Goal: Task Accomplishment & Management: Use online tool/utility

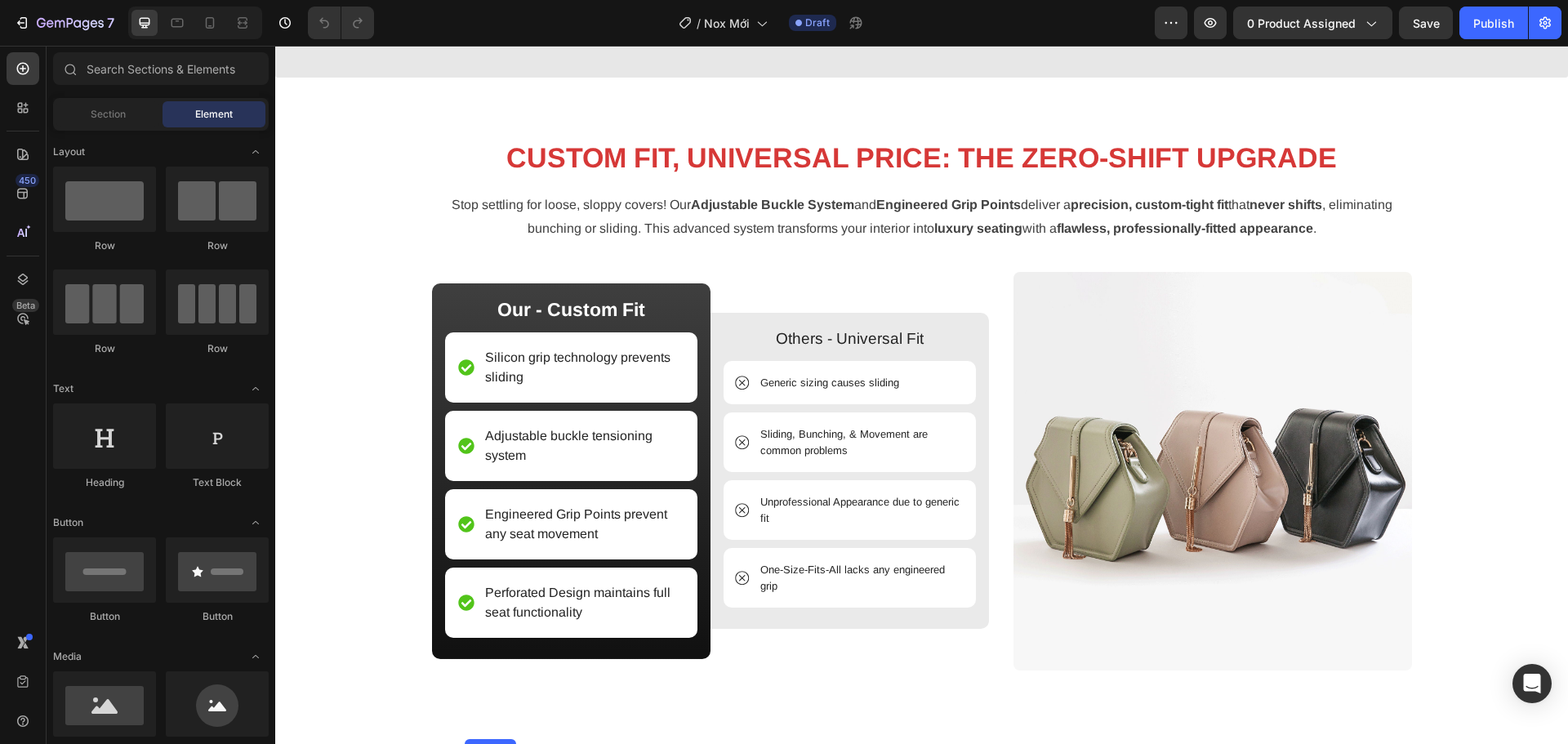
scroll to position [1715, 0]
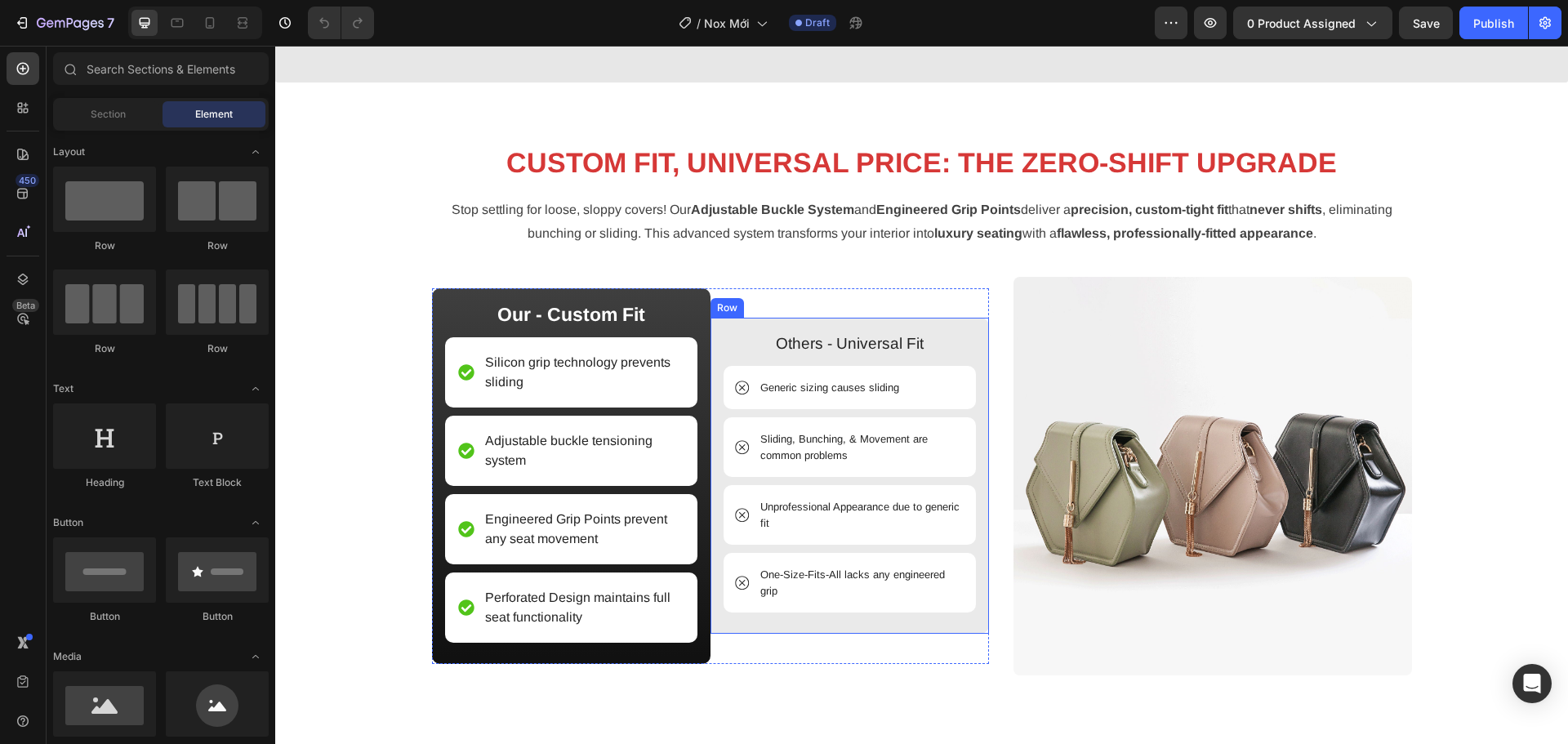
click at [1237, 437] on img at bounding box center [1212, 476] width 399 height 399
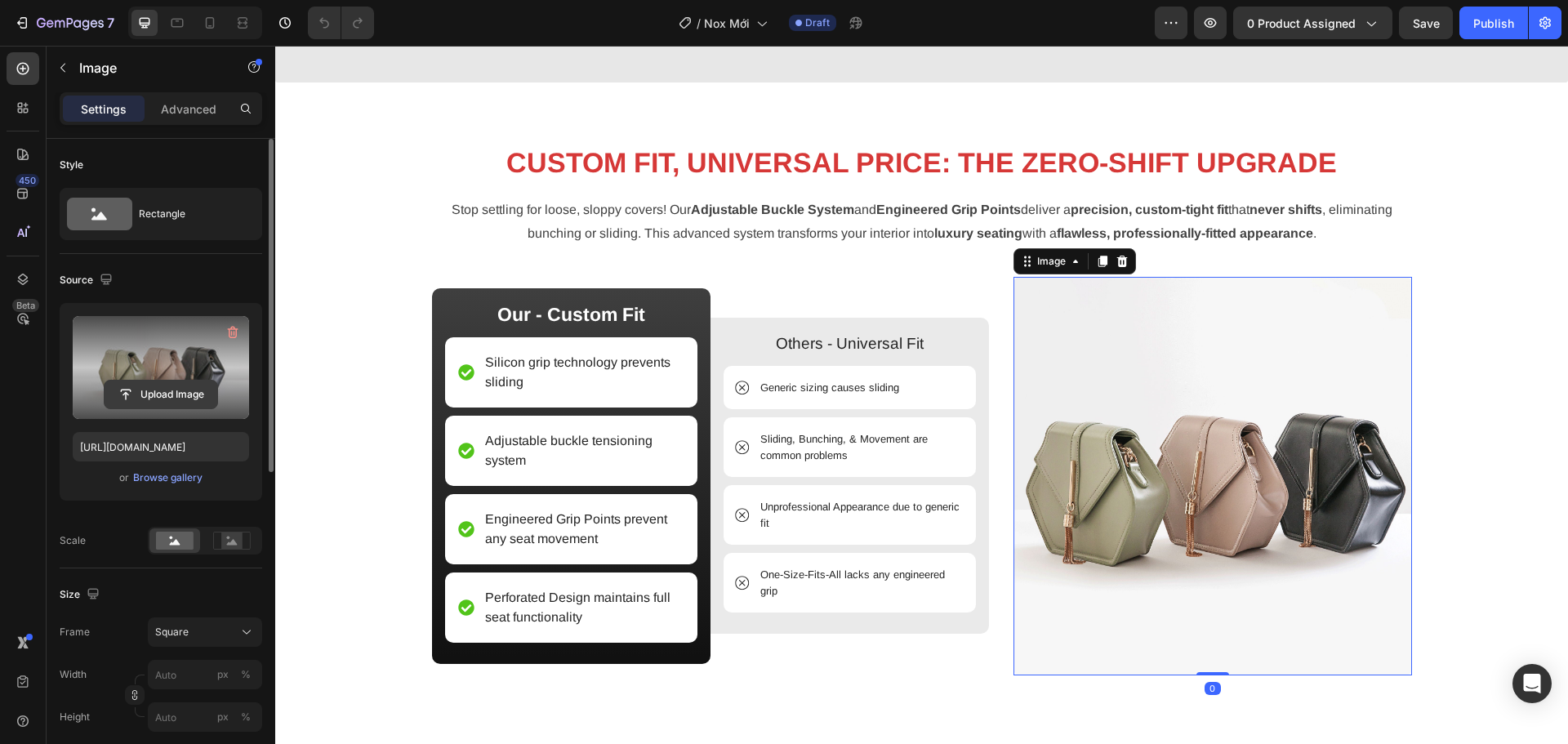
click at [189, 400] on input "file" at bounding box center [160, 395] width 113 height 28
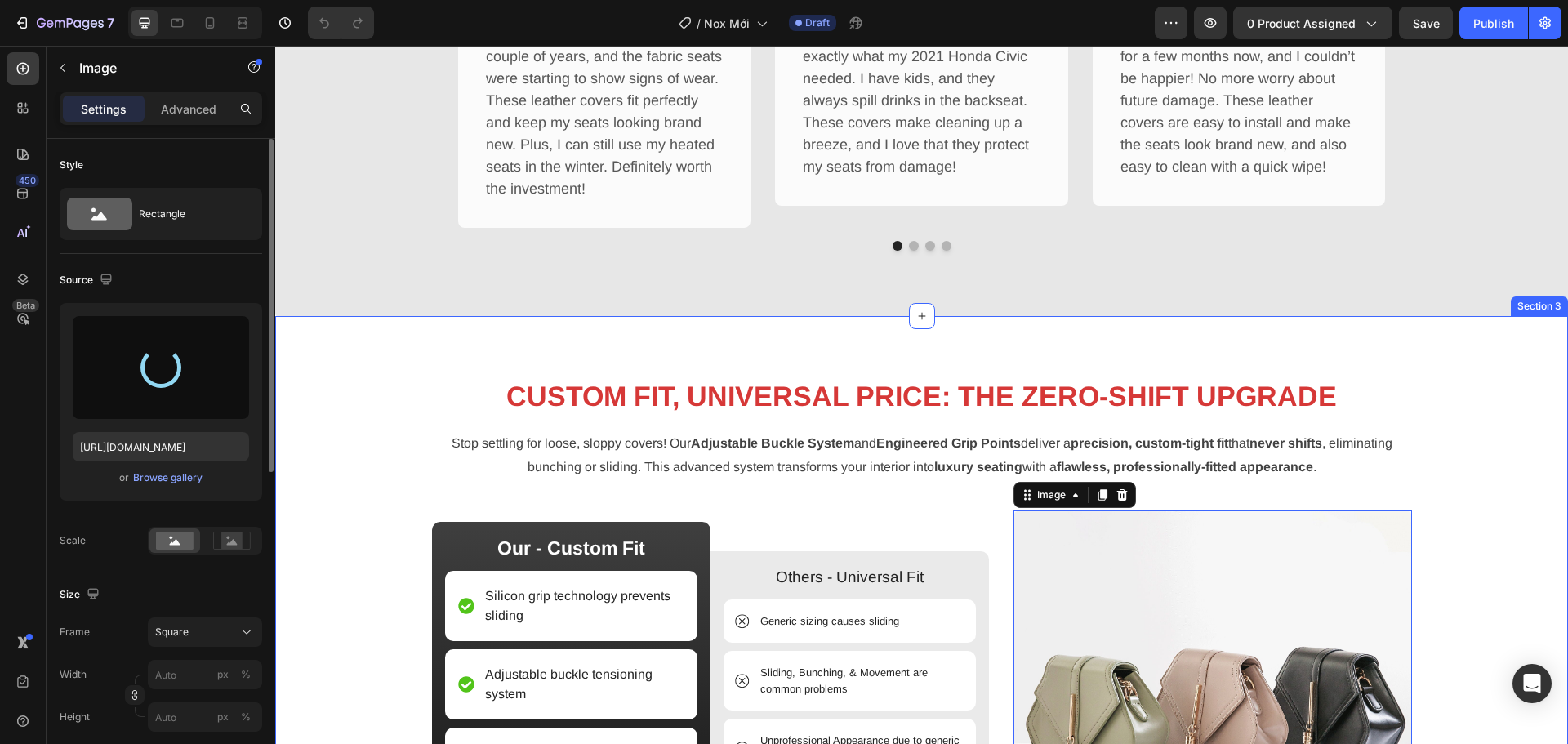
scroll to position [1797, 0]
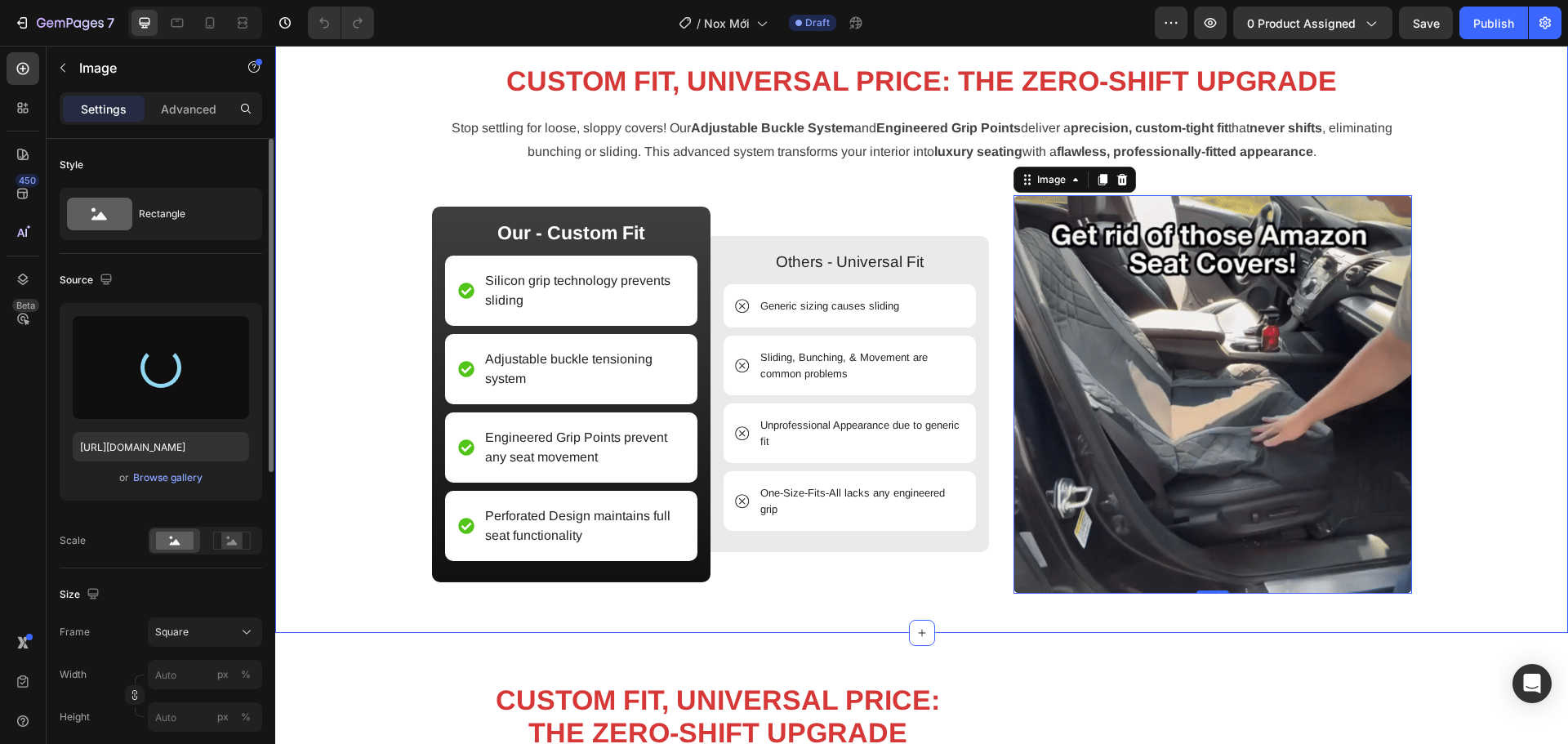
type input "[URL][DOMAIN_NAME]"
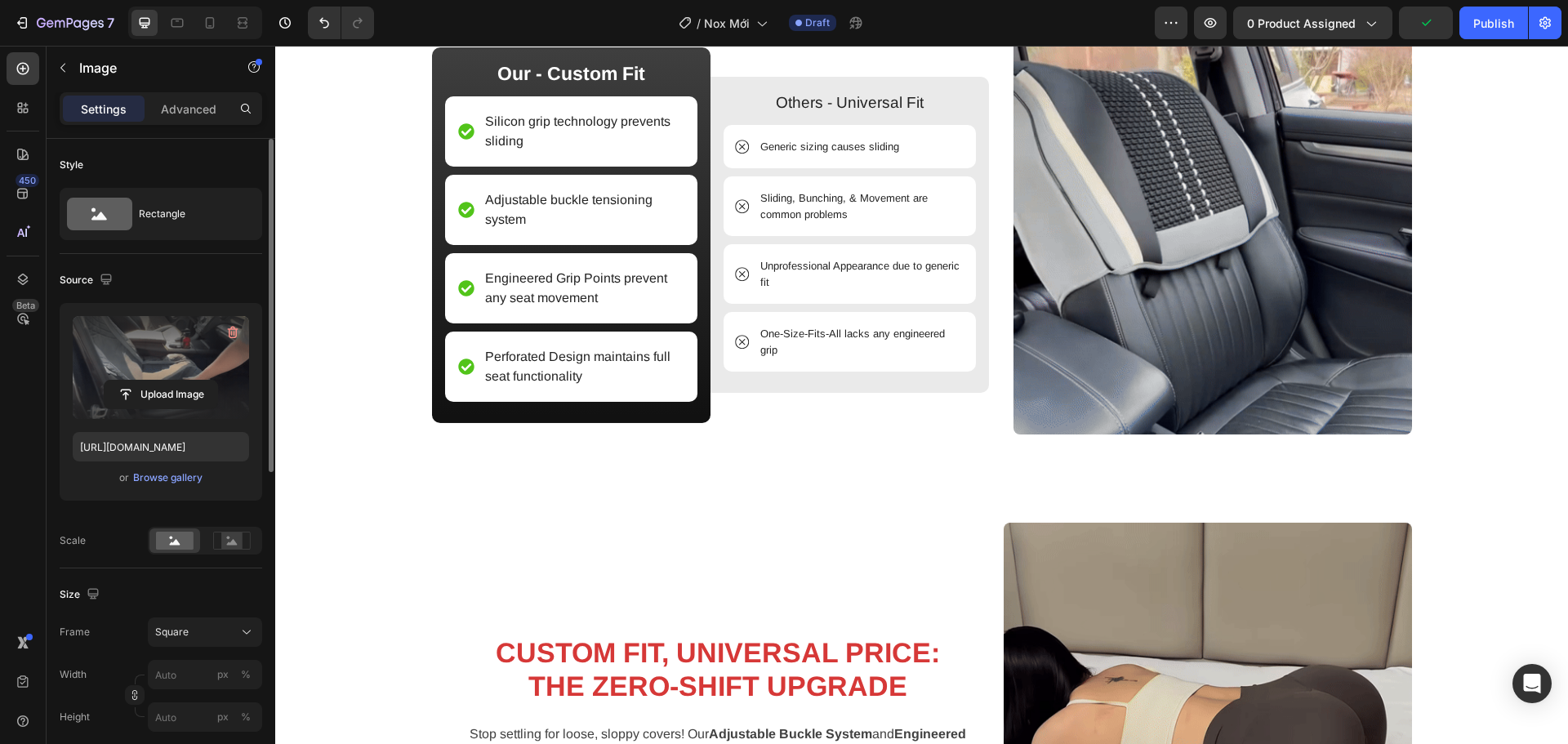
scroll to position [1960, 0]
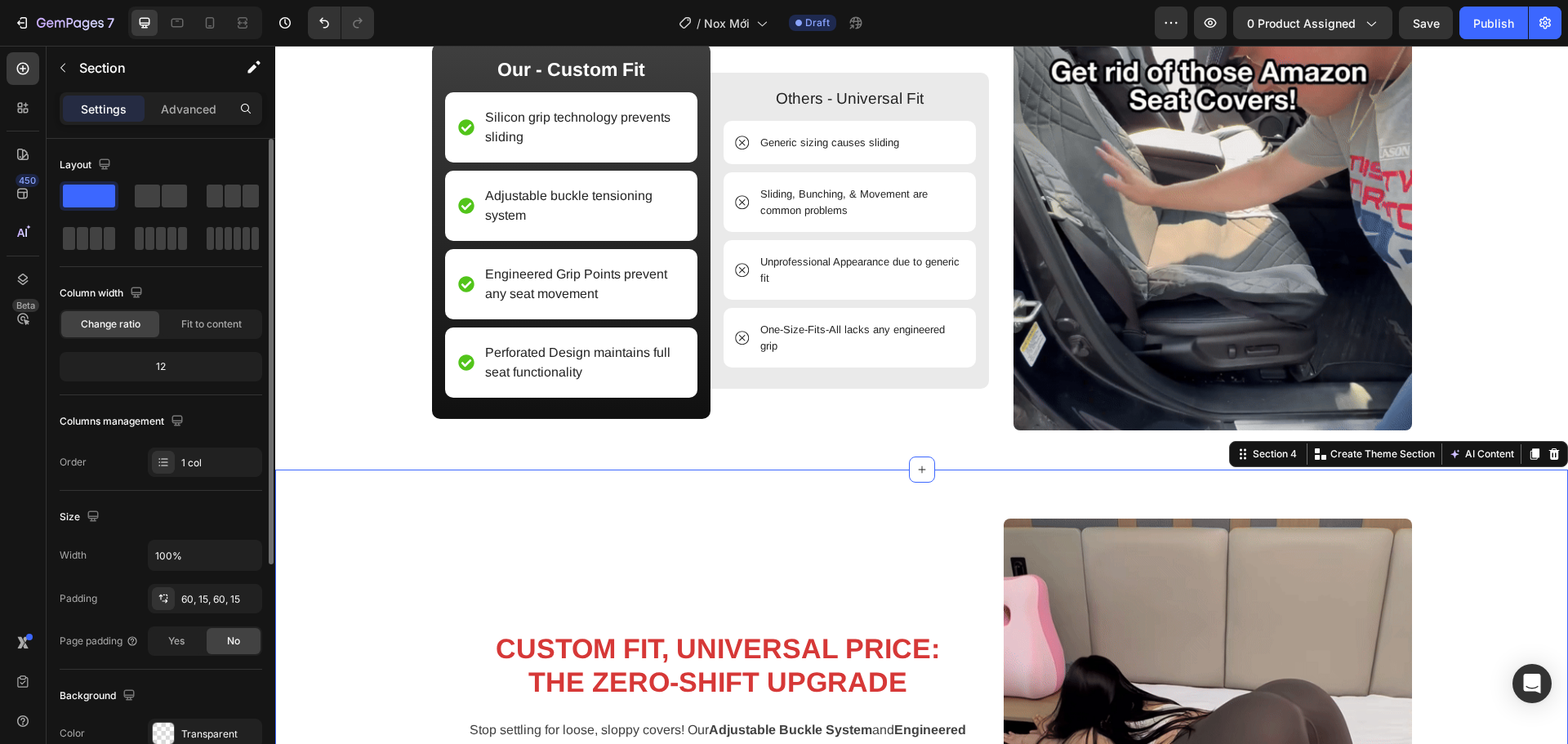
scroll to position [2205, 0]
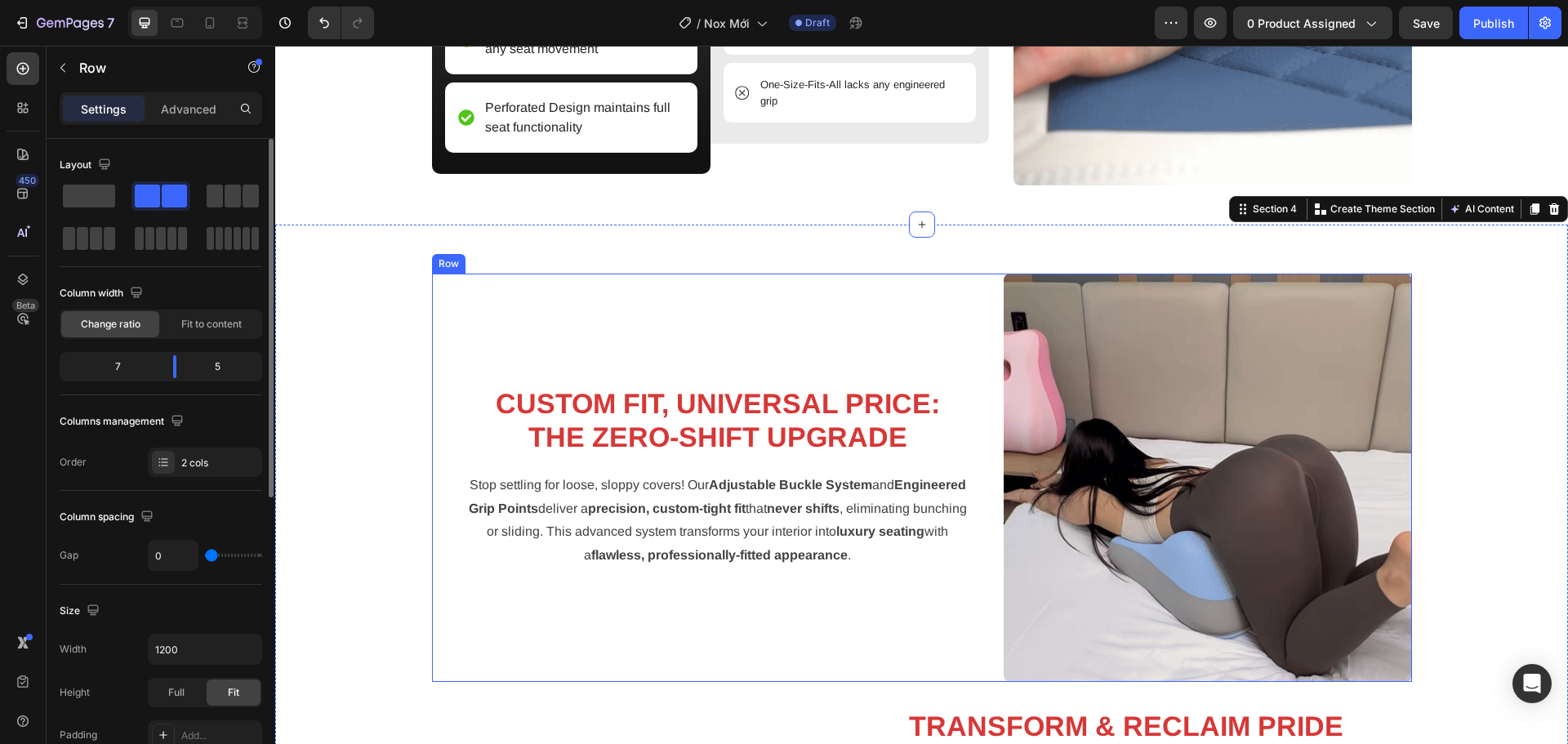
click at [985, 346] on div "CUSTOM FIT, UNIVERSAL PRICE: THE ZERO-SHIFT UPGRADE Heading Stop settling for l…" at bounding box center [717, 478] width 571 height 408
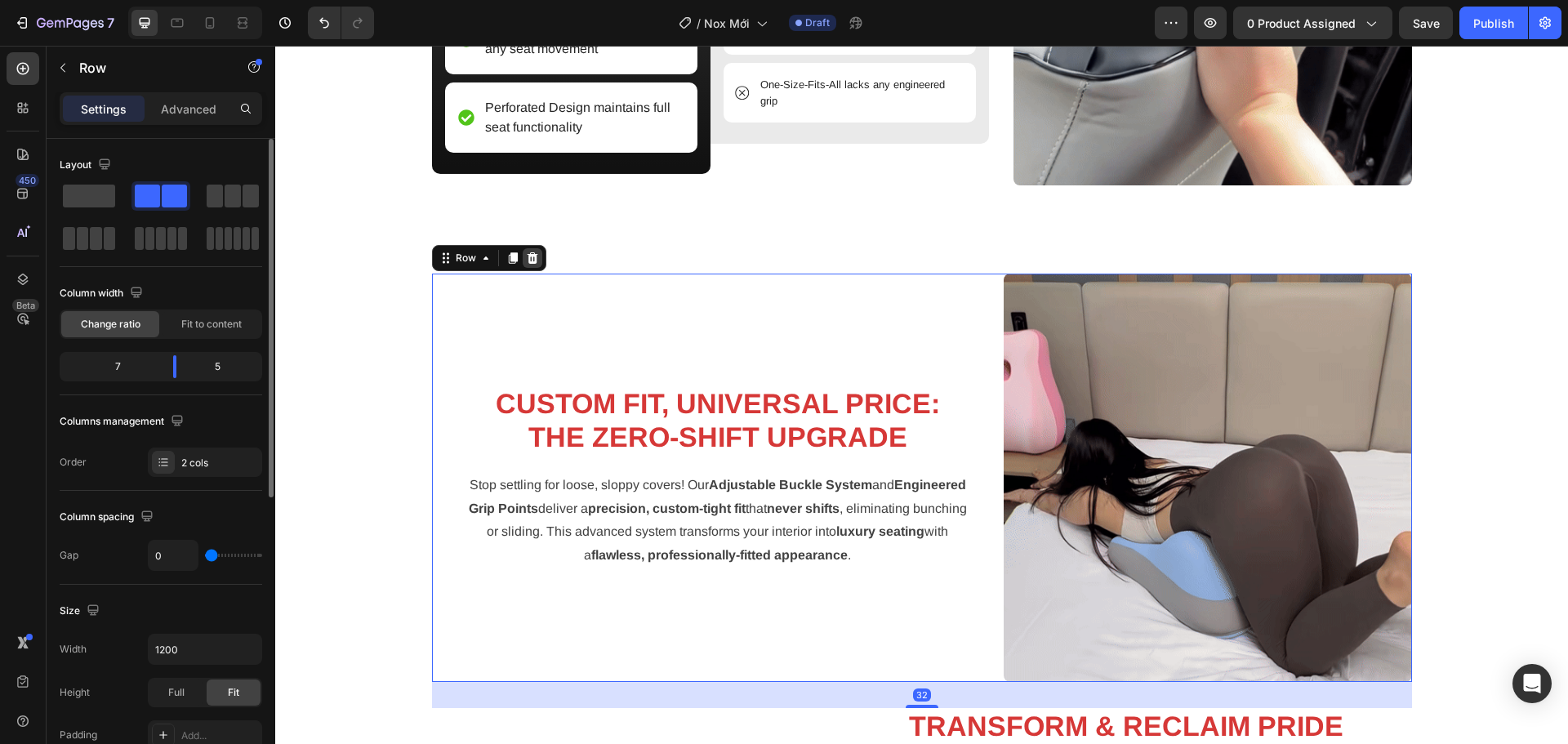
click at [532, 260] on icon at bounding box center [533, 258] width 13 height 13
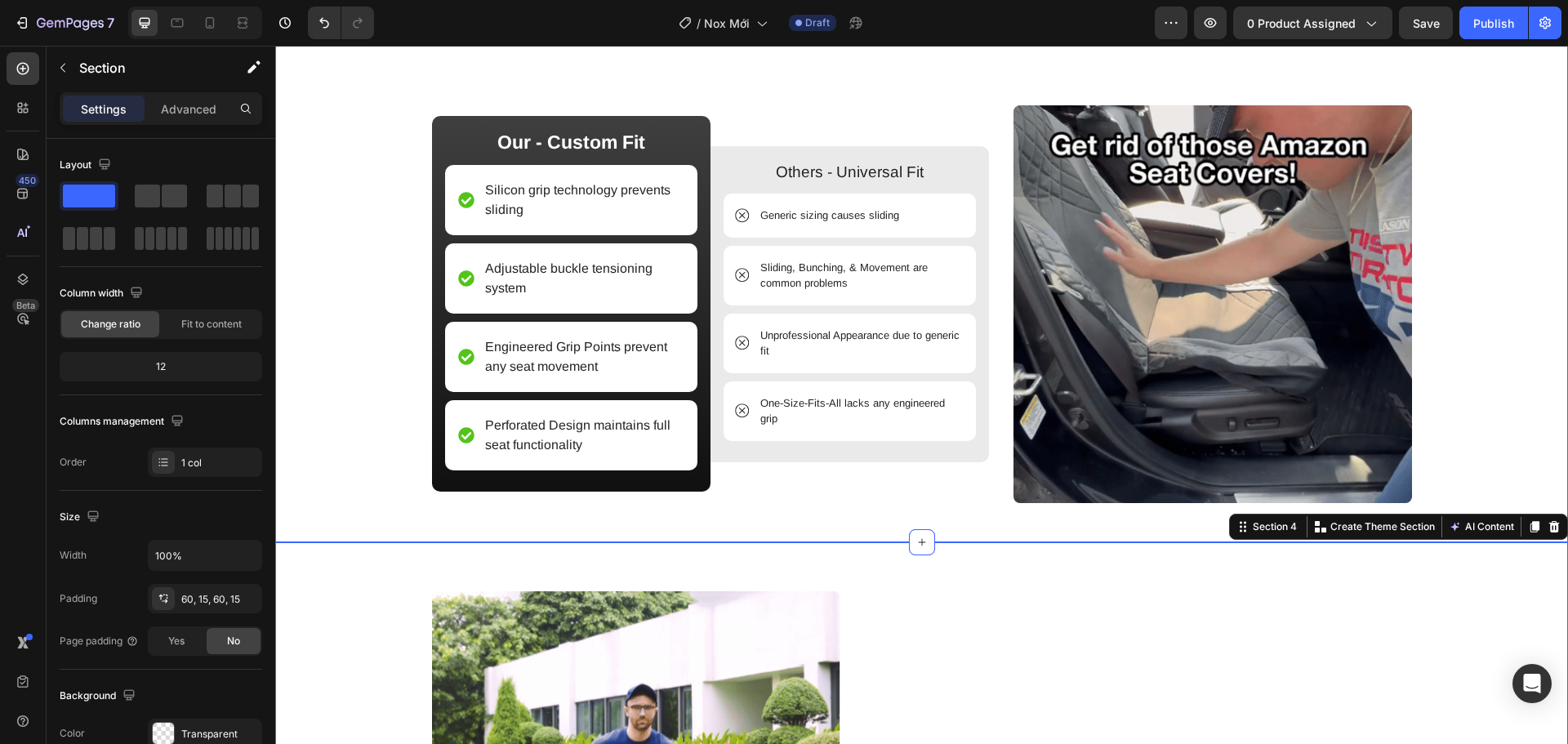
scroll to position [1693, 0]
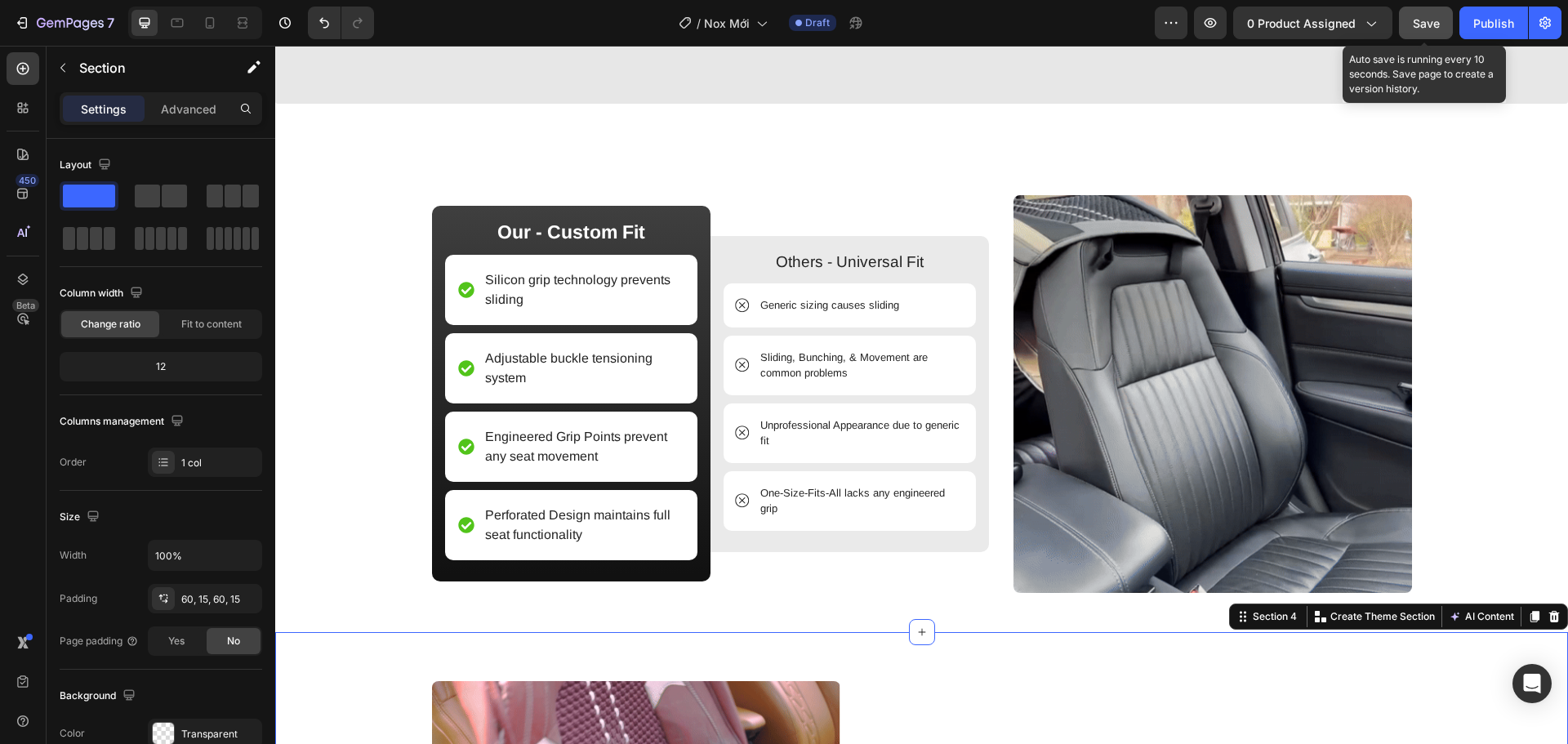
click at [1435, 29] on span "Save" at bounding box center [1426, 23] width 27 height 14
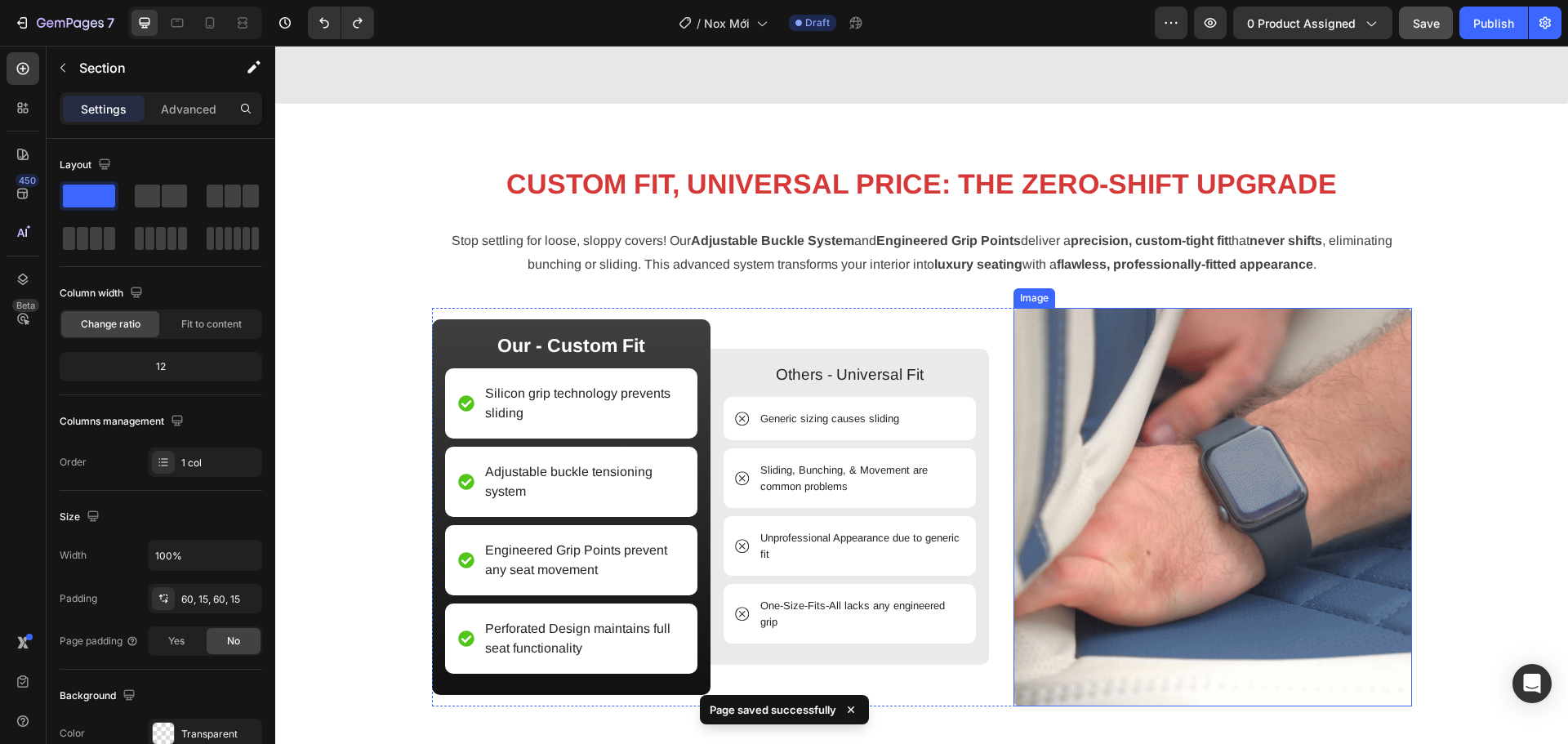
scroll to position [2266, 0]
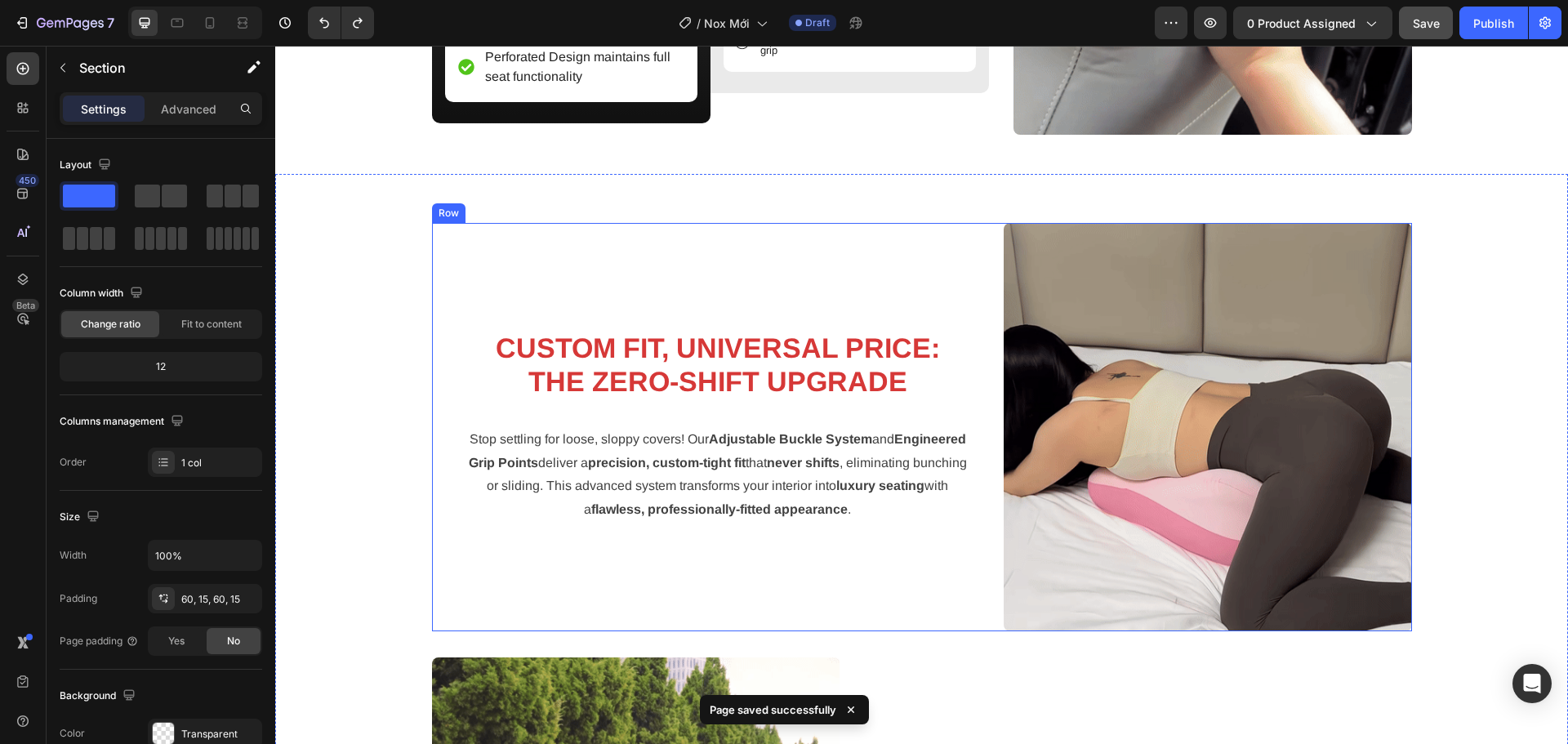
click at [987, 295] on div "CUSTOM FIT, UNIVERSAL PRICE: THE ZERO-SHIFT UPGRADE Heading Stop settling for l…" at bounding box center [717, 427] width 571 height 408
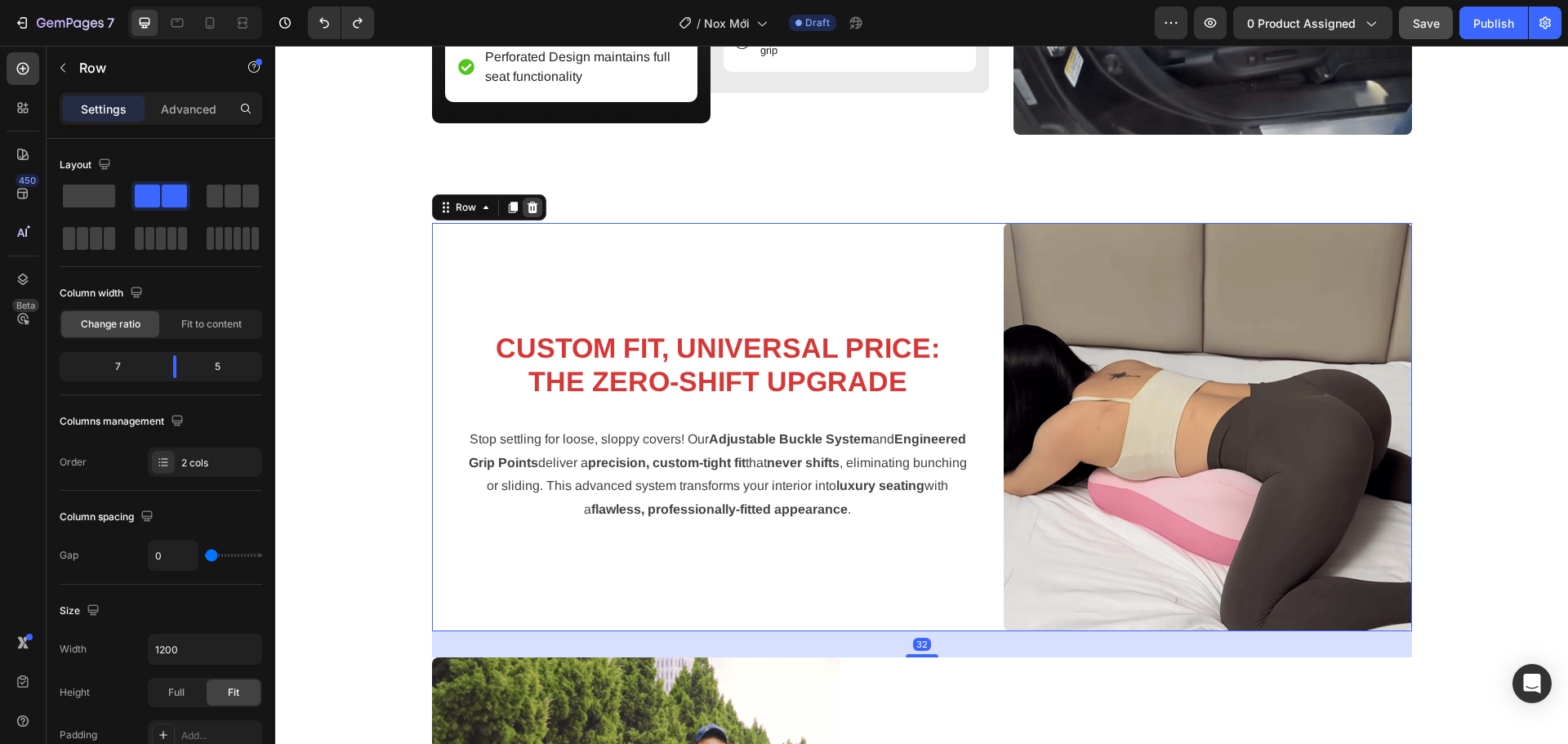
click at [531, 213] on icon at bounding box center [533, 207] width 13 height 13
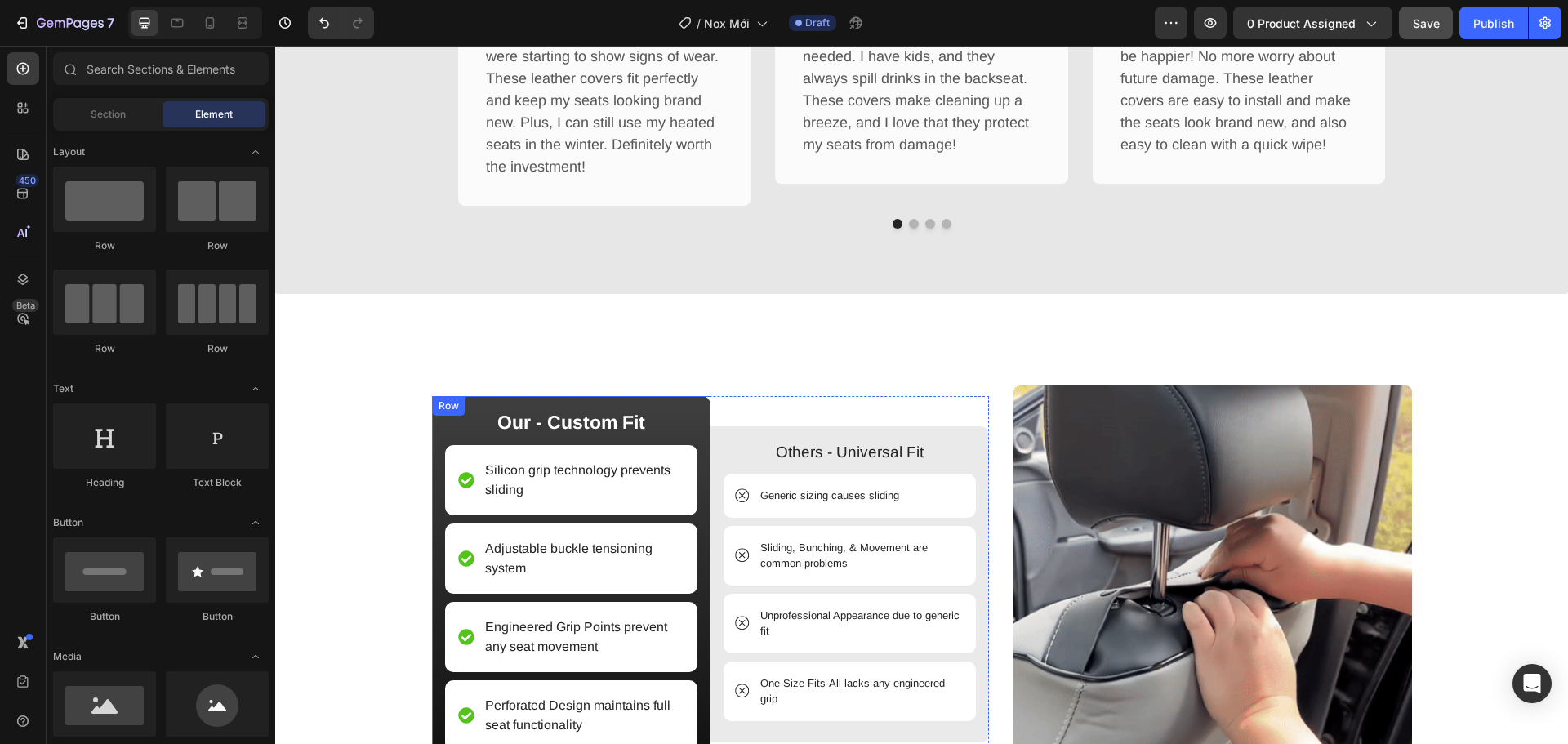
scroll to position [1499, 0]
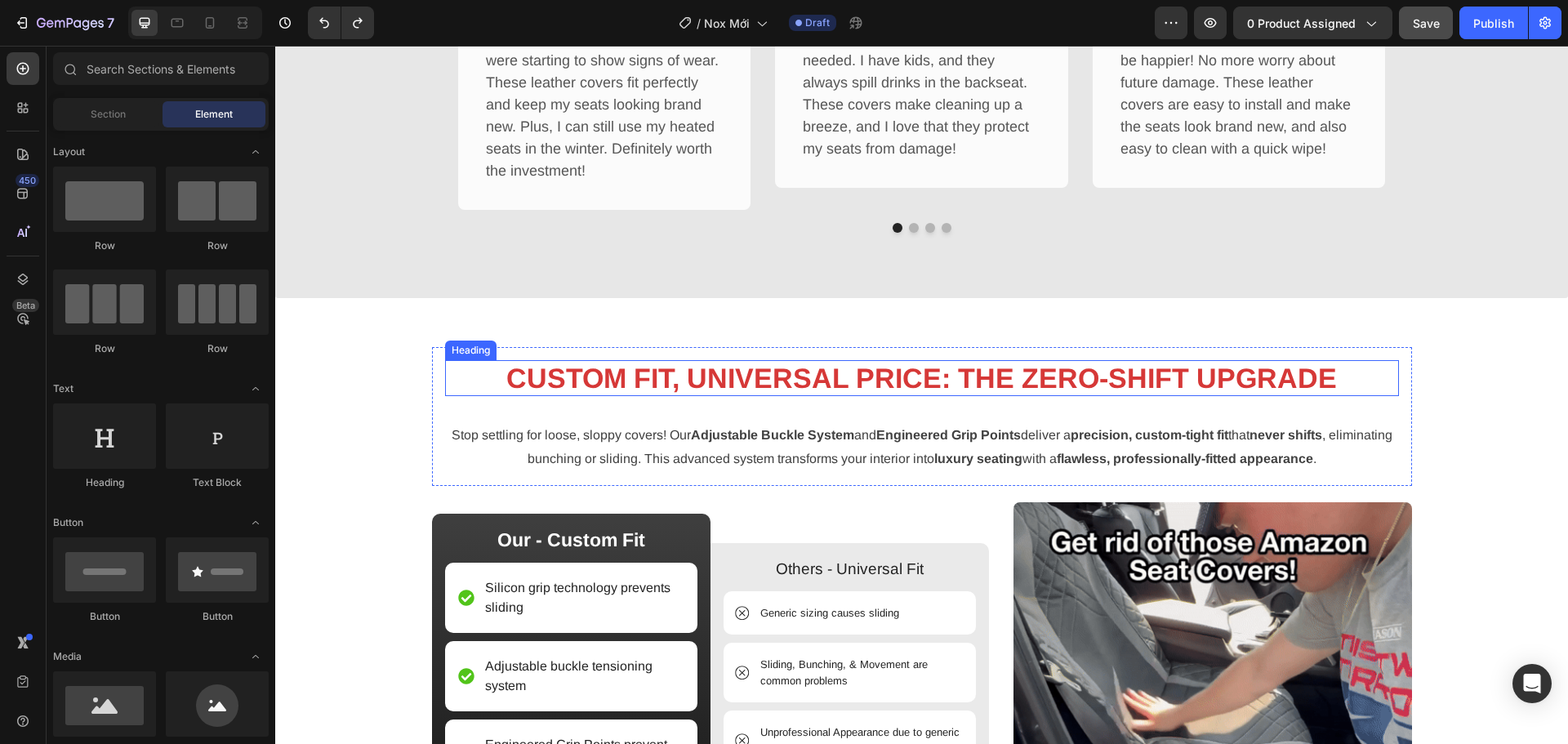
click at [880, 394] on h2 "CUSTOM FIT, UNIVERSAL PRICE: THE ZERO-SHIFT UPGRADE" at bounding box center [921, 378] width 954 height 37
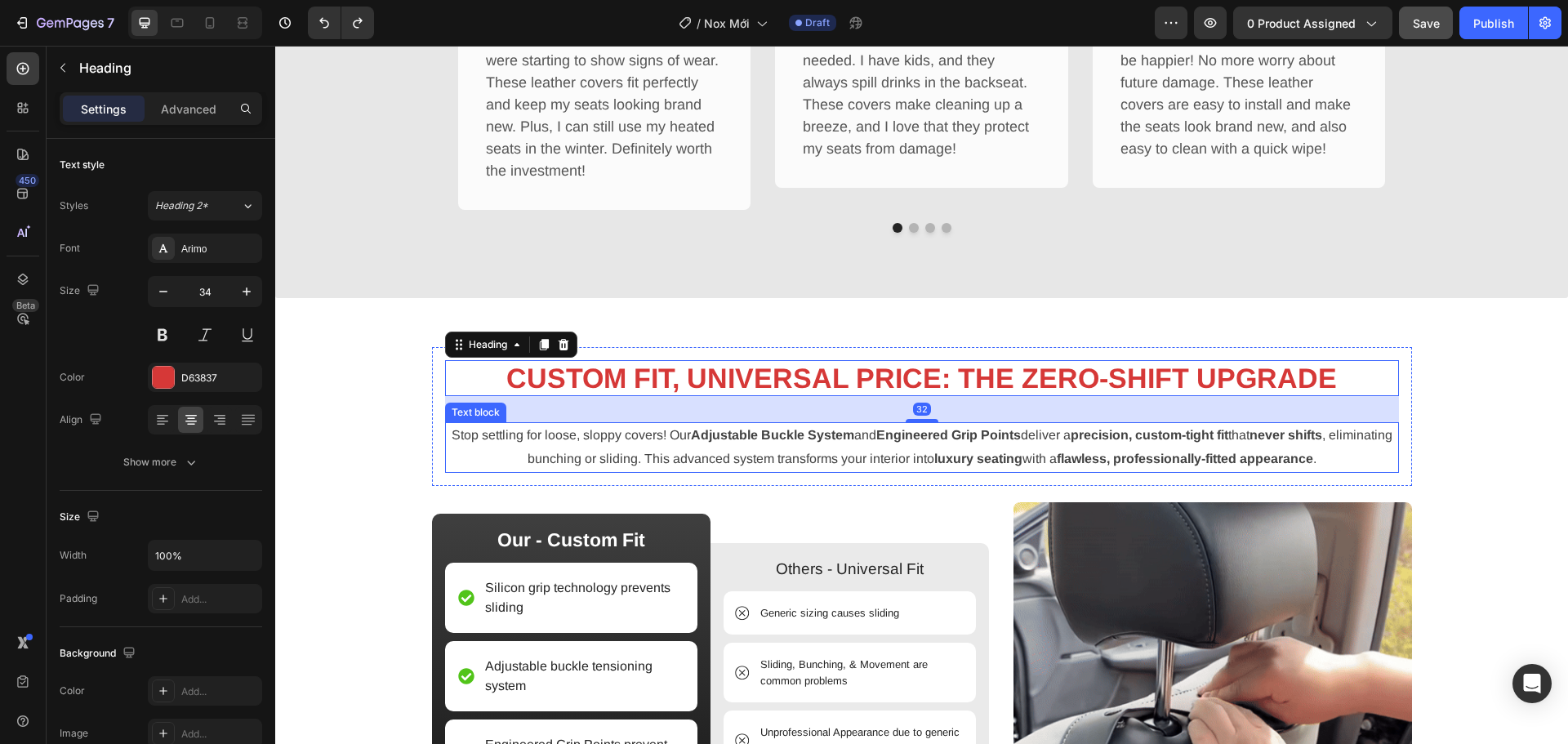
scroll to position [2072, 0]
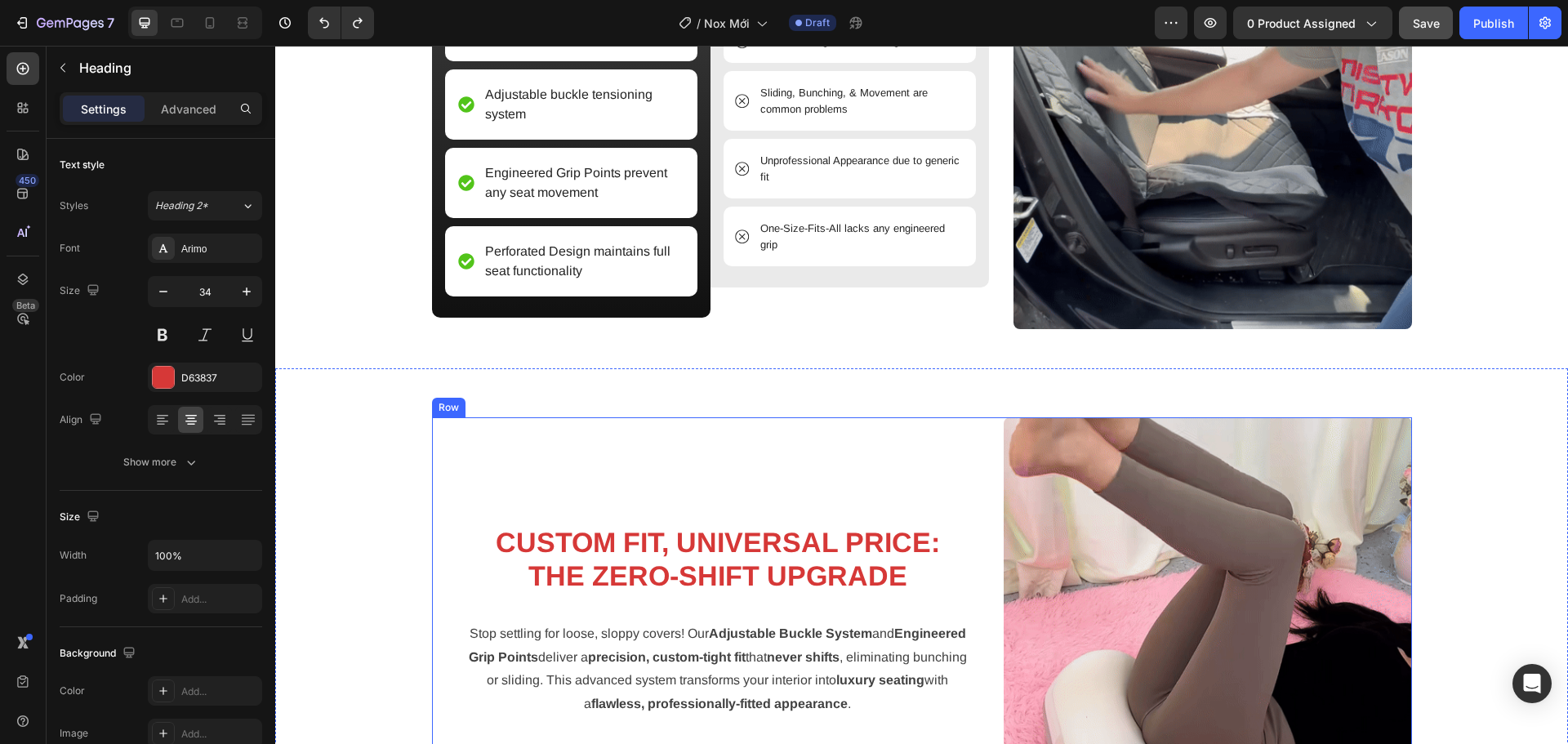
click at [982, 474] on div "CUSTOM FIT, UNIVERSAL PRICE: THE ZERO-SHIFT UPGRADE Heading Stop settling for l…" at bounding box center [717, 621] width 571 height 408
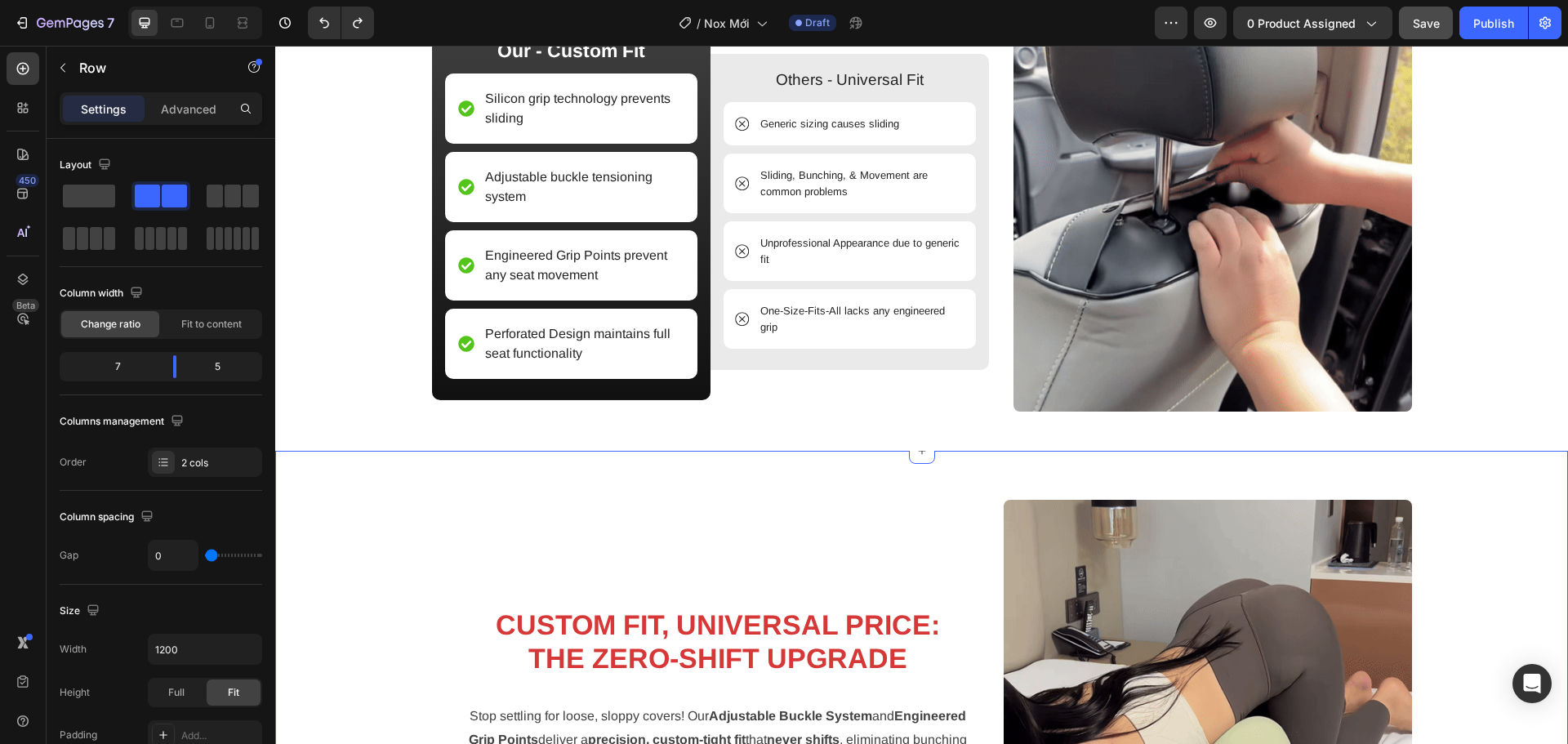
scroll to position [1989, 0]
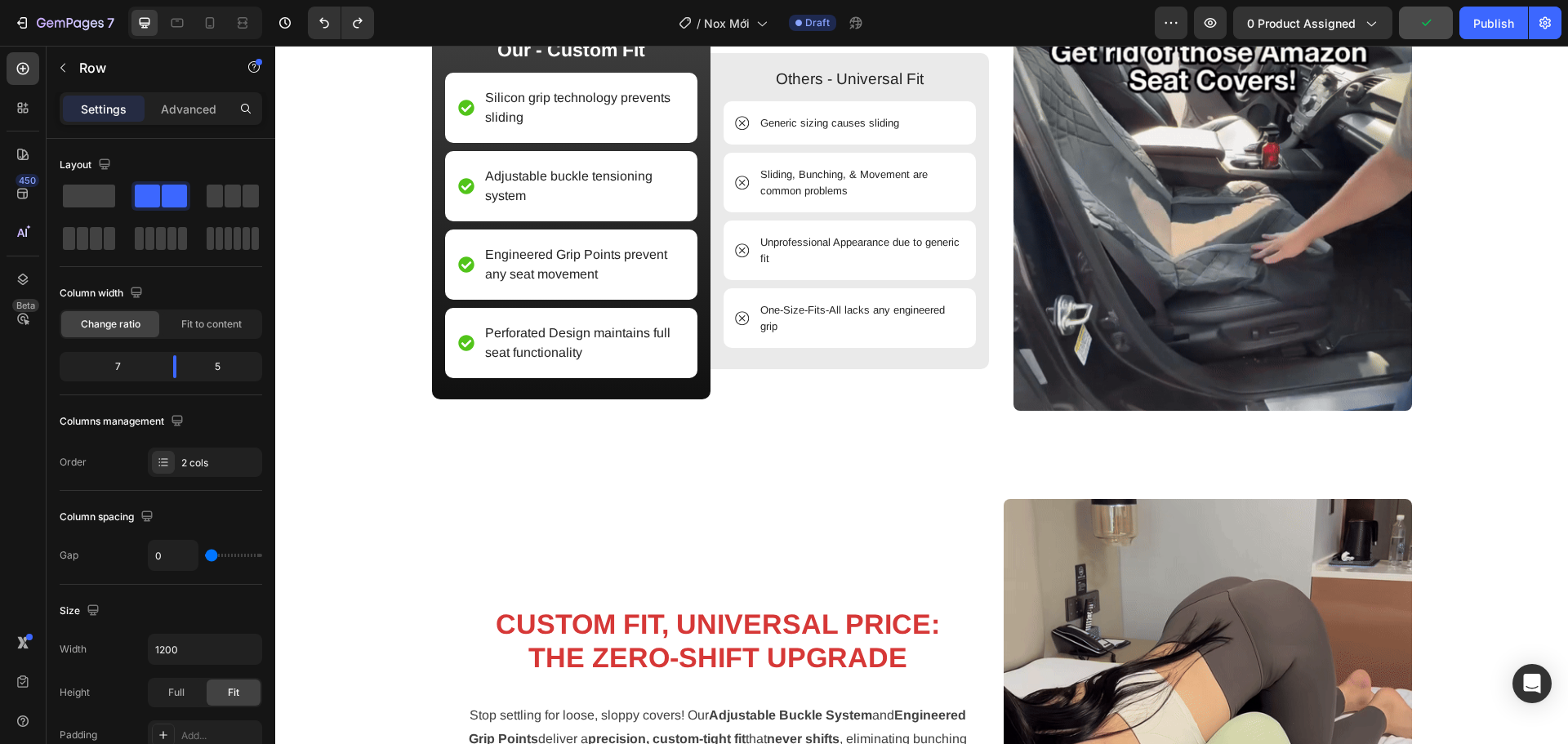
click at [984, 539] on div "CUSTOM FIT, UNIVERSAL PRICE: THE ZERO-SHIFT UPGRADE Heading Stop settling for l…" at bounding box center [717, 703] width 571 height 408
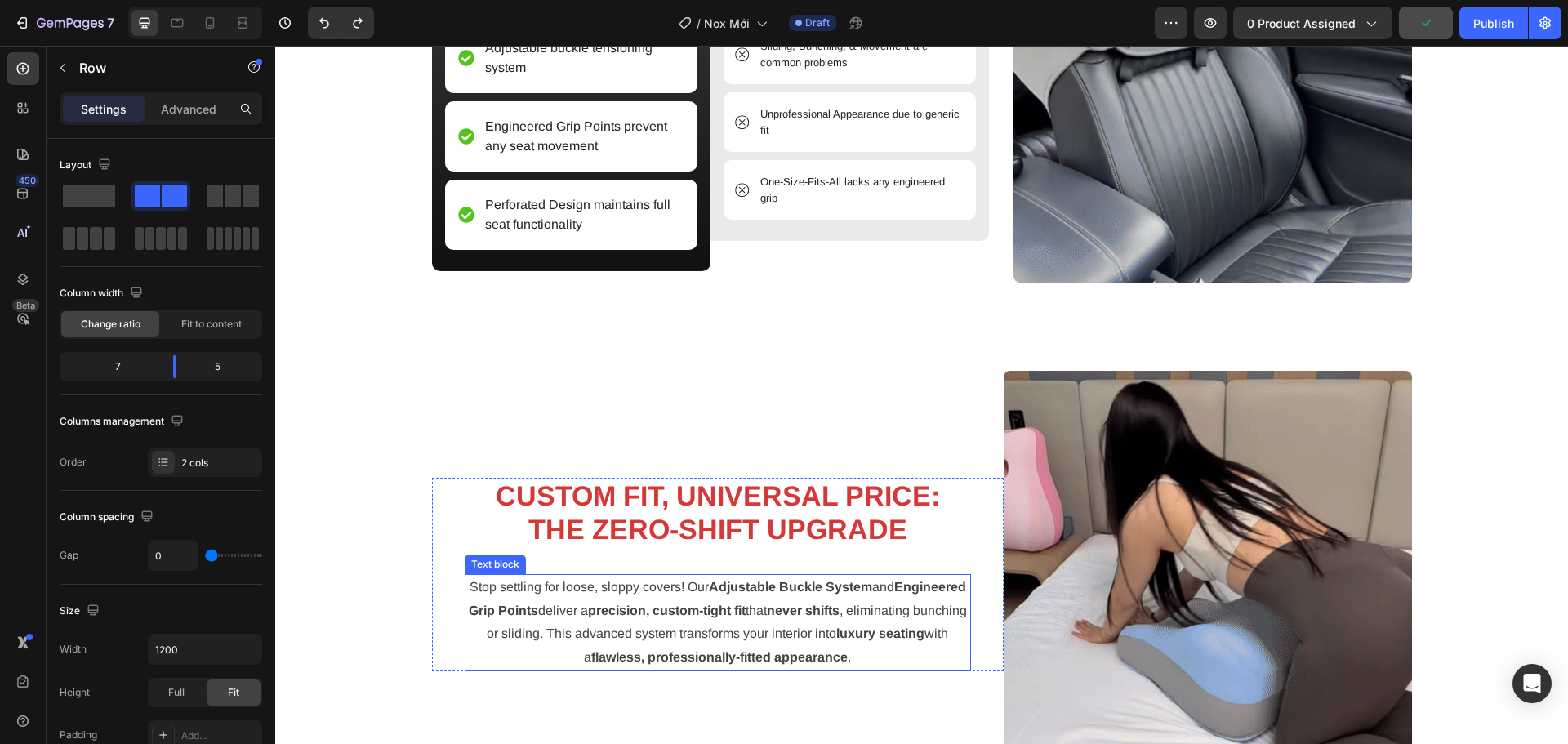
scroll to position [2235, 0]
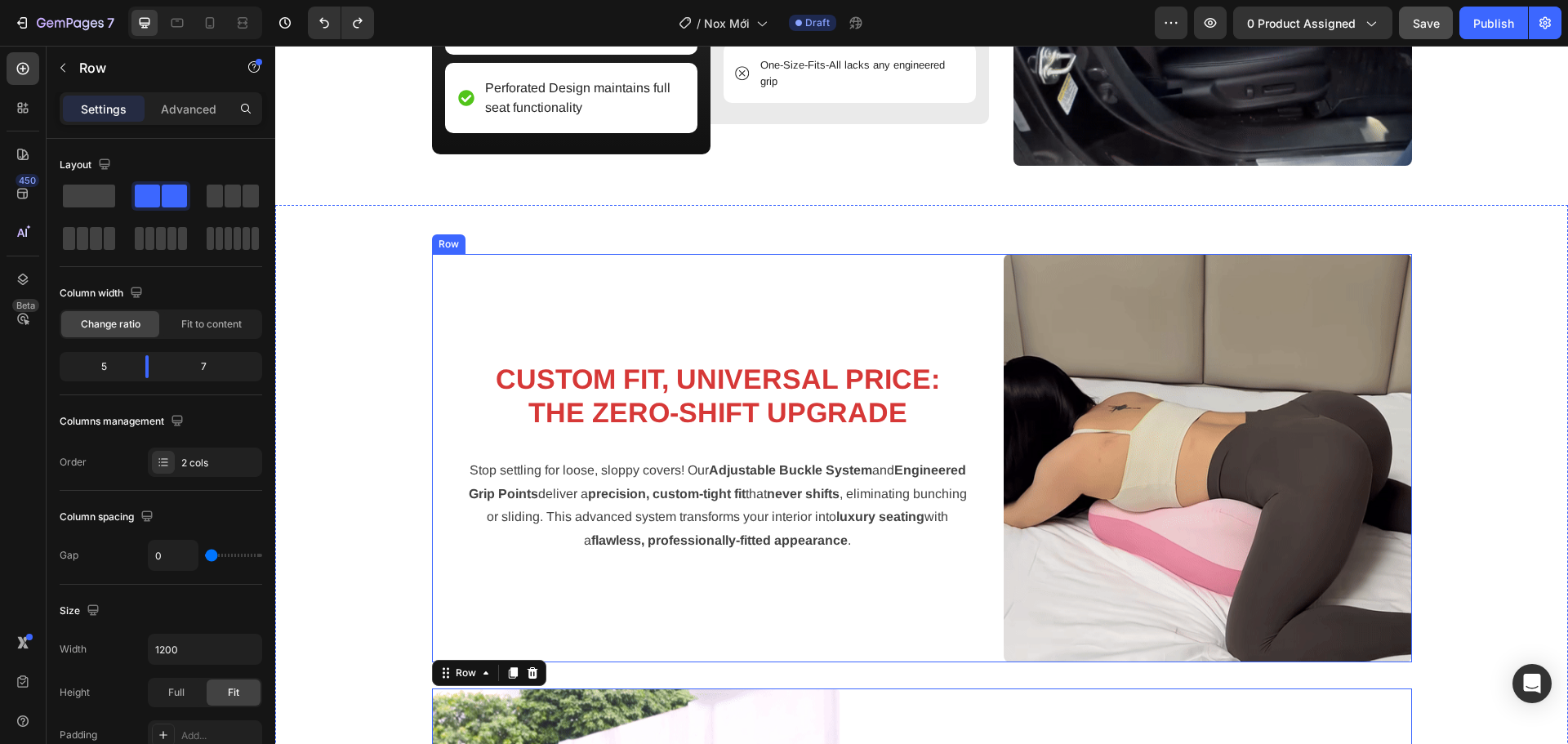
click at [946, 597] on div "CUSTOM FIT, UNIVERSAL PRICE: THE ZERO-SHIFT UPGRADE Heading Stop settling for l…" at bounding box center [717, 458] width 571 height 408
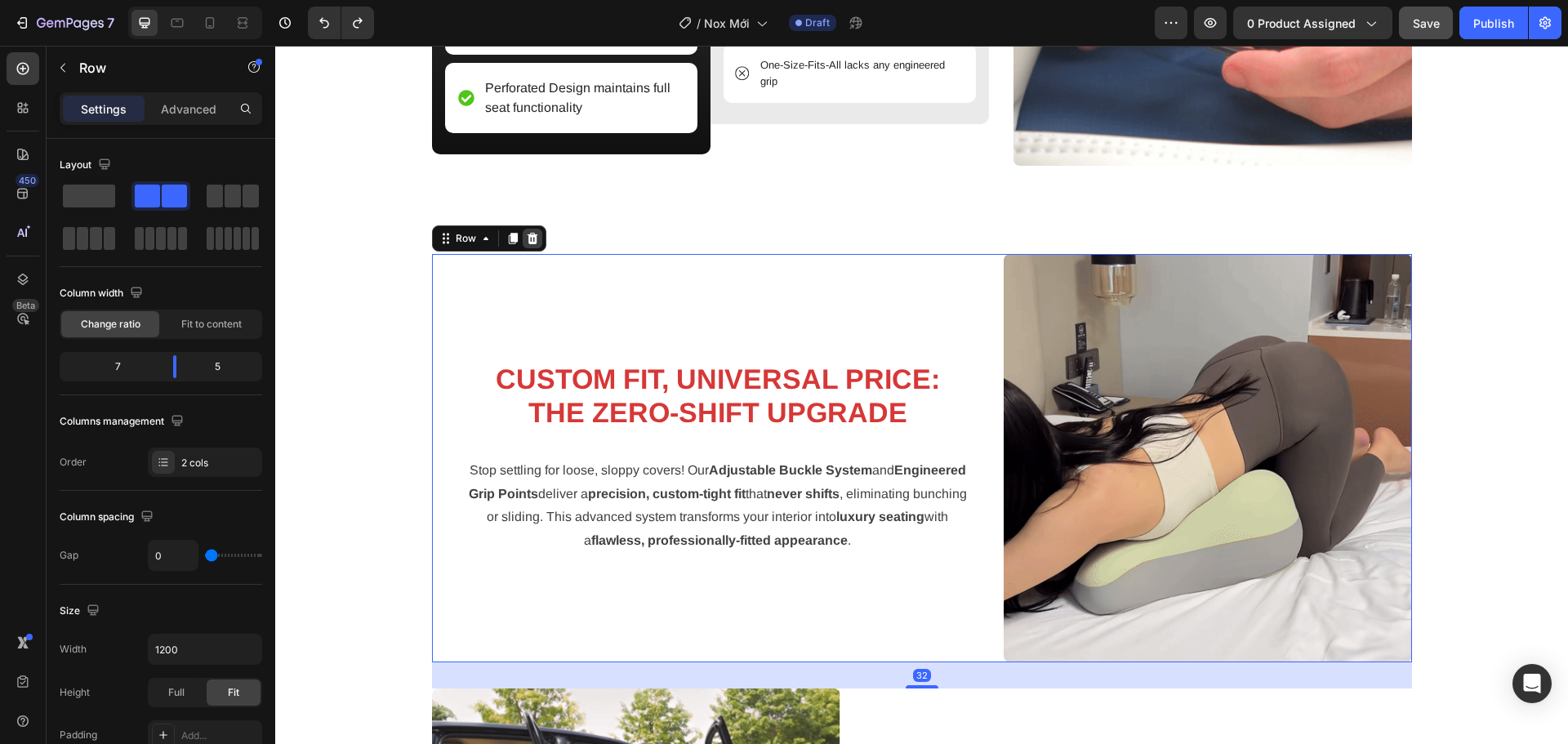
click at [526, 244] on icon at bounding box center [533, 238] width 13 height 13
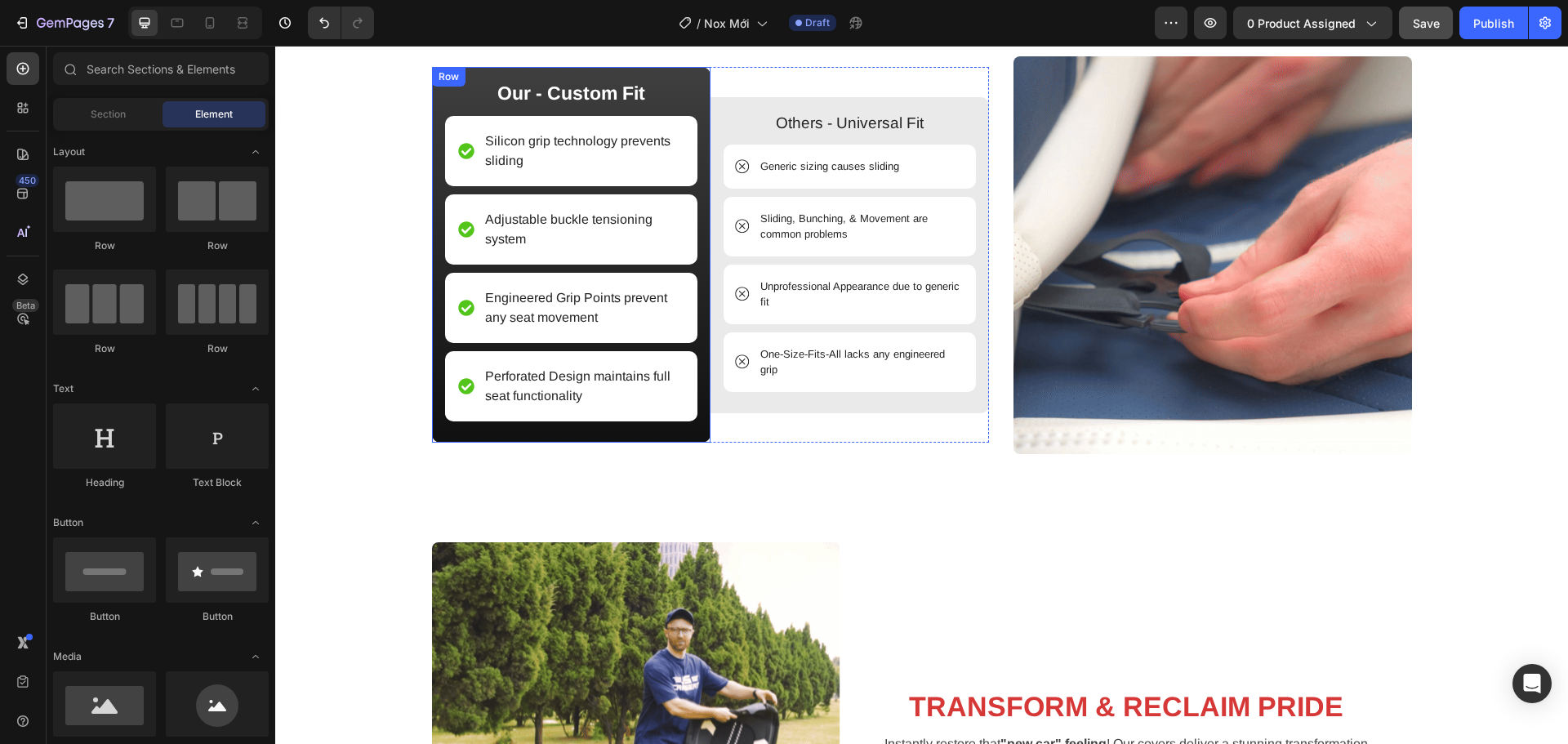
scroll to position [1713, 0]
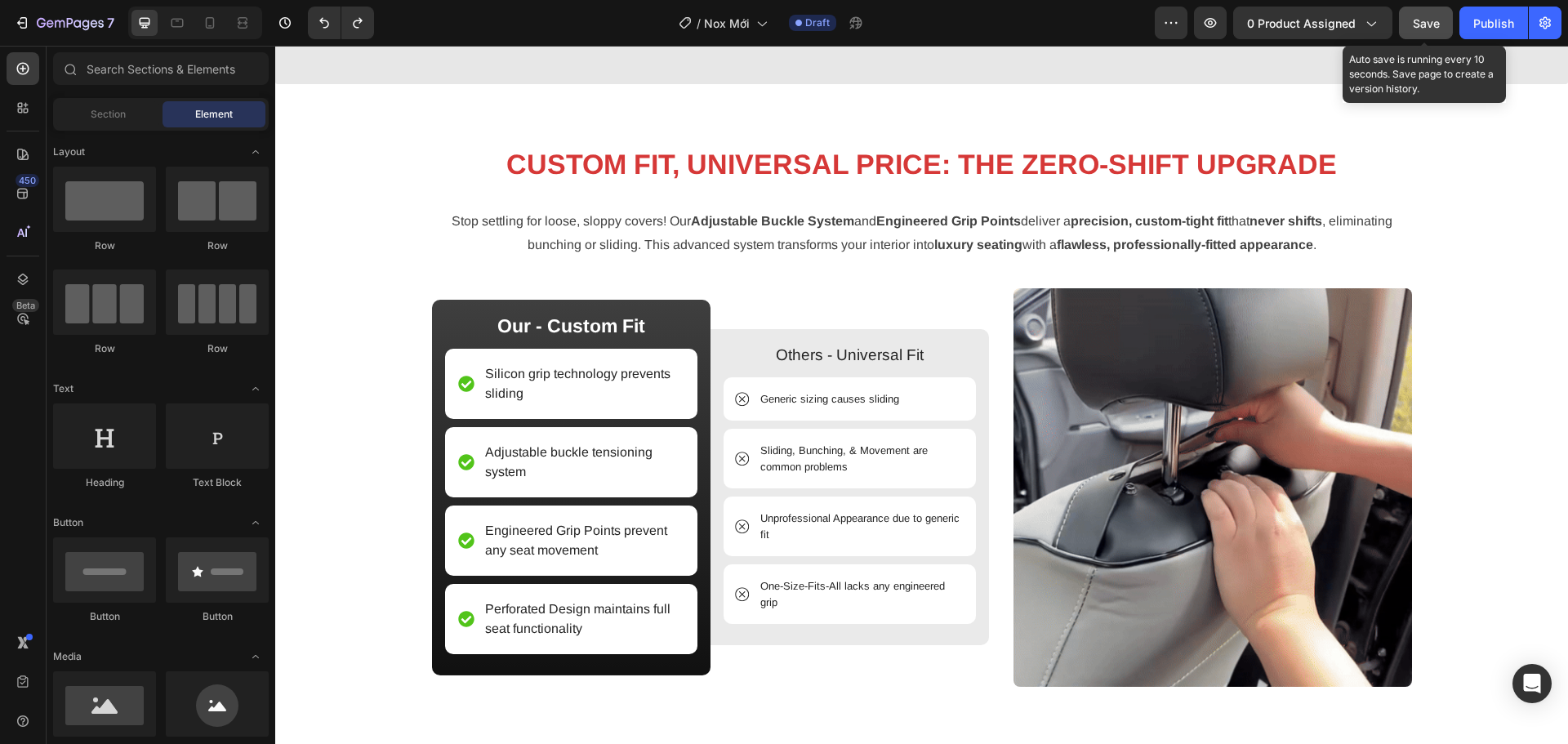
click at [1410, 25] on button "Save" at bounding box center [1425, 23] width 53 height 33
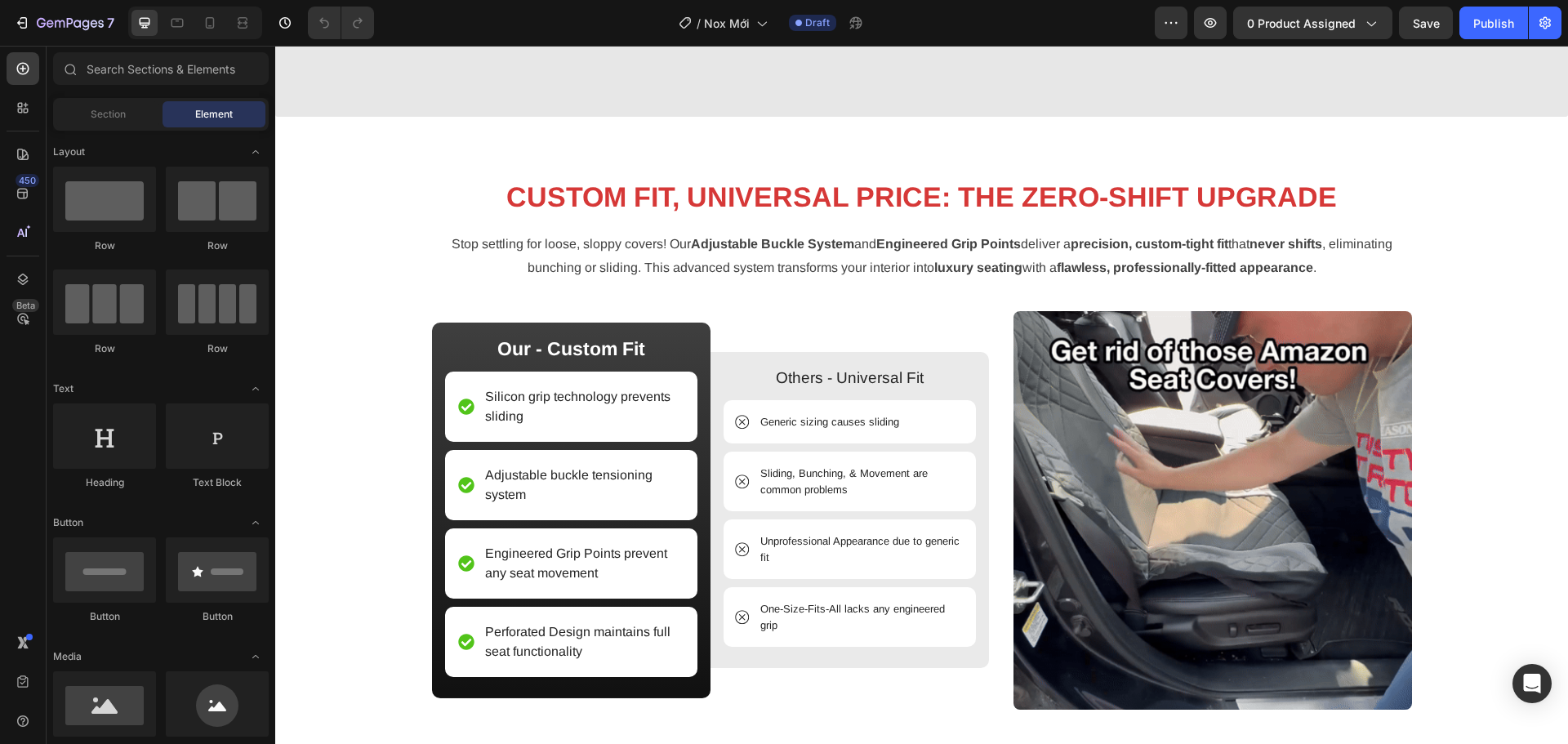
scroll to position [2123, 0]
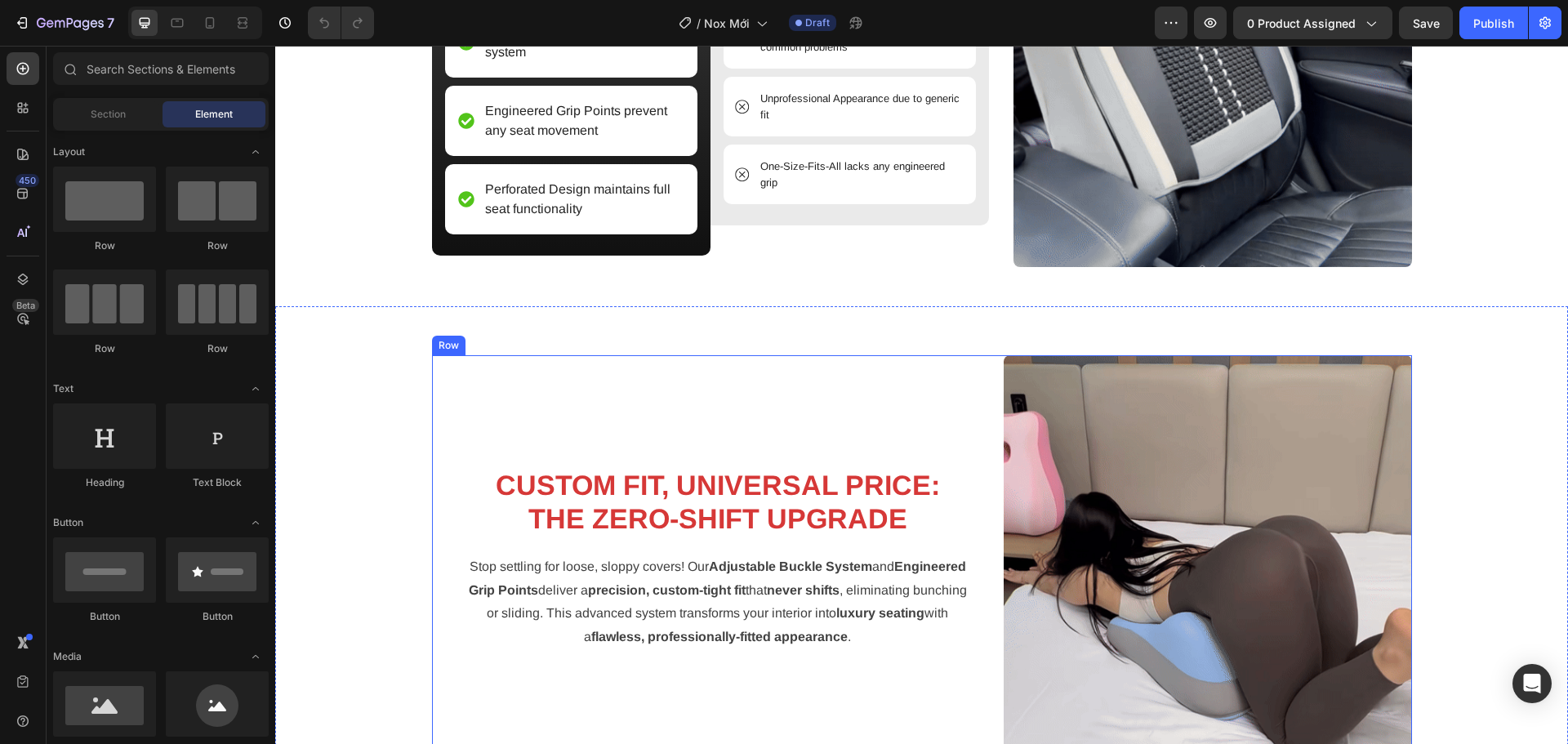
click at [975, 416] on div "CUSTOM FIT, UNIVERSAL PRICE: THE ZERO-SHIFT UPGRADE Heading Stop settling for l…" at bounding box center [717, 559] width 571 height 408
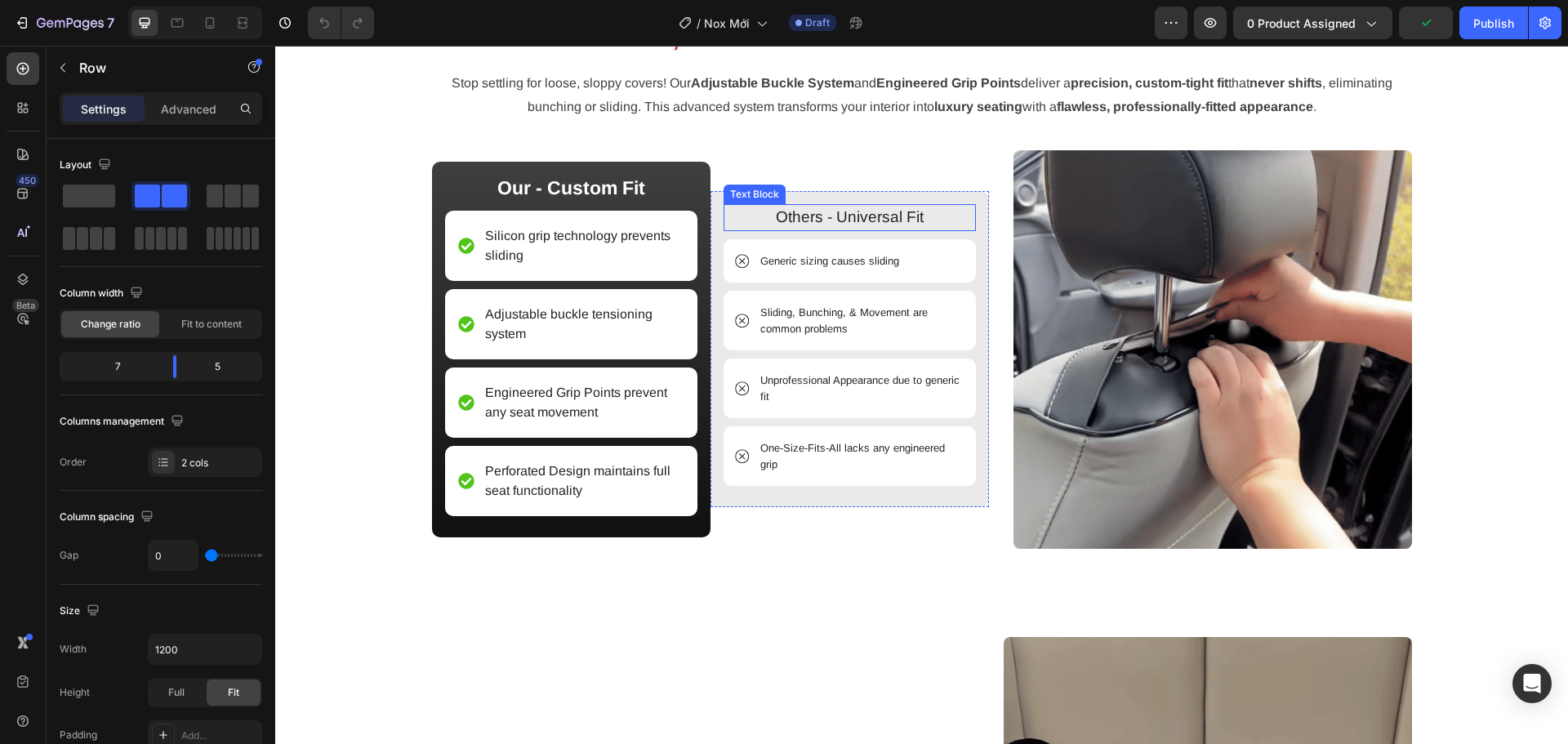
scroll to position [2042, 0]
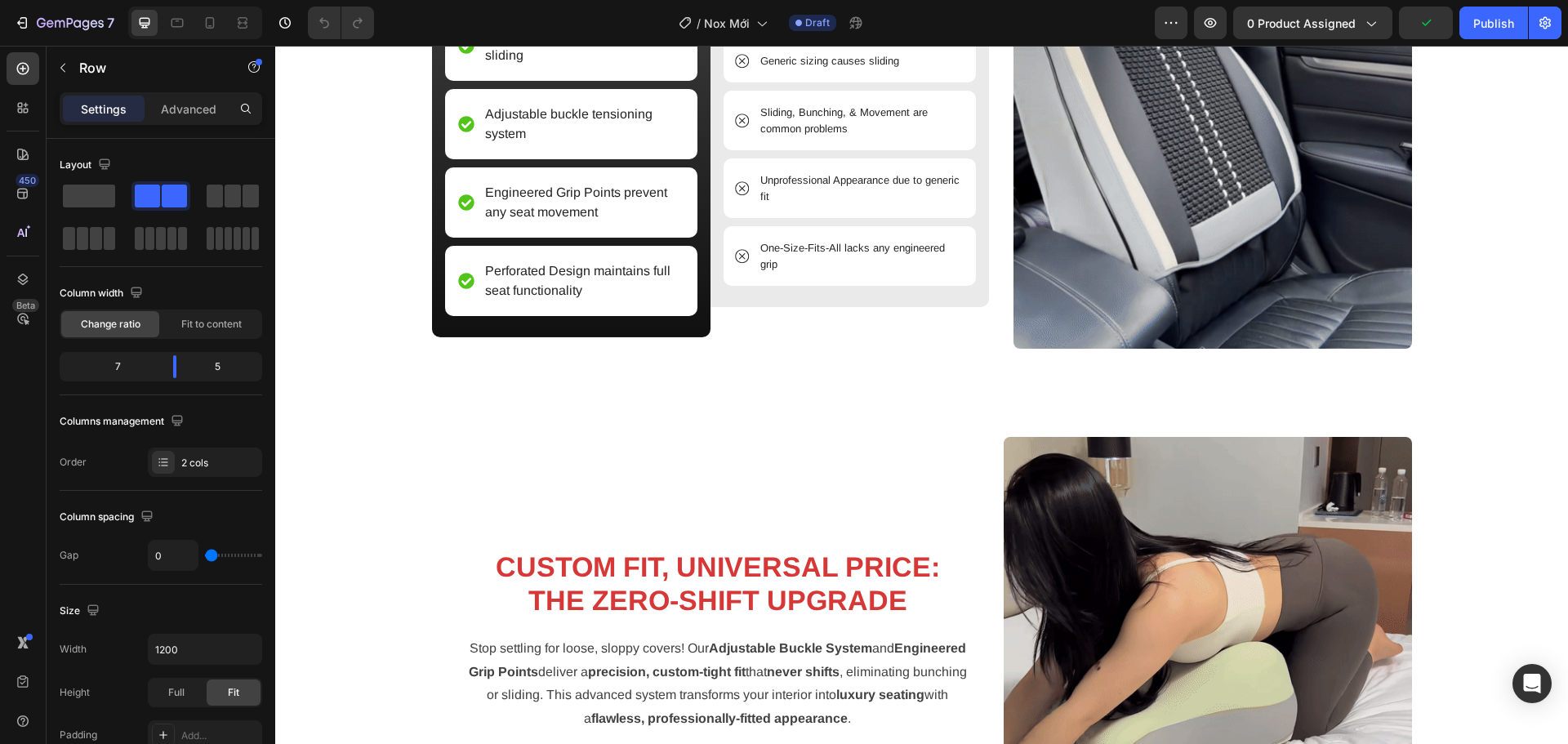
click at [994, 520] on div "CUSTOM FIT, UNIVERSAL PRICE: THE ZERO-SHIFT UPGRADE Heading Stop settling for l…" at bounding box center [717, 641] width 571 height 408
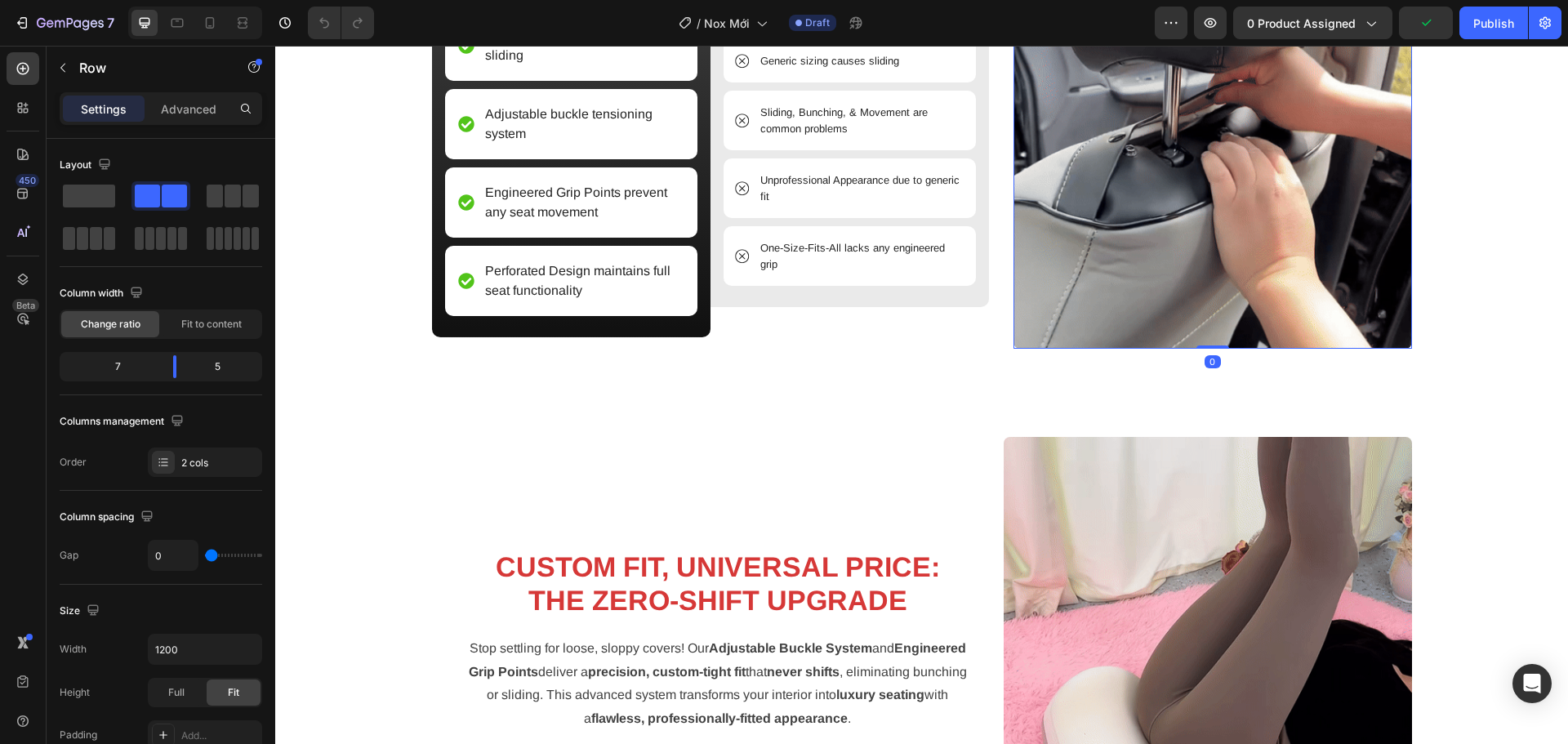
click at [1088, 335] on img at bounding box center [1212, 149] width 399 height 399
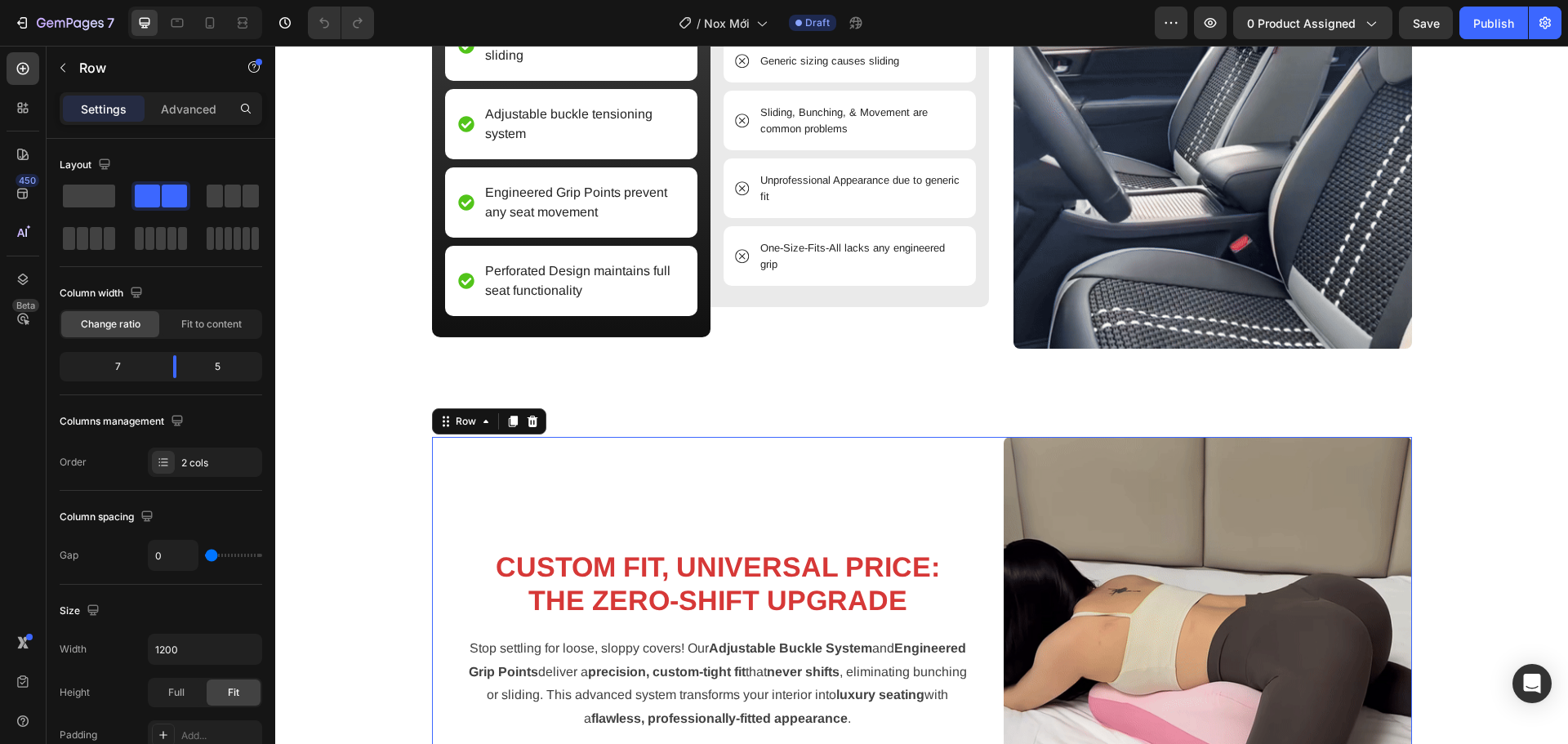
click at [993, 472] on div "CUSTOM FIT, UNIVERSAL PRICE: THE ZERO-SHIFT UPGRADE Heading Stop settling for l…" at bounding box center [717, 641] width 571 height 408
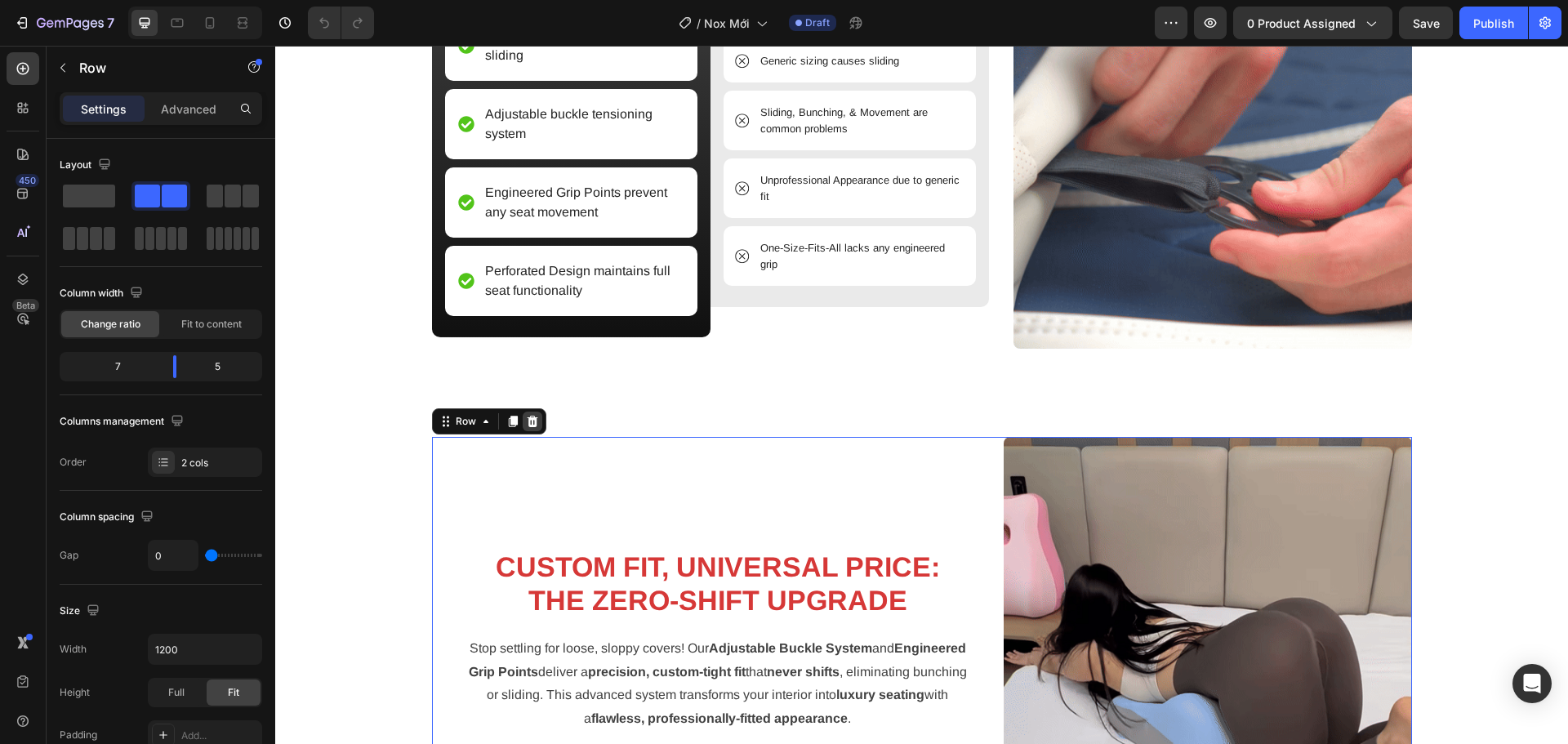
click at [526, 421] on icon at bounding box center [533, 421] width 13 height 13
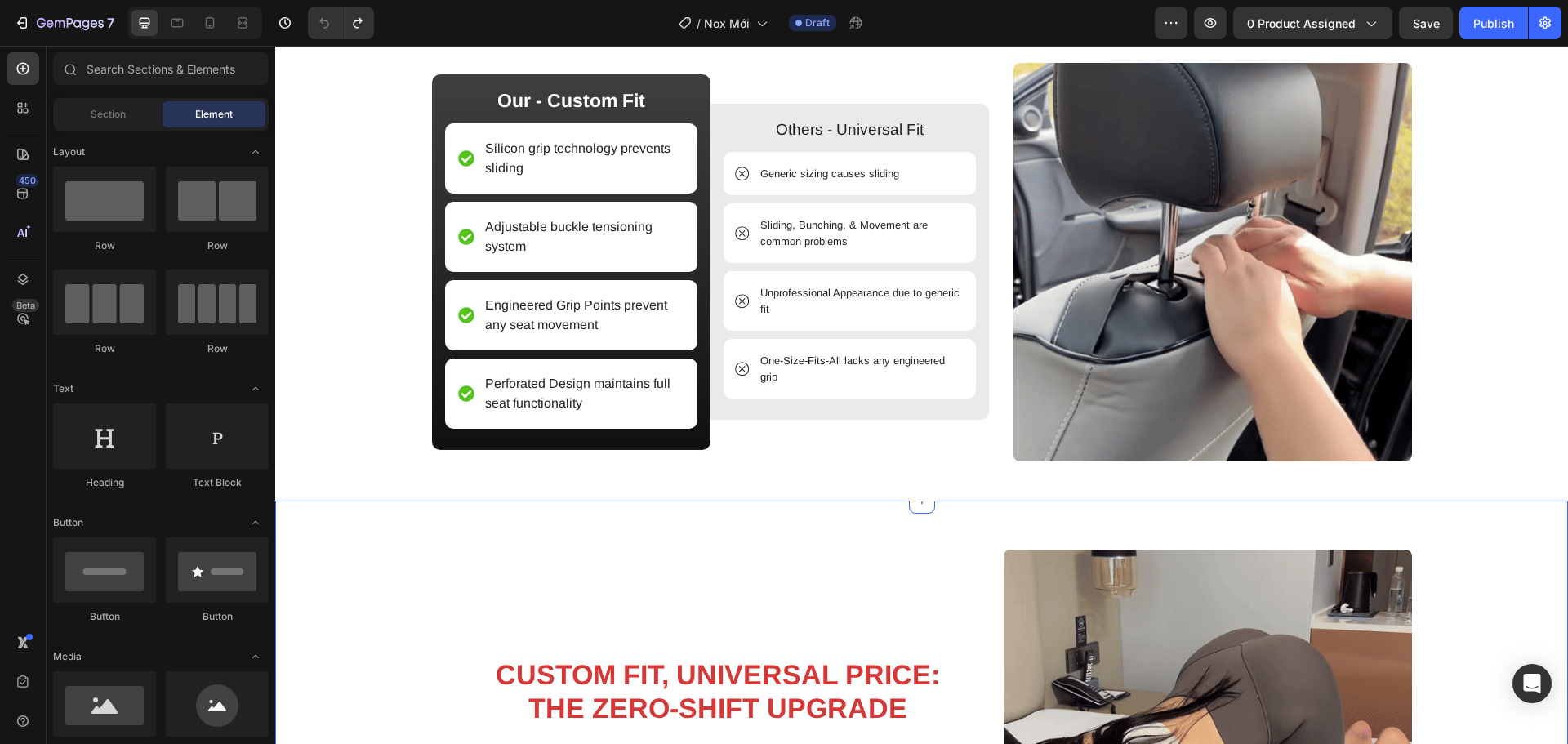
scroll to position [2052, 0]
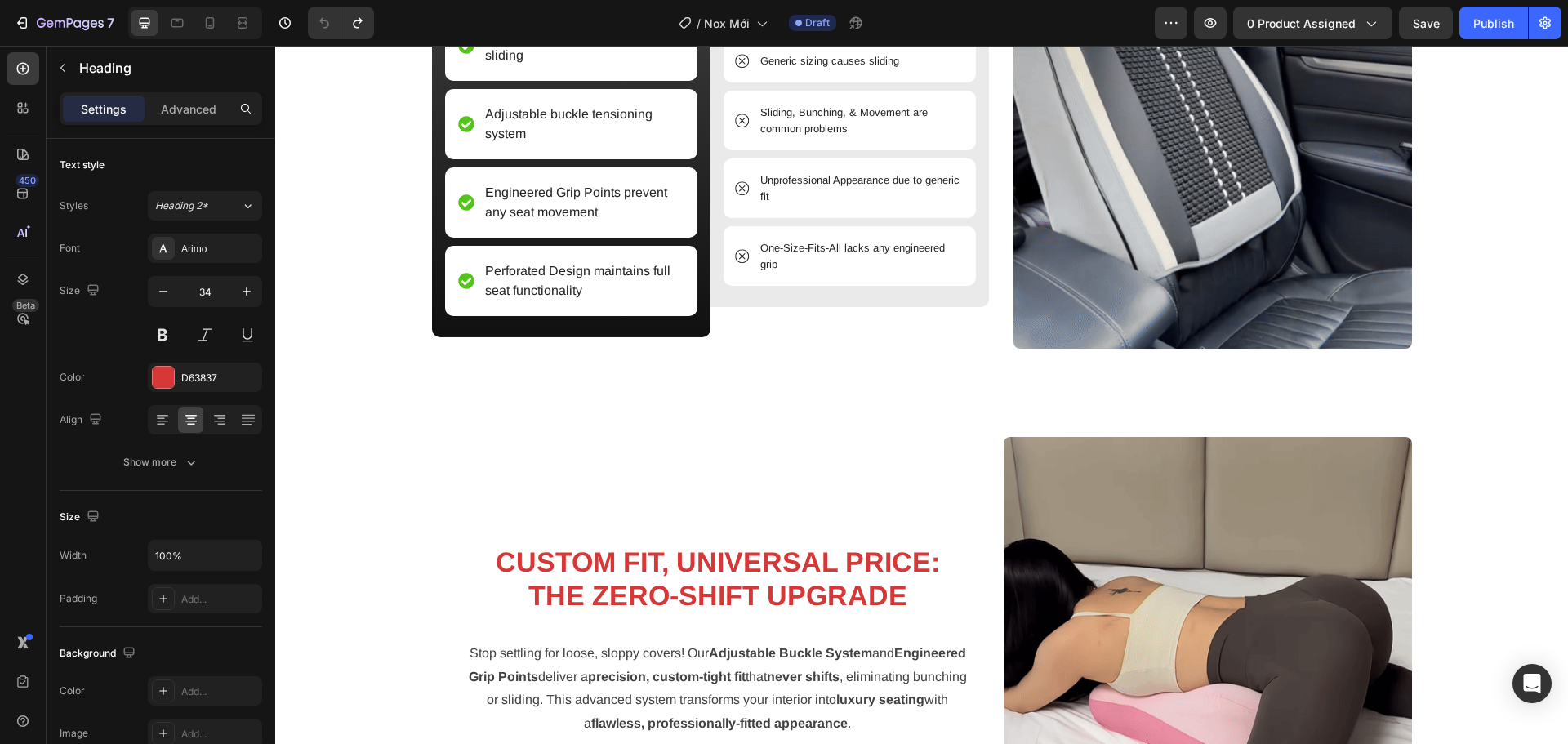
click at [693, 569] on strong "CUSTOM FIT, UNIVERSAL PRICE: THE ZERO-SHIFT UPGRADE" at bounding box center [718, 578] width 445 height 65
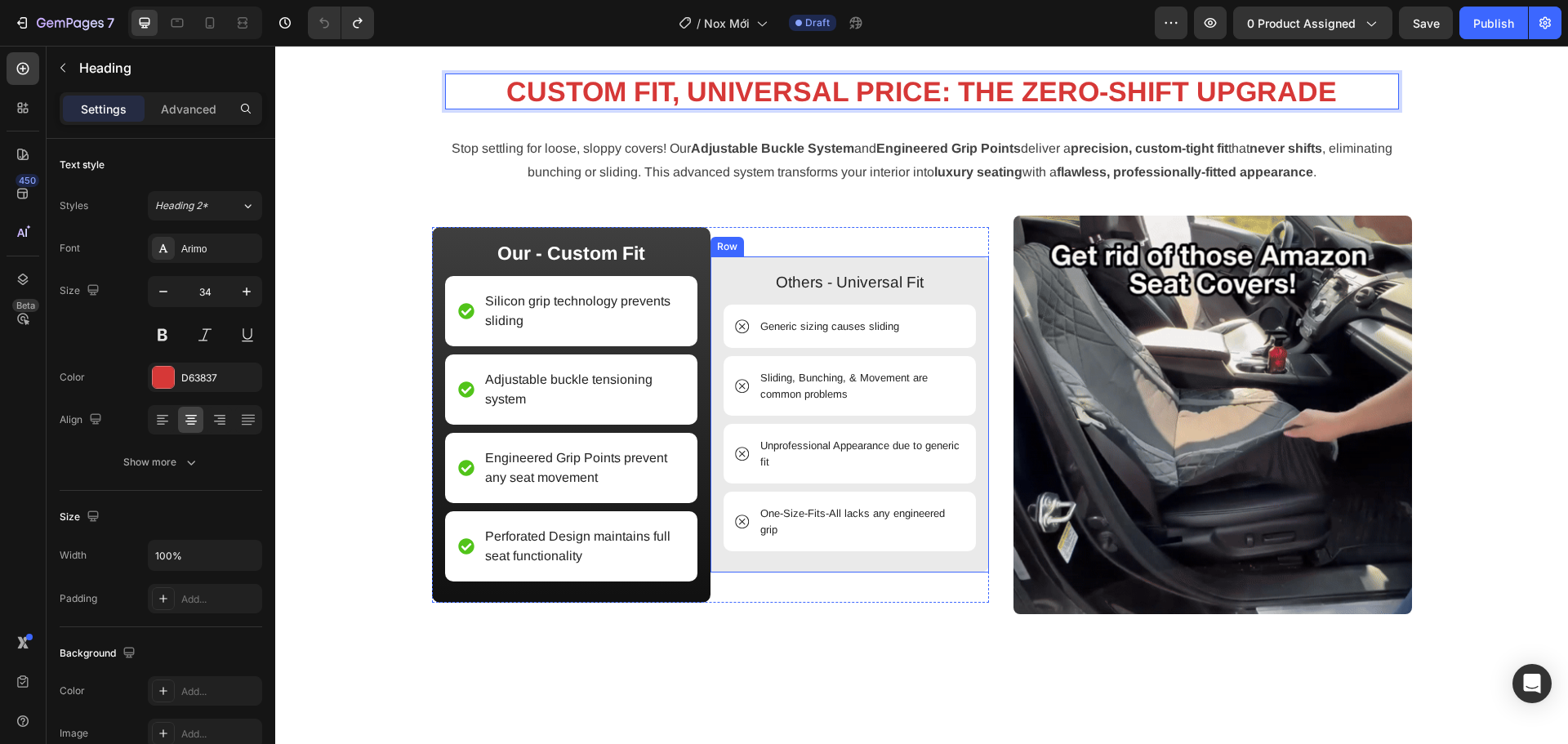
scroll to position [1482, 0]
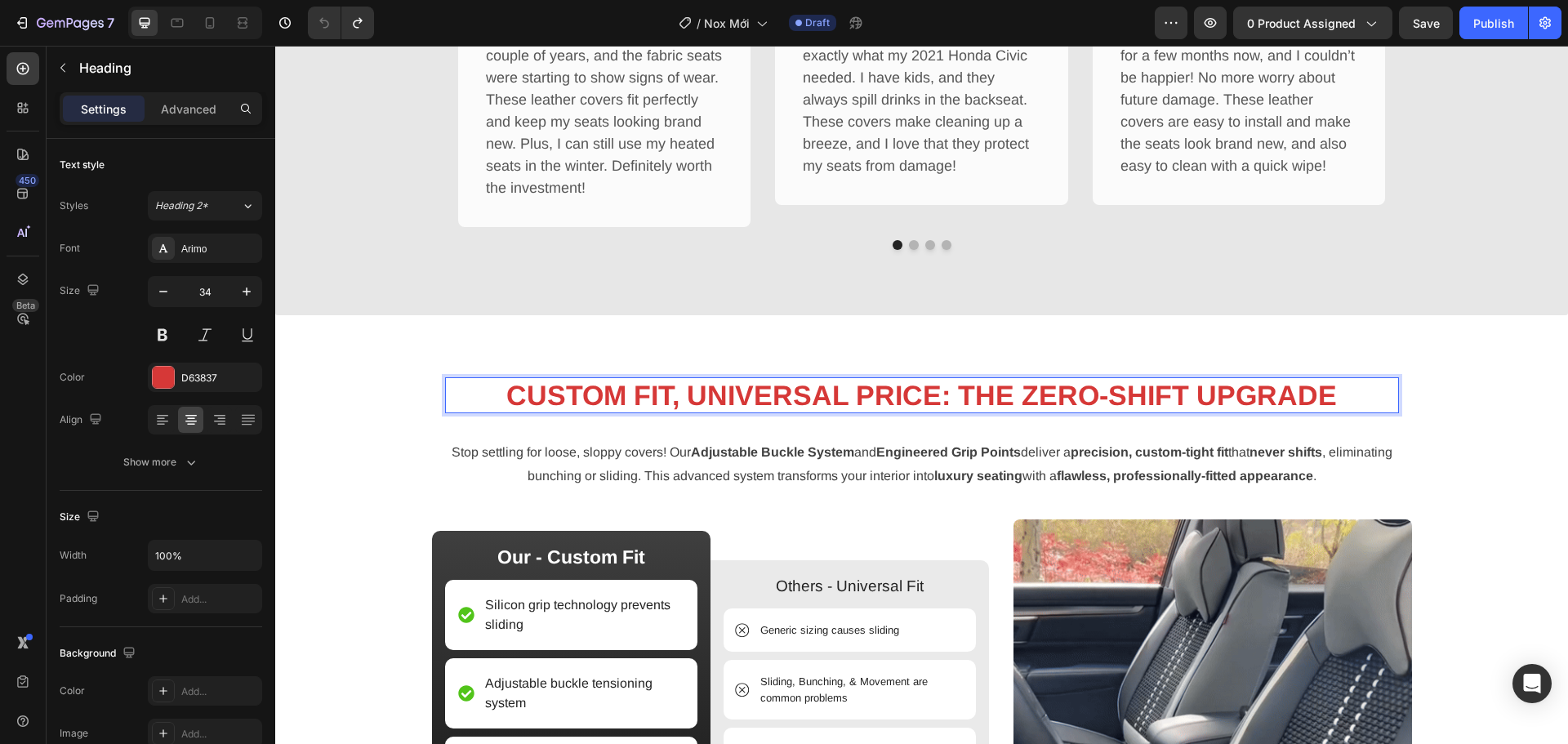
click at [788, 458] on strong "Adjustable Buckle System" at bounding box center [772, 451] width 163 height 14
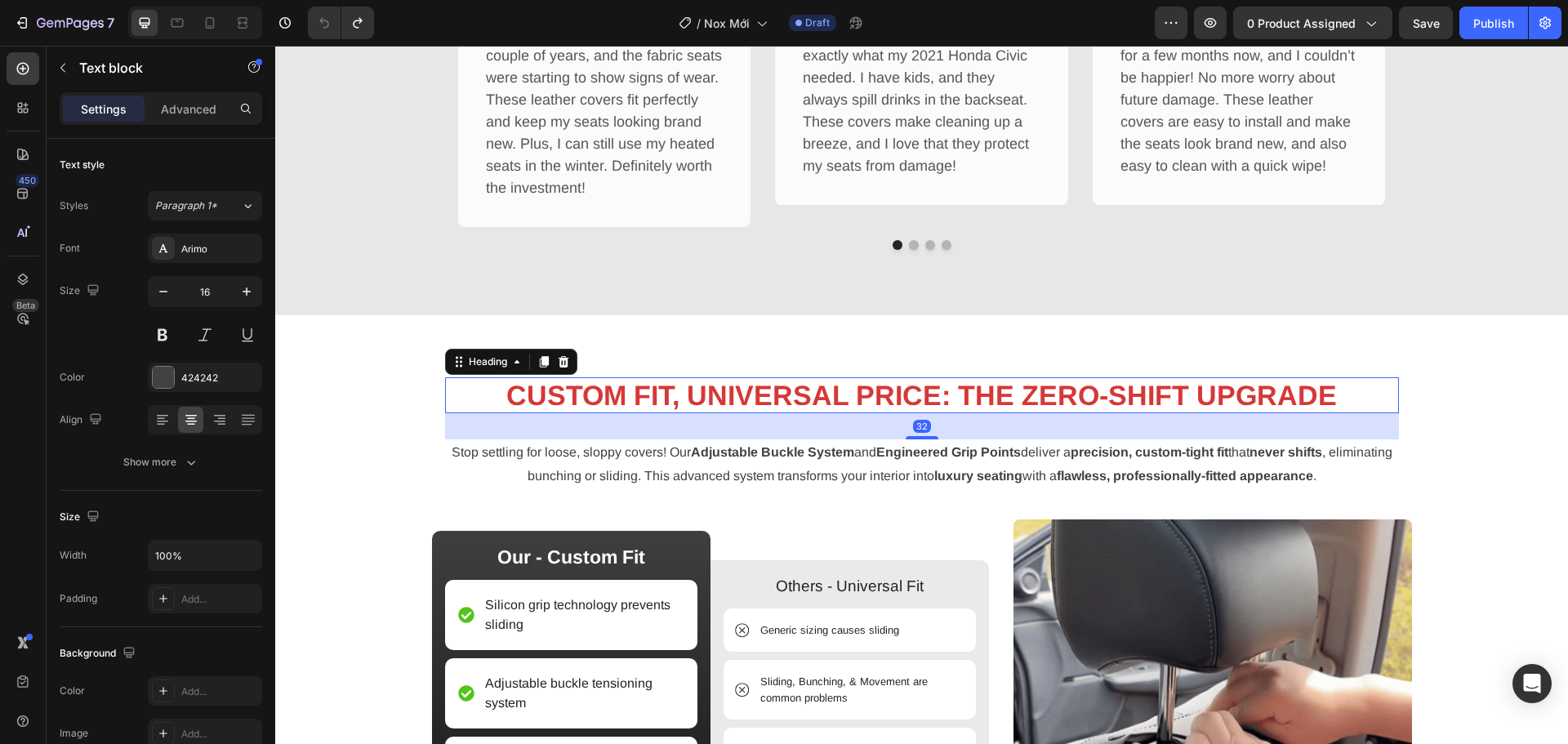
click at [785, 401] on strong "CUSTOM FIT, UNIVERSAL PRICE: THE ZERO-SHIFT UPGRADE" at bounding box center [921, 395] width 830 height 31
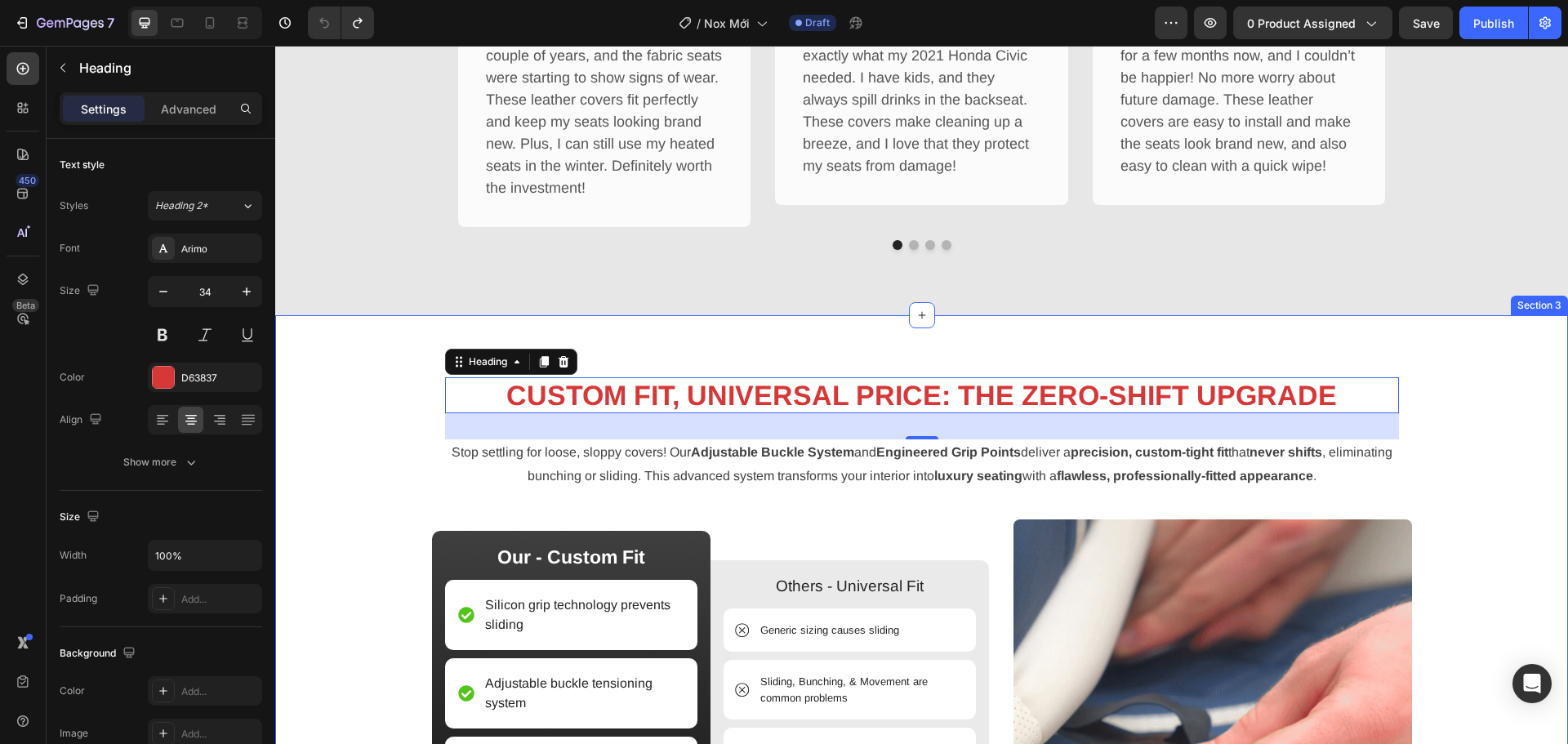
click at [355, 387] on div "⁠⁠⁠⁠⁠⁠⁠ CUSTOM FIT, UNIVERSAL PRICE: THE ZERO-SHIFT UPGRADE Heading 32 Stop set…" at bounding box center [921, 641] width 1269 height 554
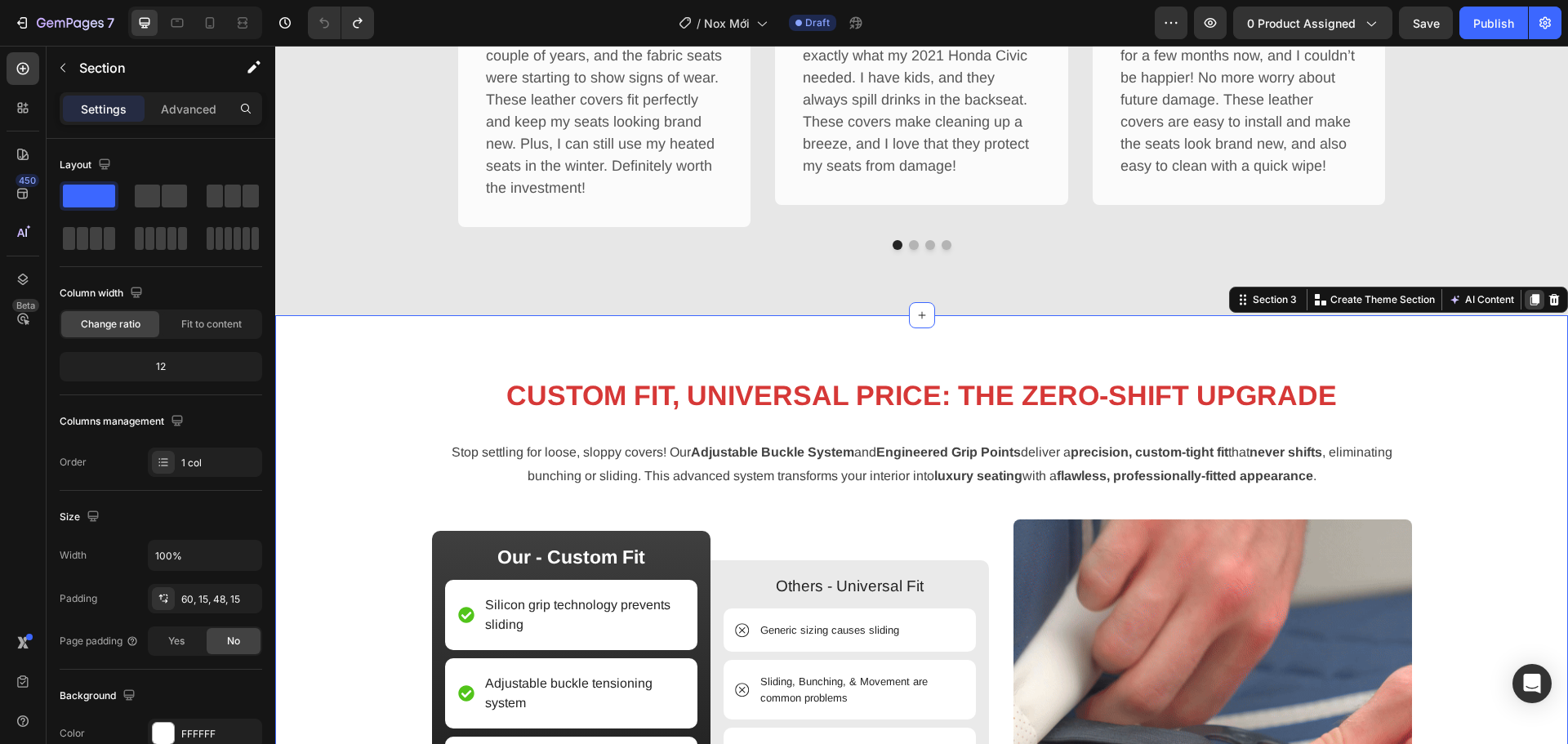
click at [1530, 301] on icon at bounding box center [1535, 299] width 9 height 11
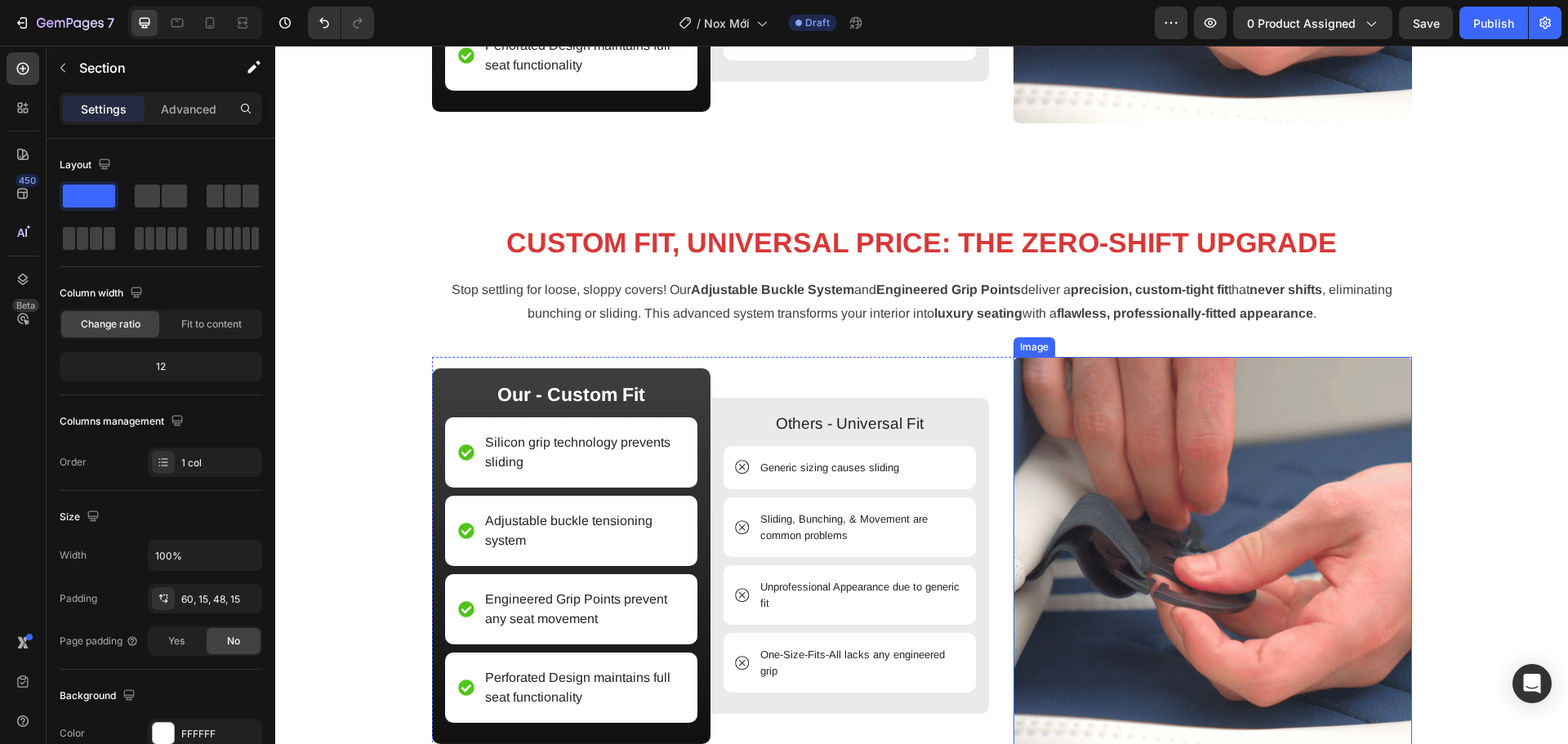
scroll to position [2010, 0]
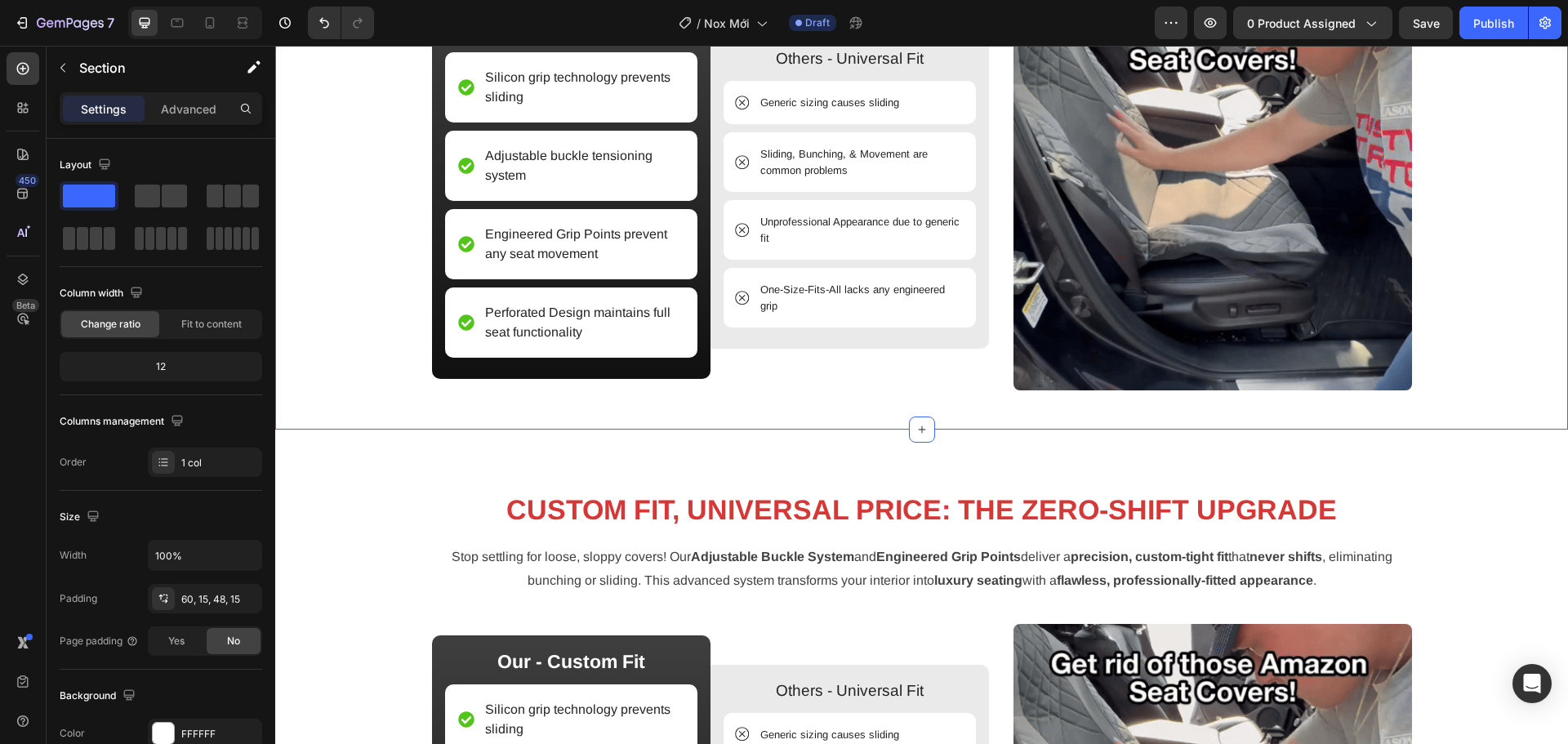
click at [936, 407] on div "⁠⁠⁠⁠⁠⁠⁠ CUSTOM FIT, UNIVERSAL PRICE: THE ZERO-SHIFT UPGRADE Heading Stop settli…" at bounding box center [921, 109] width 1293 height 642
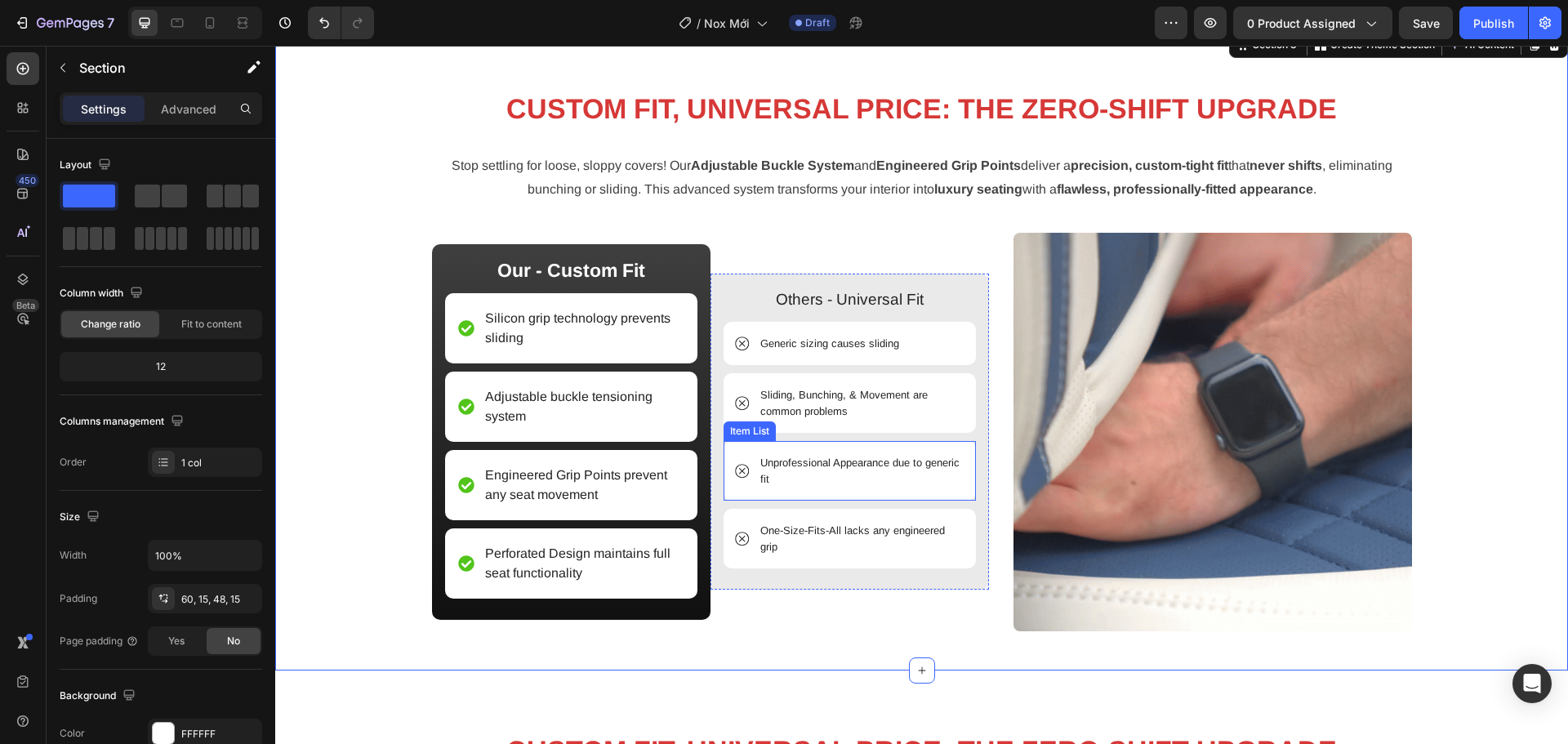
scroll to position [1765, 0]
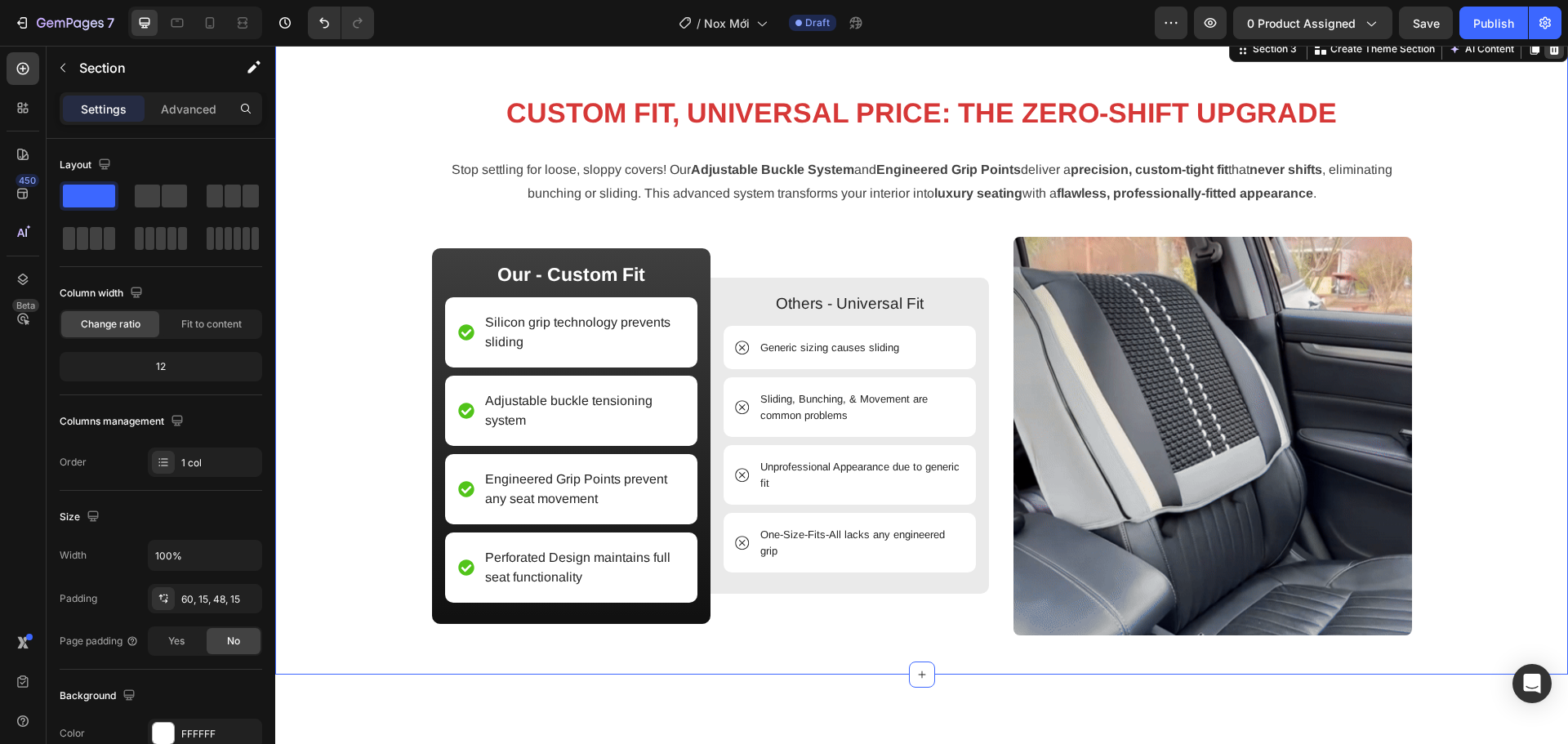
click at [1549, 50] on icon at bounding box center [1554, 49] width 10 height 11
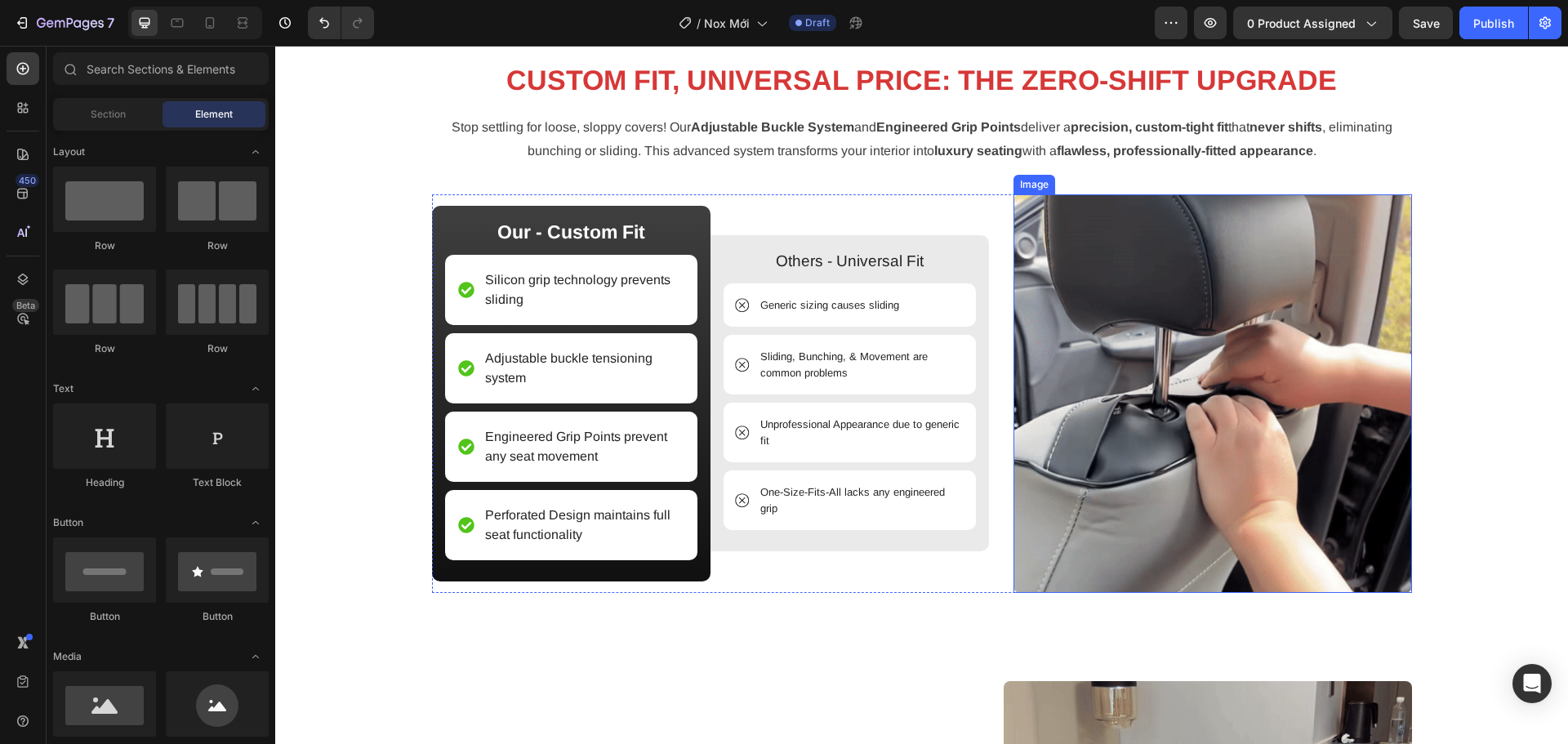
scroll to position [1939, 0]
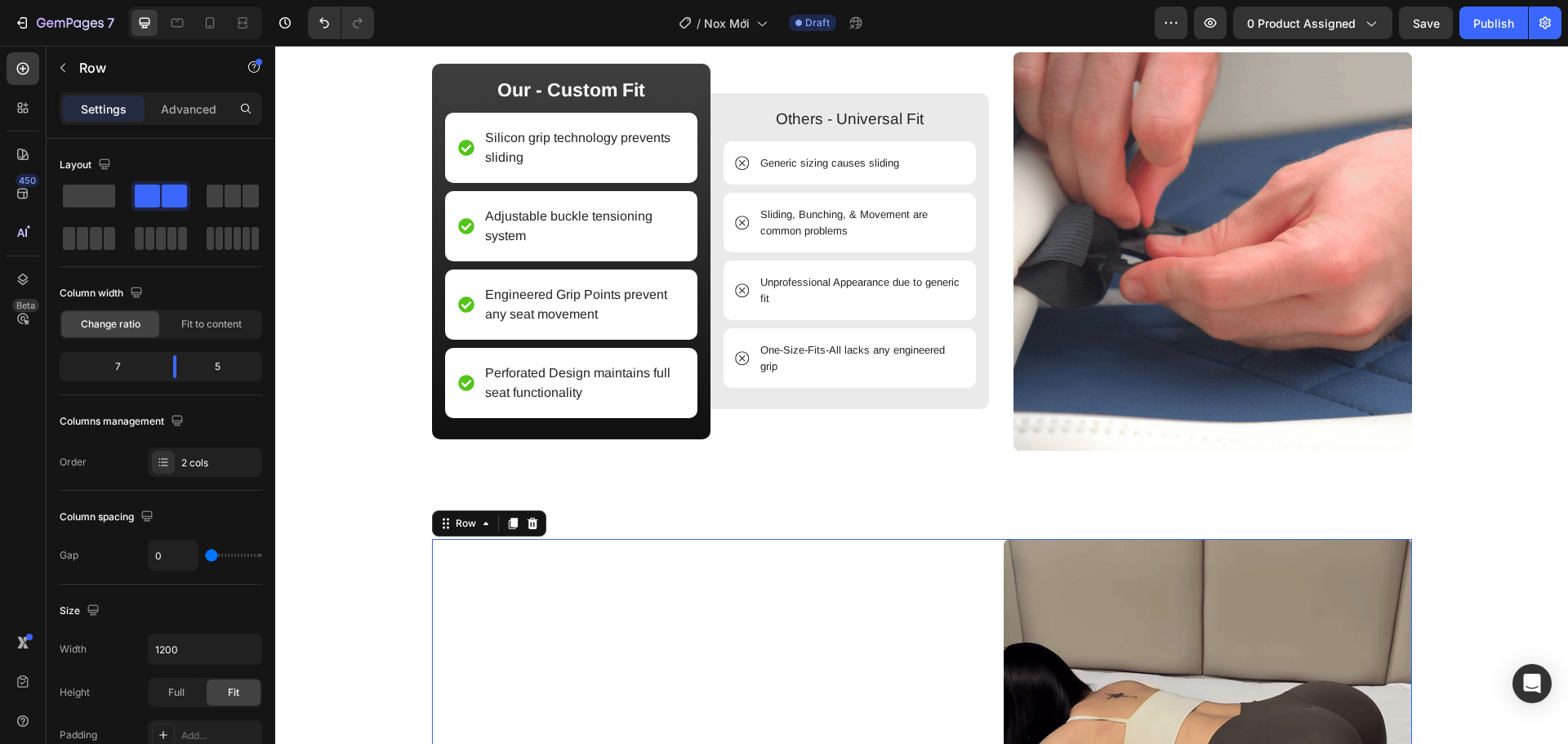
click at [971, 547] on div "Row" at bounding box center [717, 743] width 571 height 408
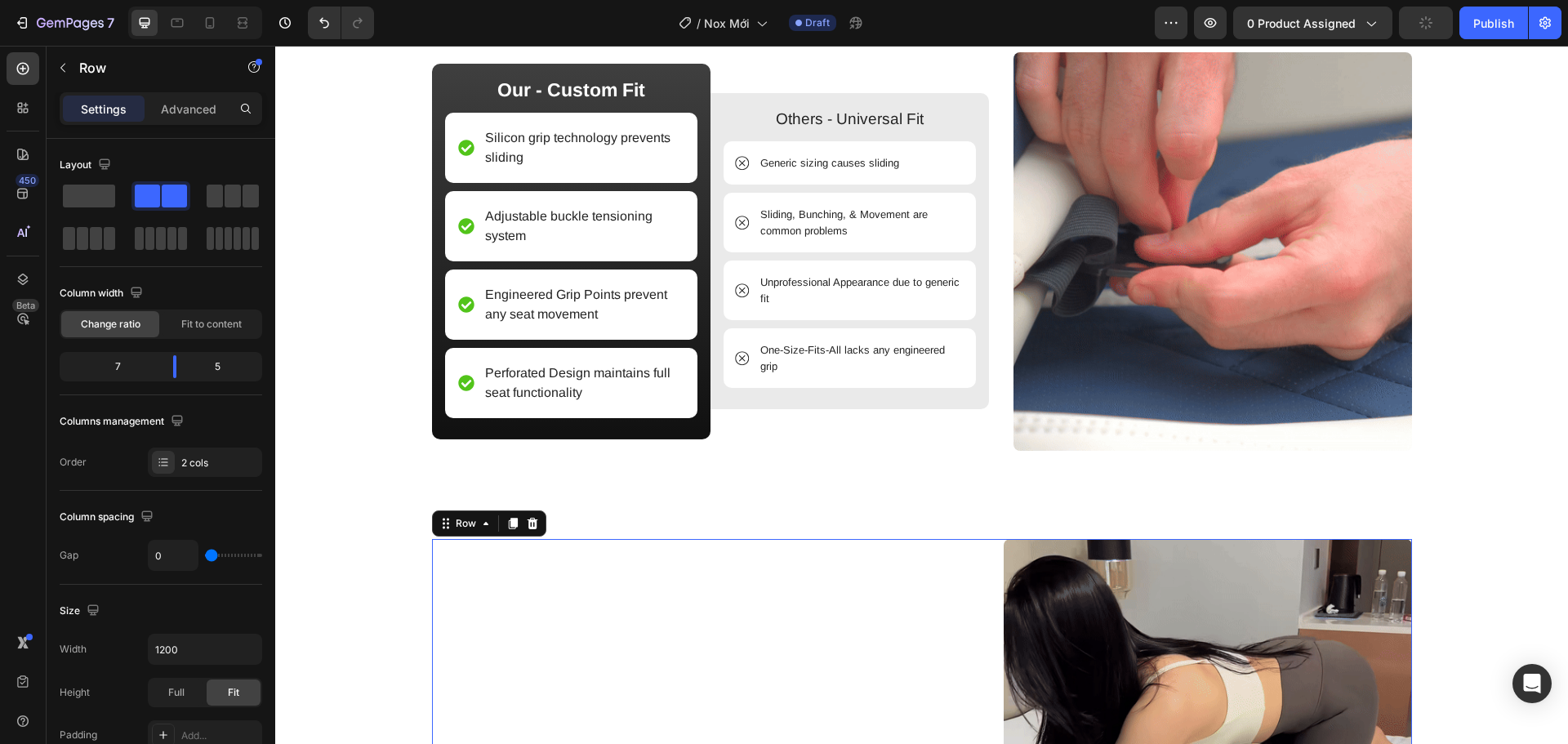
click at [526, 524] on icon at bounding box center [533, 524] width 13 height 13
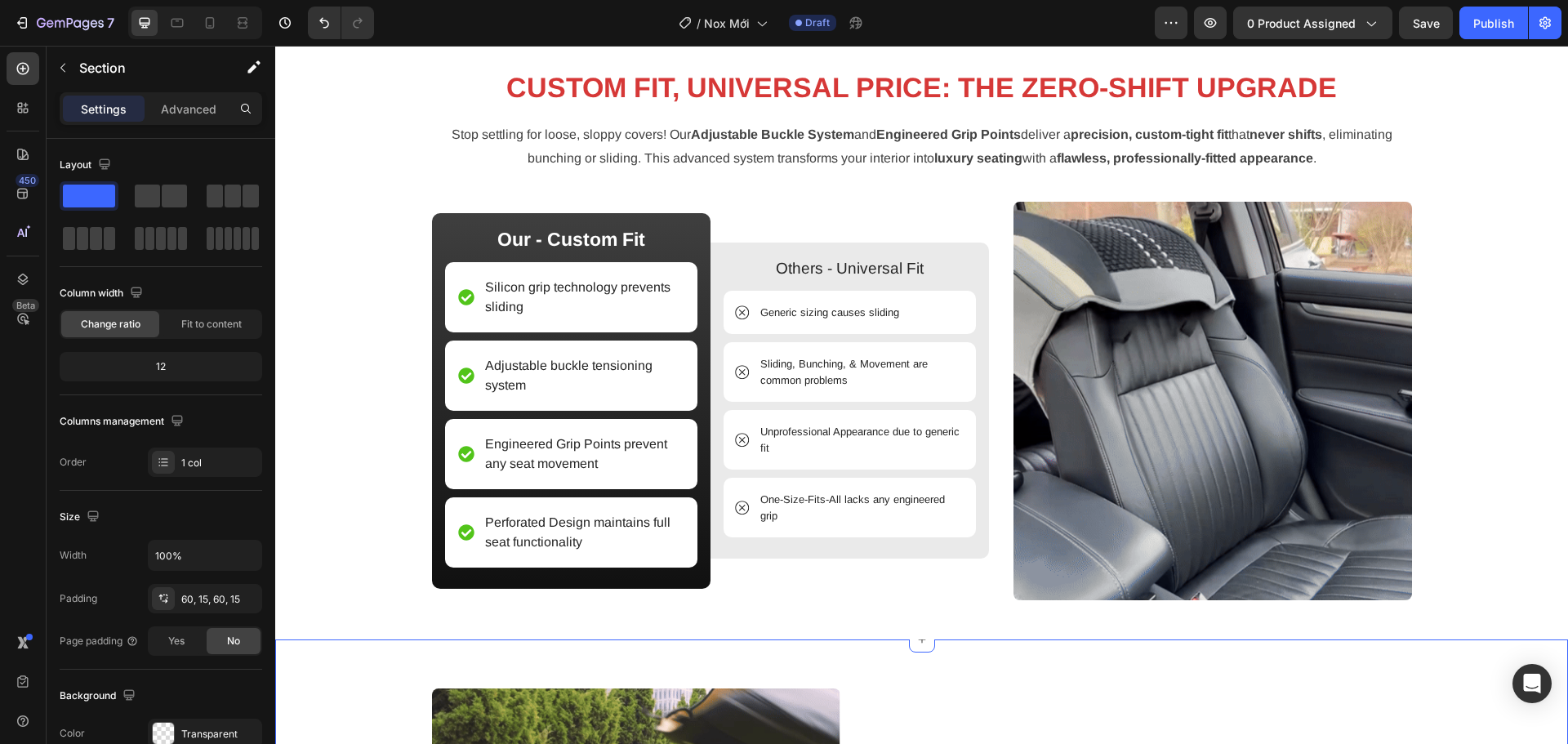
scroll to position [1613, 0]
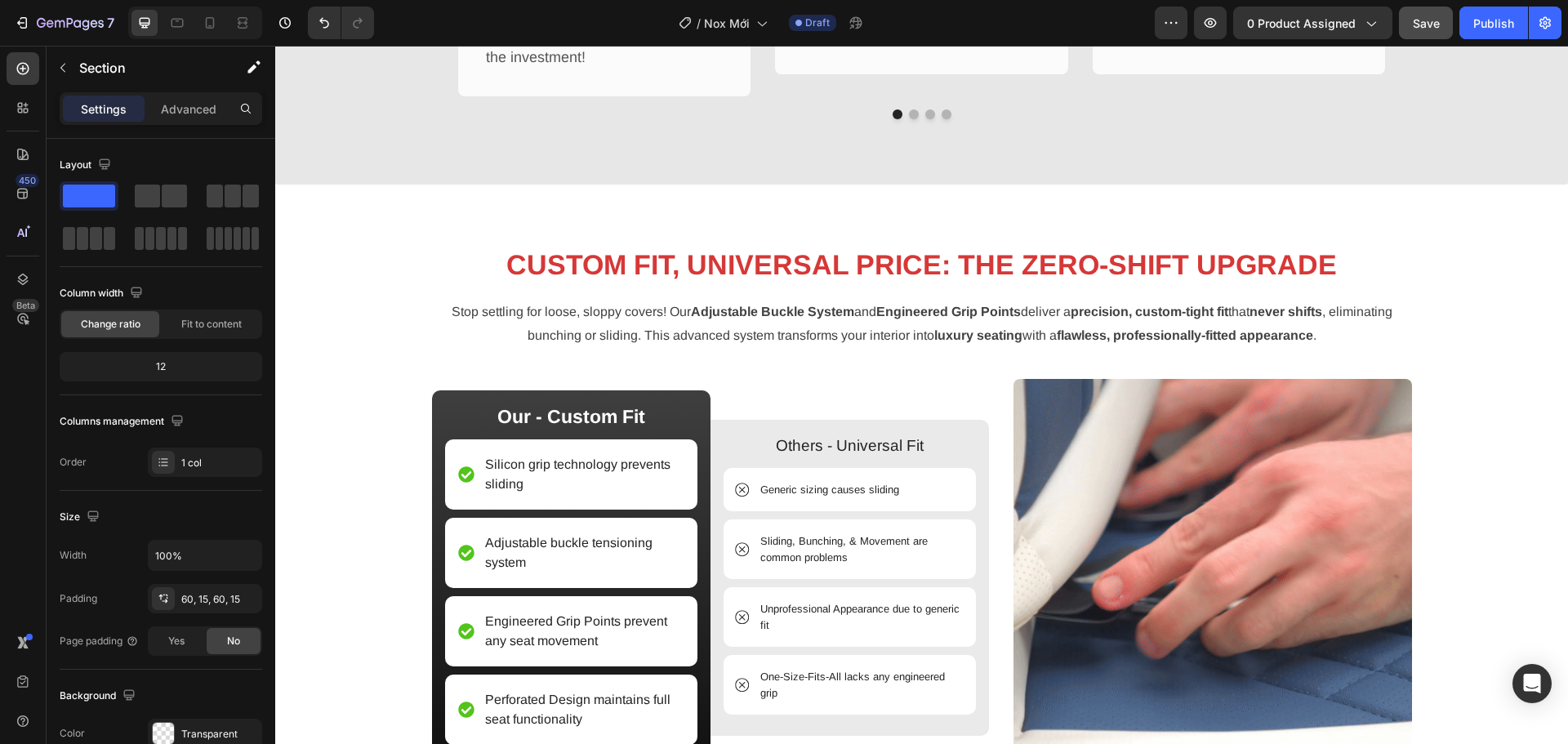
click at [1431, 29] on span "Save" at bounding box center [1426, 23] width 27 height 14
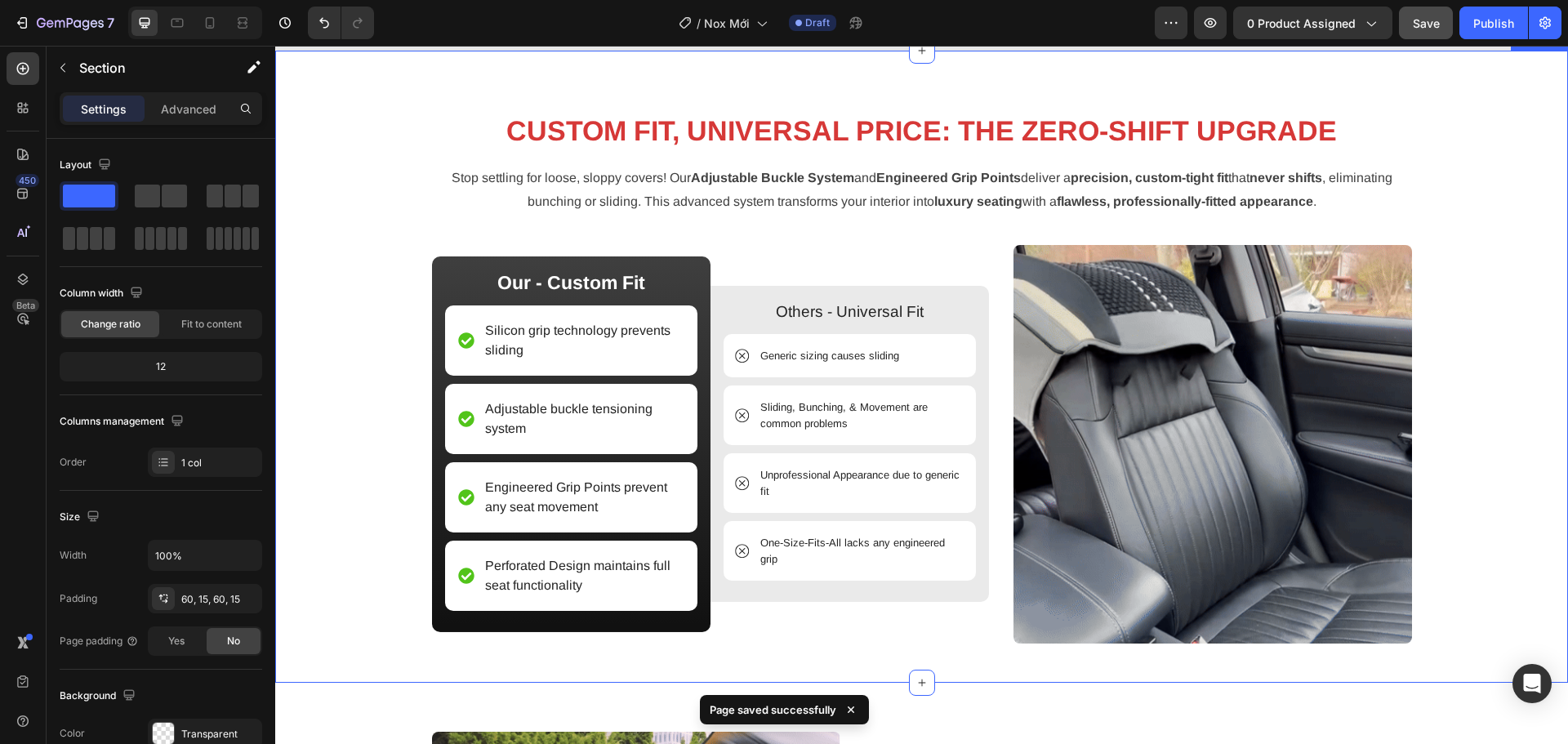
scroll to position [1776, 0]
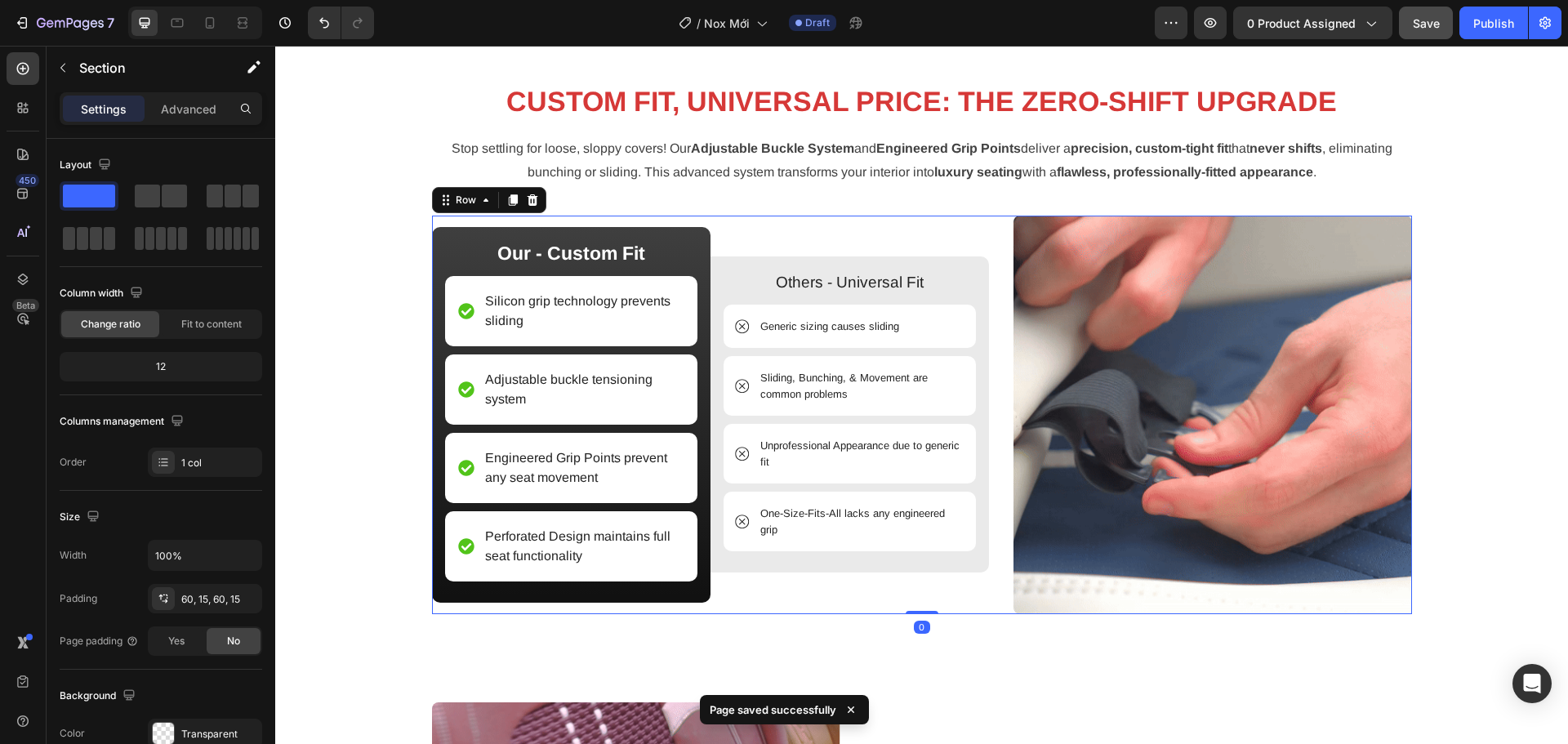
click at [995, 339] on div "Image Our - Custom Fit Text Block Silicon grip technology prevents sliding Item…" at bounding box center [921, 415] width 981 height 399
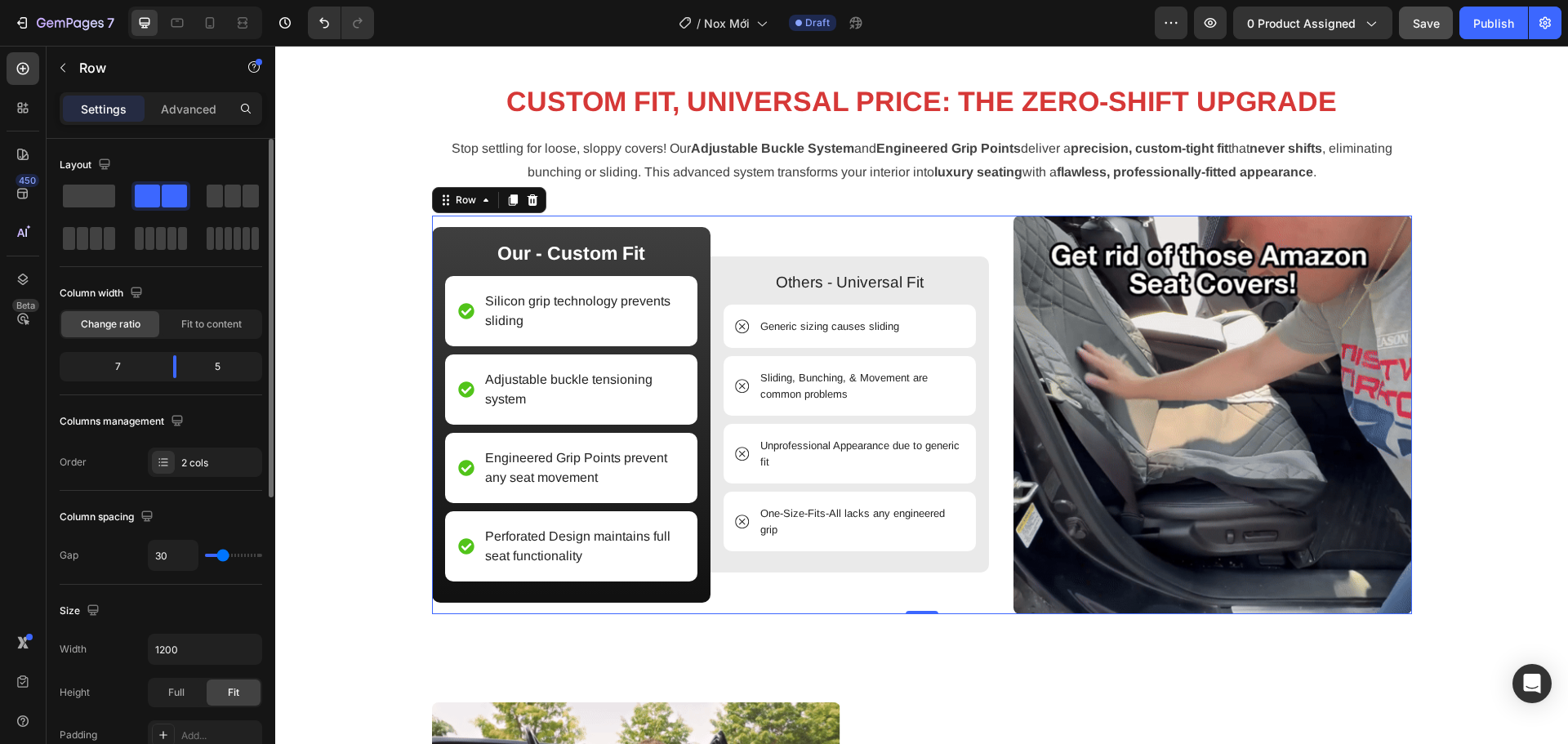
type input "47"
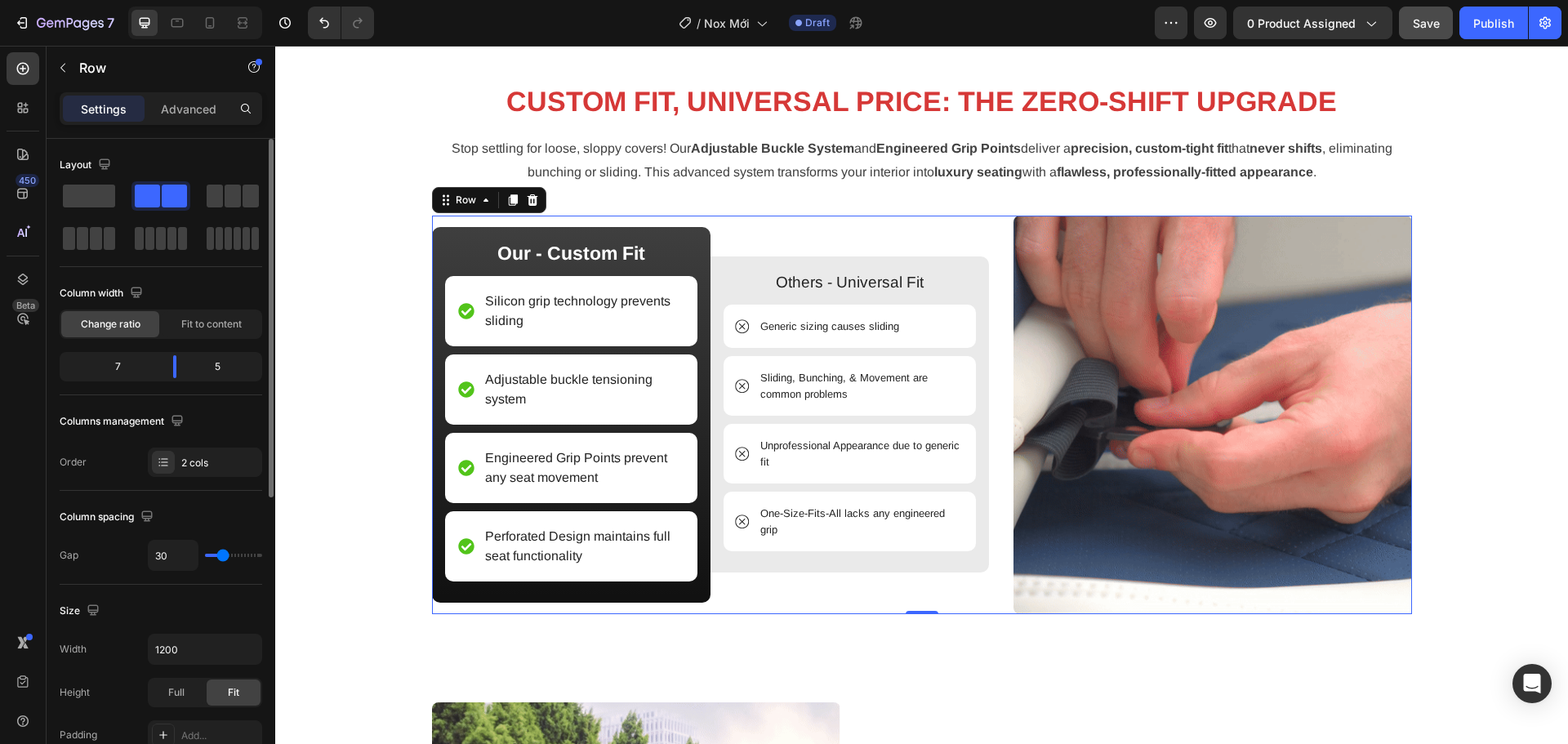
type input "47"
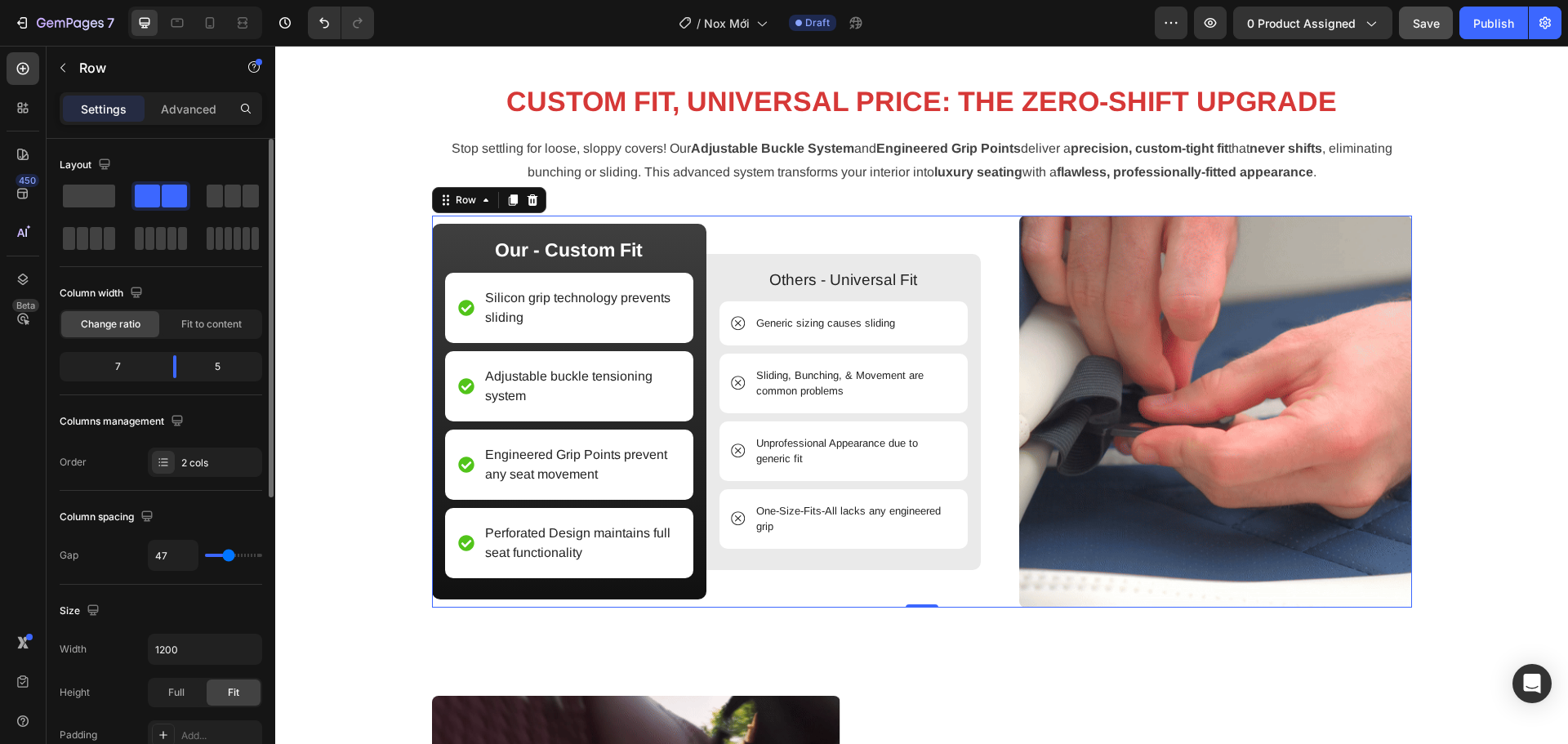
type input "49"
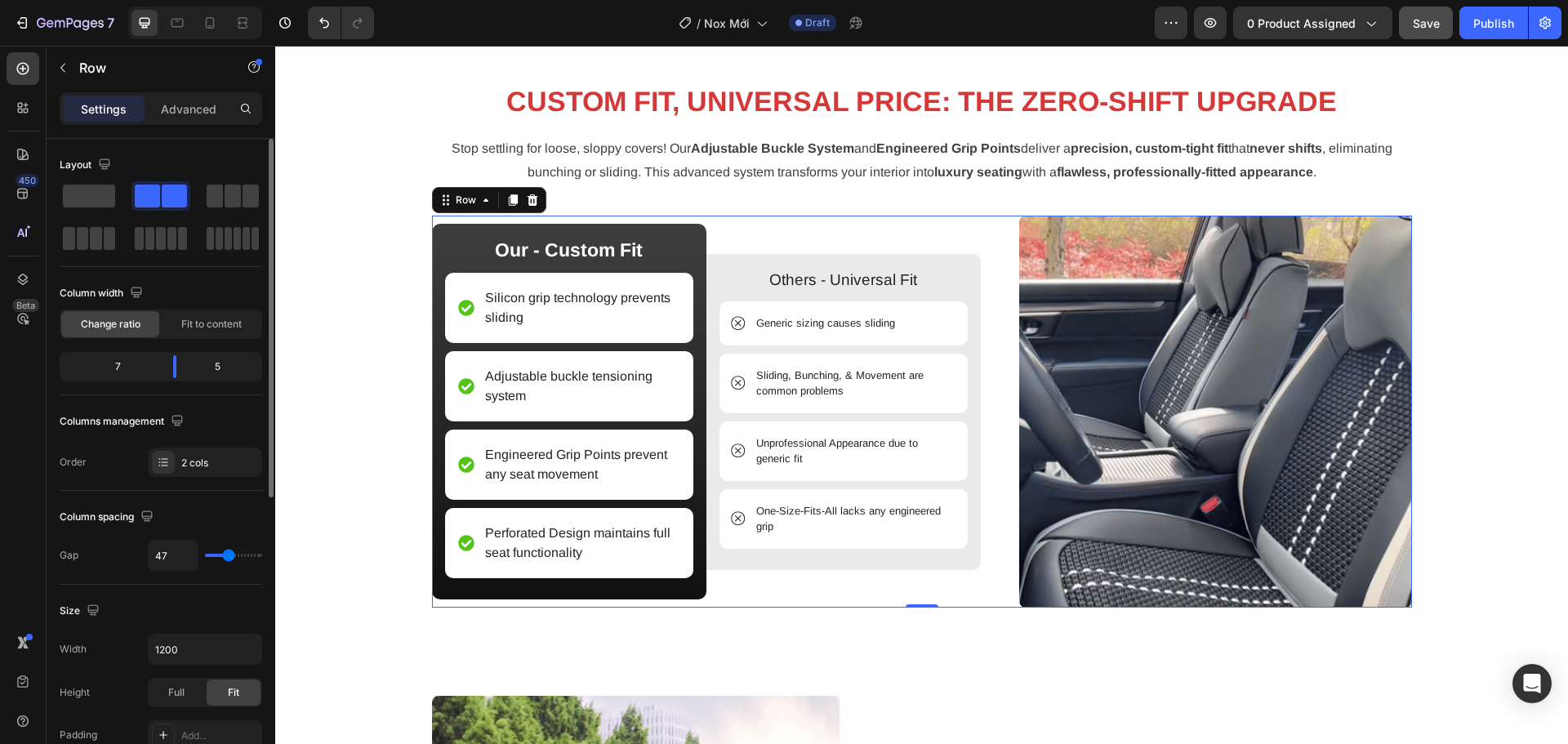
type input "49"
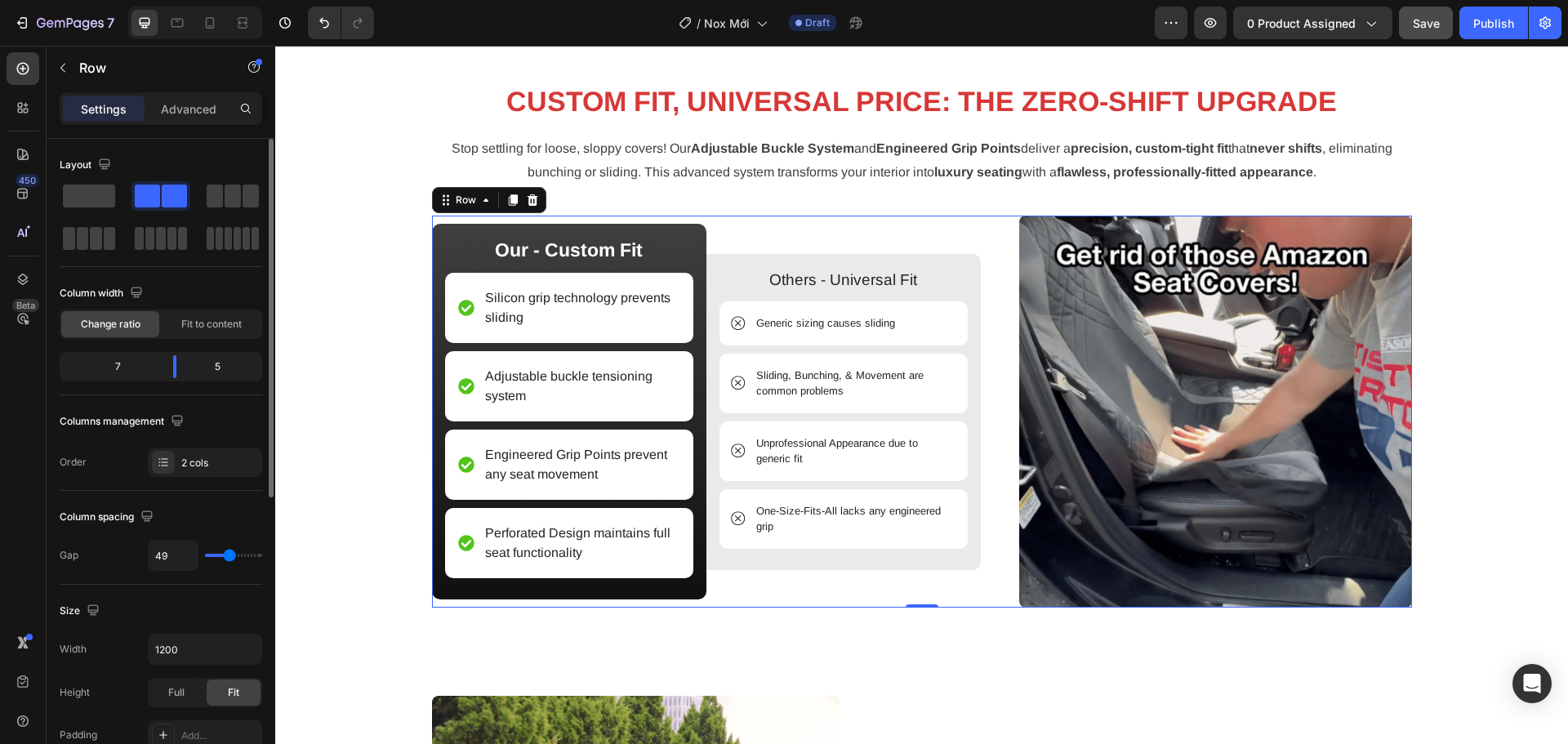
type input "51"
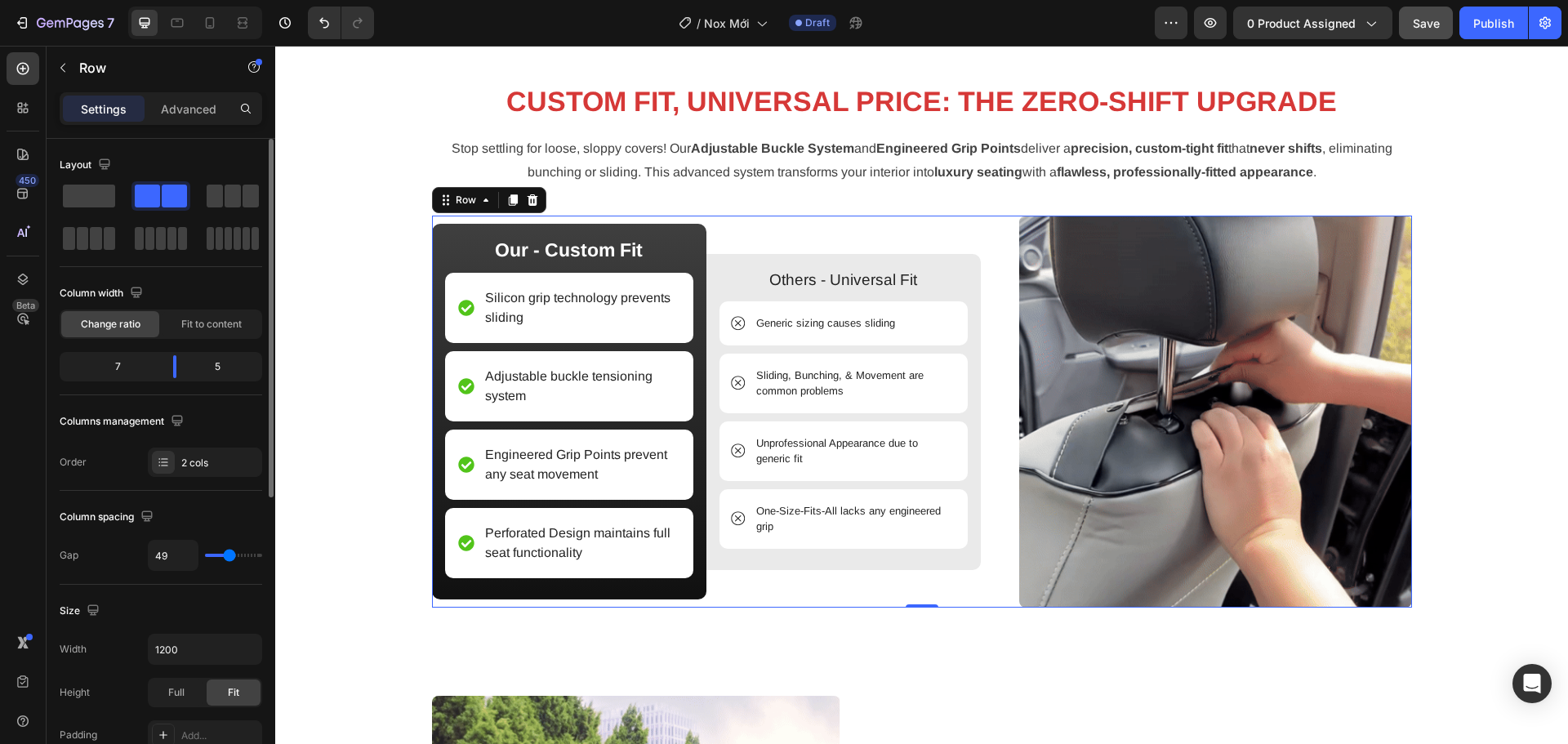
type input "51"
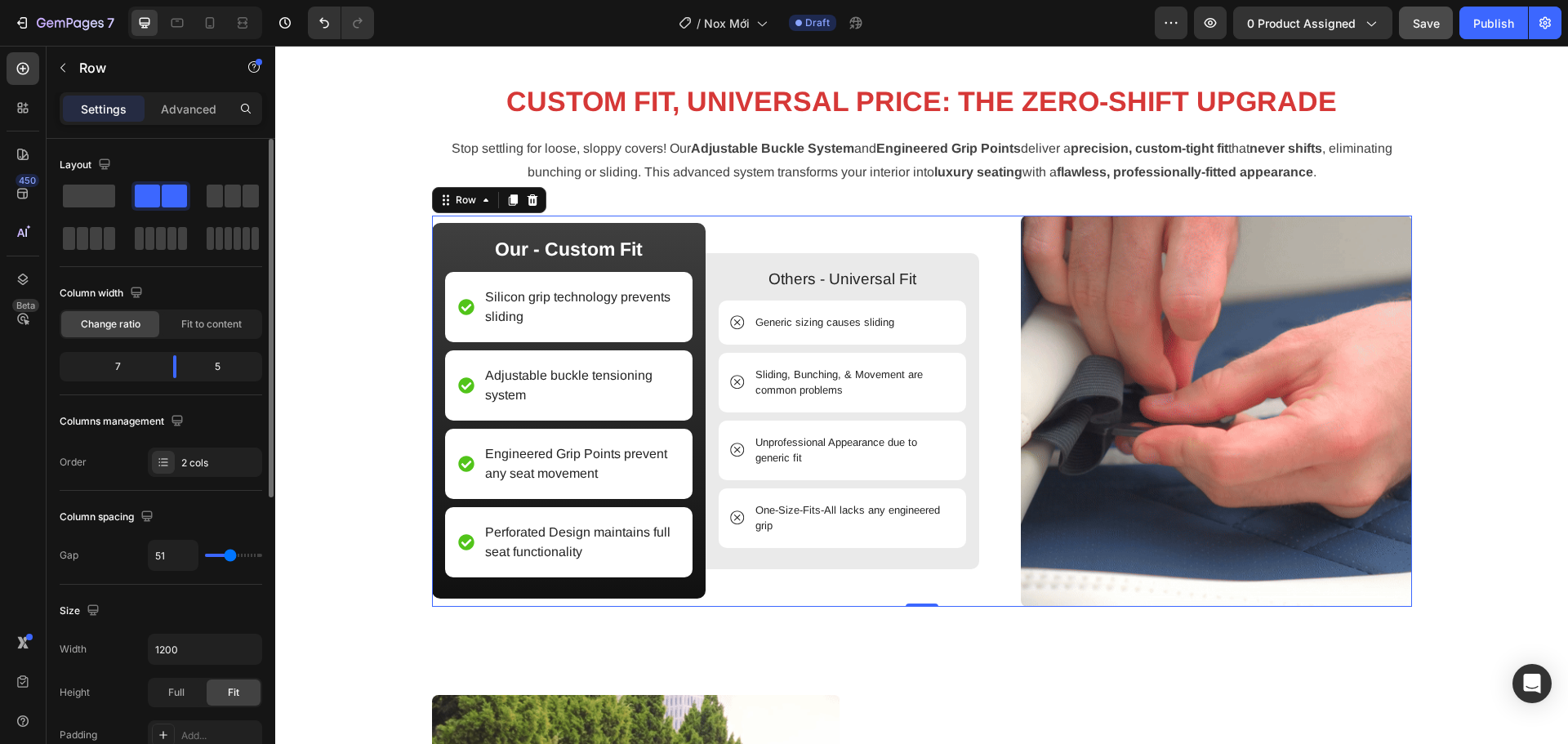
type input "53"
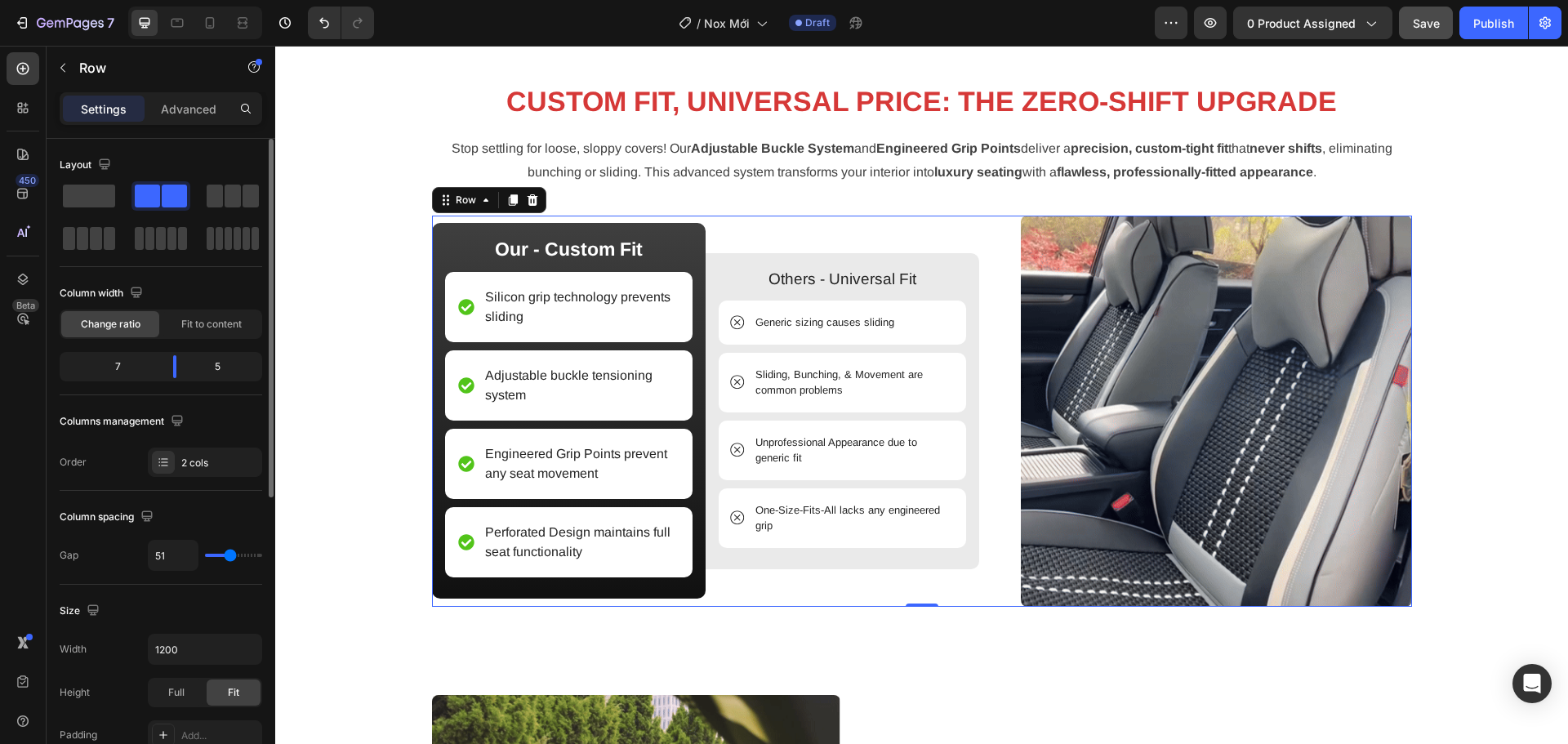
type input "53"
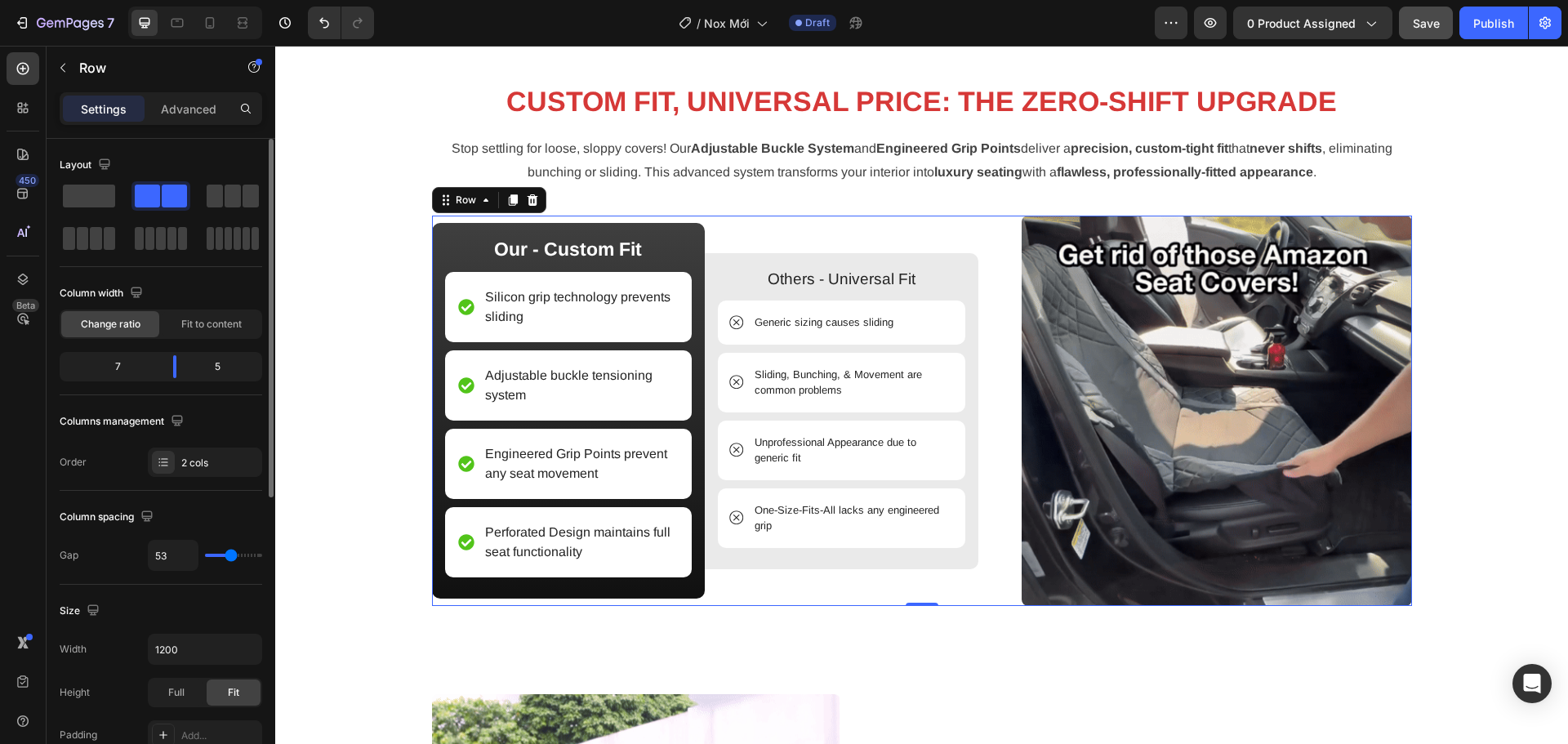
type input "56"
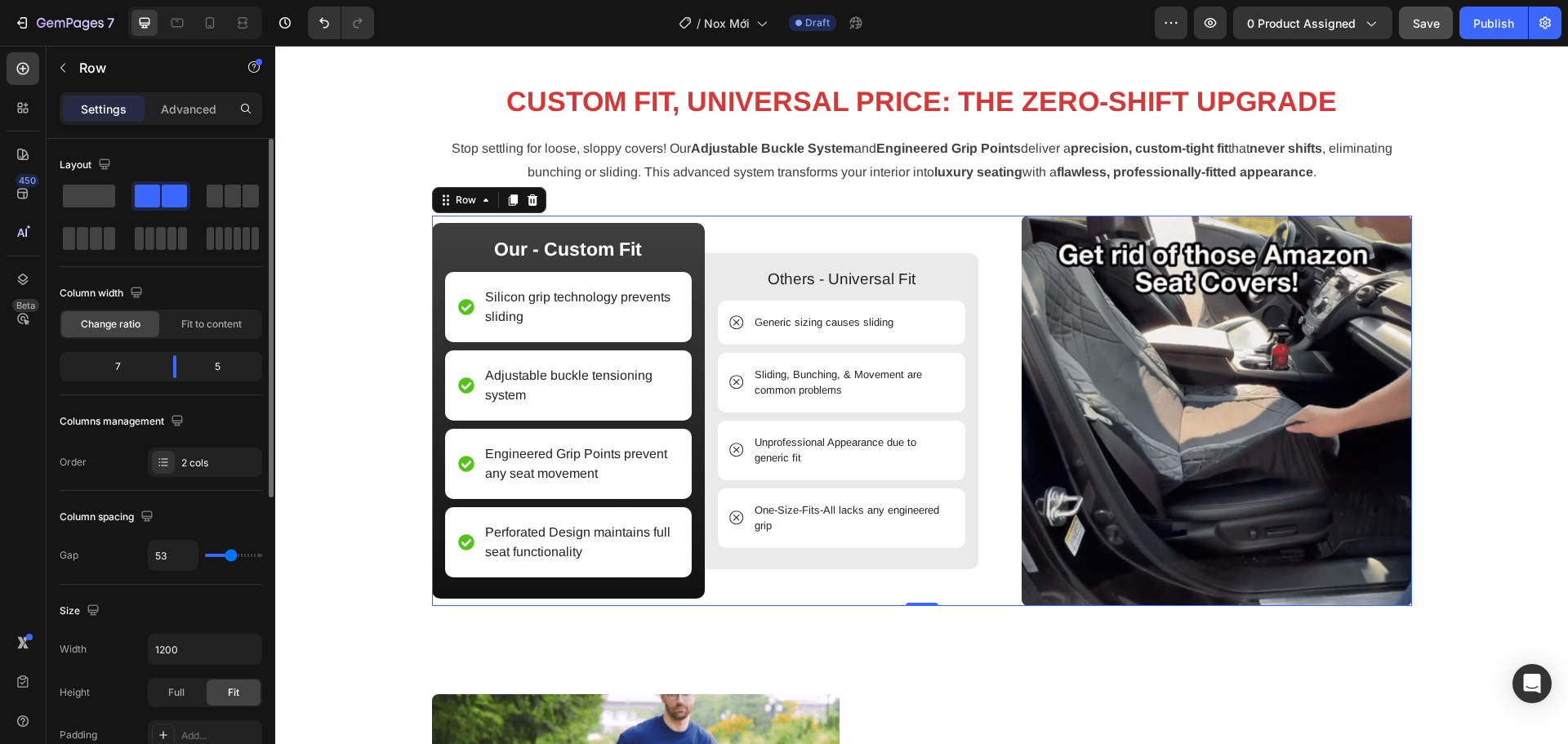
type input "56"
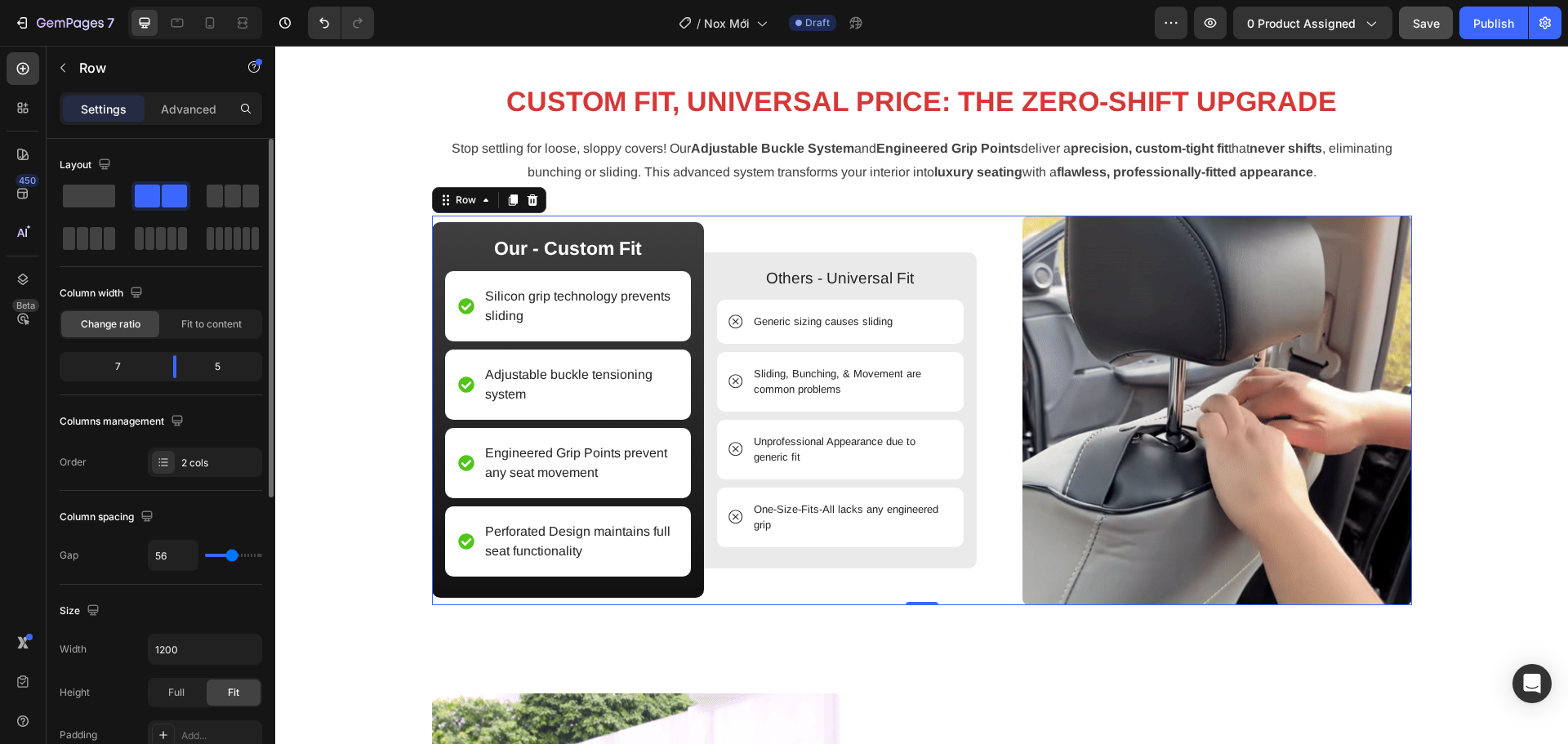
type input "58"
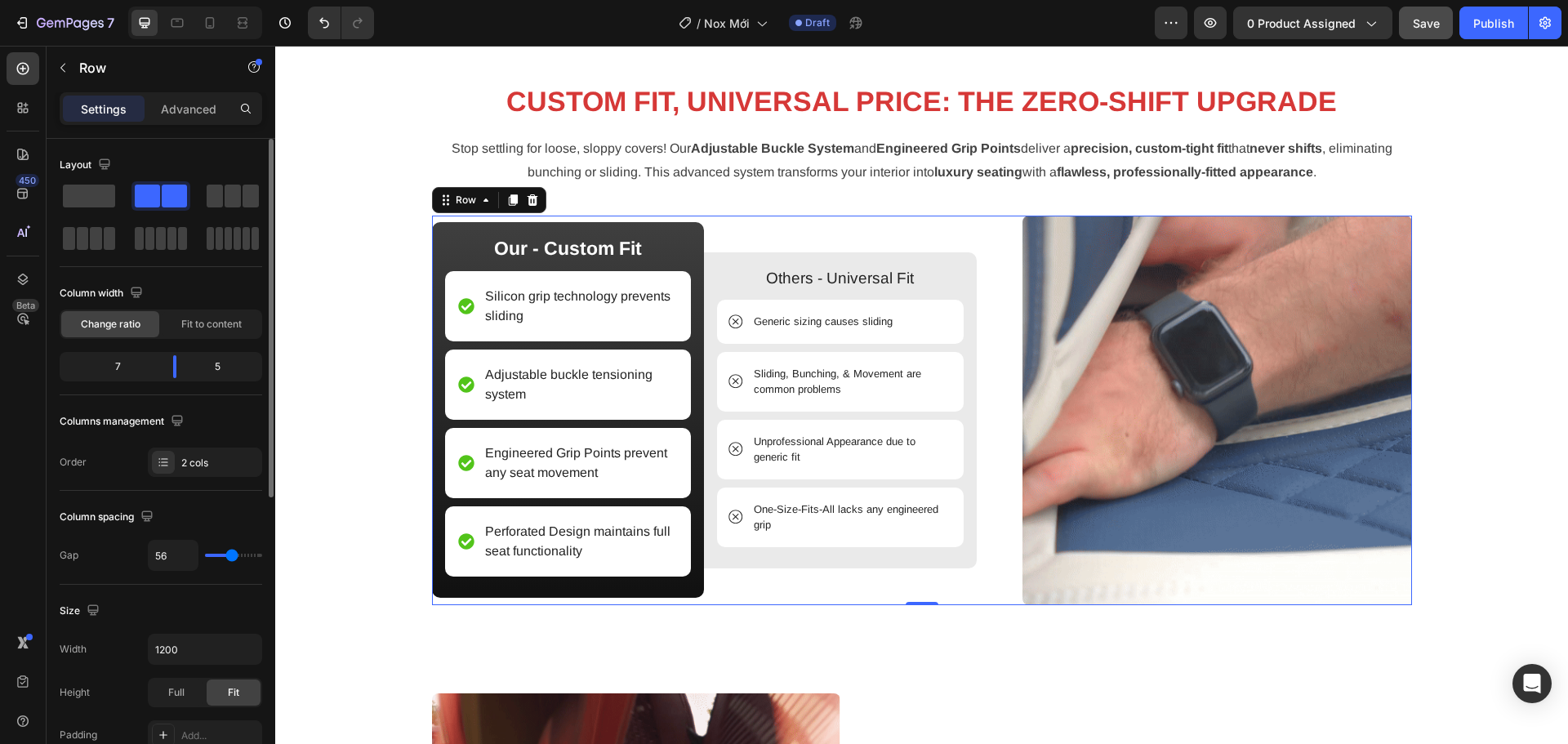
type input "58"
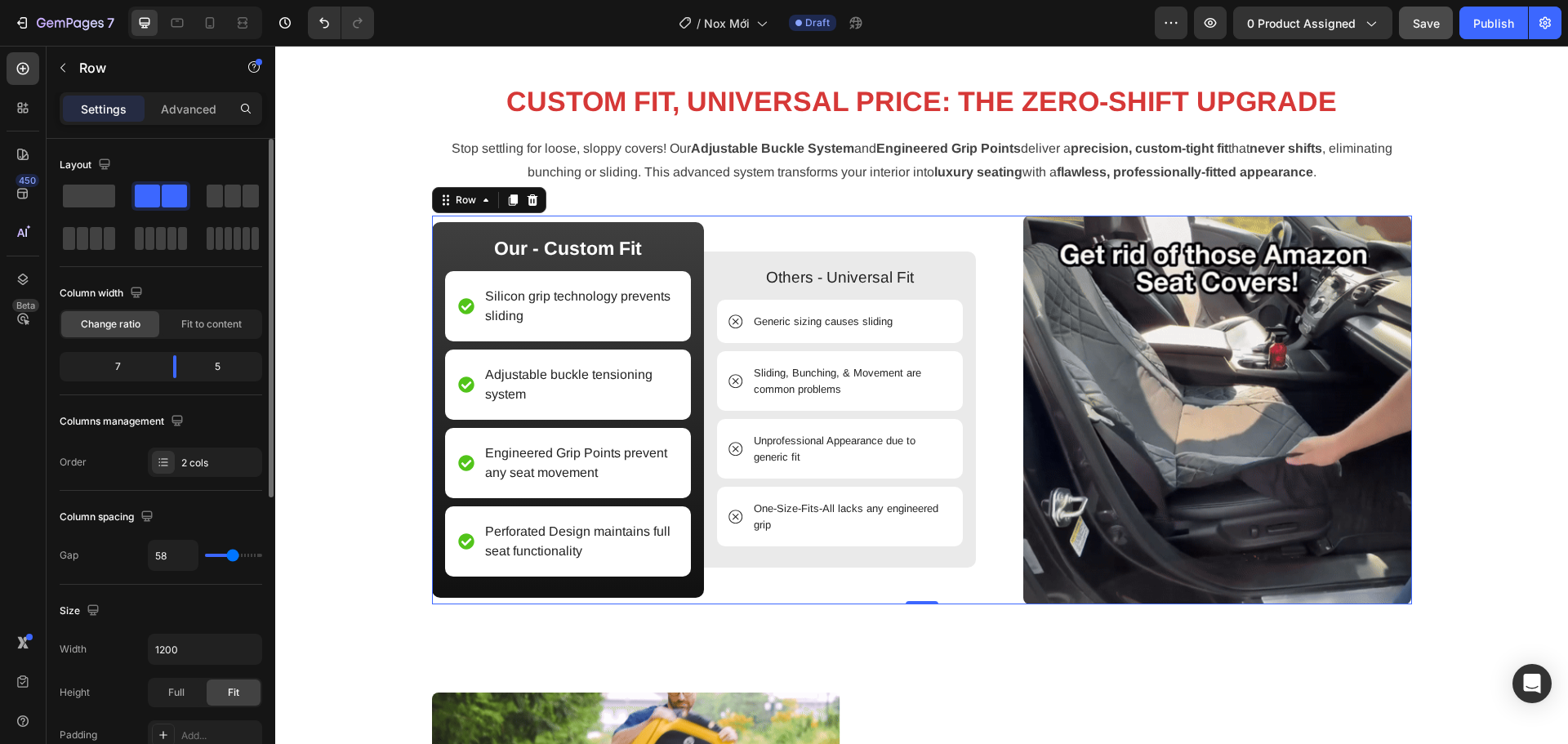
type input "60"
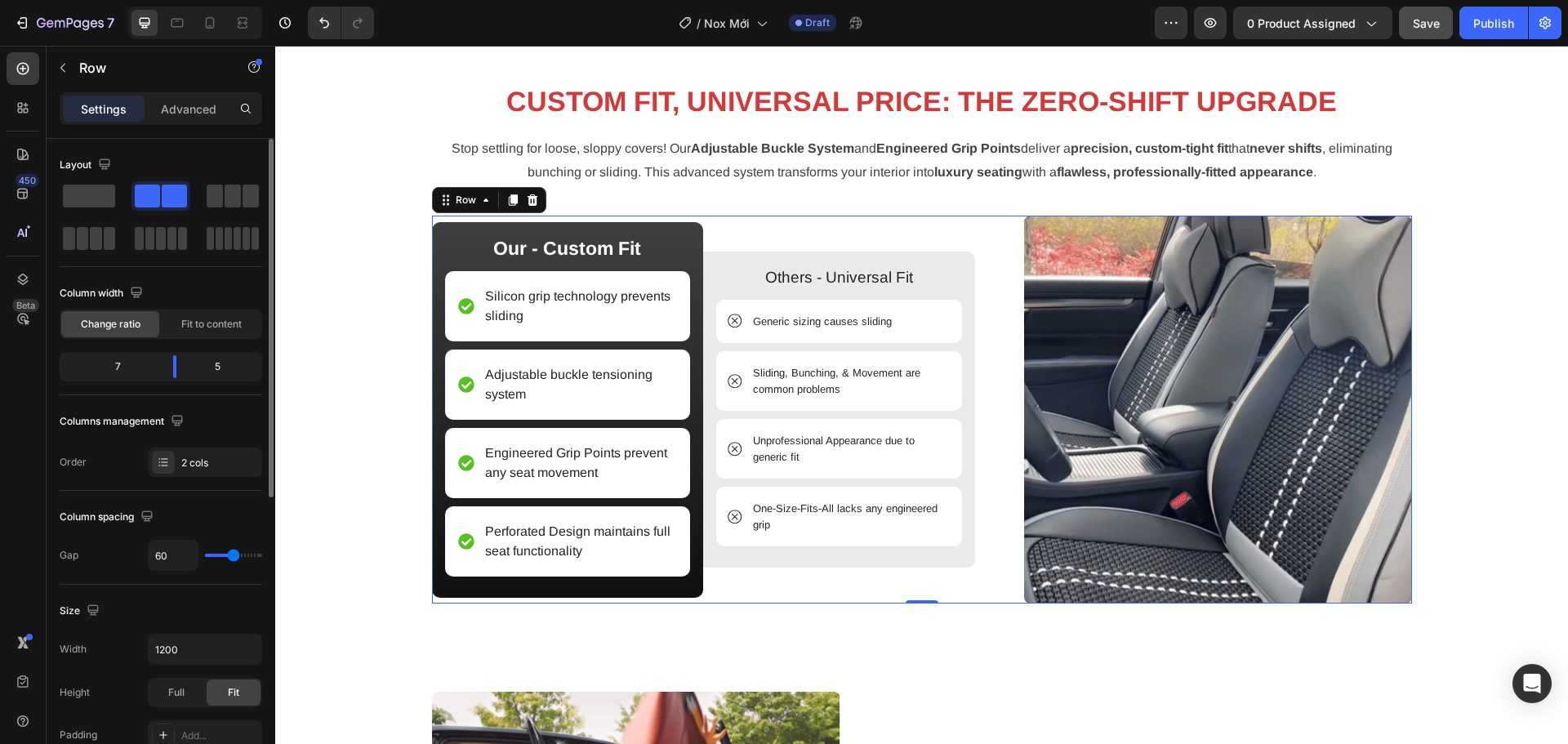
type input "60"
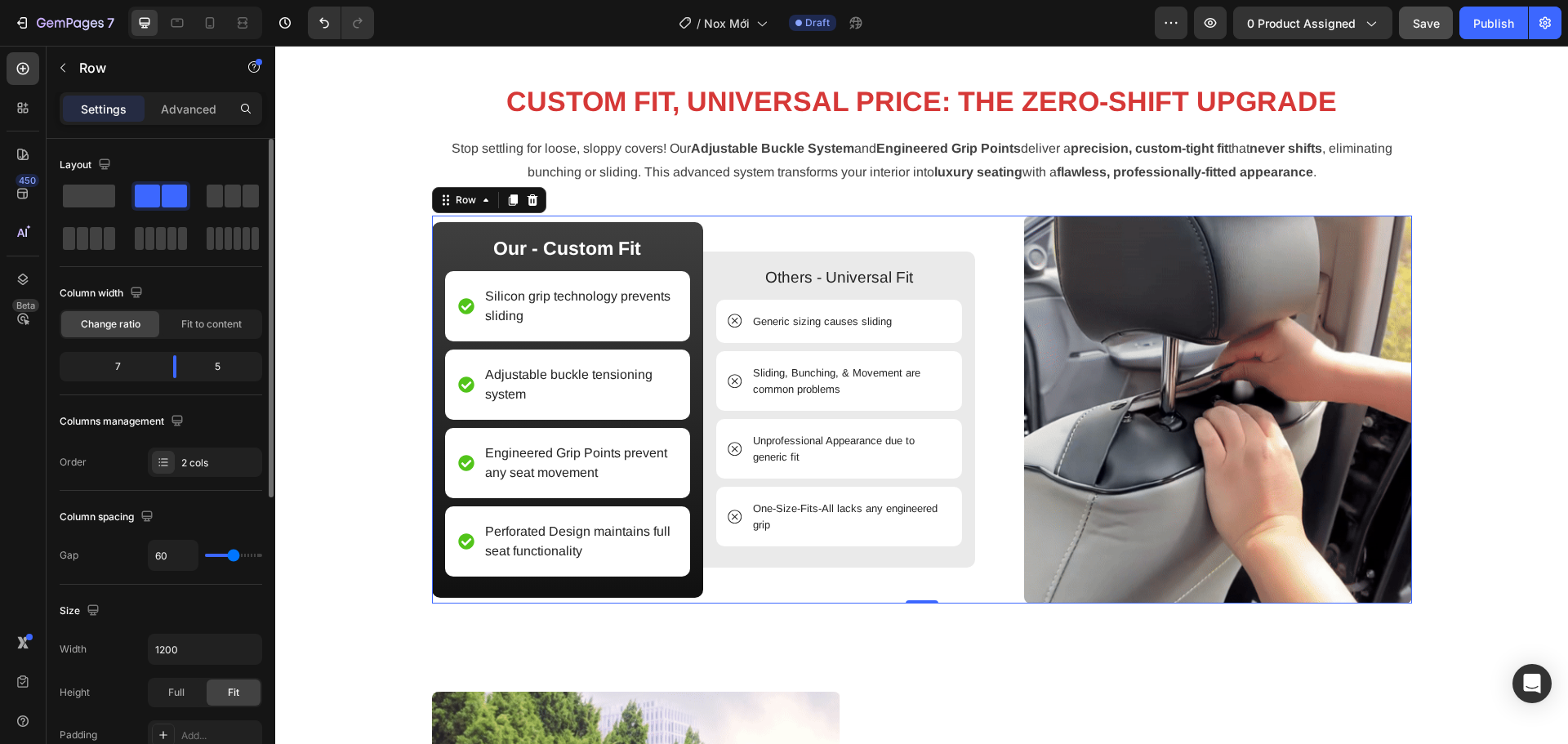
click at [234, 554] on input "range" at bounding box center [233, 554] width 57 height 3
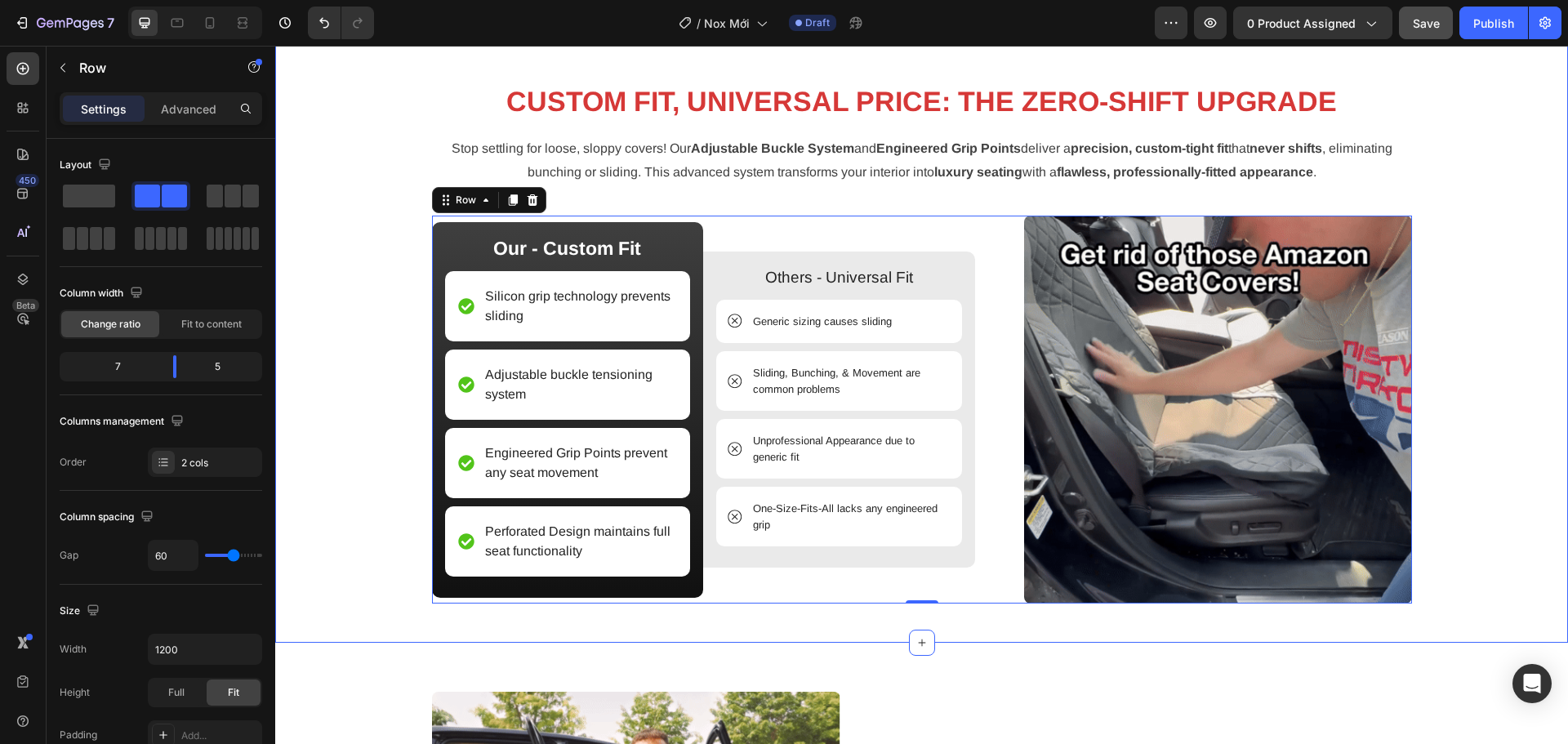
click at [1516, 496] on div "CUSTOM FIT, UNIVERSAL PRICE: THE ZERO-SHIFT UPGRADE Heading Stop settling for l…" at bounding box center [921, 337] width 1269 height 533
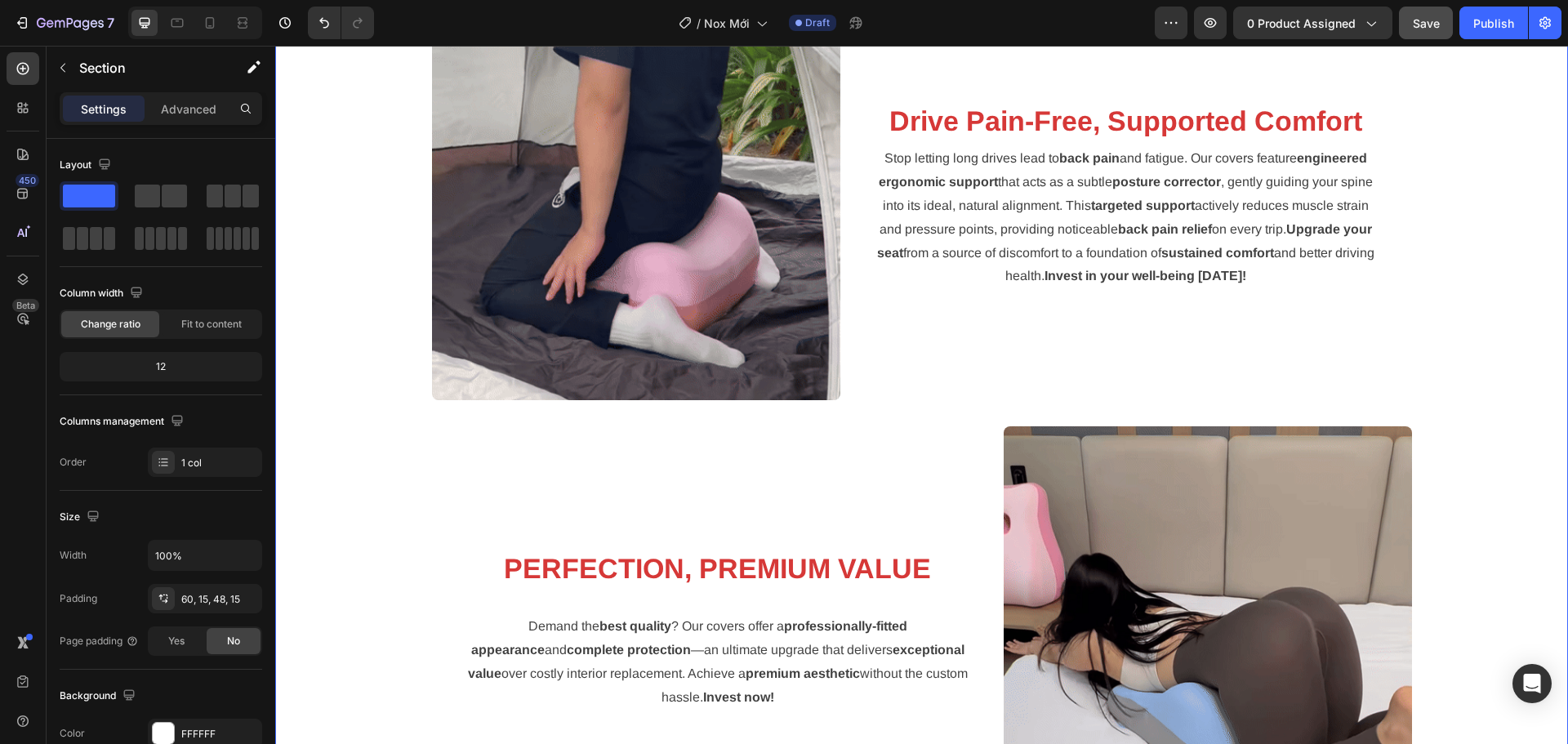
scroll to position [3083, 0]
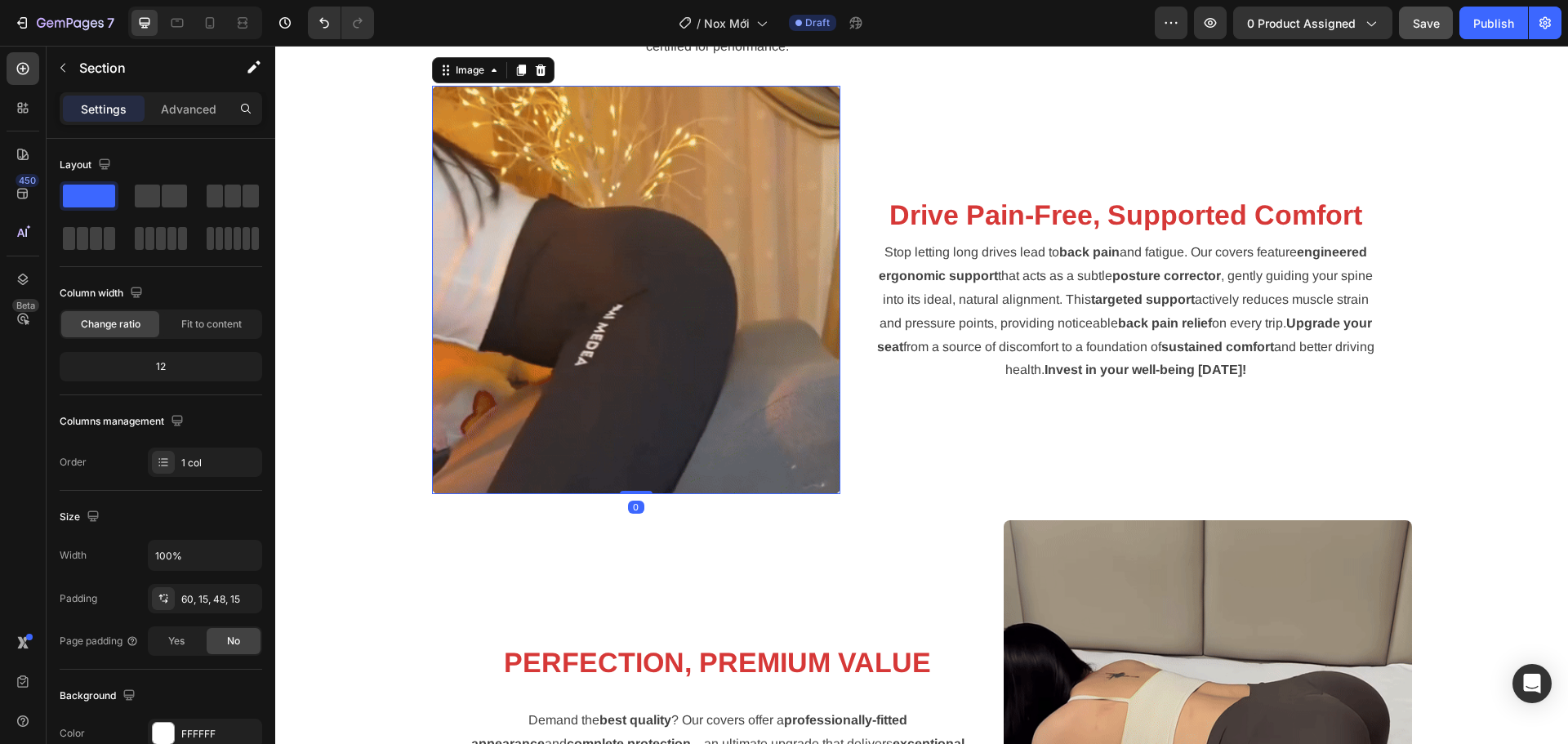
click at [615, 494] on img at bounding box center [635, 289] width 408 height 408
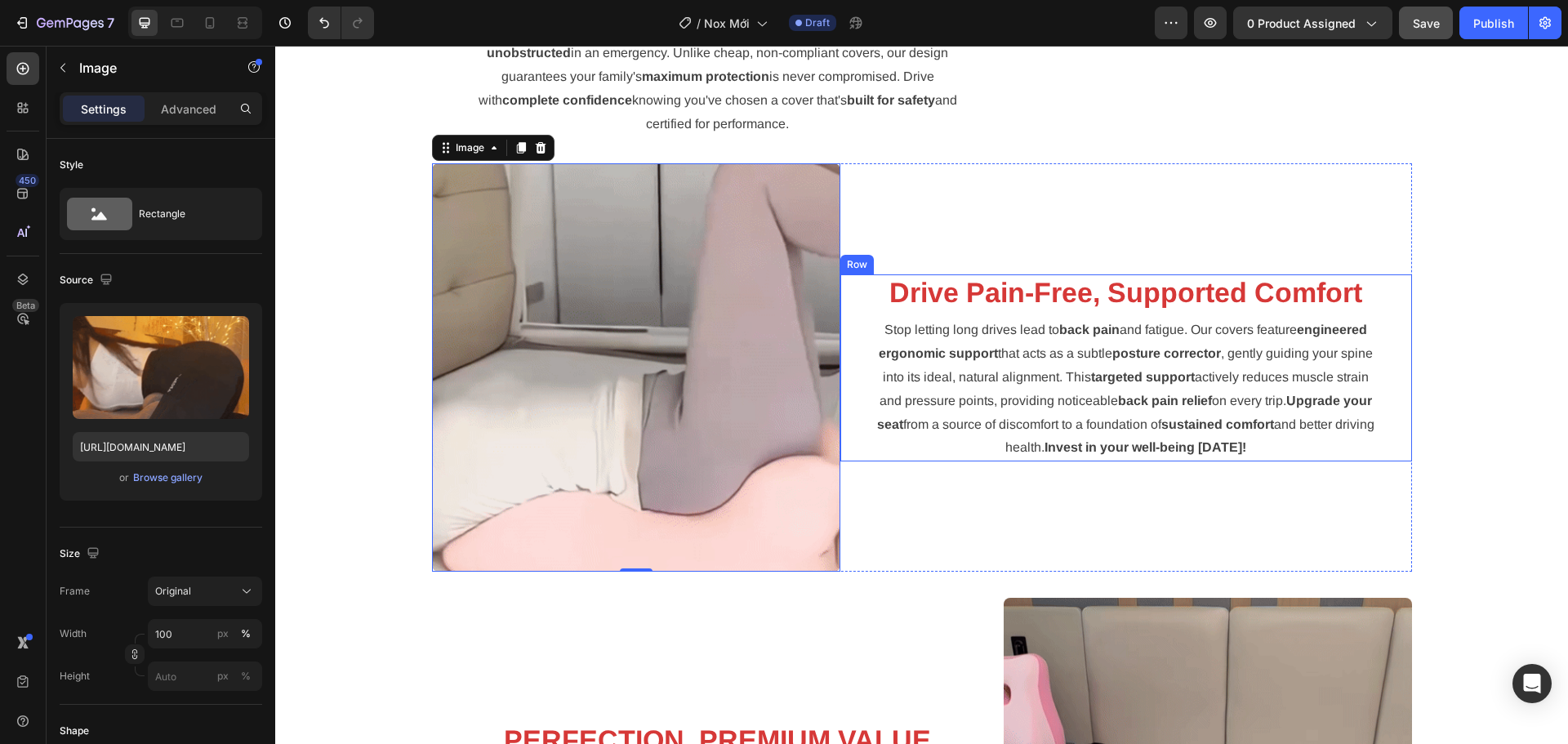
scroll to position [3001, 0]
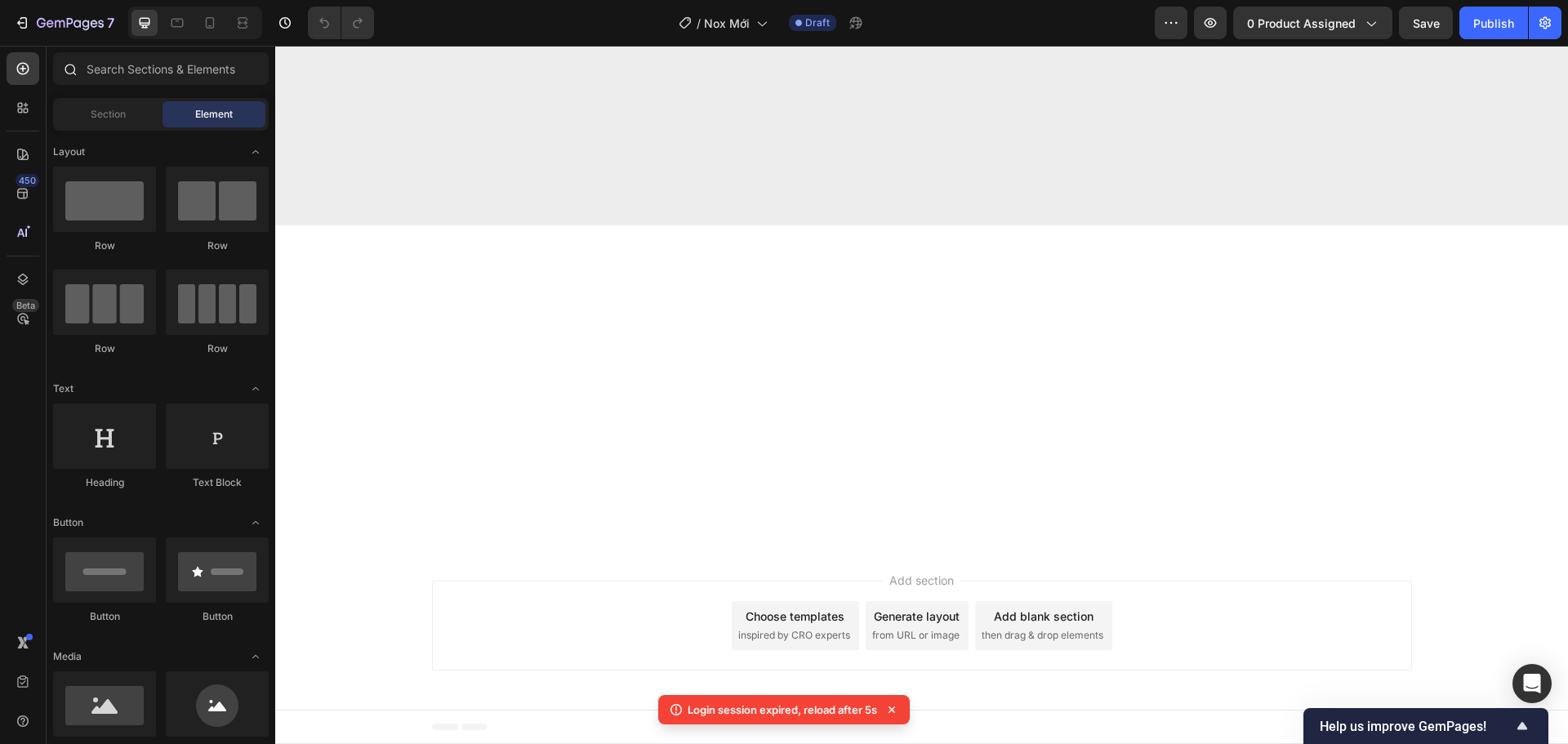
scroll to position [3911, 0]
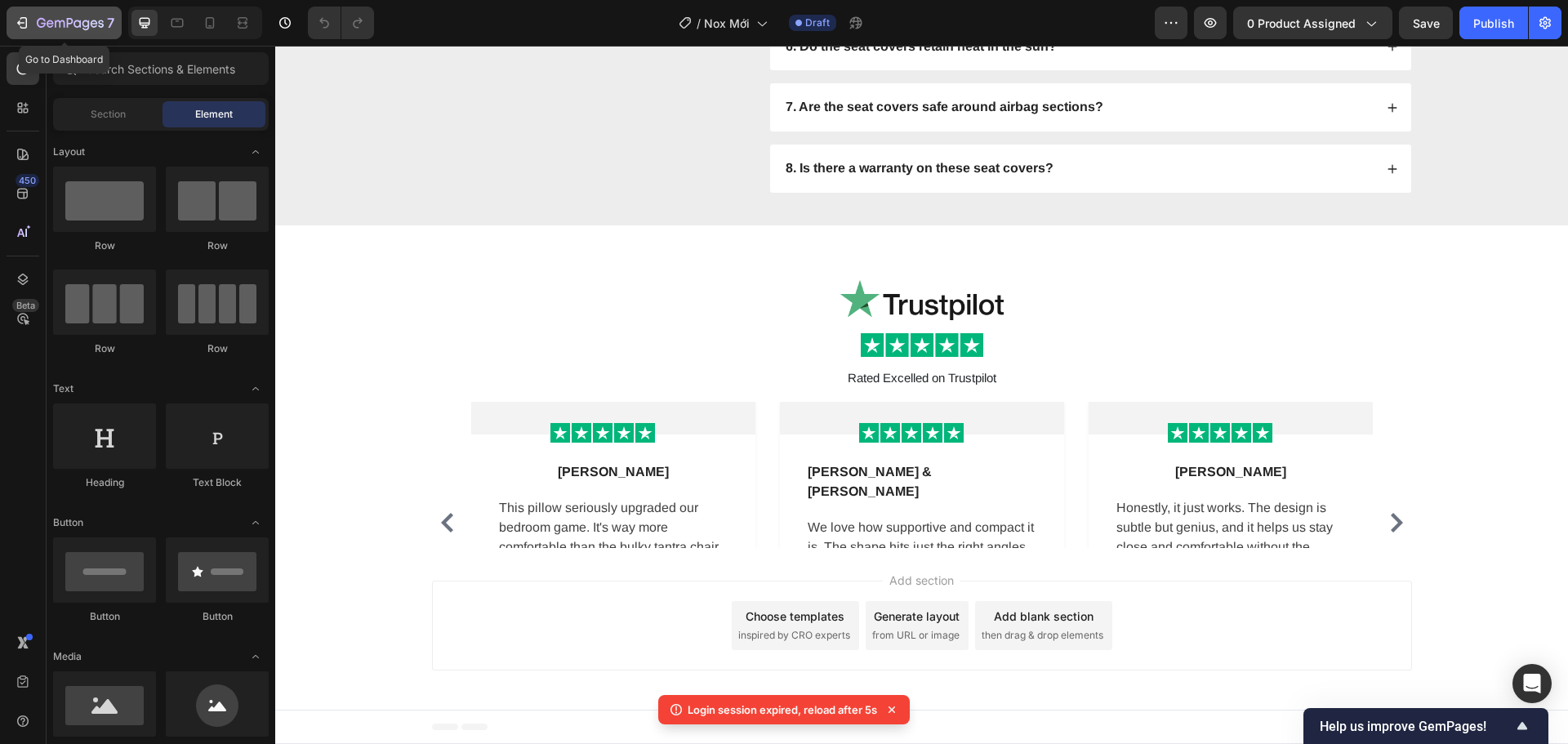
click at [28, 14] on div "7" at bounding box center [64, 23] width 100 height 20
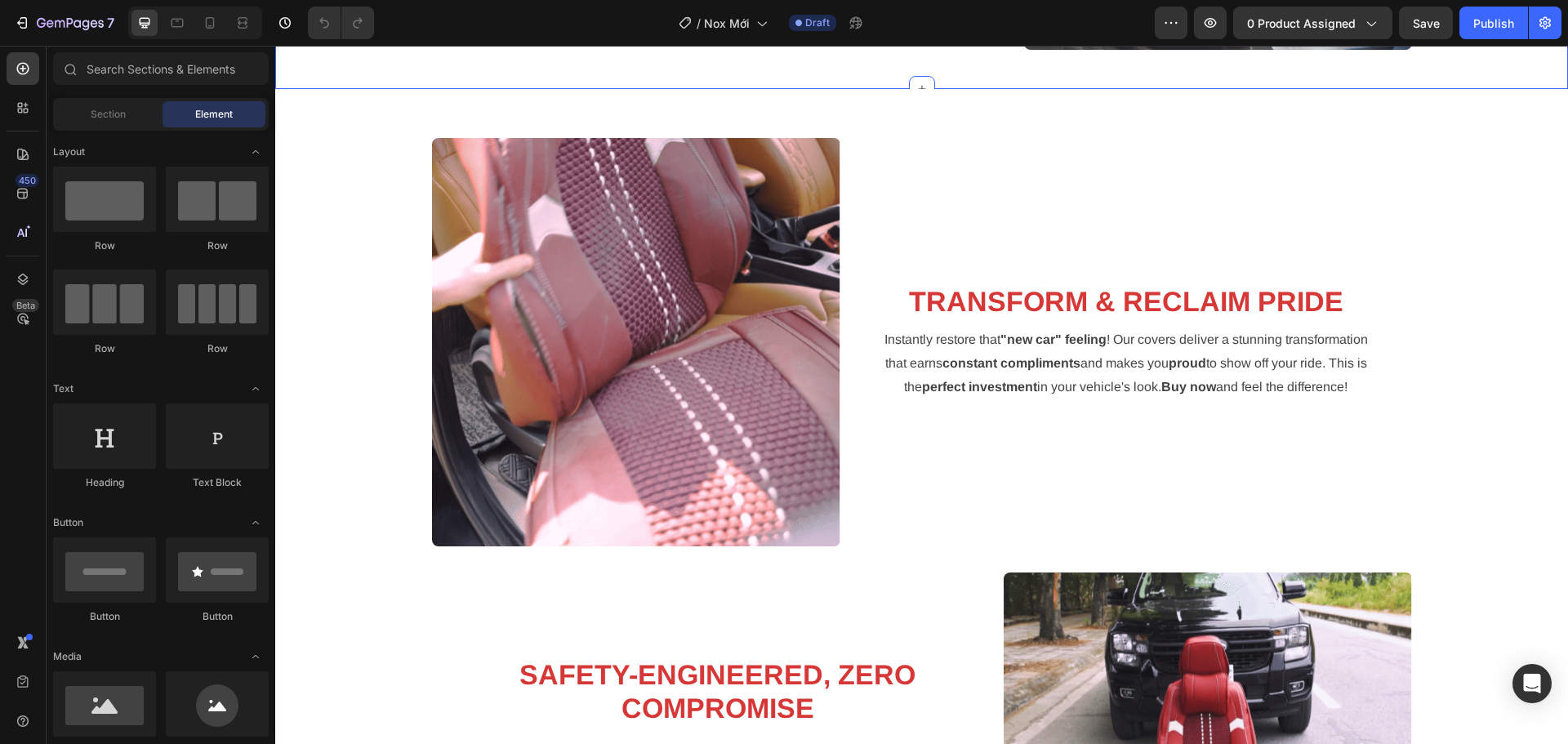
scroll to position [2368, 0]
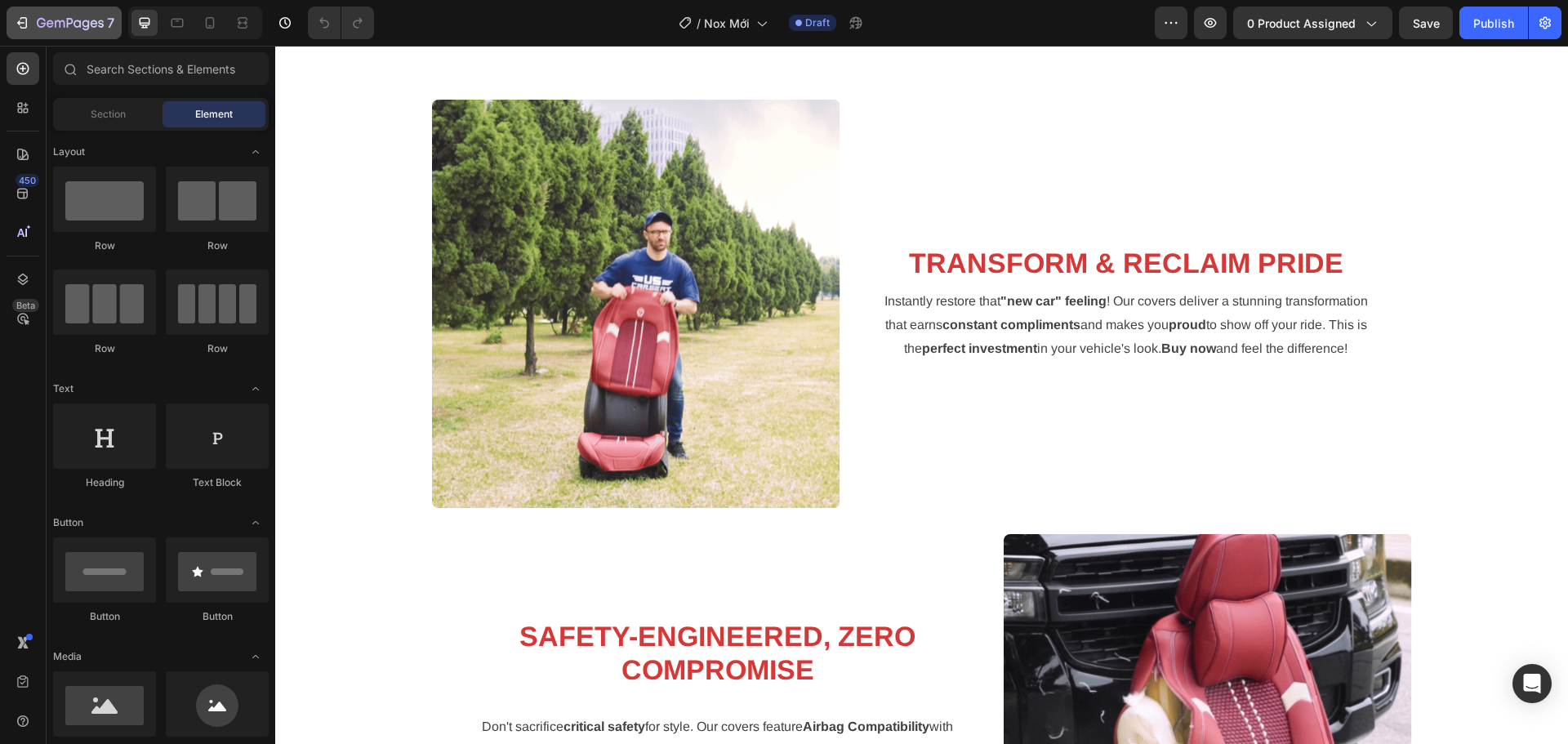
click at [57, 27] on icon "button" at bounding box center [69, 23] width 67 height 14
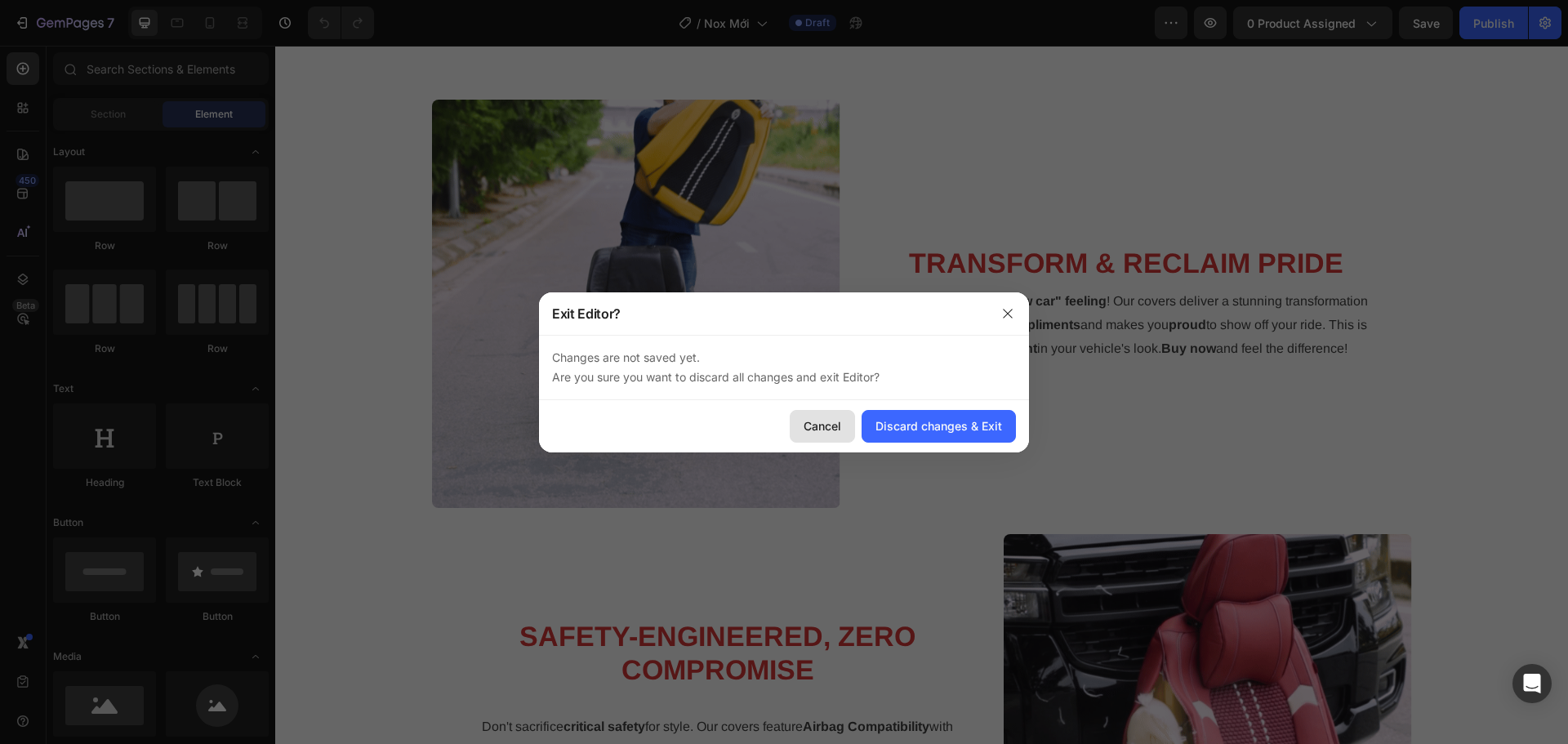
click at [844, 432] on button "Cancel" at bounding box center [823, 426] width 66 height 33
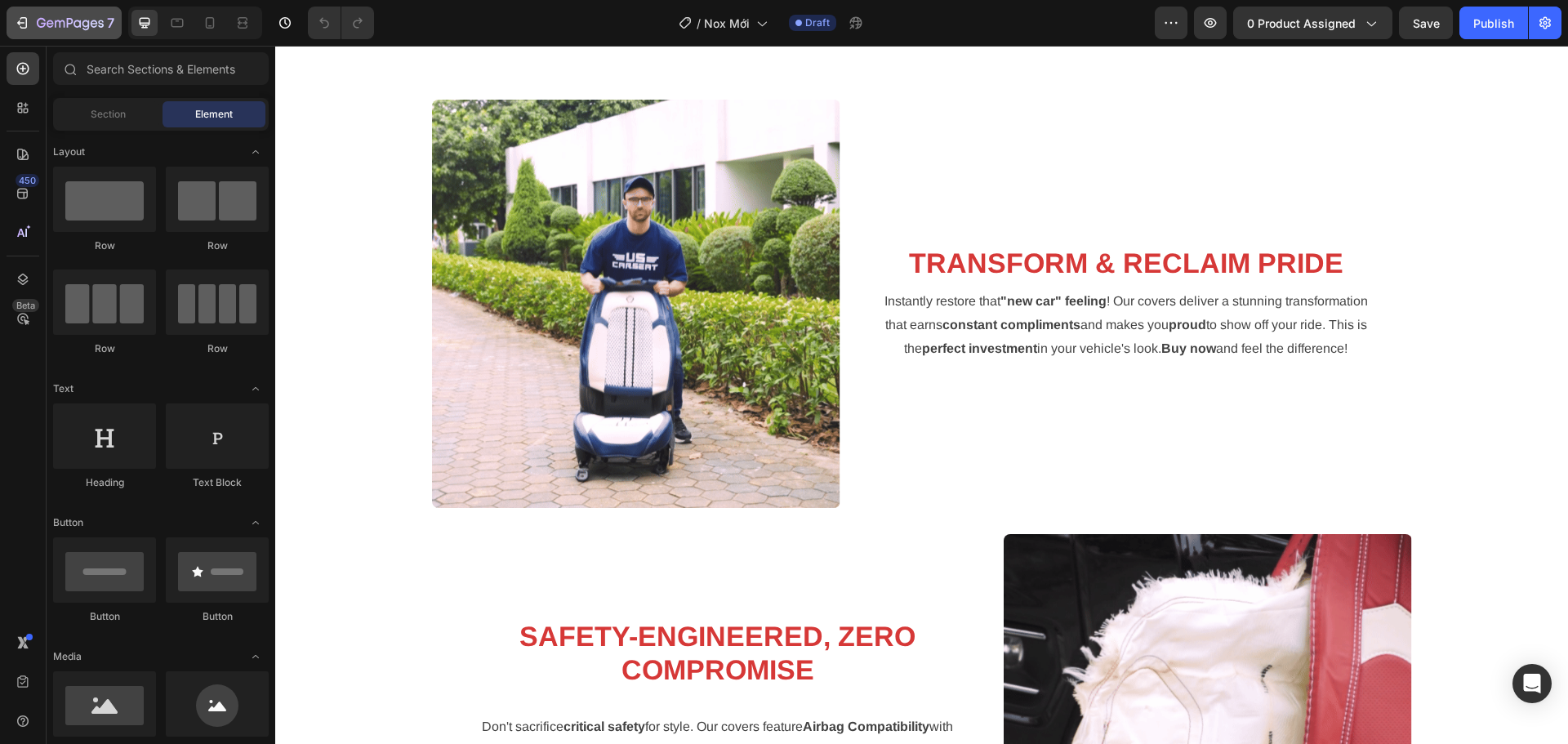
click at [37, 33] on button "7" at bounding box center [64, 23] width 115 height 33
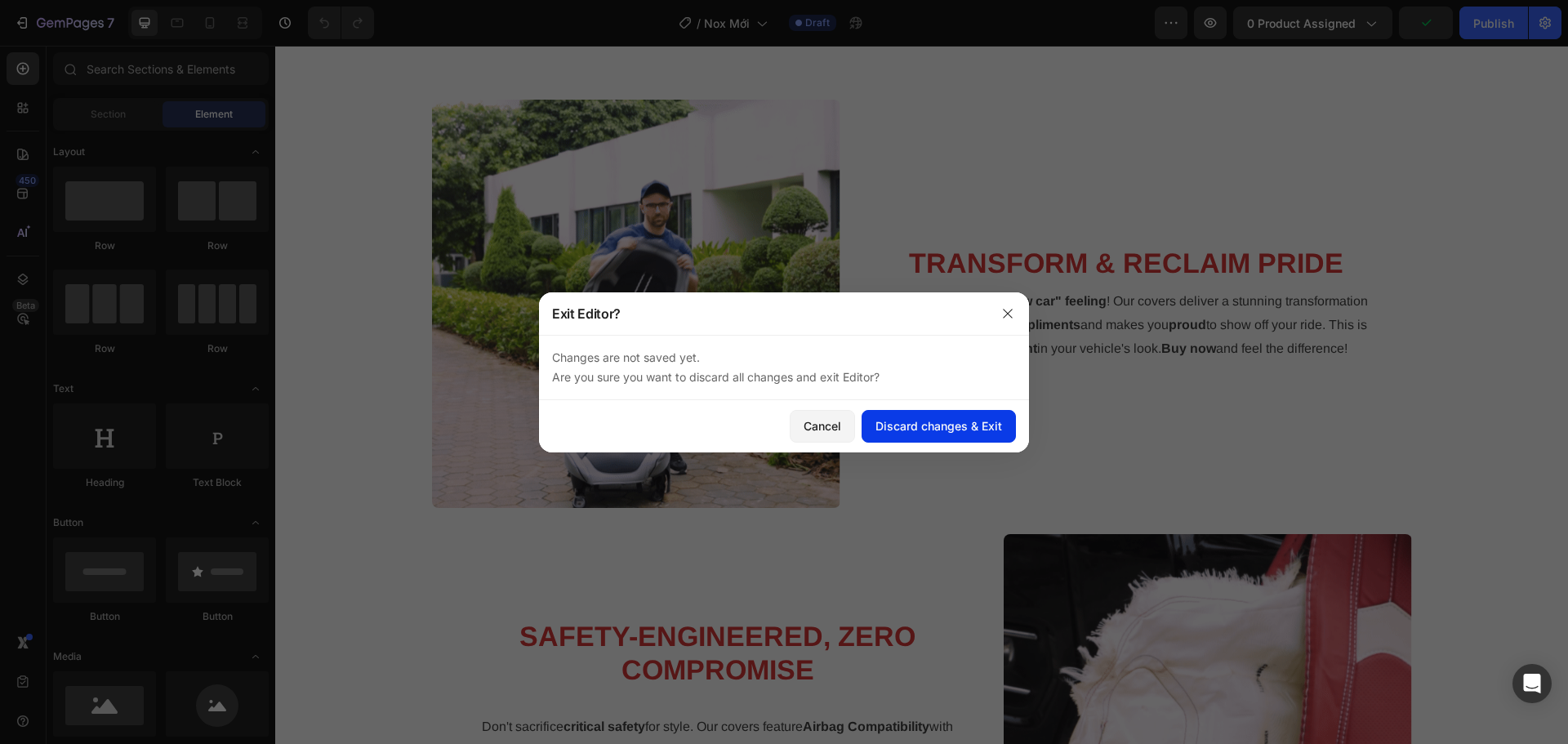
click at [906, 424] on div "Discard changes & Exit" at bounding box center [938, 426] width 127 height 17
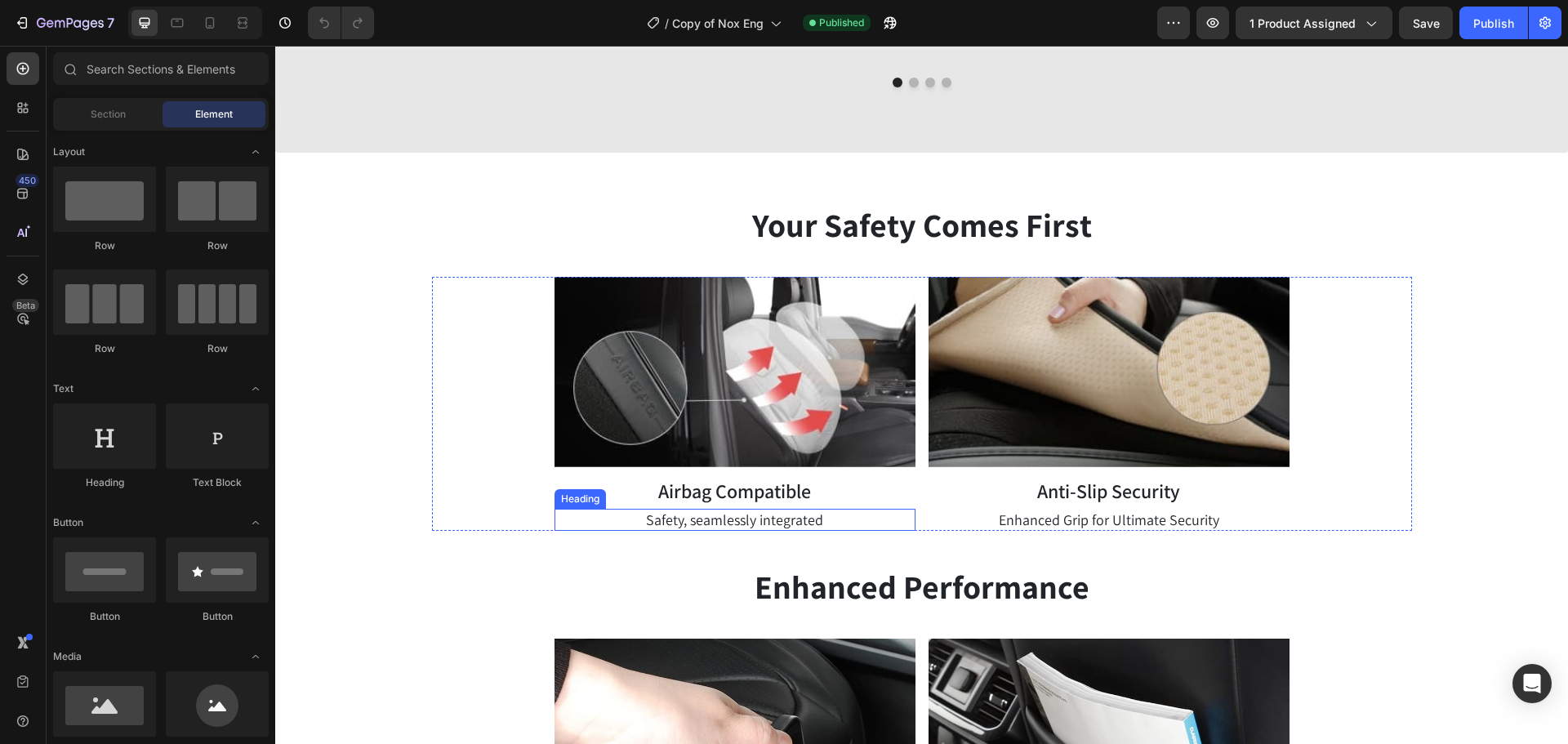
scroll to position [4083, 0]
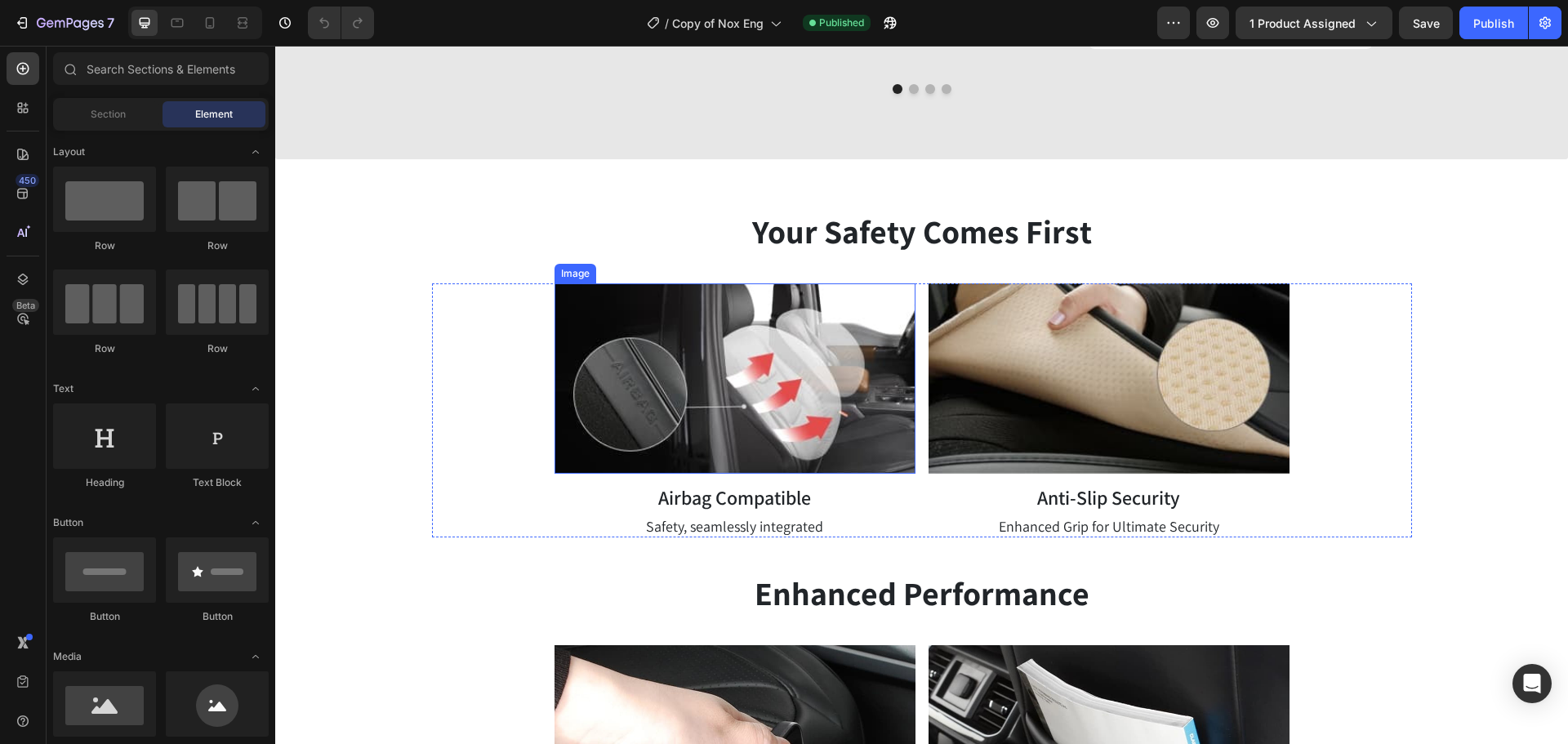
click at [779, 422] on img at bounding box center [735, 378] width 361 height 190
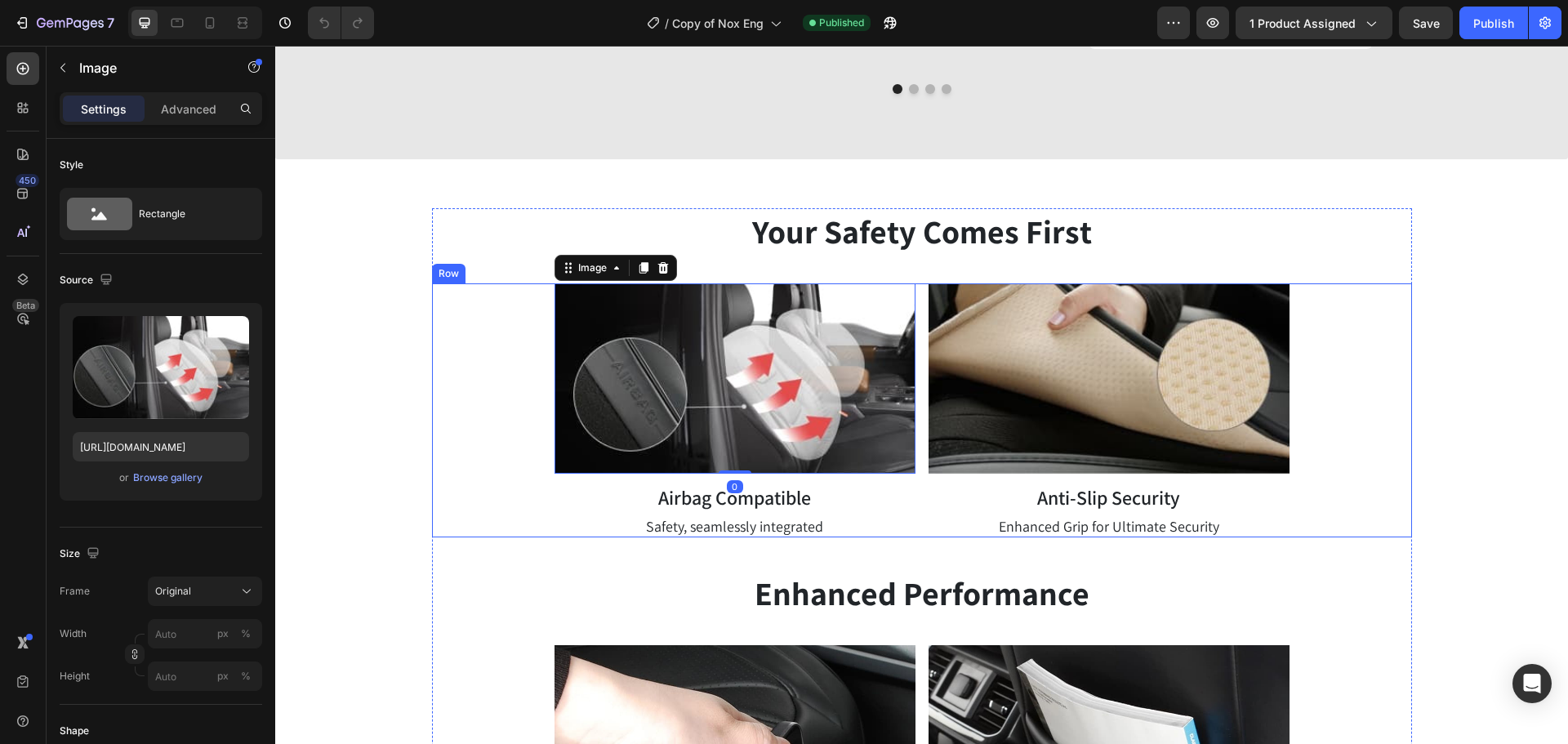
click at [917, 431] on div "Image 0 Airbag Compatible Heading Safety, seamlessly integrated Heading Image A…" at bounding box center [921, 411] width 981 height 255
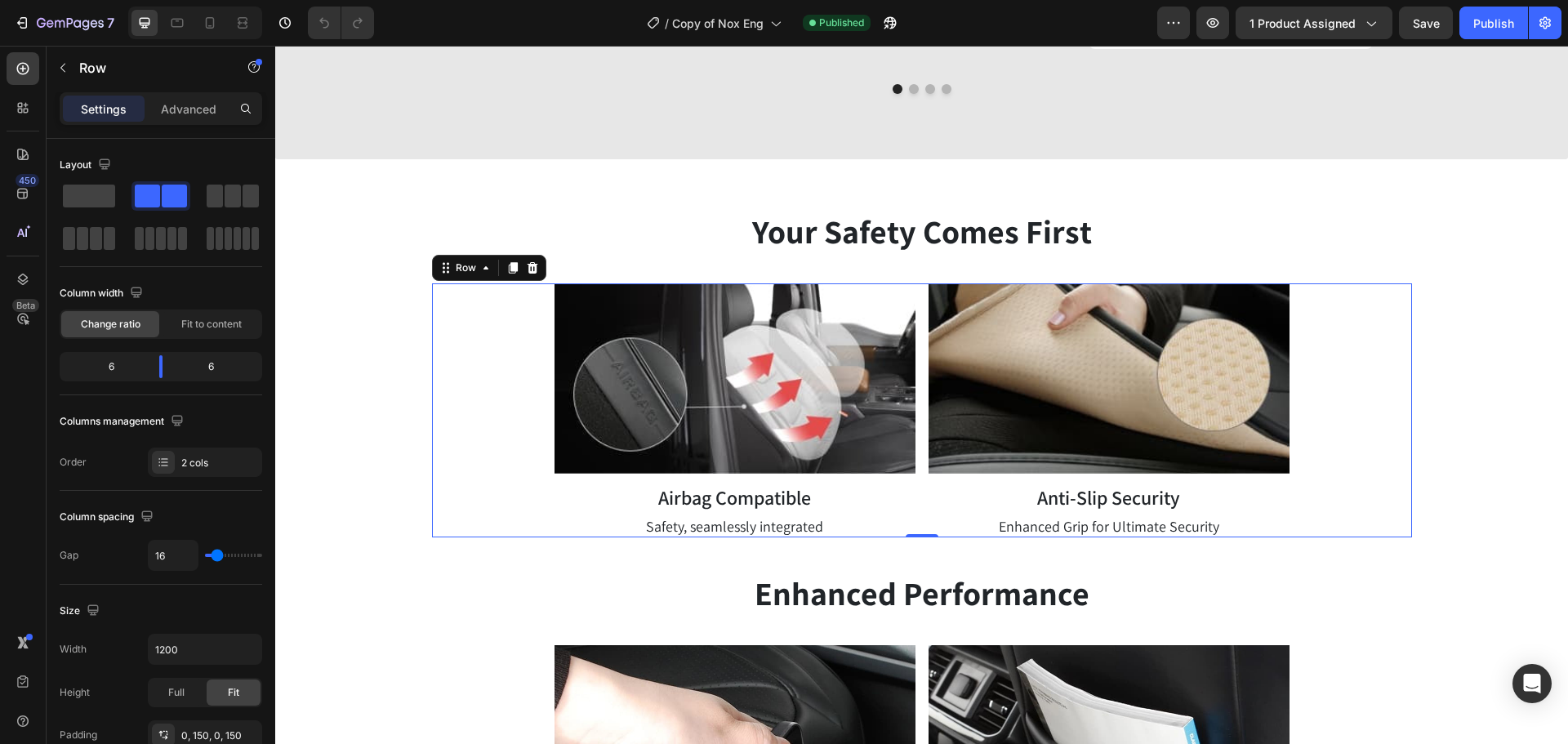
click at [915, 485] on div "Image Airbag Compatible Heading Safety, seamlessly integrated Heading Image Ant…" at bounding box center [921, 411] width 981 height 255
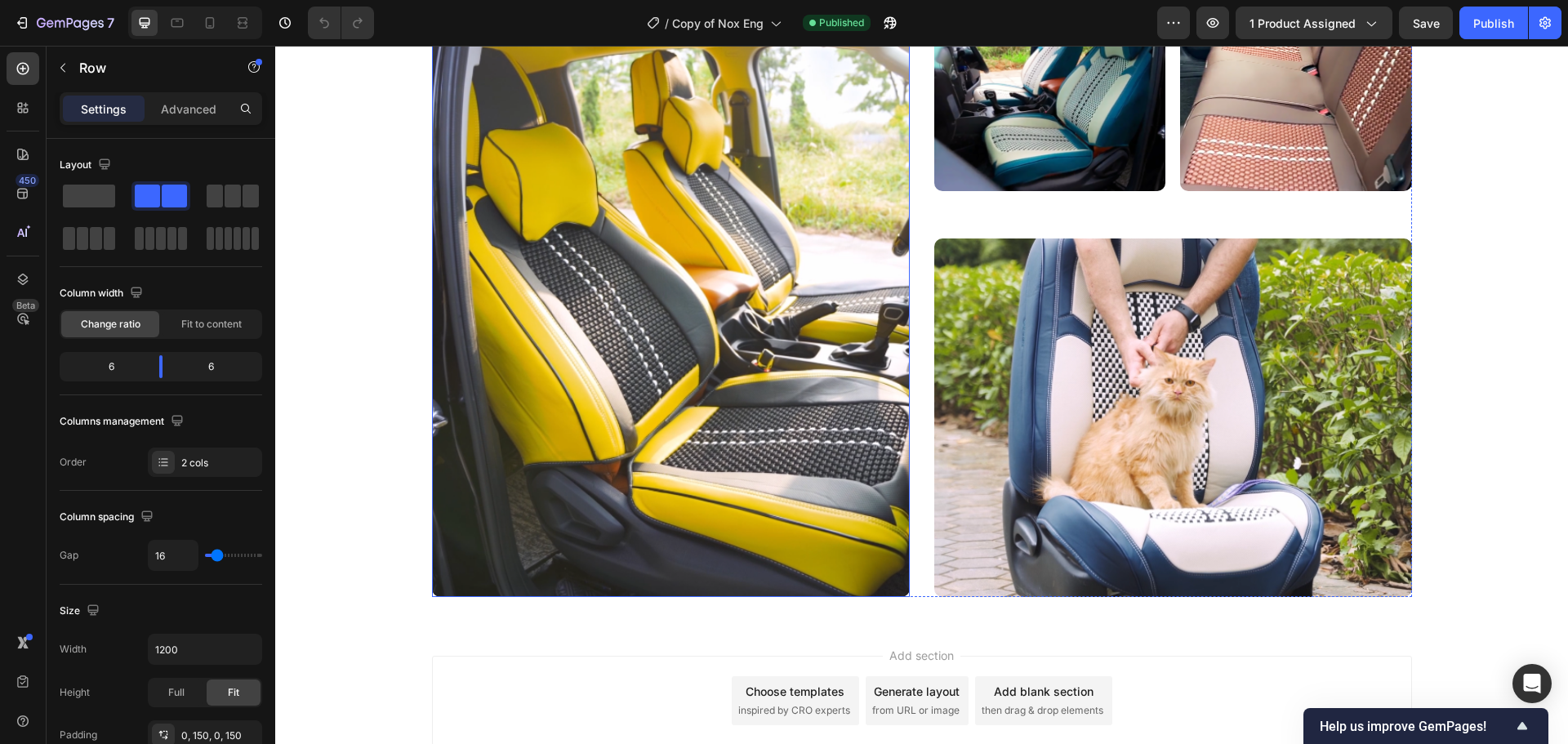
scroll to position [5880, 0]
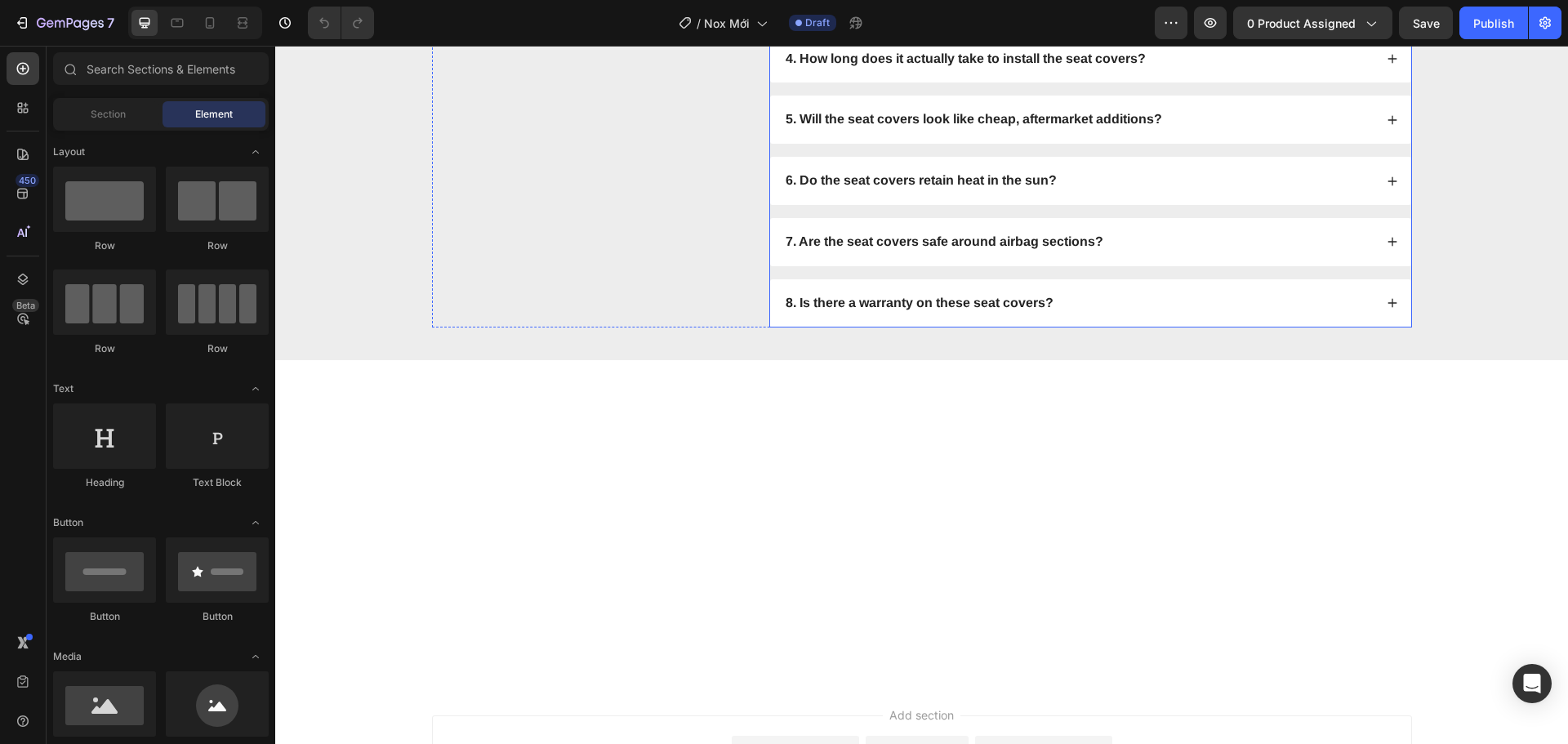
scroll to position [3512, 0]
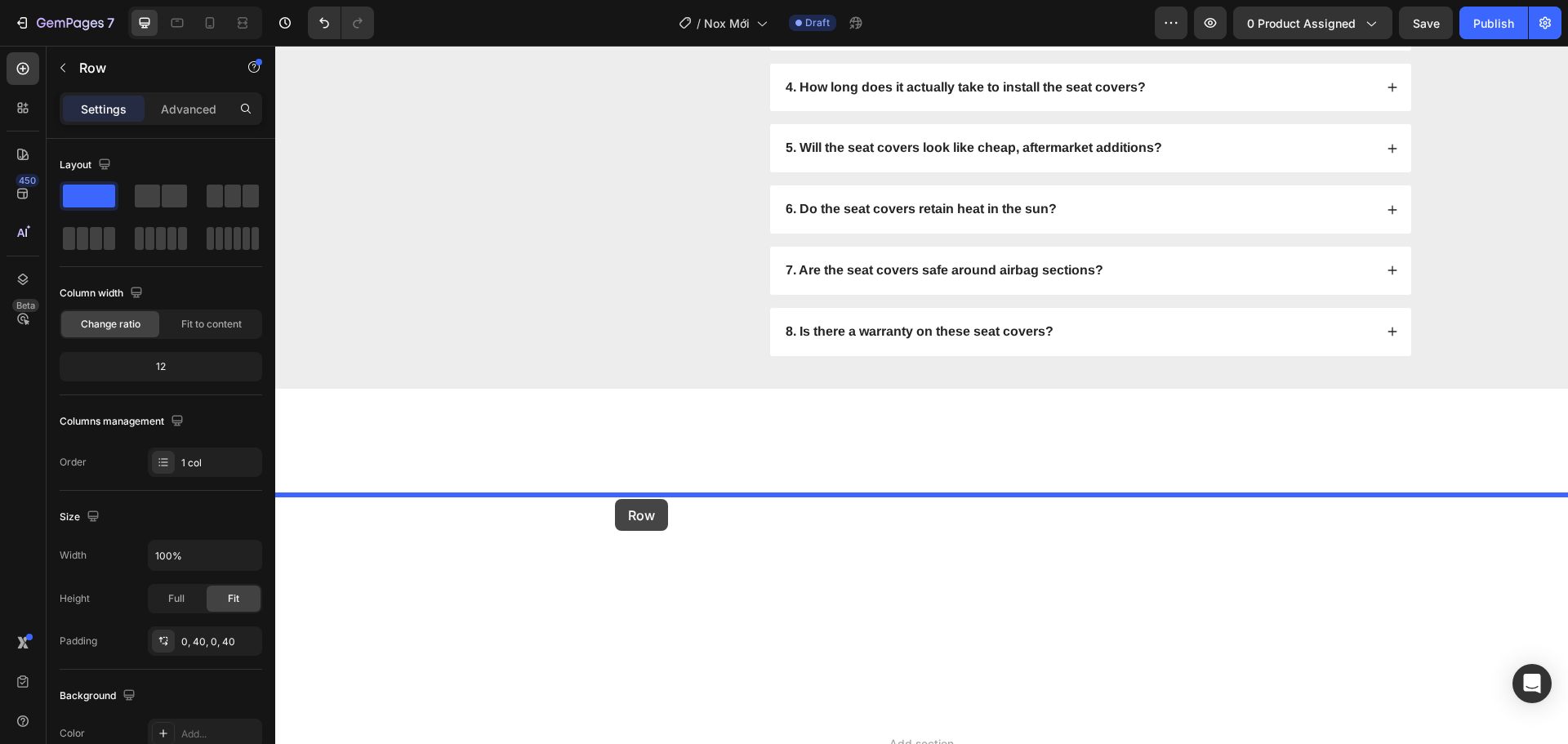
drag, startPoint x: 455, startPoint y: 248, endPoint x: 615, endPoint y: 499, distance: 297.7
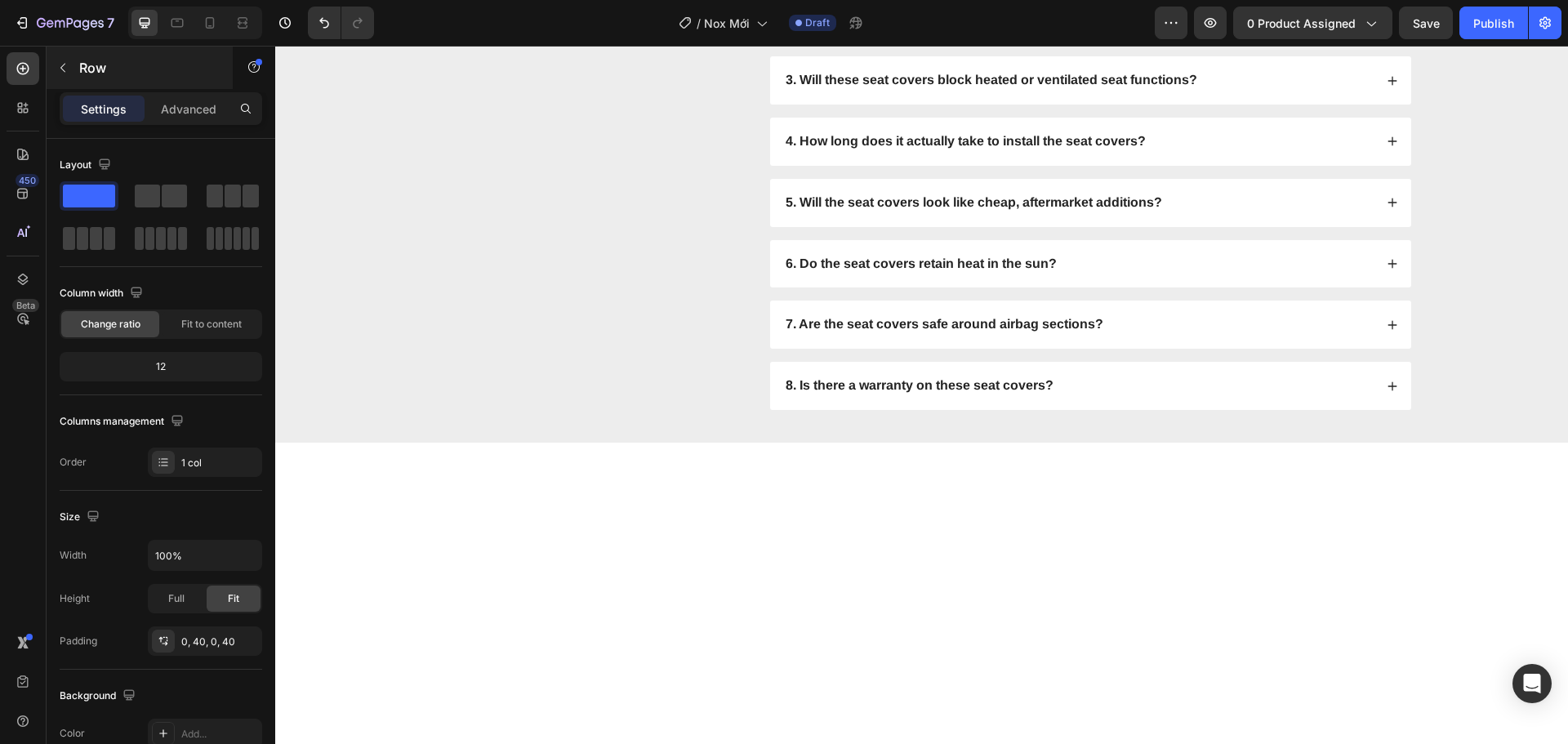
click at [69, 67] on icon "button" at bounding box center [63, 68] width 13 height 13
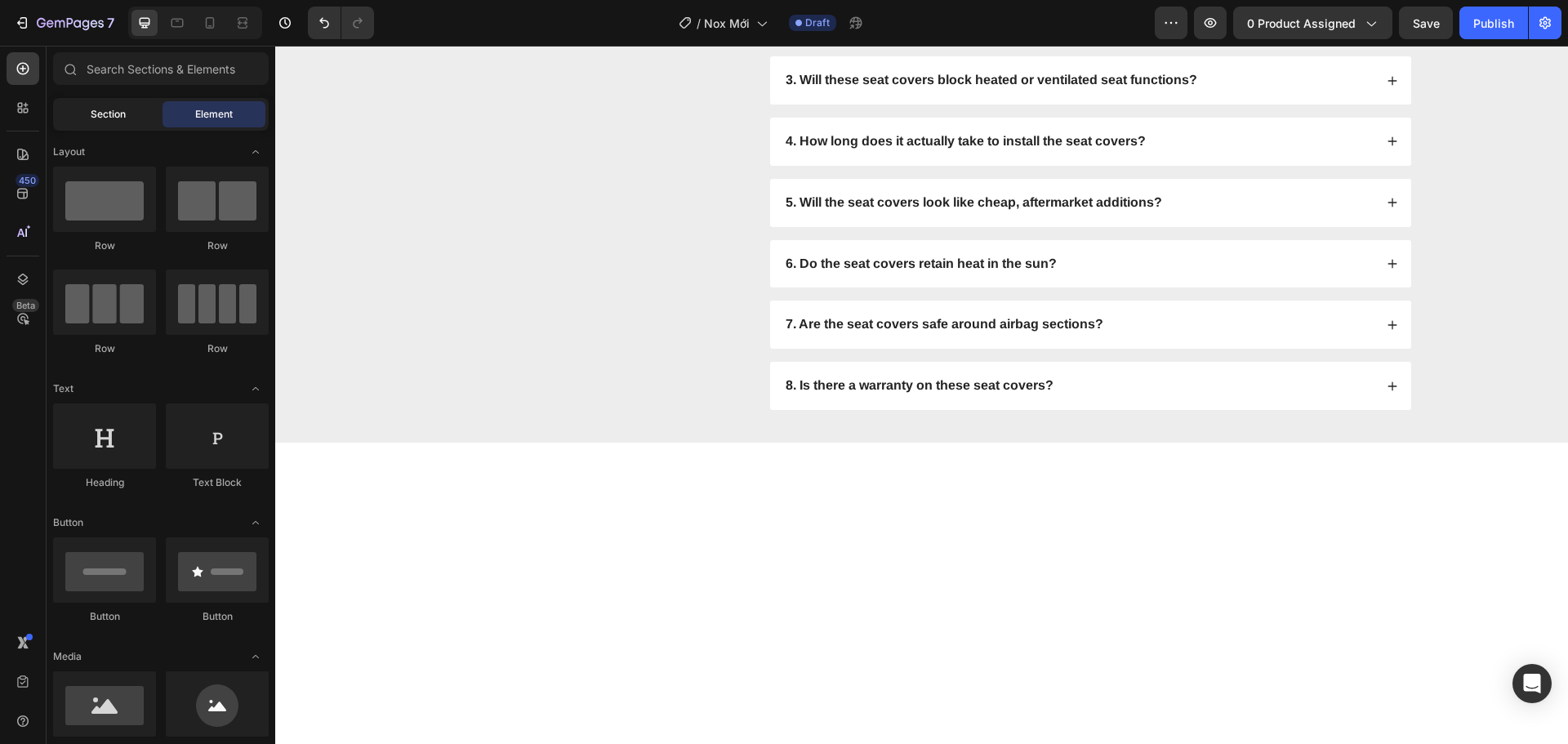
click at [95, 124] on div "Section" at bounding box center [108, 114] width 103 height 26
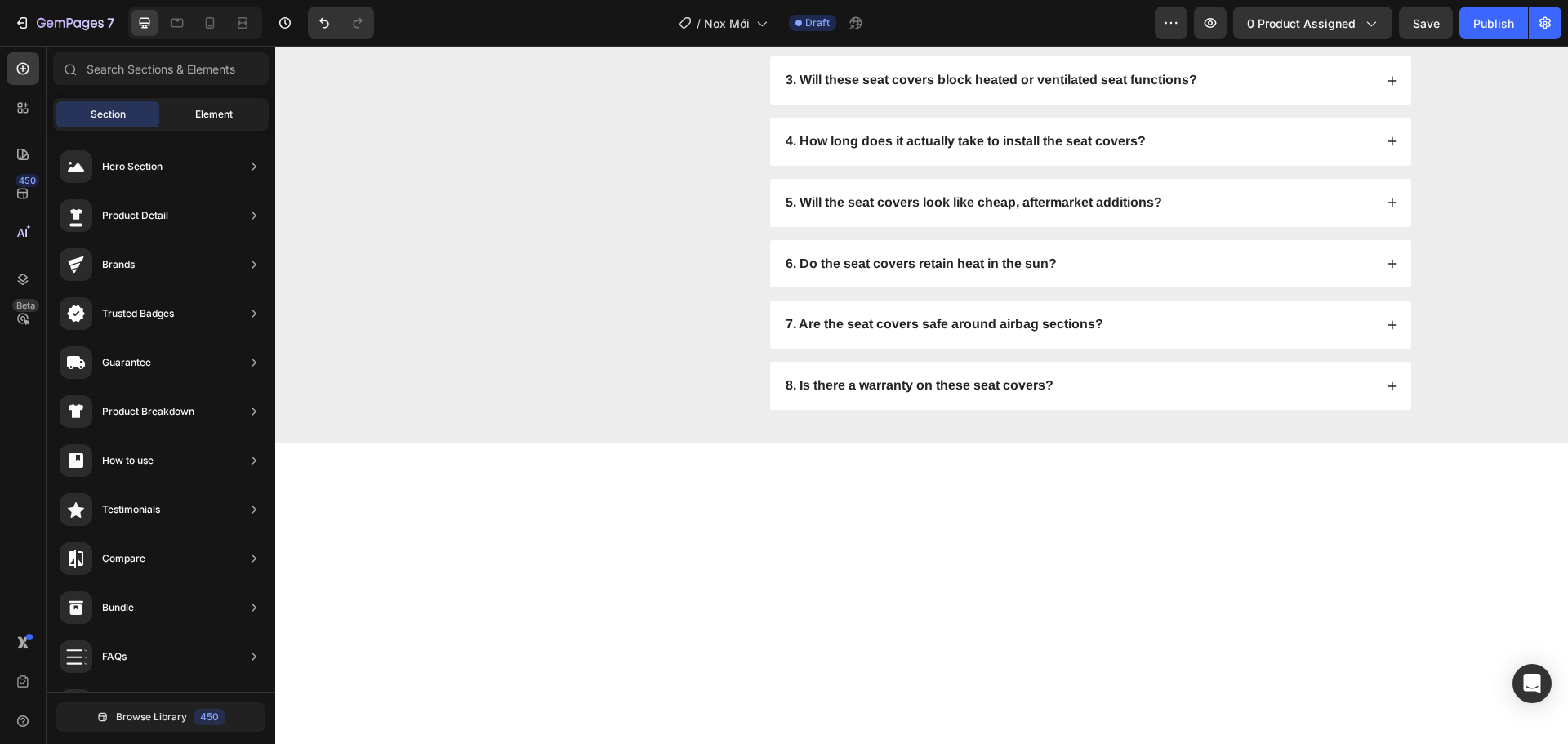
click at [204, 114] on span "Element" at bounding box center [214, 114] width 38 height 15
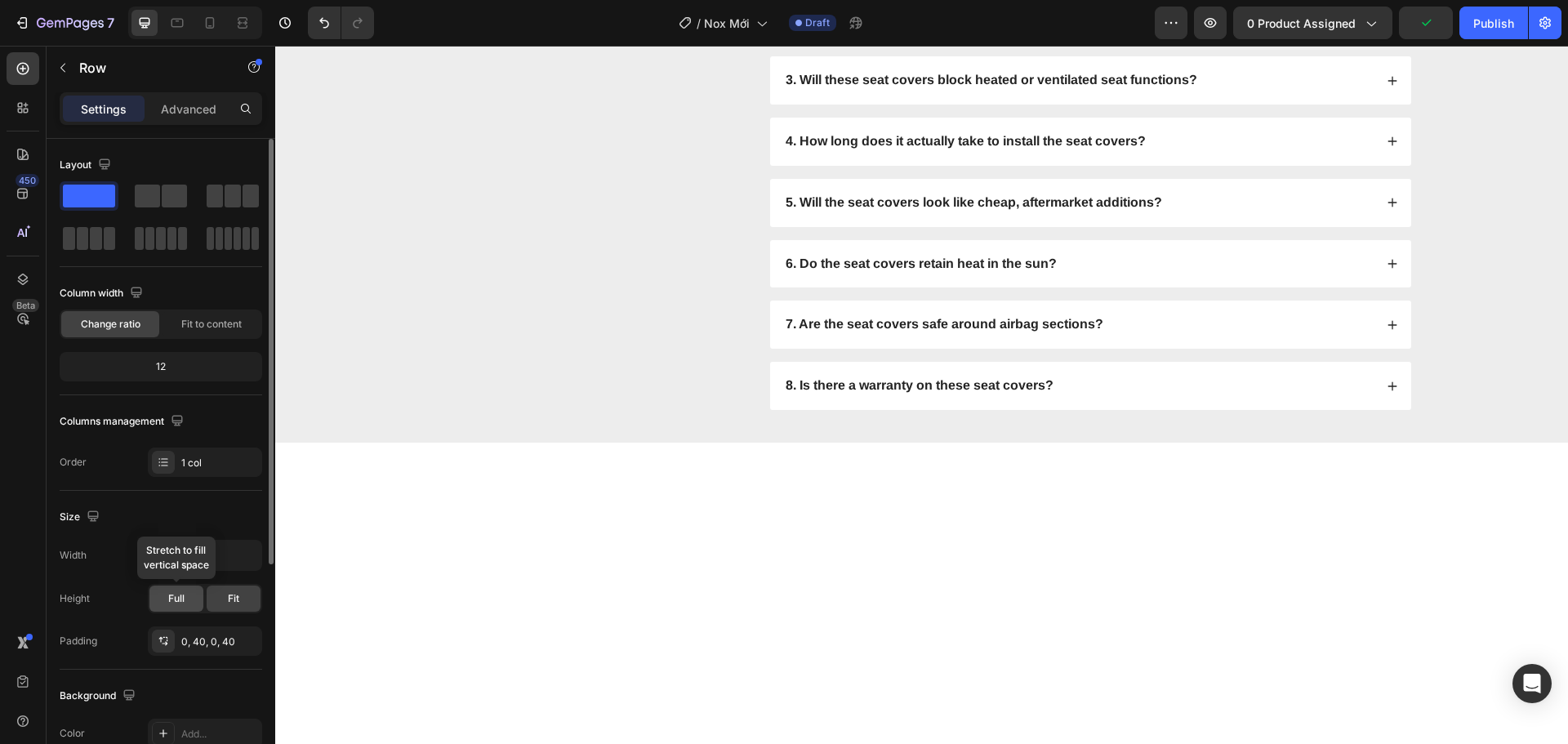
scroll to position [344, 0]
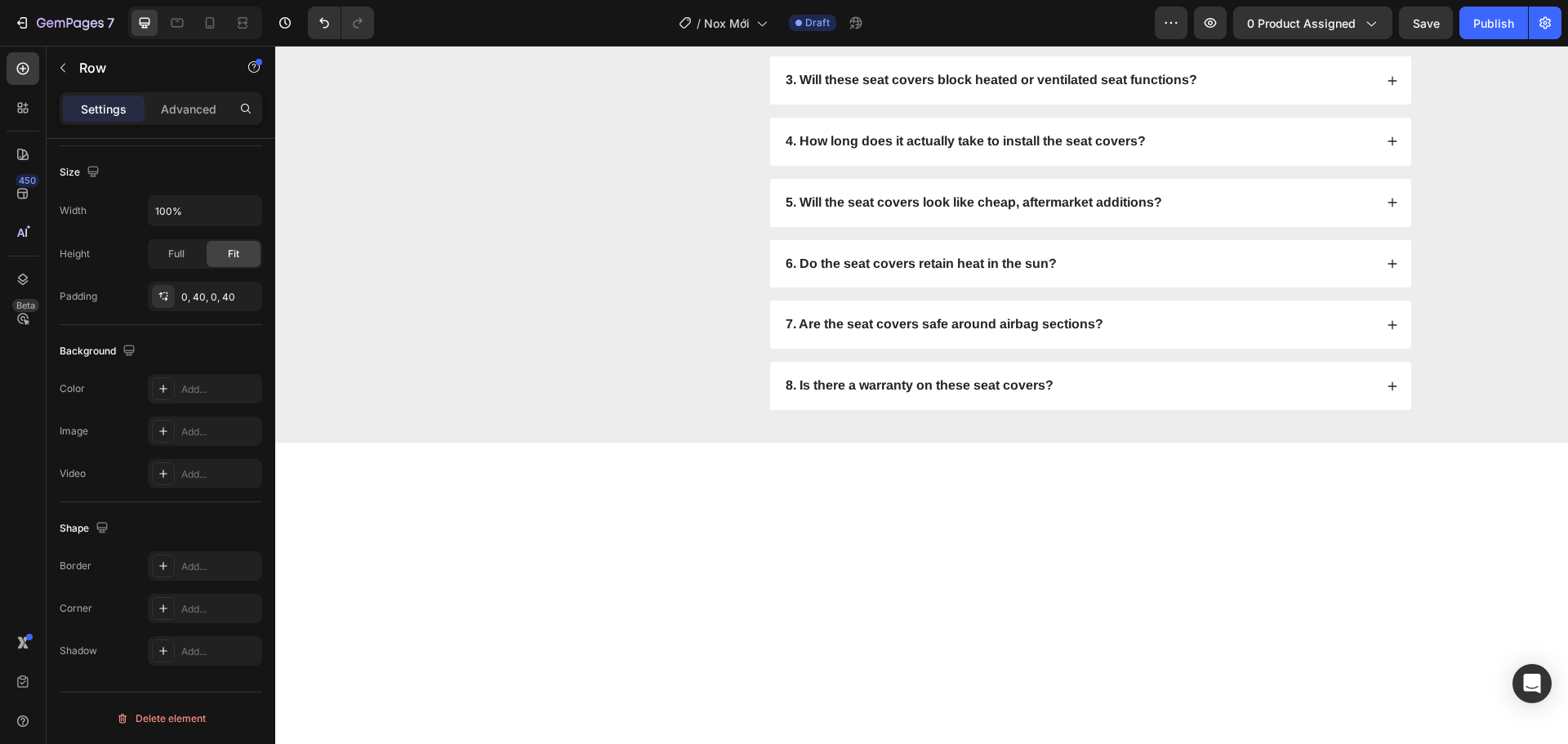
click at [184, 304] on div "Yes" at bounding box center [175, 296] width 53 height 26
click at [224, 299] on div "No" at bounding box center [233, 296] width 53 height 26
click at [206, 259] on div "32, 0, 32, 0" at bounding box center [205, 255] width 47 height 15
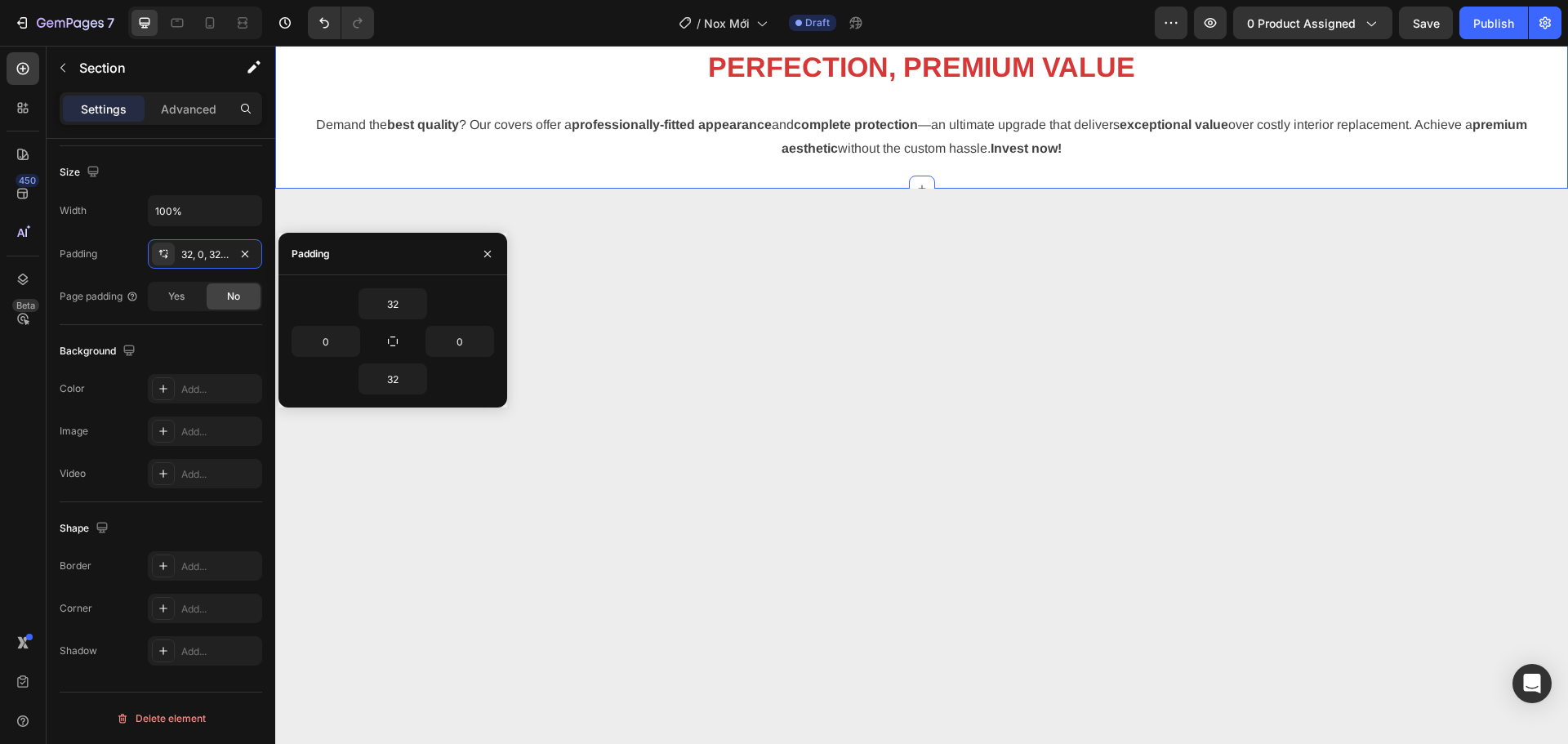
scroll to position [3022, 0]
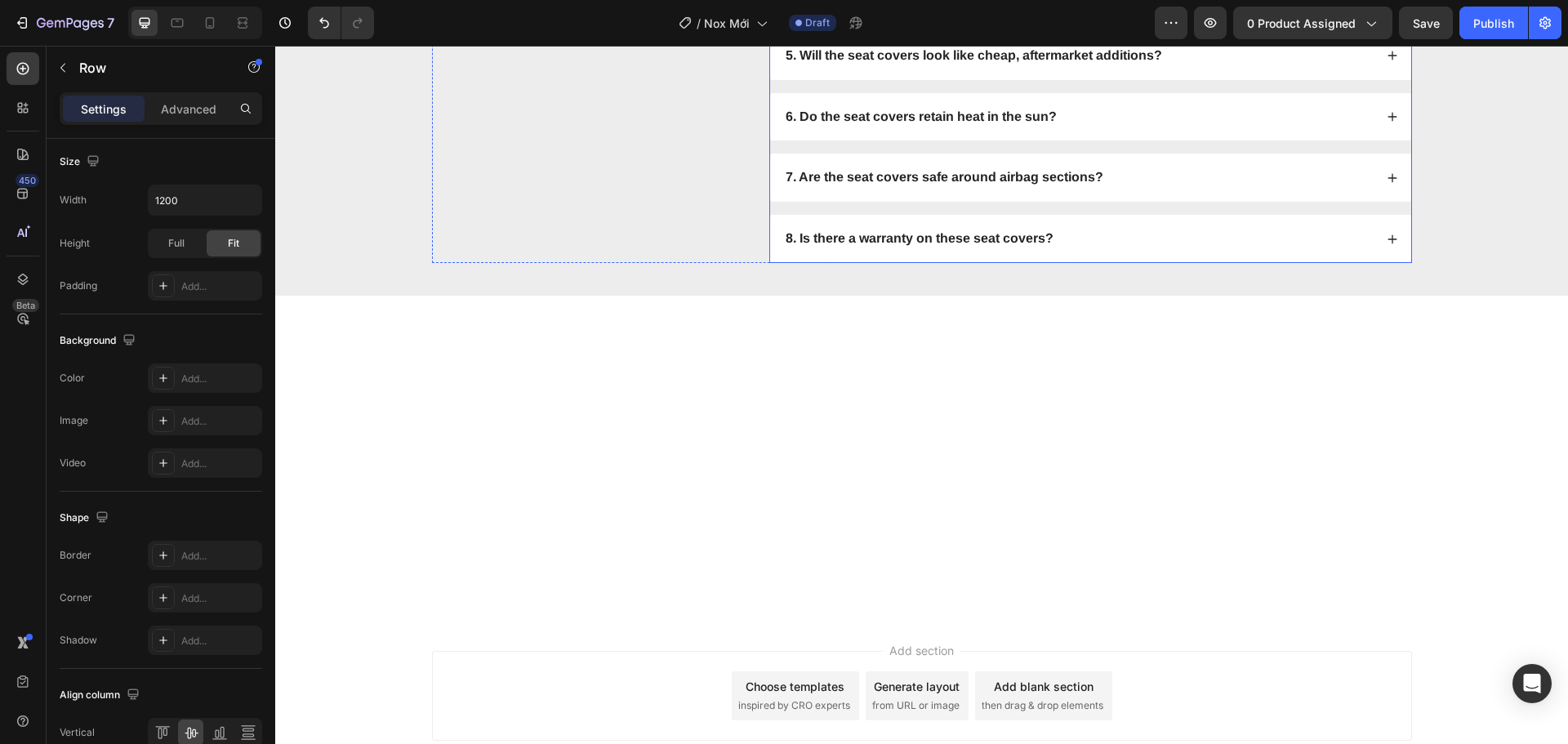
scroll to position [3675, 0]
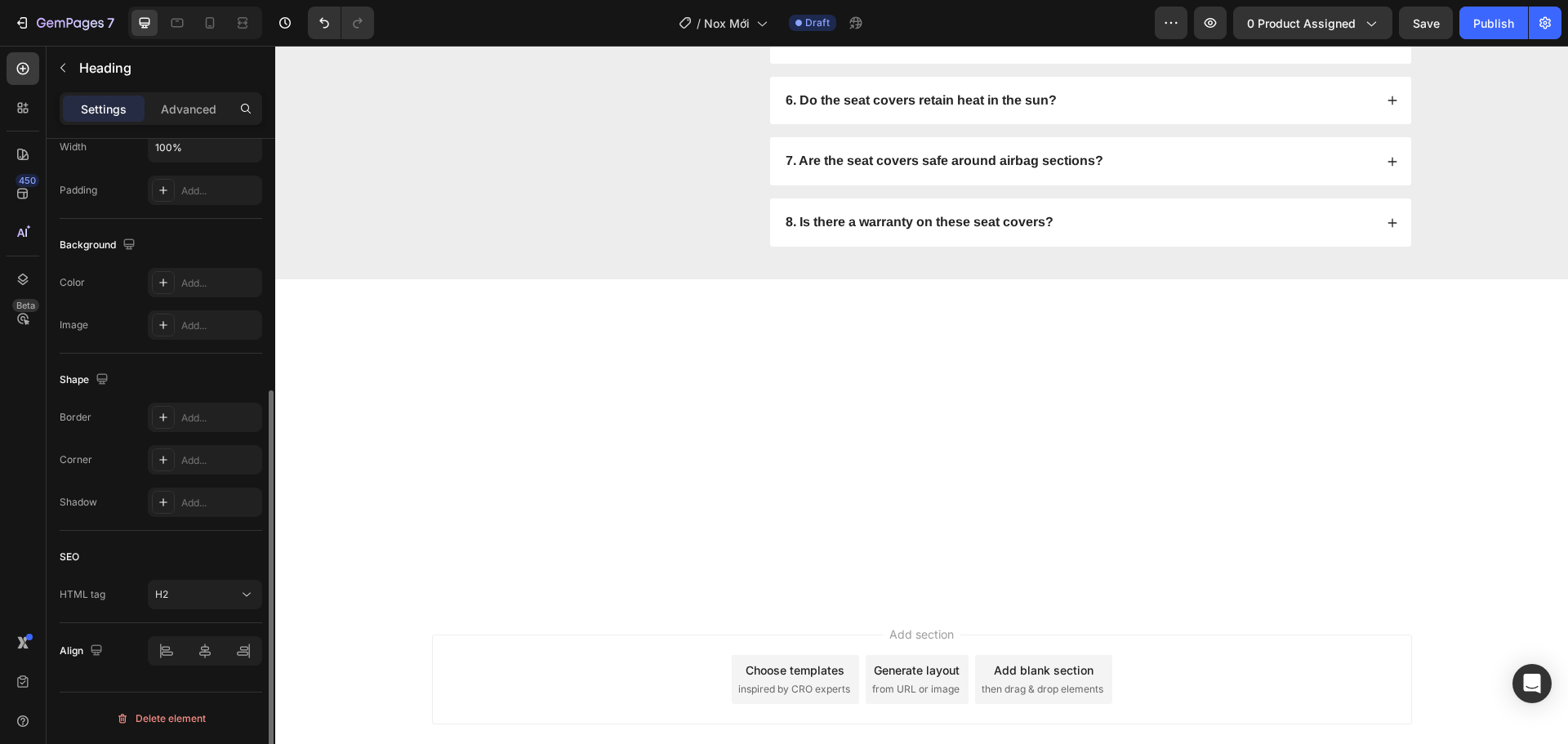
scroll to position [0, 0]
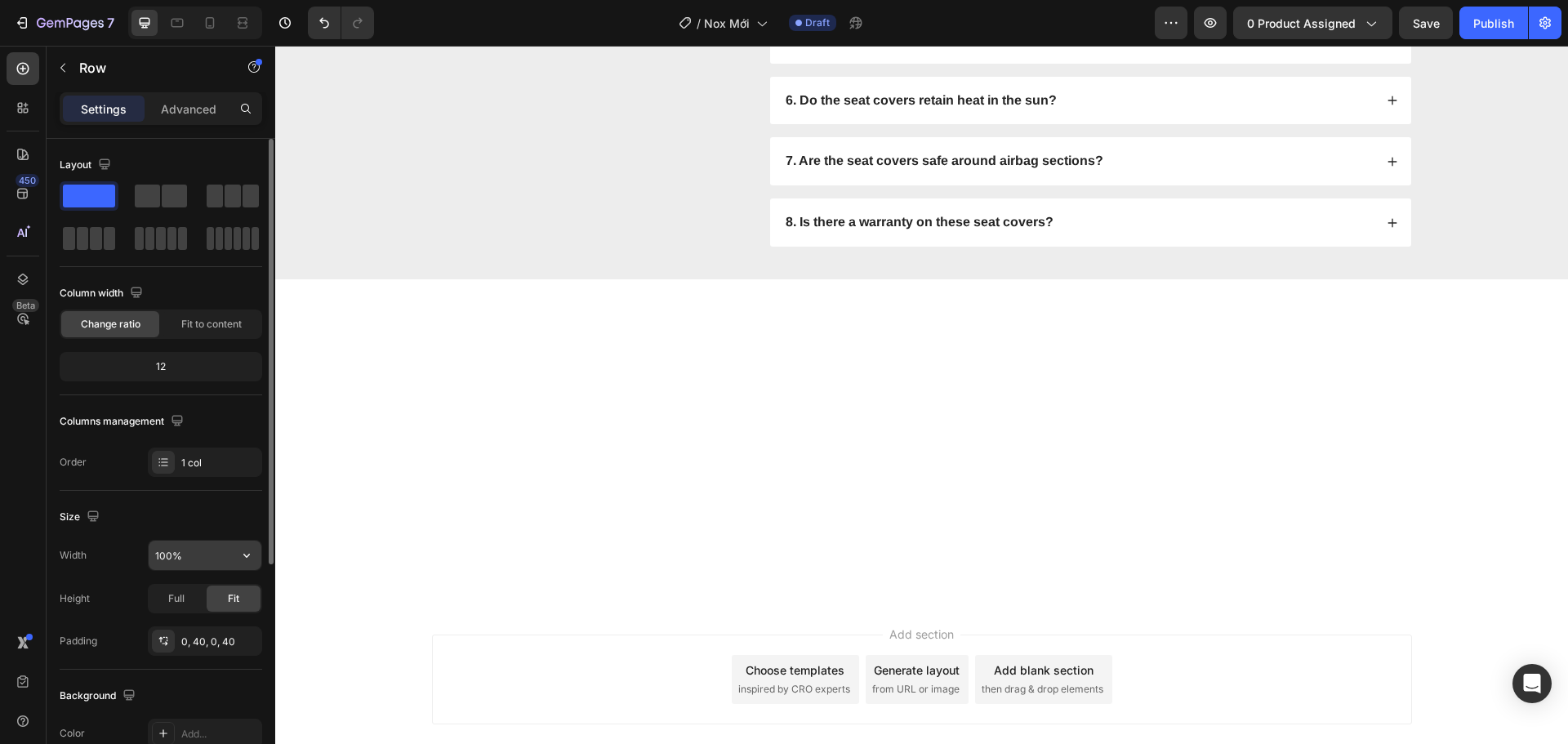
click at [199, 553] on input "100%" at bounding box center [205, 554] width 113 height 29
click at [251, 558] on icon "button" at bounding box center [246, 554] width 16 height 16
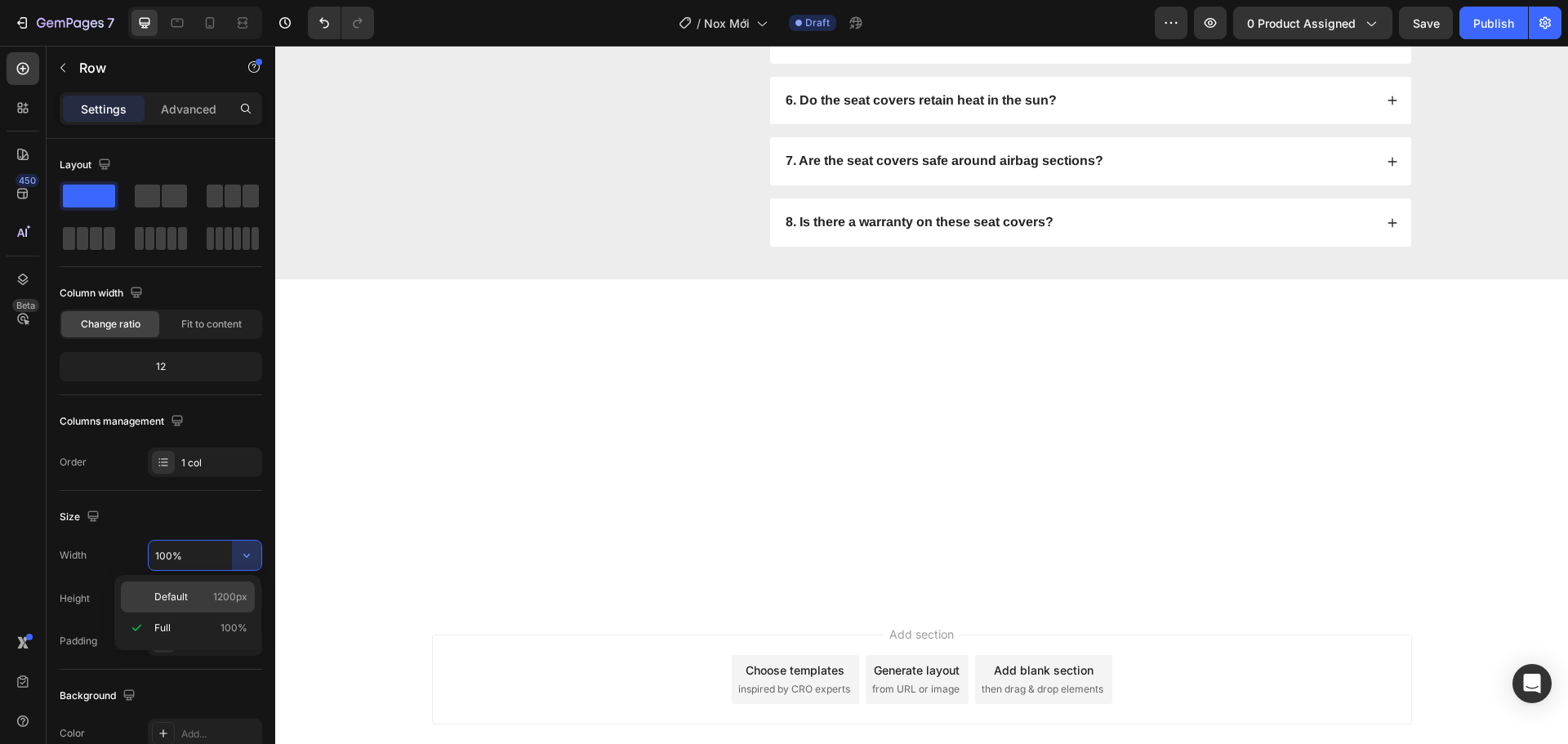
click at [238, 600] on span "1200px" at bounding box center [230, 597] width 35 height 15
type input "1200"
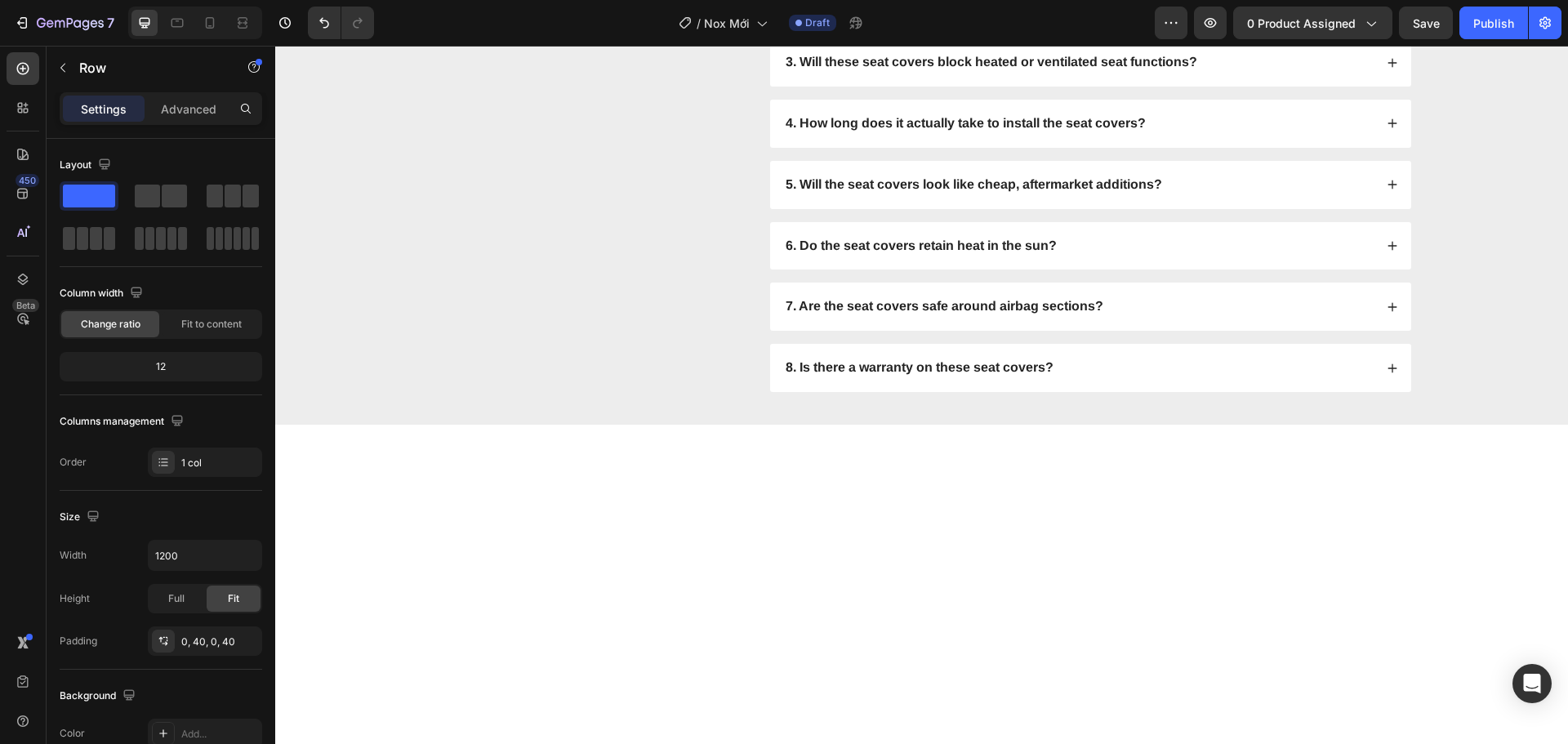
scroll to position [3593, 0]
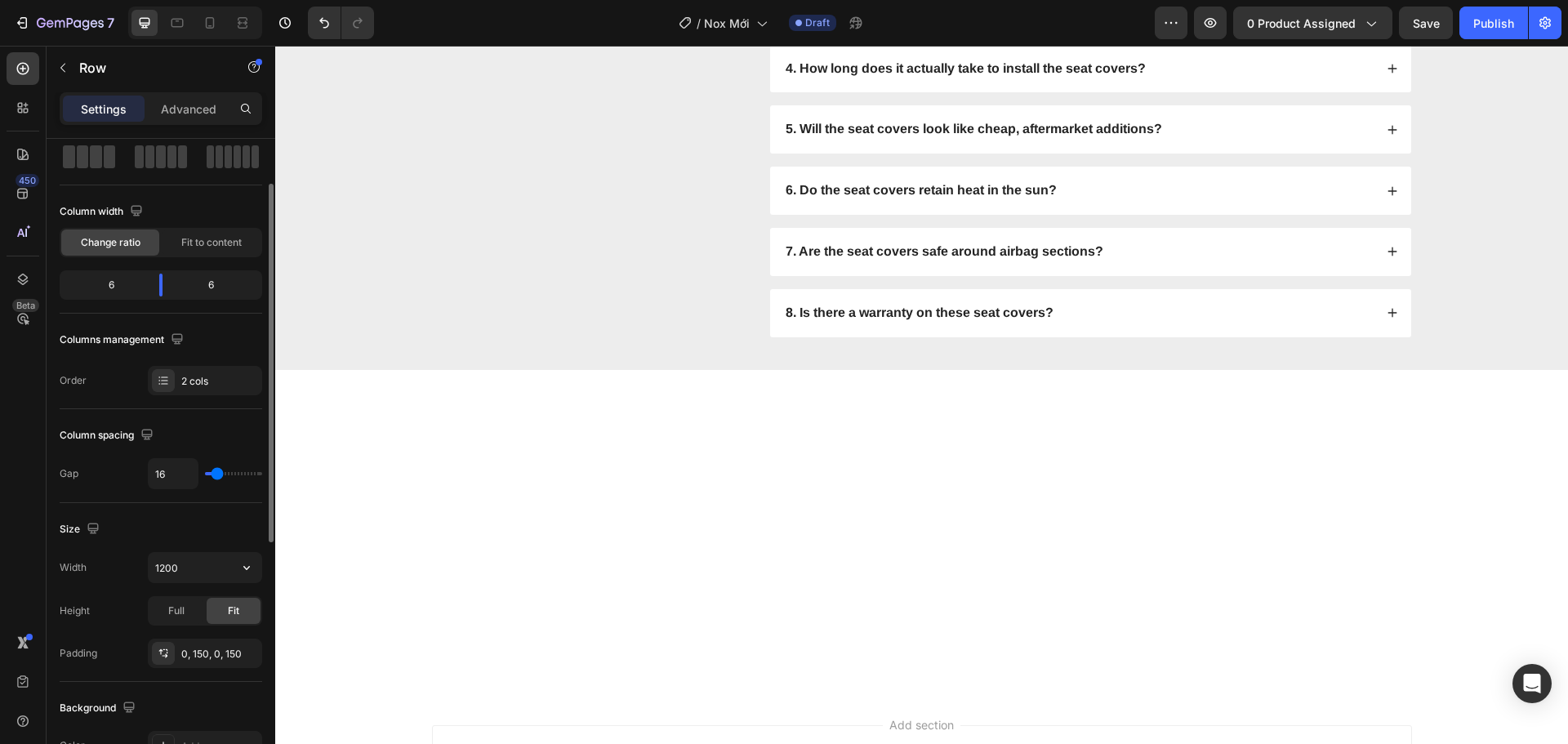
scroll to position [163, 0]
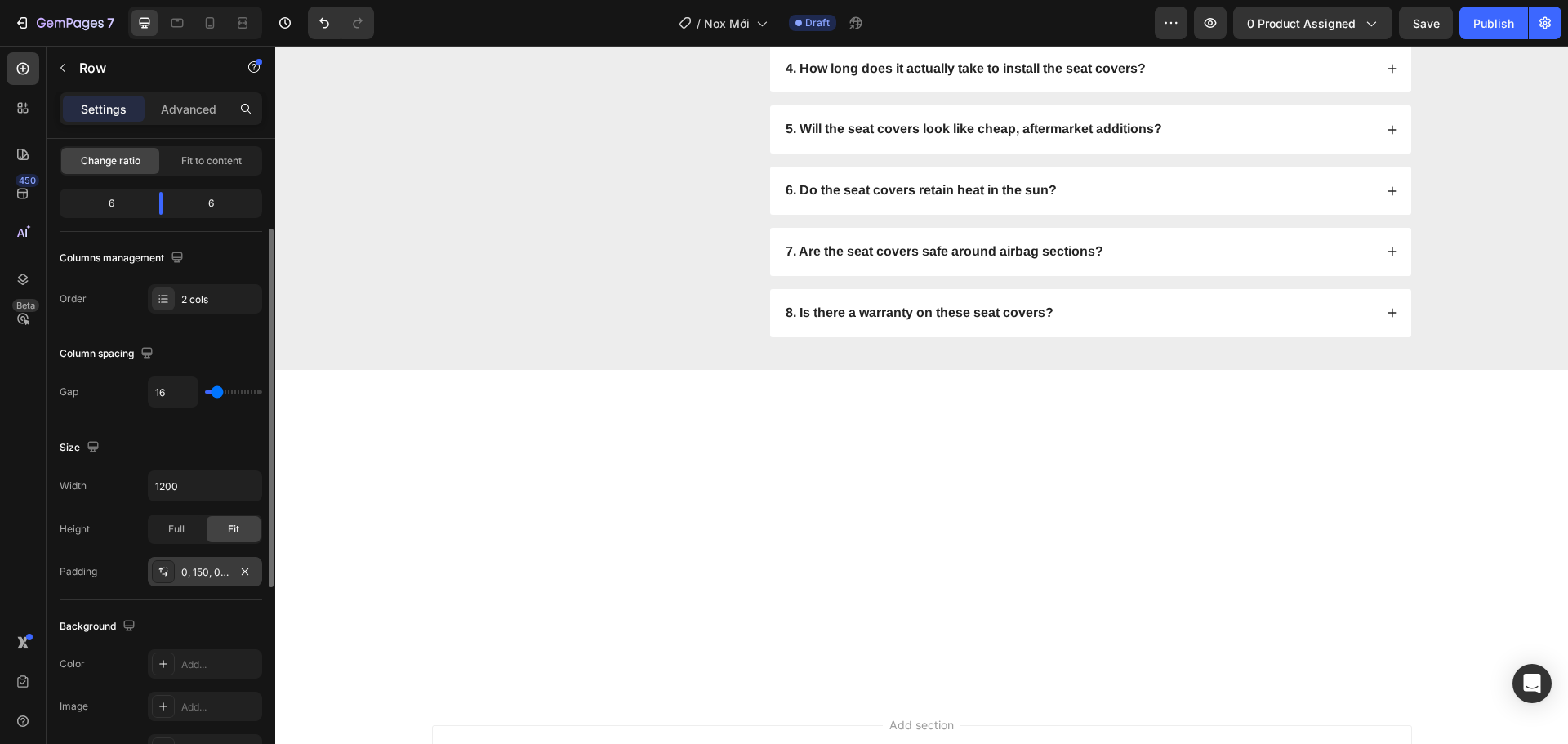
click at [199, 568] on div "0, 150, 0, 150" at bounding box center [205, 572] width 47 height 15
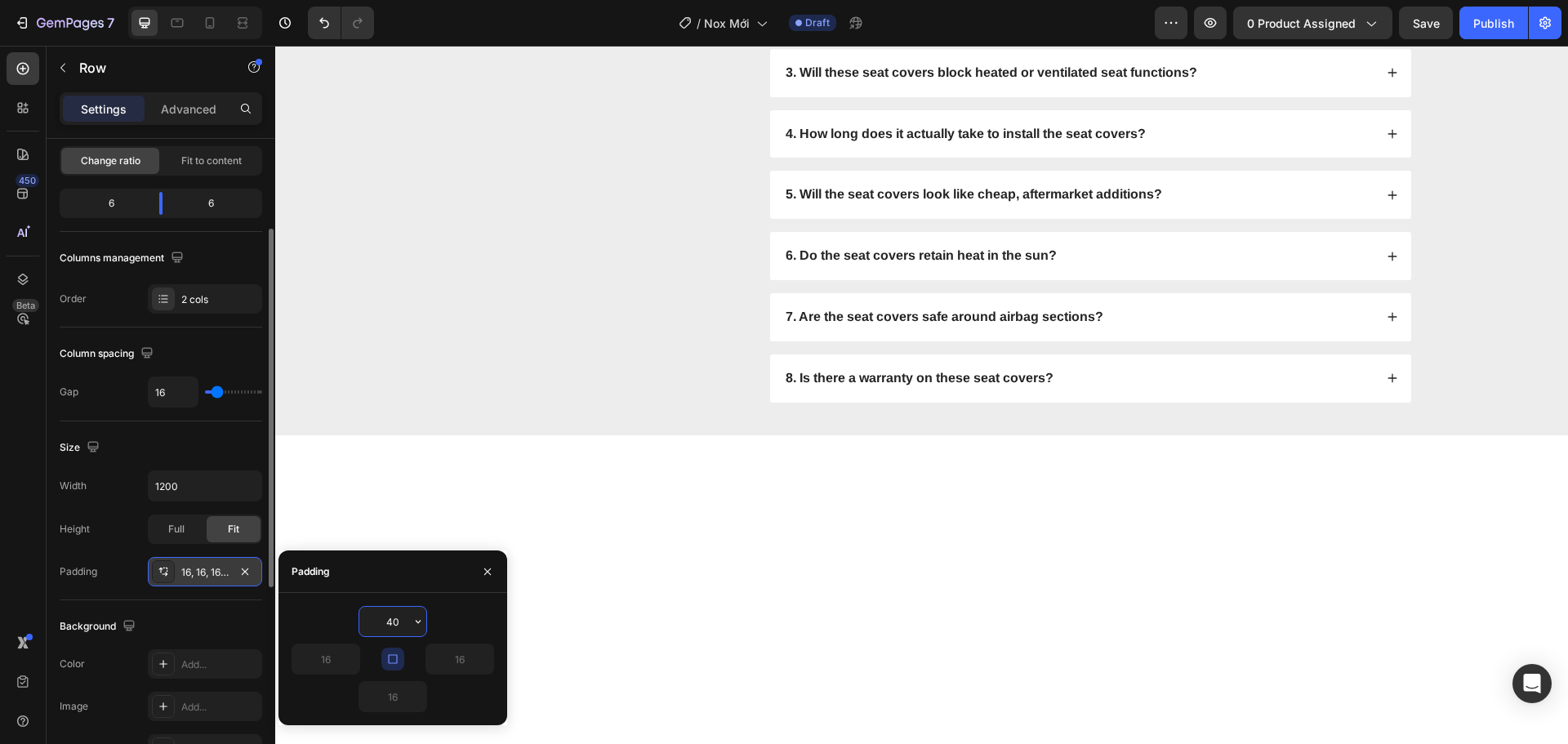
type input "40"
click at [167, 573] on icon at bounding box center [164, 574] width 6 height 4
type input "40"
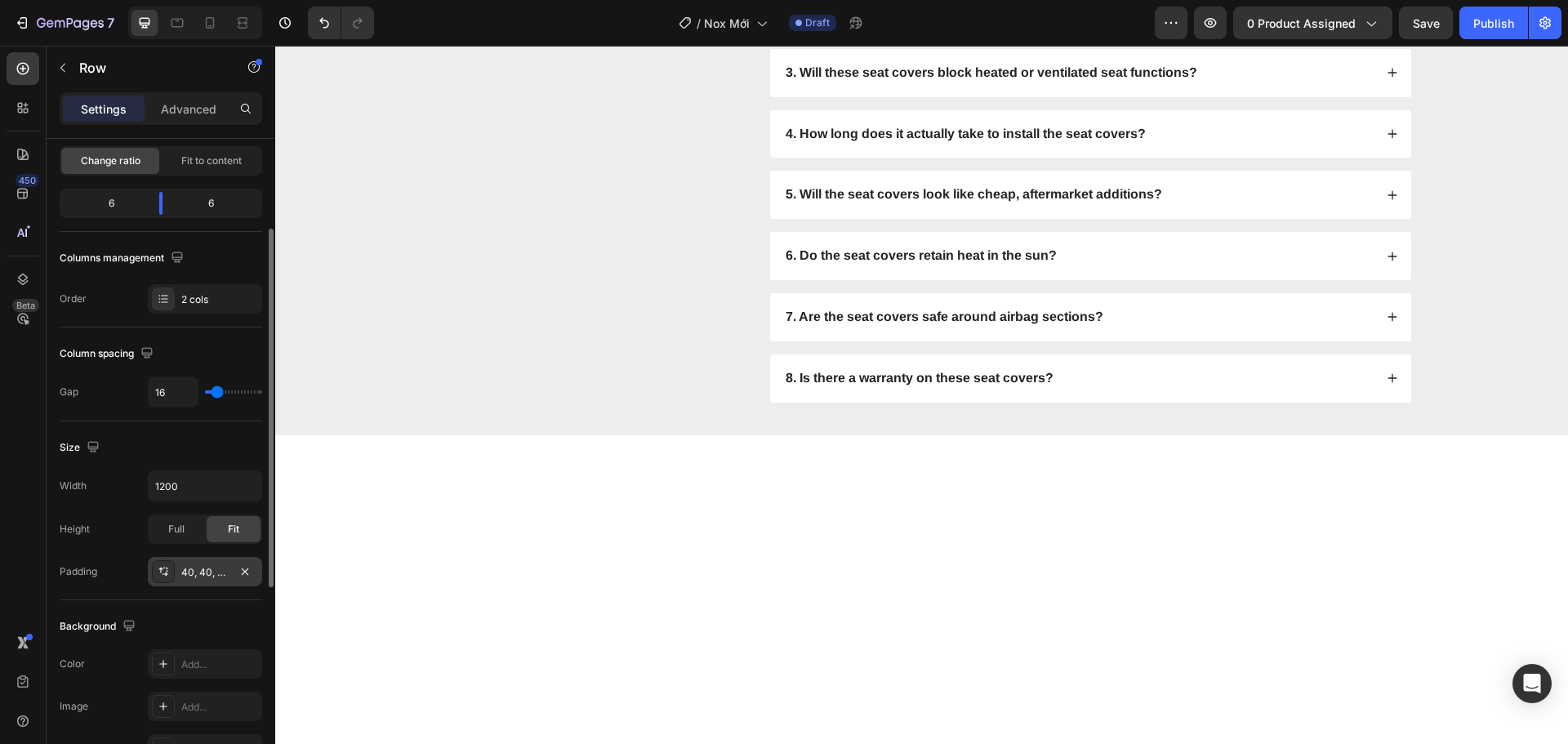
click at [190, 579] on div "40, 40, 40, 40" at bounding box center [205, 572] width 47 height 15
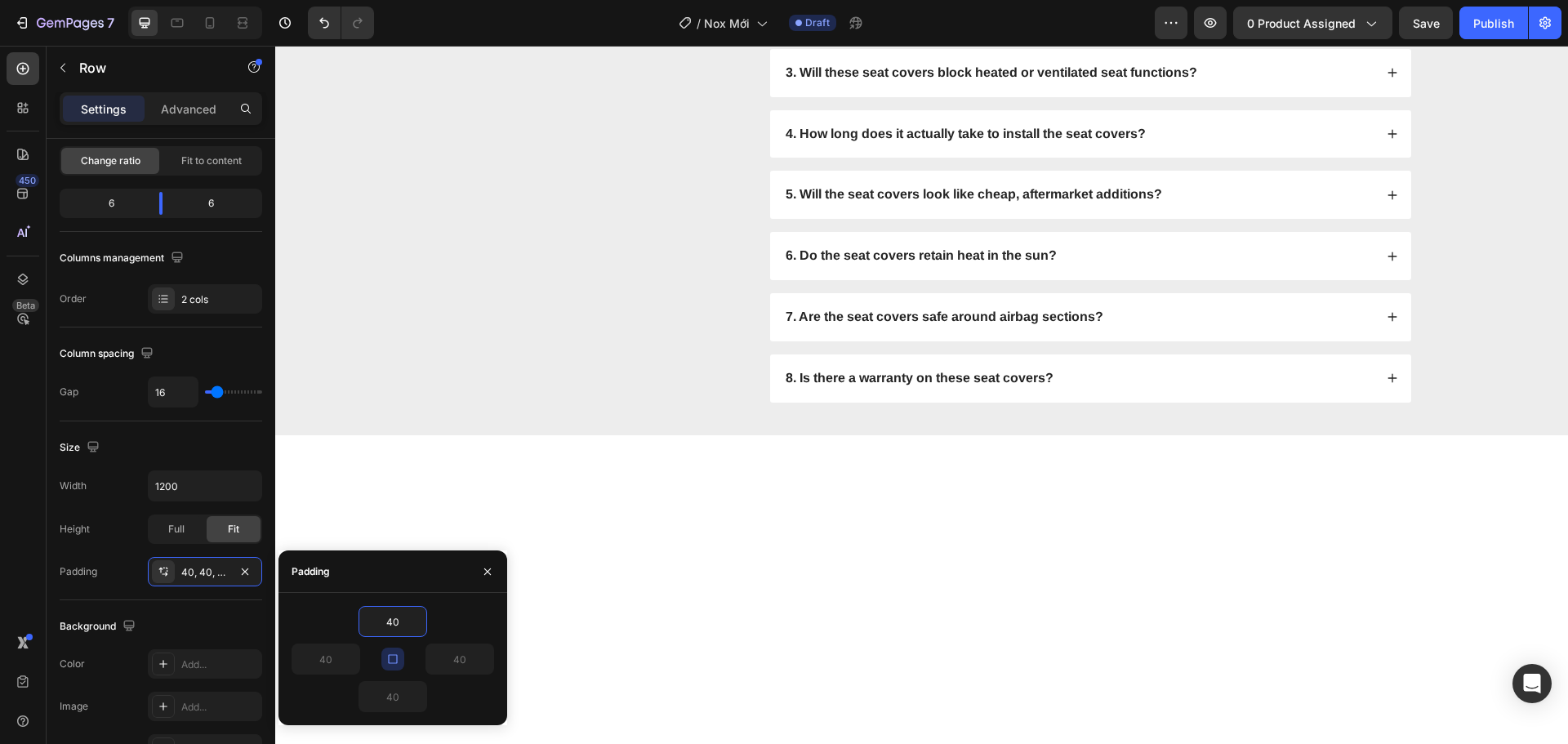
click at [399, 659] on icon "button" at bounding box center [393, 660] width 13 height 13
click at [403, 623] on input "40" at bounding box center [392, 621] width 67 height 29
drag, startPoint x: 403, startPoint y: 623, endPoint x: 372, endPoint y: 611, distance: 33.2
click at [372, 611] on input "40" at bounding box center [392, 621] width 67 height 29
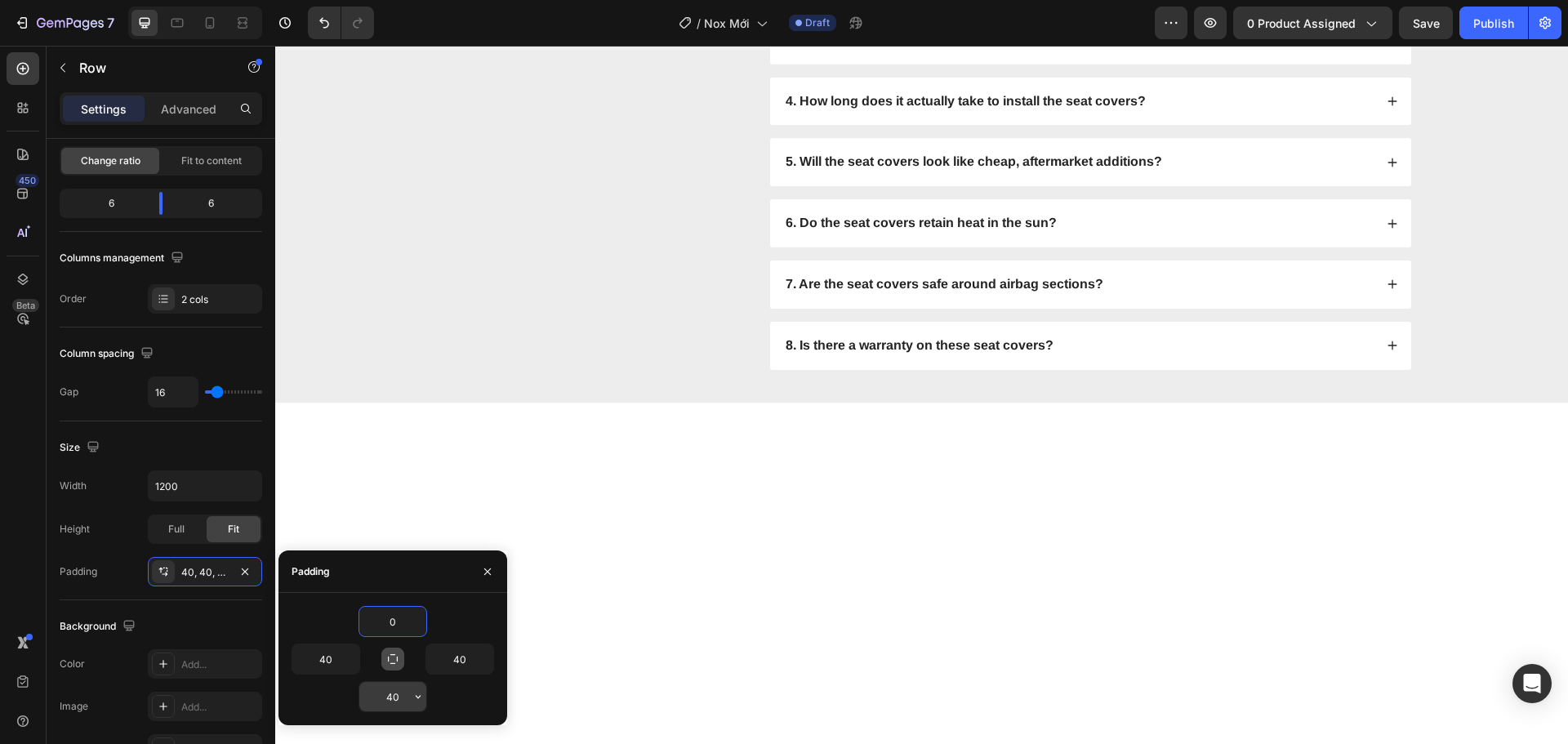
type input "0"
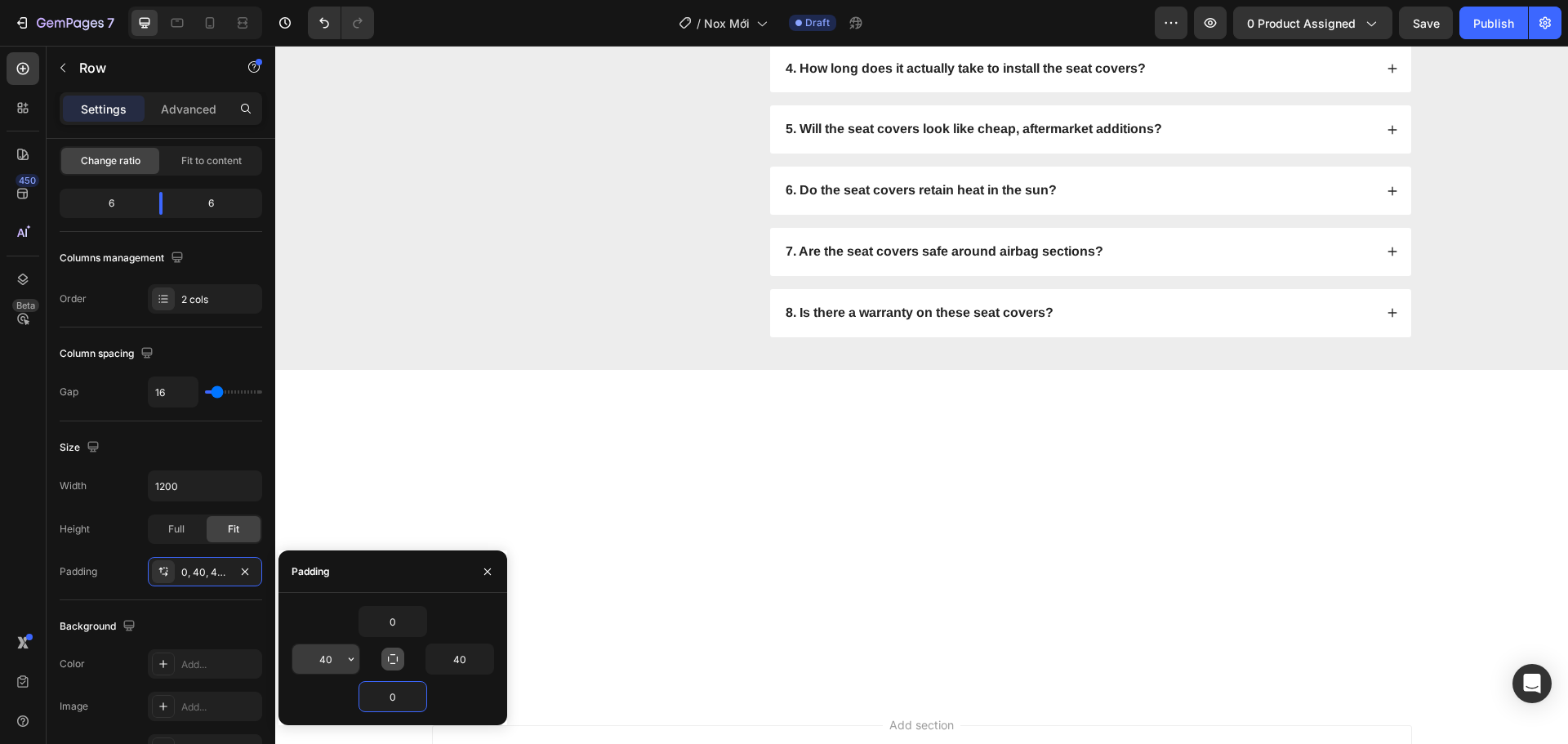
type input "0"
click at [328, 660] on input "40" at bounding box center [326, 659] width 67 height 29
type input "100"
click at [462, 660] on input "40" at bounding box center [459, 659] width 67 height 29
type input "100"
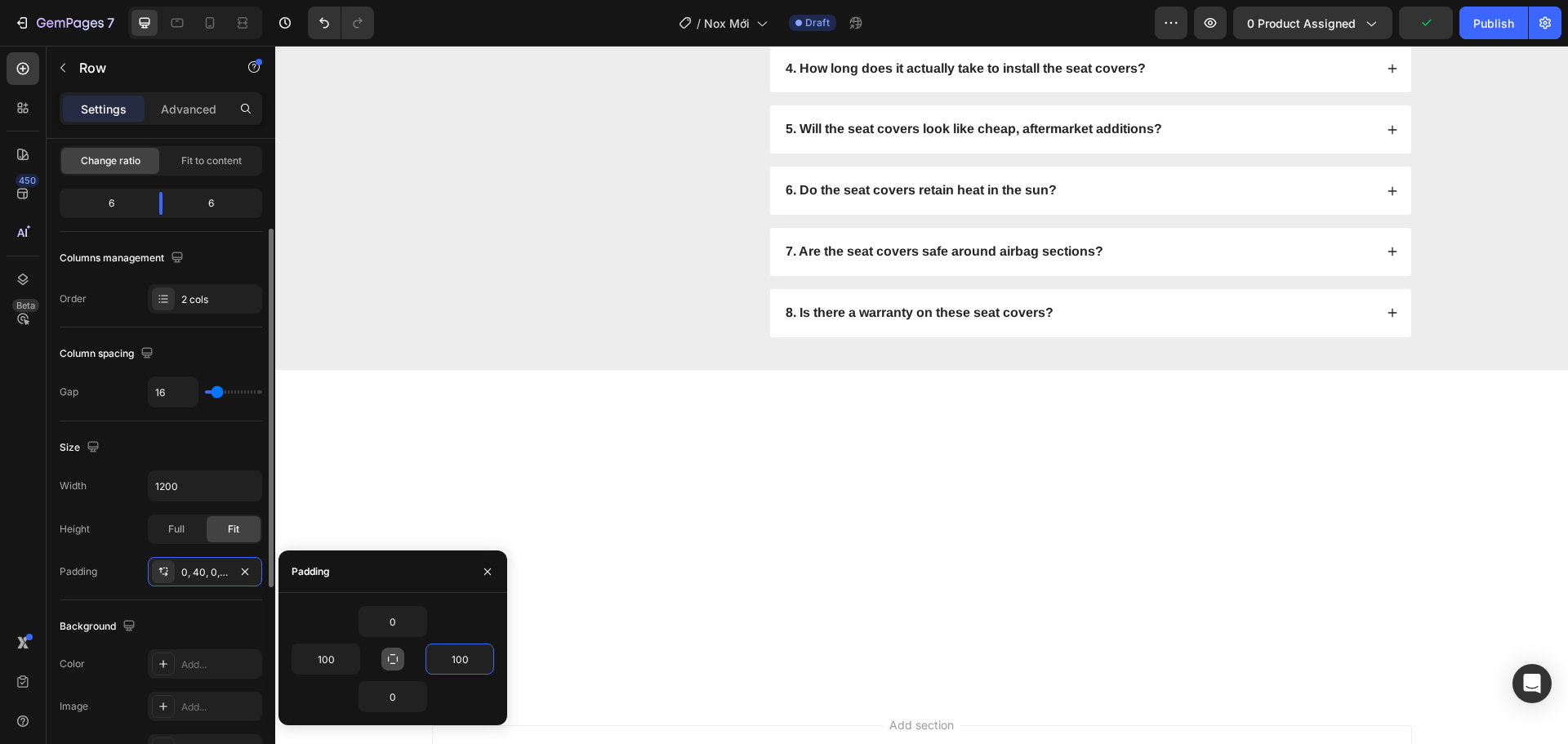
click at [206, 621] on div "Background" at bounding box center [161, 627] width 203 height 26
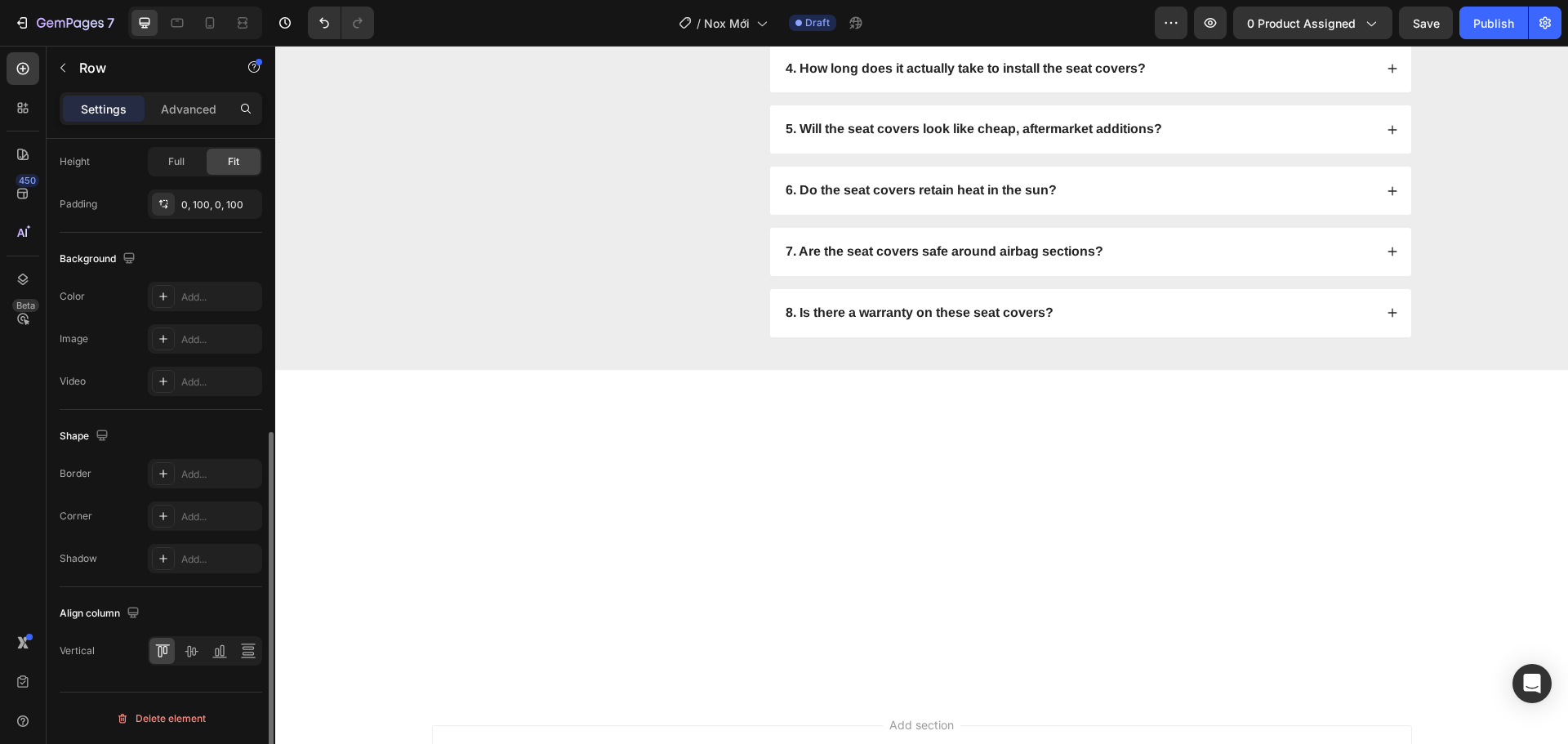
scroll to position [123, 0]
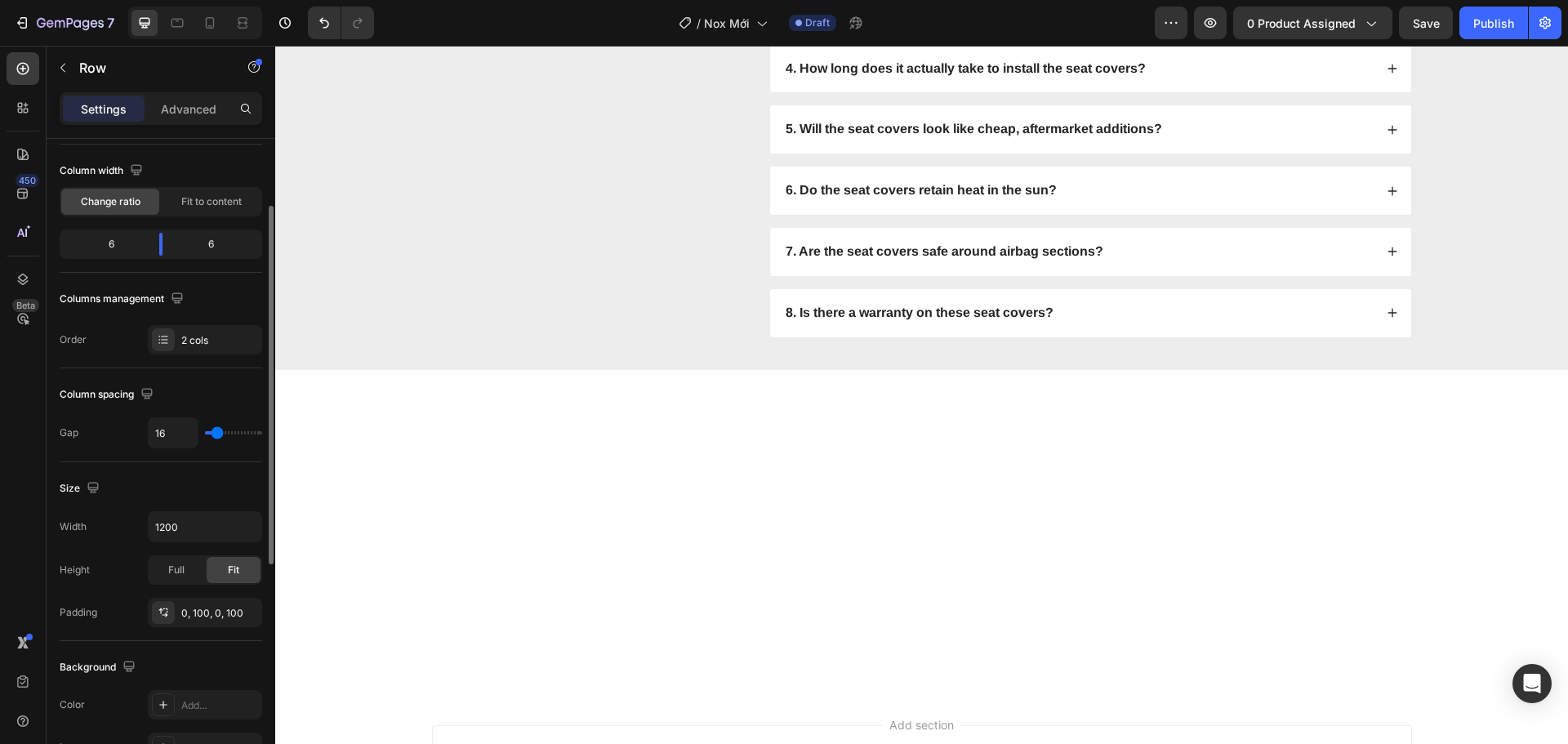
type input "18"
type input "27"
type input "36"
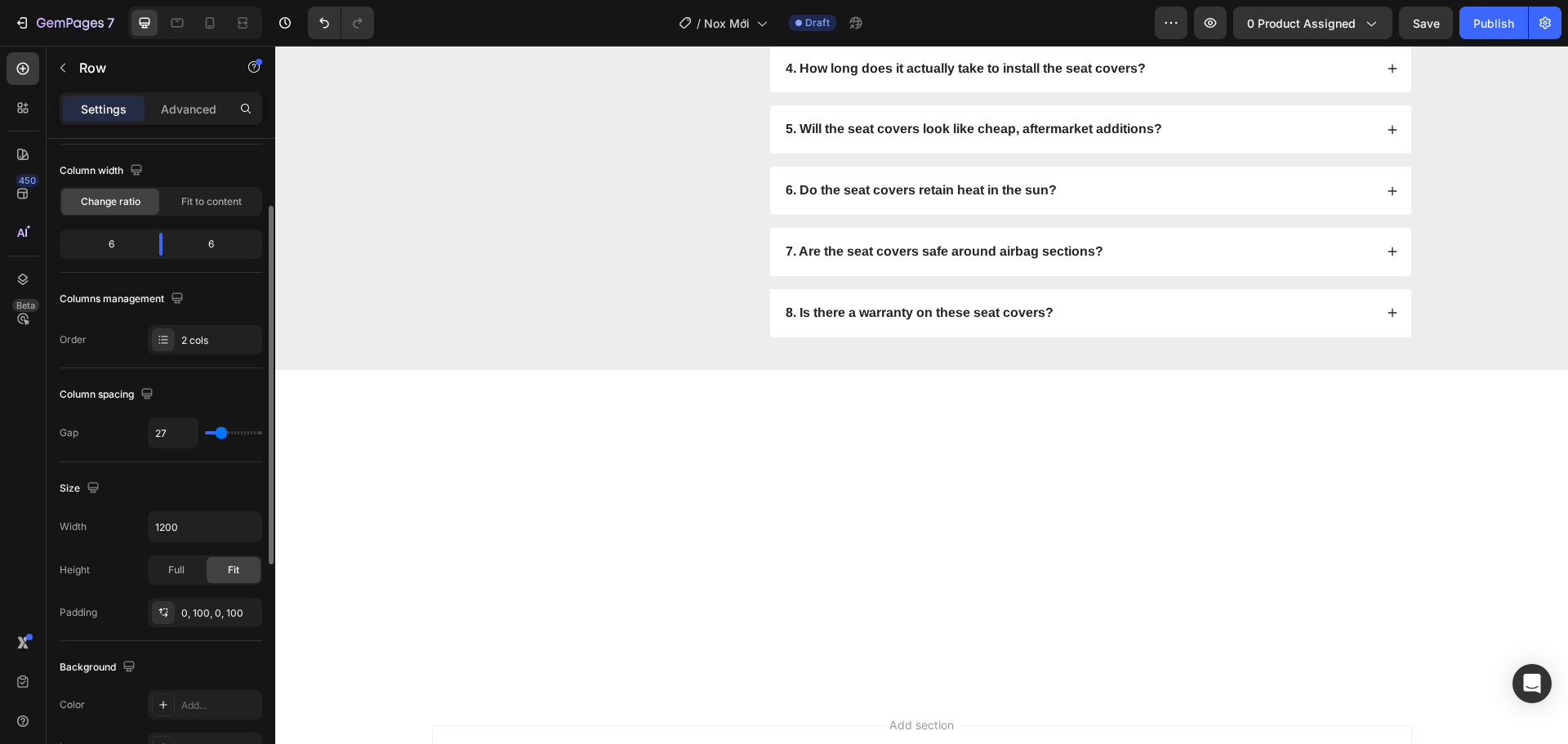
type input "36"
type input "49"
type input "56"
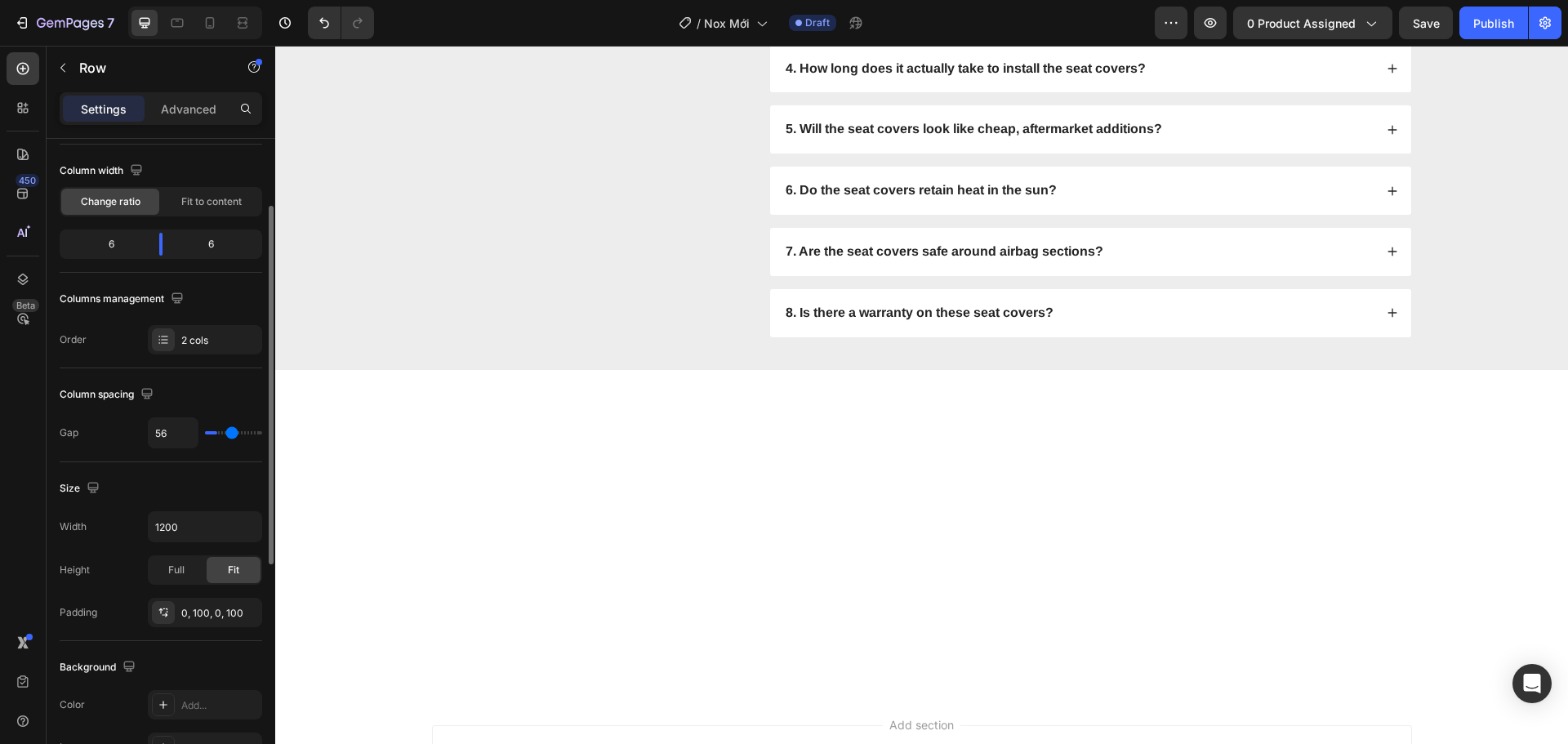
type input "62"
type input "80"
type input "82"
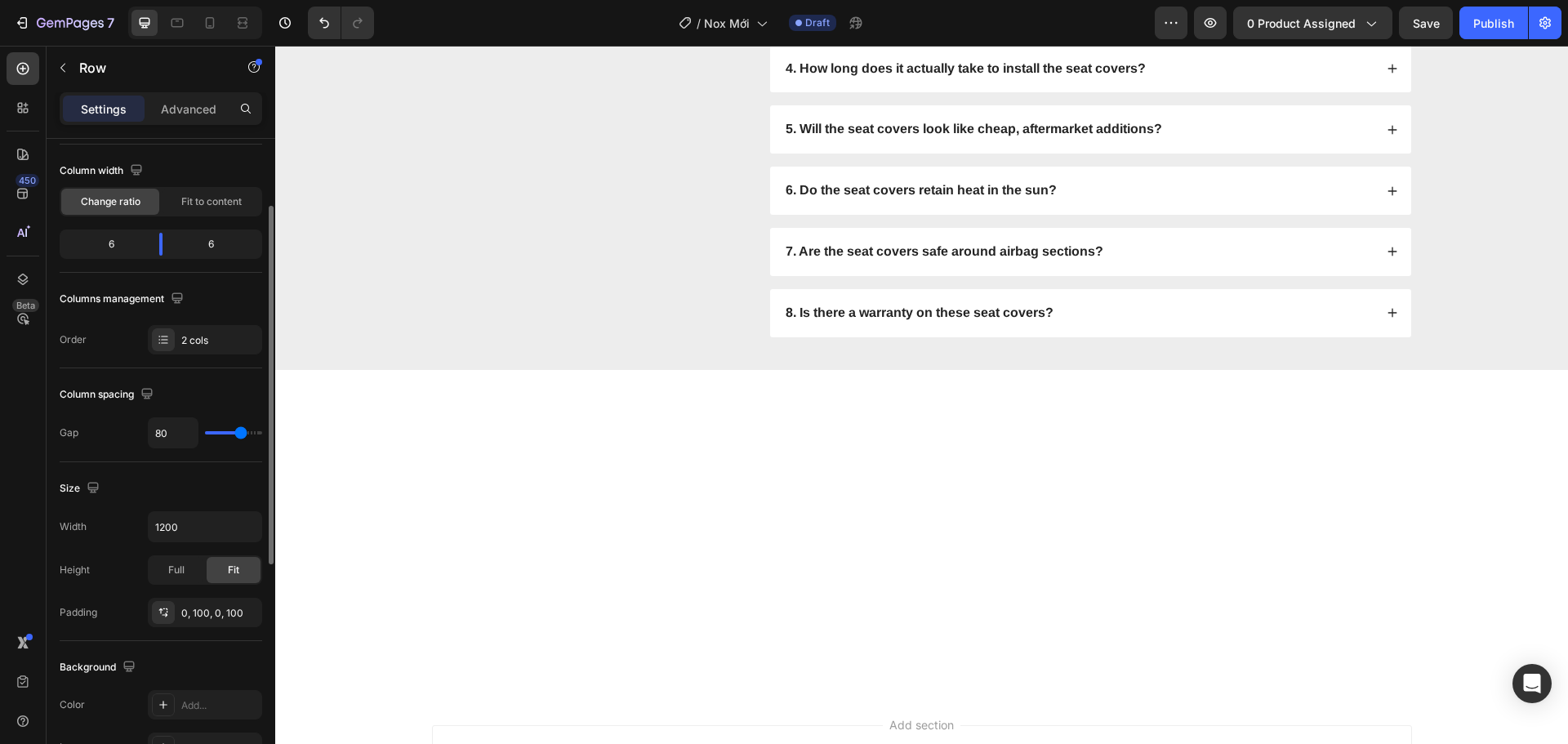
type input "82"
type input "91"
type input "93"
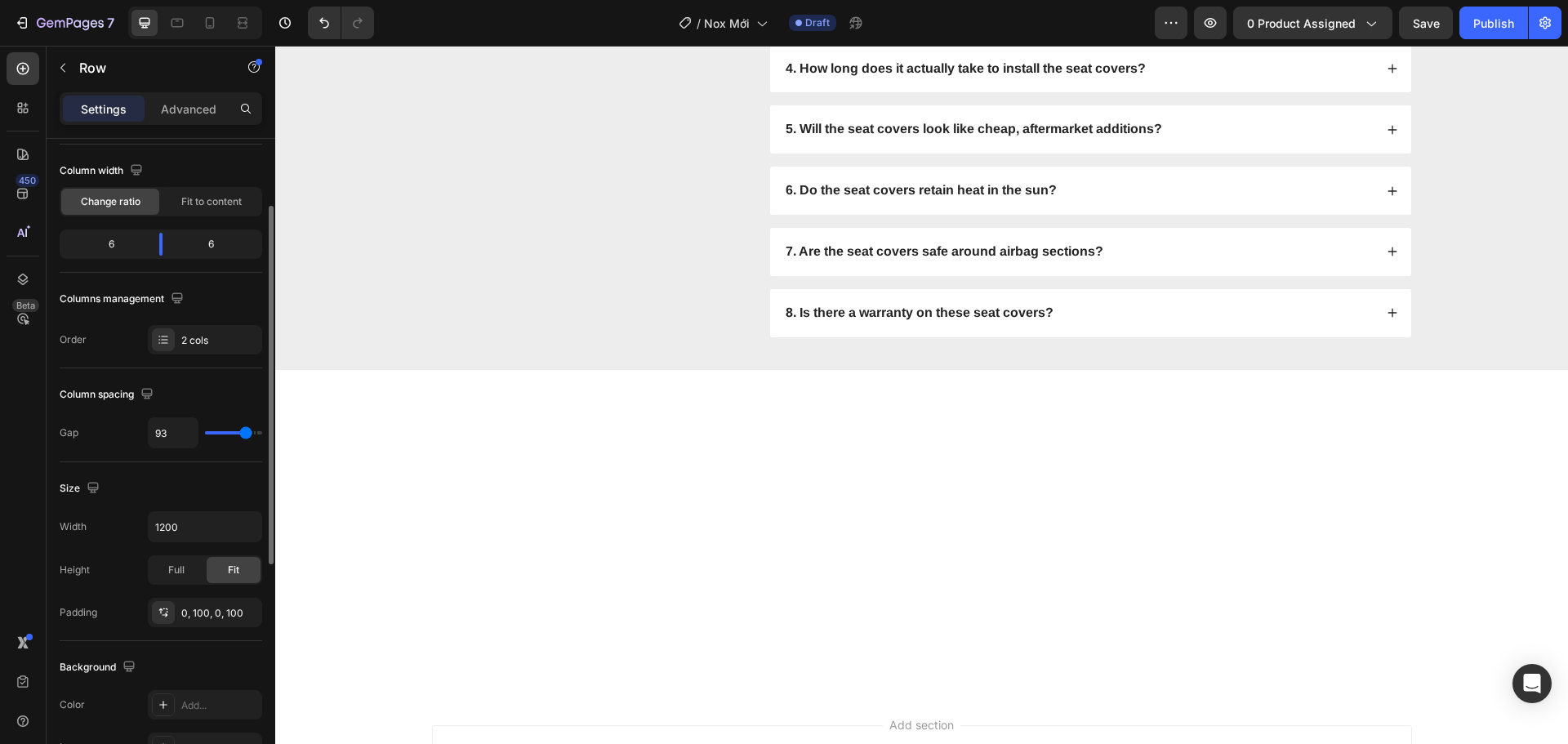
type input "96"
type input "98"
type input "100"
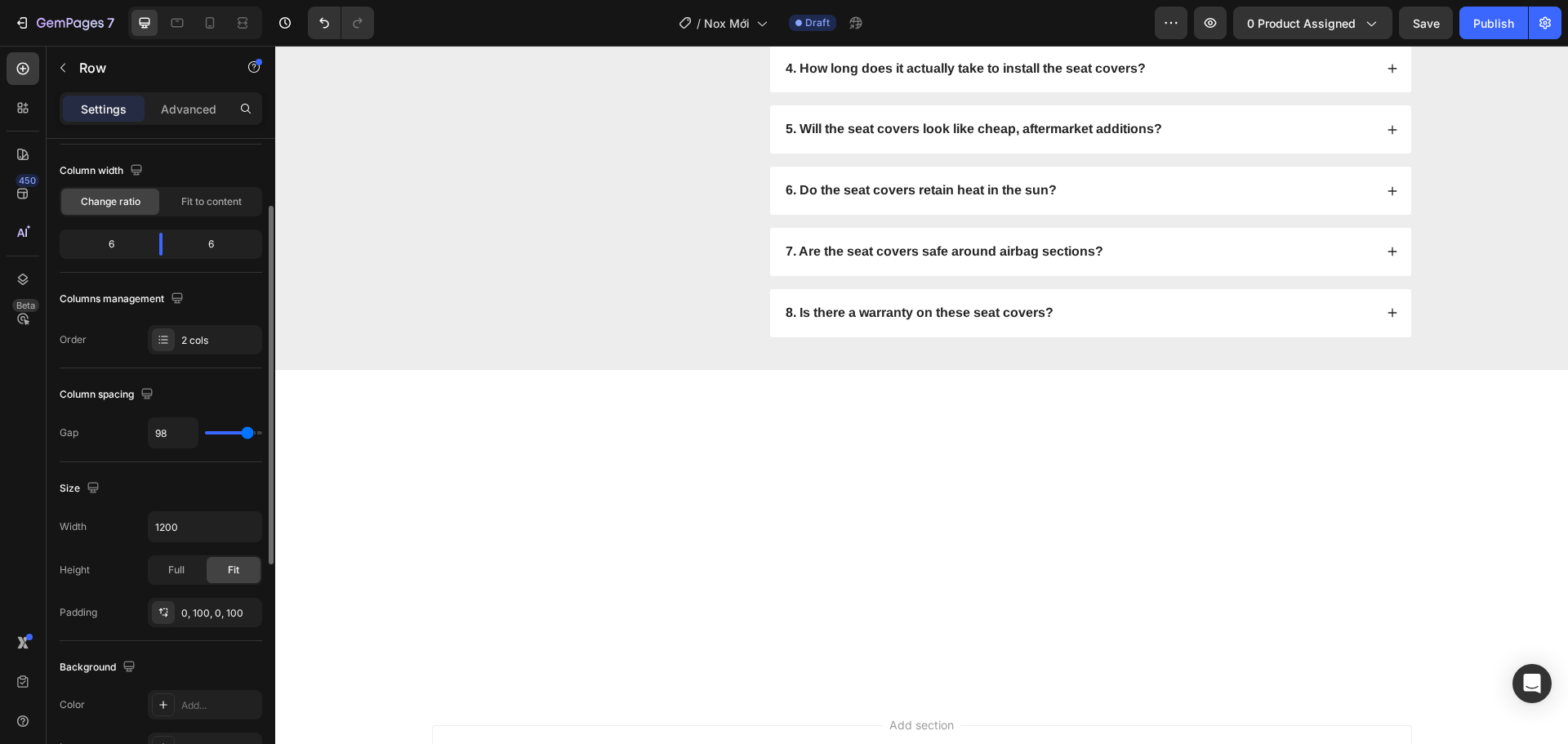
type input "100"
type input "102"
type input "104"
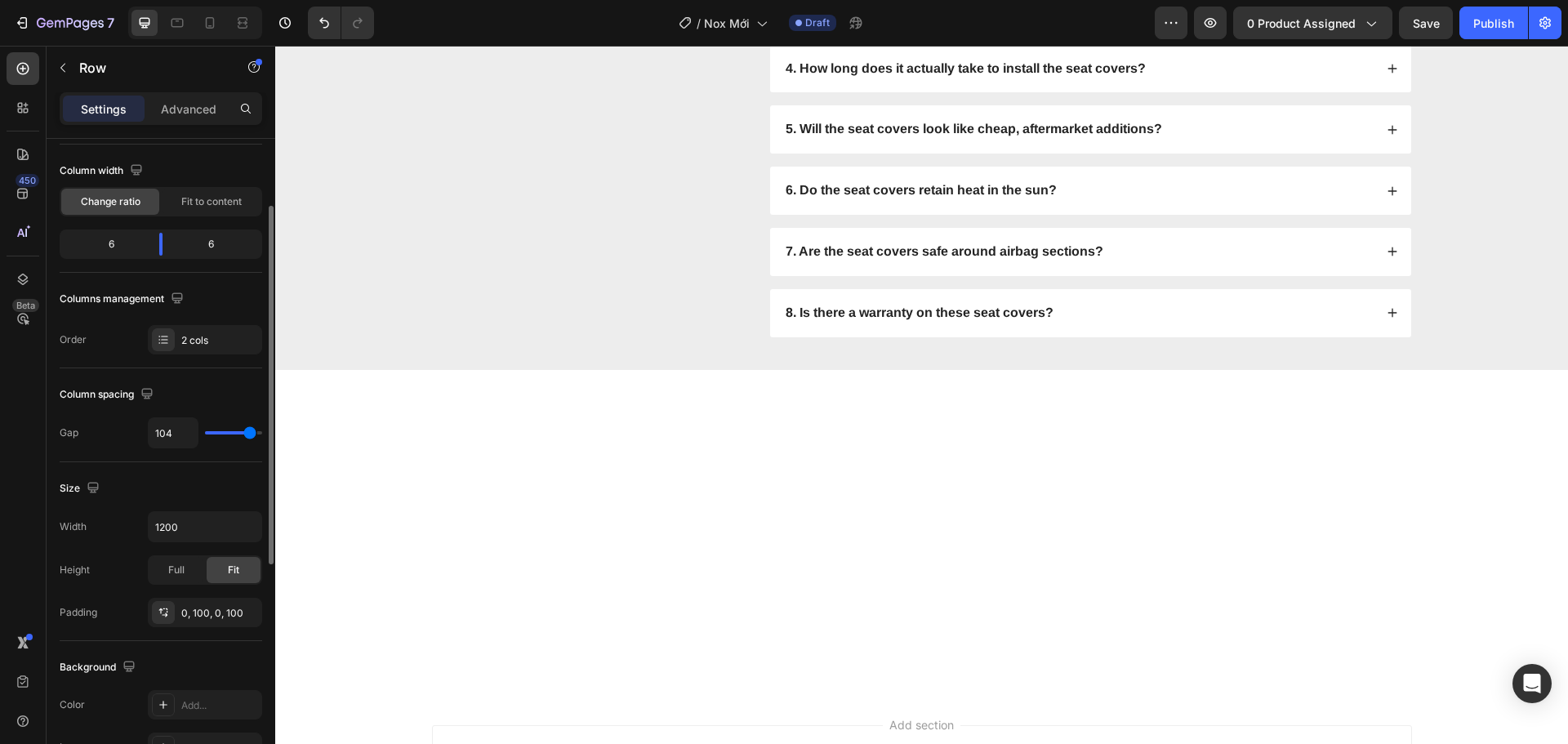
type input "100"
type input "98"
type input "96"
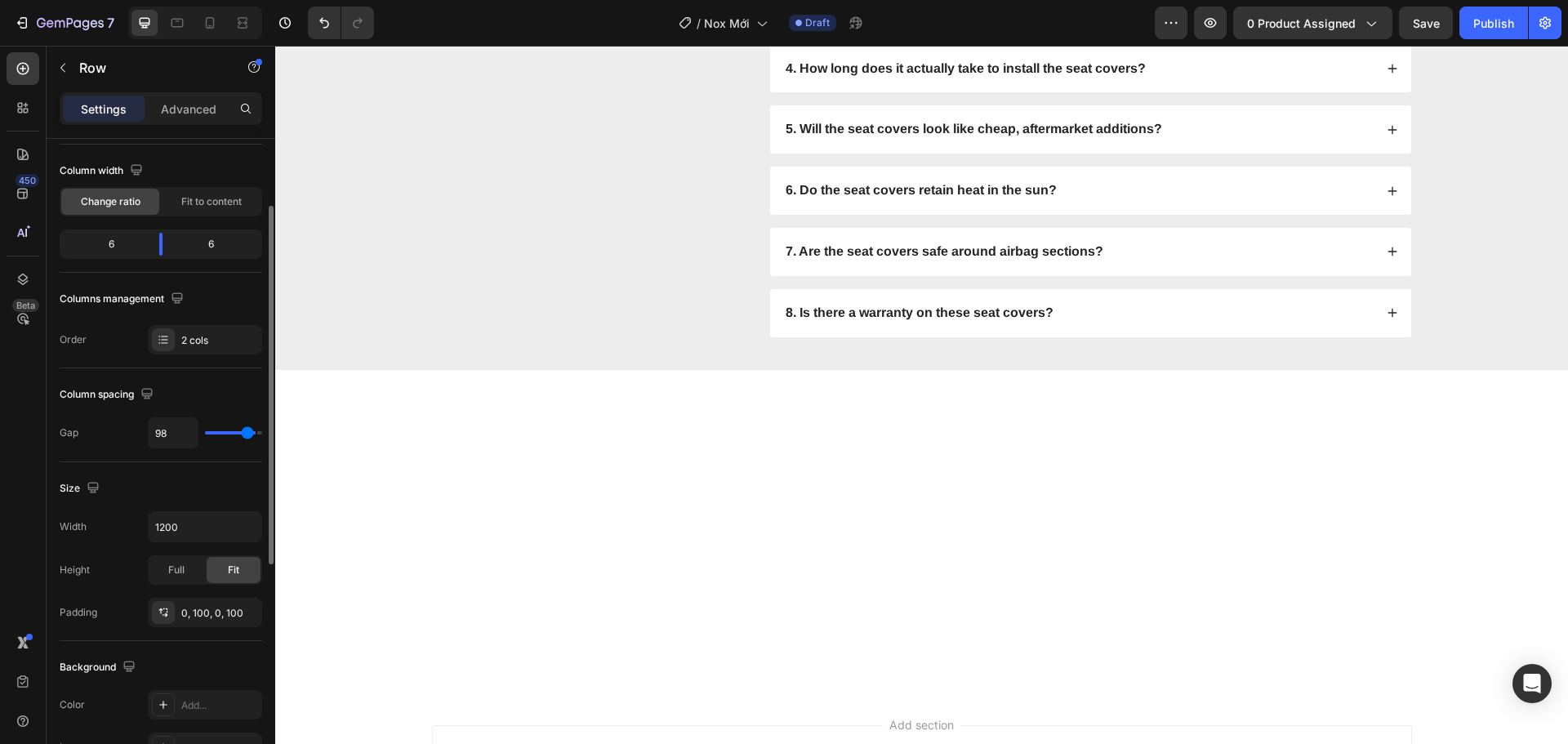
type input "96"
type input "93"
type input "91"
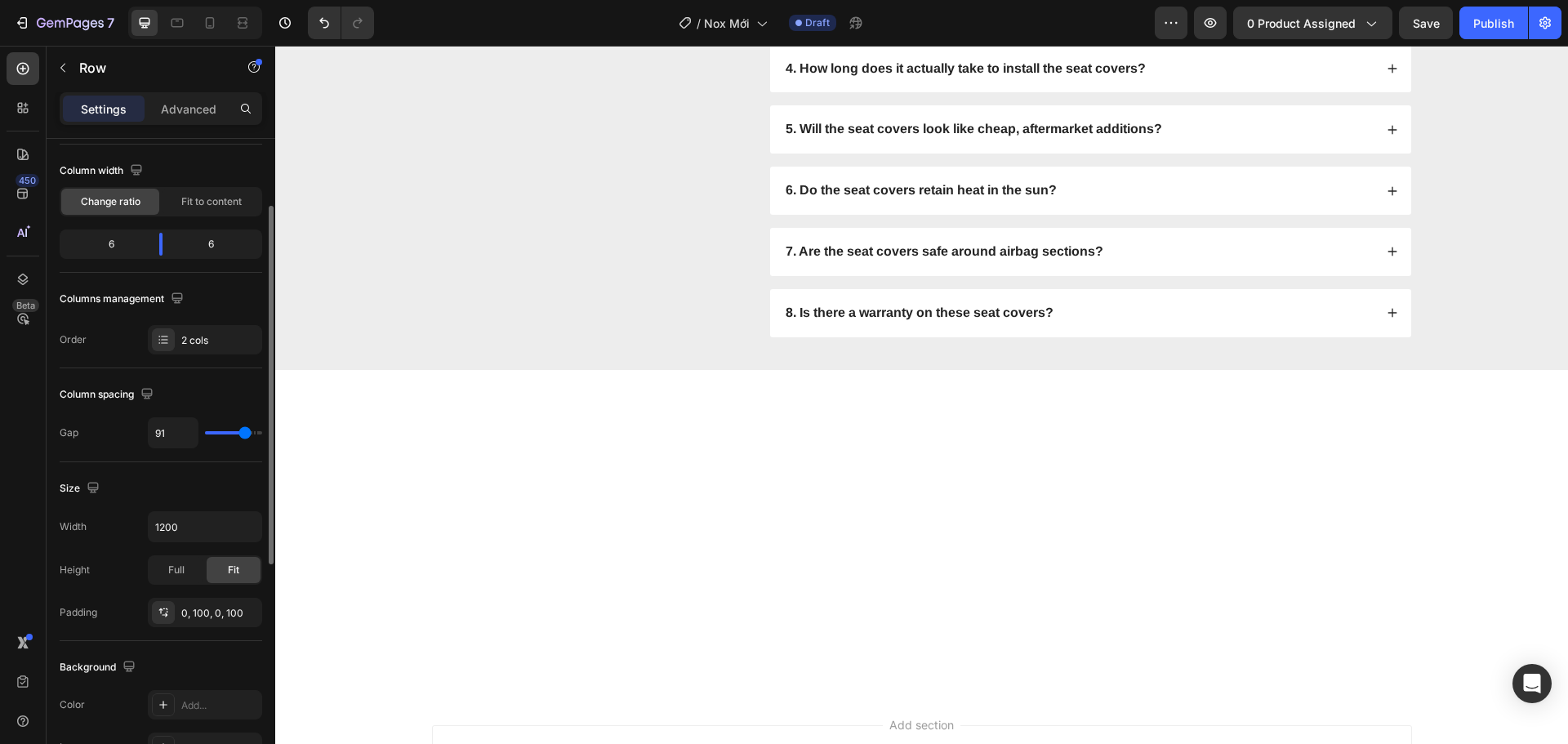
type input "93"
type input "96"
type input "98"
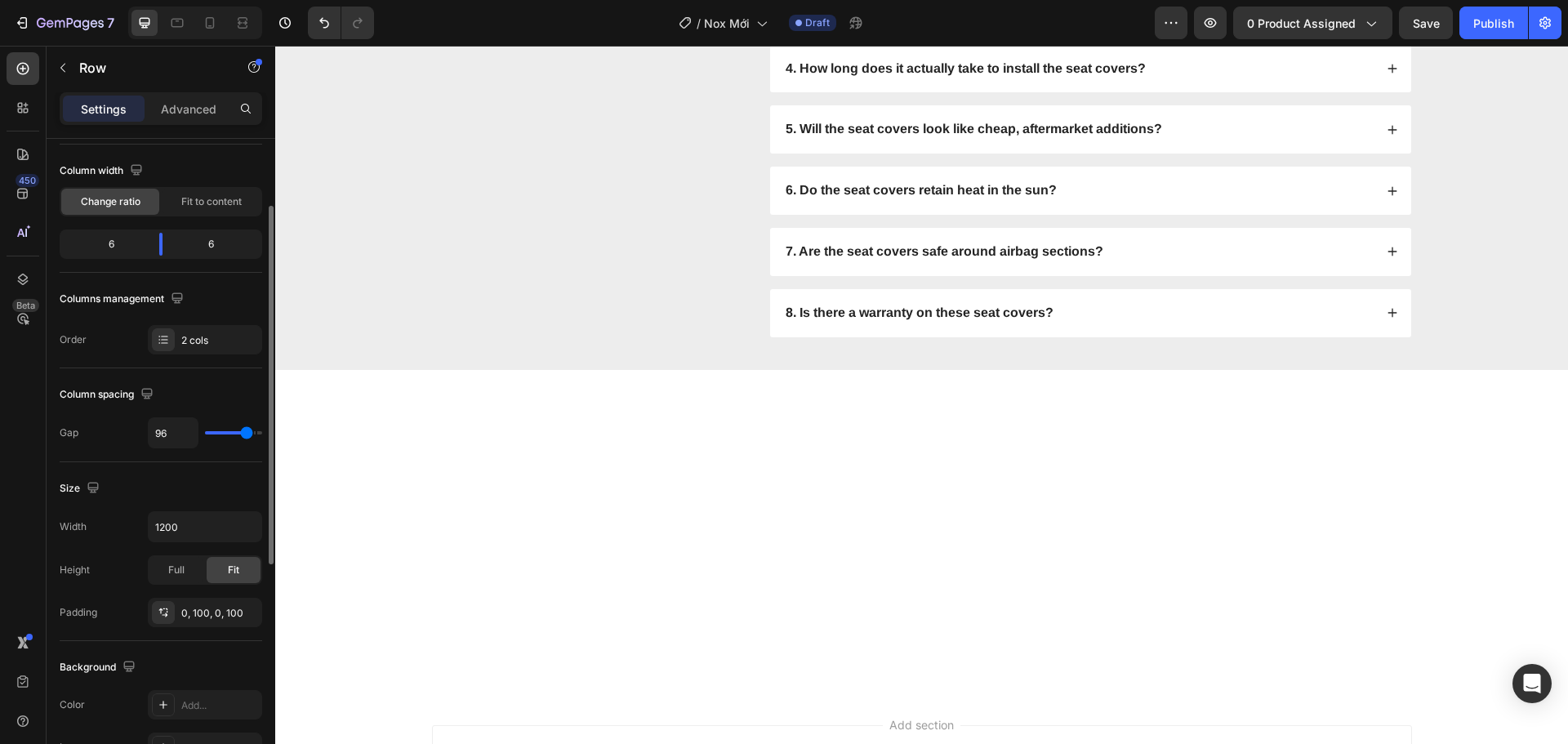
type input "98"
type input "100"
type input "102"
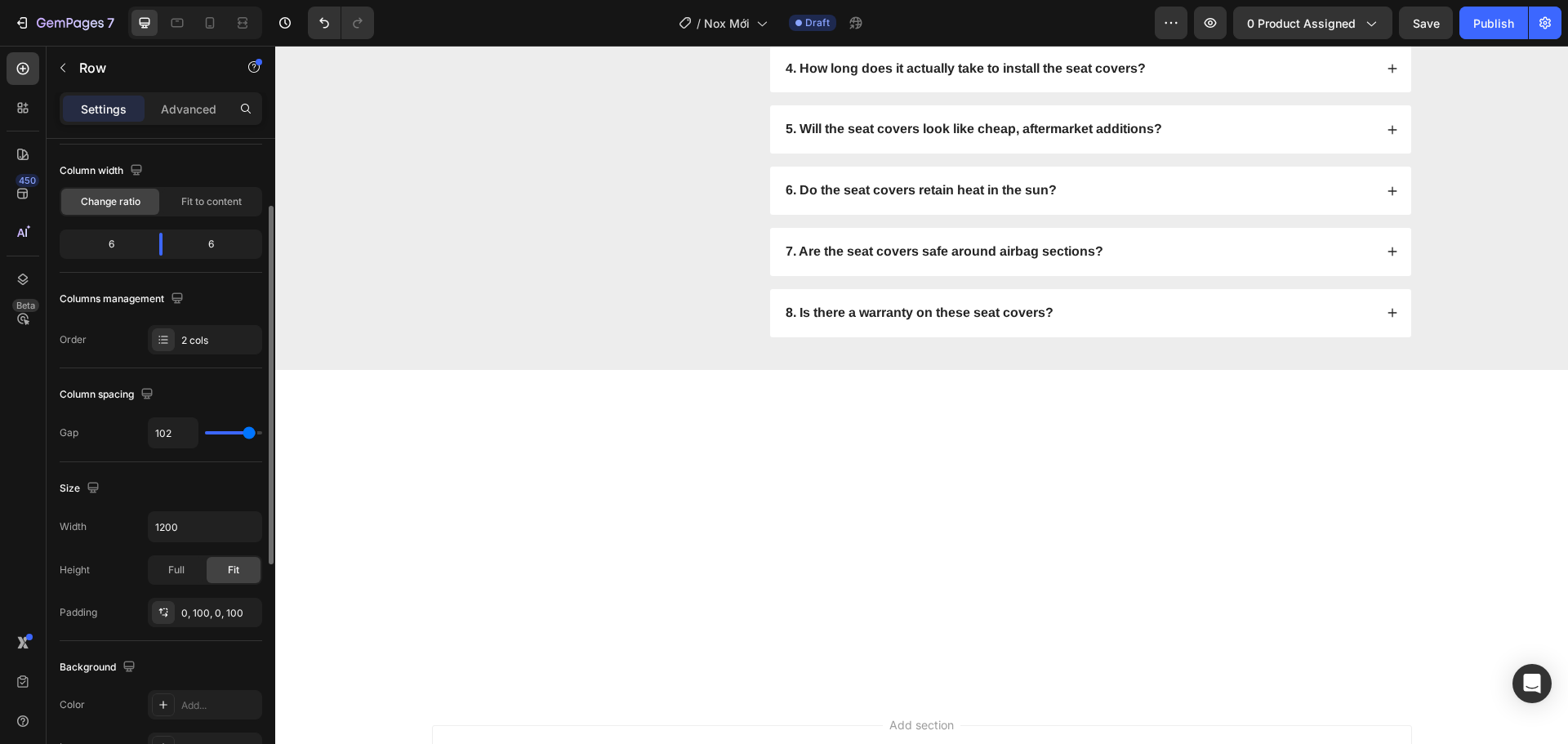
type input "100"
type input "98"
type input "100"
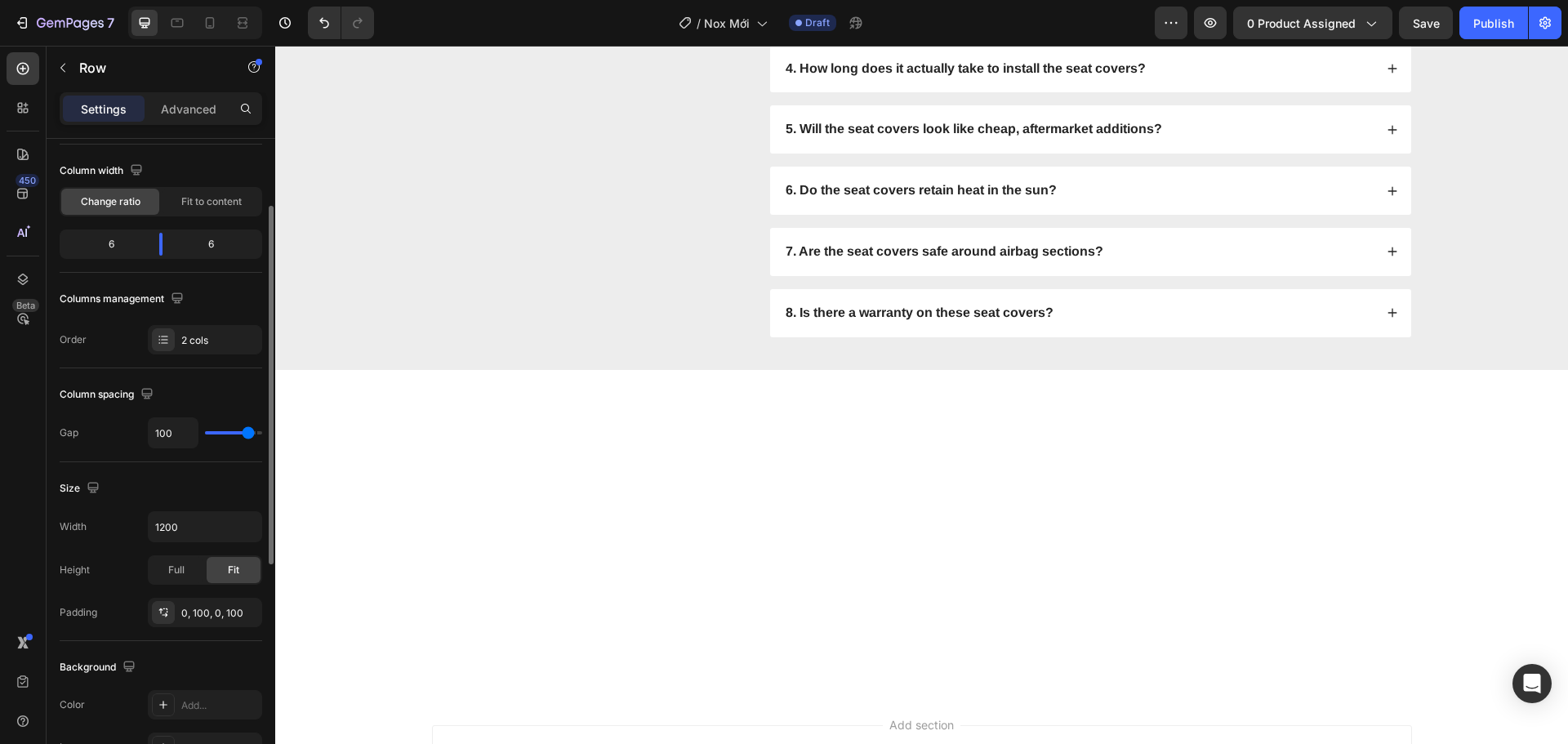
drag, startPoint x: 217, startPoint y: 429, endPoint x: 249, endPoint y: 430, distance: 32.0
type input "100"
click at [249, 432] on input "range" at bounding box center [233, 433] width 57 height 3
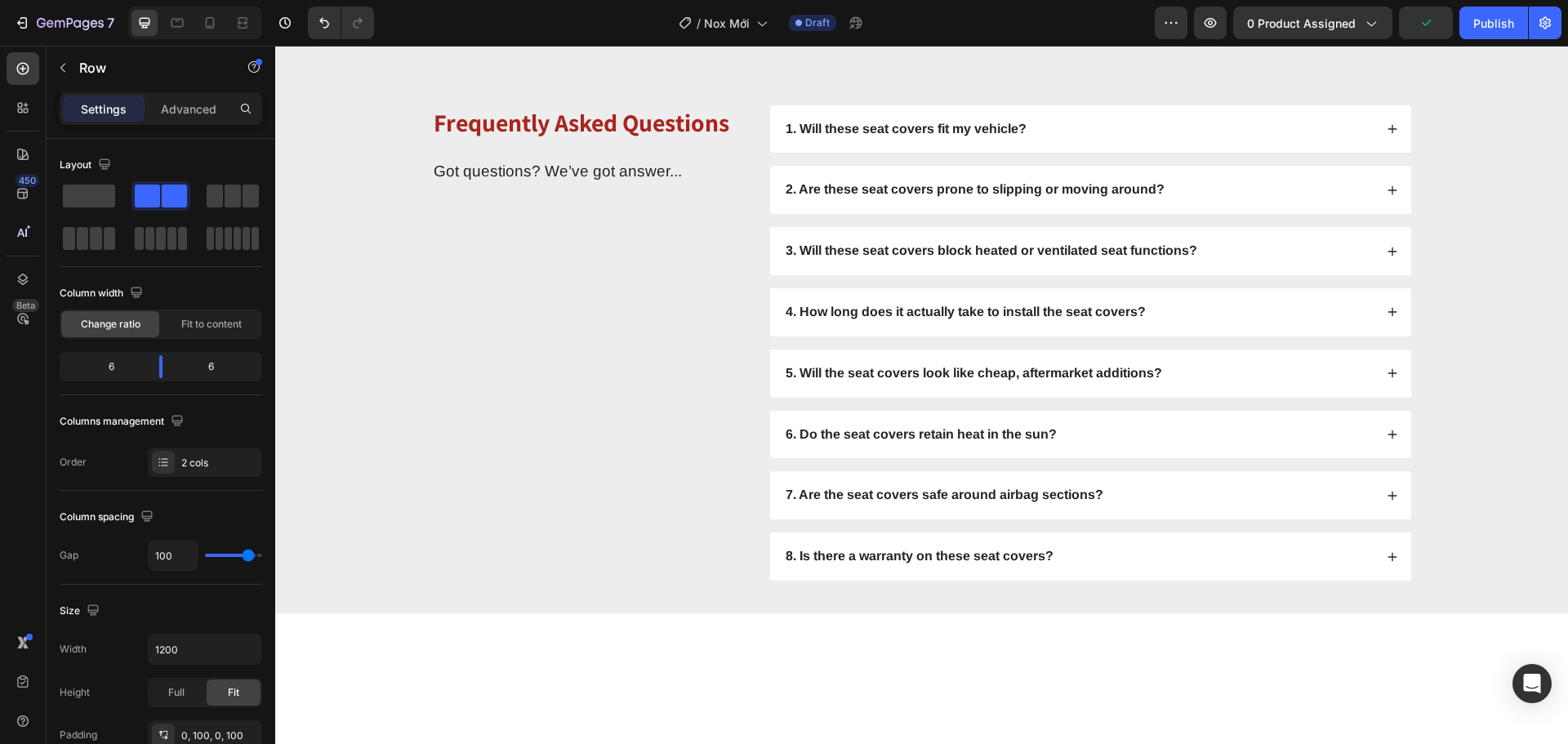
scroll to position [4153, 0]
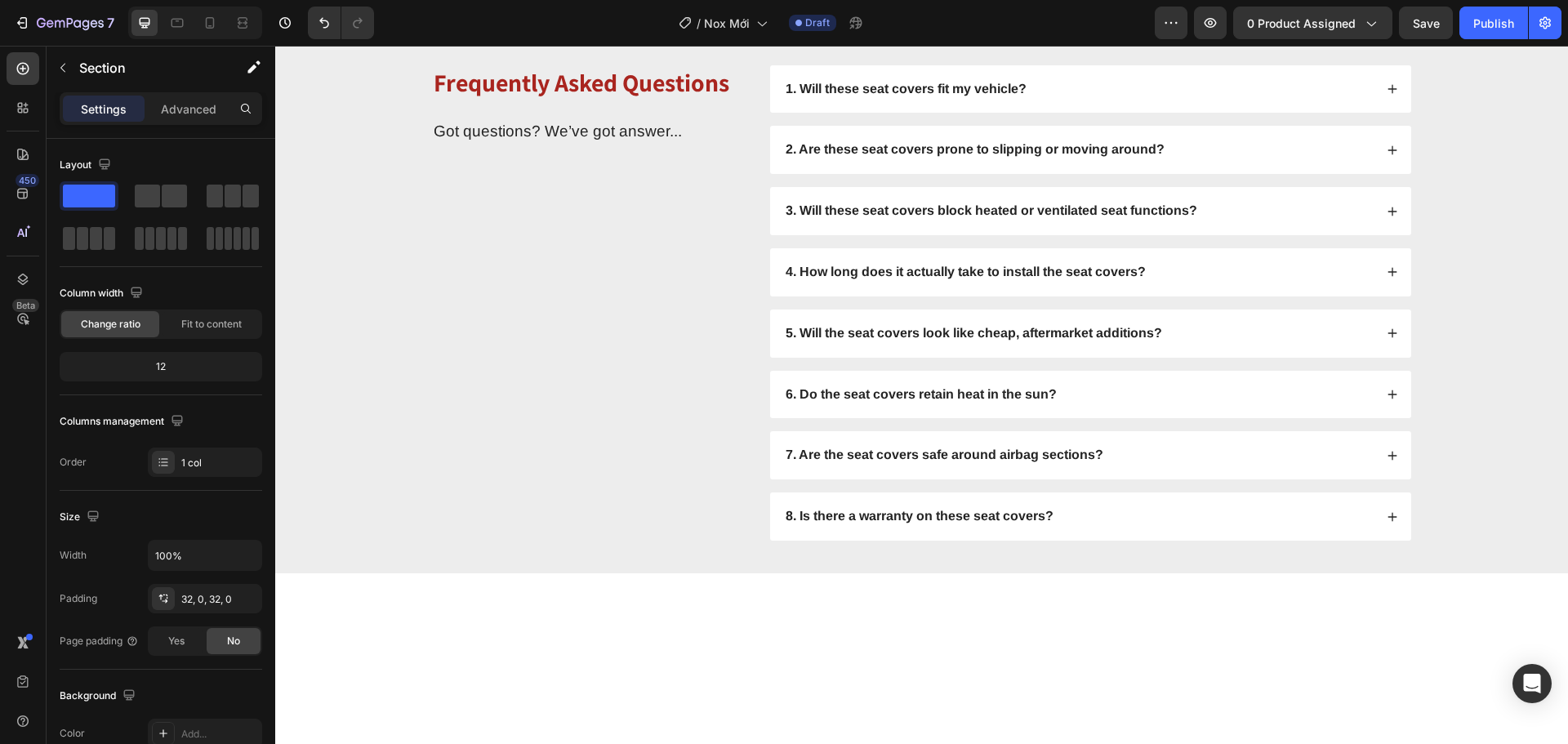
click at [206, 107] on p "Advanced" at bounding box center [188, 109] width 55 height 17
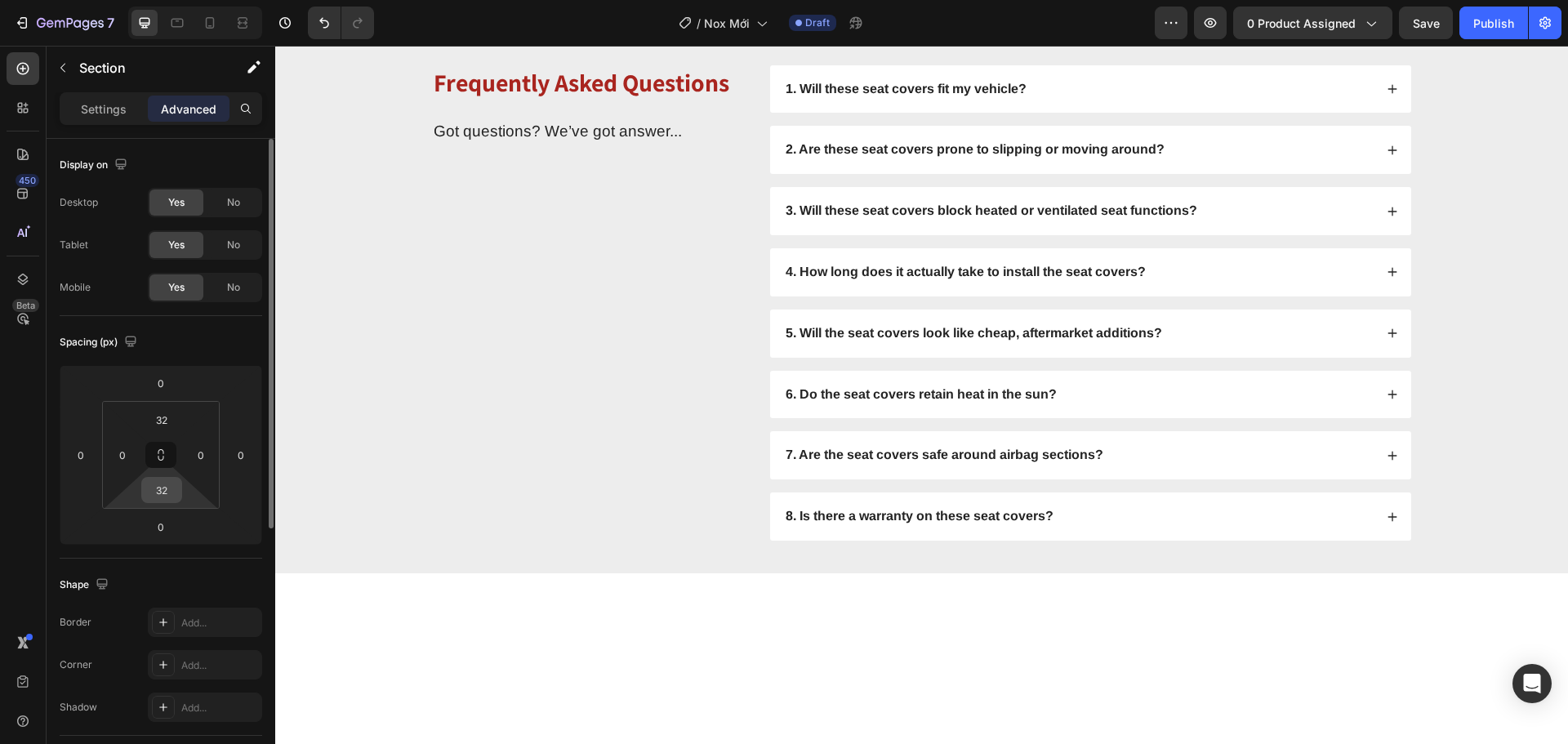
click at [160, 483] on input "32" at bounding box center [161, 490] width 33 height 24
type input "60"
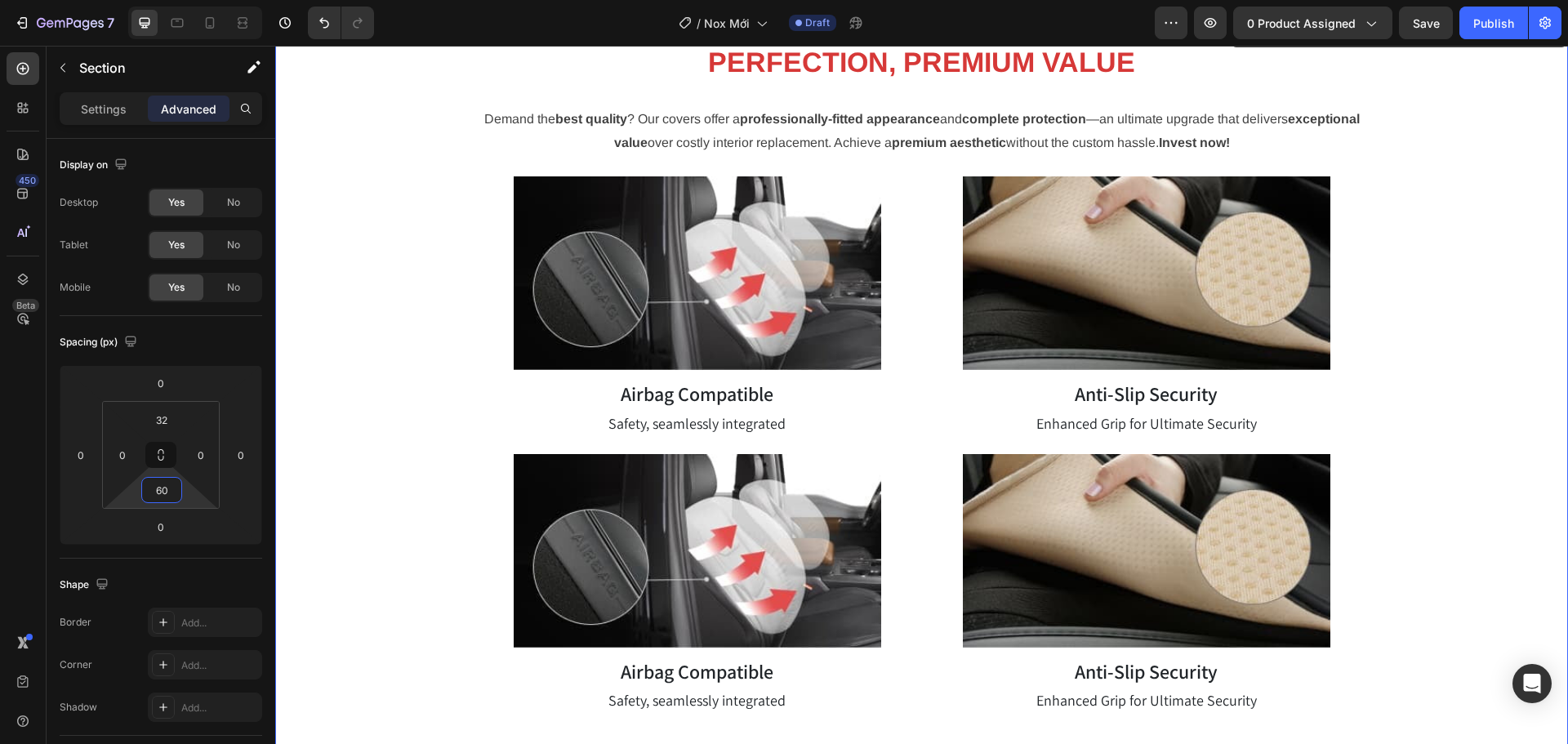
scroll to position [3337, 0]
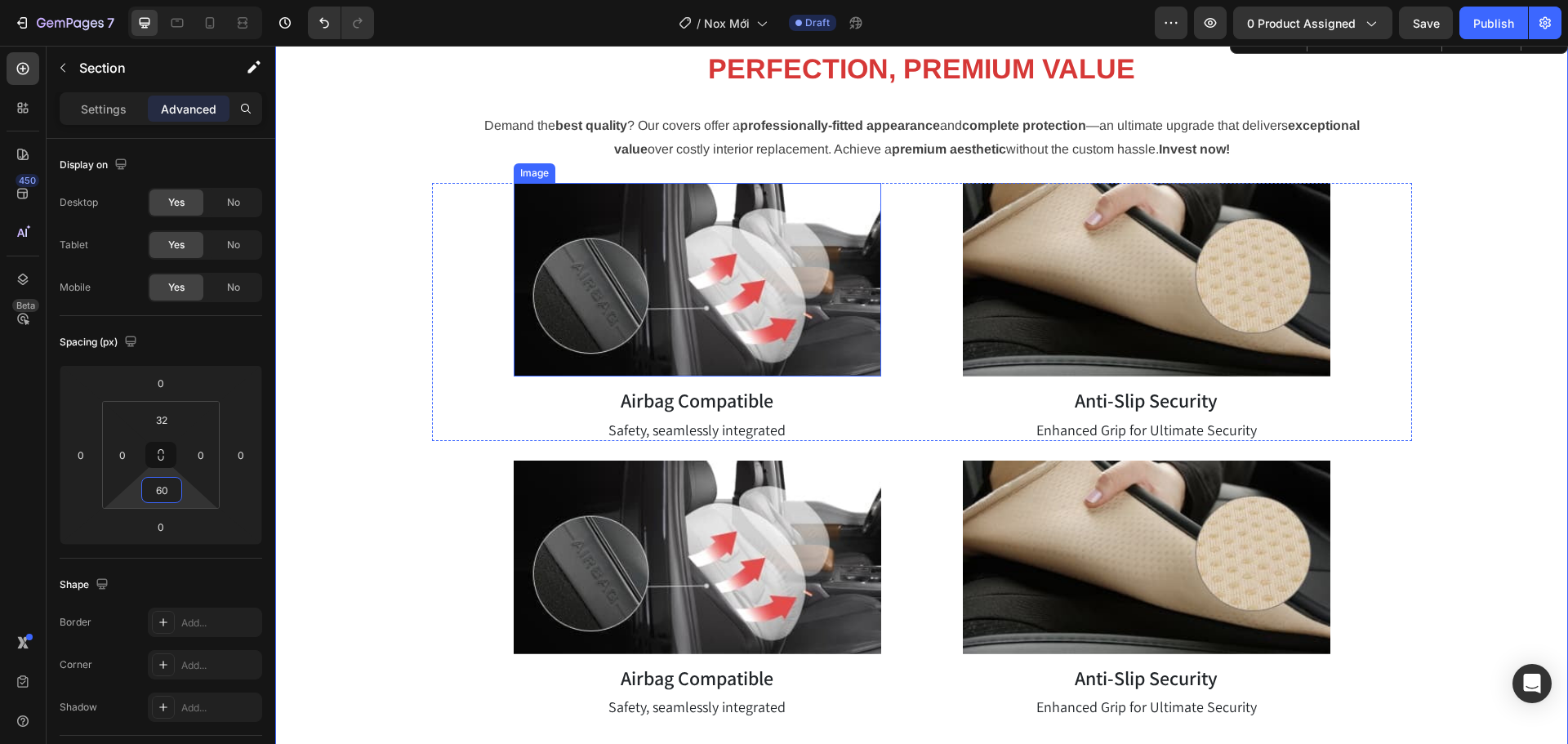
click at [684, 272] on img at bounding box center [698, 280] width 368 height 193
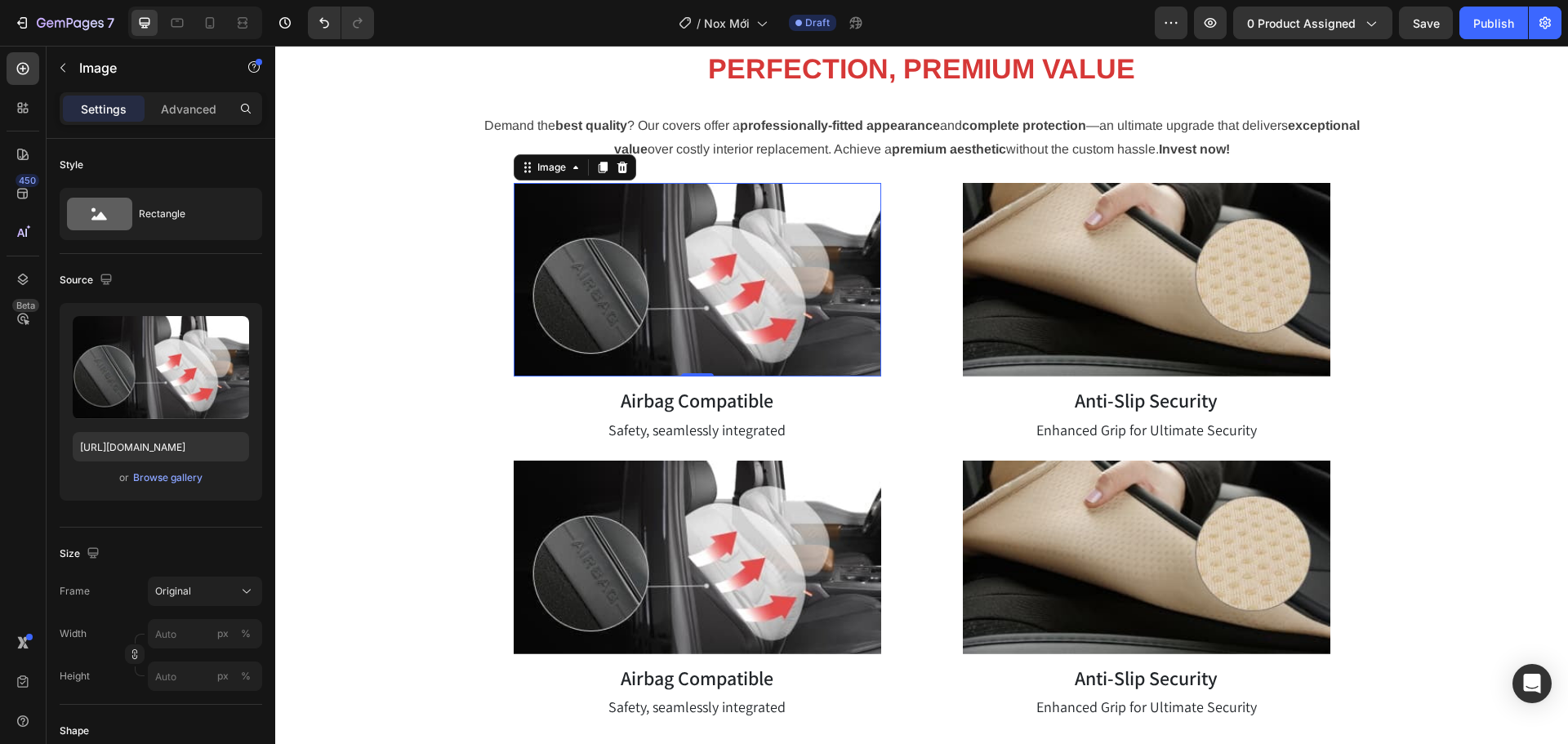
click at [755, 284] on img at bounding box center [698, 280] width 368 height 193
click at [183, 456] on input "https://cdn.shopify.com/s/files/1/0719/7563/3171/files/gempages_508664438639821…" at bounding box center [160, 446] width 176 height 29
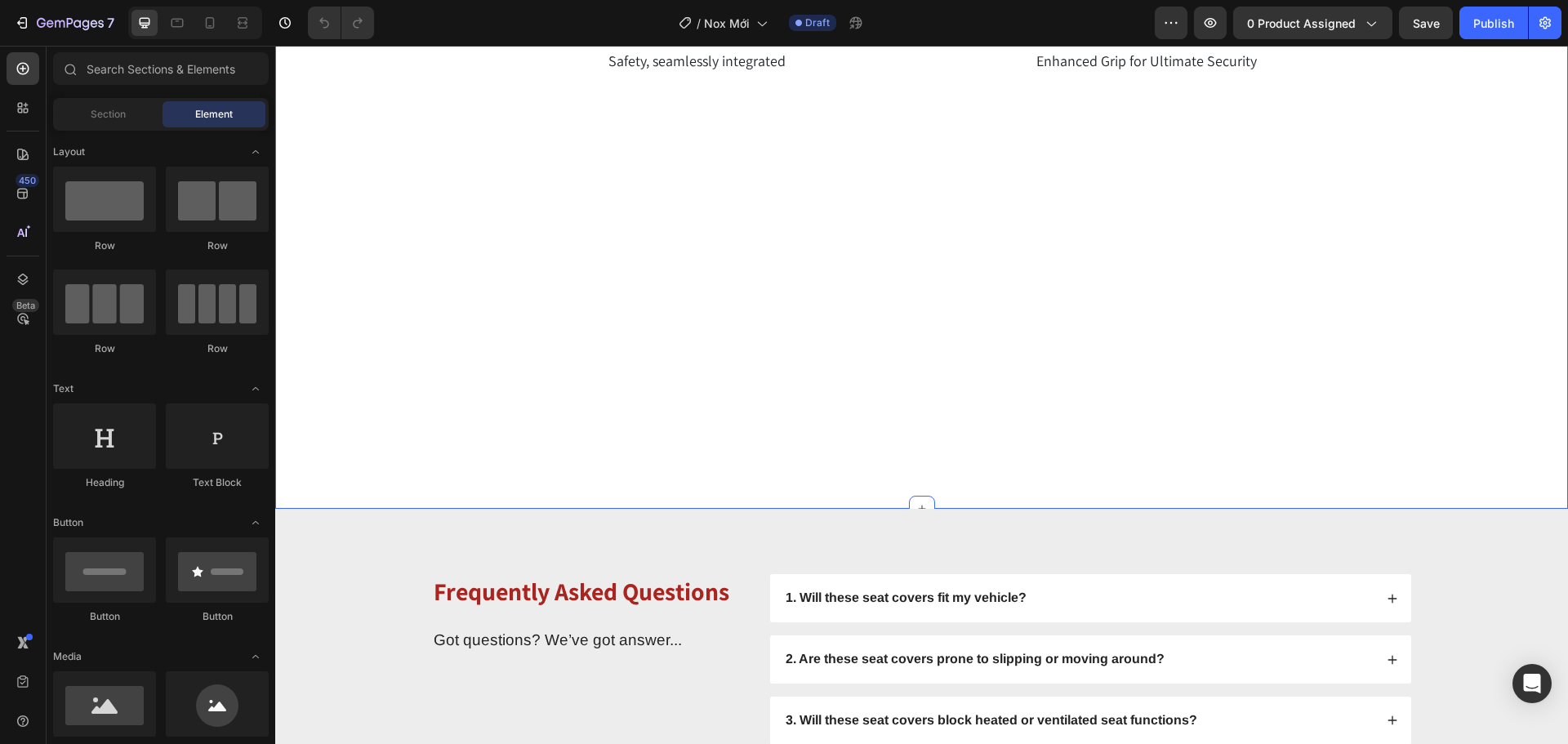
scroll to position [3185, 0]
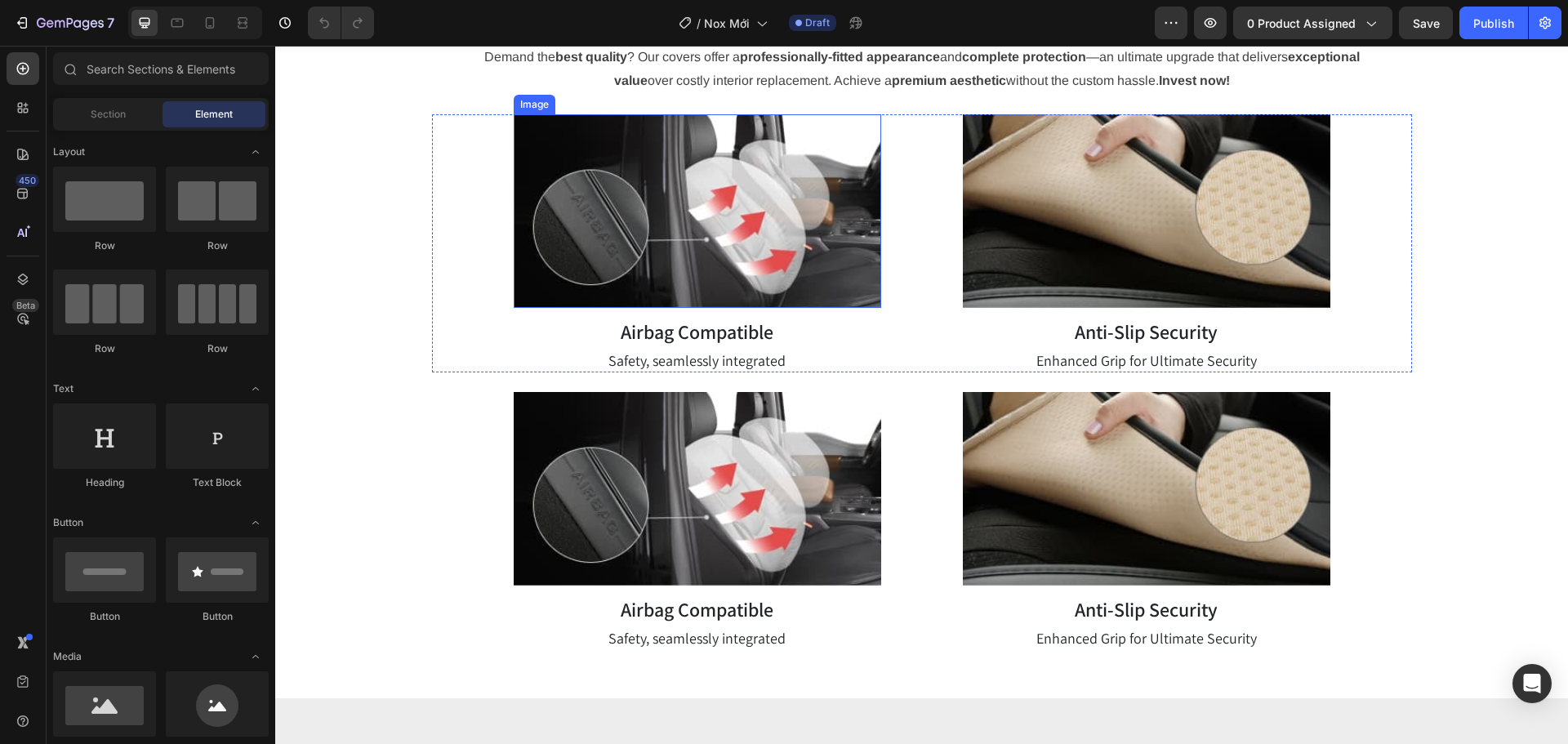
click at [682, 165] on img at bounding box center [698, 211] width 368 height 193
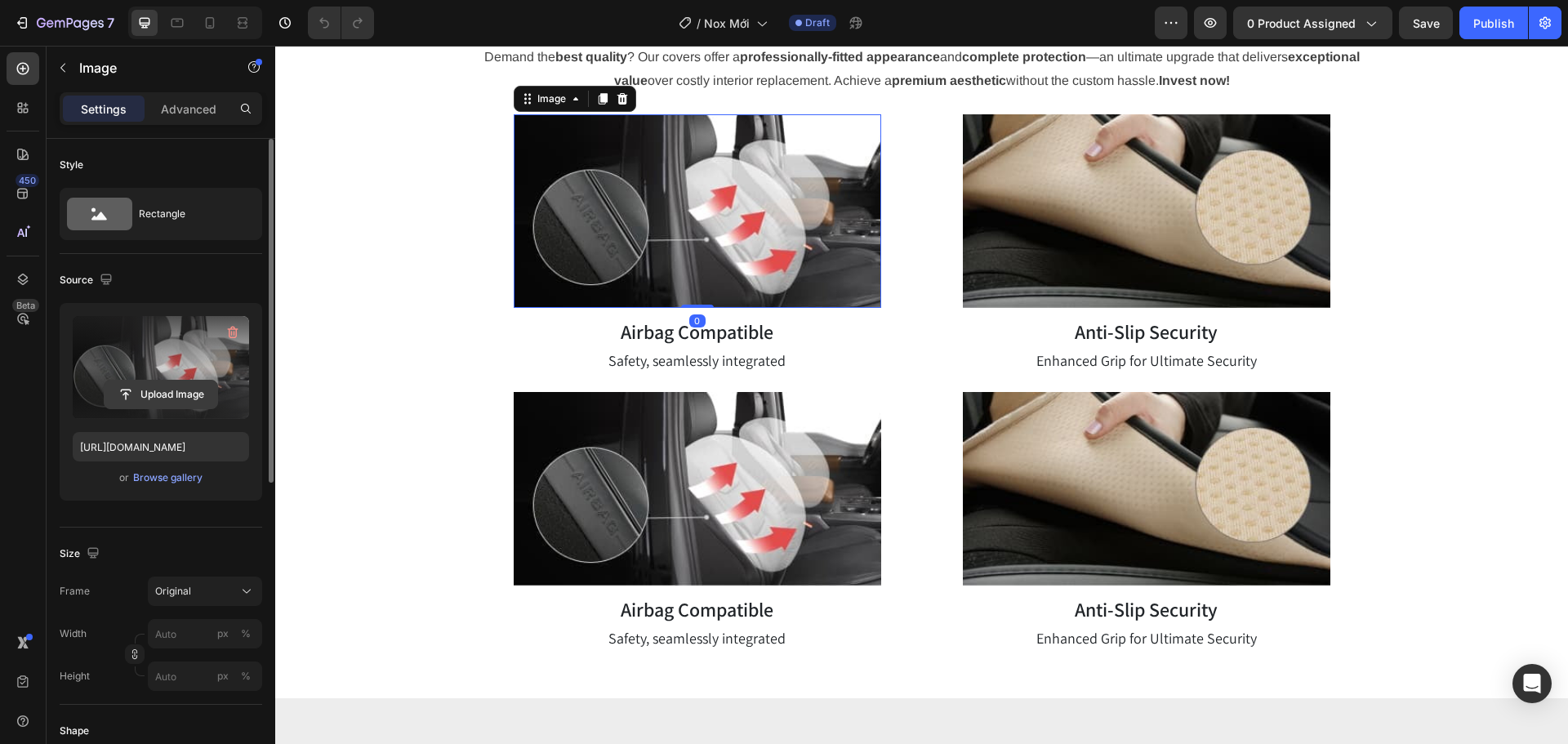
click at [178, 399] on input "file" at bounding box center [160, 395] width 113 height 28
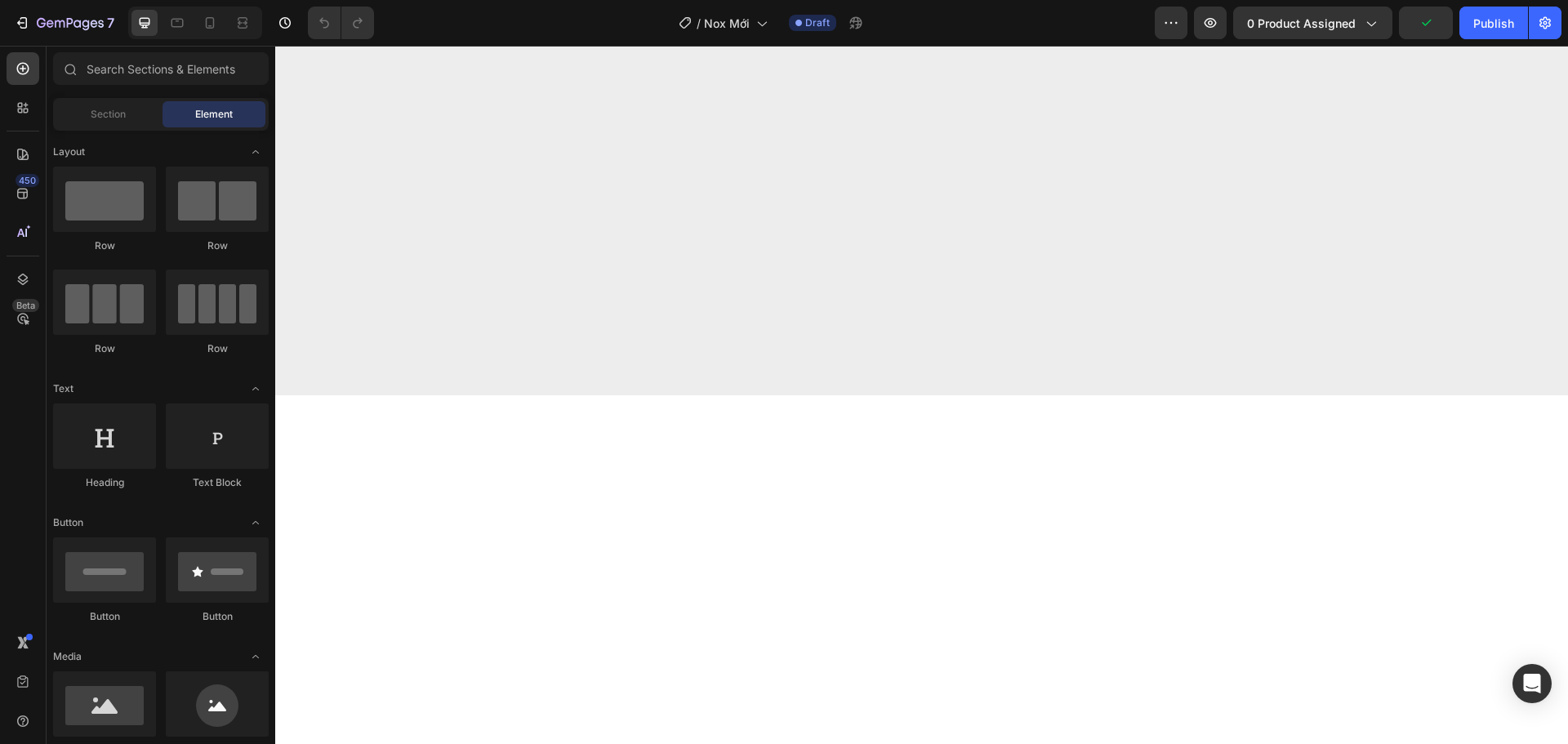
scroll to position [3675, 0]
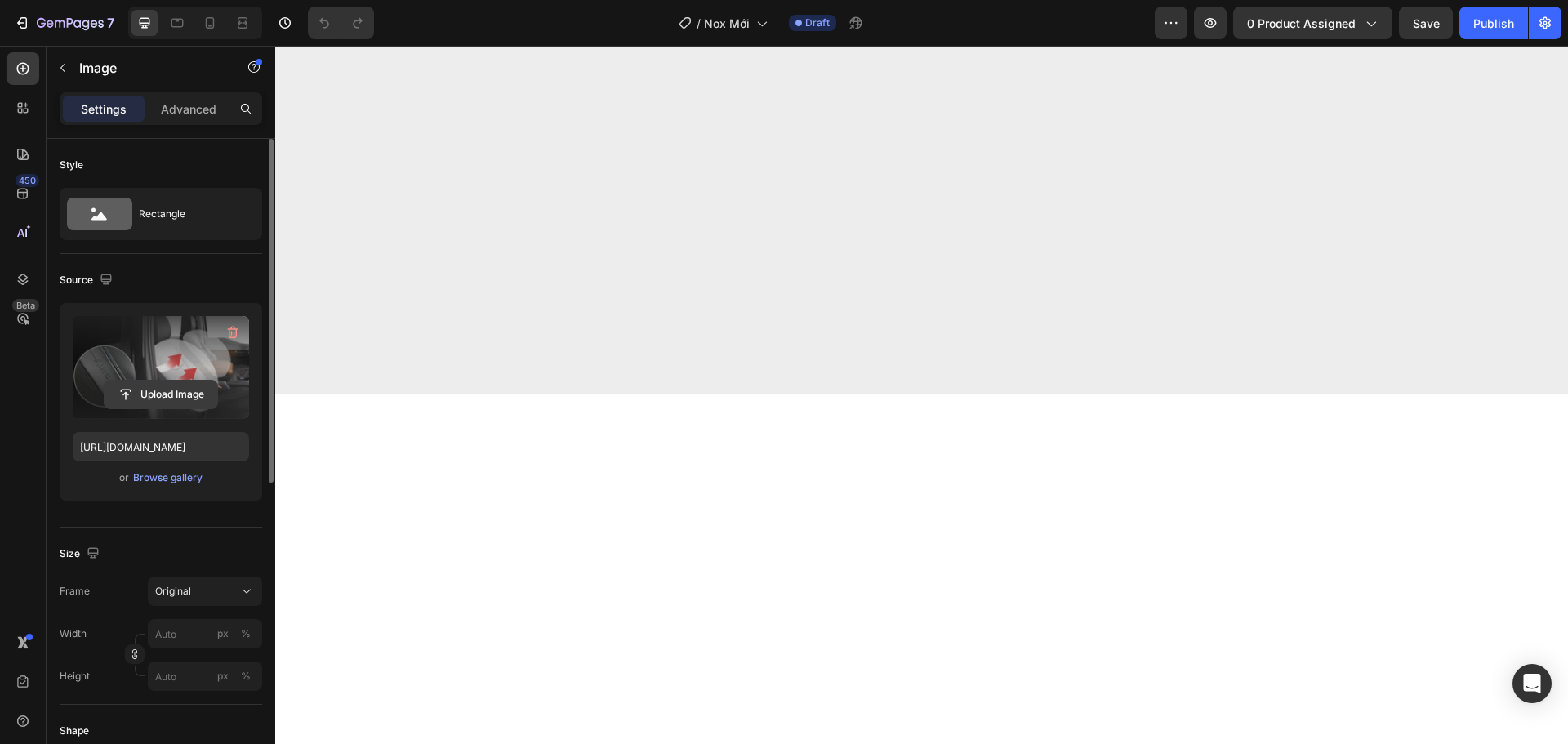
click at [186, 388] on input "file" at bounding box center [160, 395] width 113 height 28
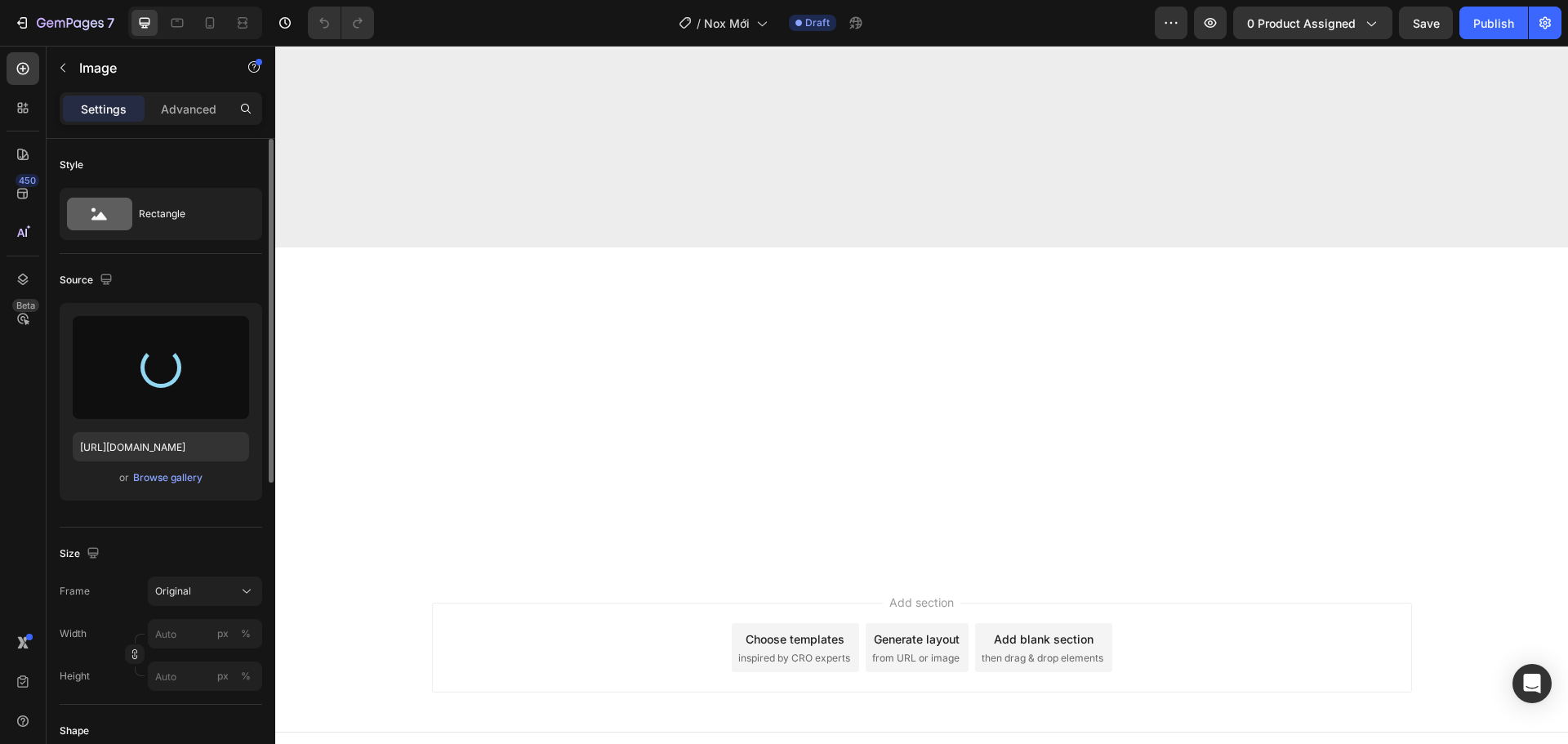
scroll to position [3838, 0]
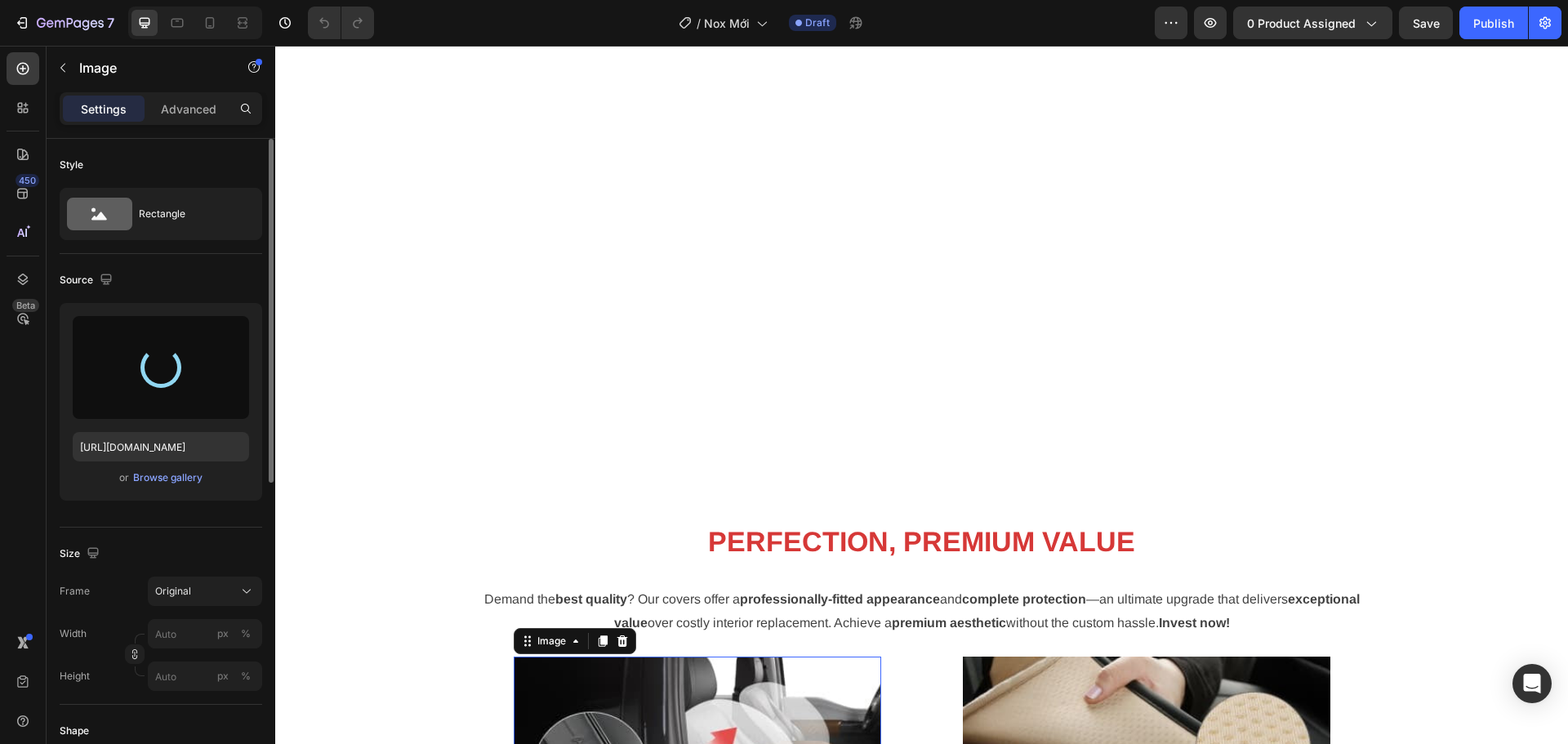
type input "[URL][DOMAIN_NAME]"
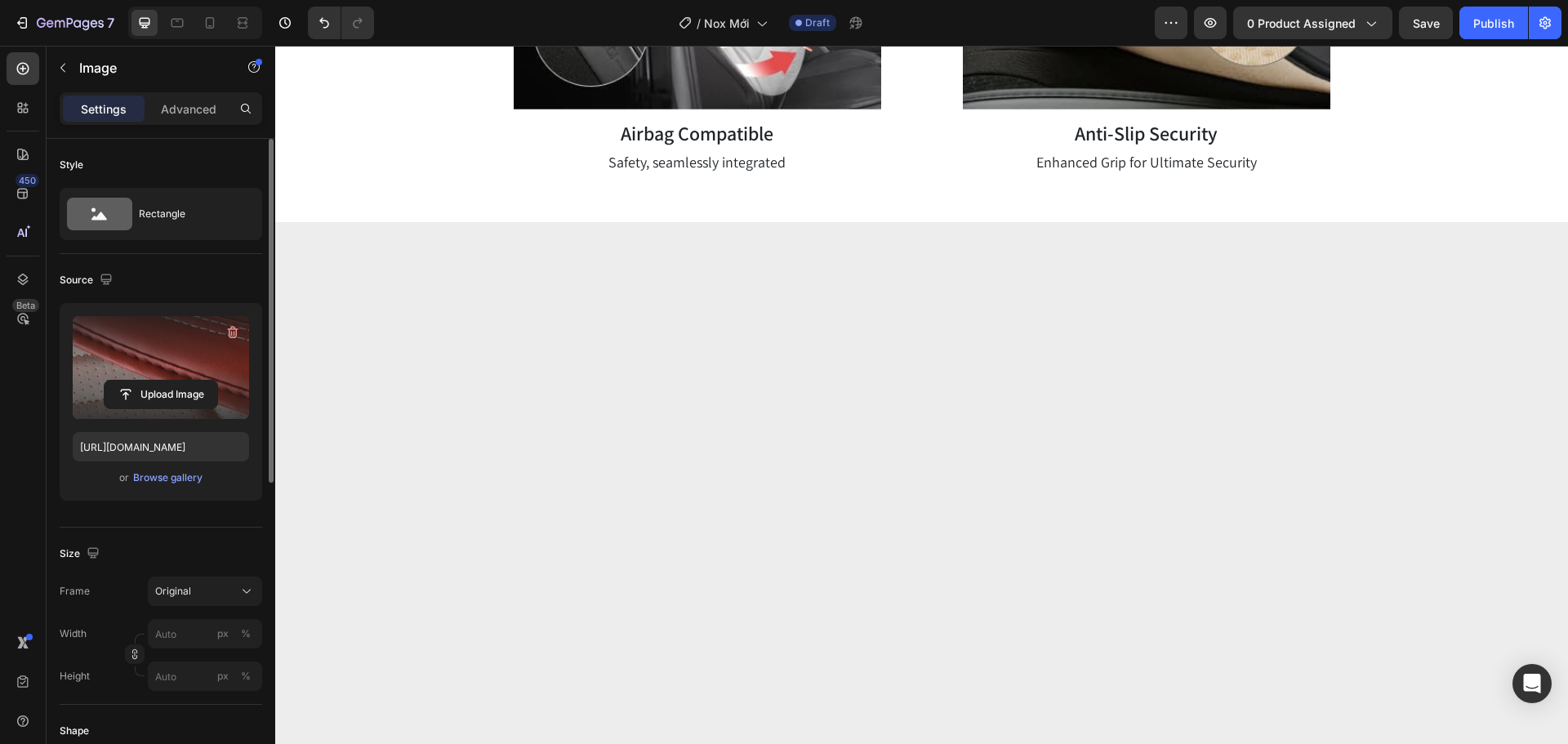
scroll to position [3675, 0]
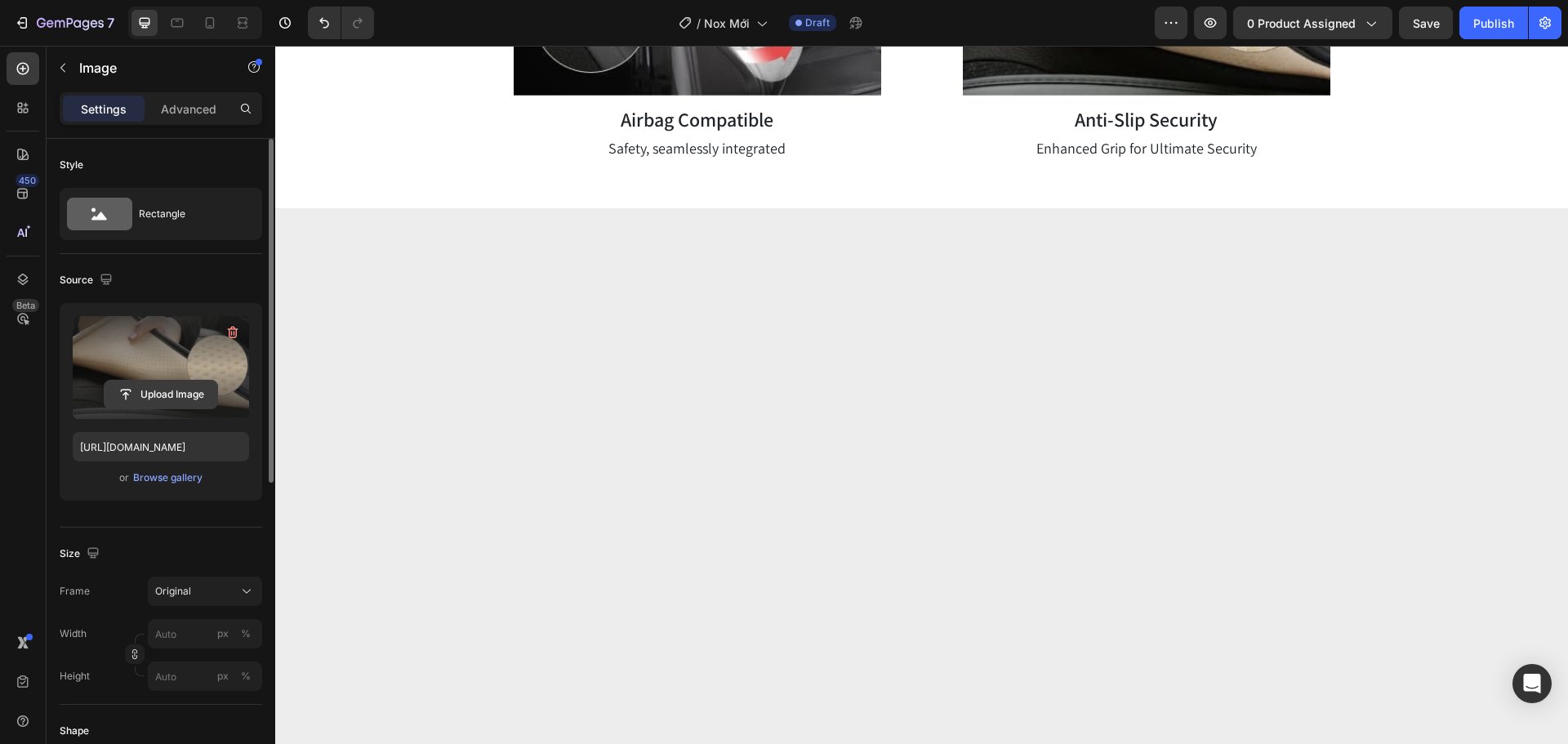
click at [180, 403] on input "file" at bounding box center [160, 395] width 113 height 28
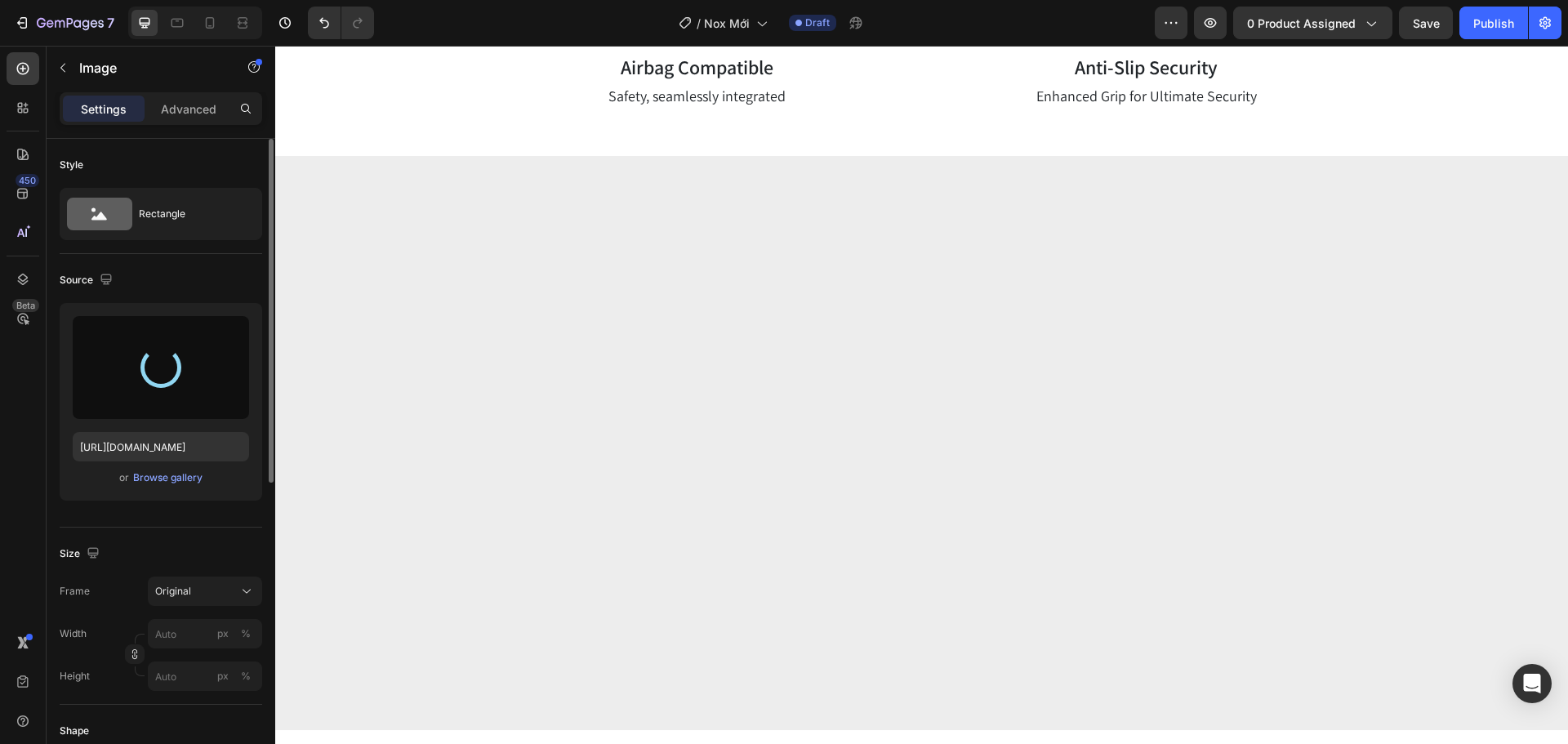
scroll to position [3757, 0]
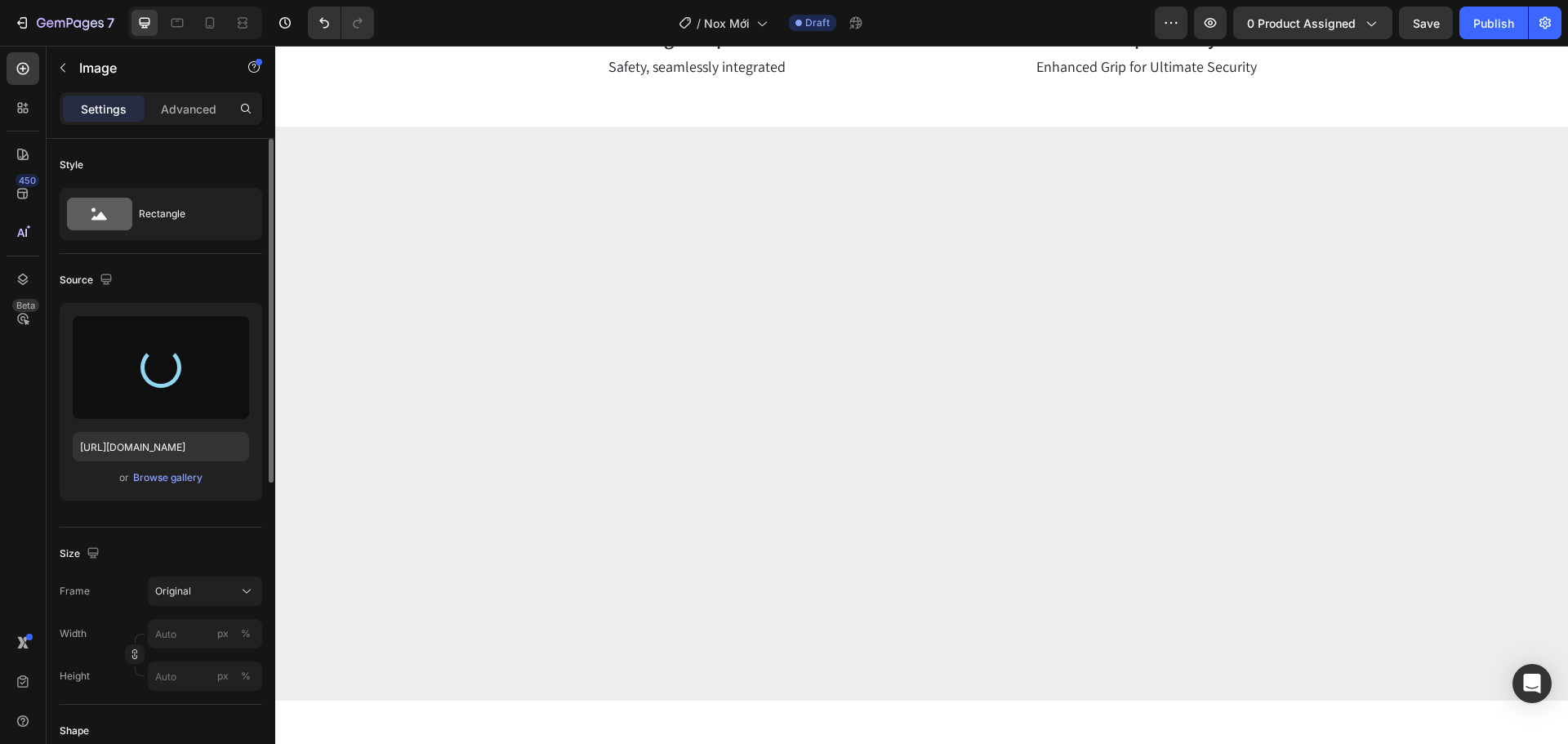
type input "[URL][DOMAIN_NAME]"
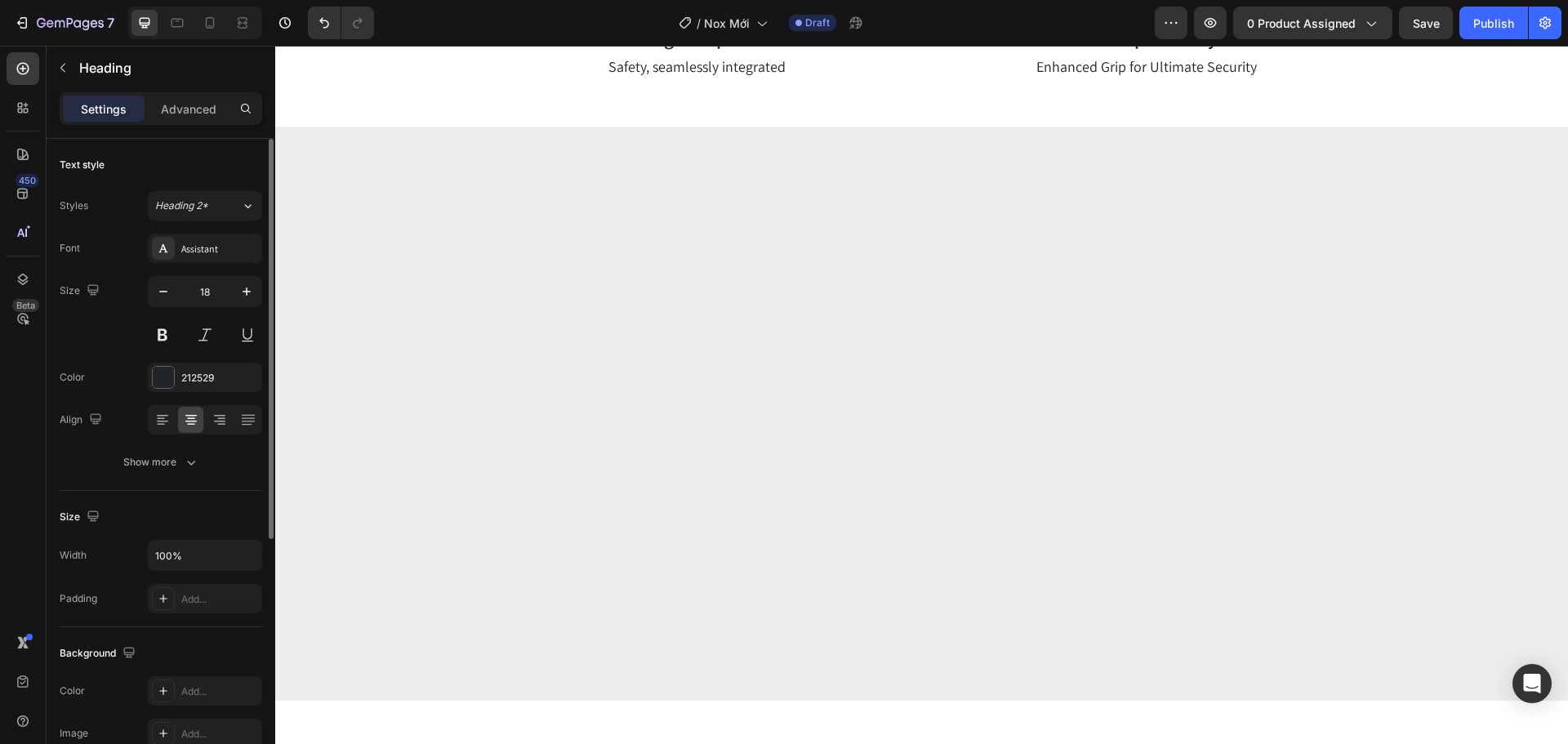
click at [275, 46] on div at bounding box center [275, 46] width 0 height 0
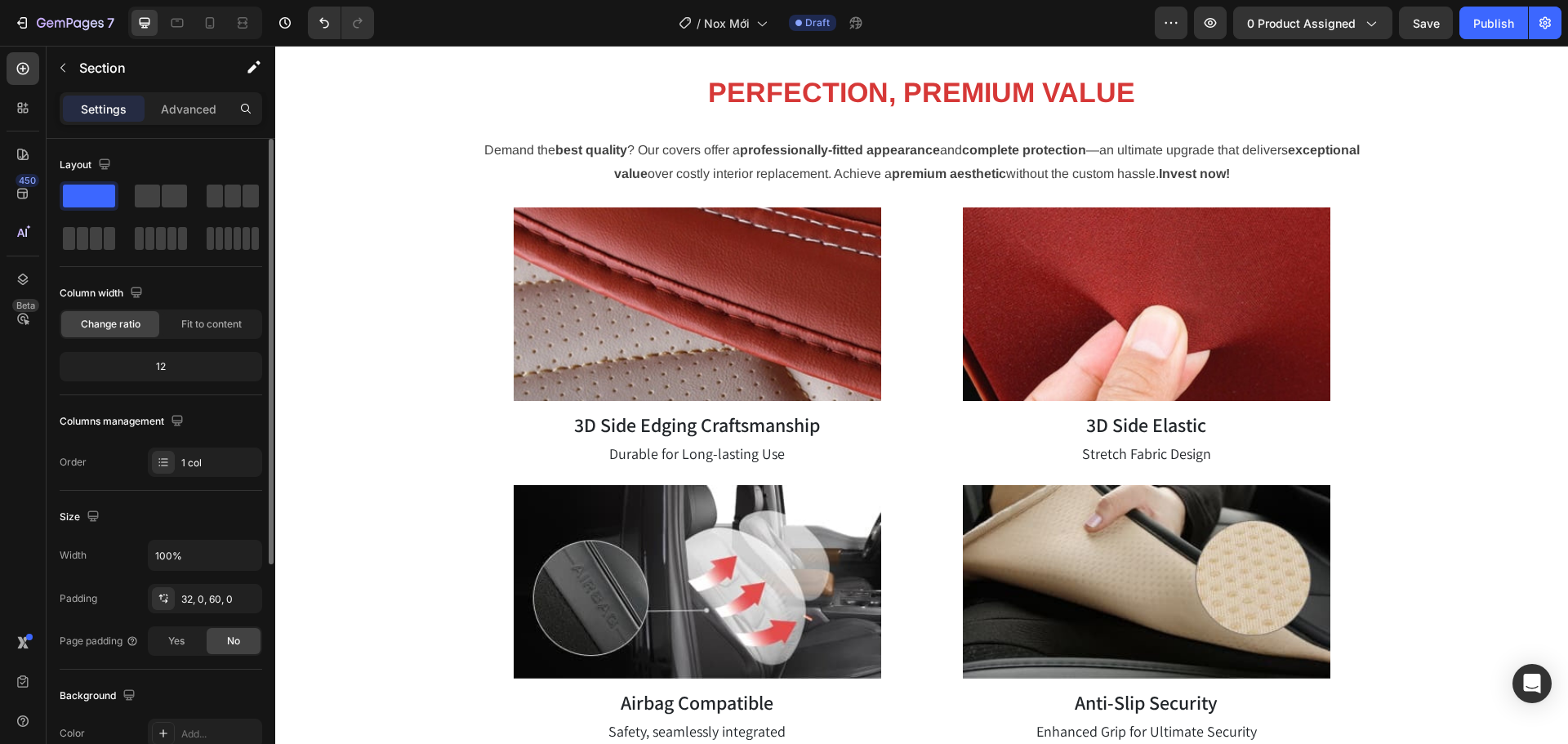
scroll to position [3838, 0]
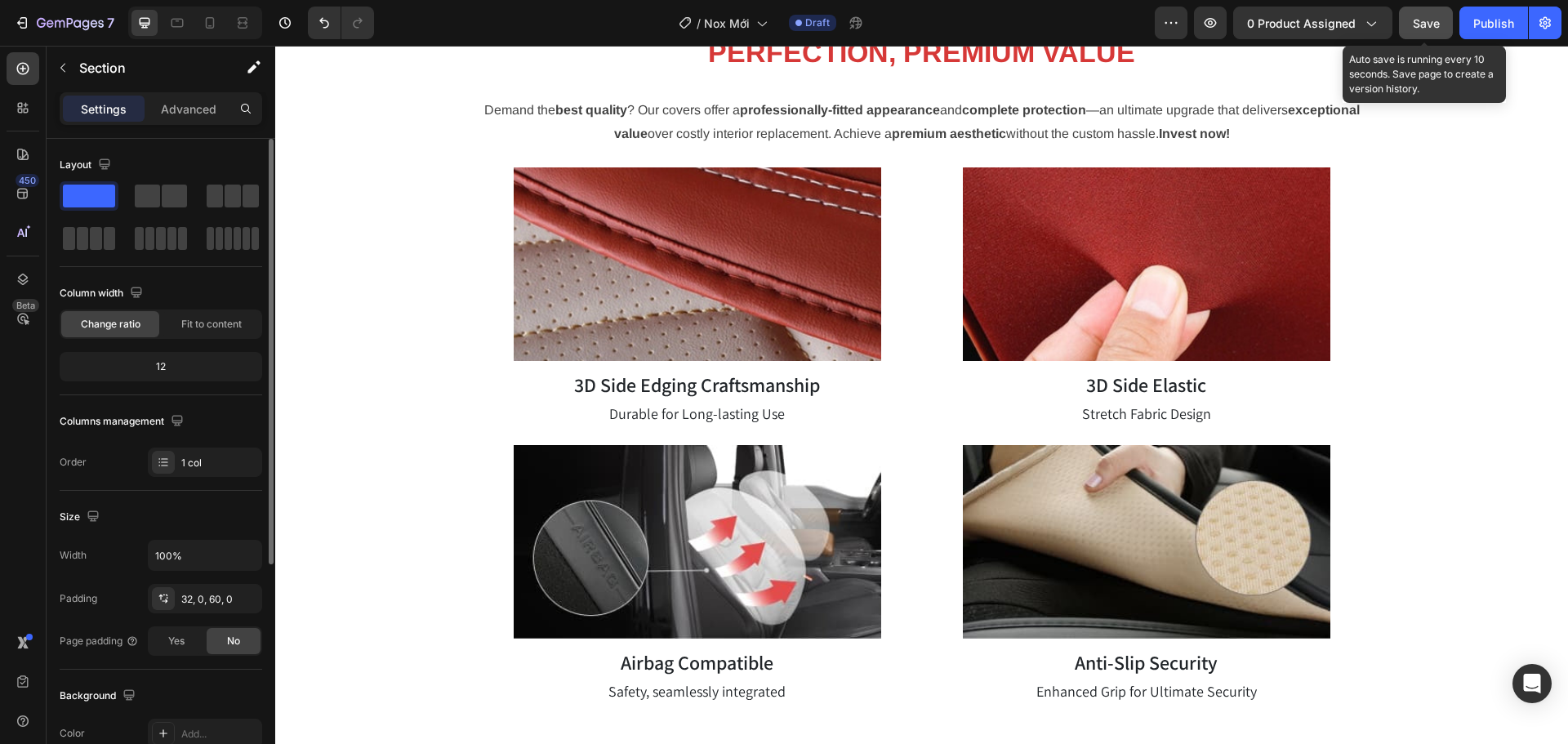
click at [1426, 30] on div "Save" at bounding box center [1426, 23] width 27 height 17
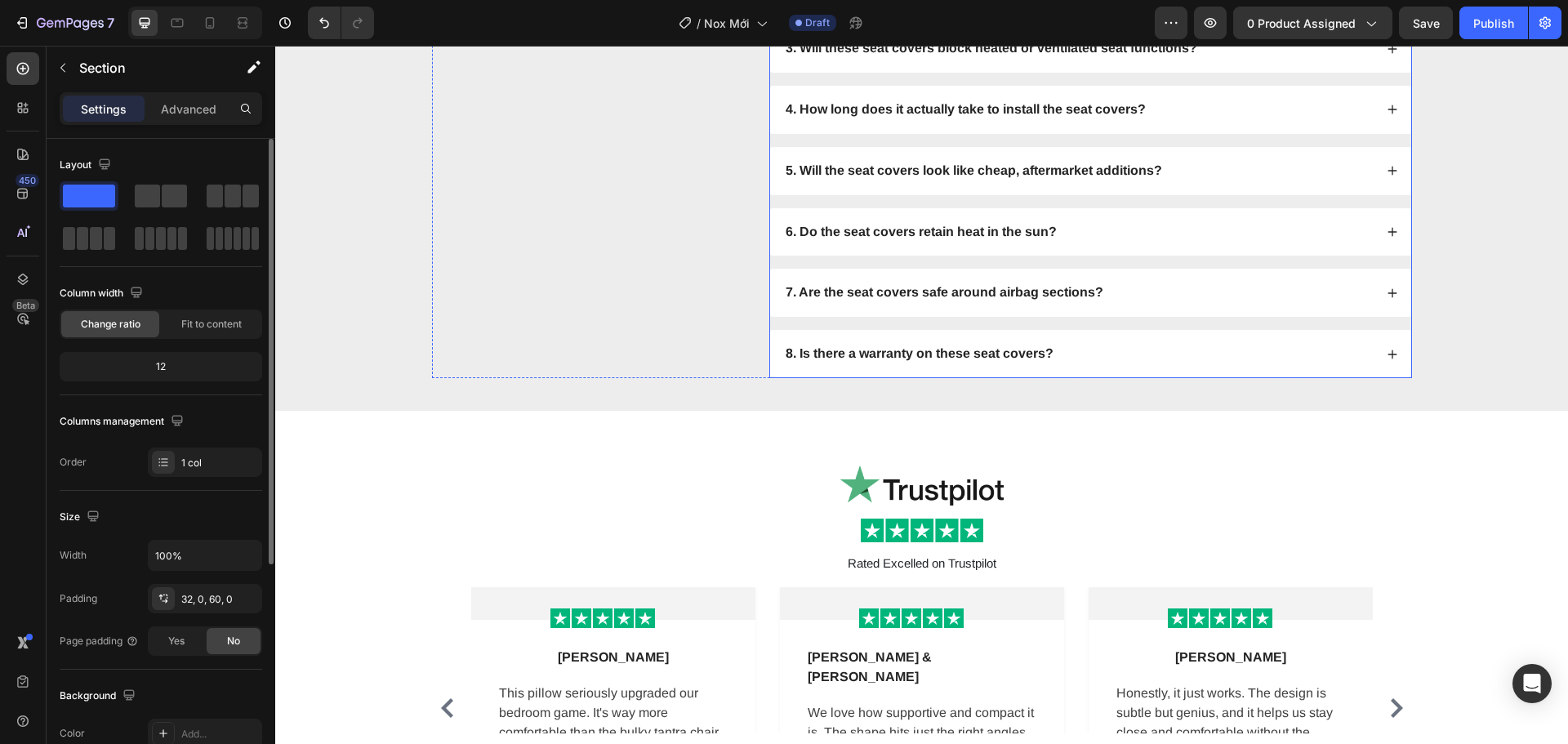
scroll to position [4900, 0]
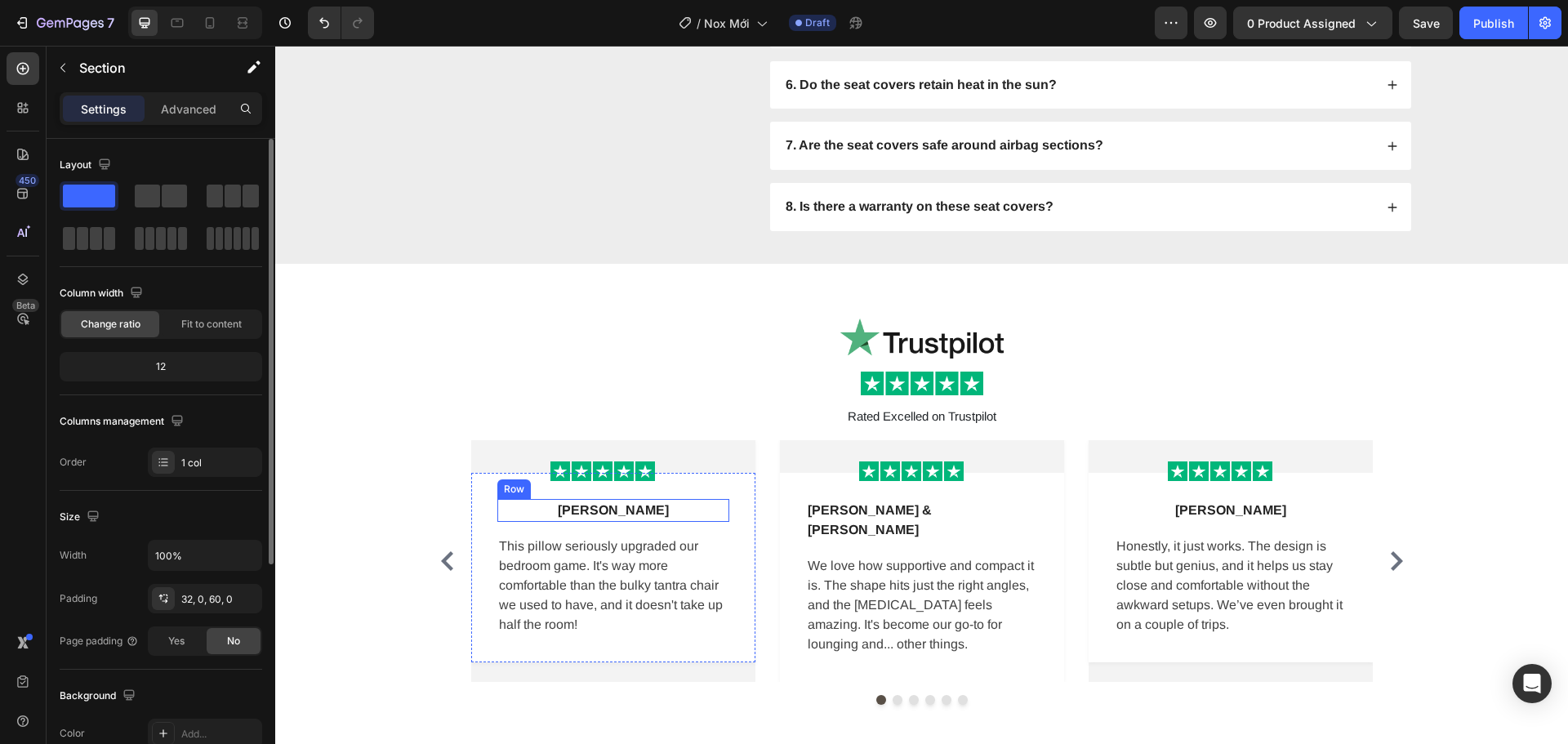
click at [715, 503] on div "Lena M Text block Row" at bounding box center [613, 510] width 232 height 23
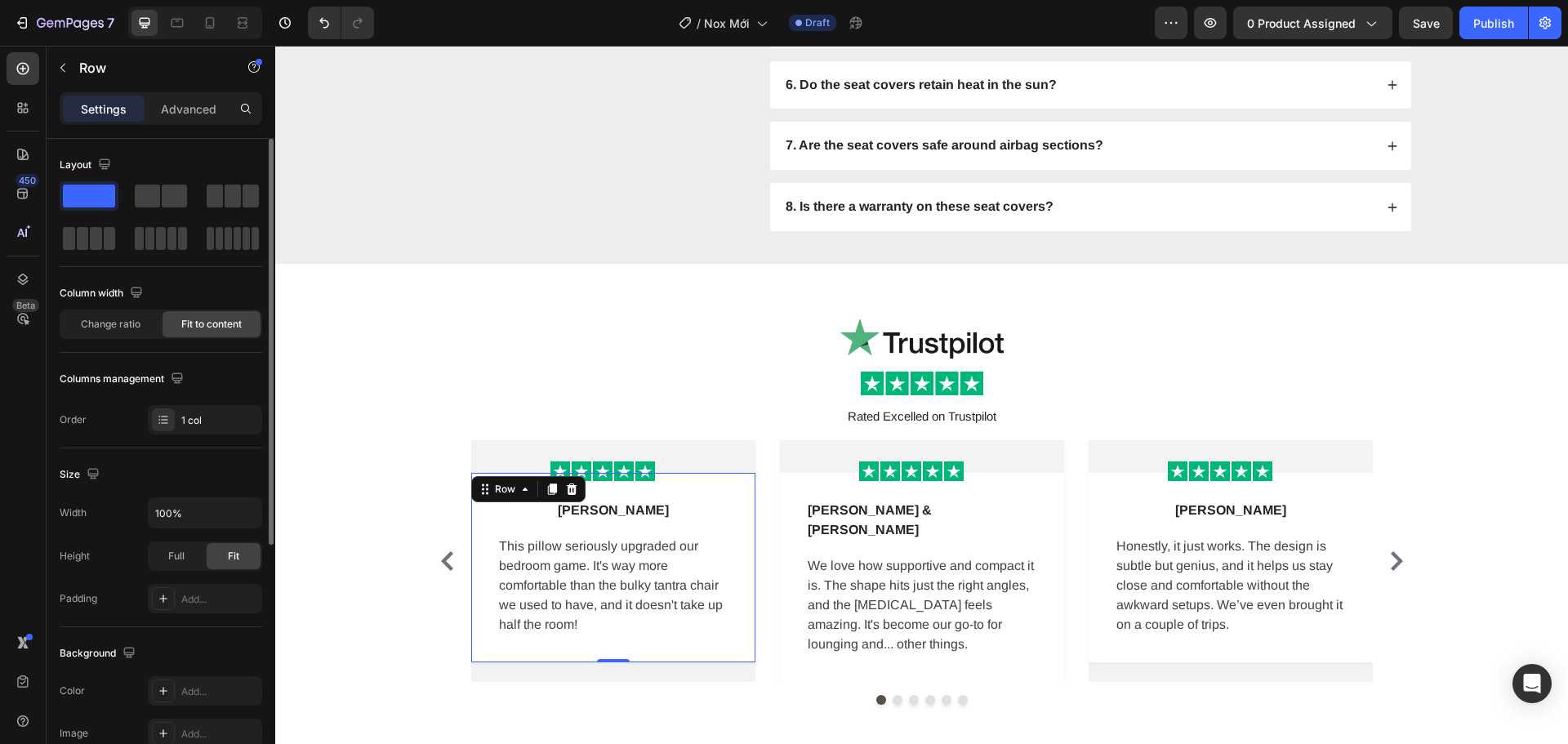
click at [728, 491] on div "Lena M Text block Row This pillow seriously upgraded our bedroom game. It's way…" at bounding box center [613, 568] width 284 height 190
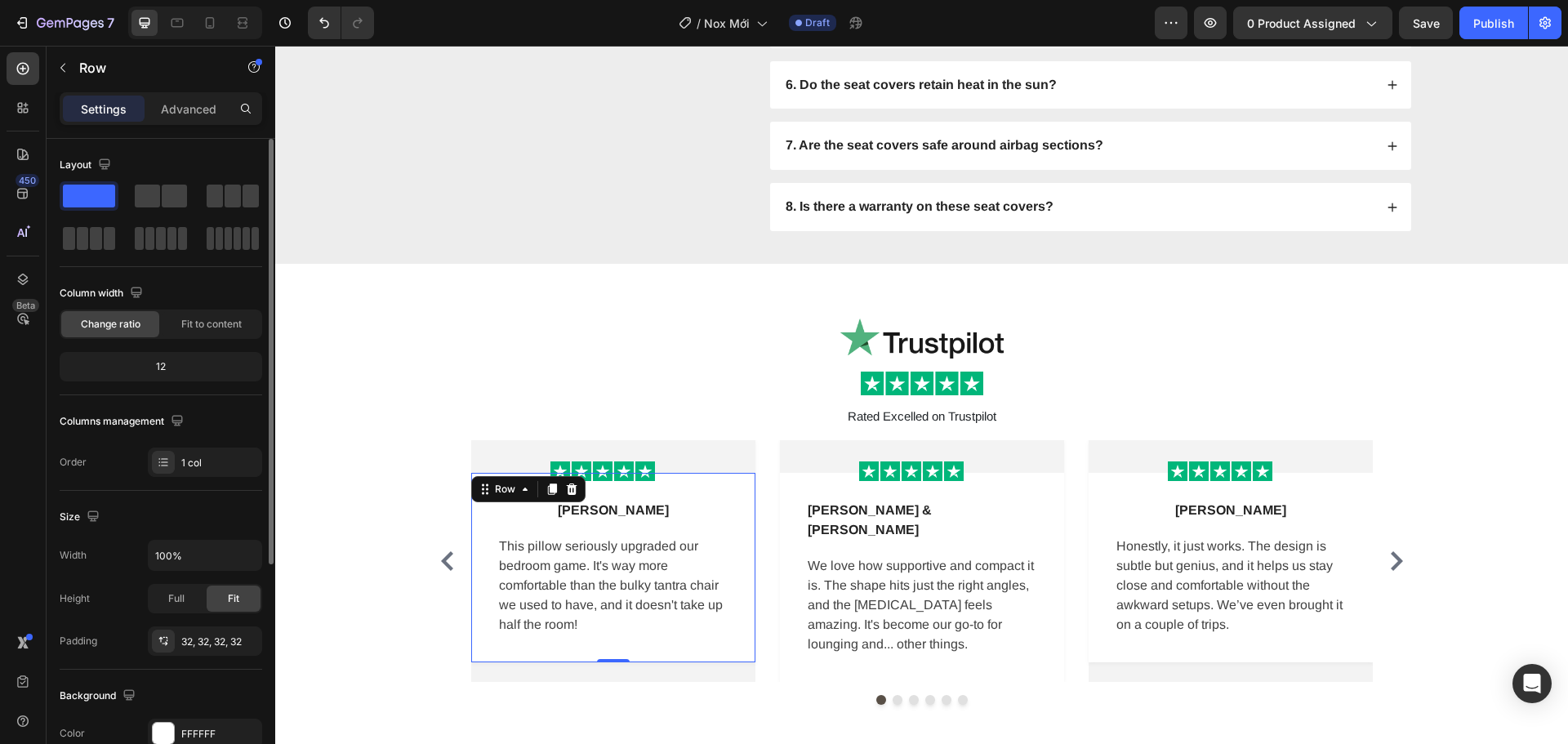
scroll to position [163, 0]
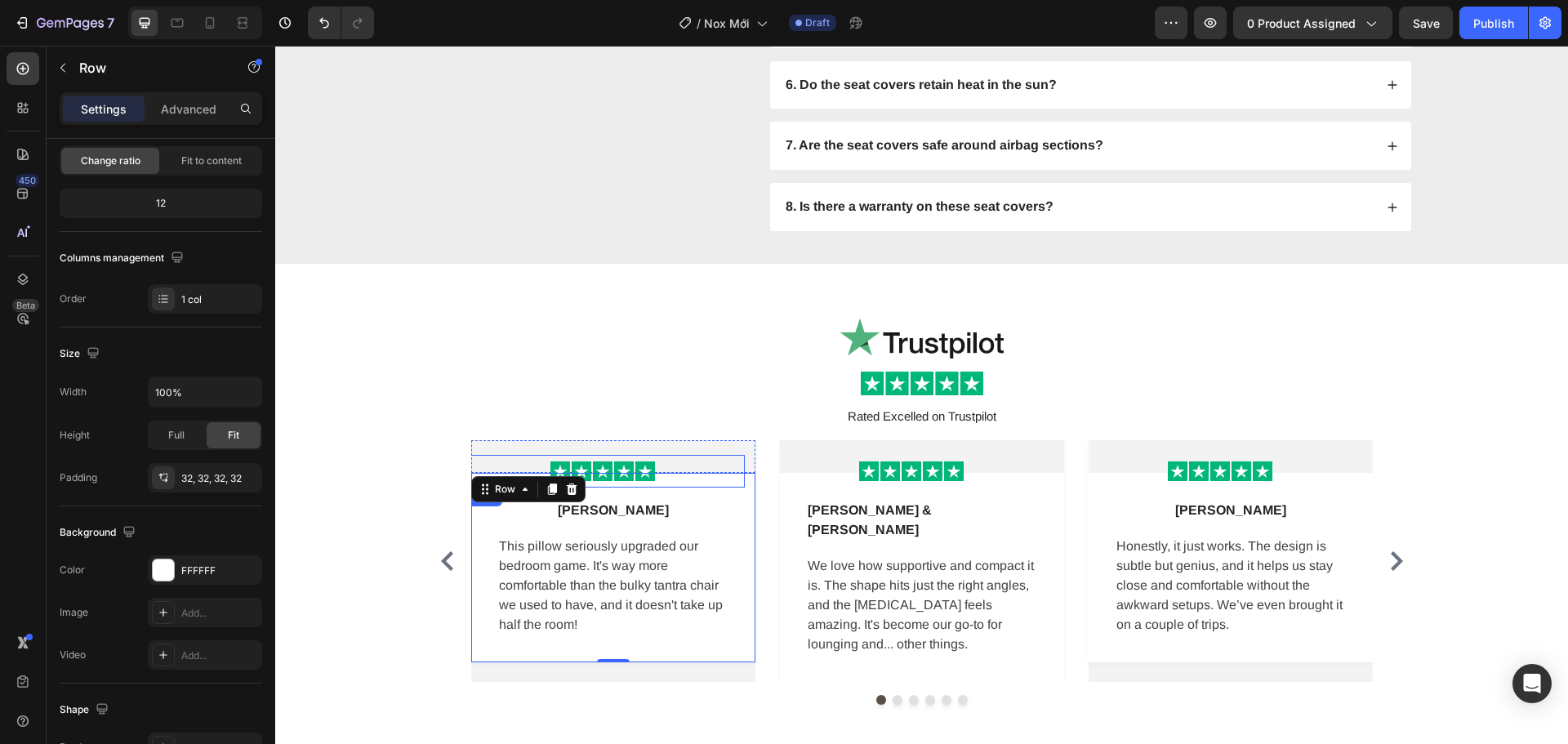
click at [672, 456] on div "Image" at bounding box center [602, 471] width 284 height 33
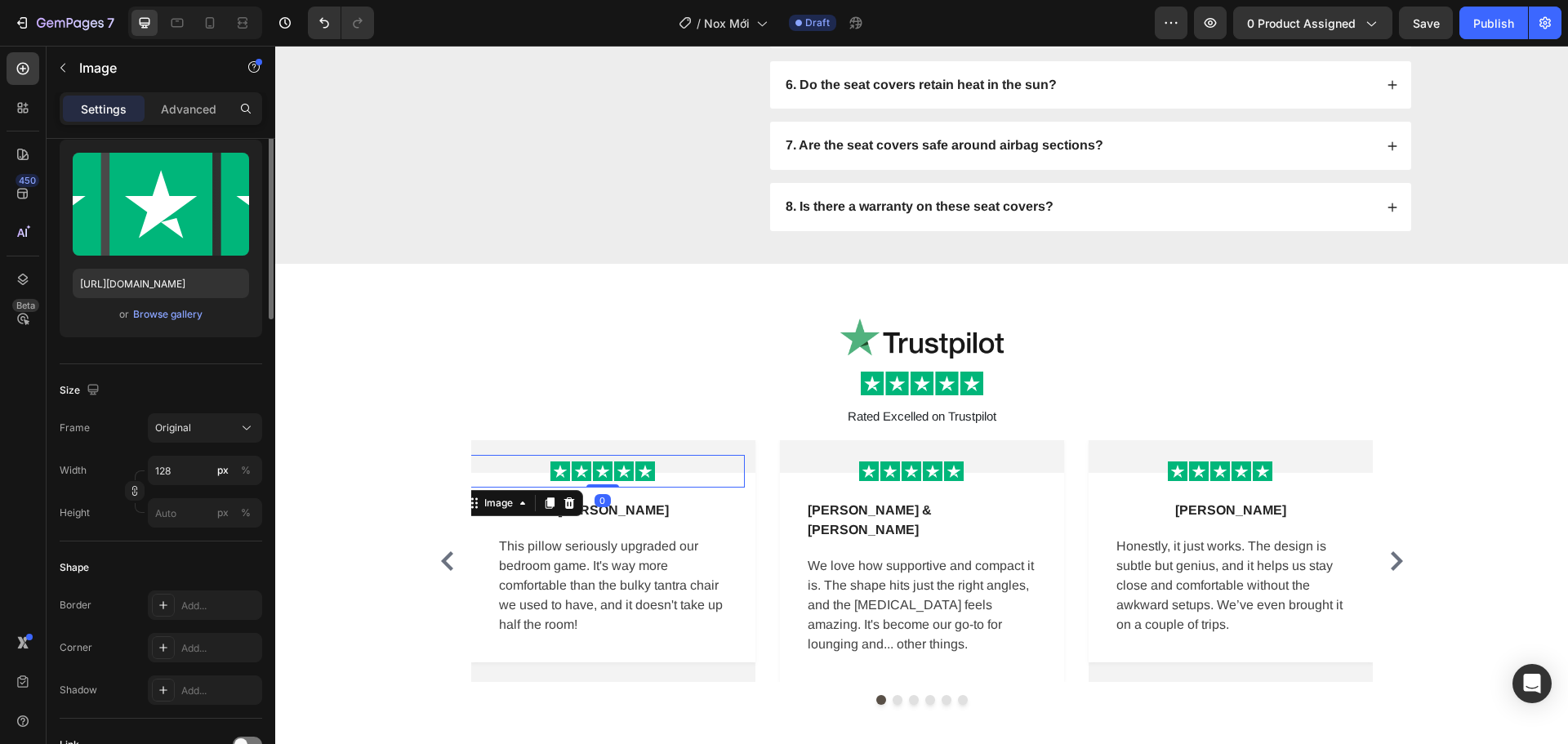
scroll to position [0, 0]
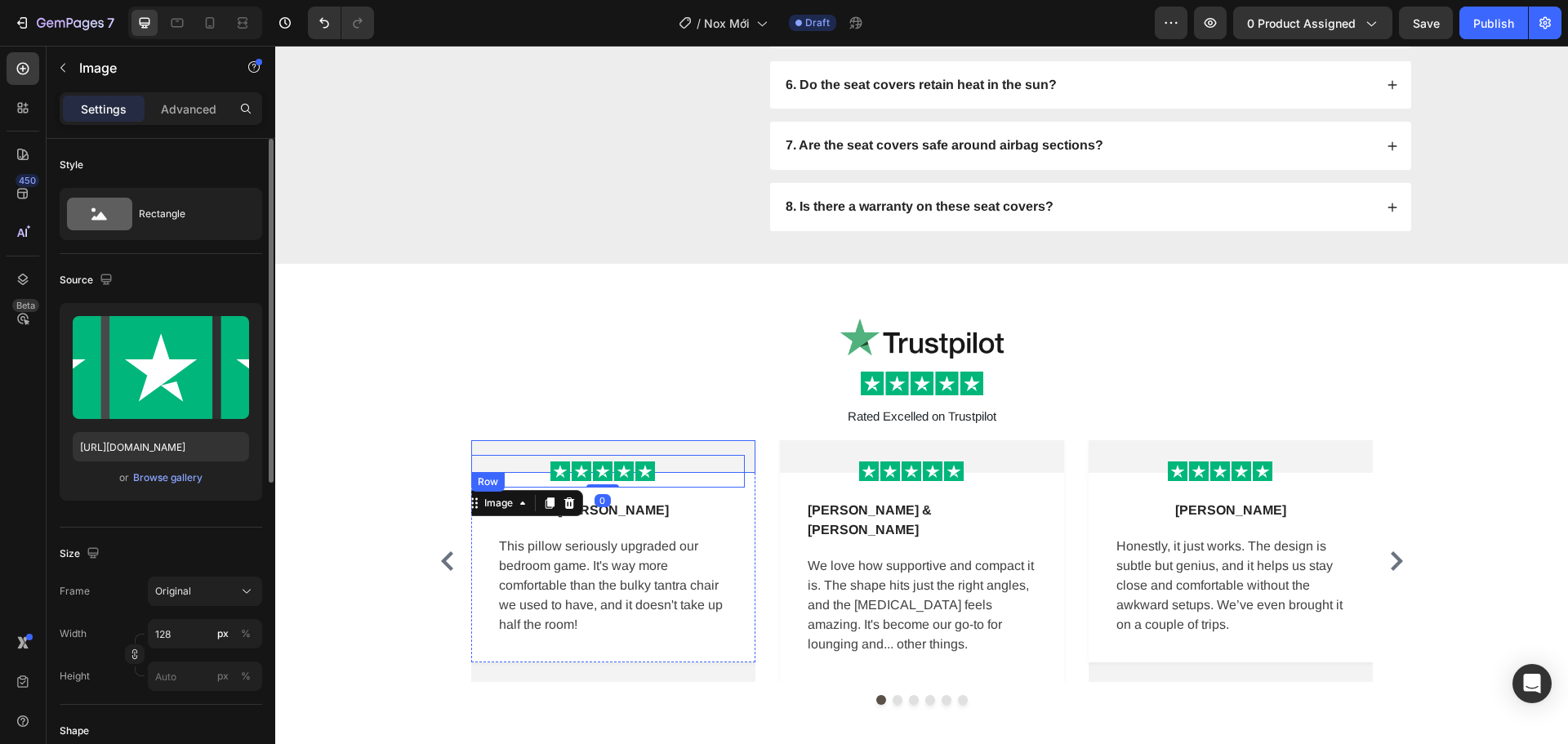
click at [728, 448] on div "Image 0" at bounding box center [613, 456] width 284 height 33
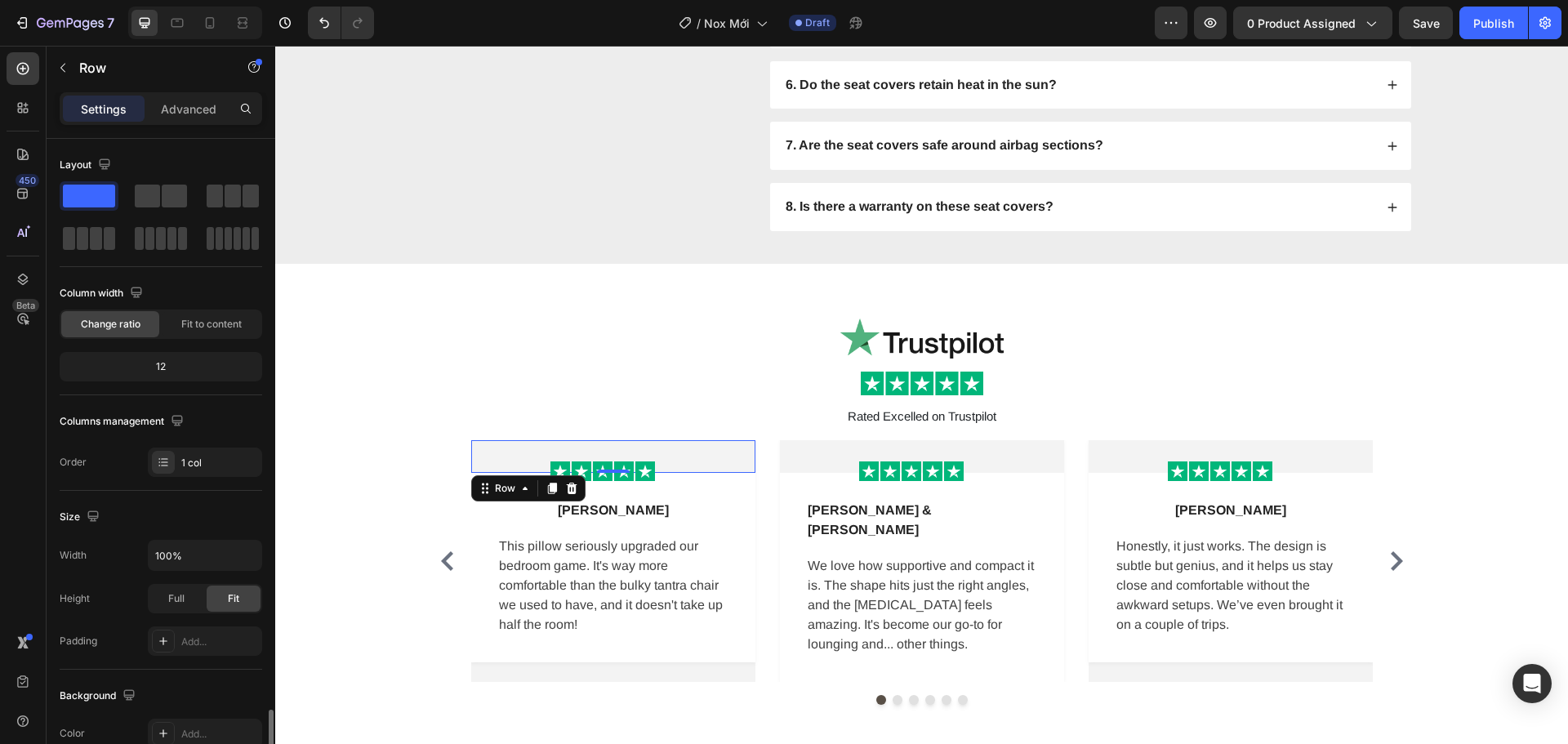
scroll to position [344, 0]
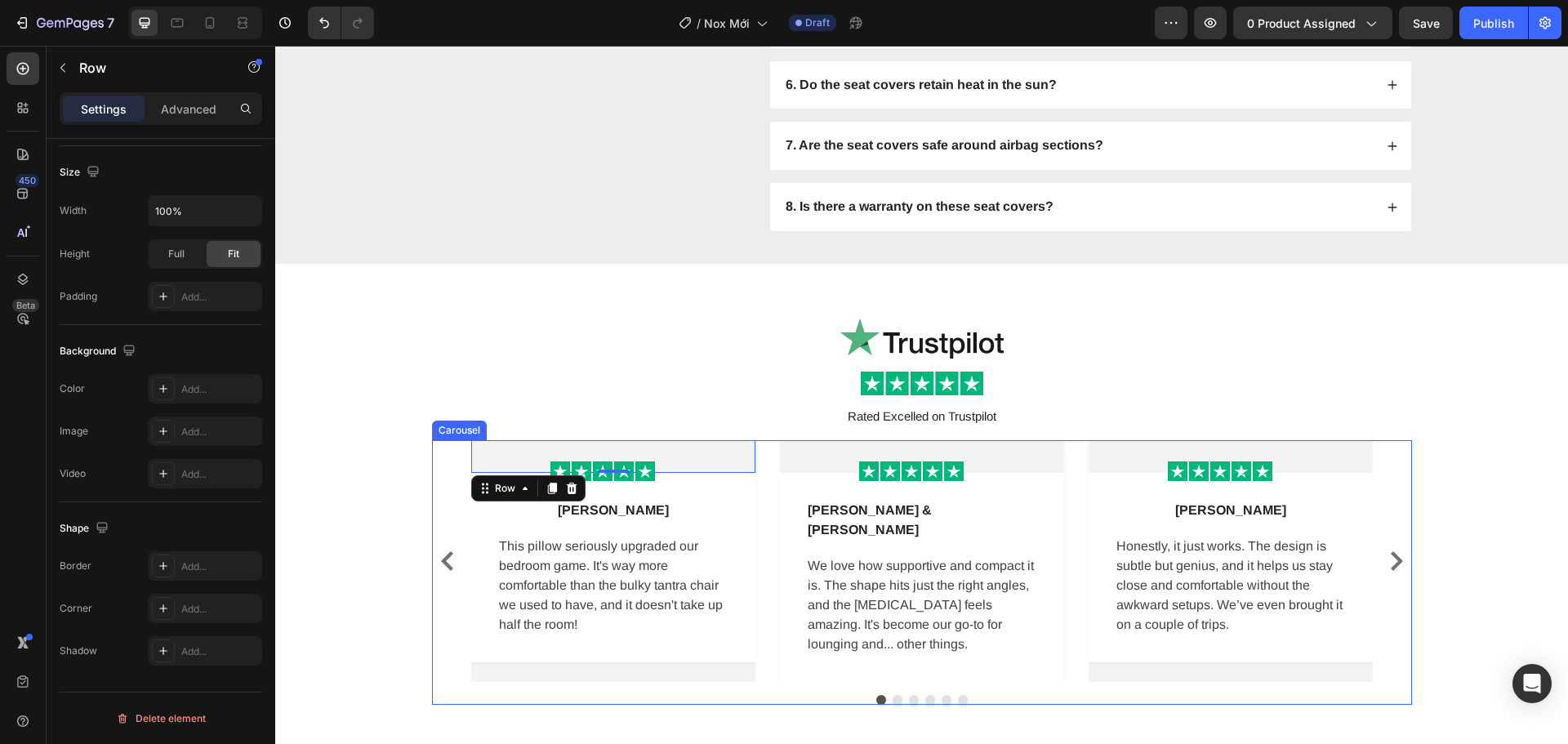
click at [768, 448] on div "Image Row 0 Lena M Text block Row This pillow seriously upgraded our bedroom ga…" at bounding box center [921, 561] width 902 height 242
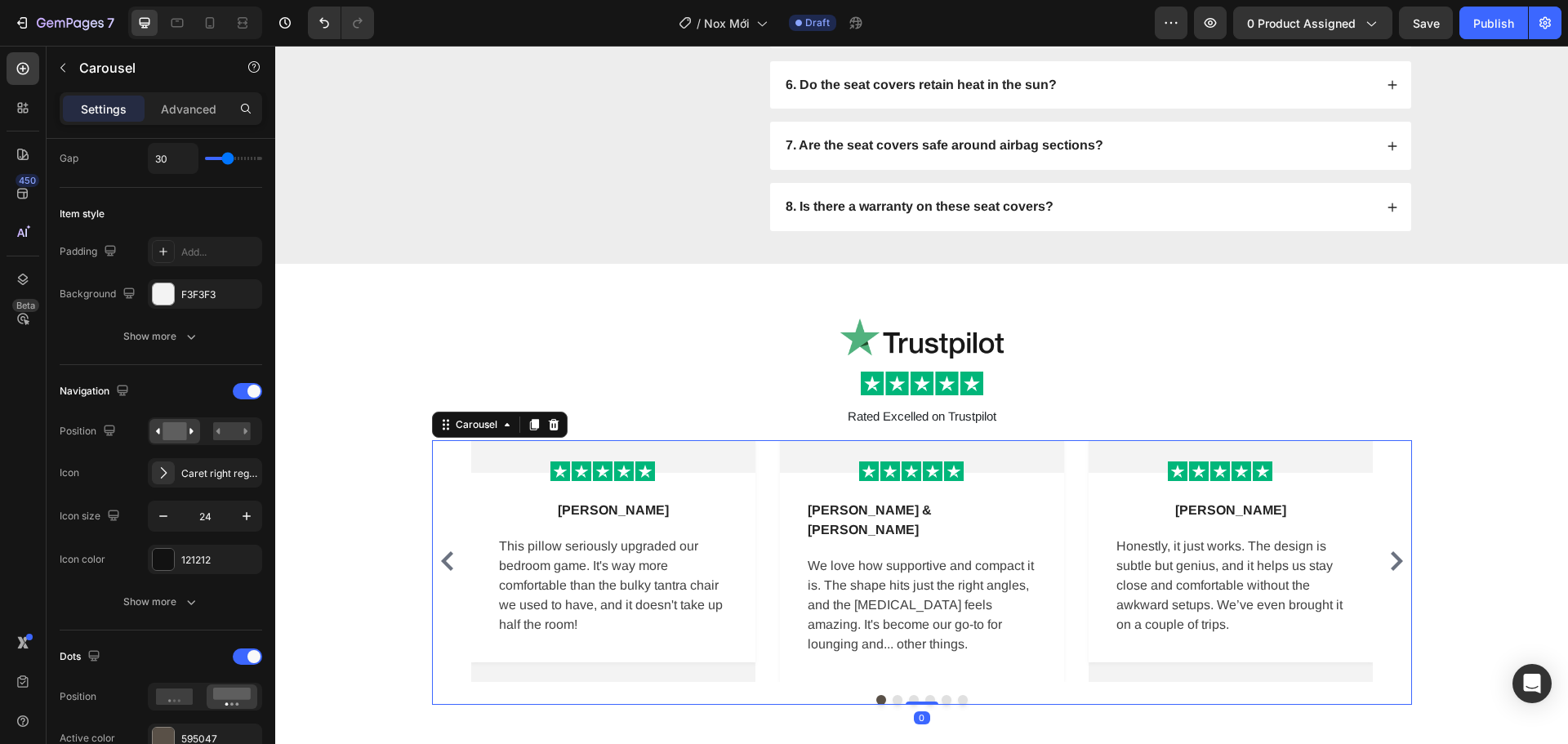
scroll to position [0, 0]
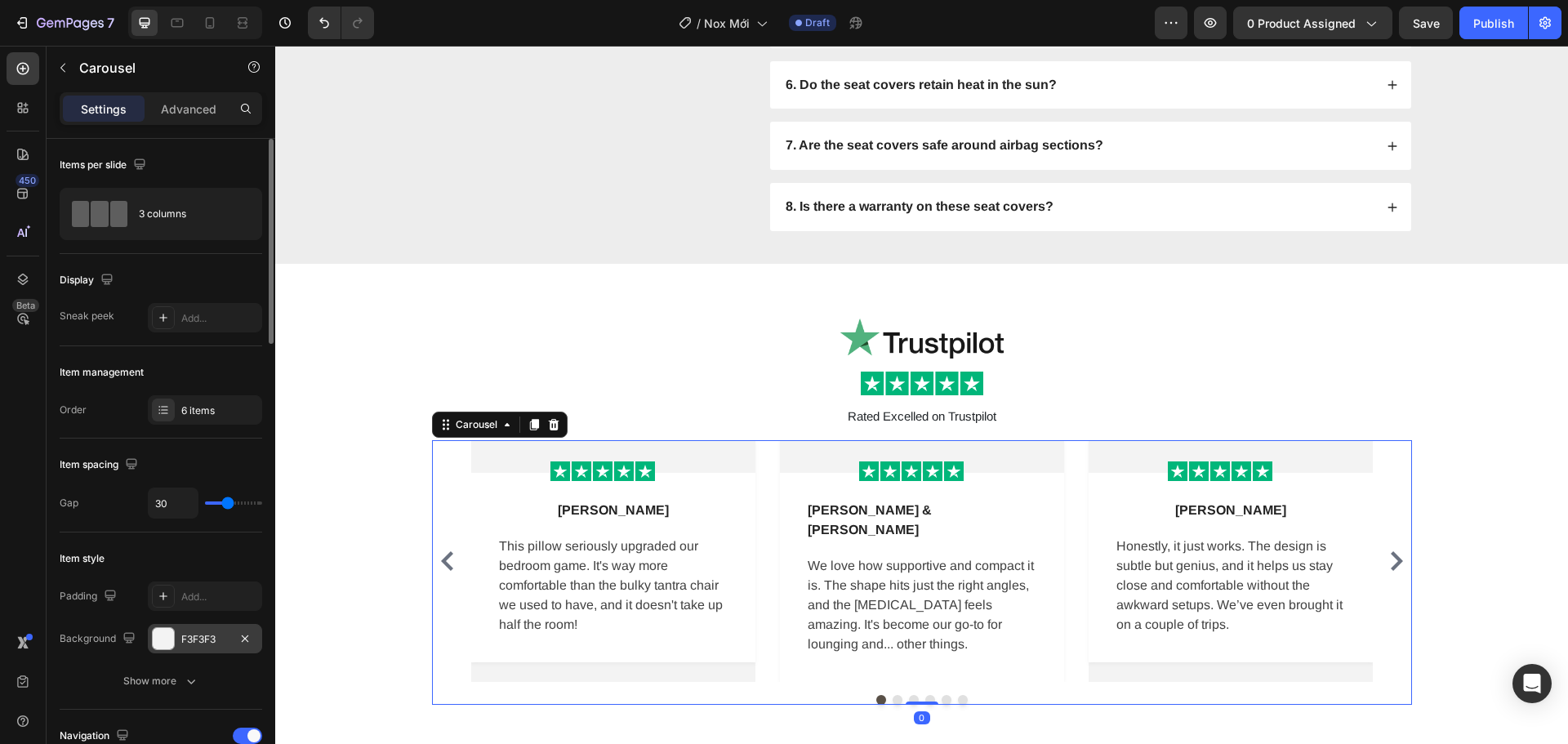
click at [200, 640] on div "F3F3F3" at bounding box center [205, 640] width 47 height 15
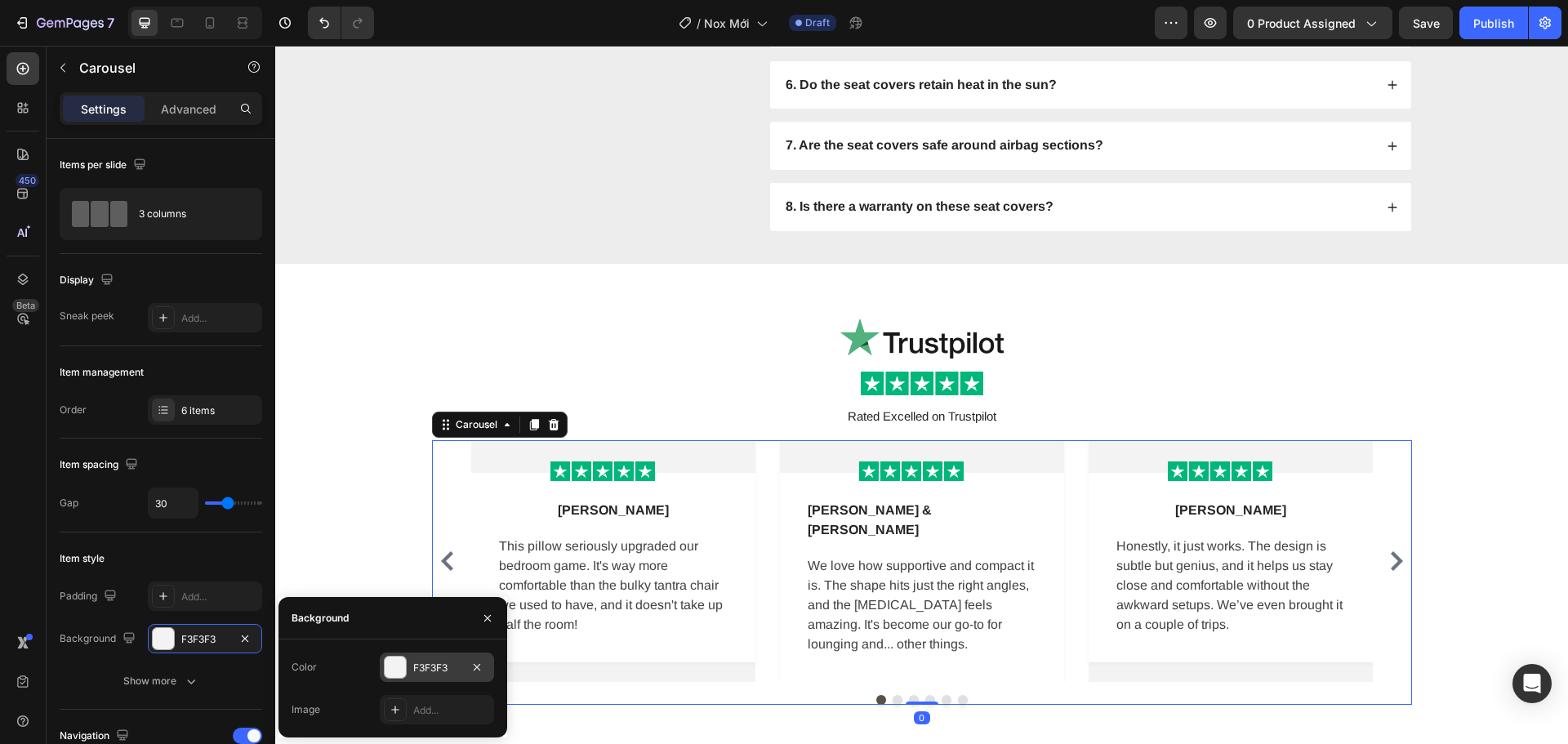
click at [446, 663] on div "F3F3F3" at bounding box center [436, 668] width 47 height 15
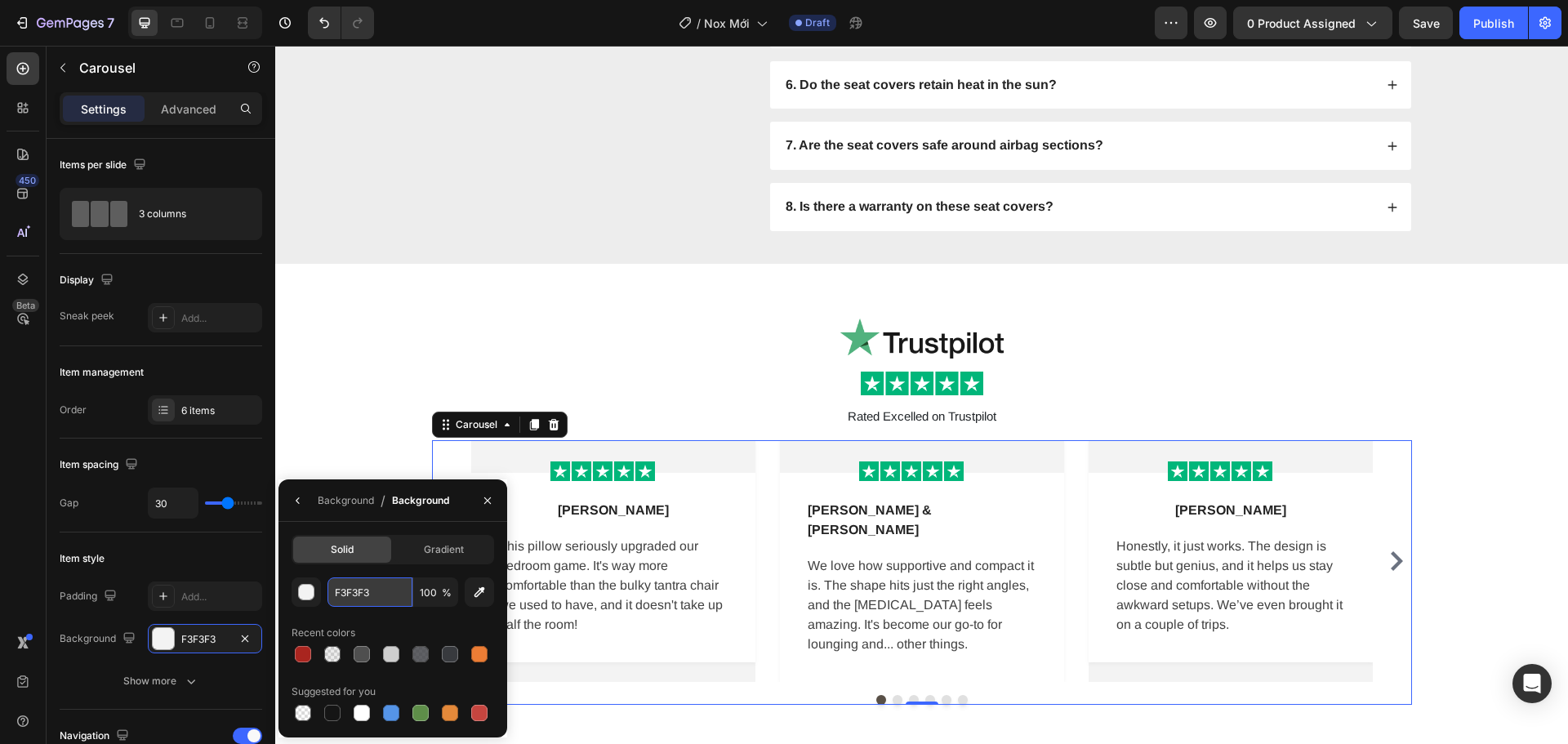
click at [338, 596] on input "F3F3F3" at bounding box center [370, 591] width 85 height 29
click at [738, 507] on div "Lena M Text block Row This pillow seriously upgraded our bedroom game. It's way…" at bounding box center [613, 568] width 284 height 190
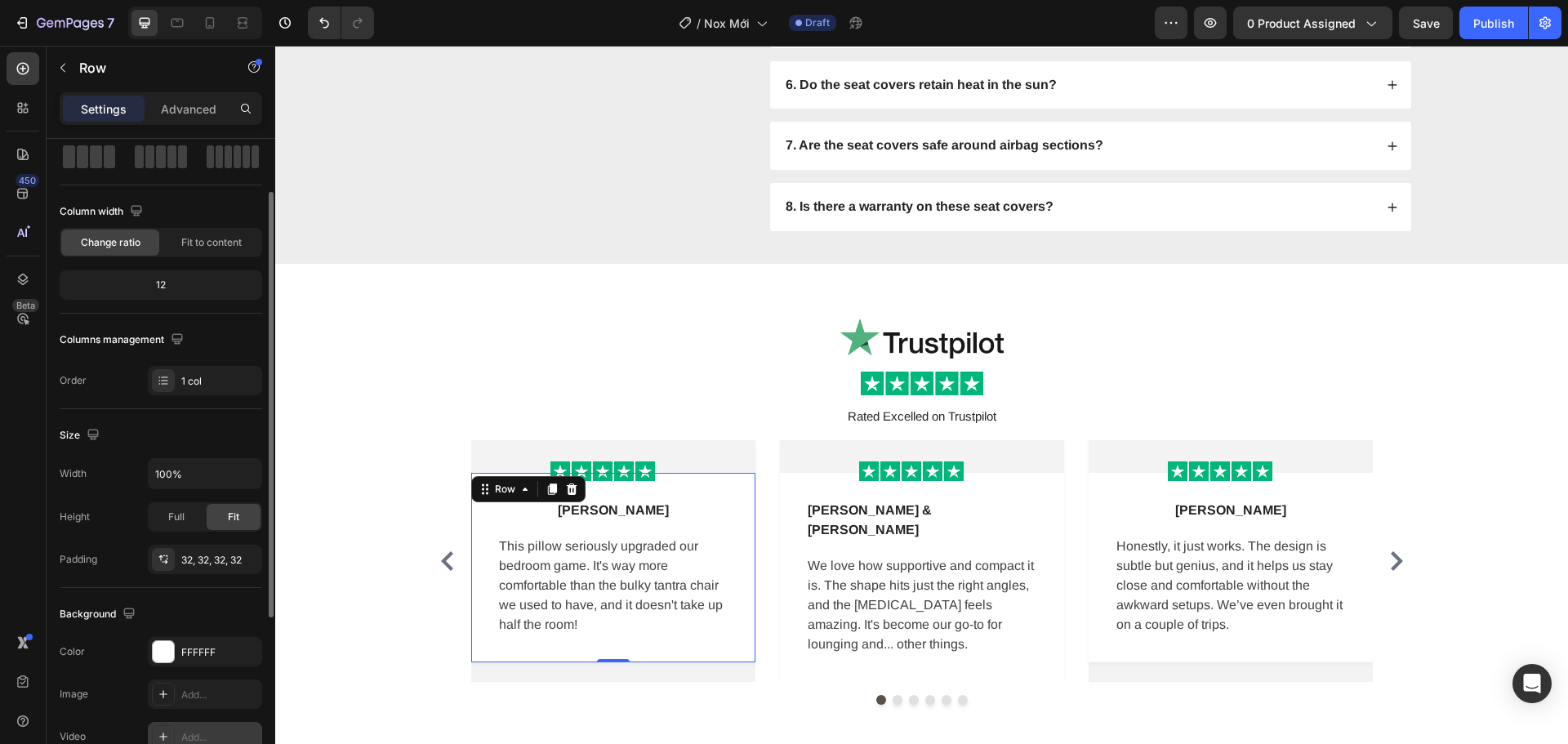
scroll to position [163, 0]
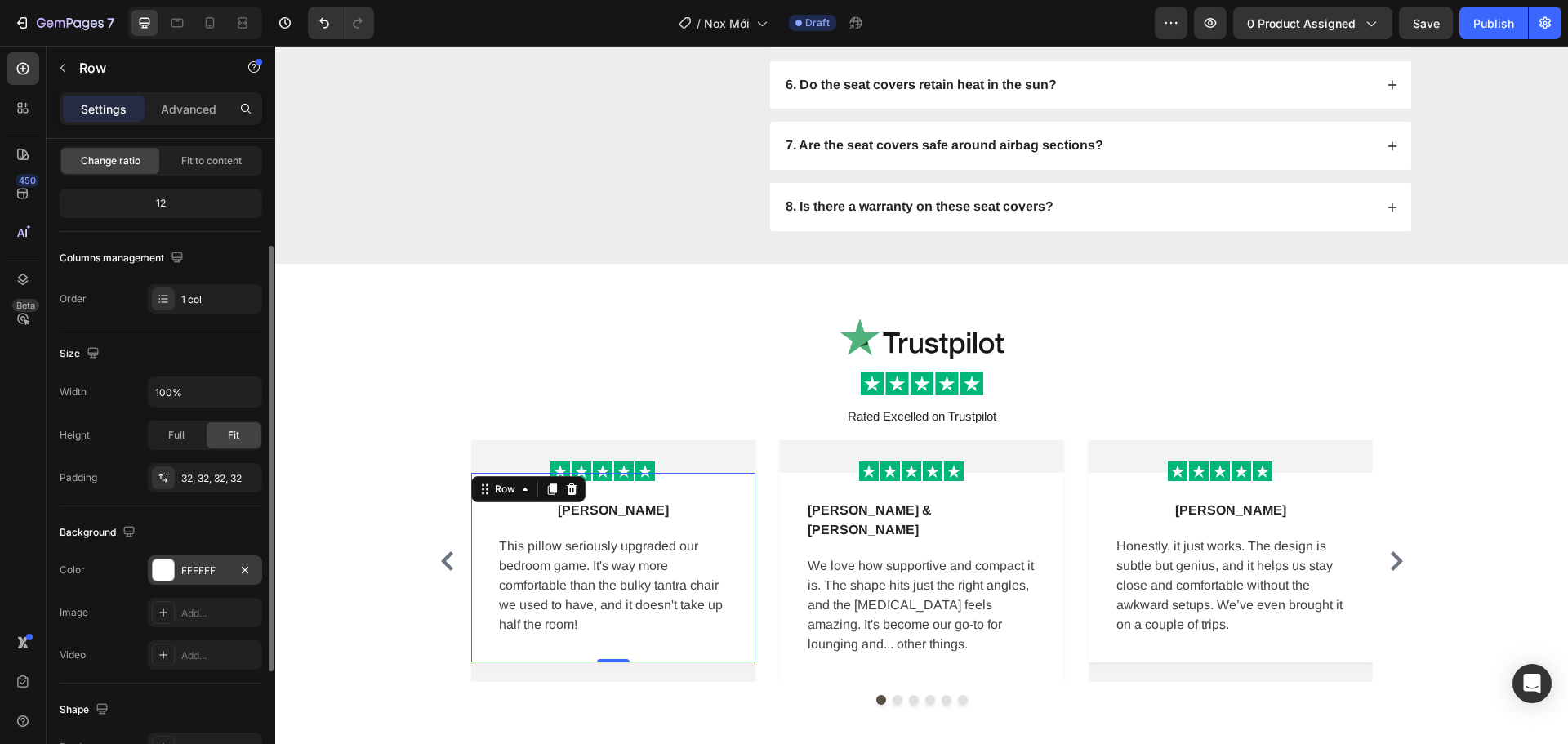
click at [220, 568] on div "FFFFFF" at bounding box center [205, 571] width 47 height 15
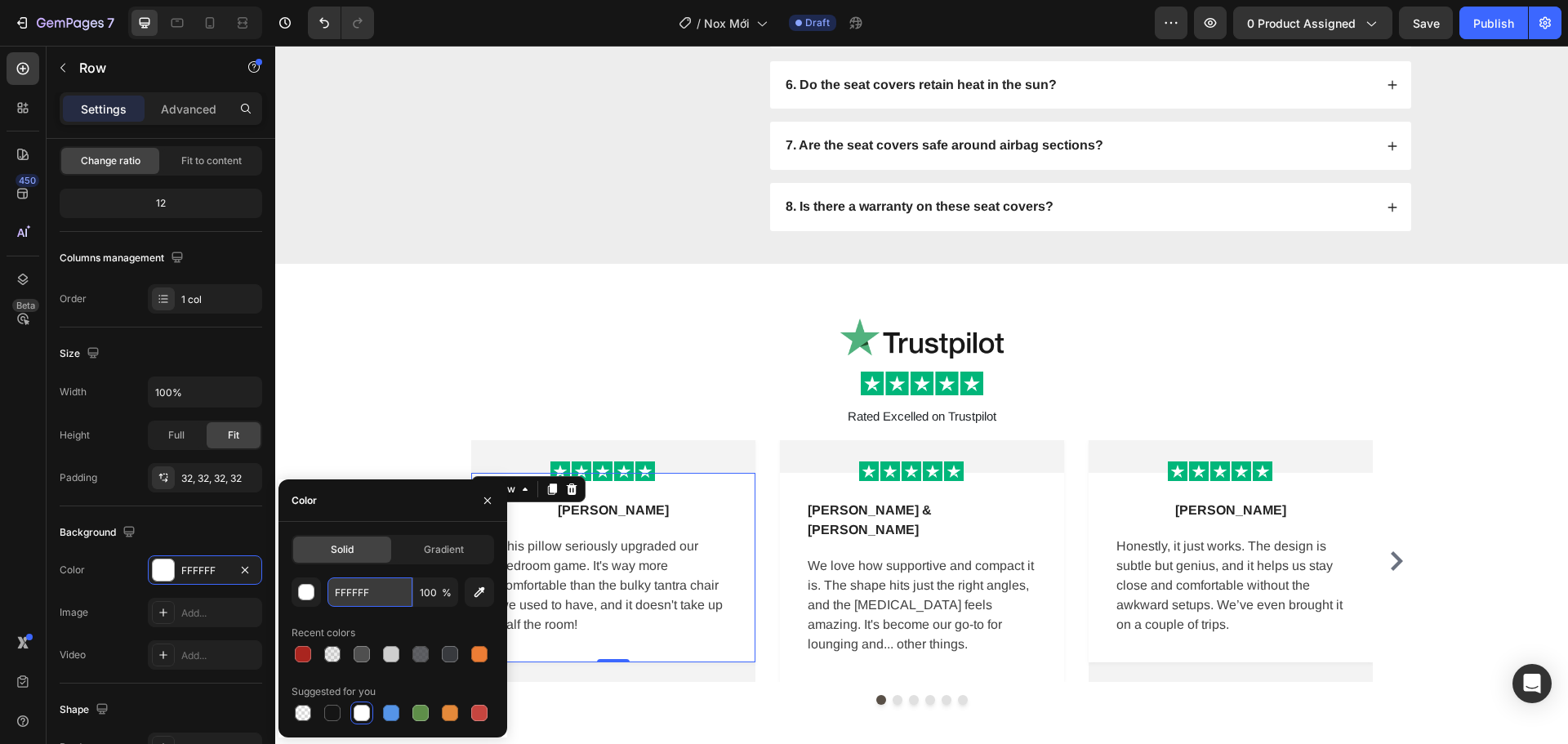
click at [381, 590] on input "FFFFFF" at bounding box center [370, 591] width 85 height 29
paste input "3F3F3"
type input "F3F3F3"
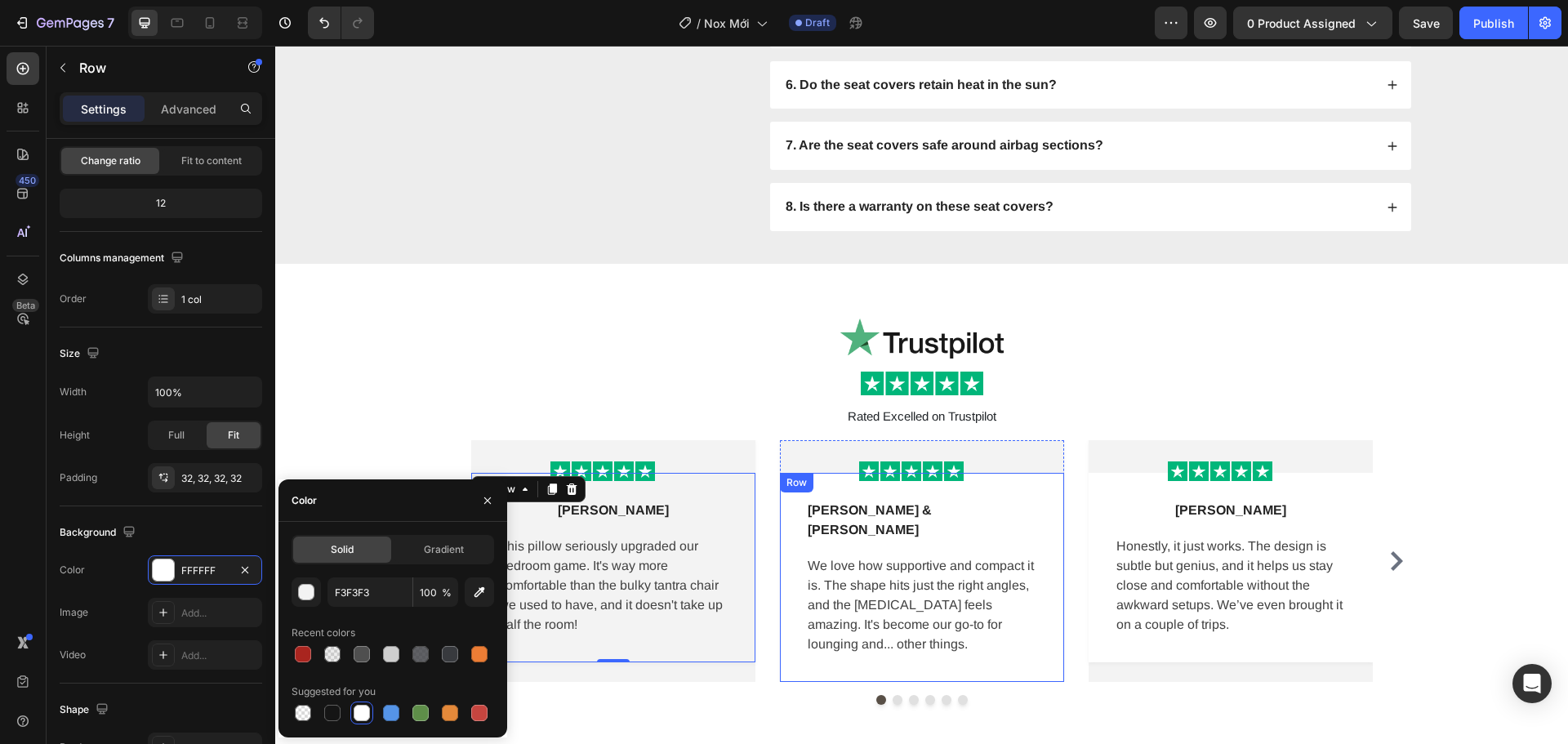
click at [1050, 514] on div "Chris & Jamie T. Text block Row We love how supportive and compact it is. The s…" at bounding box center [921, 577] width 284 height 209
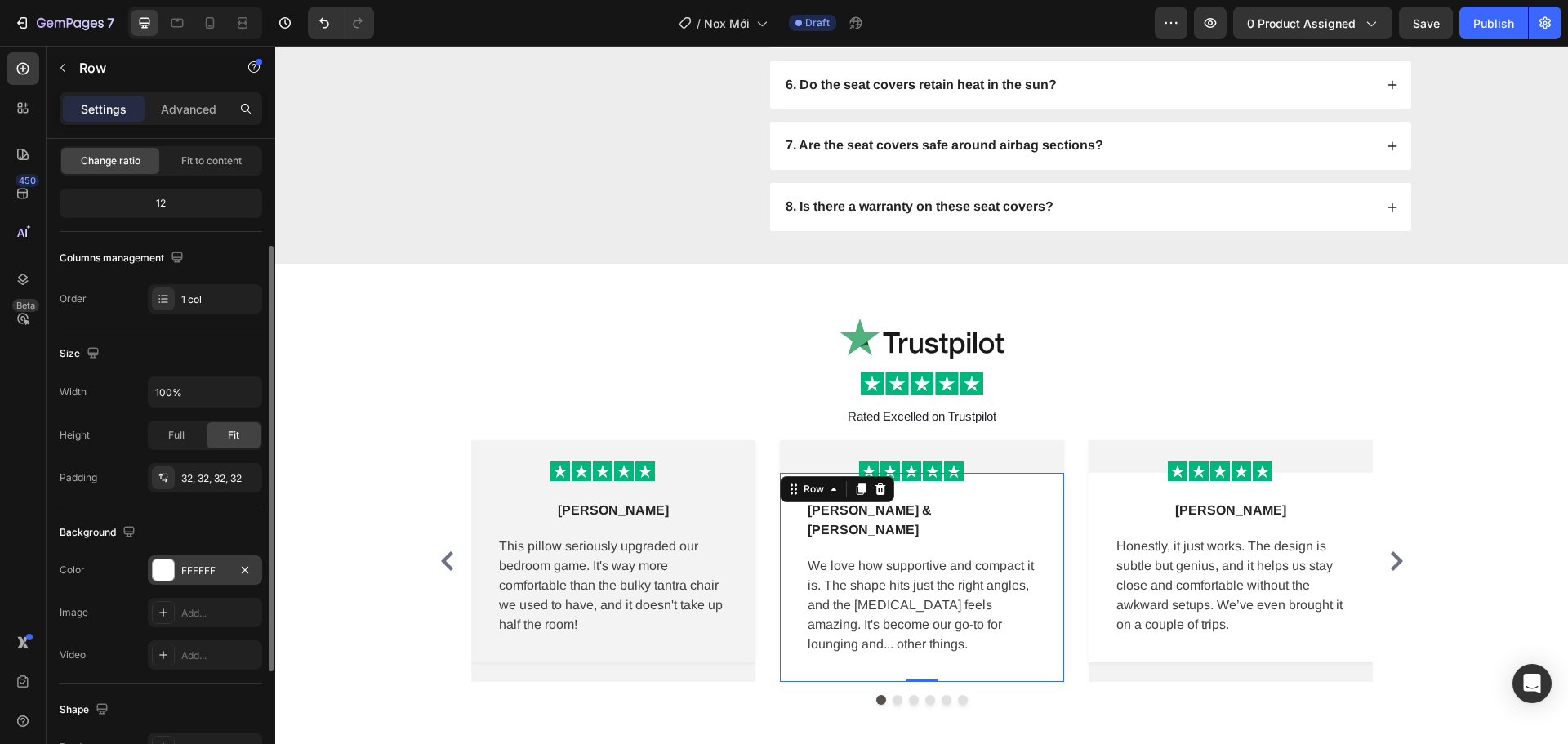
click at [212, 567] on div "FFFFFF" at bounding box center [205, 571] width 47 height 15
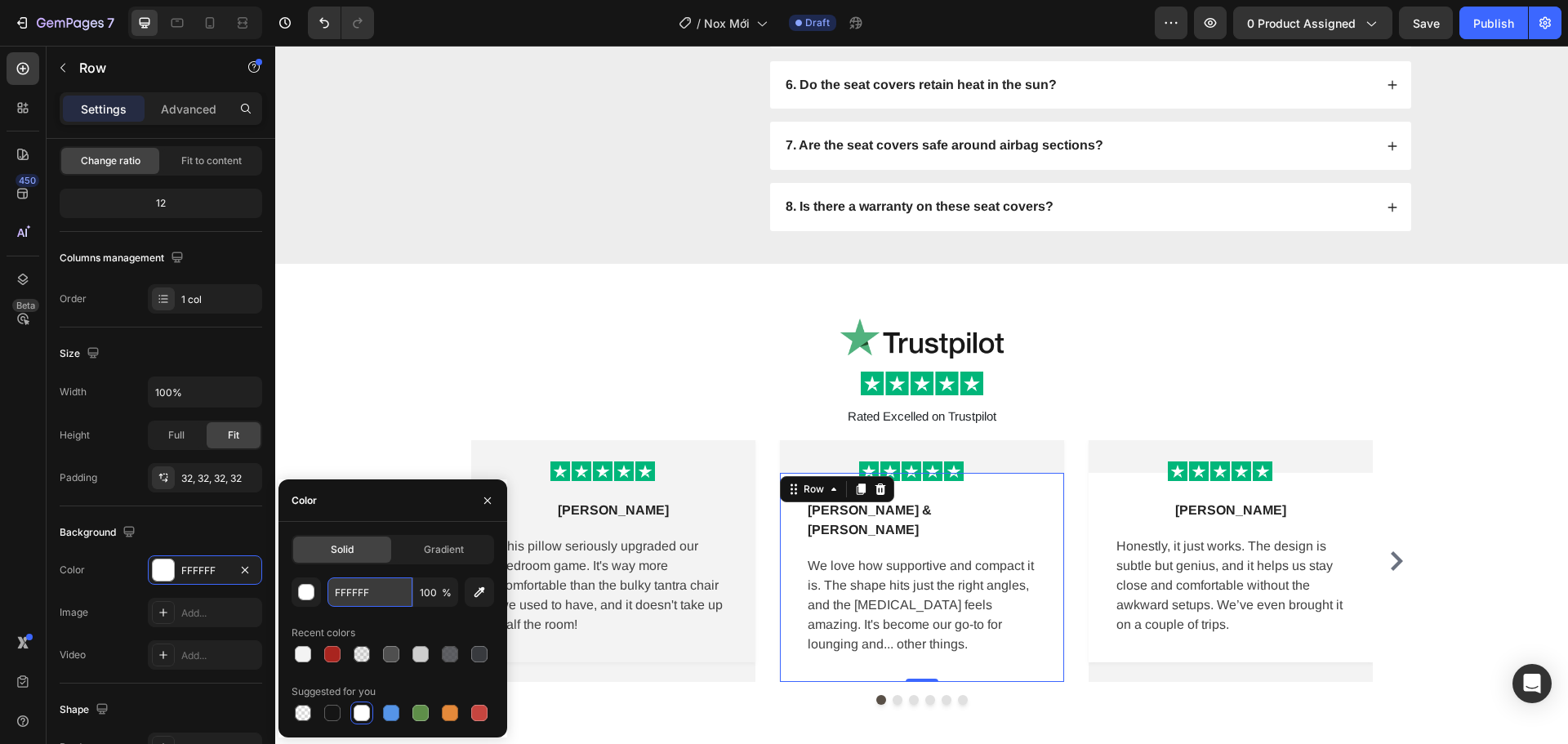
click at [401, 589] on input "FFFFFF" at bounding box center [370, 591] width 85 height 29
paste input "3F3F3"
type input "F3F3F3"
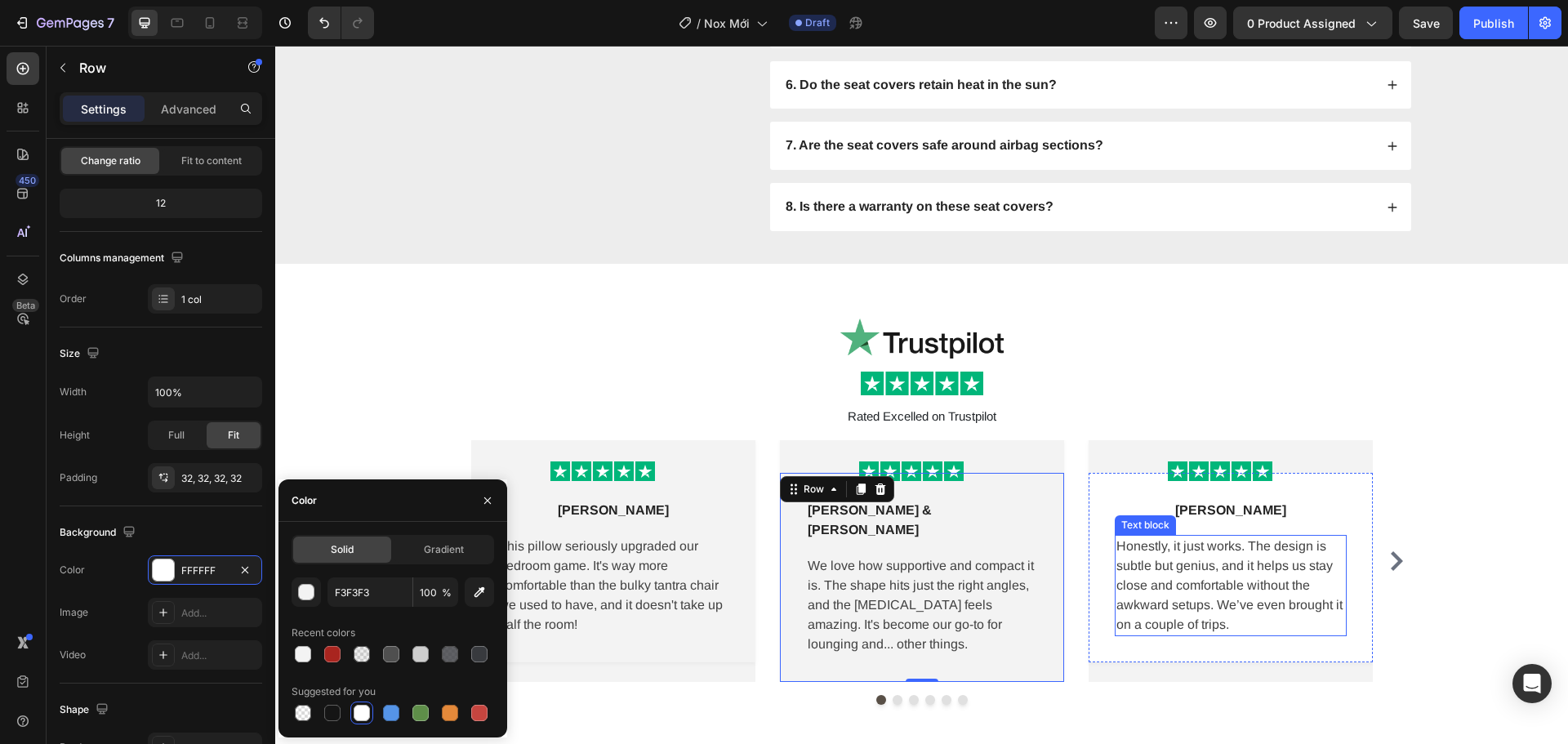
click at [1326, 507] on div "Sasha L Text block Row" at bounding box center [1230, 510] width 232 height 23
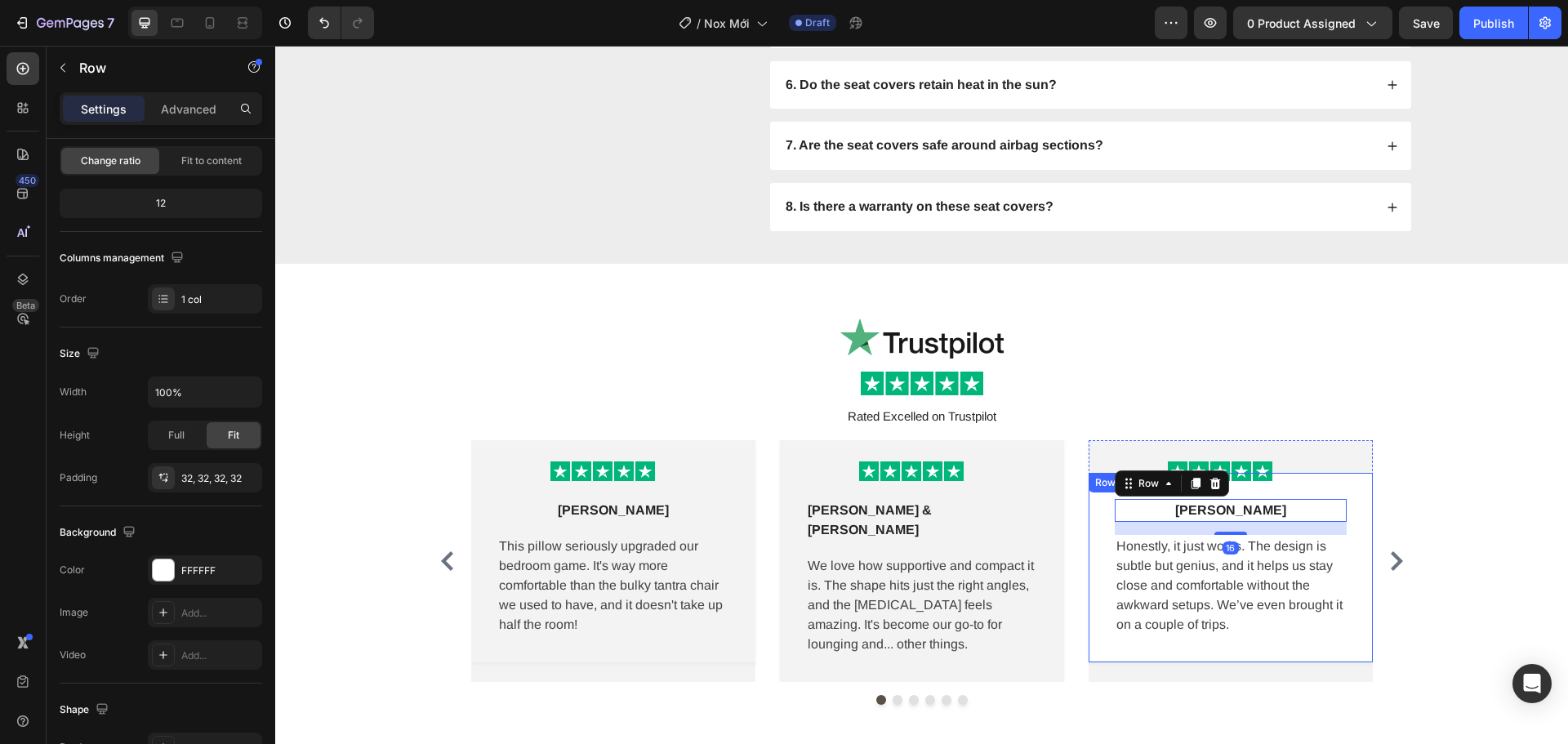
click at [1337, 489] on div "Sasha L Text block Row 16 Honestly, it just works. The design is subtle but gen…" at bounding box center [1230, 568] width 284 height 190
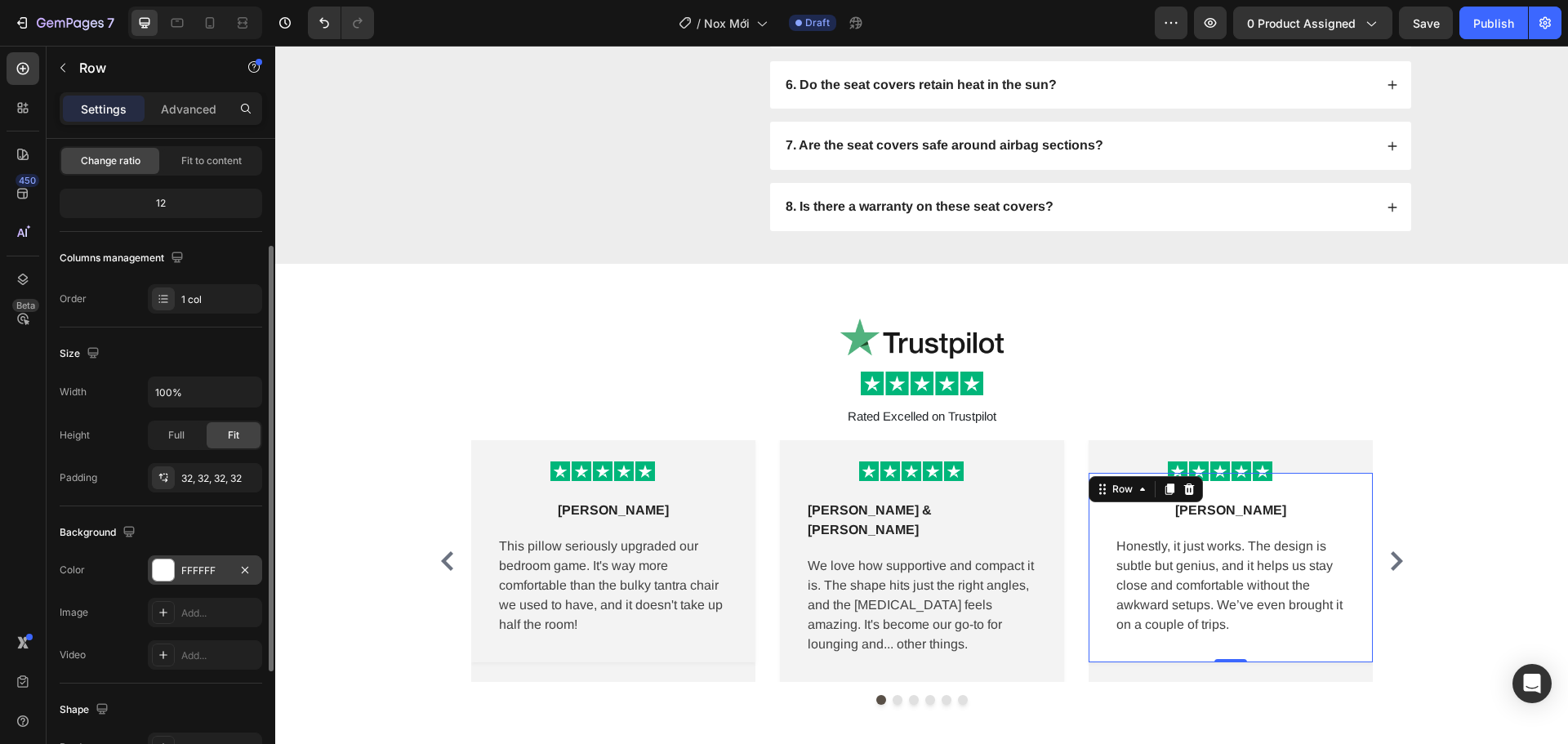
click at [206, 569] on div "FFFFFF" at bounding box center [205, 571] width 47 height 15
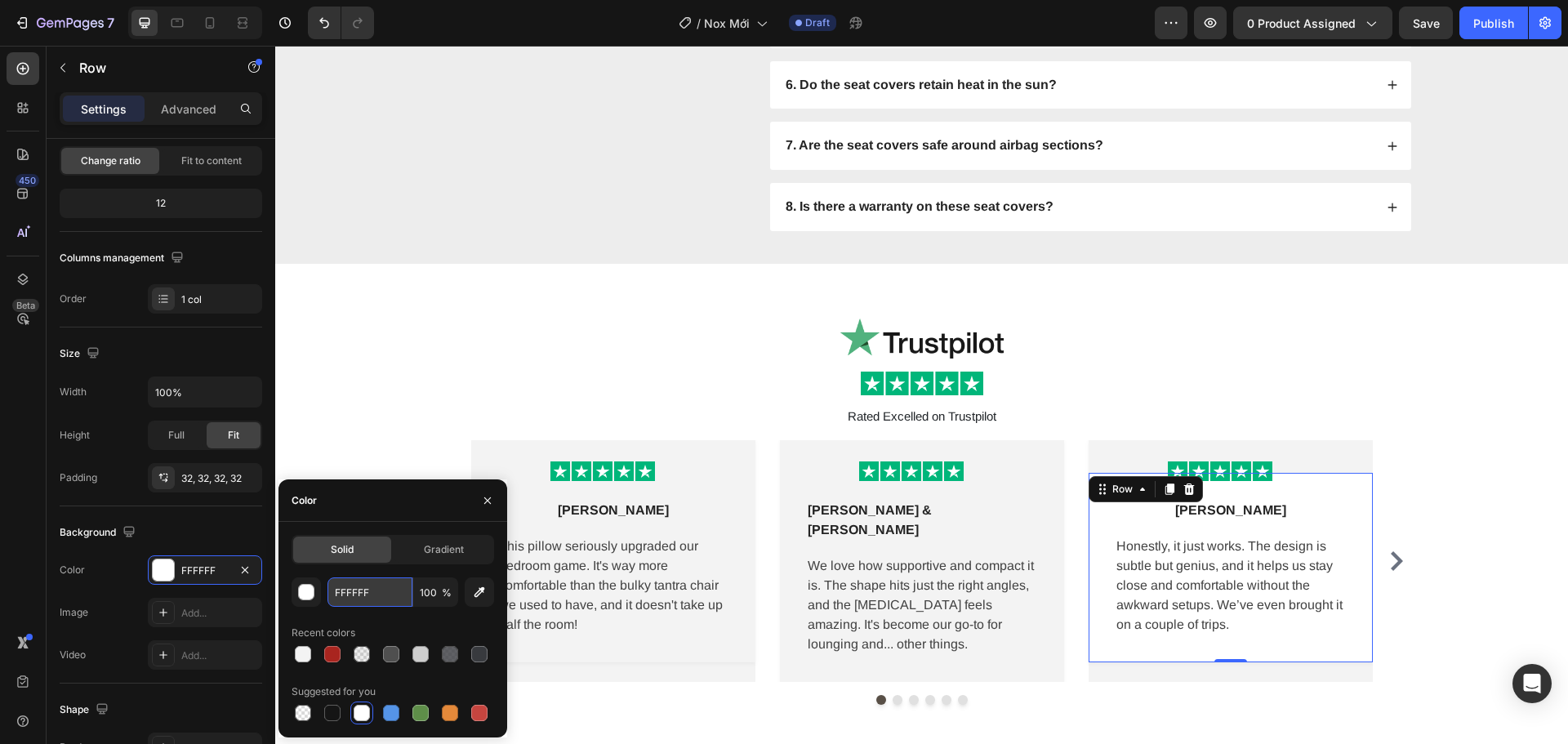
click at [384, 596] on input "FFFFFF" at bounding box center [370, 591] width 85 height 29
paste input "3F3F3"
type input "F3F3F3"
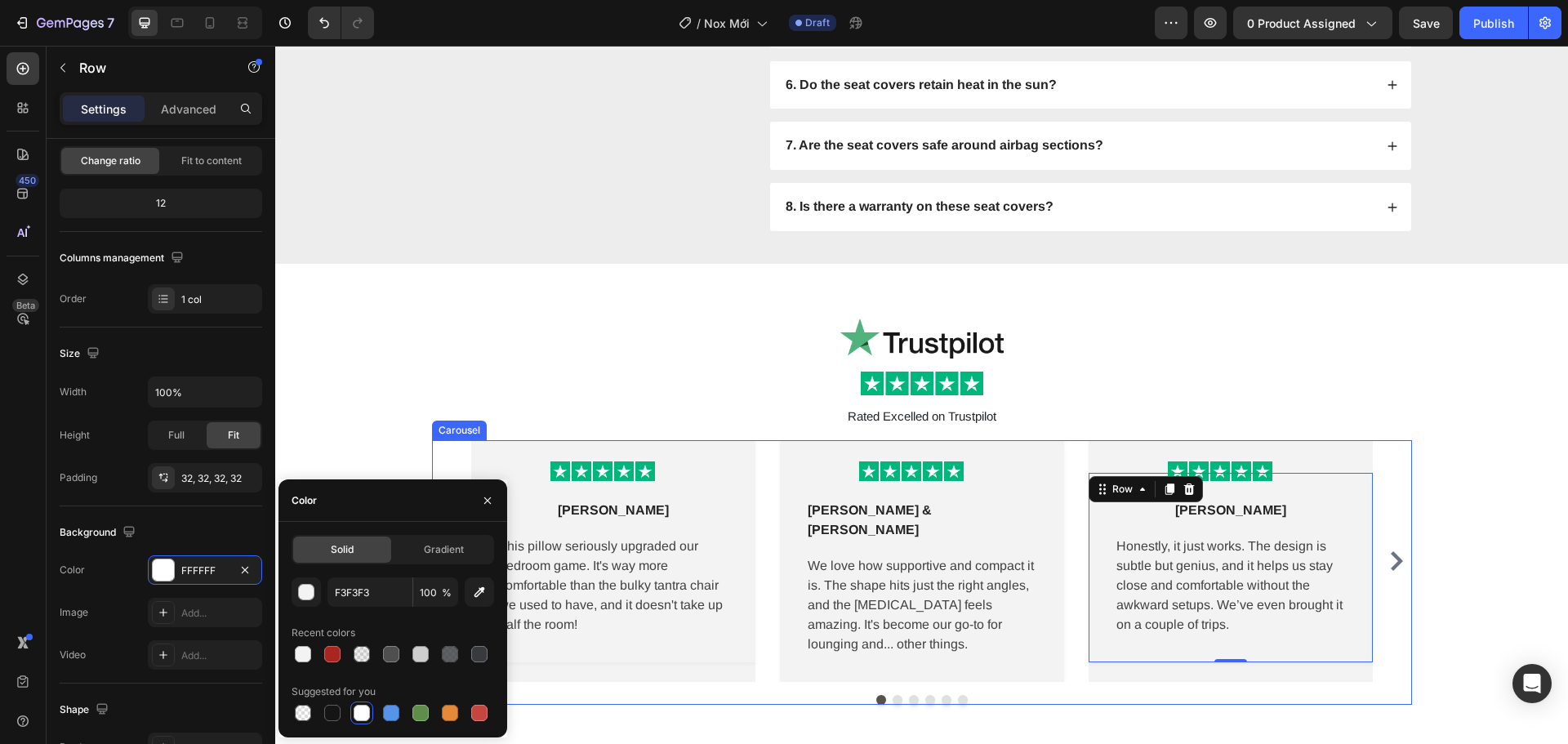
click at [1391, 553] on icon "Carousel Next Arrow" at bounding box center [1396, 561] width 12 height 20
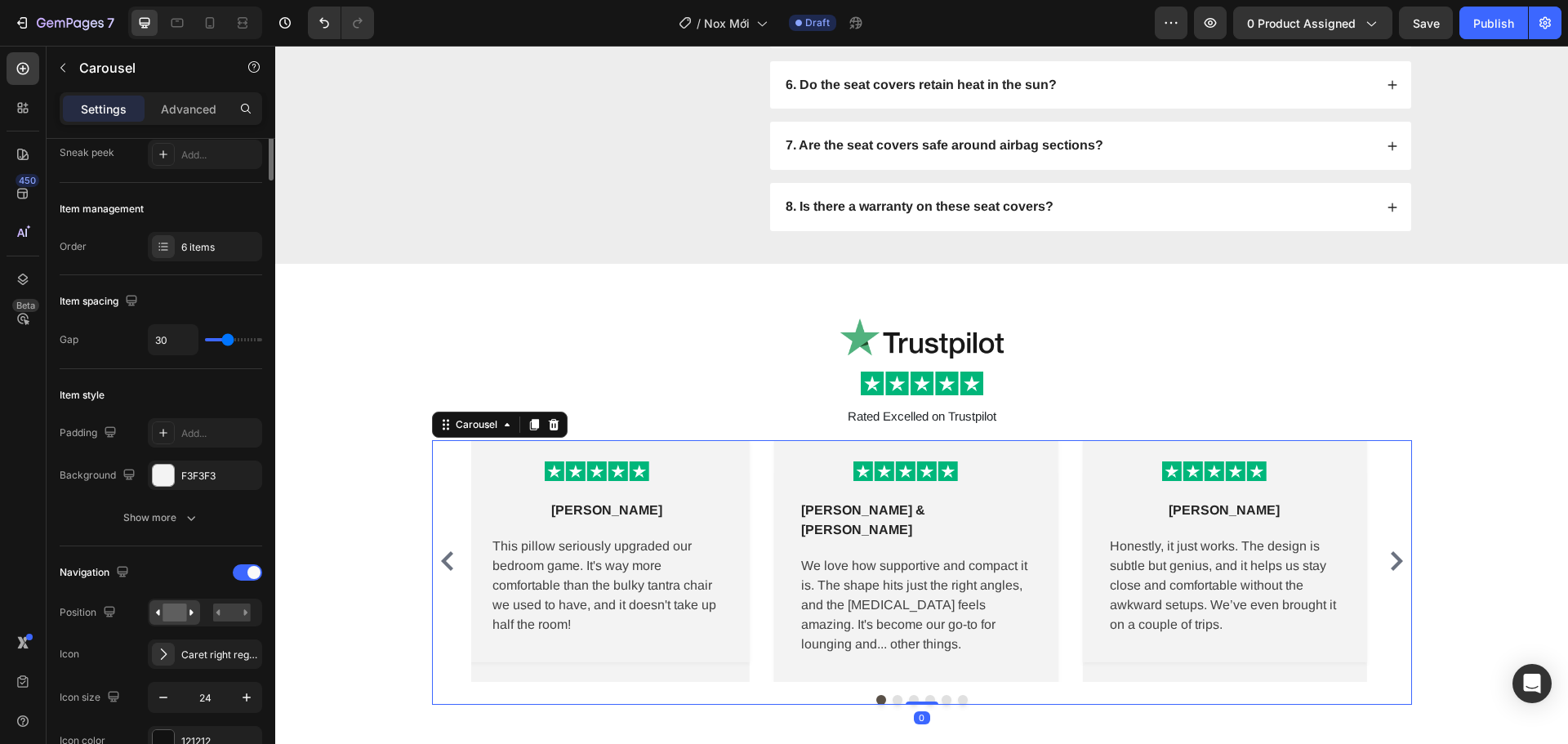
scroll to position [0, 0]
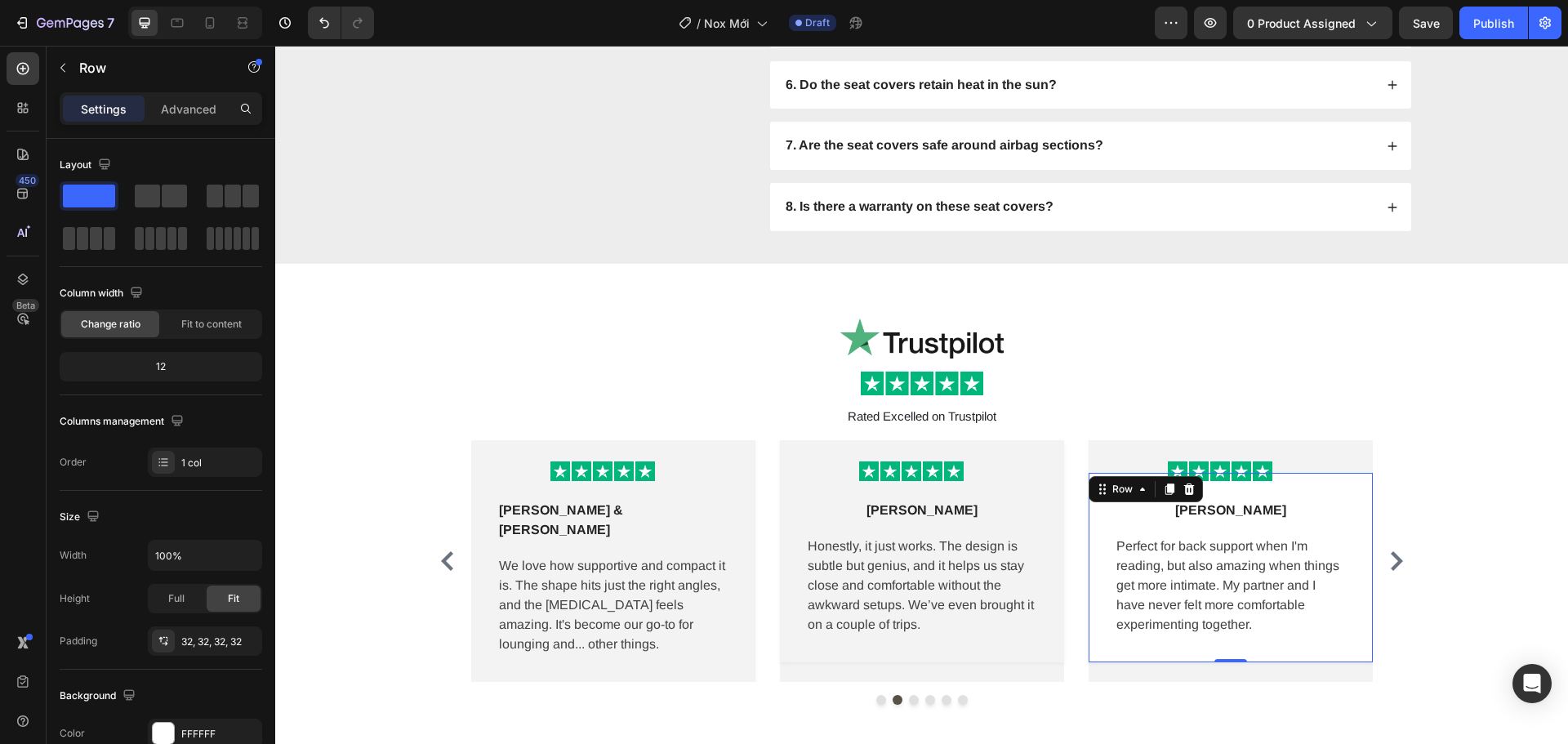
click at [1364, 501] on div "Derek K Text block Row Perfect for back support when I'm reading, but also amaz…" at bounding box center [1230, 568] width 284 height 190
click at [215, 635] on div "32, 32, 32, 32" at bounding box center [205, 642] width 47 height 15
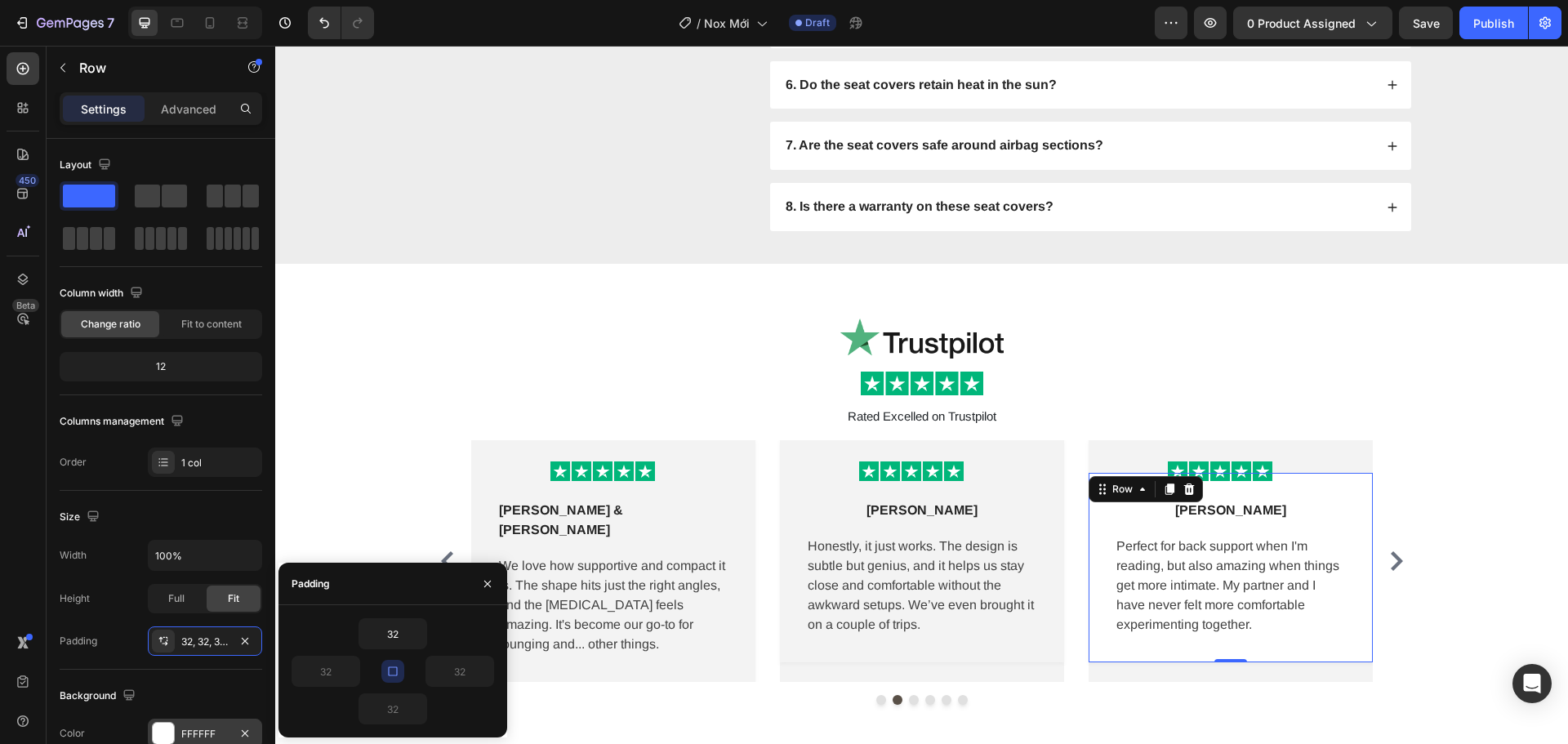
click at [211, 729] on div "FFFFFF" at bounding box center [205, 735] width 47 height 15
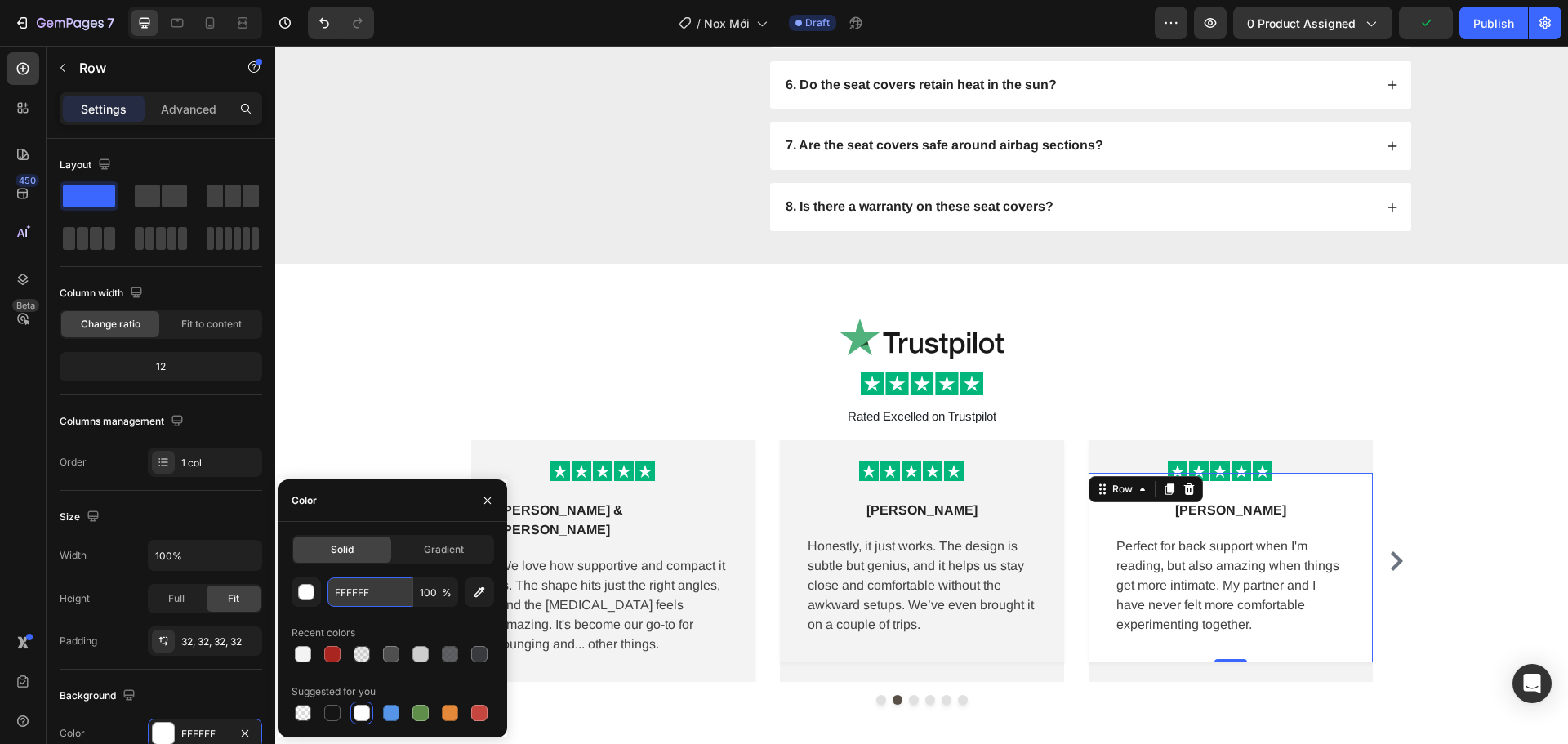
click at [388, 589] on input "FFFFFF" at bounding box center [370, 591] width 85 height 29
paste input "3F3F3"
type input "F3F3F3"
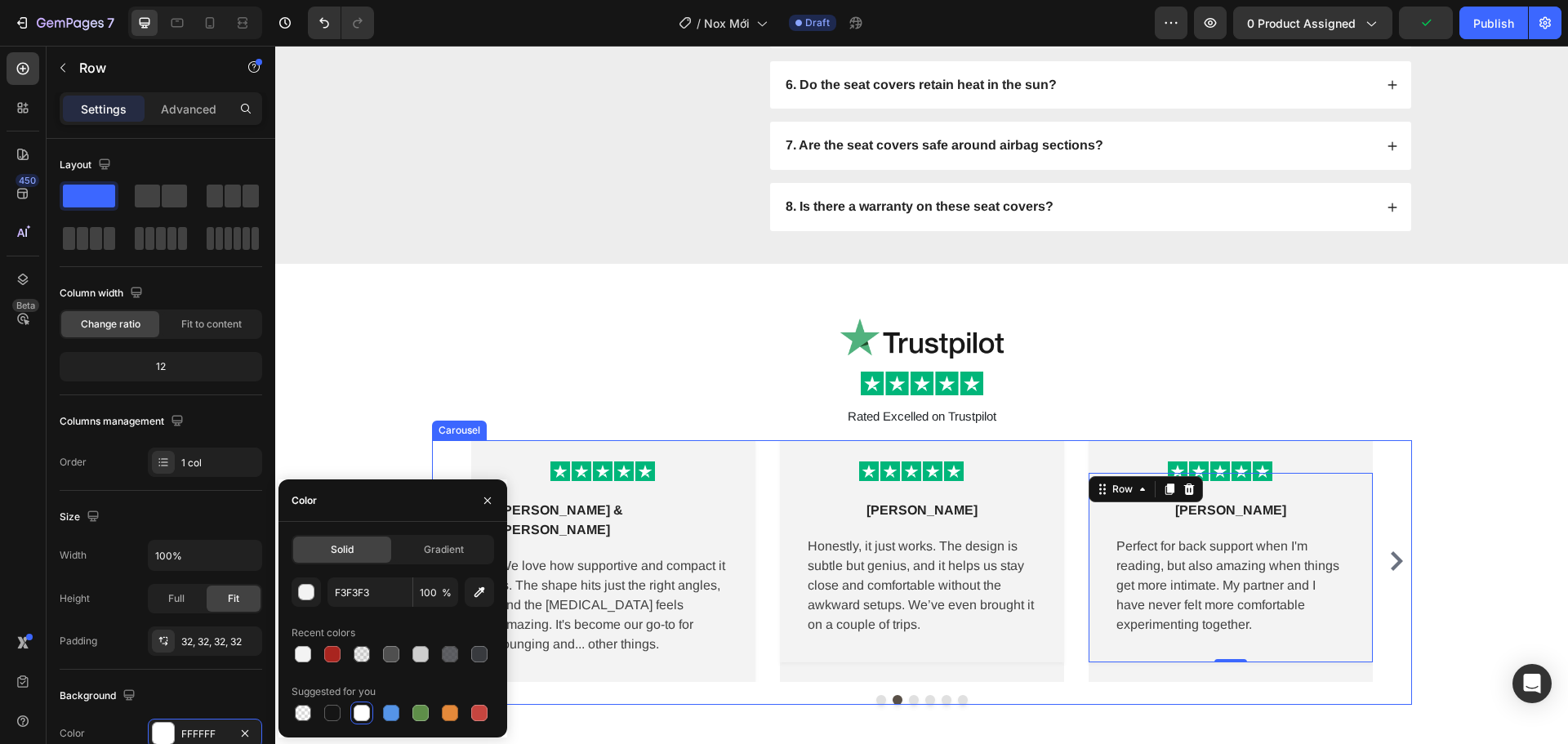
click at [1393, 552] on icon "Carousel Next Arrow" at bounding box center [1396, 561] width 20 height 20
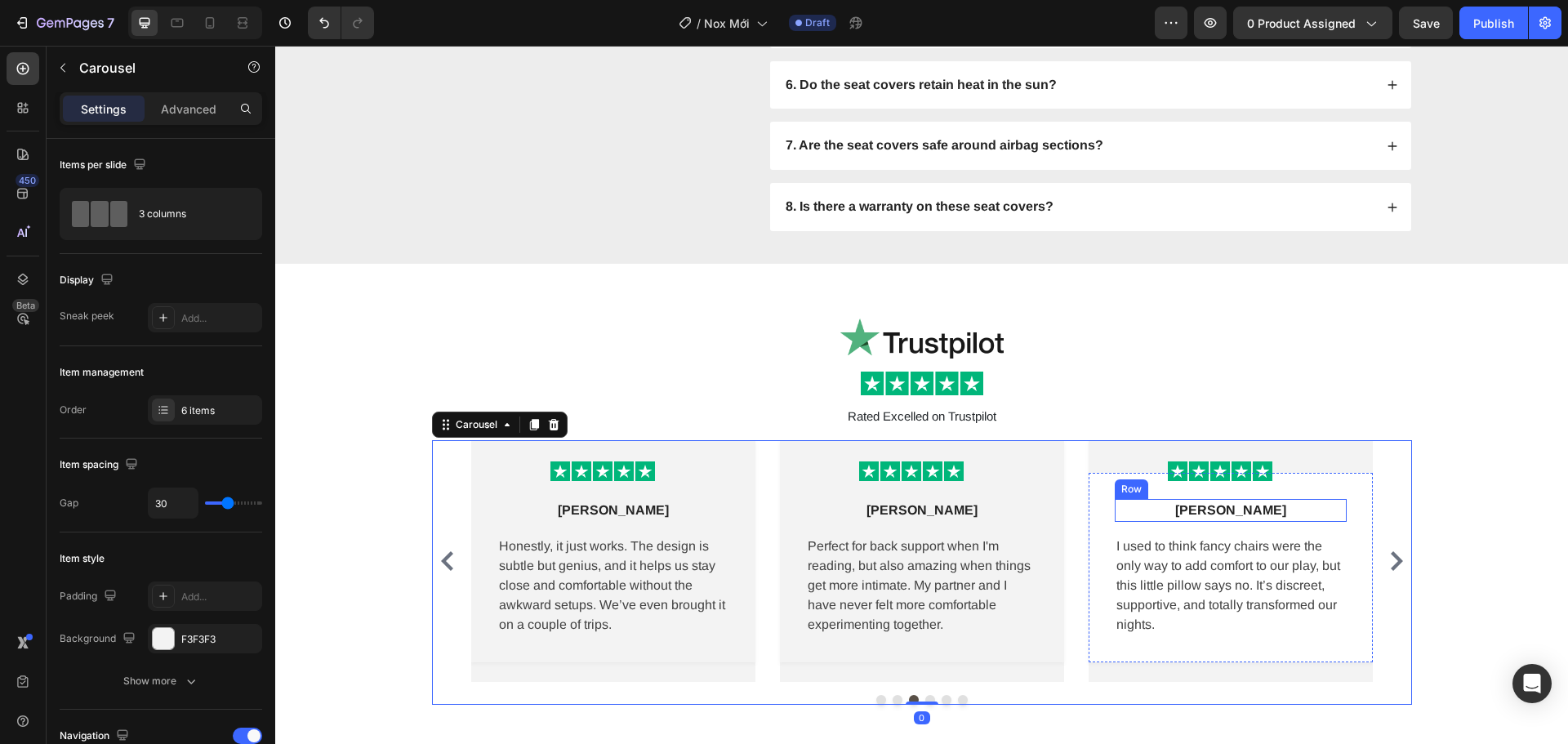
click at [1339, 497] on div "Natalie R. Text block Row I used to think fancy chairs were the only way to add…" at bounding box center [1230, 568] width 284 height 190
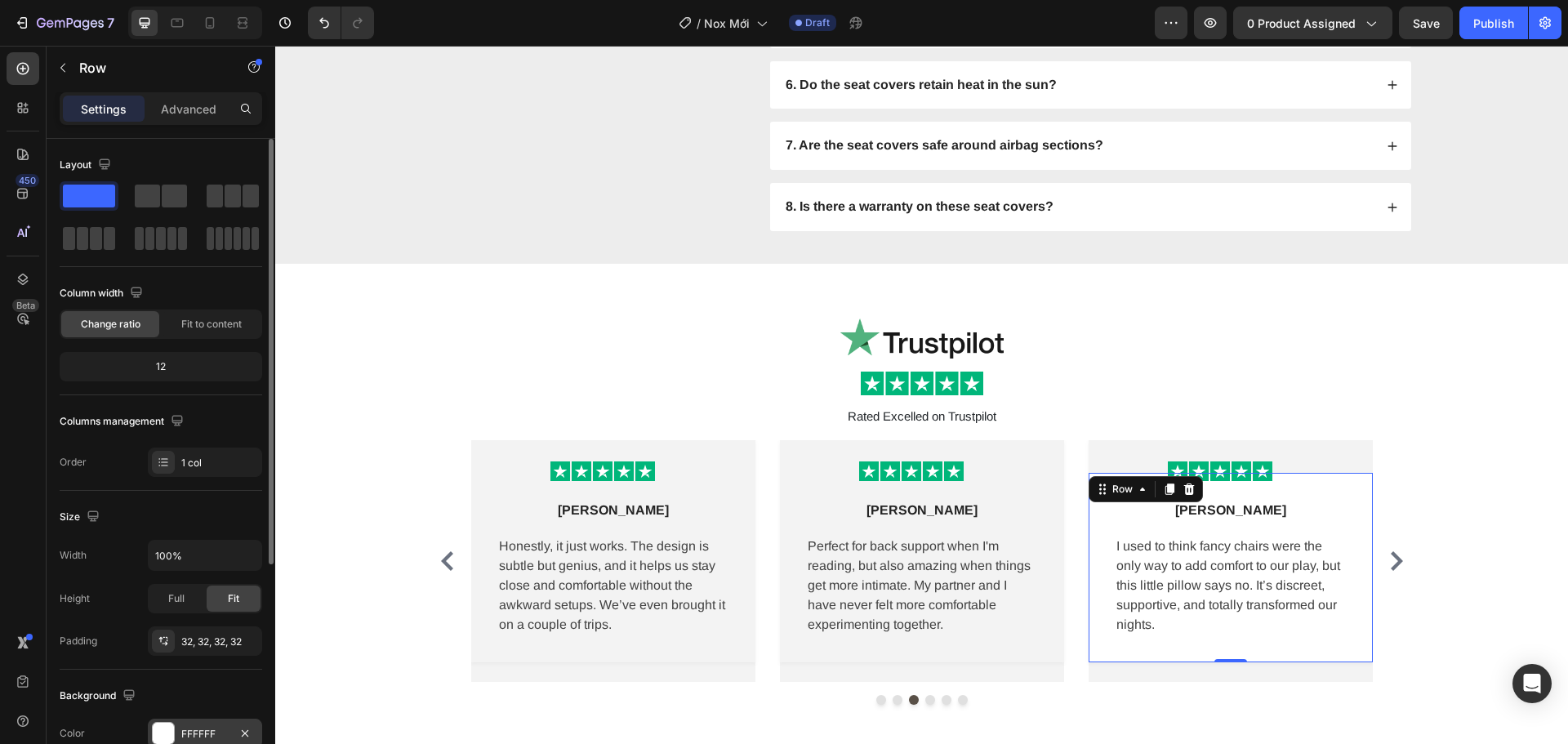
click at [200, 728] on div "FFFFFF" at bounding box center [205, 735] width 47 height 15
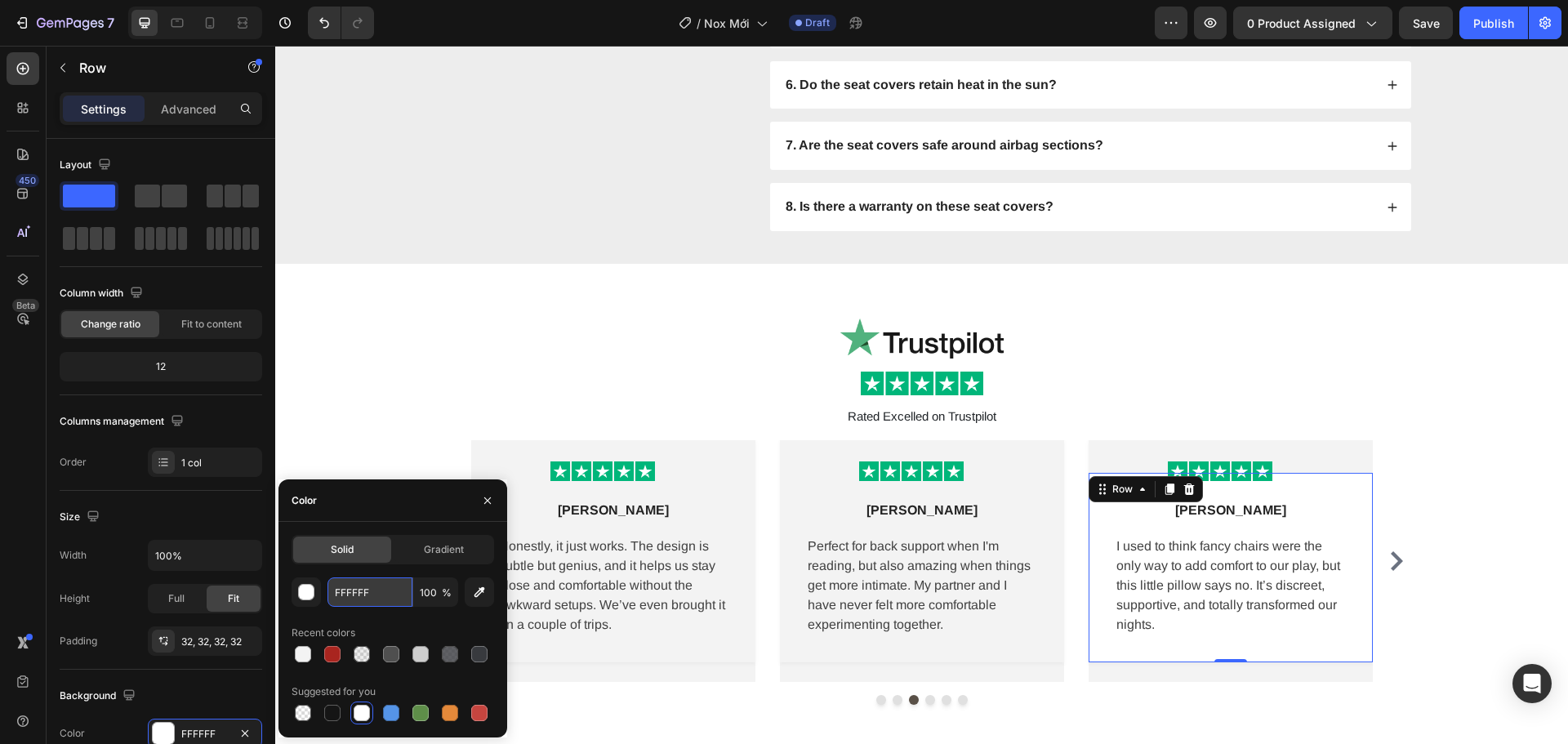
click at [388, 586] on input "FFFFFF" at bounding box center [370, 591] width 85 height 29
paste input "3F3F3"
type input "F3F3F3"
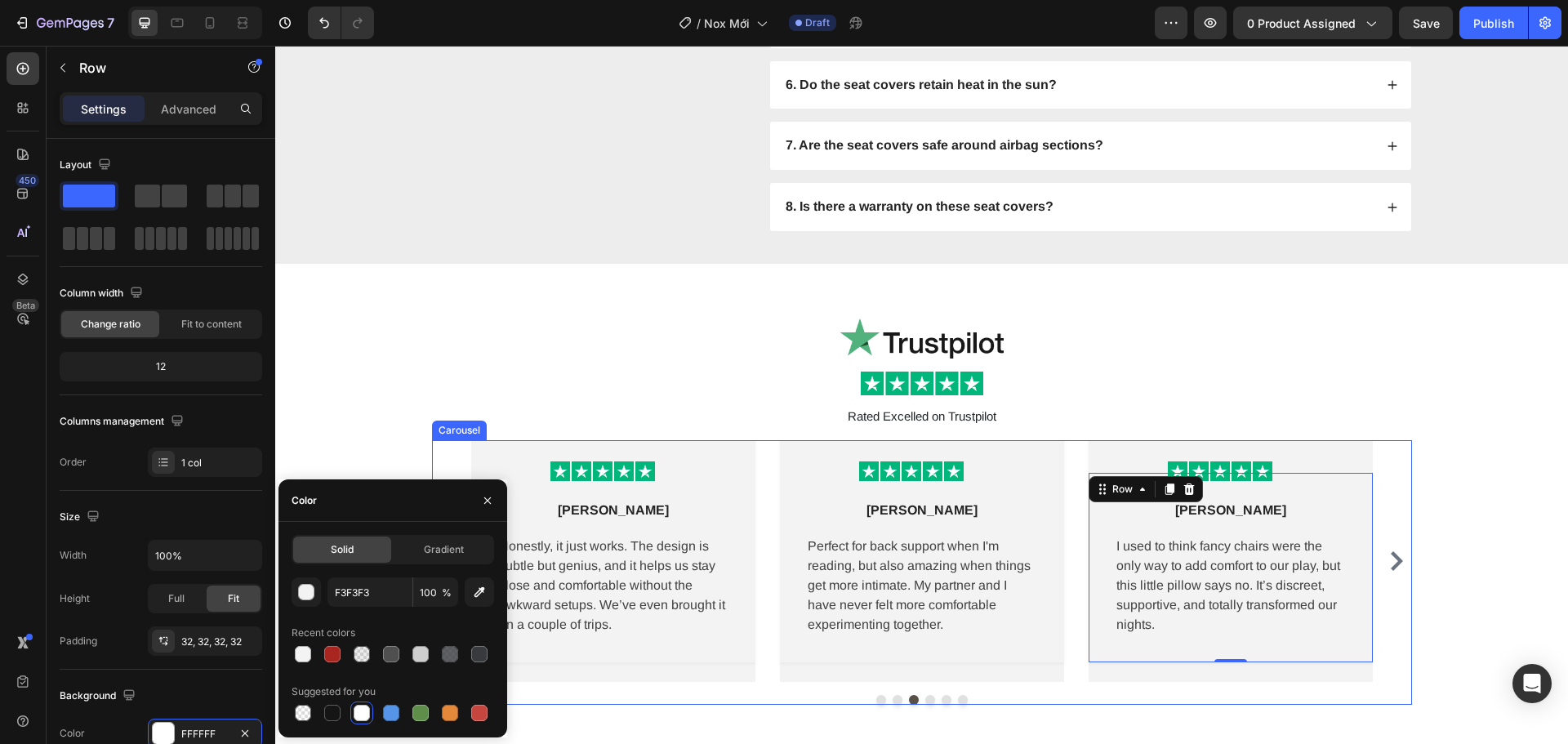
click at [1396, 552] on icon "Carousel Next Arrow" at bounding box center [1396, 561] width 12 height 20
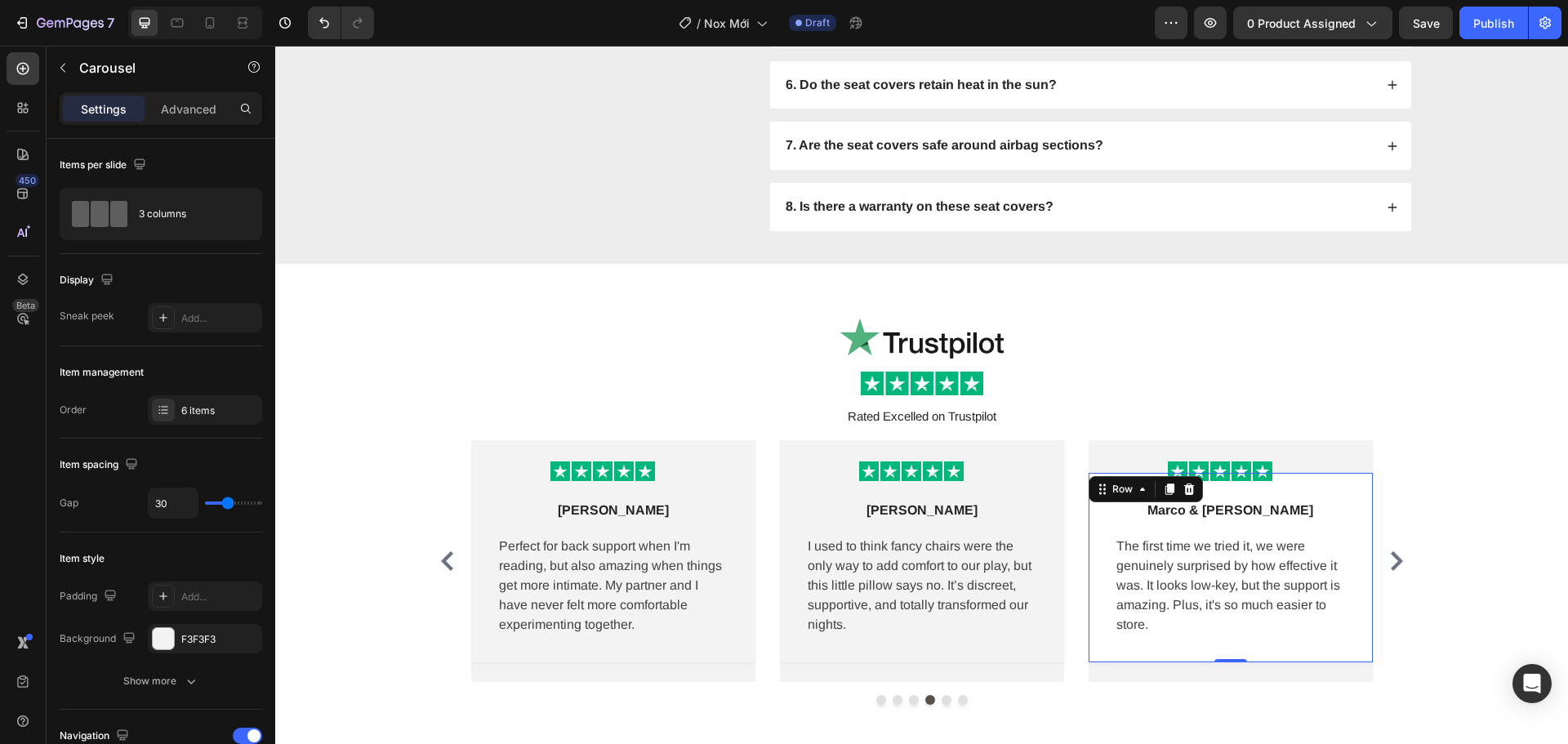
click at [1359, 491] on div "Marco & Elle V Text block Row The first time we tried it, we were genuinely sur…" at bounding box center [1230, 568] width 284 height 190
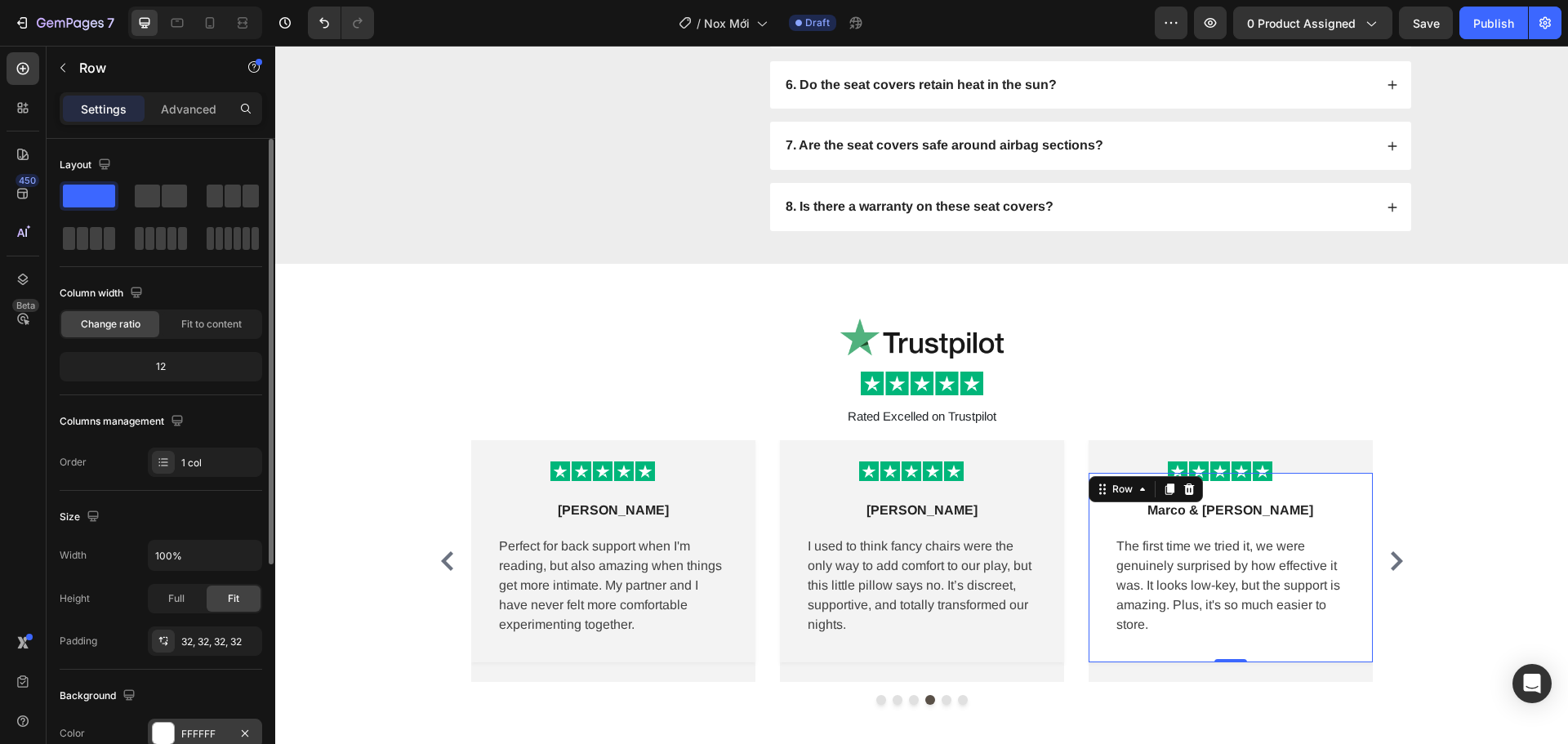
click at [215, 725] on div "FFFFFF" at bounding box center [206, 733] width 114 height 29
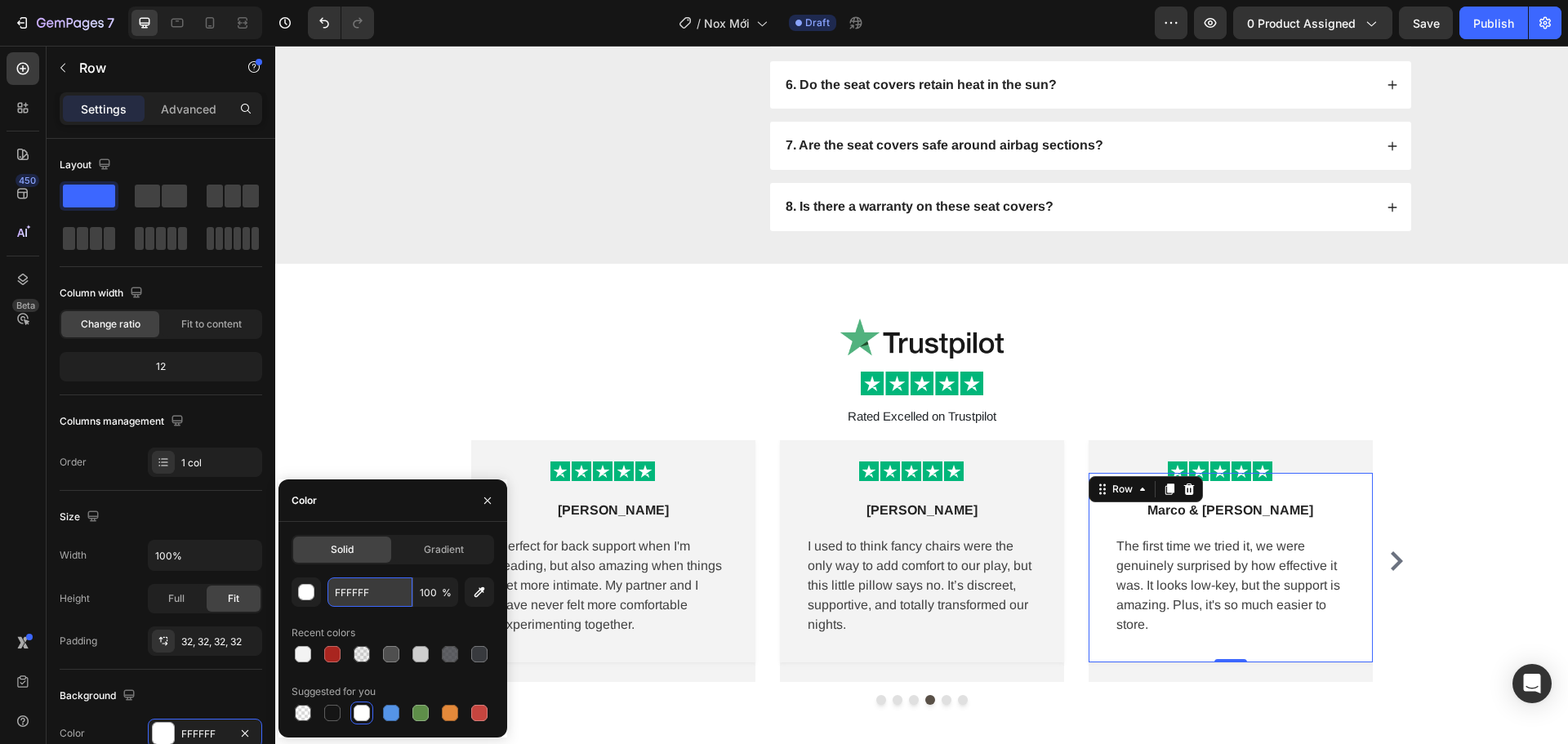
click at [379, 598] on input "FFFFFF" at bounding box center [370, 591] width 85 height 29
paste input "3F3F3"
type input "F3F3F3"
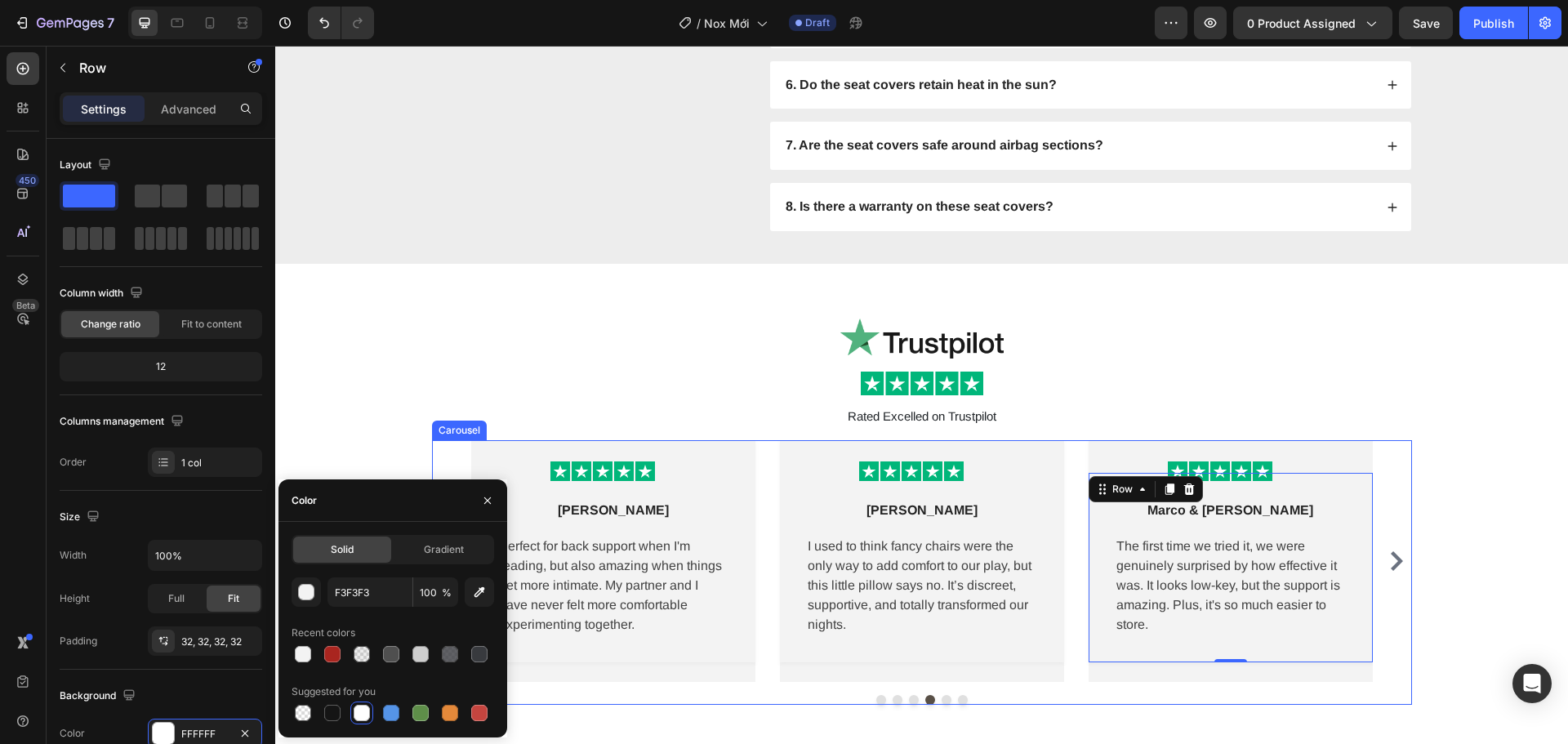
click at [1398, 552] on icon "Carousel Next Arrow" at bounding box center [1396, 561] width 20 height 20
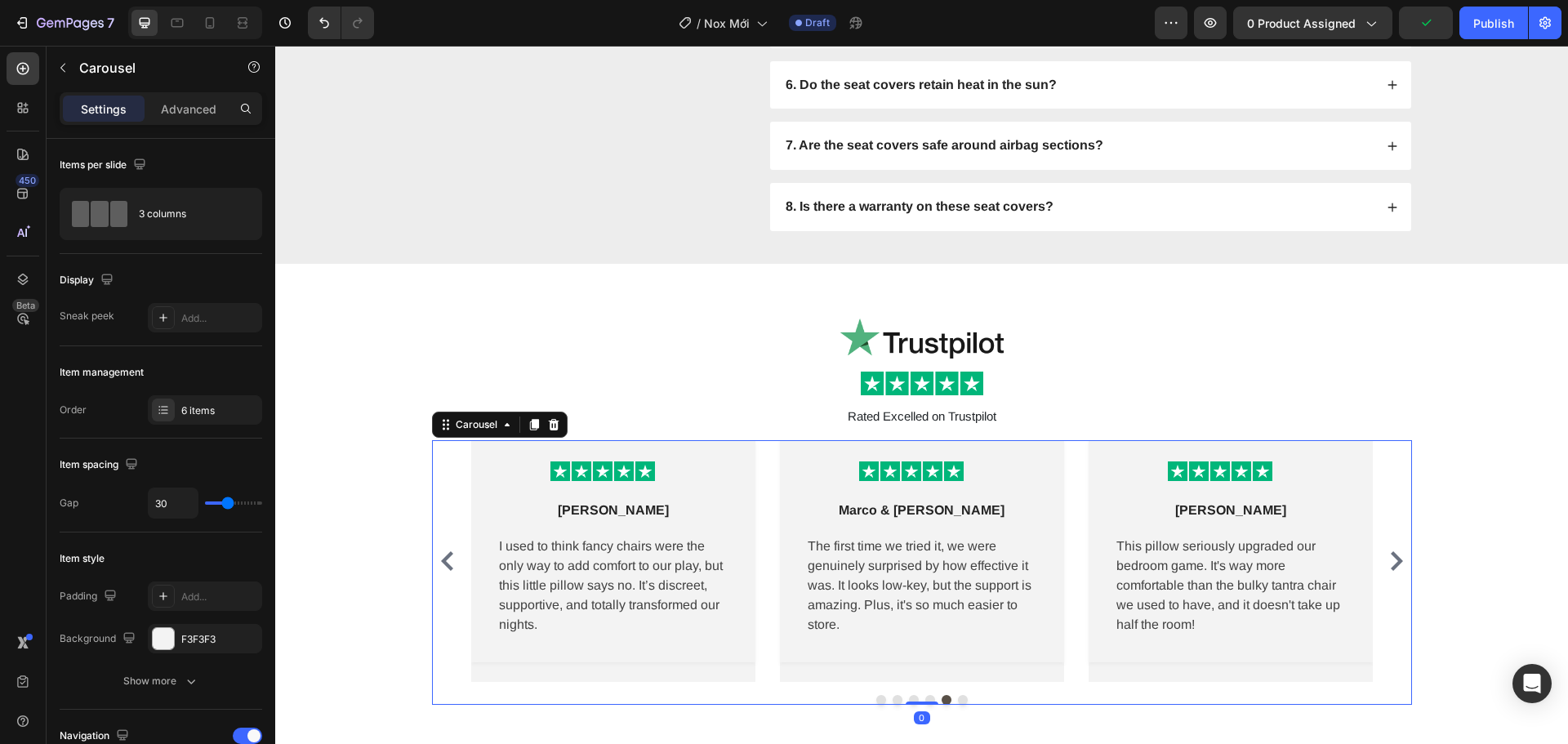
click at [1398, 552] on icon "Carousel Next Arrow" at bounding box center [1396, 561] width 20 height 20
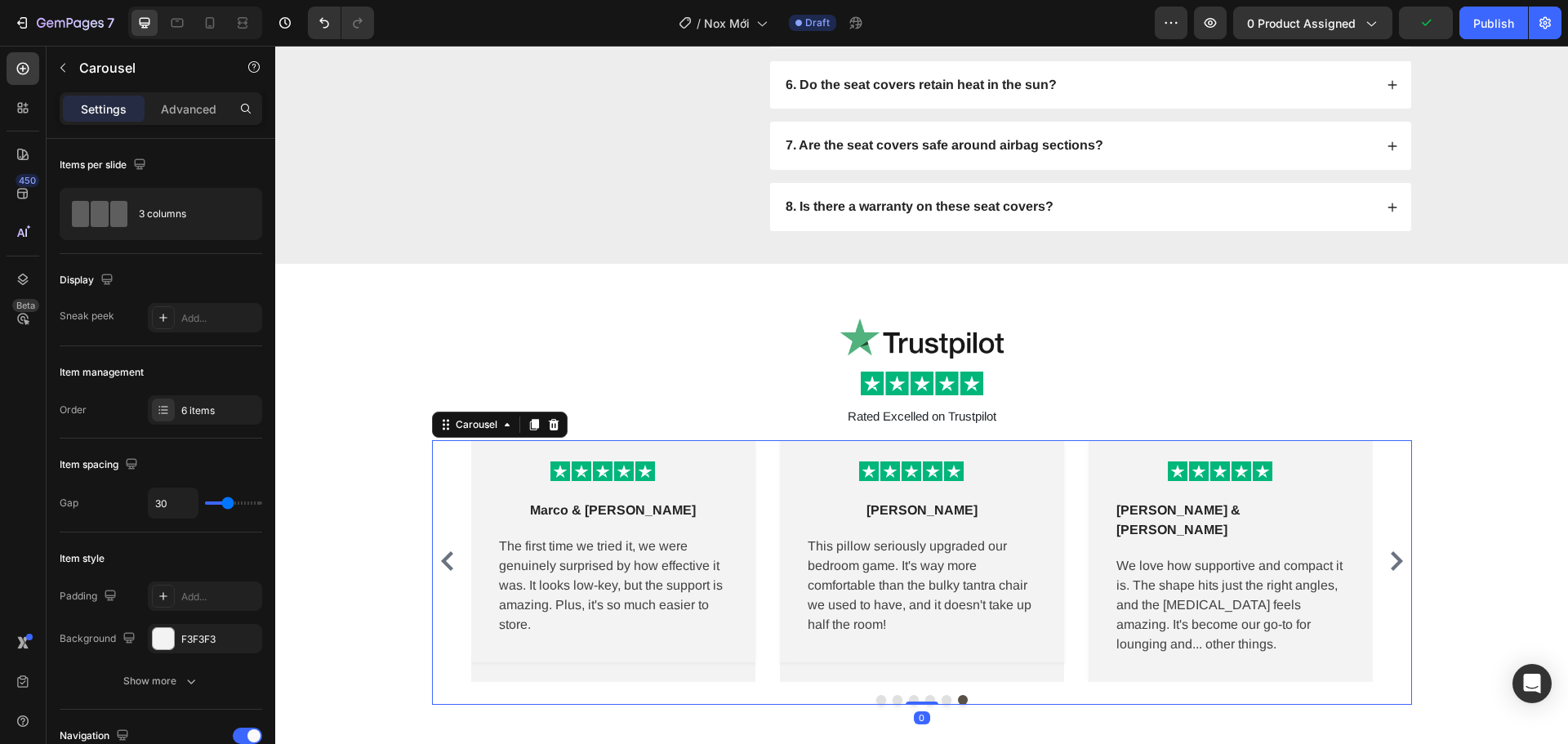
click at [1398, 552] on icon "Carousel Next Arrow" at bounding box center [1396, 561] width 20 height 20
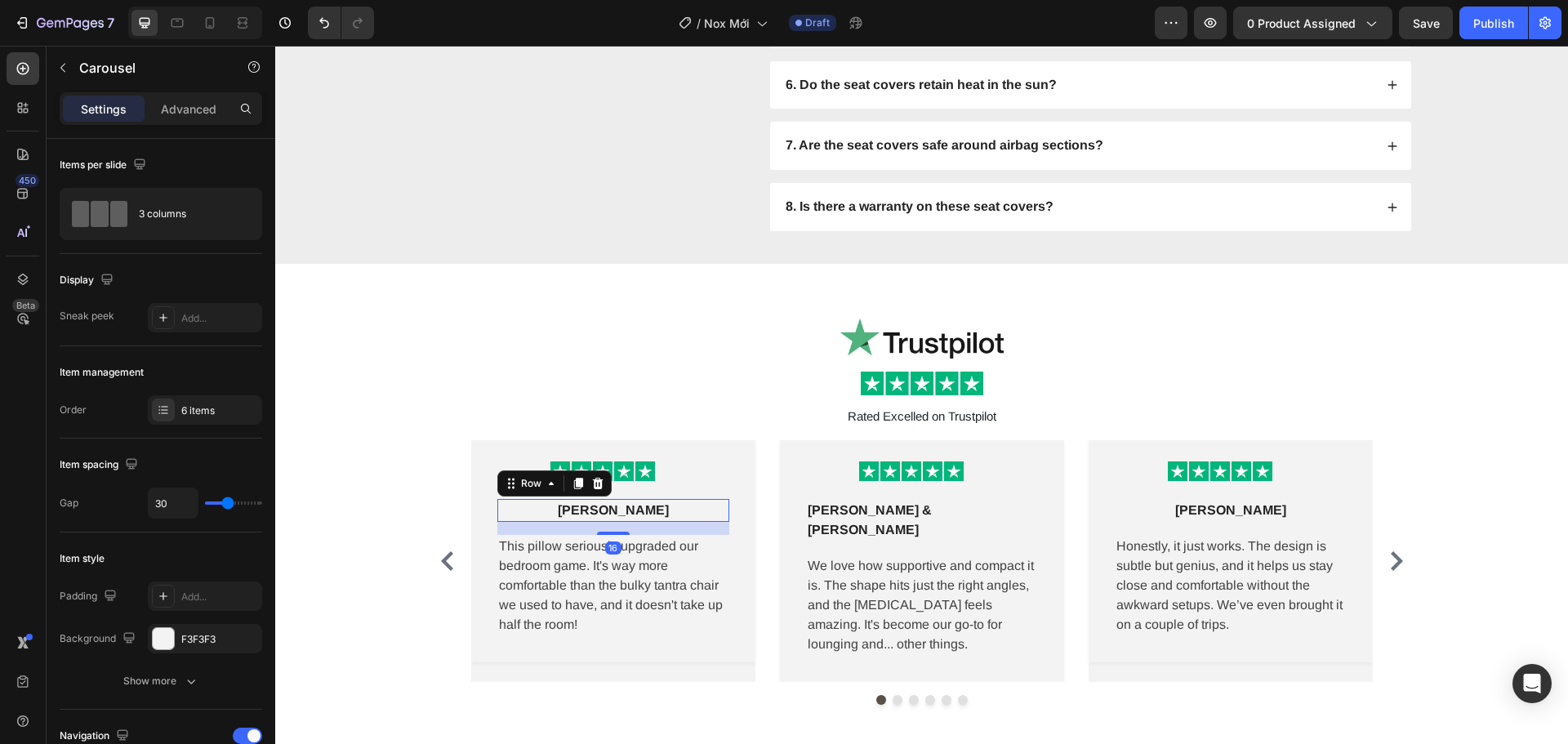
click at [697, 514] on div "Lena M Text block Row 16" at bounding box center [613, 510] width 232 height 23
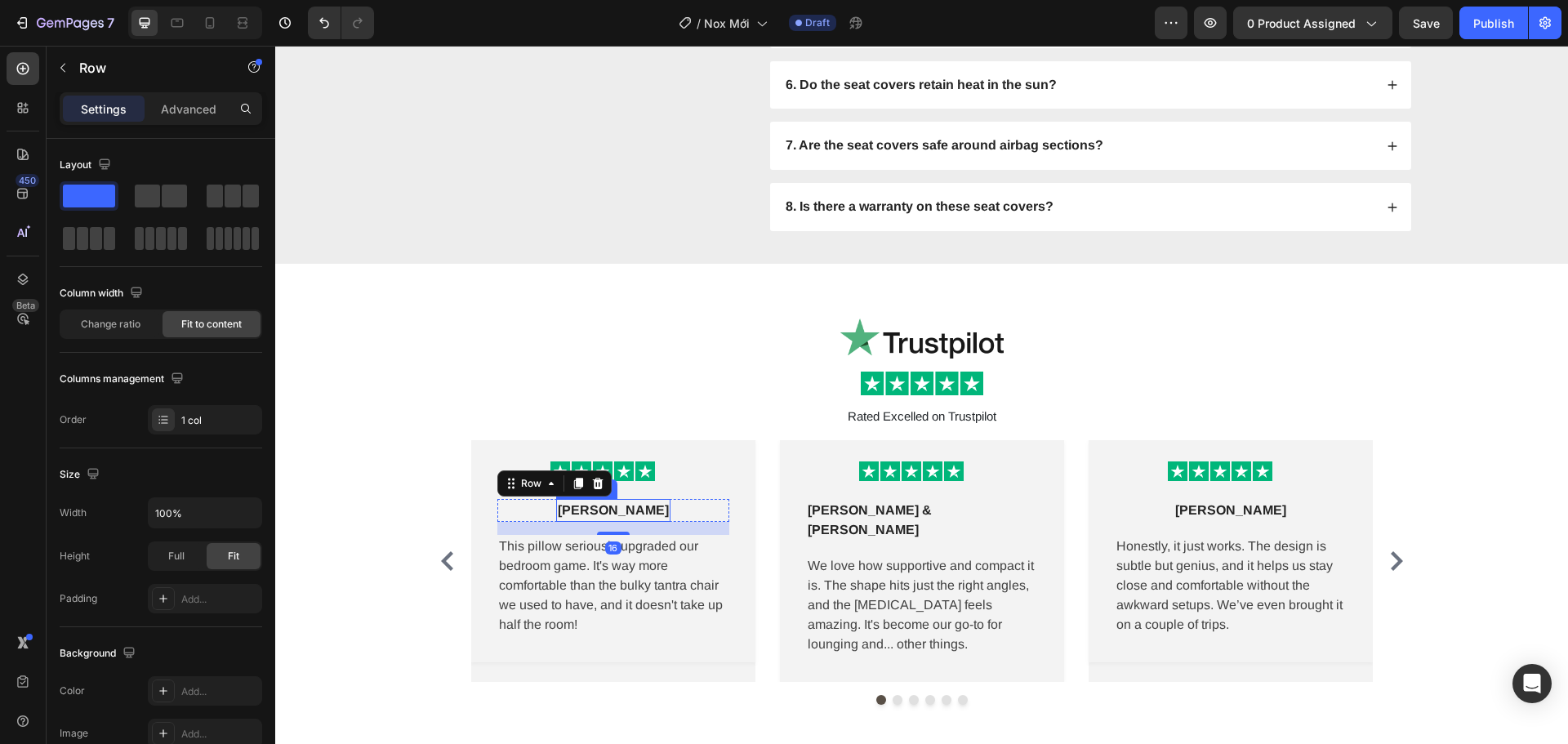
click at [589, 514] on p "[PERSON_NAME]" at bounding box center [614, 510] width 111 height 20
click at [707, 515] on div "Lena M Text block Row 0" at bounding box center [613, 510] width 232 height 23
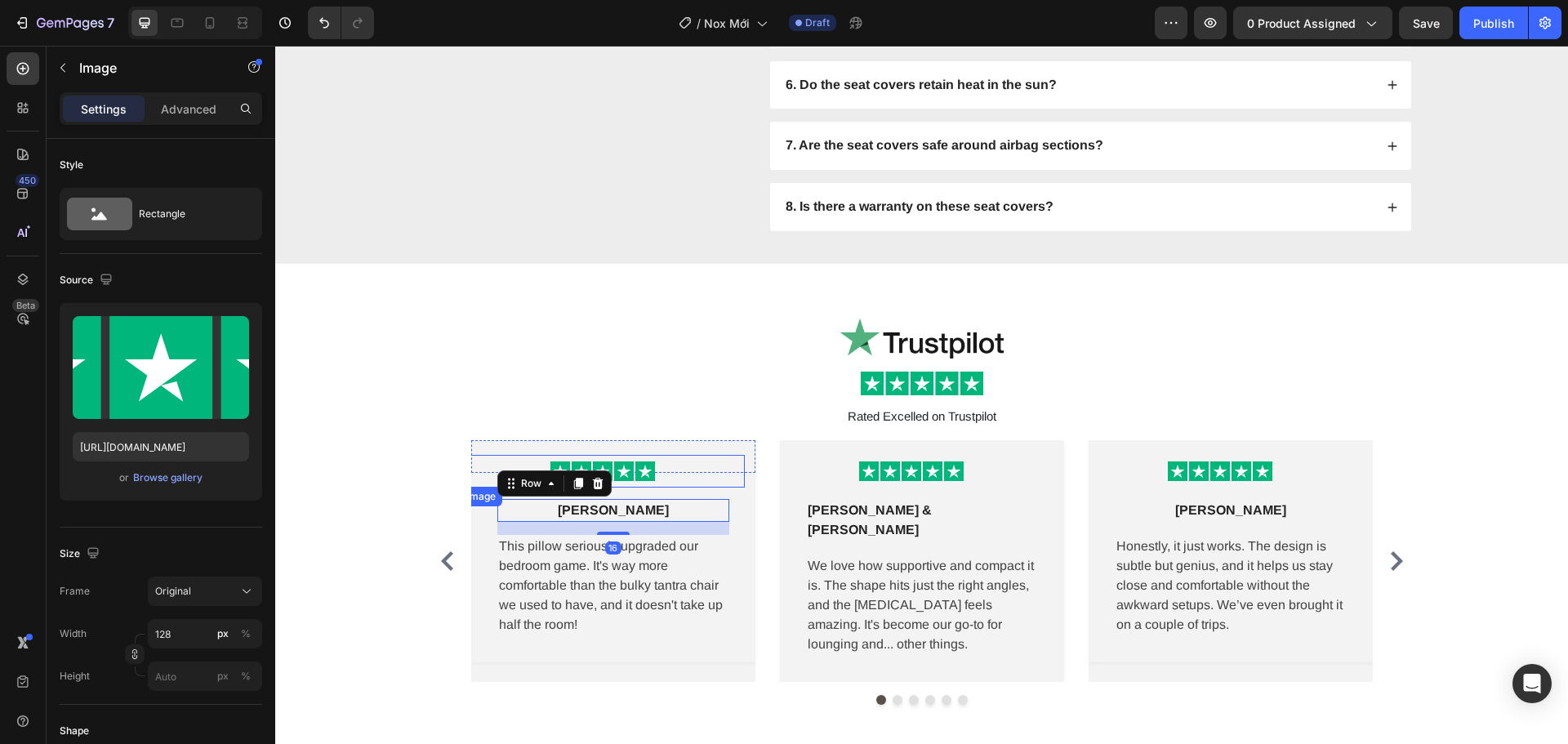
click at [659, 478] on div at bounding box center [602, 471] width 258 height 20
click at [616, 506] on p "[PERSON_NAME]" at bounding box center [614, 510] width 111 height 20
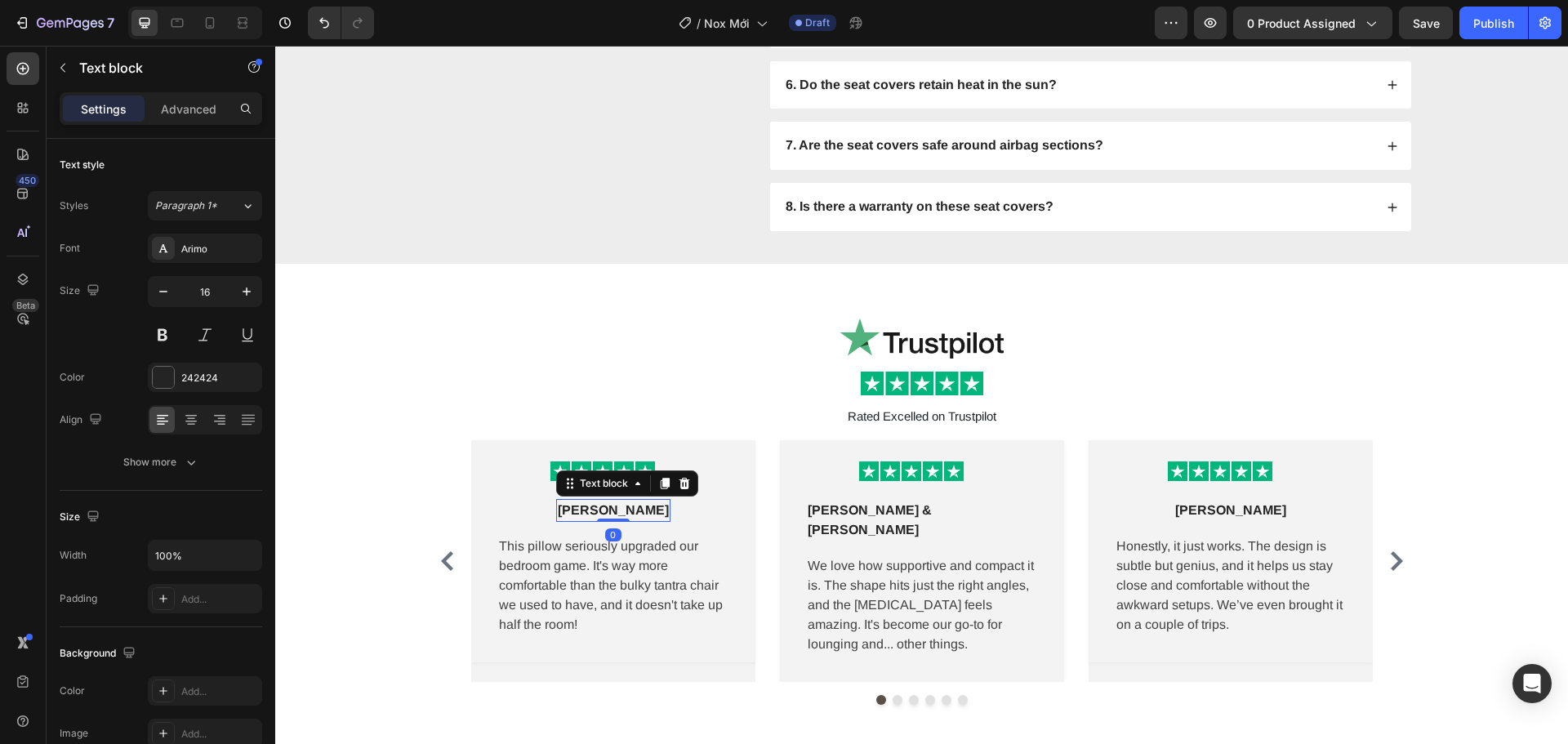
click at [616, 506] on p "[PERSON_NAME]" at bounding box center [614, 510] width 111 height 20
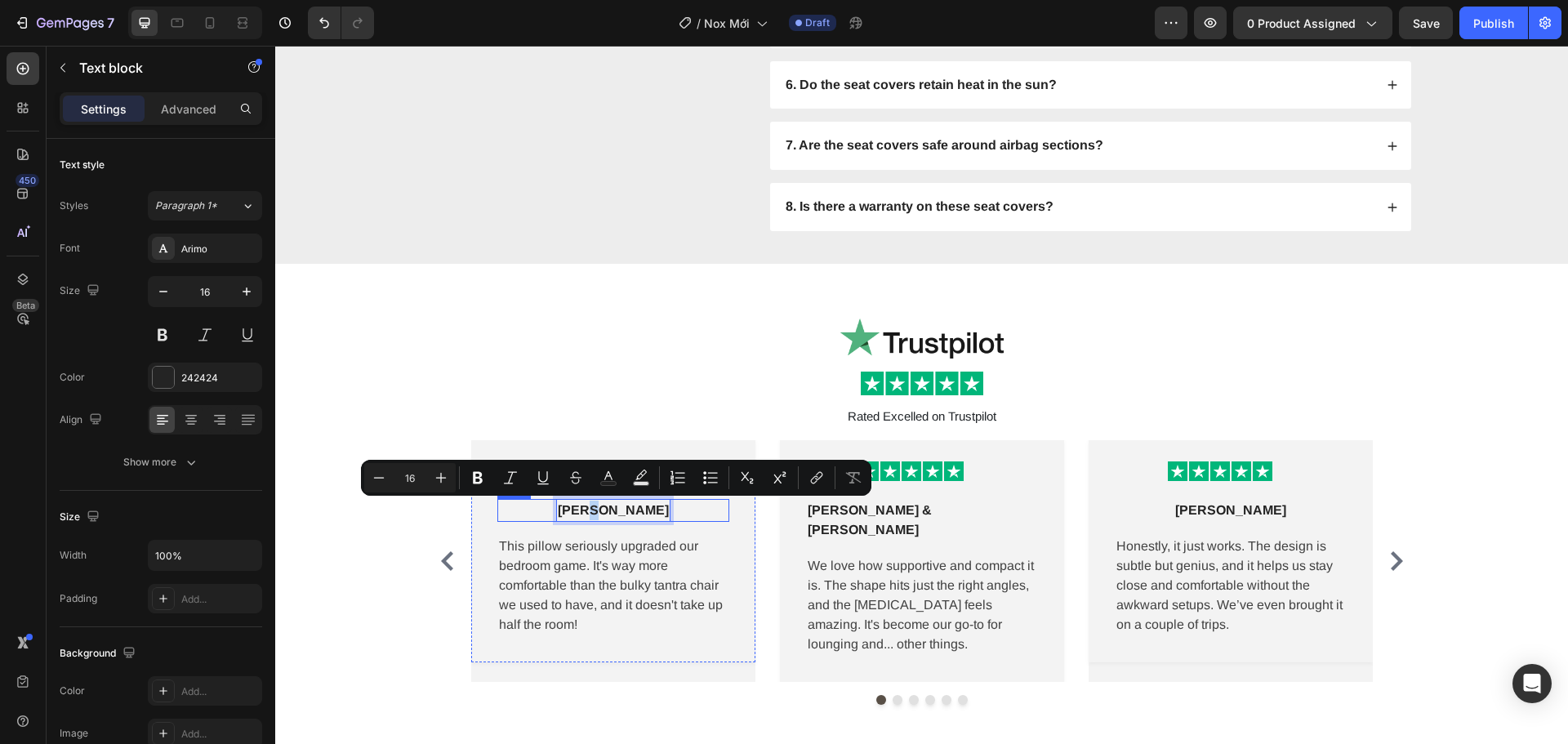
click at [490, 514] on div "Lena M Text block 0 Row This pillow seriously upgraded our bedroom game. It's w…" at bounding box center [613, 568] width 284 height 190
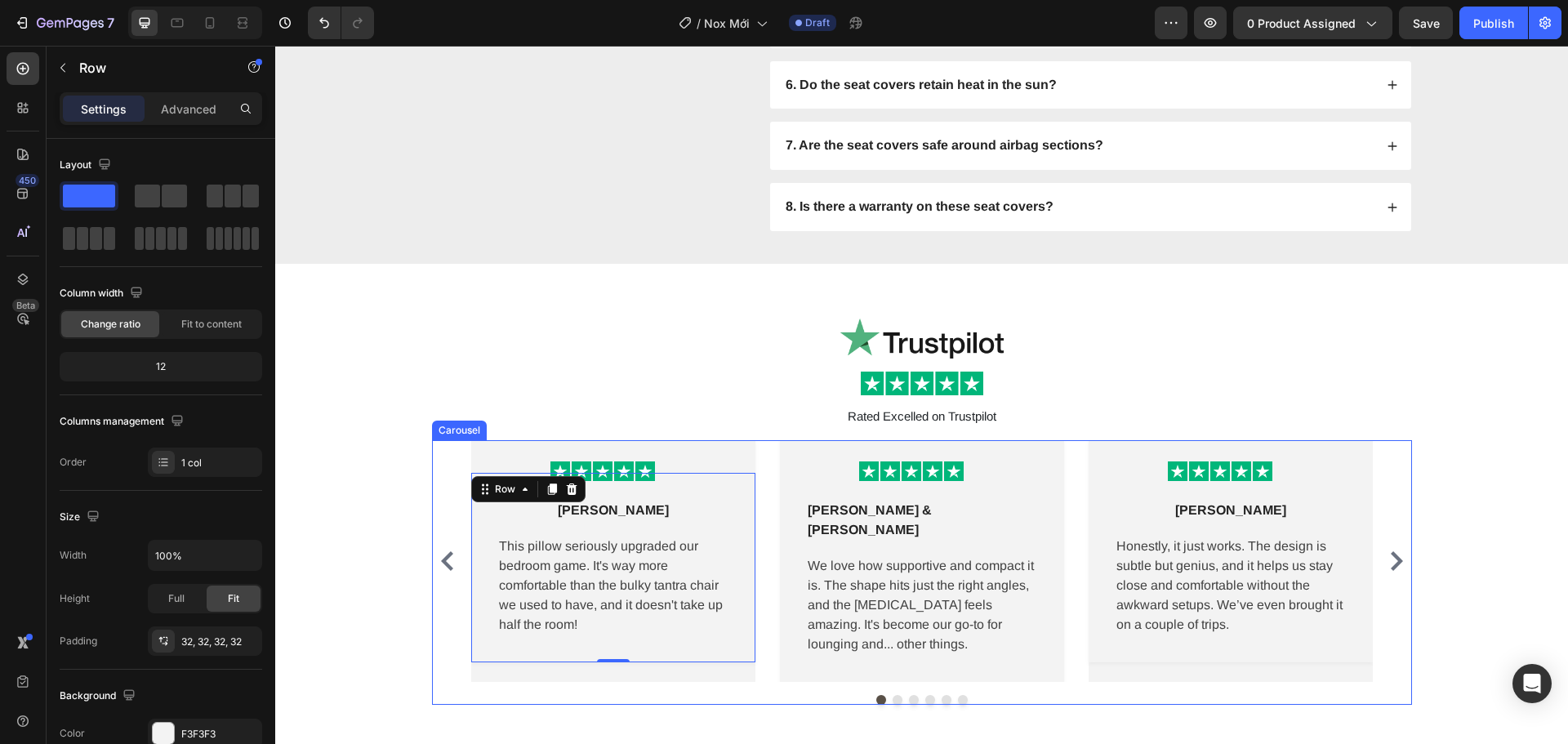
click at [445, 552] on icon "Carousel Back Arrow" at bounding box center [448, 561] width 20 height 20
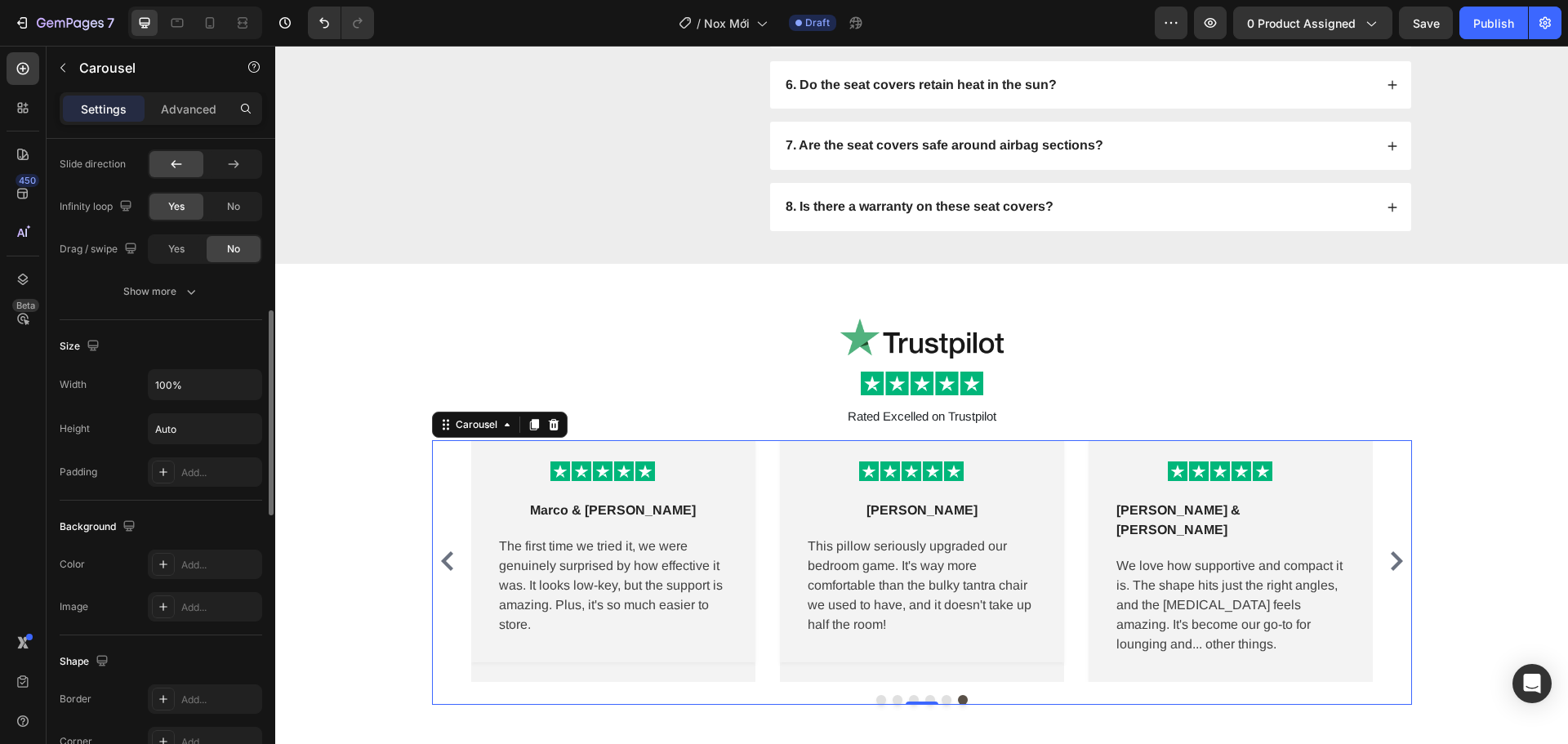
scroll to position [980, 0]
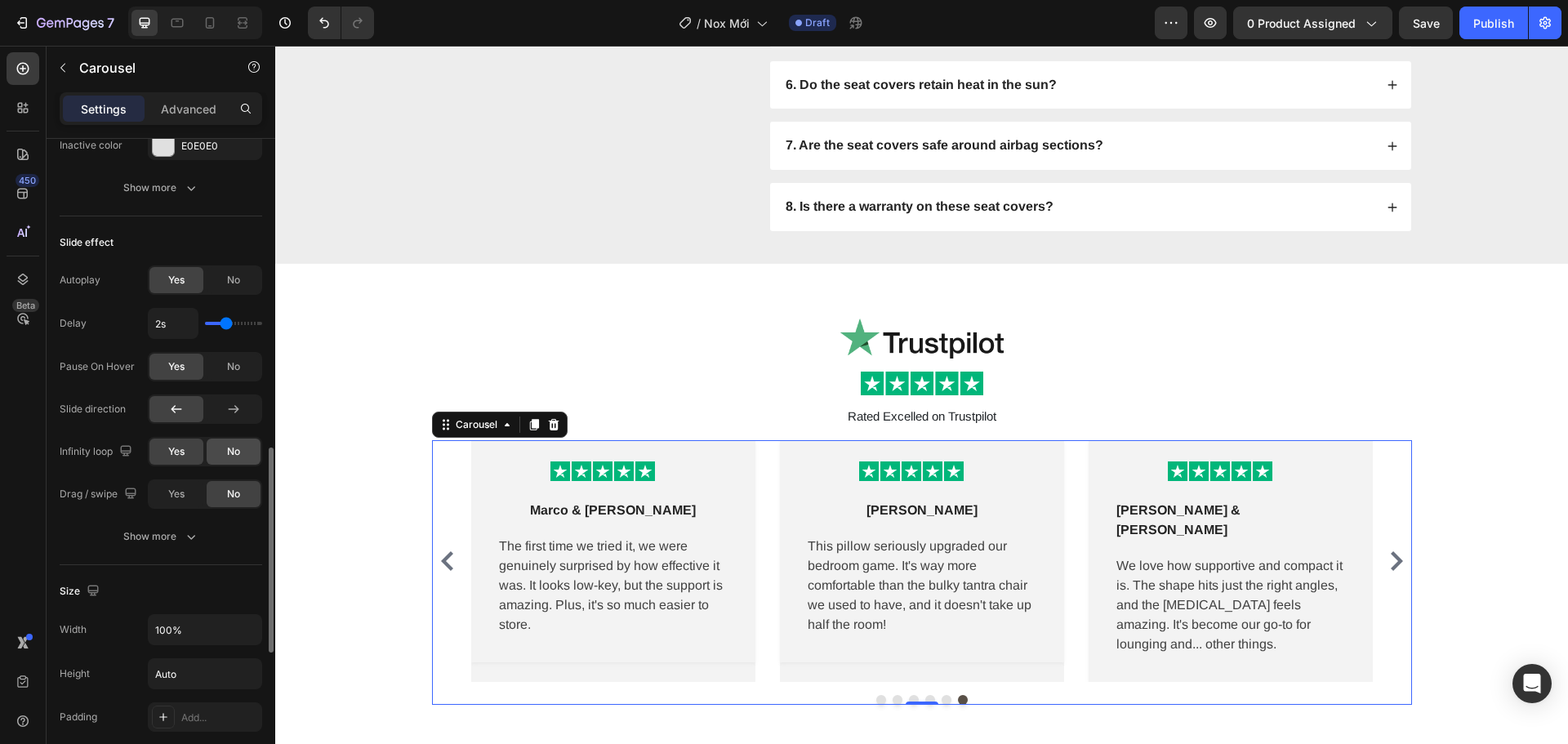
click at [227, 448] on span "No" at bounding box center [234, 452] width 13 height 15
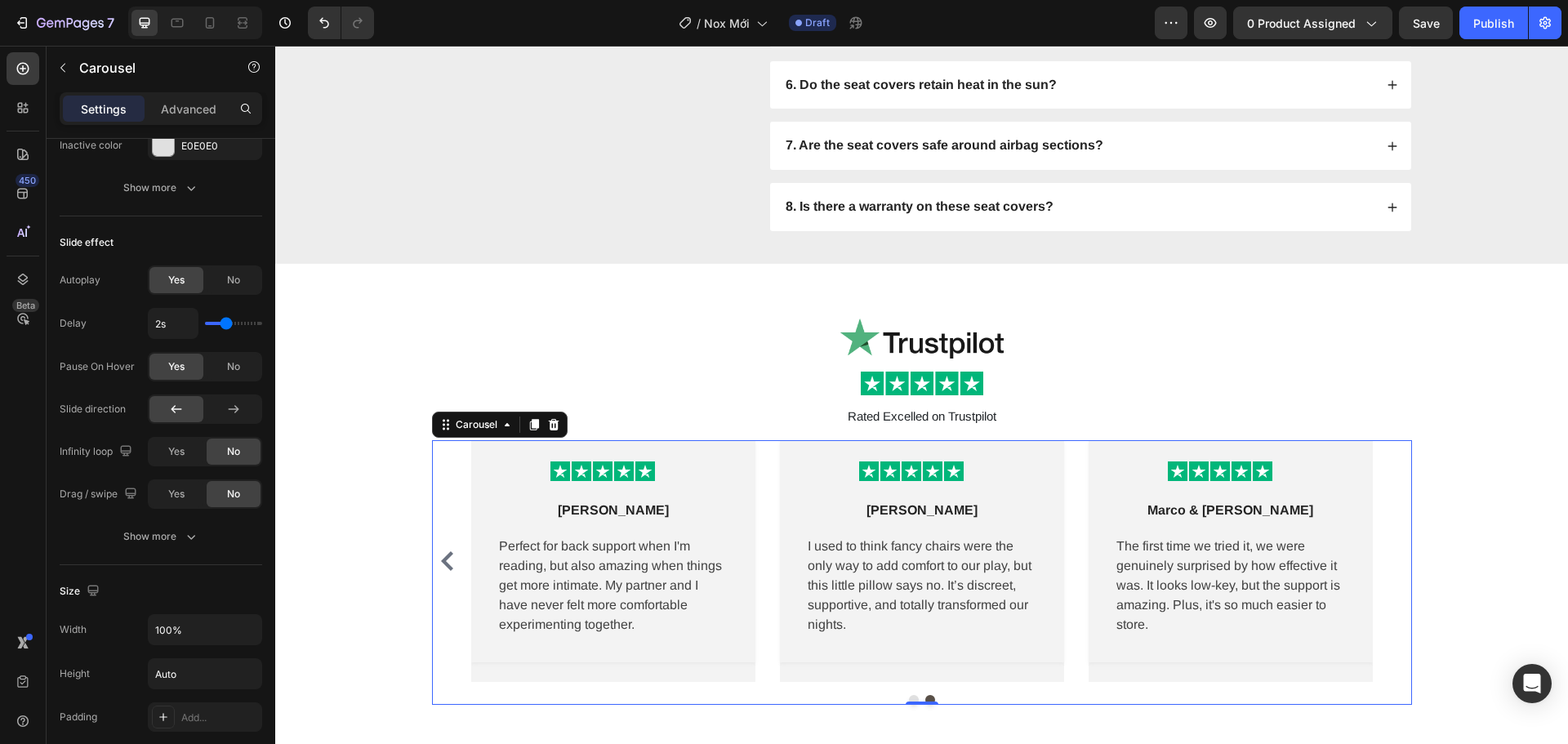
click at [442, 554] on icon "Carousel Back Arrow" at bounding box center [447, 561] width 12 height 20
click at [909, 695] on button "Dot" at bounding box center [914, 700] width 9 height 9
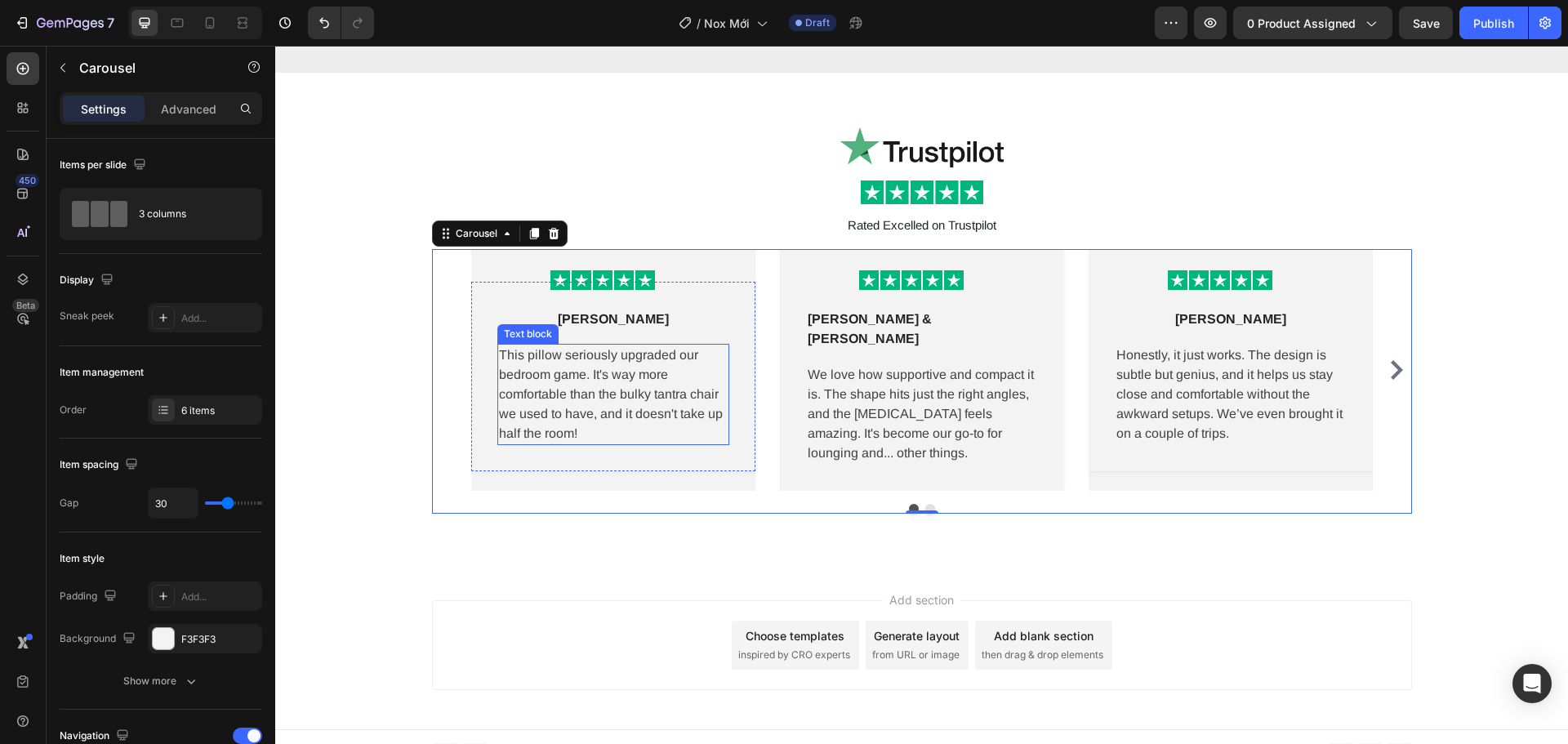
scroll to position [5009, 0]
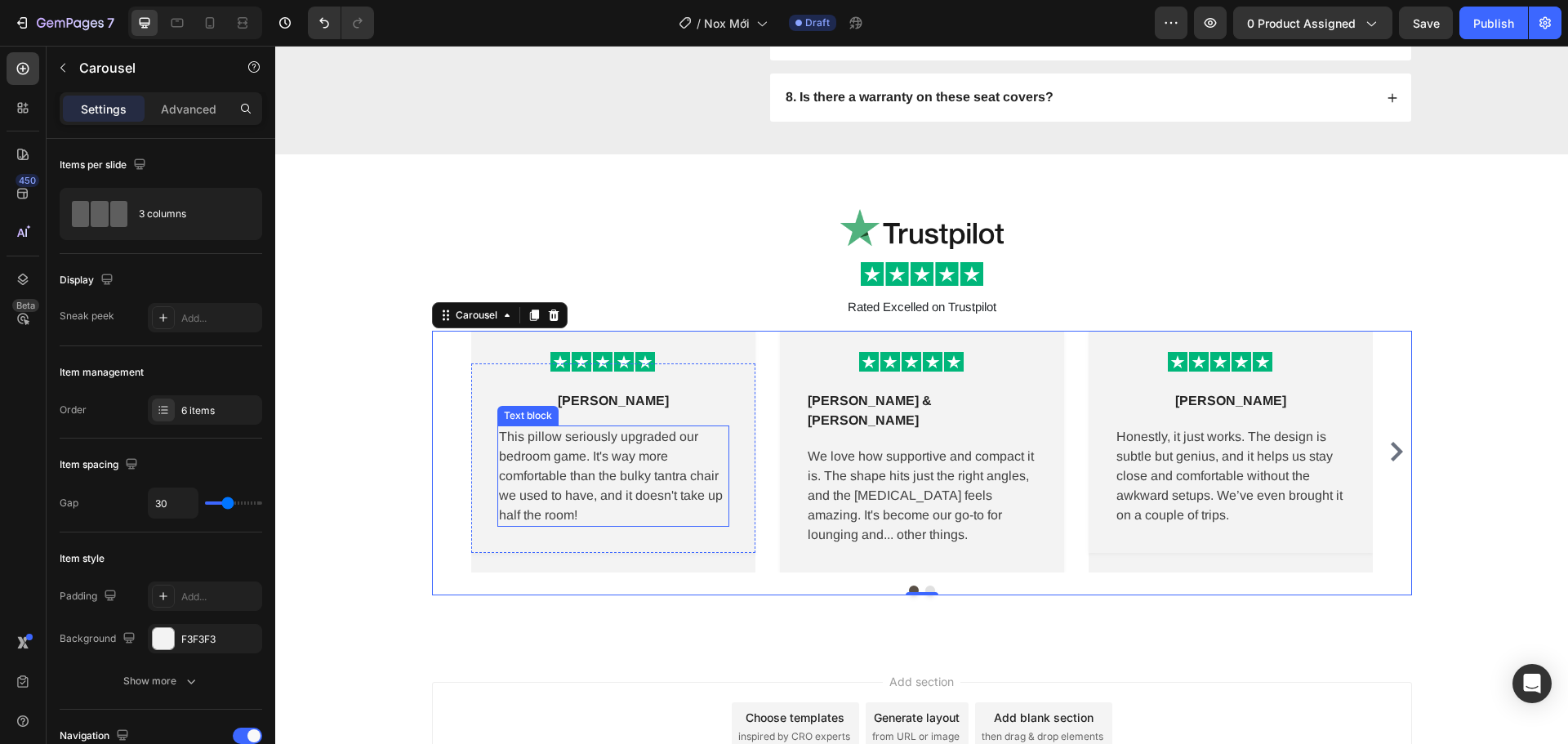
click at [607, 487] on p "This pillow seriously upgraded our bedroom game. It's way more comfortable than…" at bounding box center [614, 476] width 229 height 98
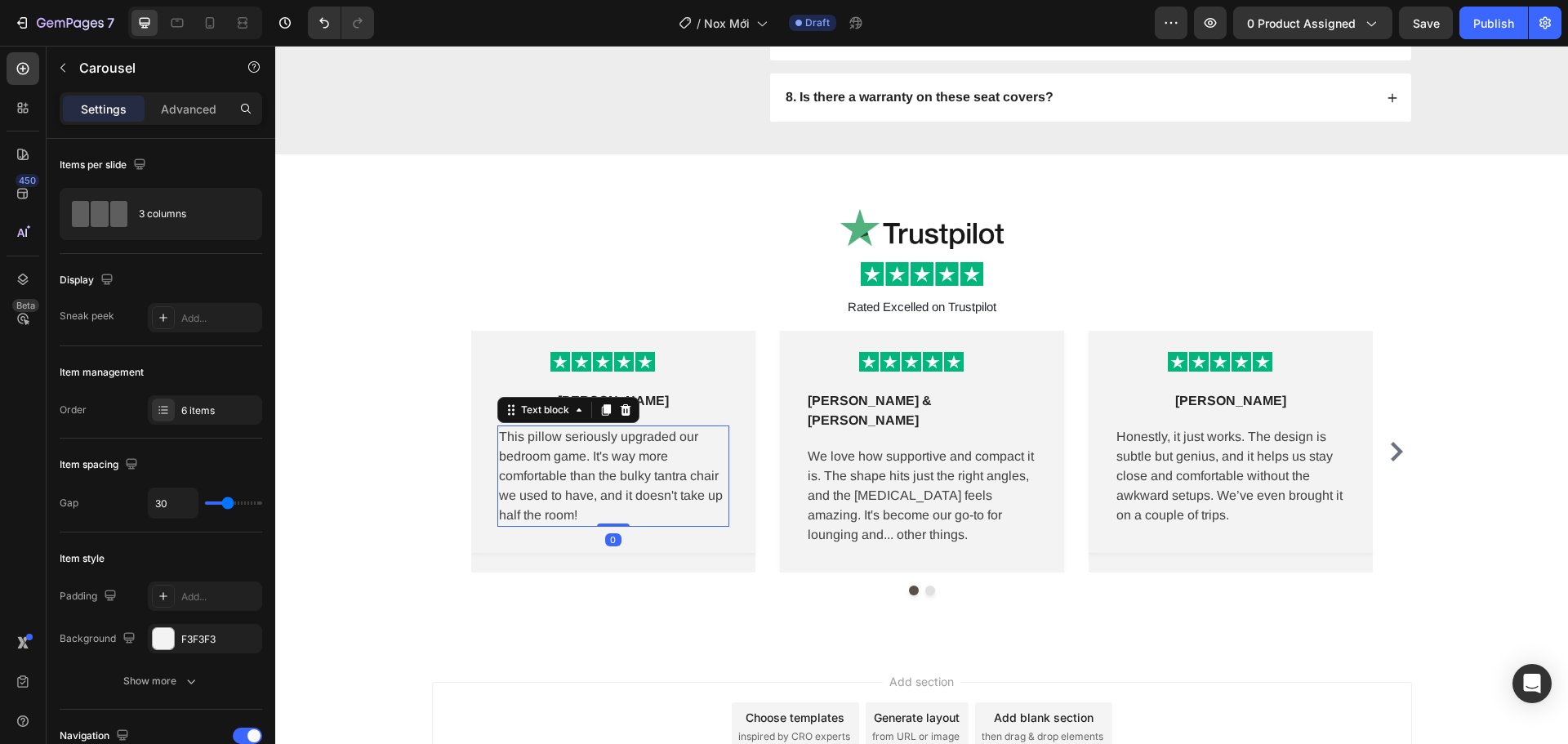
click at [607, 487] on p "This pillow seriously upgraded our bedroom game. It's way more comfortable than…" at bounding box center [614, 476] width 229 height 98
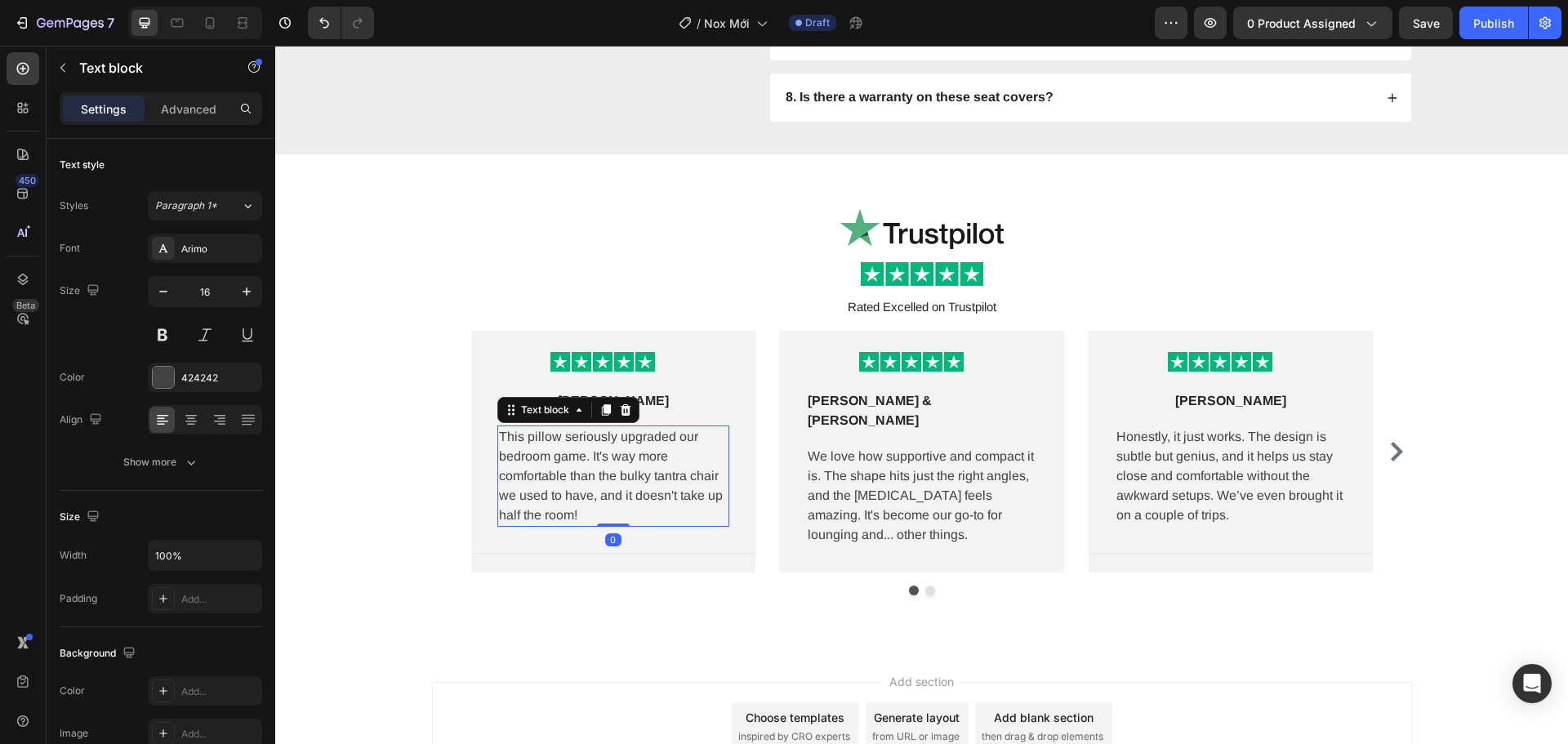
click at [607, 487] on p "This pillow seriously upgraded our bedroom game. It's way more comfortable than…" at bounding box center [614, 476] width 229 height 98
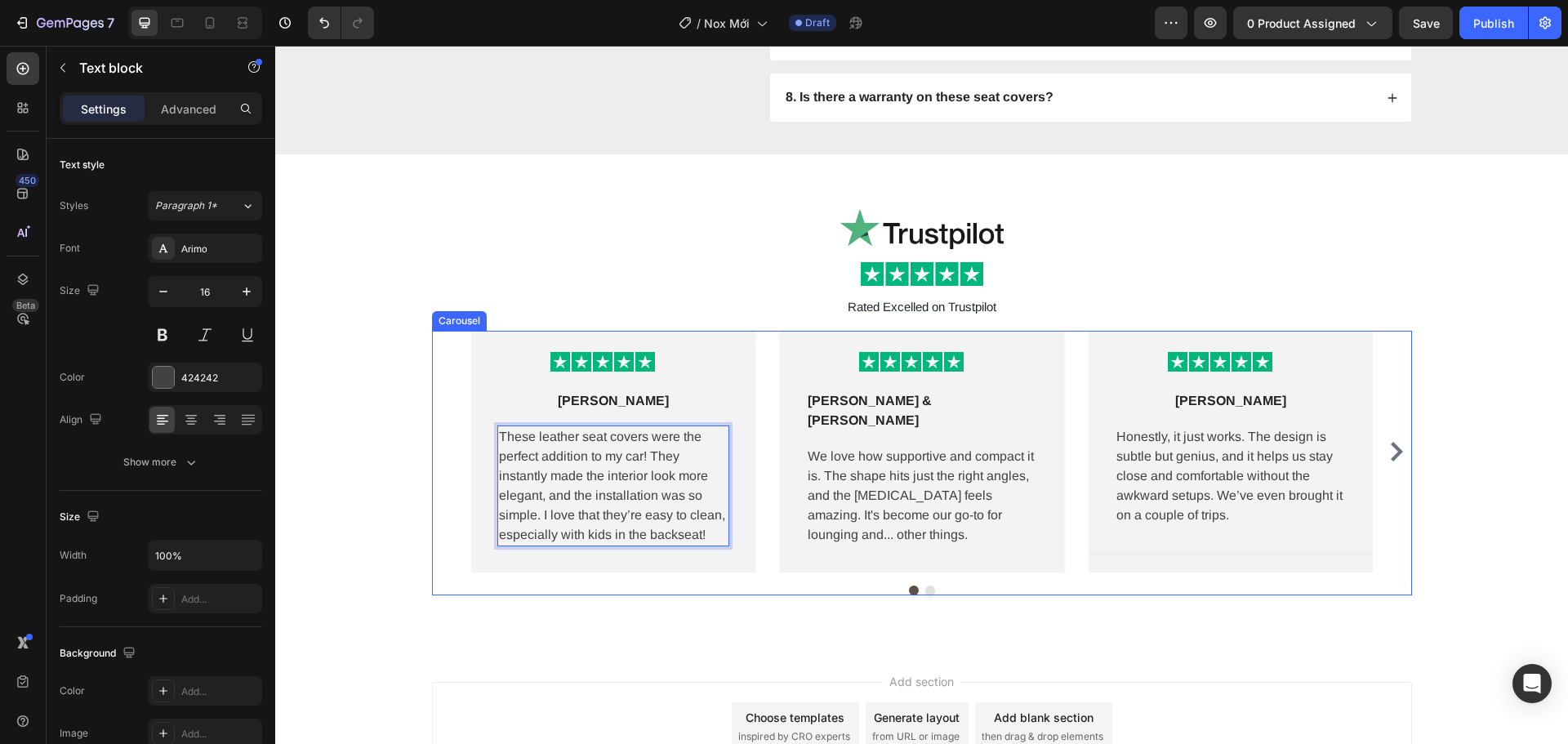
click at [924, 460] on p "We love how supportive and compact it is. The shape hits just the right angles,…" at bounding box center [922, 495] width 229 height 98
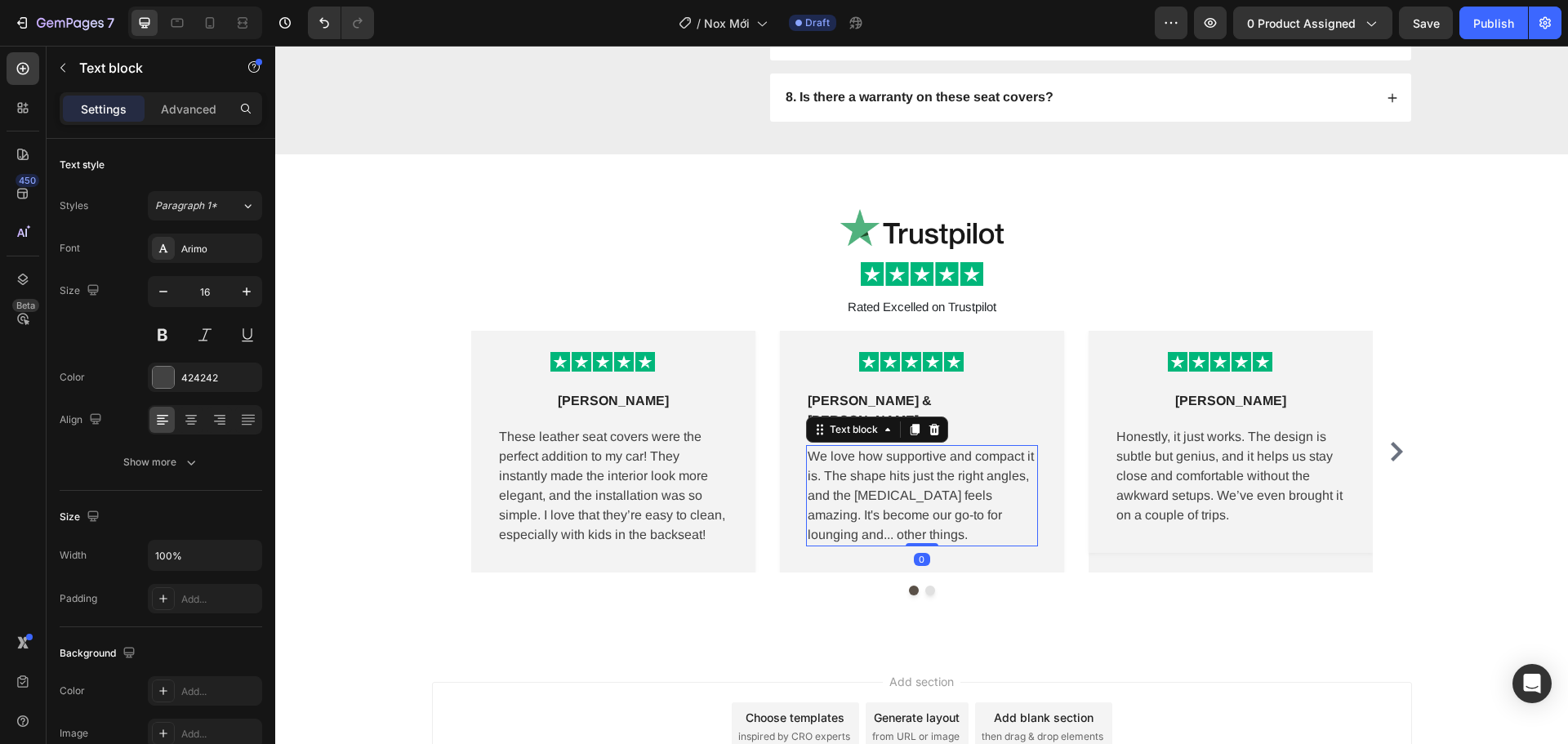
click at [924, 460] on p "We love how supportive and compact it is. The shape hits just the right angles,…" at bounding box center [922, 495] width 229 height 98
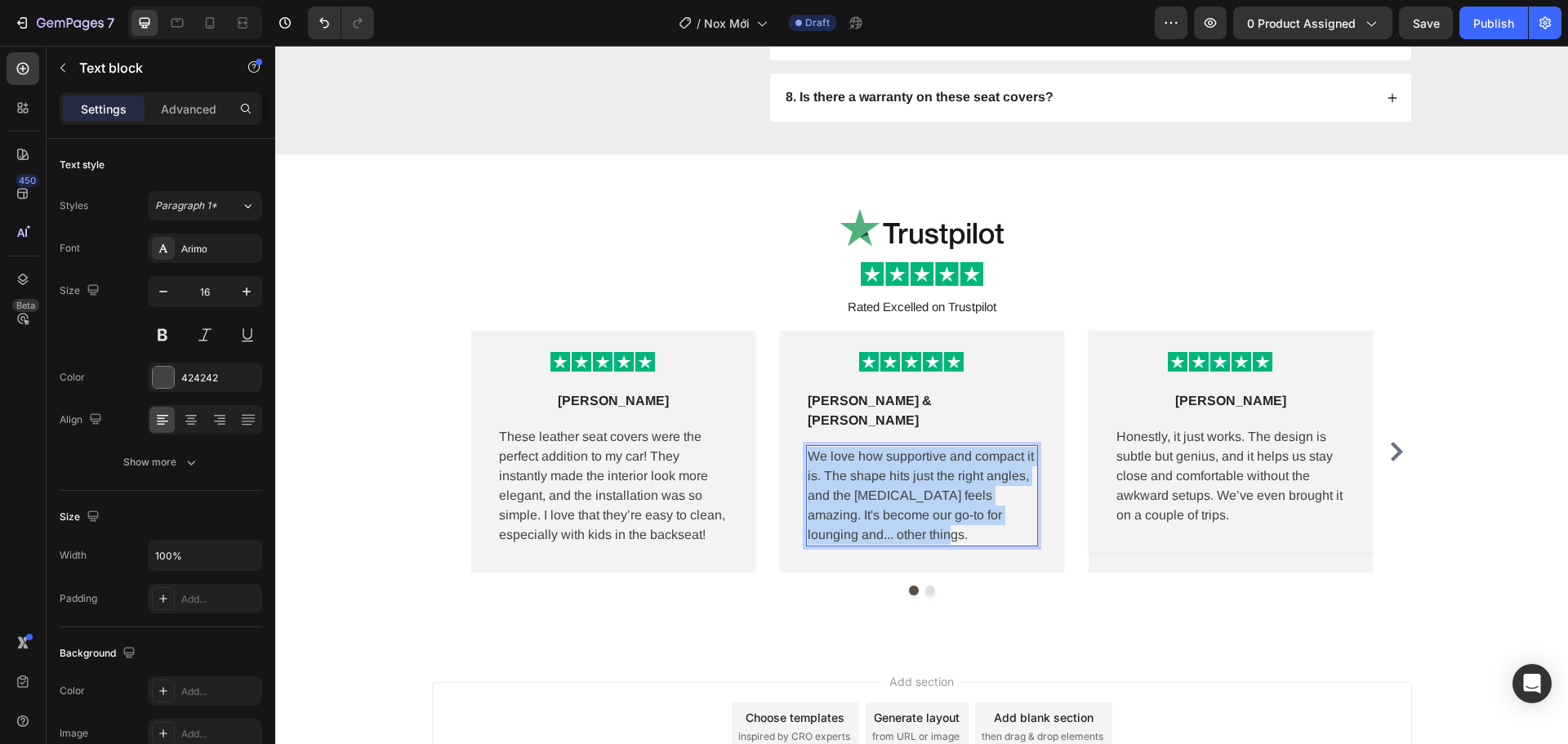
click at [924, 460] on p "We love how supportive and compact it is. The shape hits just the right angles,…" at bounding box center [922, 495] width 229 height 98
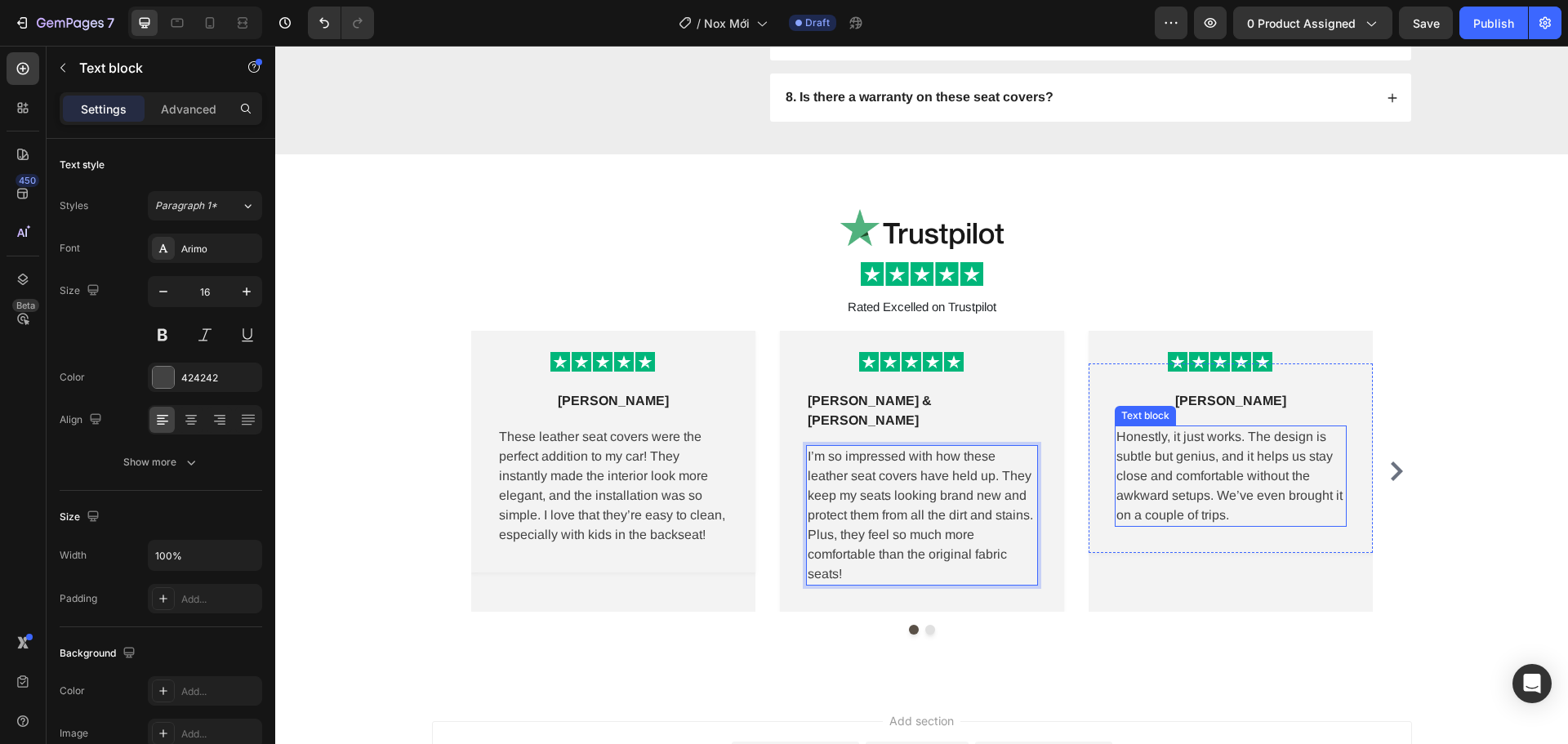
click at [1250, 466] on p "Honestly, it just works. The design is subtle but genius, and it helps us stay …" at bounding box center [1231, 476] width 229 height 98
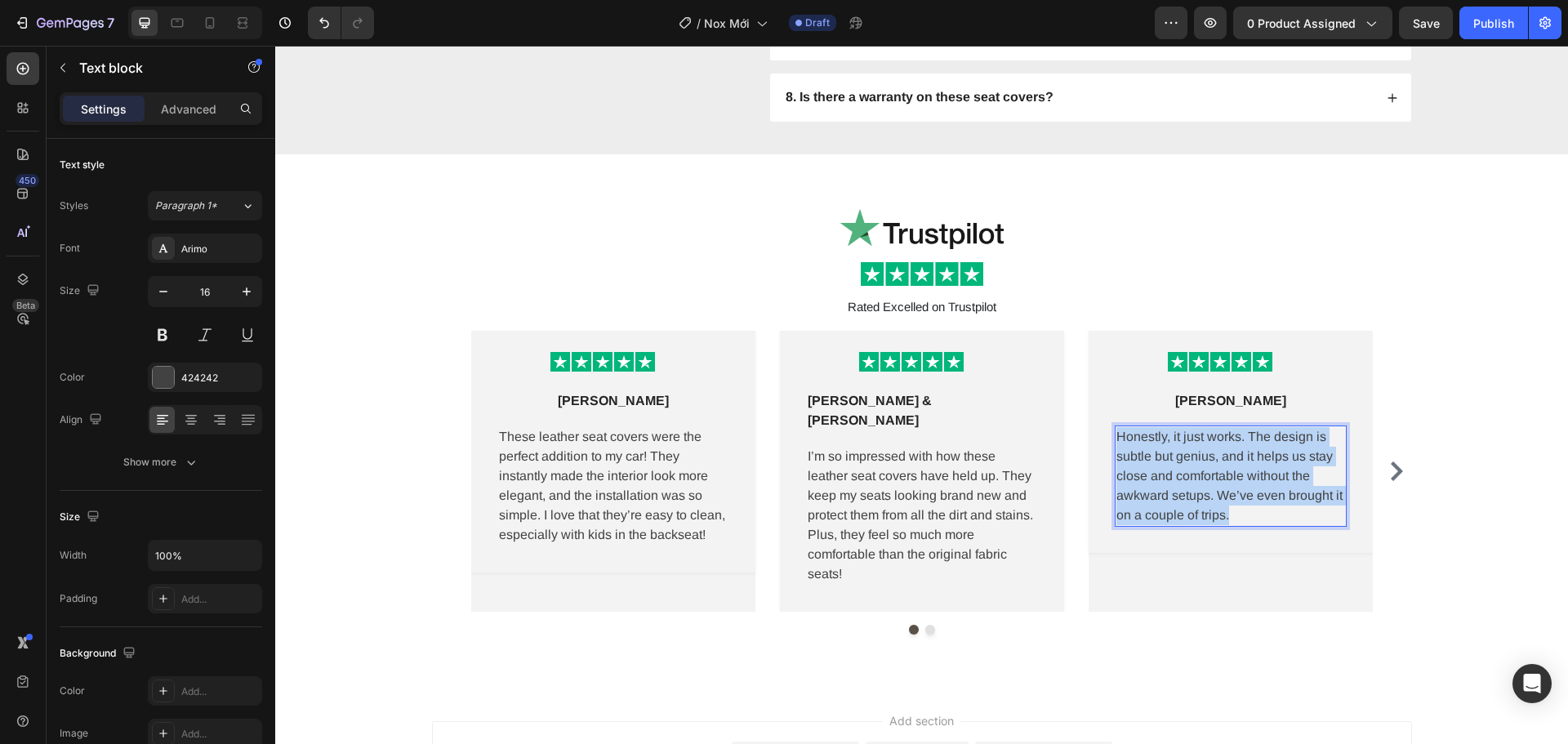
click at [1250, 466] on p "Honestly, it just works. The design is subtle but genius, and it helps us stay …" at bounding box center [1231, 476] width 229 height 98
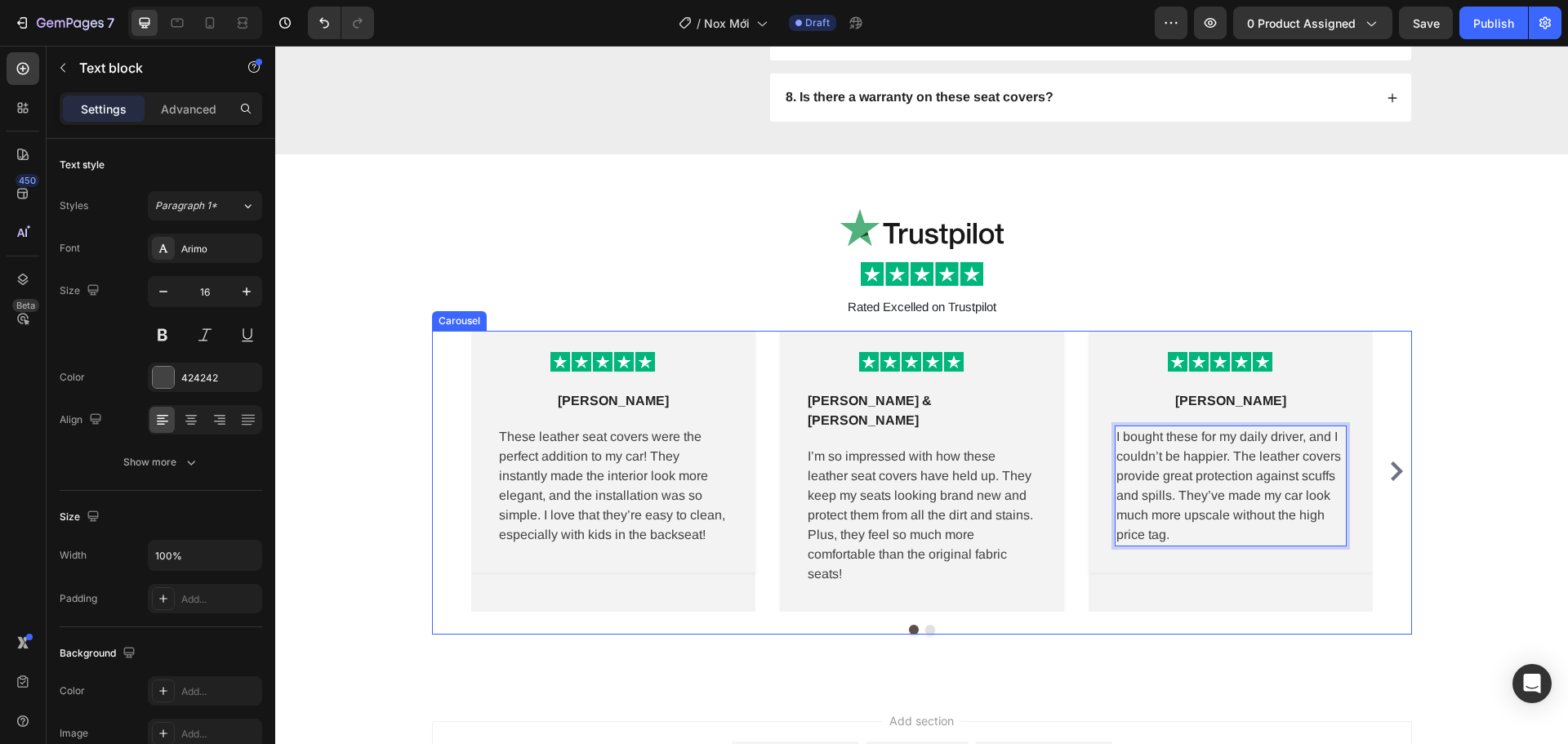
click at [1391, 464] on icon "Carousel Next Arrow" at bounding box center [1396, 471] width 12 height 20
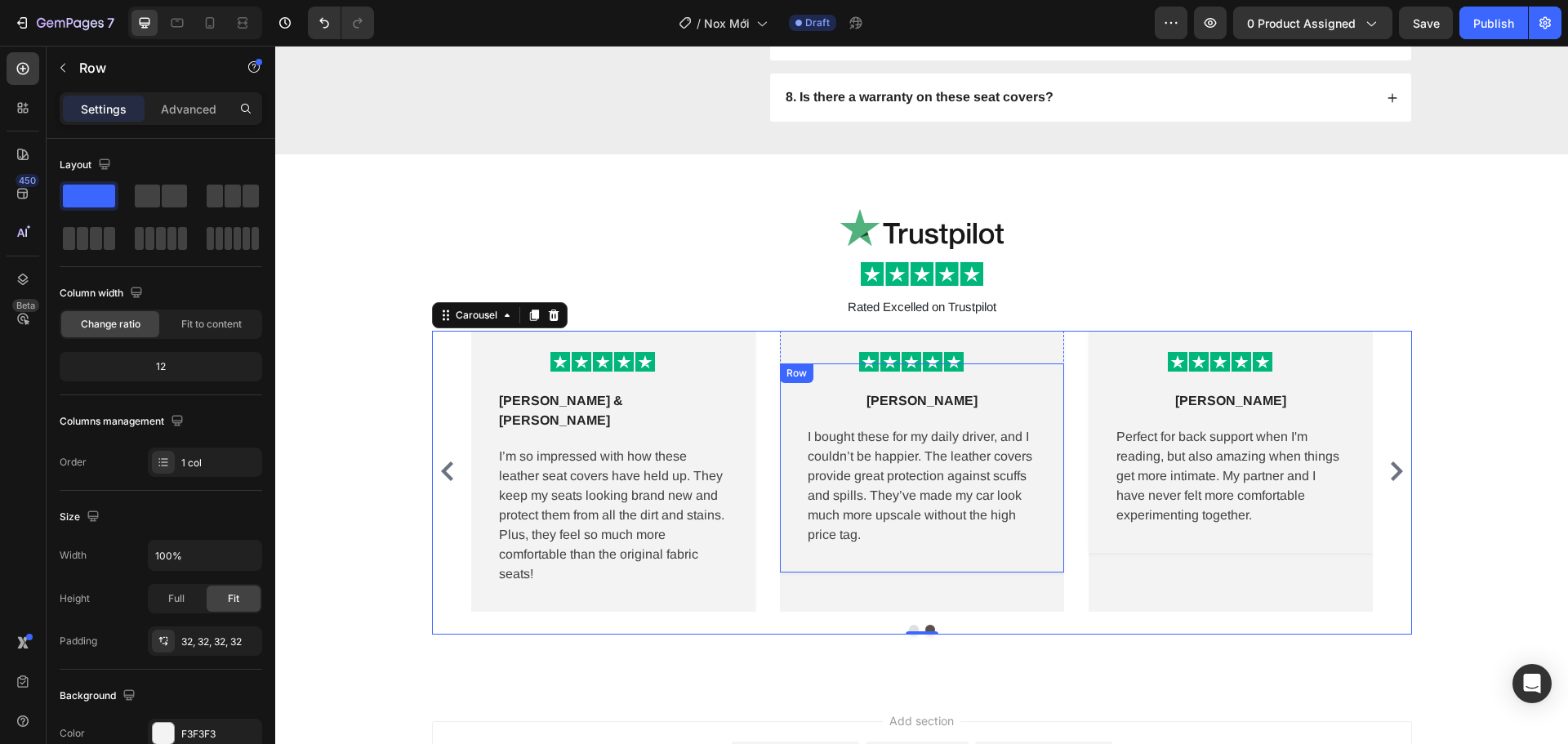
click at [982, 559] on div "Sasha L Text block Row I bought these for my daily driver, and I couldn’t be ha…" at bounding box center [921, 467] width 284 height 209
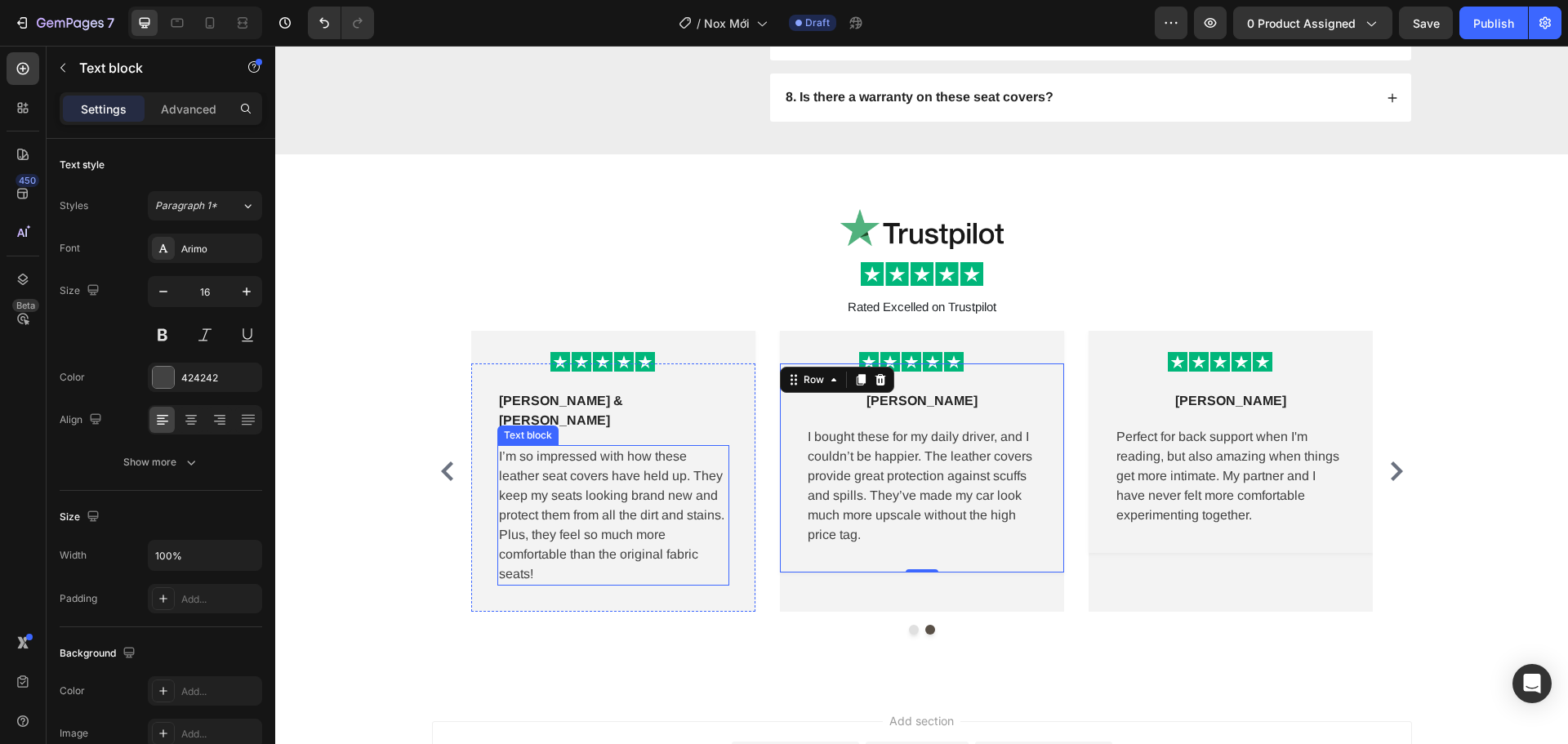
click at [600, 533] on p "I’m so impressed with how these leather seat covers have held up. They keep my …" at bounding box center [614, 515] width 229 height 137
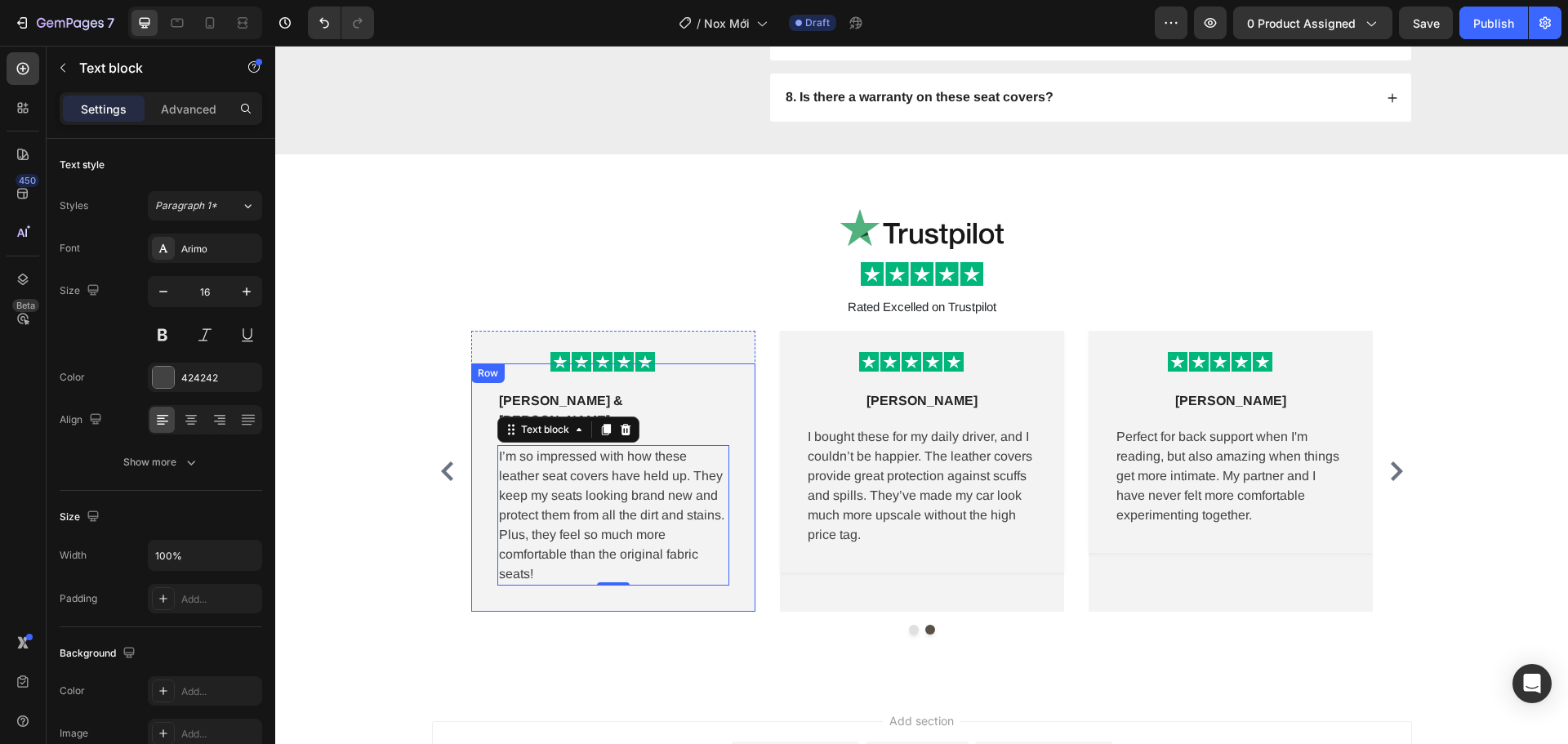
click at [664, 580] on div "Chris & Jamie T. Text block Row I’m so impressed with how these leather seat co…" at bounding box center [613, 487] width 284 height 249
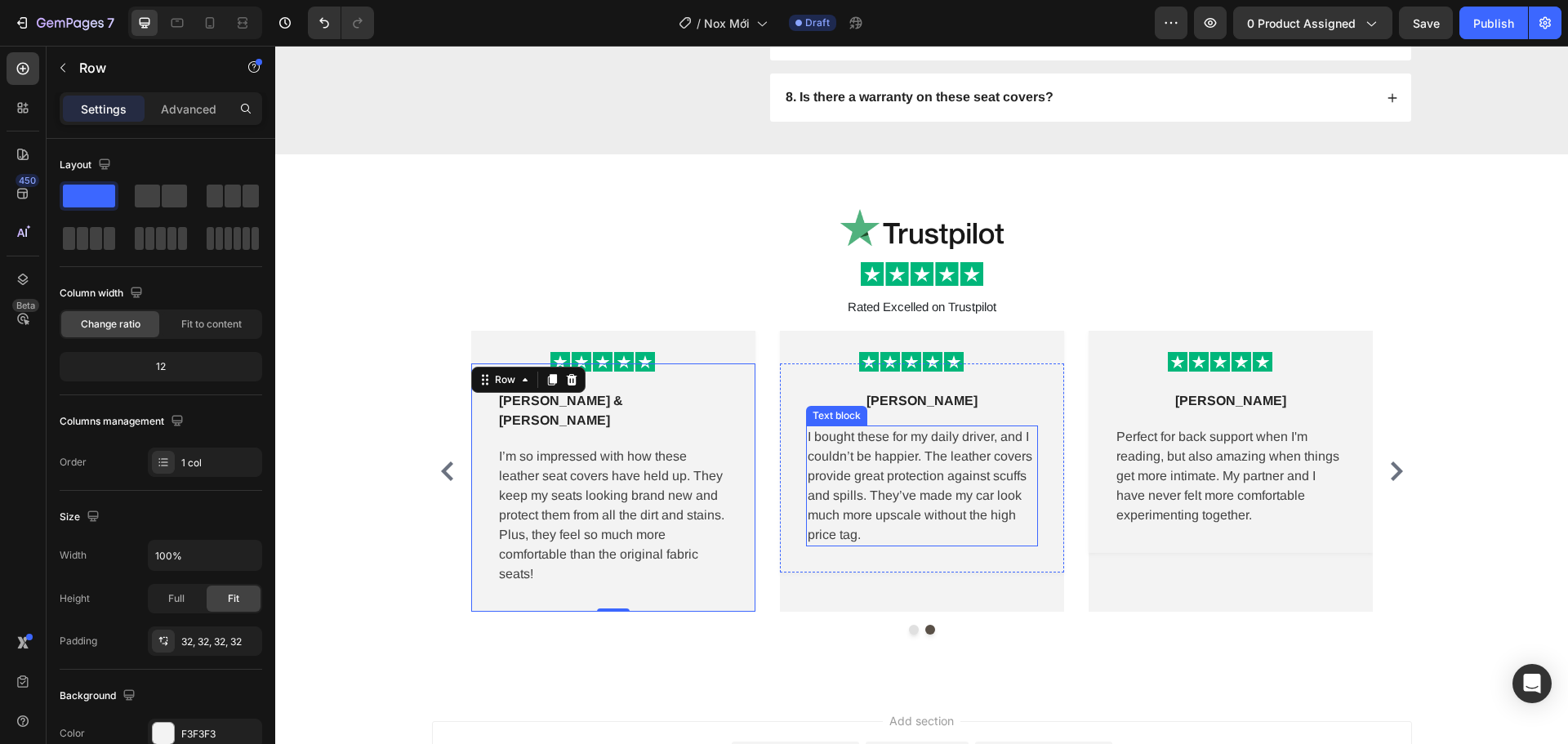
click at [878, 488] on p "I bought these for my daily driver, and I couldn’t be happier. The leather cove…" at bounding box center [922, 485] width 229 height 117
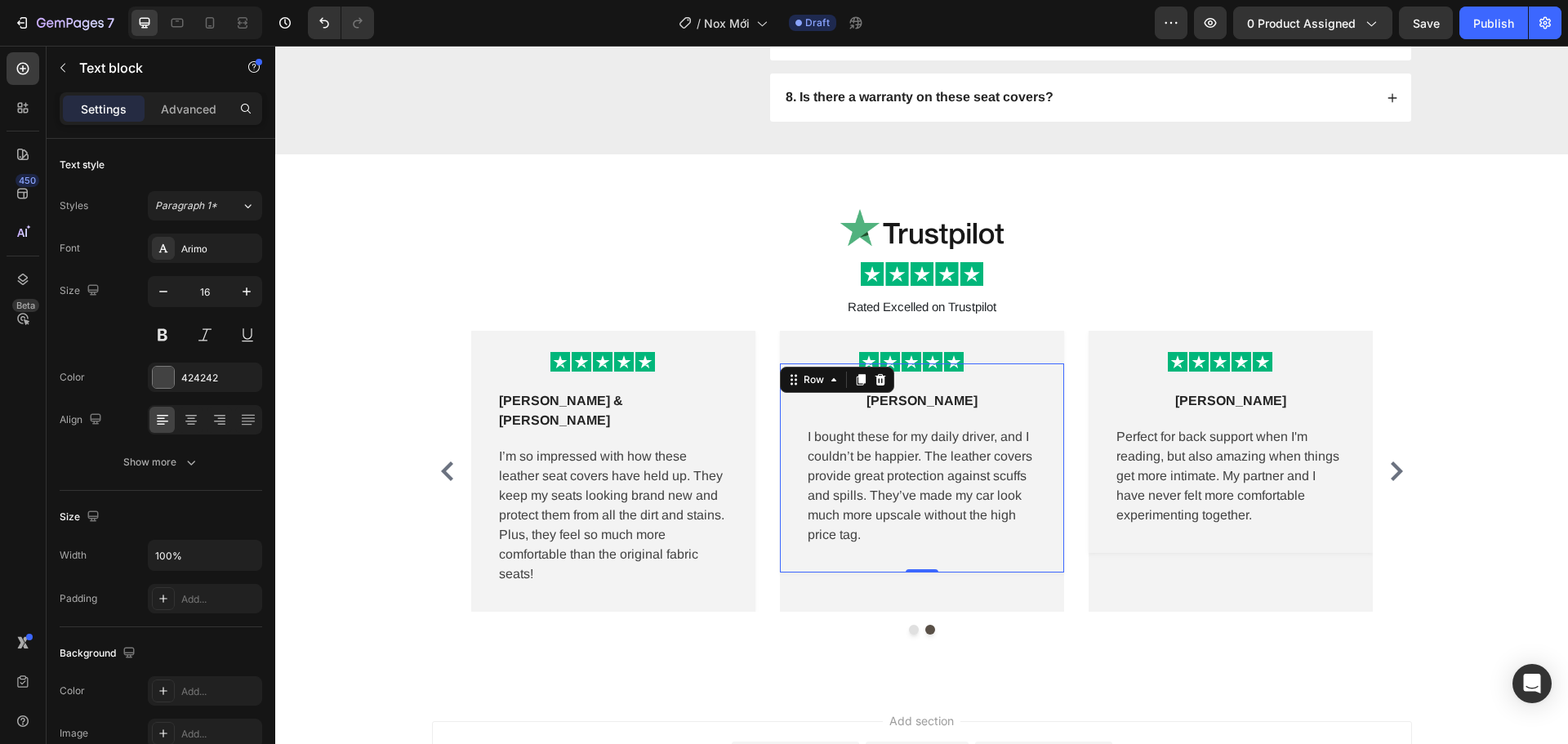
click at [790, 539] on div "Sasha L Text block Row I bought these for my daily driver, and I couldn’t be ha…" at bounding box center [921, 467] width 284 height 209
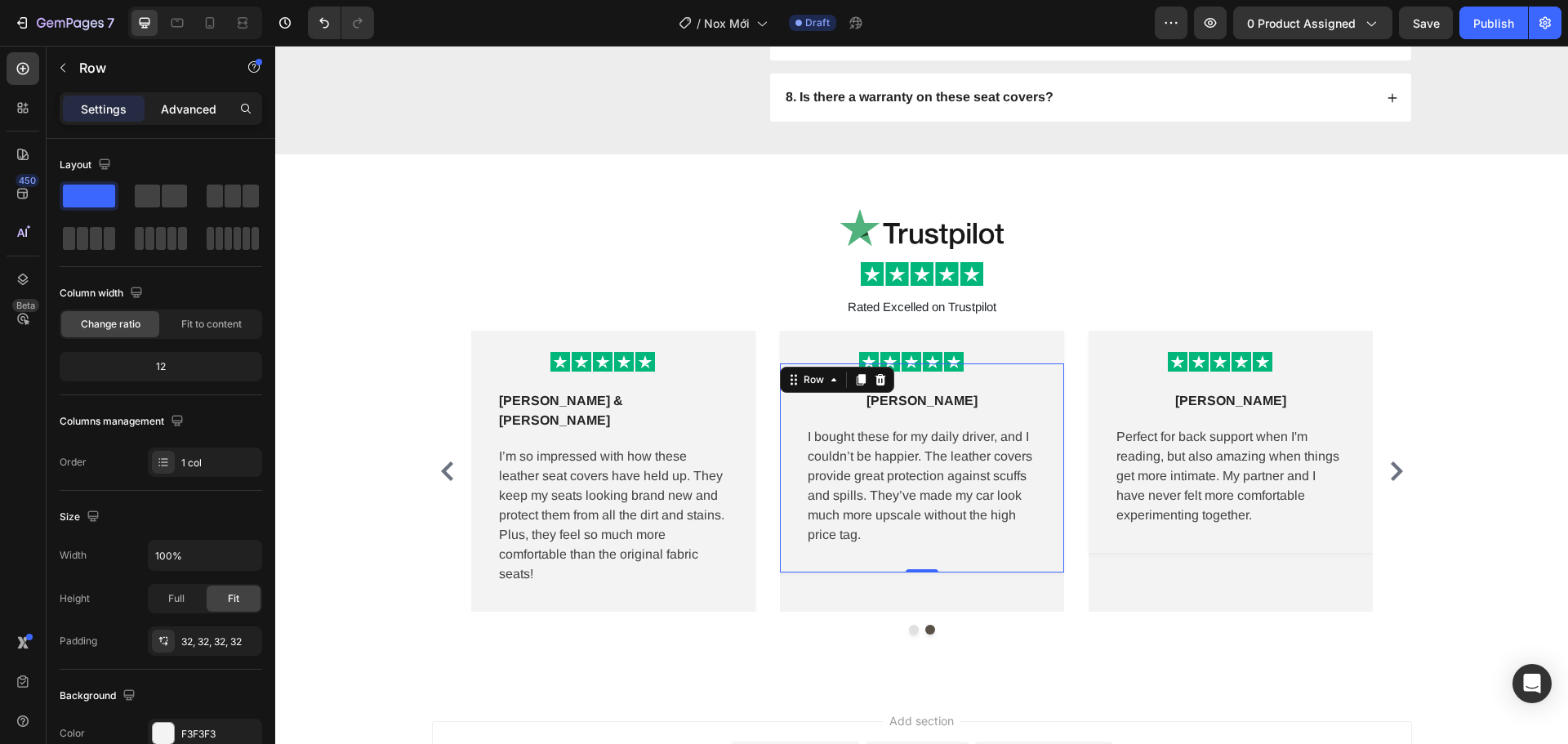
click at [176, 116] on p "Advanced" at bounding box center [188, 109] width 55 height 17
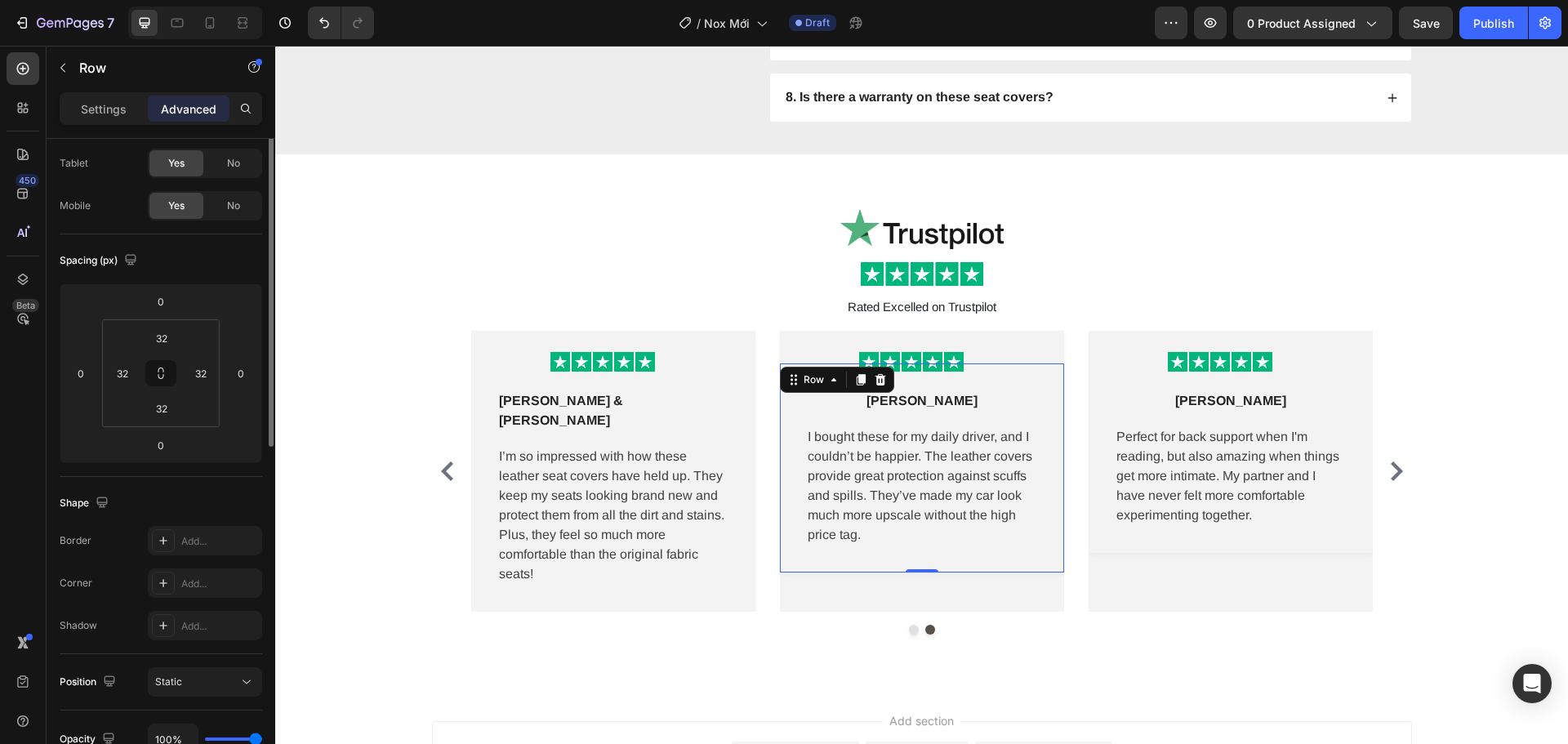
scroll to position [0, 0]
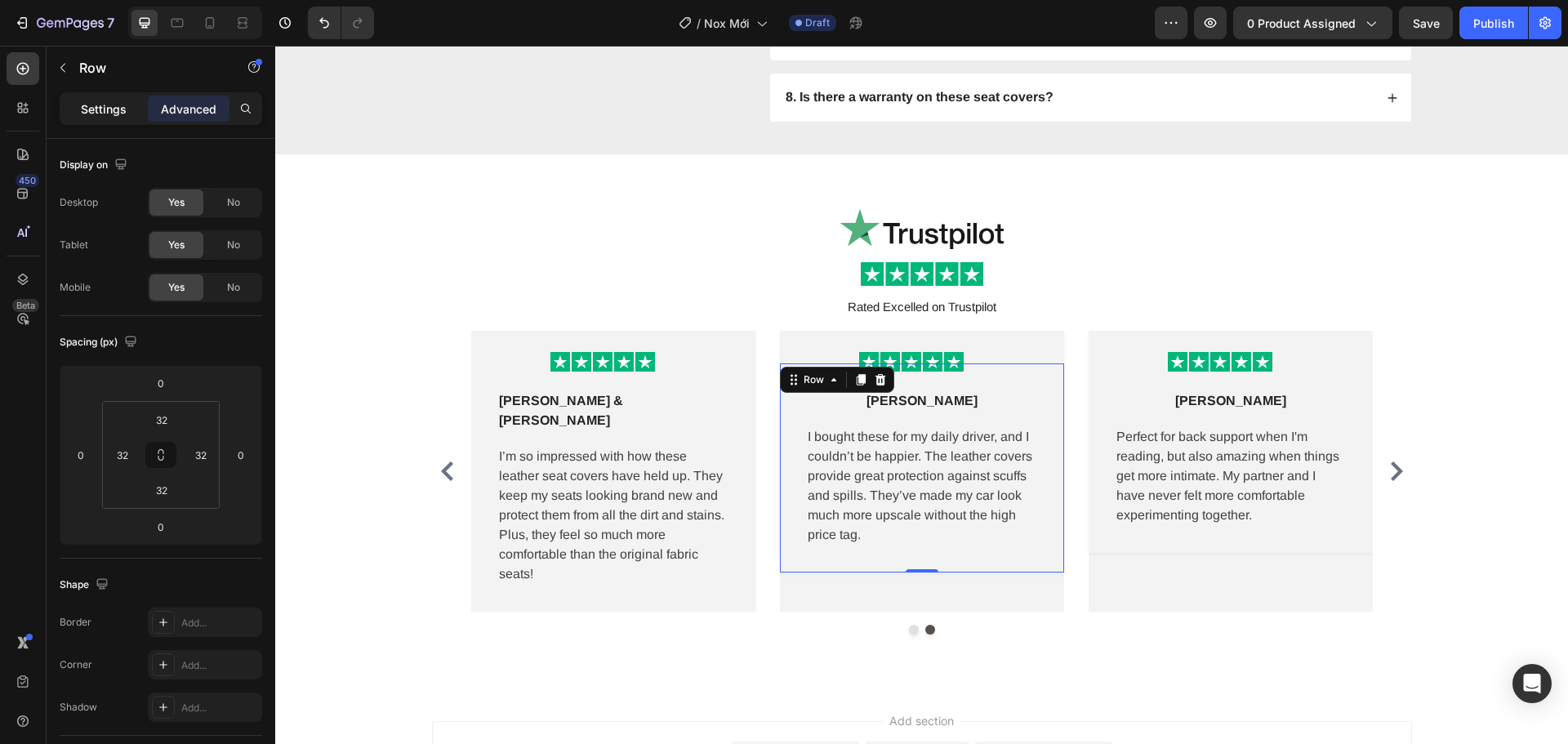
click at [131, 114] on div "Settings" at bounding box center [103, 109] width 82 height 26
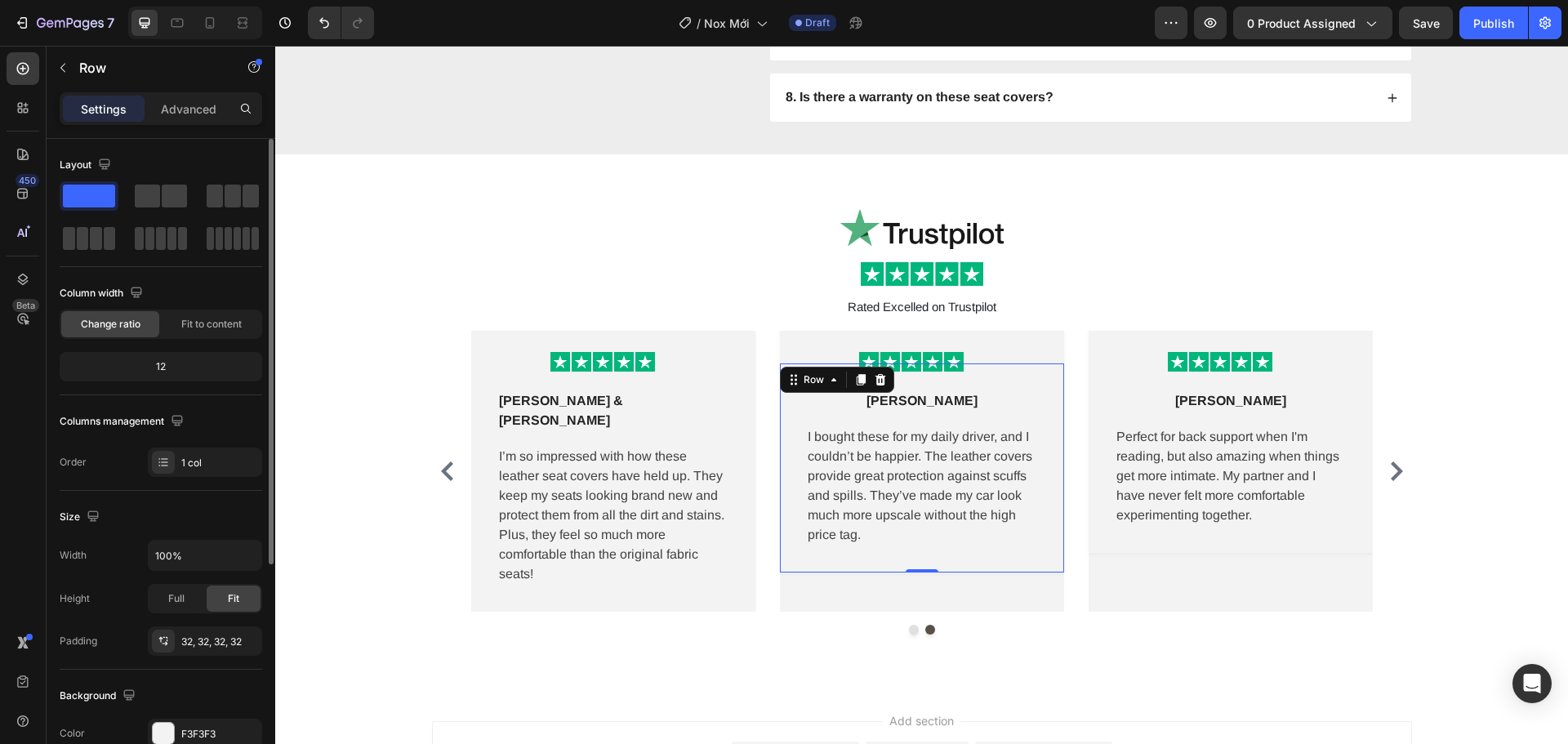
scroll to position [163, 0]
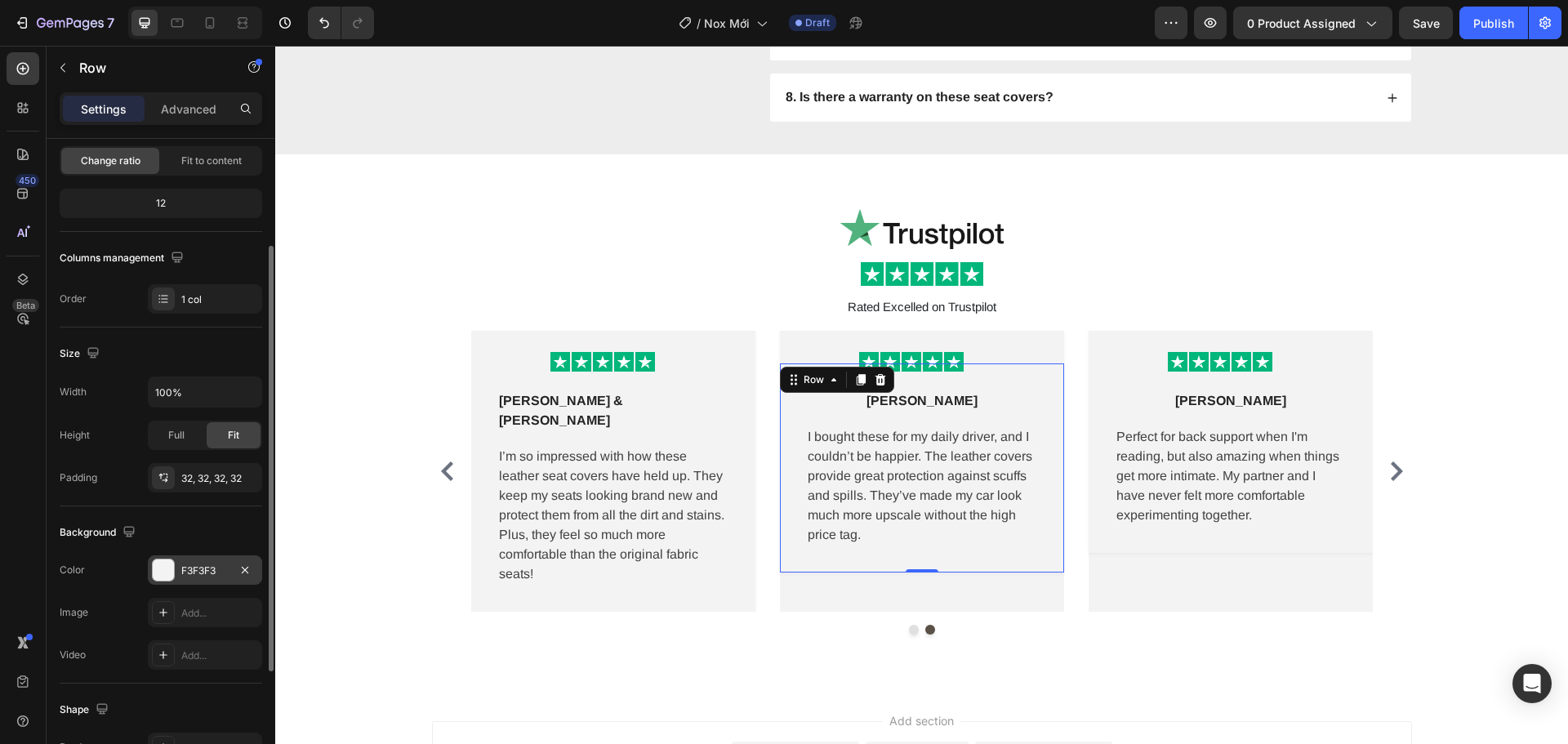
click at [195, 569] on div "F3F3F3" at bounding box center [205, 571] width 47 height 15
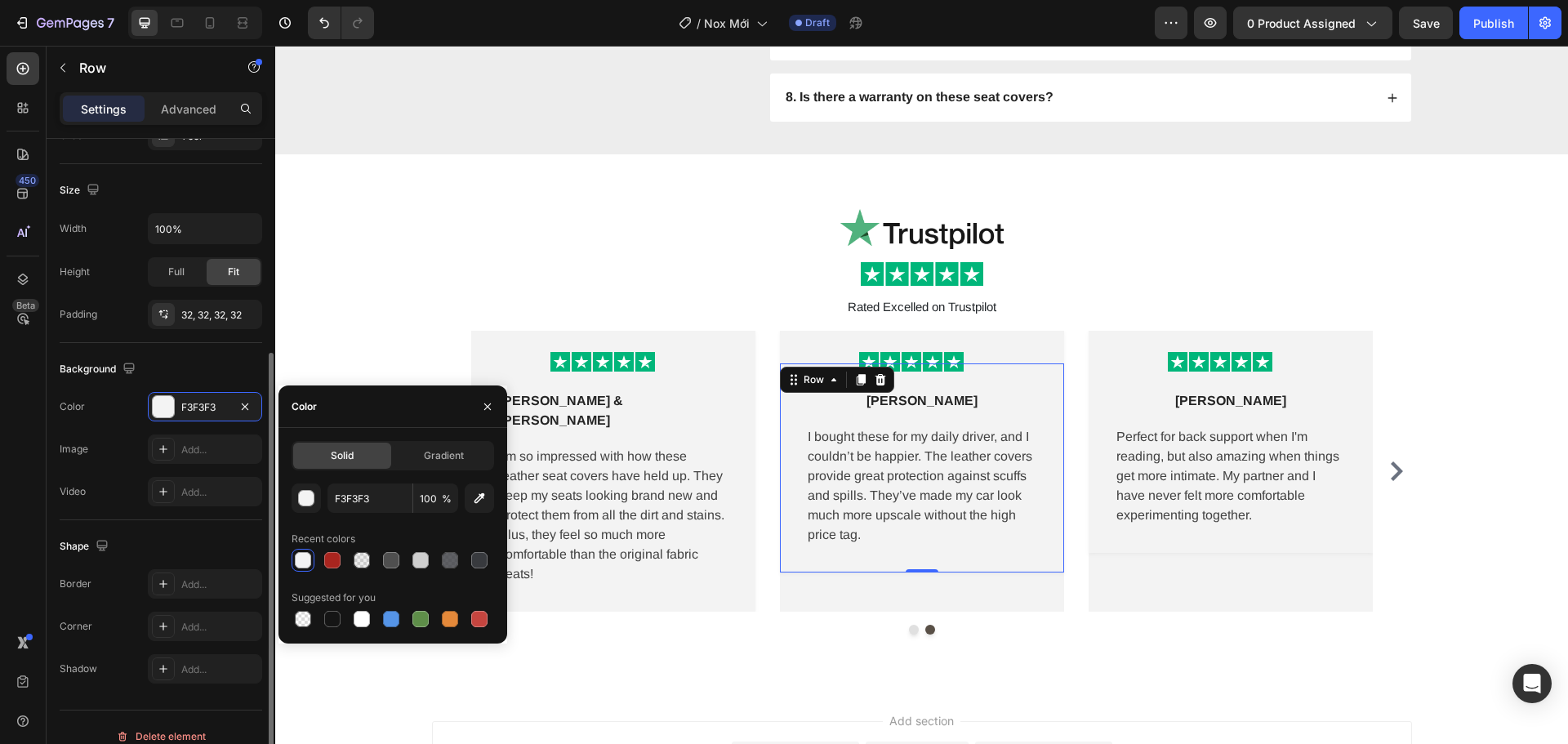
scroll to position [344, 0]
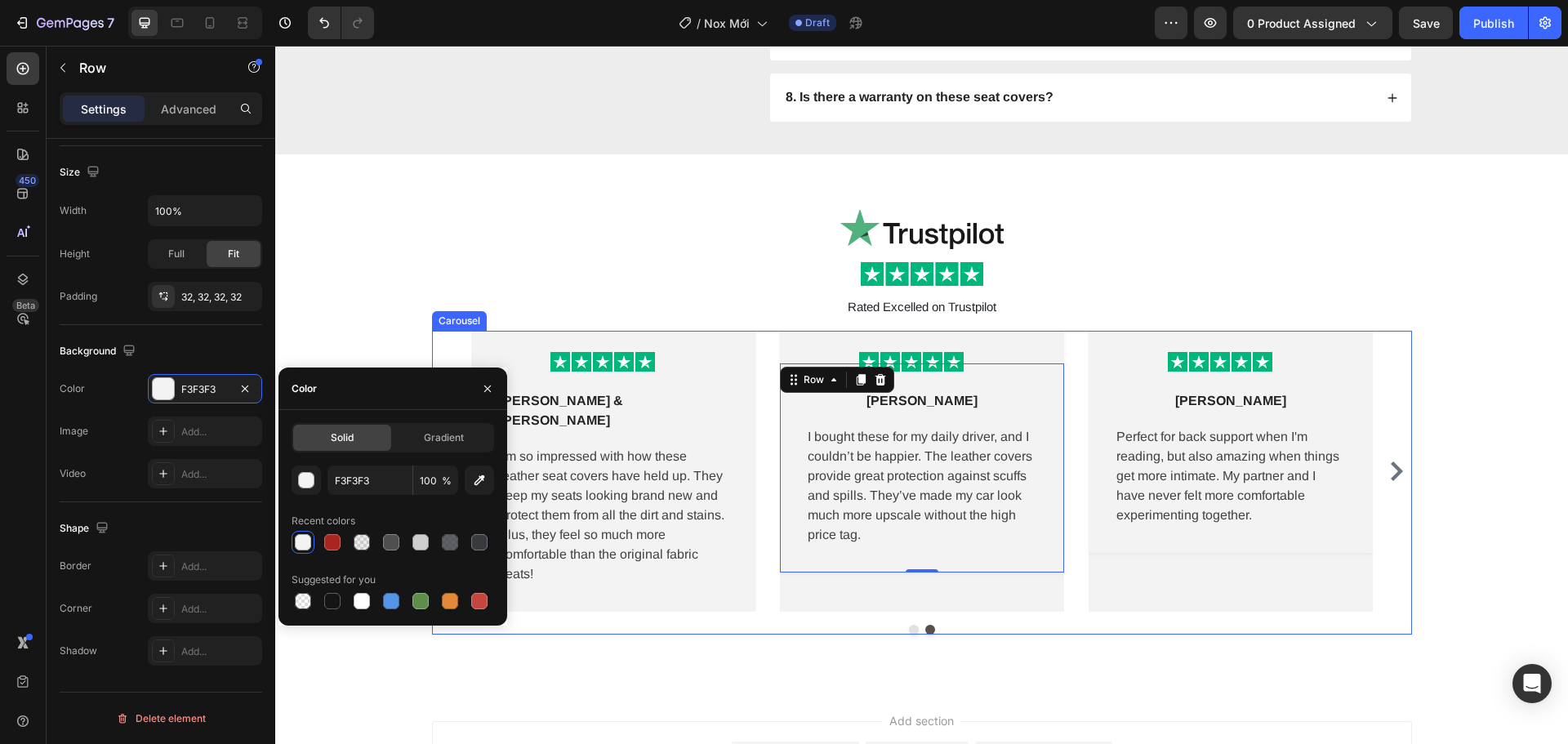
click at [741, 624] on div "Image Image Rated Excelled on Trustpilot Text Block Row Image Row Lena M Text b…" at bounding box center [921, 421] width 1269 height 452
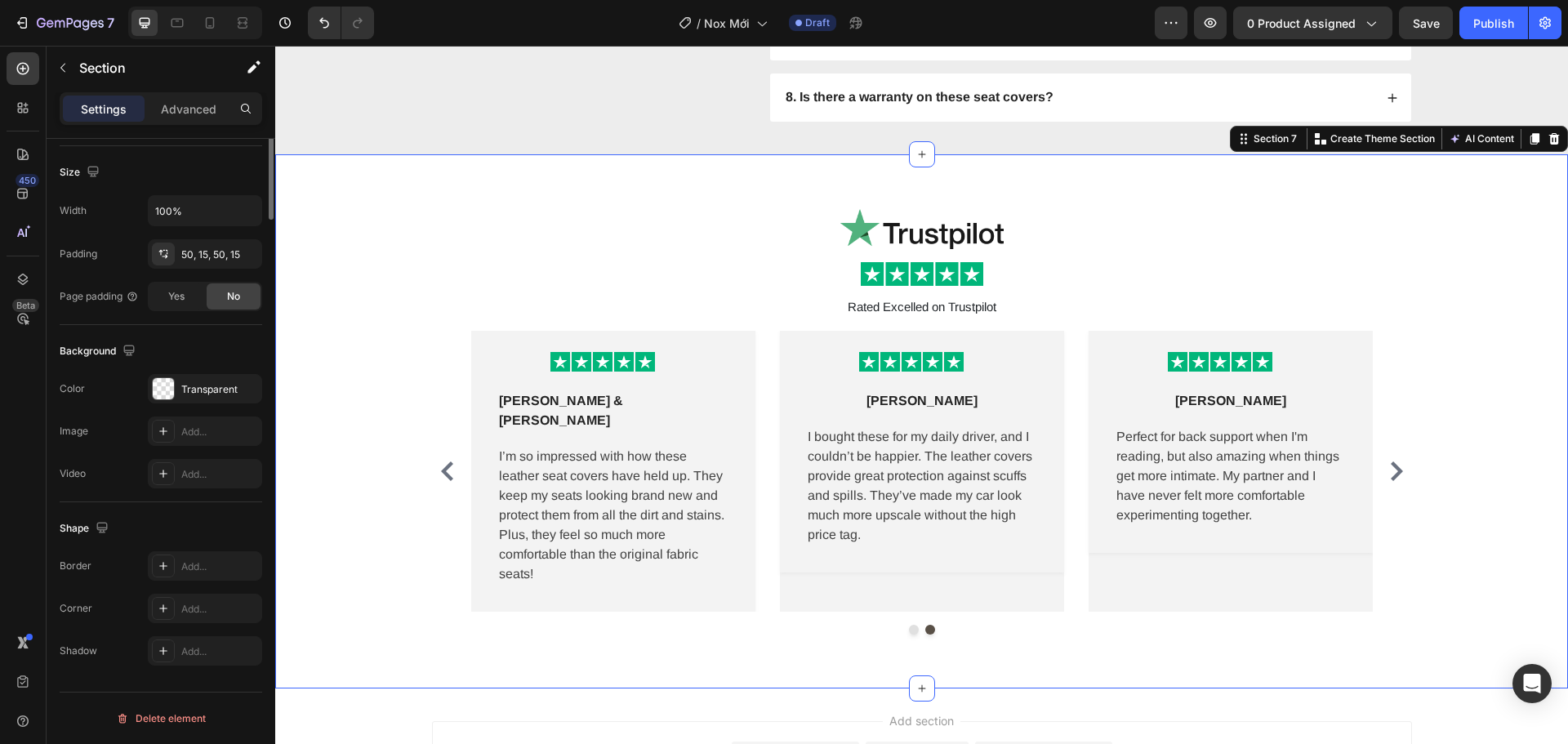
scroll to position [0, 0]
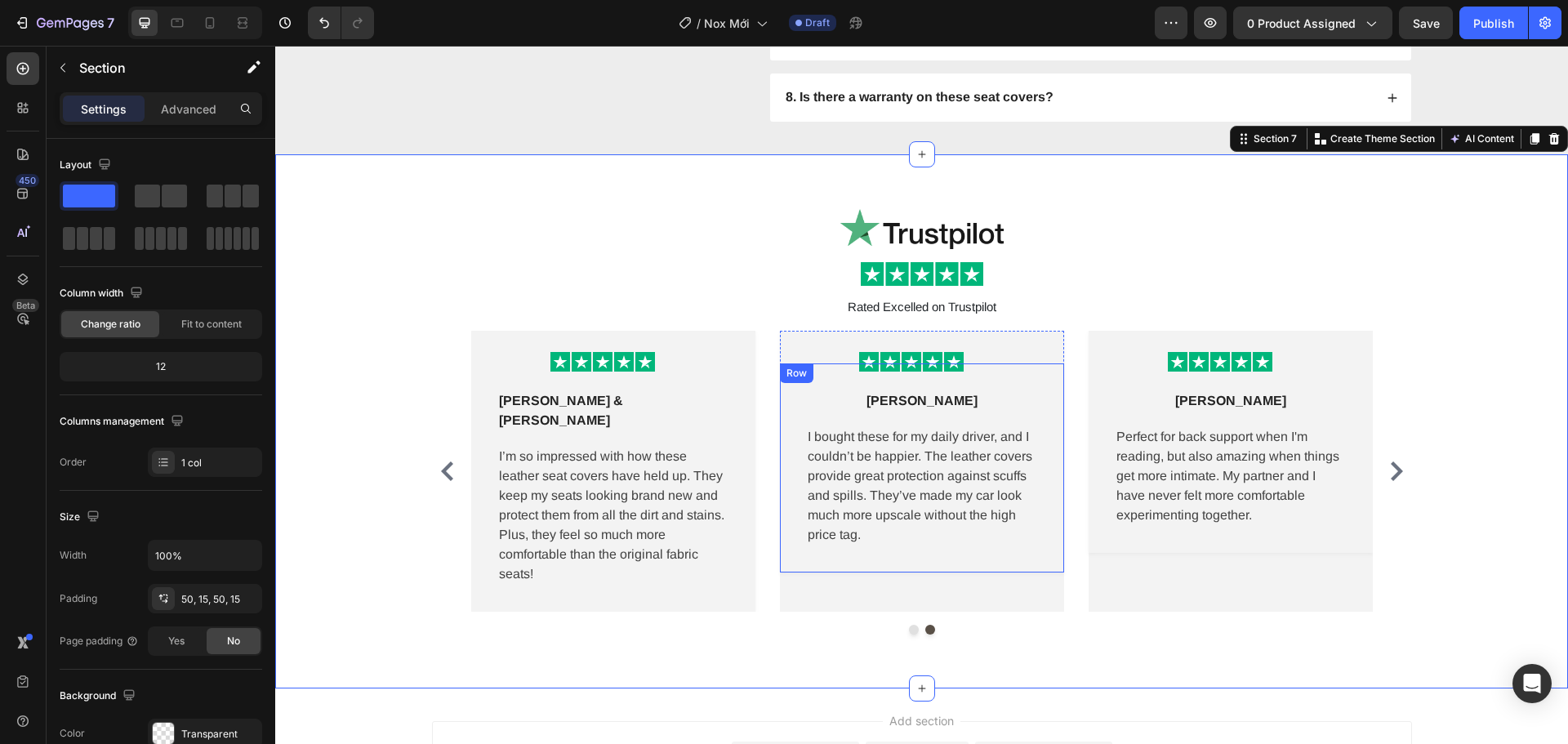
click at [837, 546] on div "Sasha L Text block Row I bought these for my daily driver, and I couldn’t be ha…" at bounding box center [921, 467] width 284 height 209
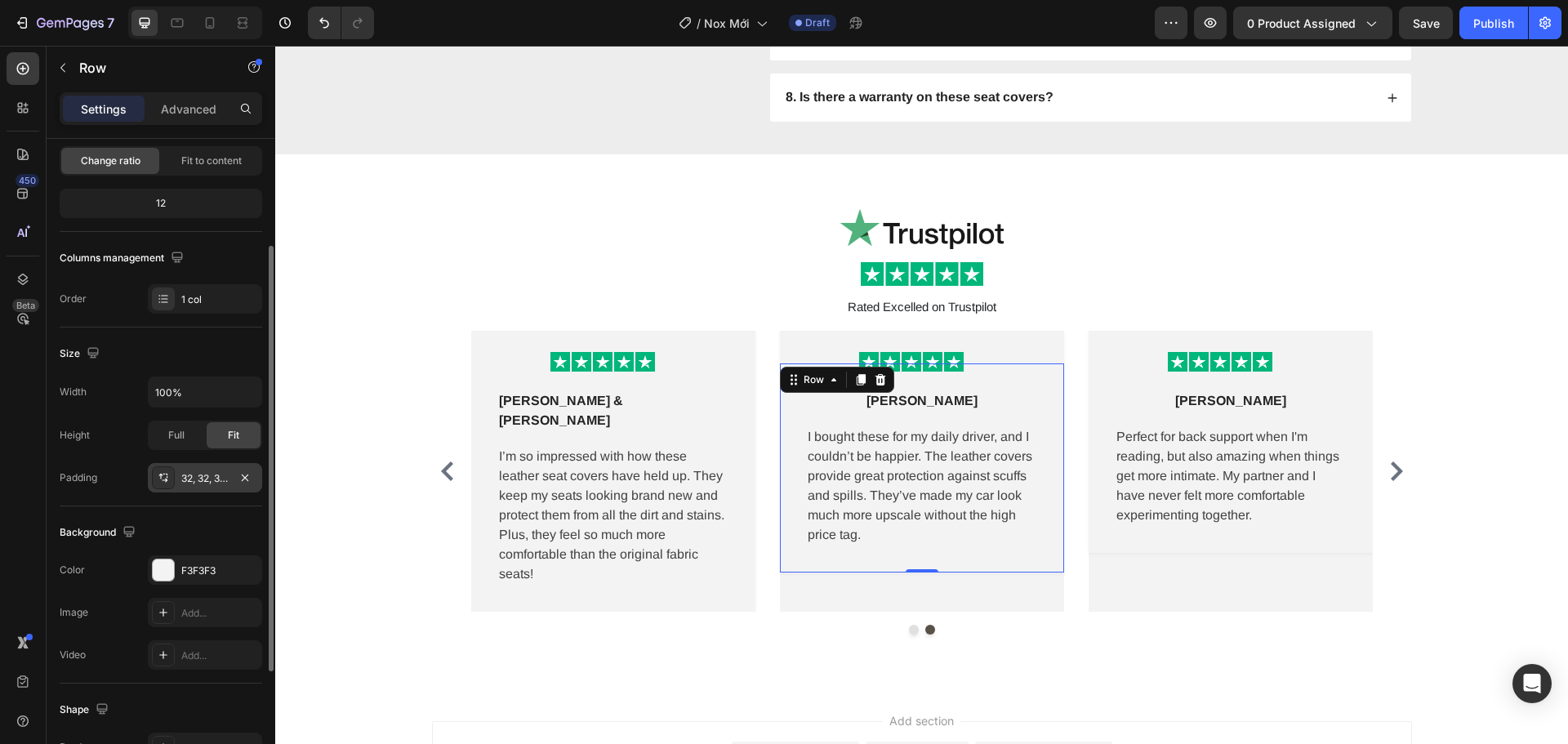
scroll to position [326, 0]
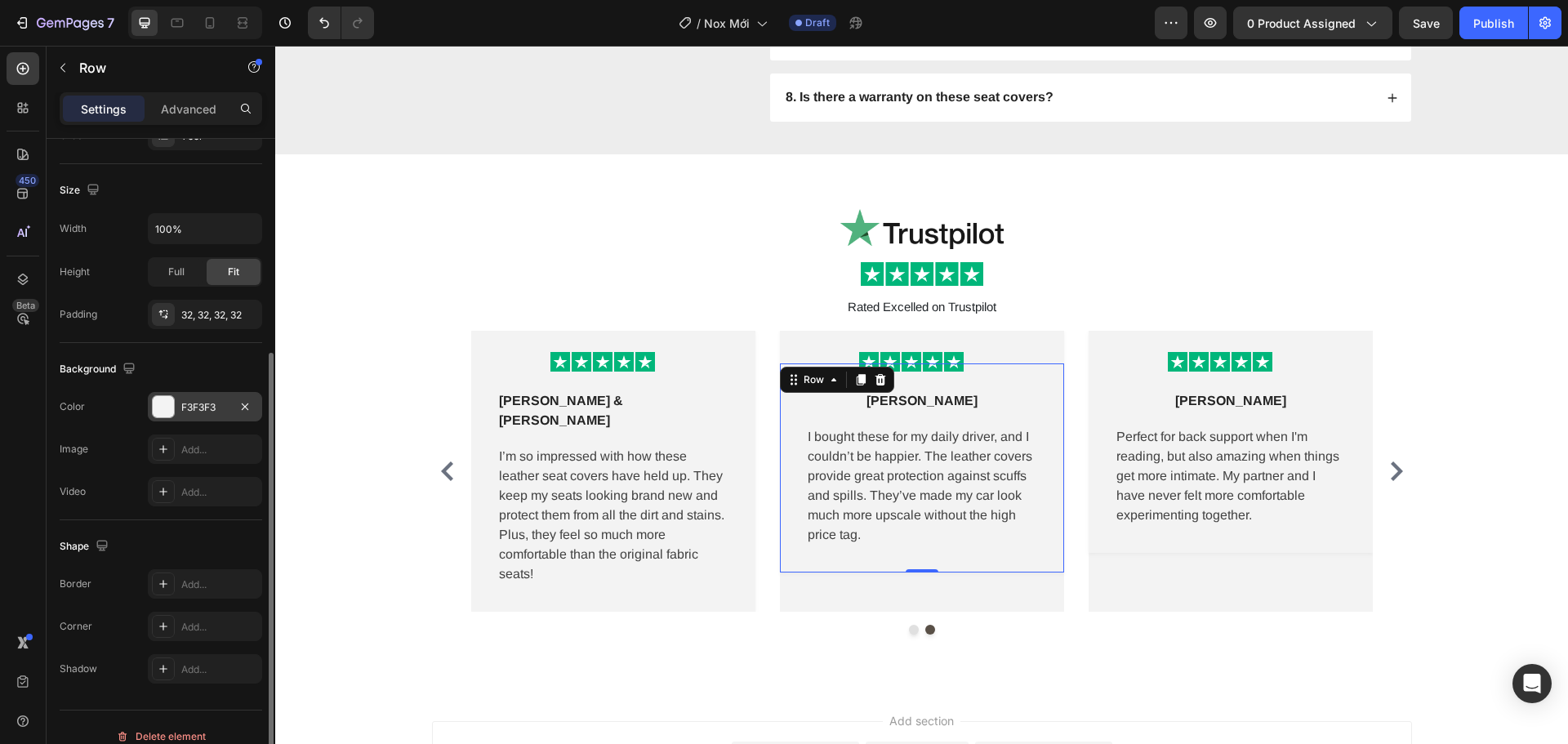
click at [197, 413] on div "F3F3F3" at bounding box center [205, 408] width 47 height 15
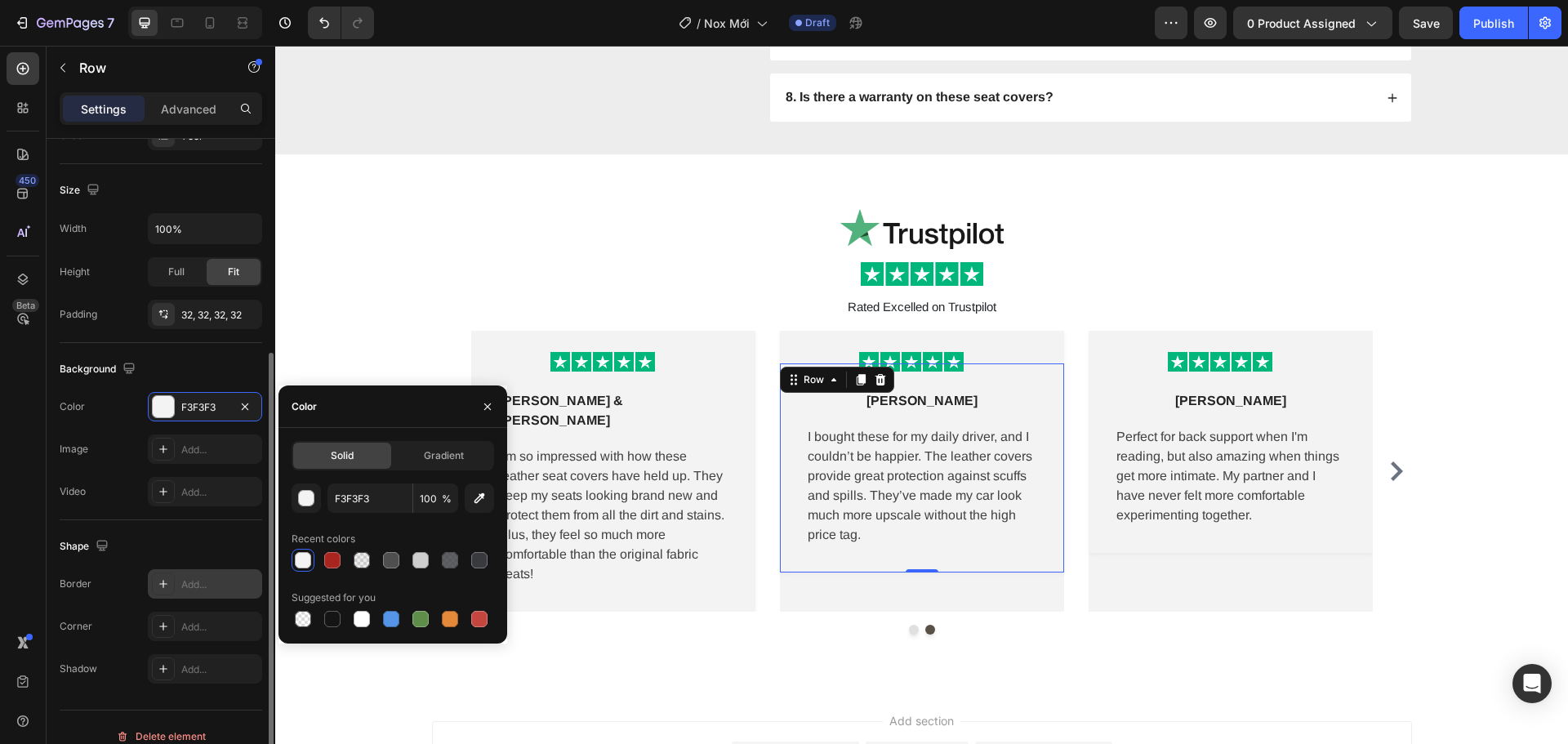
scroll to position [344, 0]
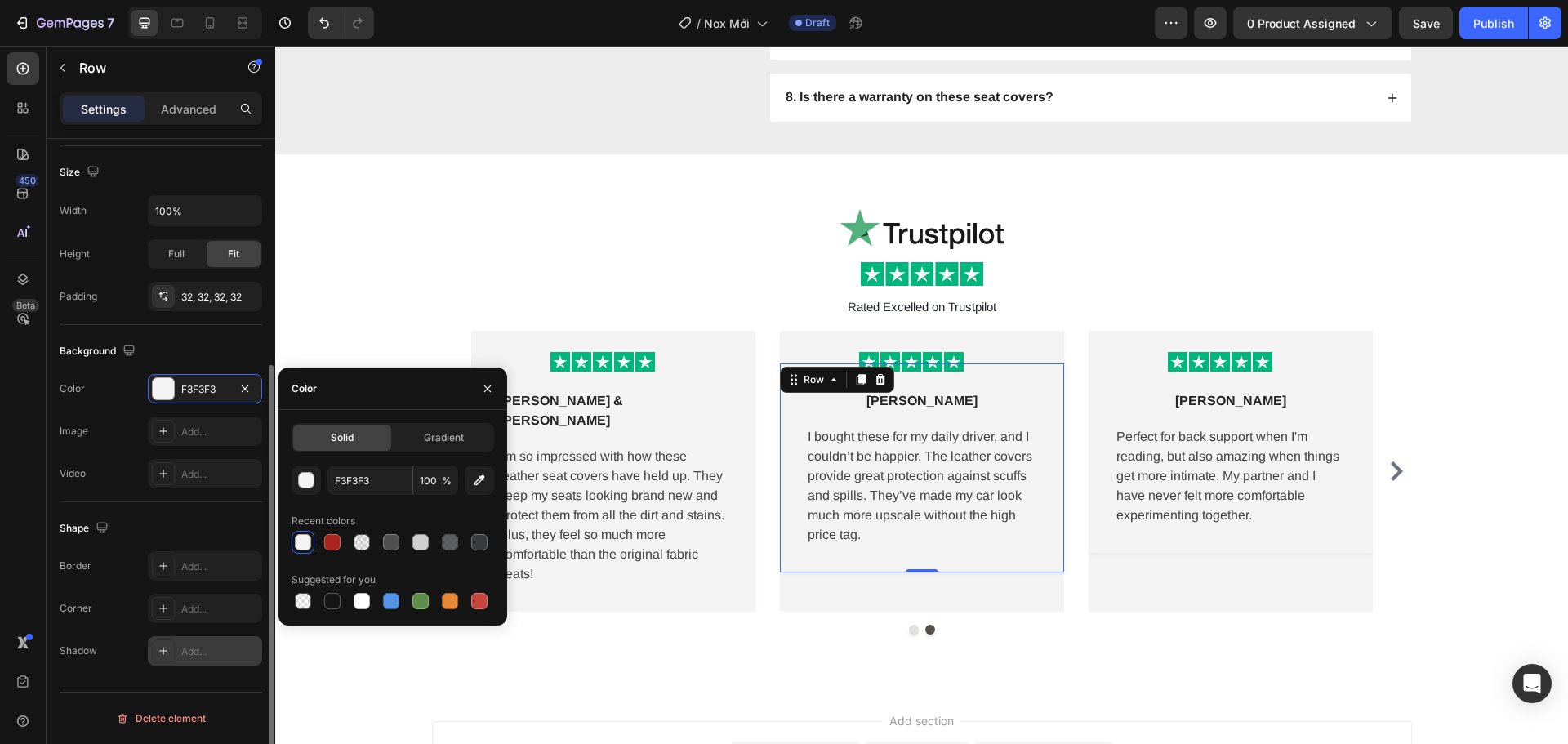
click at [197, 653] on div "Add..." at bounding box center [220, 652] width 77 height 15
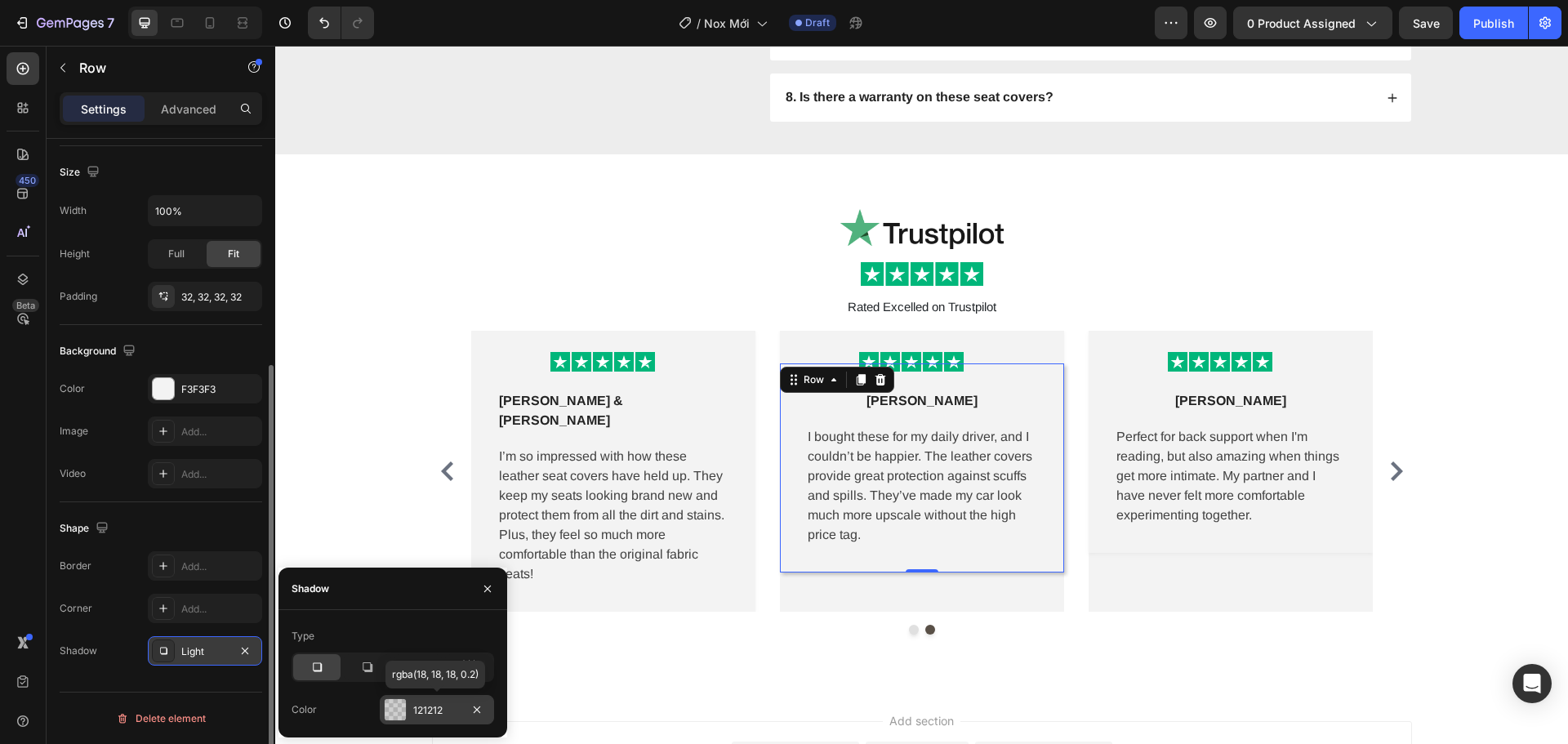
click at [458, 707] on div "121212" at bounding box center [436, 710] width 47 height 15
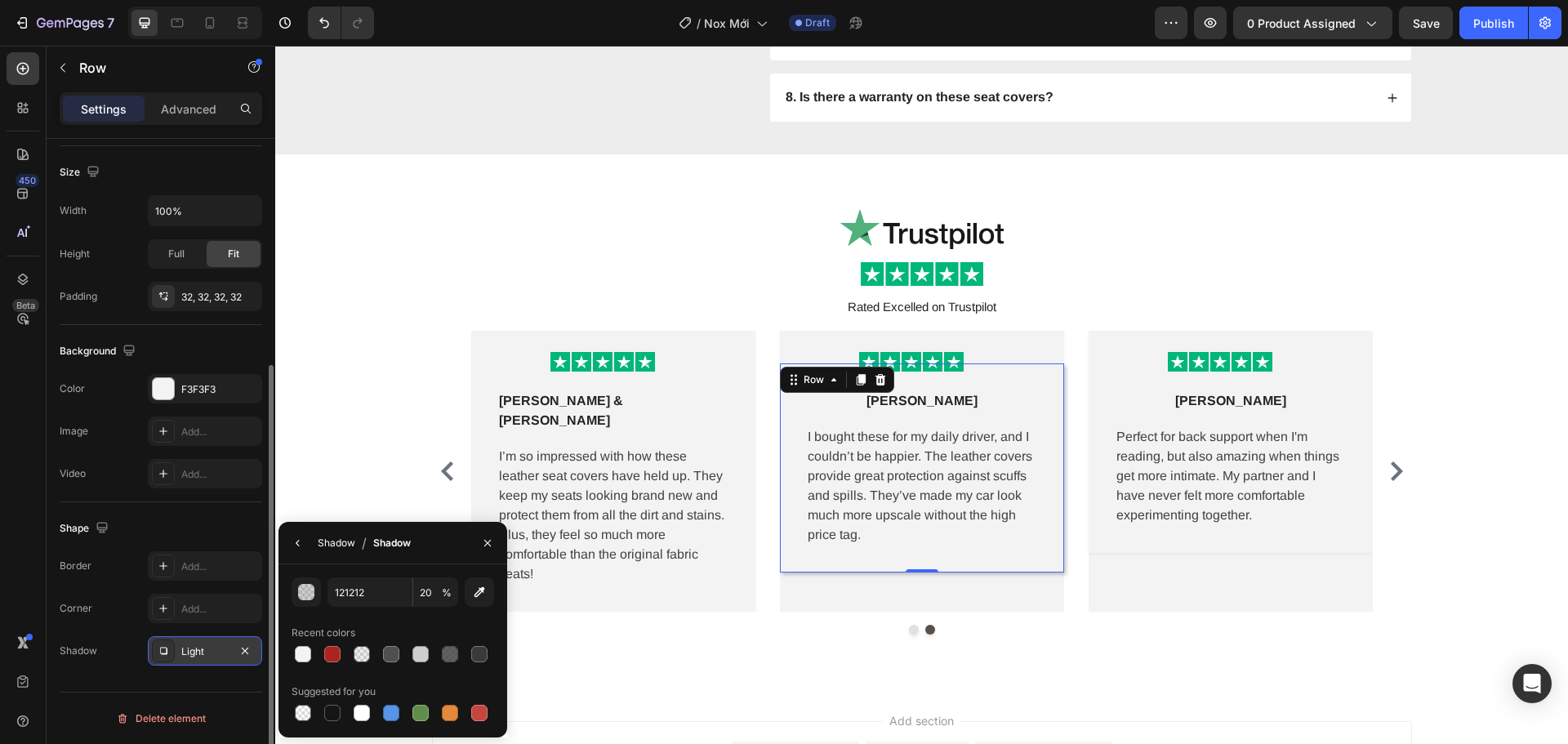
click at [339, 547] on div "Shadow" at bounding box center [337, 543] width 38 height 15
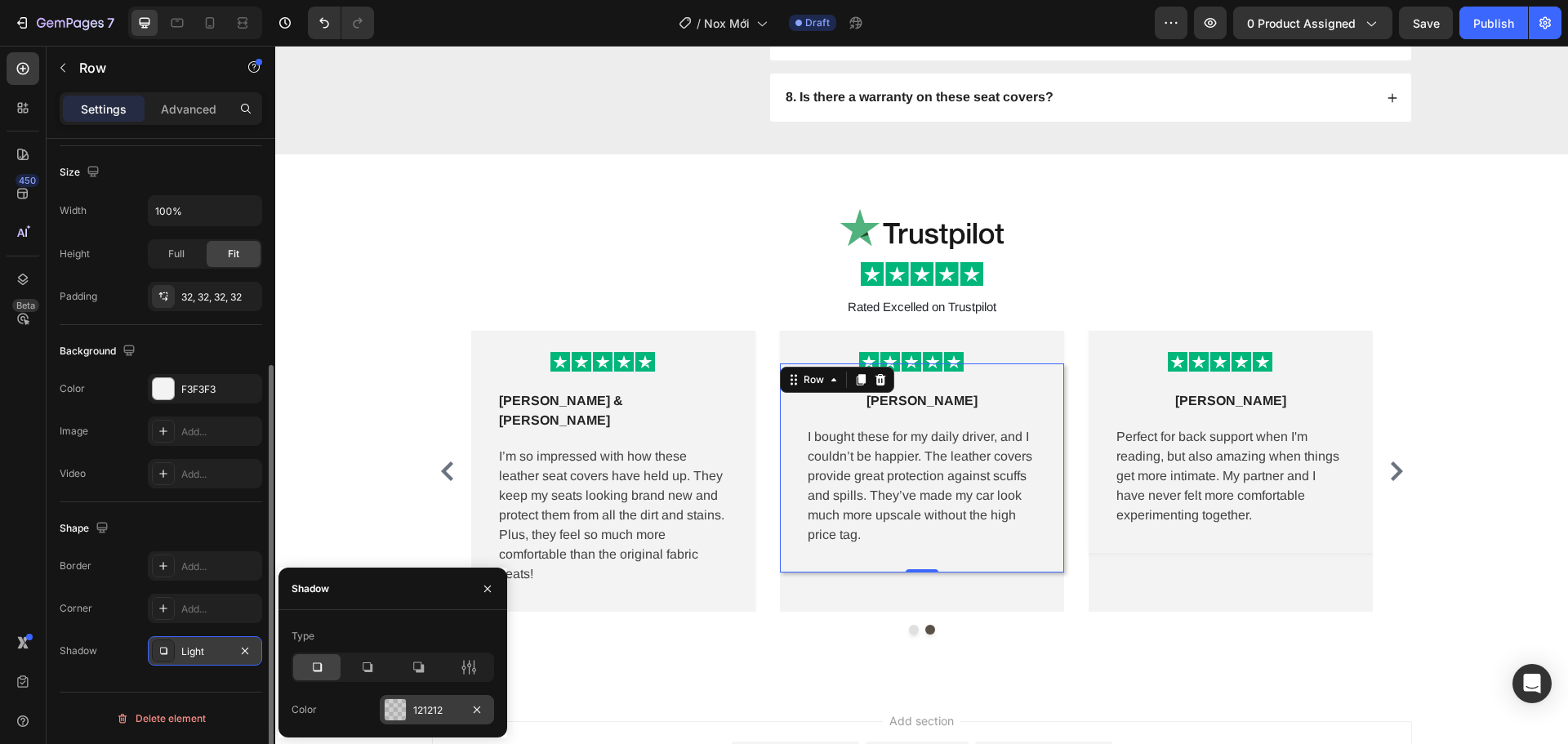
click at [453, 709] on div "121212" at bounding box center [436, 710] width 47 height 15
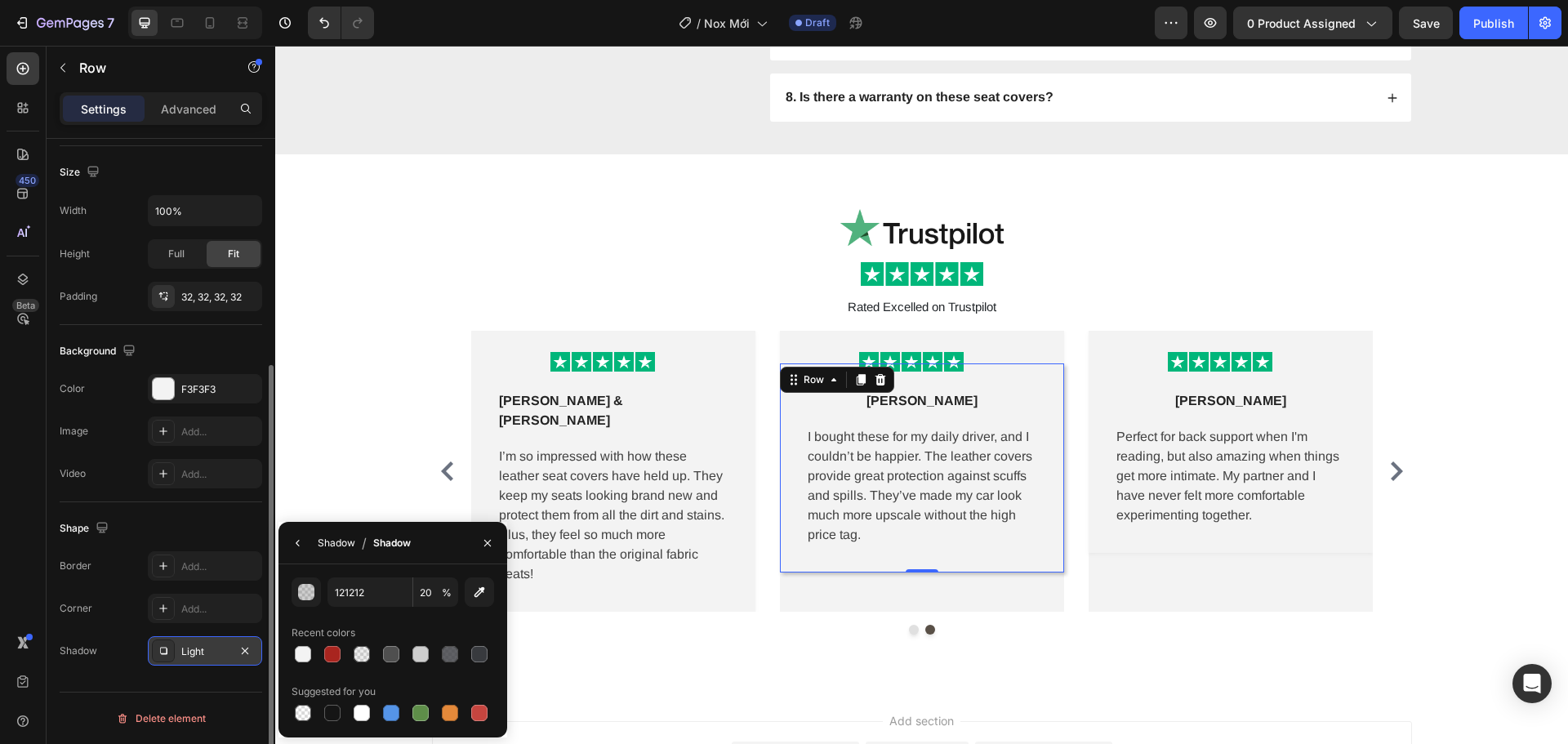
click at [340, 544] on div "Shadow" at bounding box center [337, 543] width 38 height 15
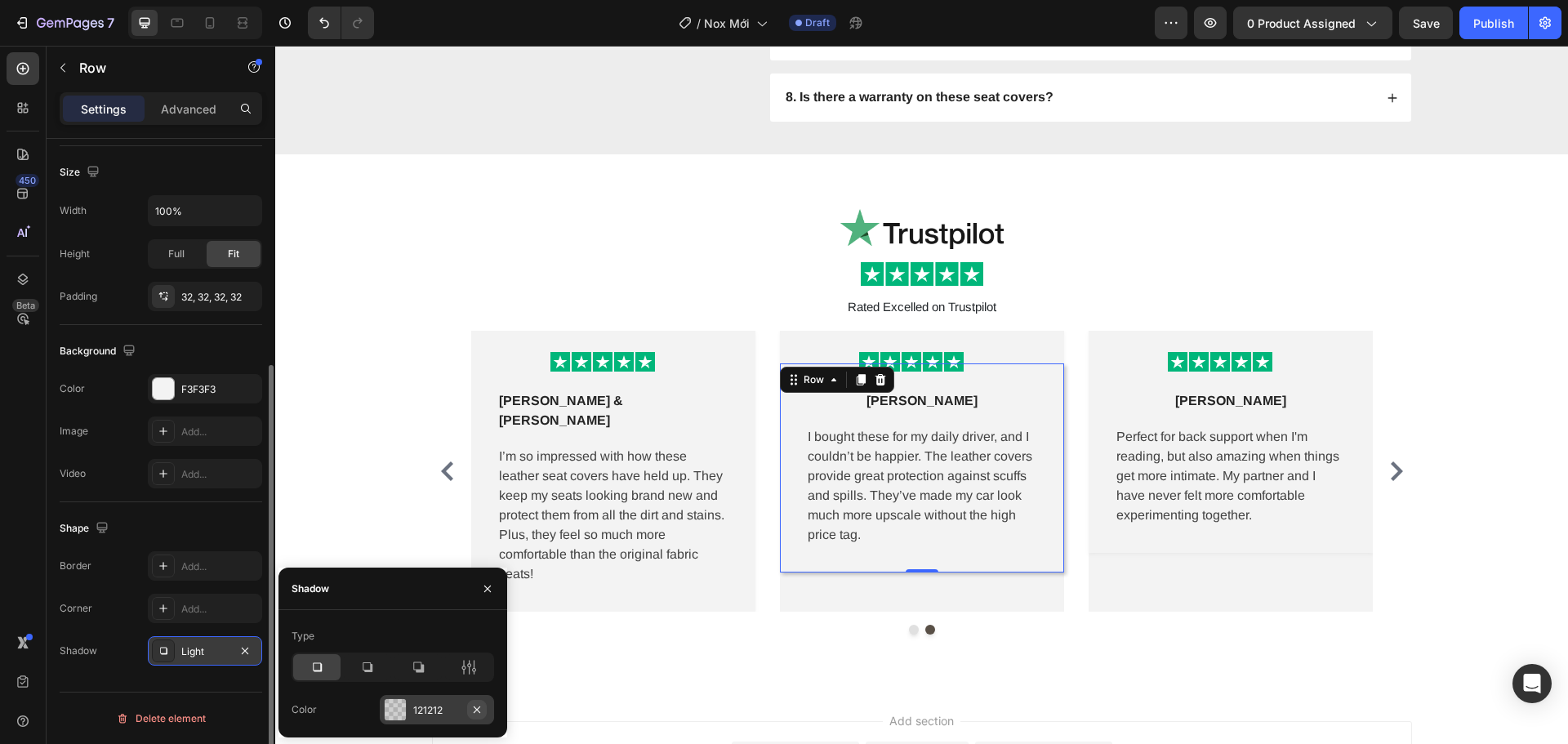
click at [476, 711] on icon "button" at bounding box center [477, 709] width 13 height 13
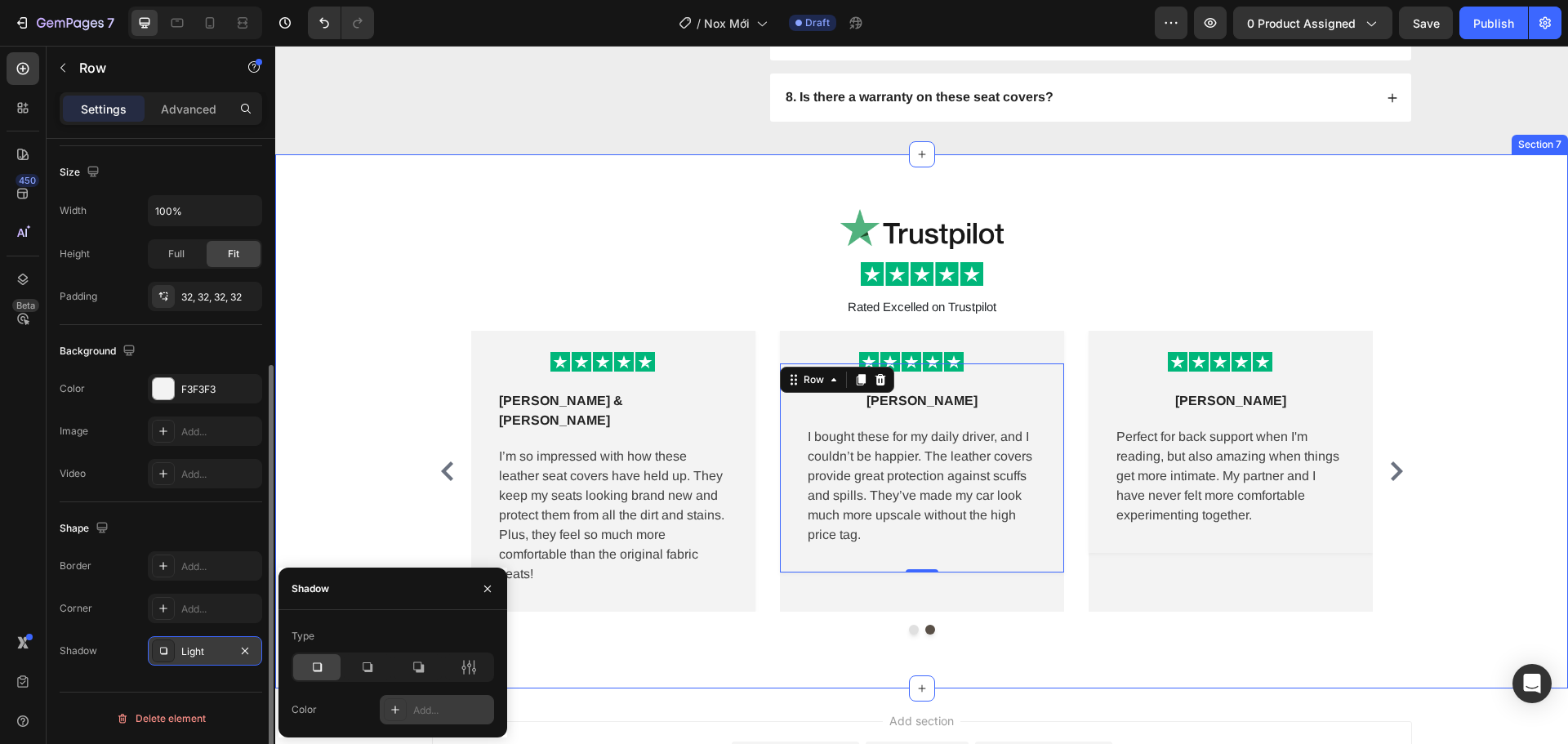
click at [364, 451] on div "Image Image Rated Excelled on Trustpilot Text Block Row Image Row Lena M Text b…" at bounding box center [921, 421] width 1269 height 452
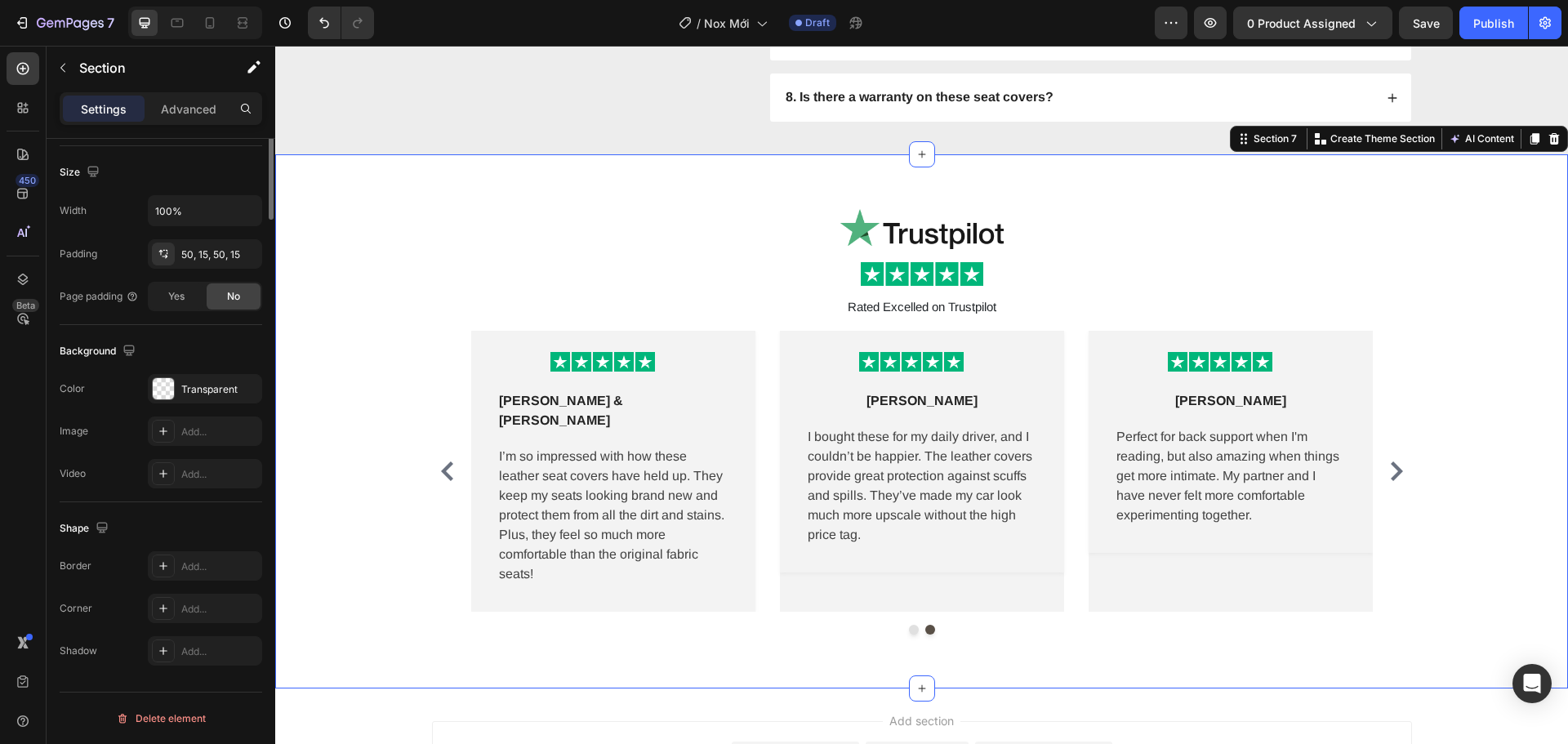
scroll to position [0, 0]
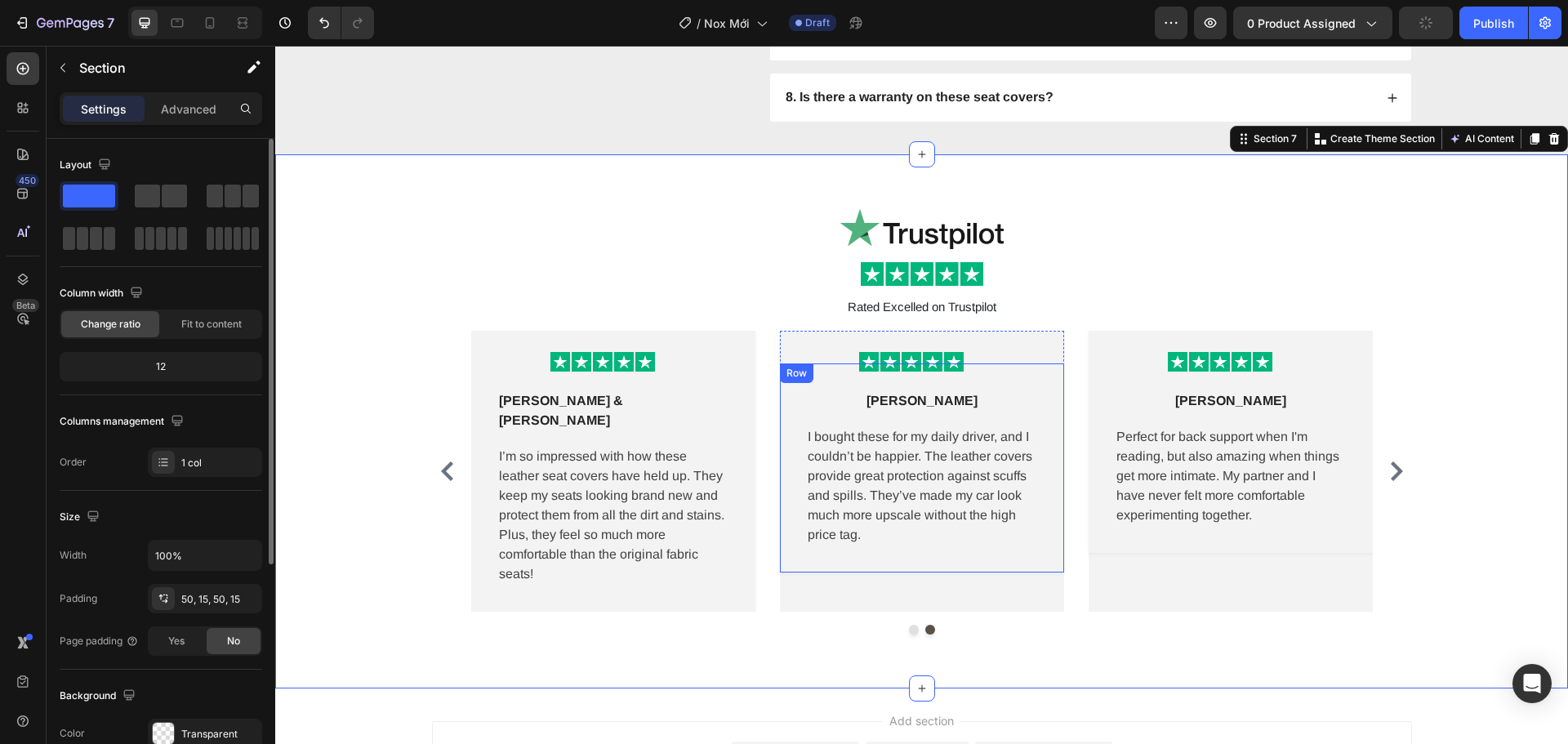
click at [940, 553] on div "Sasha L Text block Row I bought these for my daily driver, and I couldn’t be ha…" at bounding box center [921, 467] width 284 height 209
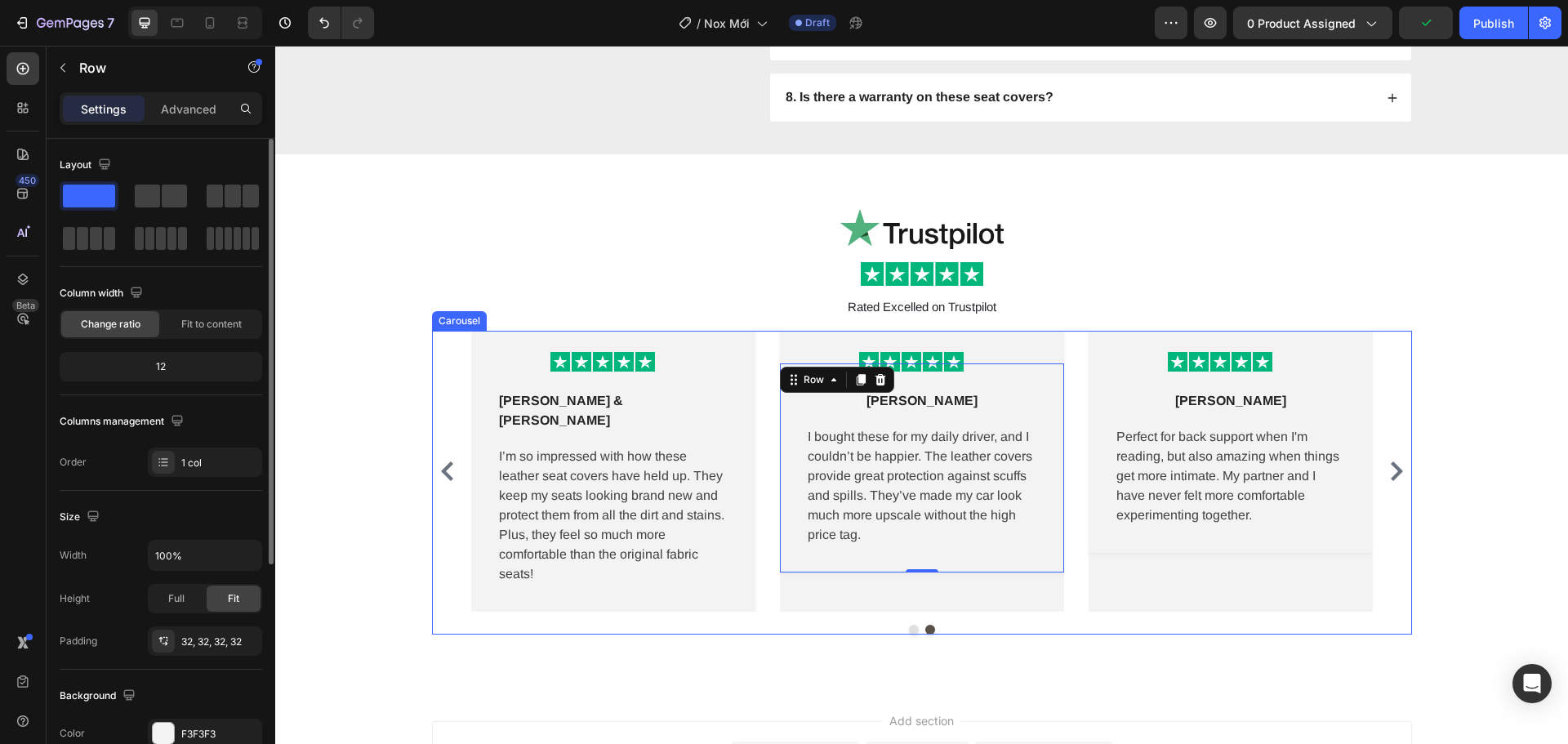
click at [971, 585] on div "Image Row Sasha L Text block Row I bought these for my daily driver, and I coul…" at bounding box center [921, 471] width 284 height 281
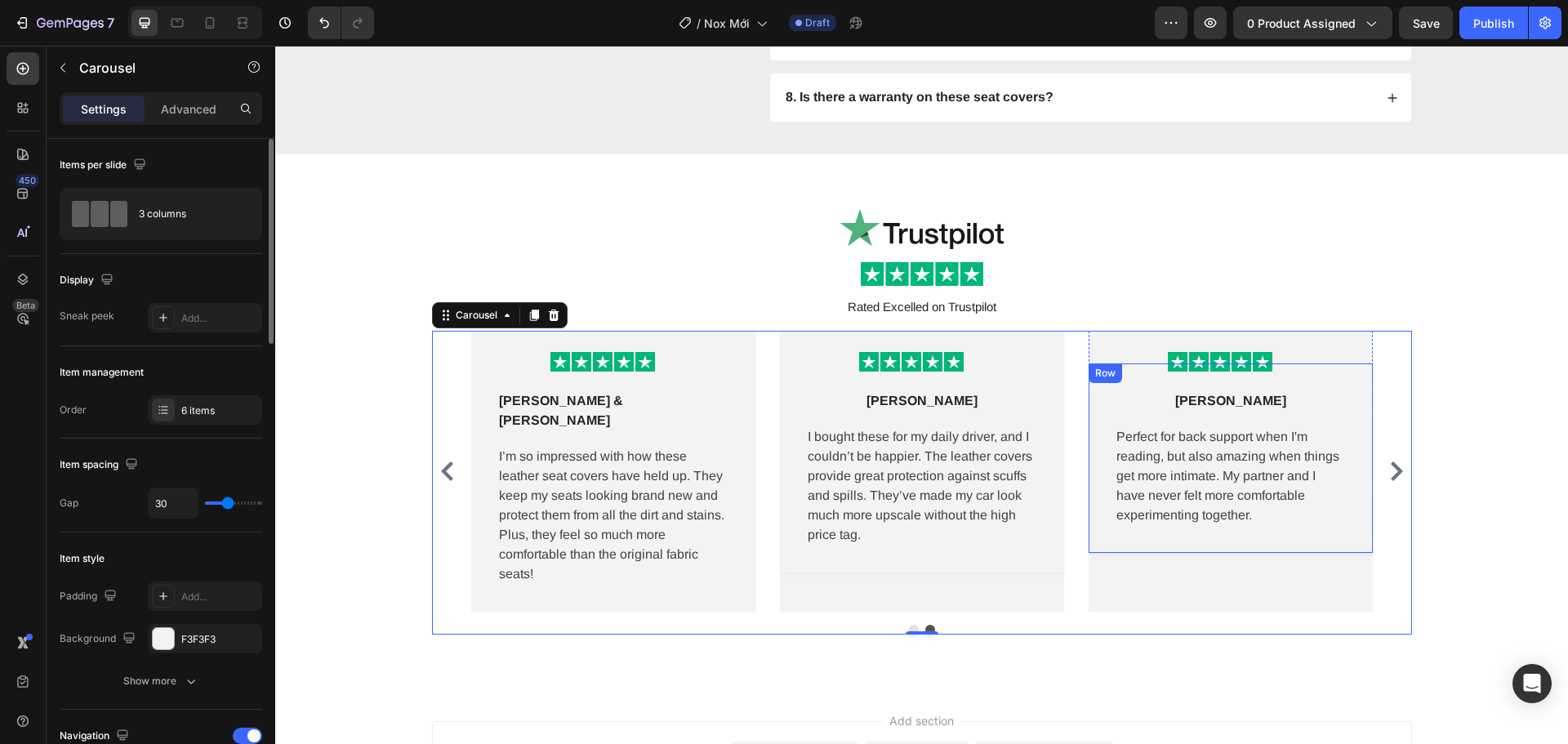
click at [1140, 481] on p "Perfect for back support when I'm reading, but also amazing when things get mor…" at bounding box center [1231, 476] width 229 height 98
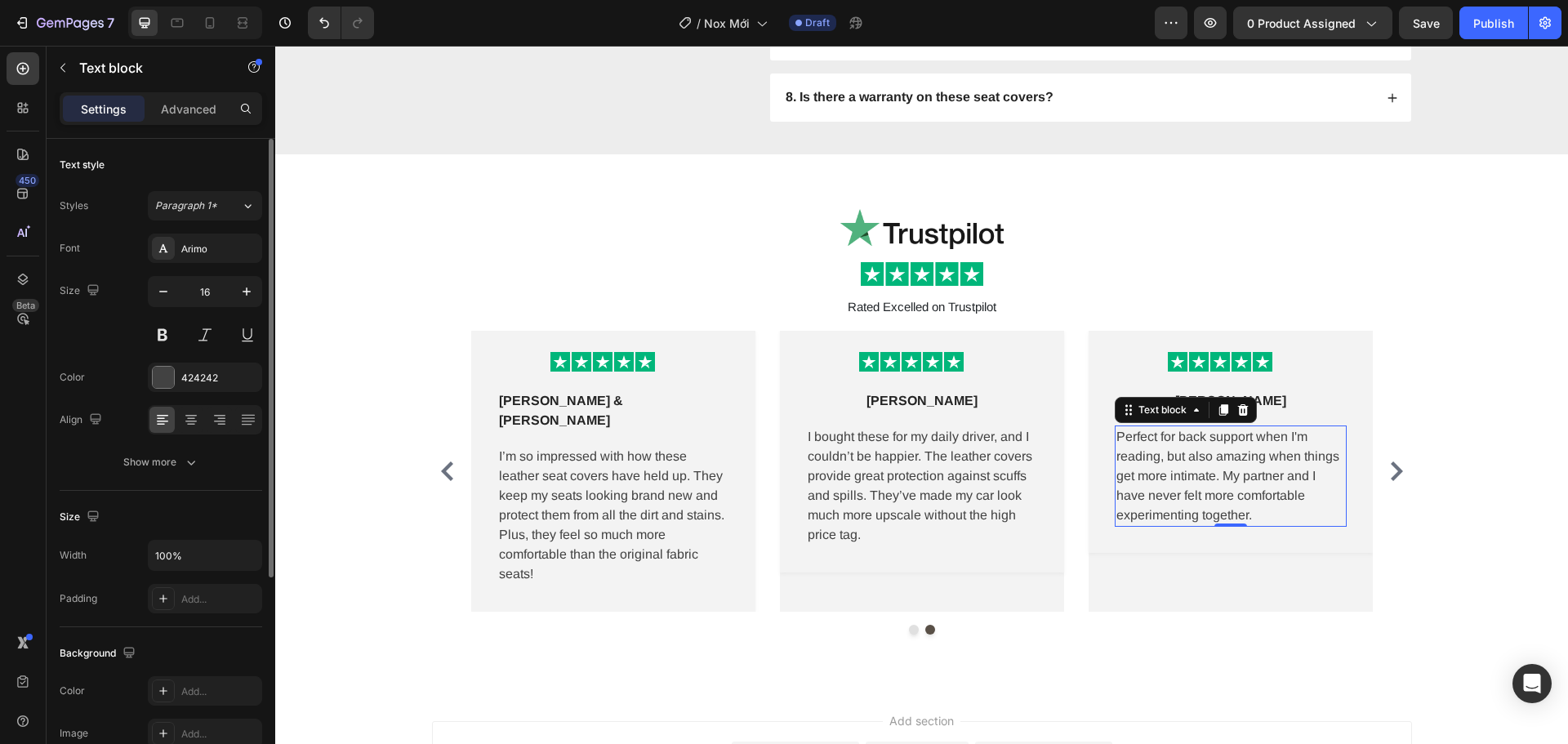
click at [1140, 481] on p "Perfect for back support when I'm reading, but also amazing when things get mor…" at bounding box center [1231, 476] width 229 height 98
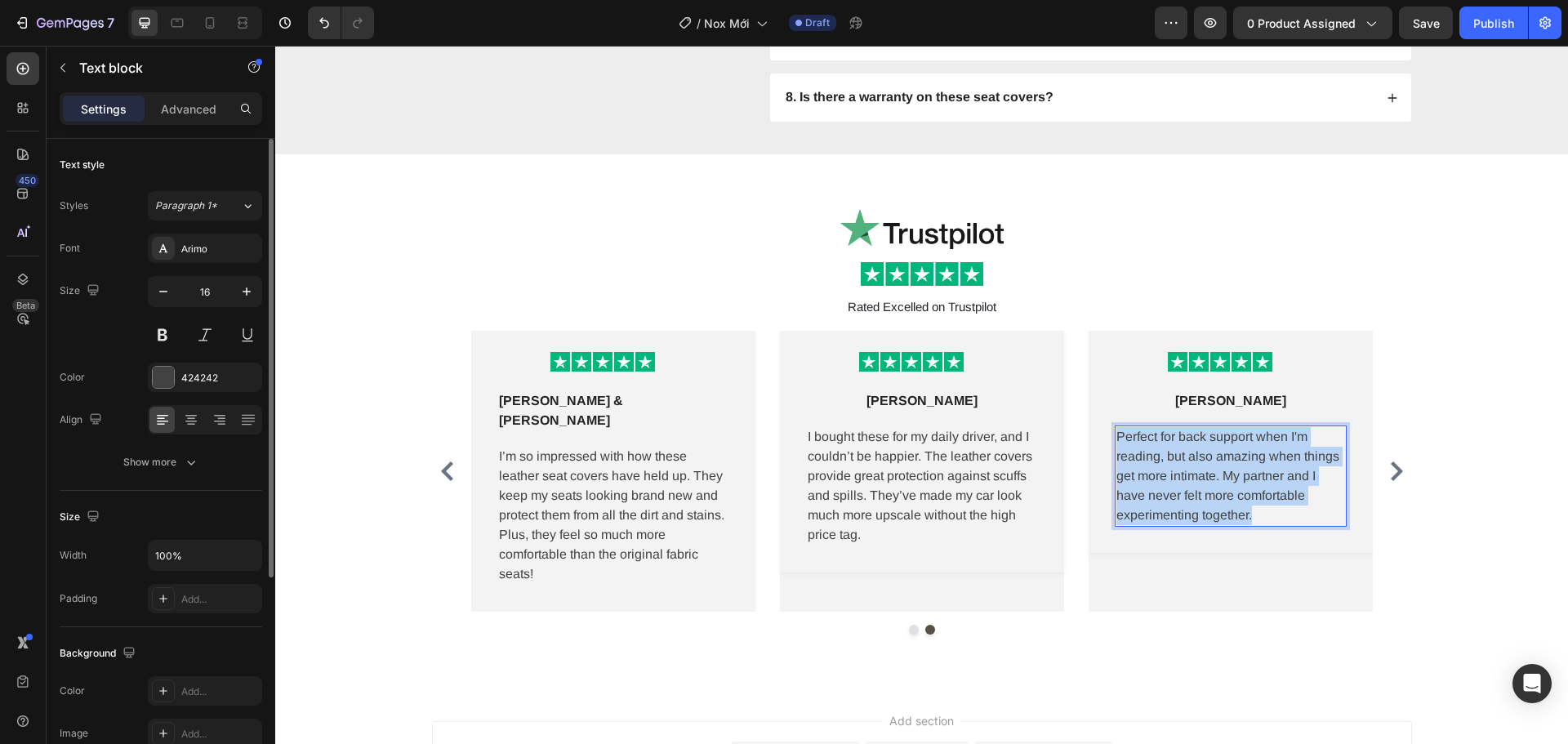
click at [1140, 481] on p "Perfect for back support when I'm reading, but also amazing when things get mor…" at bounding box center [1231, 476] width 229 height 98
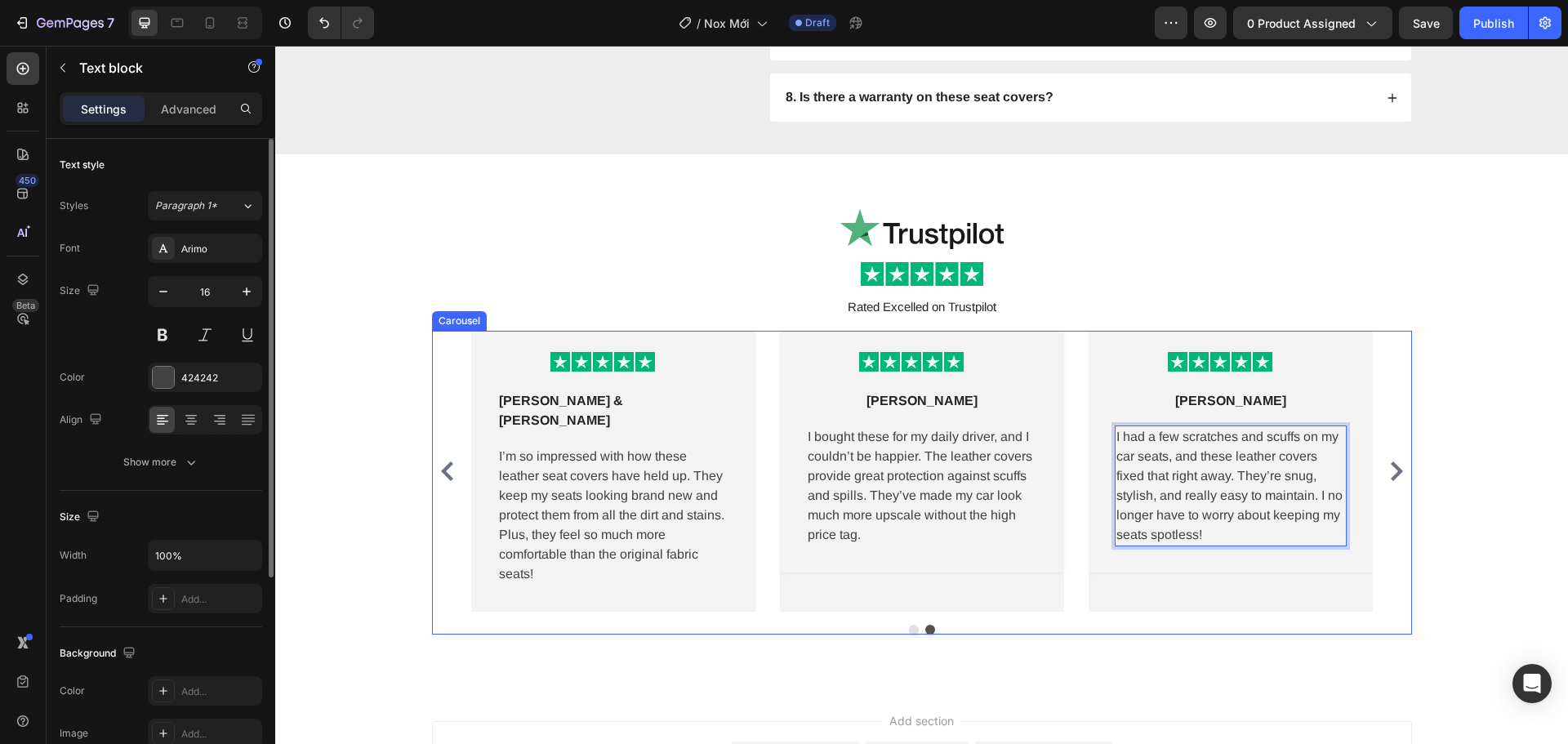
click at [1392, 470] on icon "Carousel Next Arrow" at bounding box center [1396, 471] width 20 height 20
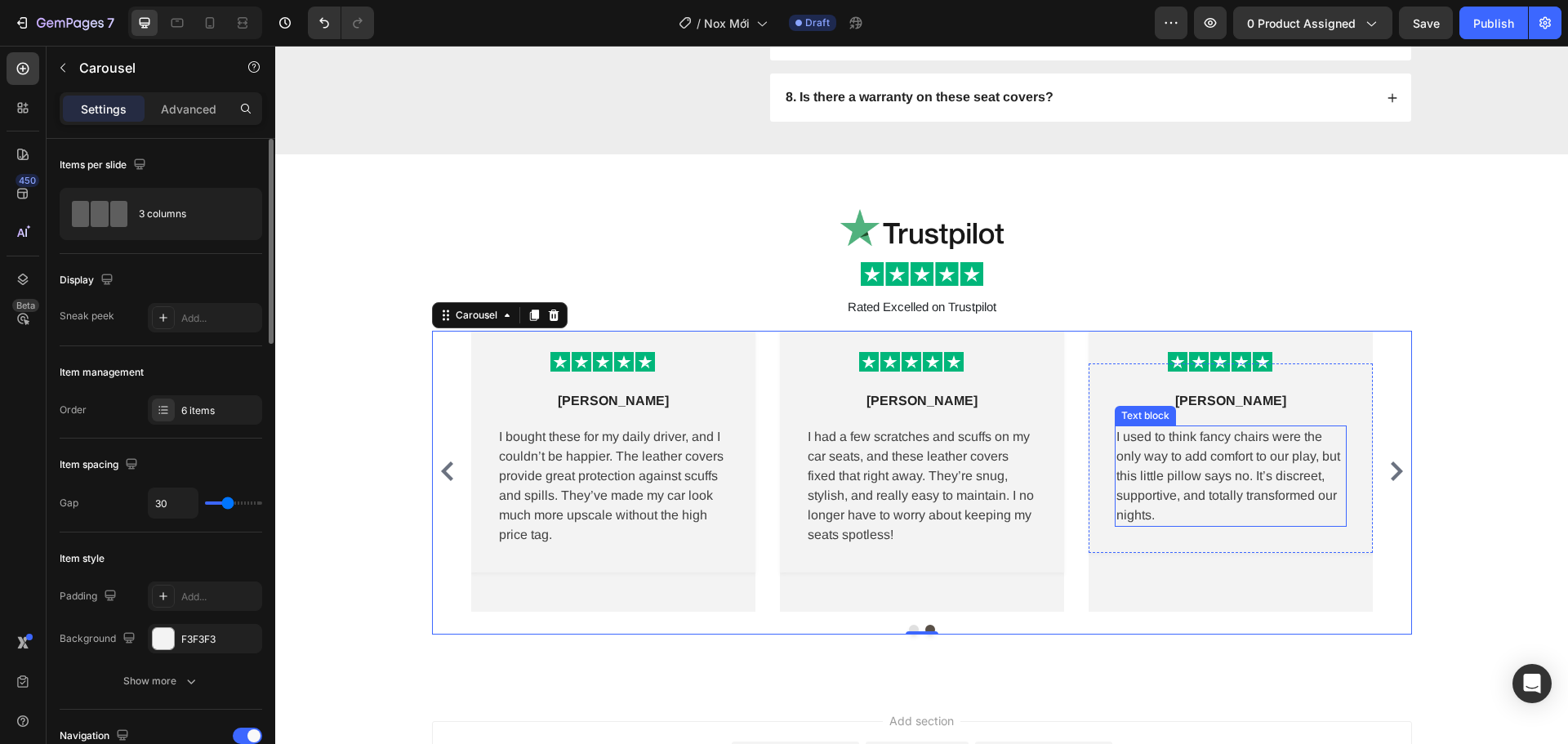
click at [1211, 418] on div "Natalie R. Text block Row I used to think fancy chairs were the only way to add…" at bounding box center [1230, 458] width 232 height 137
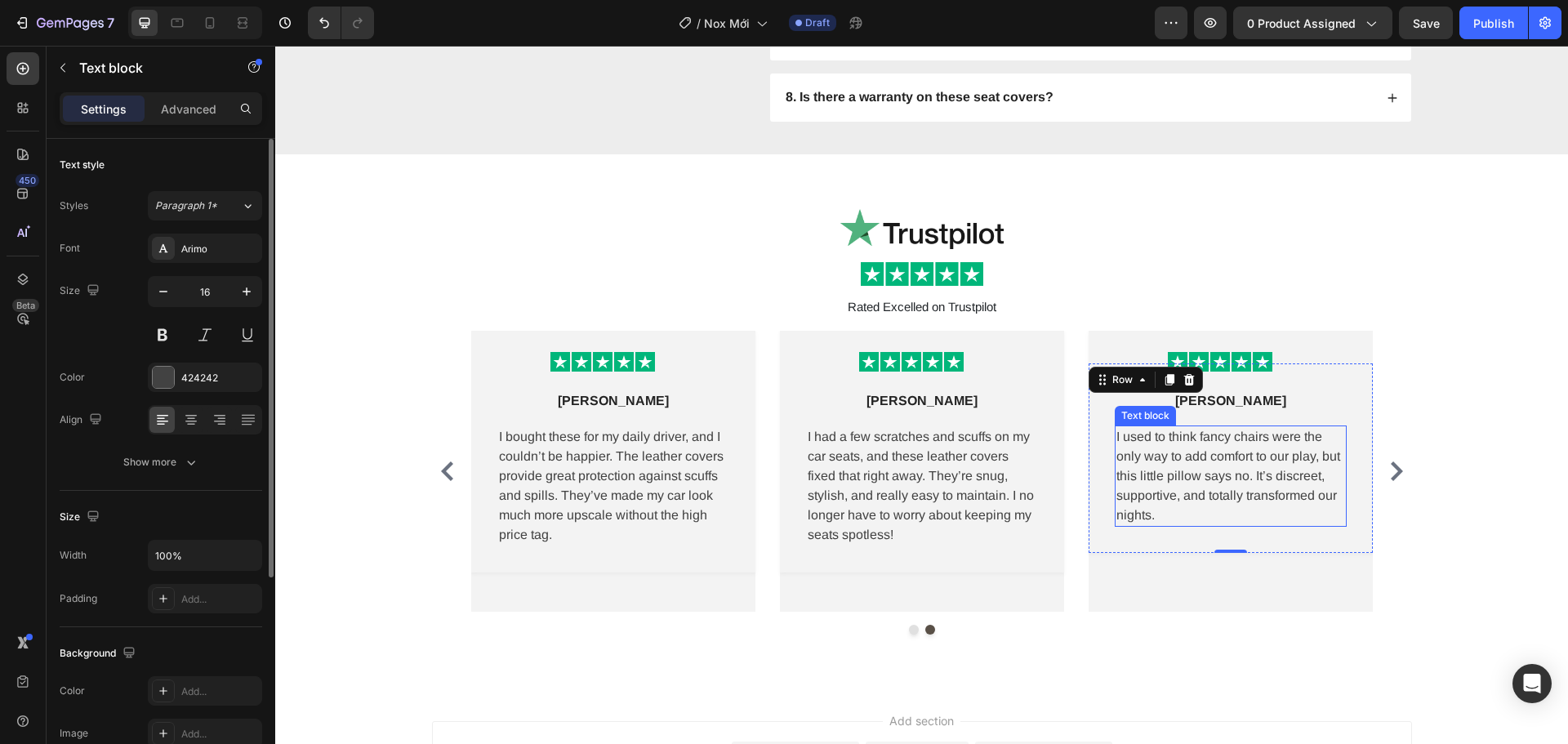
click at [1227, 447] on p "I used to think fancy chairs were the only way to add comfort to our play, but …" at bounding box center [1231, 476] width 229 height 98
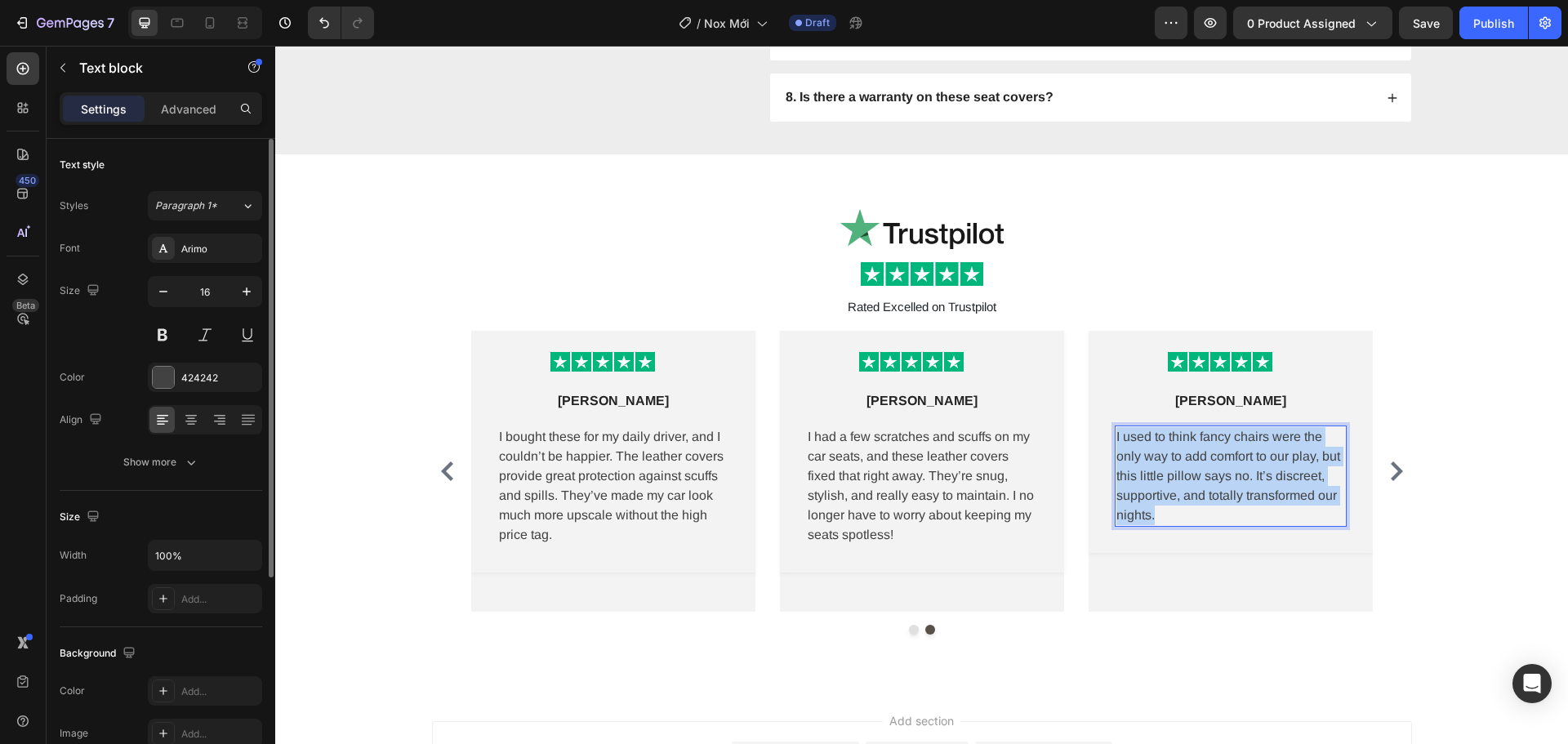
click at [1227, 447] on p "I used to think fancy chairs were the only way to add comfort to our play, but …" at bounding box center [1231, 476] width 229 height 98
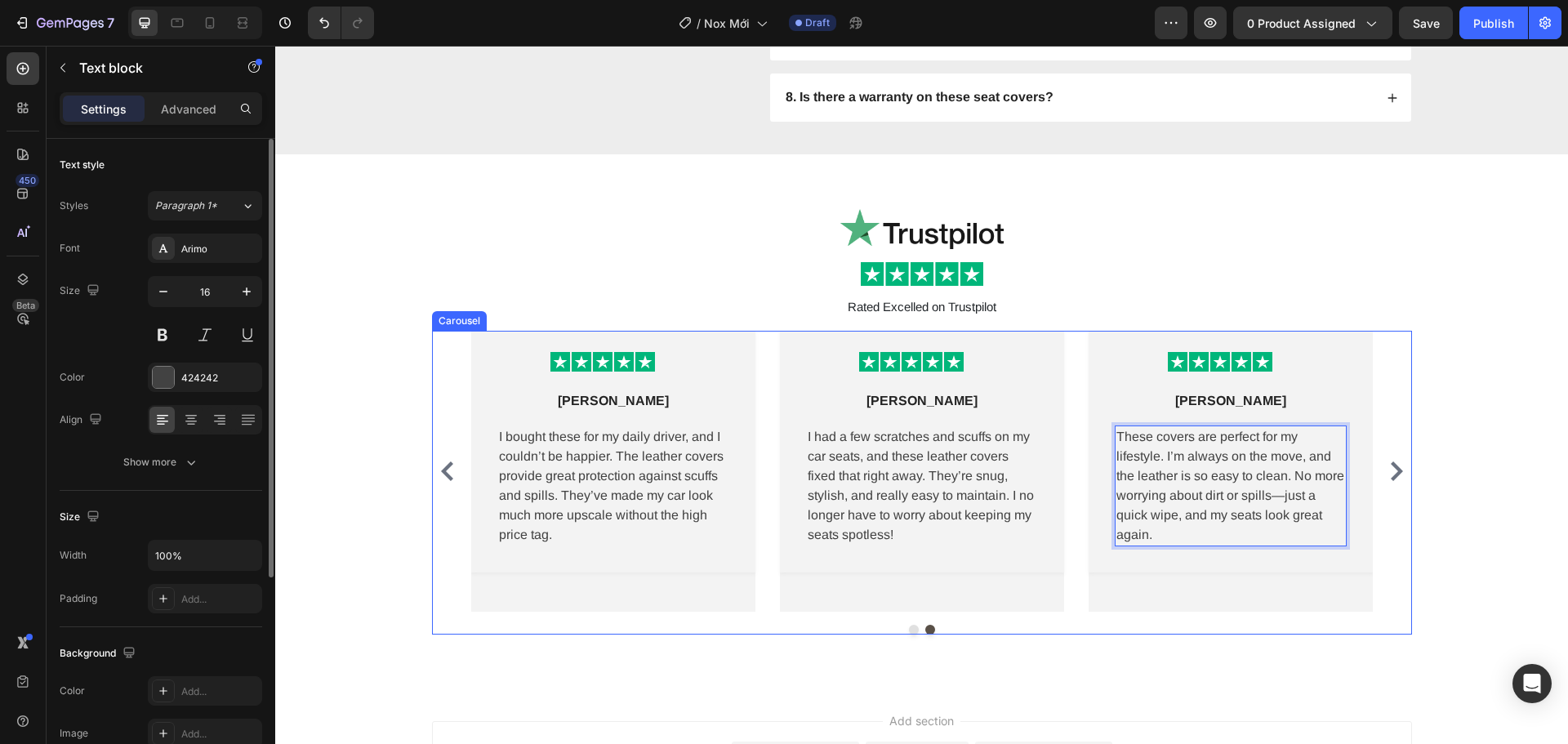
click at [1390, 469] on icon "Carousel Next Arrow" at bounding box center [1396, 471] width 20 height 20
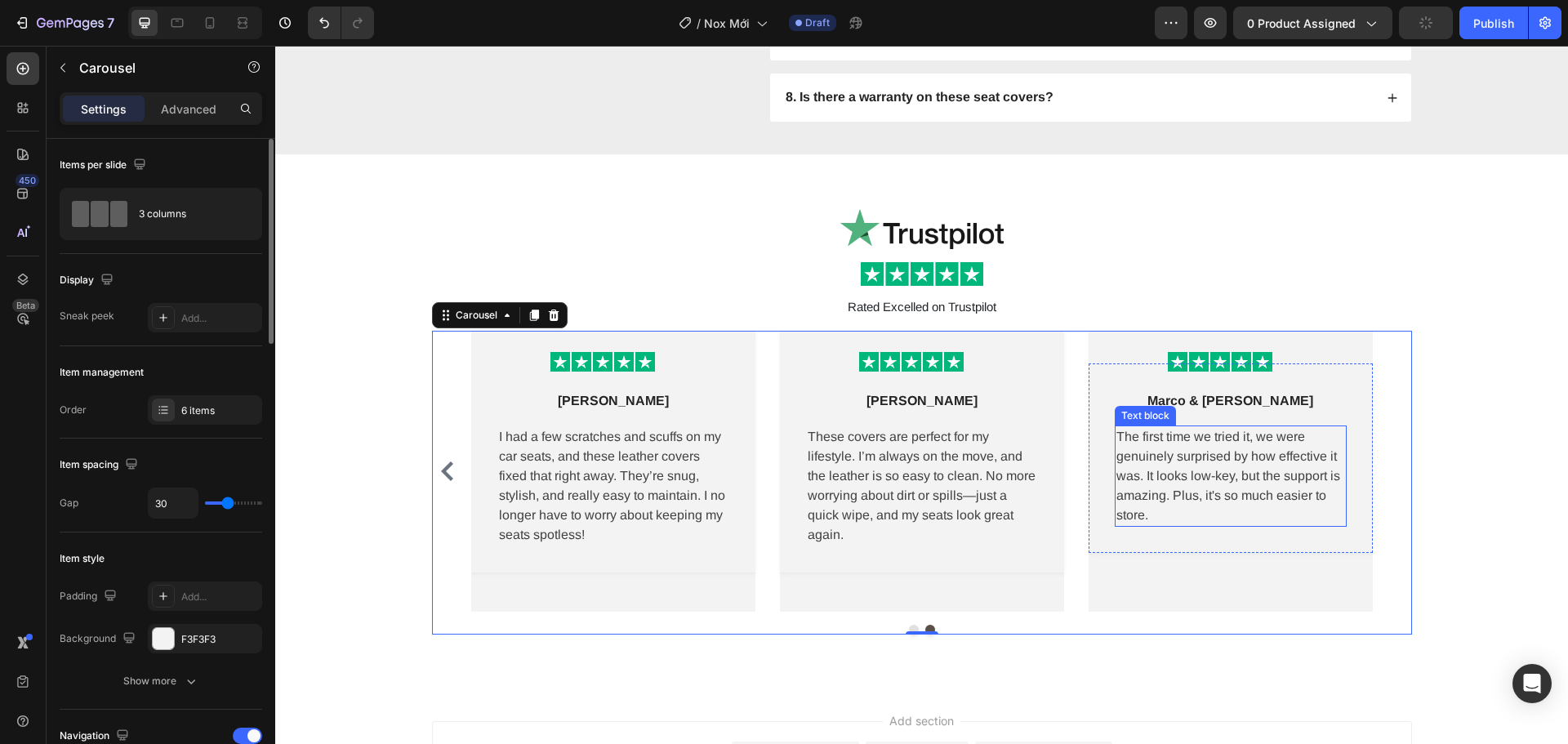
click at [1197, 478] on p "The first time we tried it, we were genuinely surprised by how effective it was…" at bounding box center [1231, 476] width 229 height 98
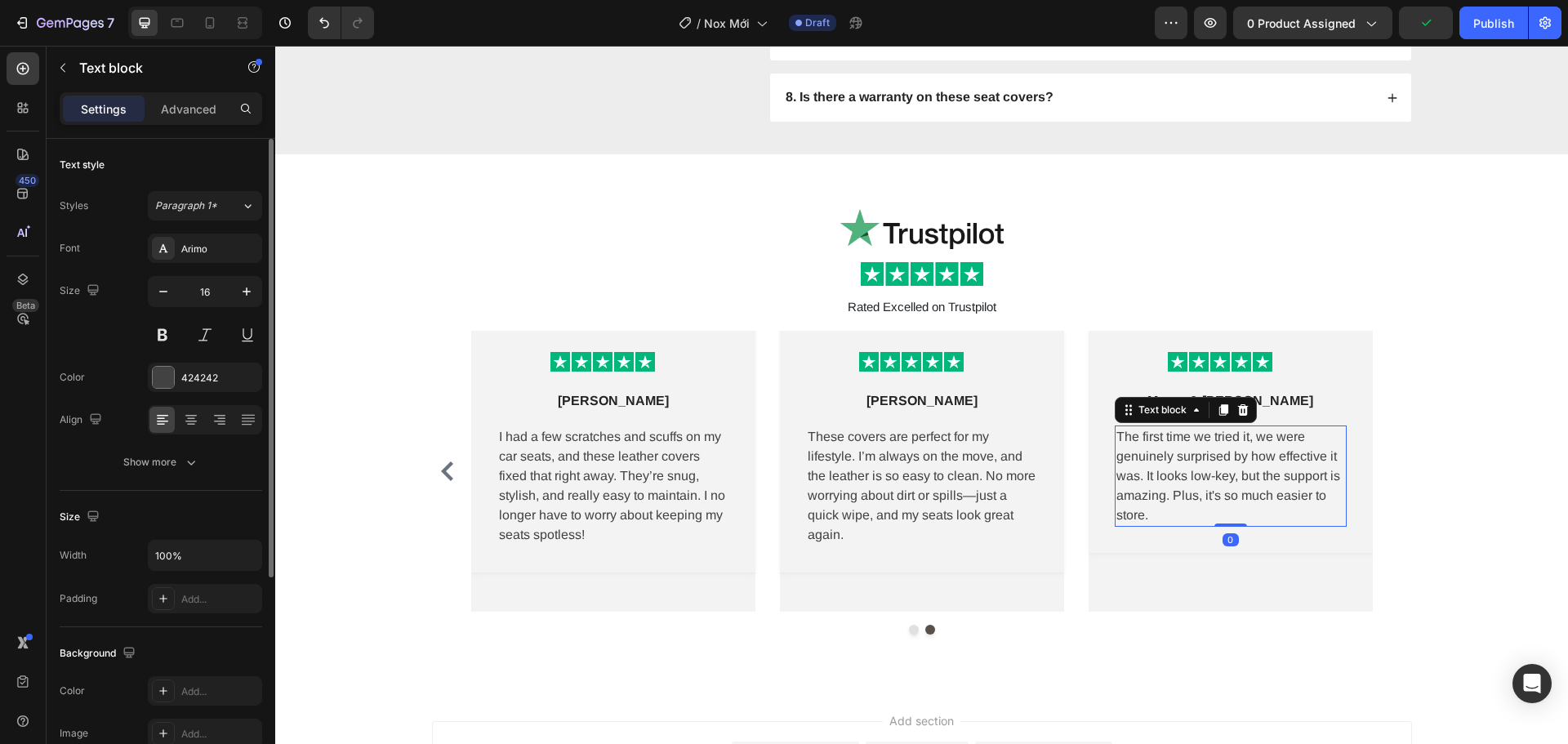
click at [1197, 478] on p "The first time we tried it, we were genuinely surprised by how effective it was…" at bounding box center [1231, 476] width 229 height 98
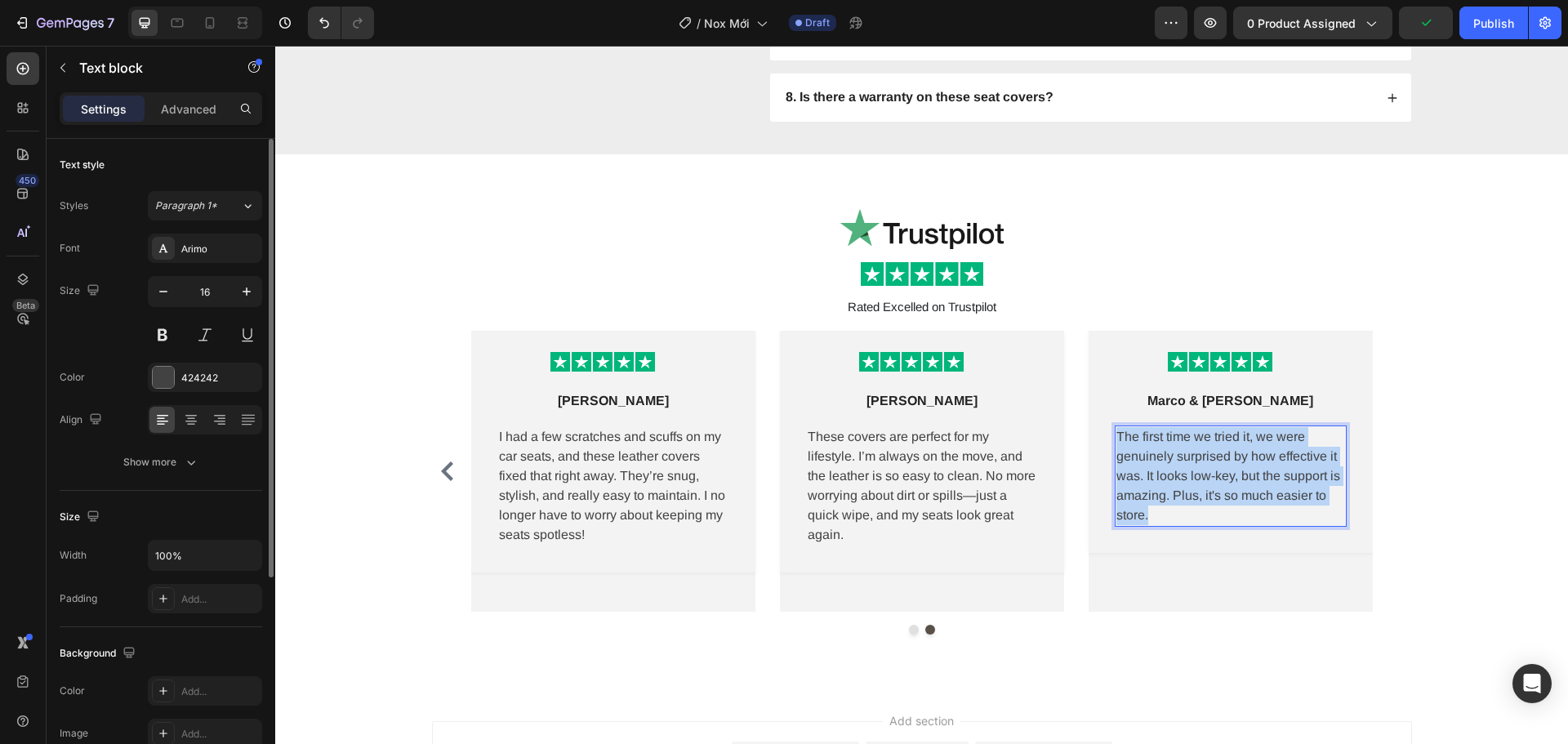
click at [1197, 478] on p "The first time we tried it, we were genuinely surprised by how effective it was…" at bounding box center [1231, 476] width 229 height 98
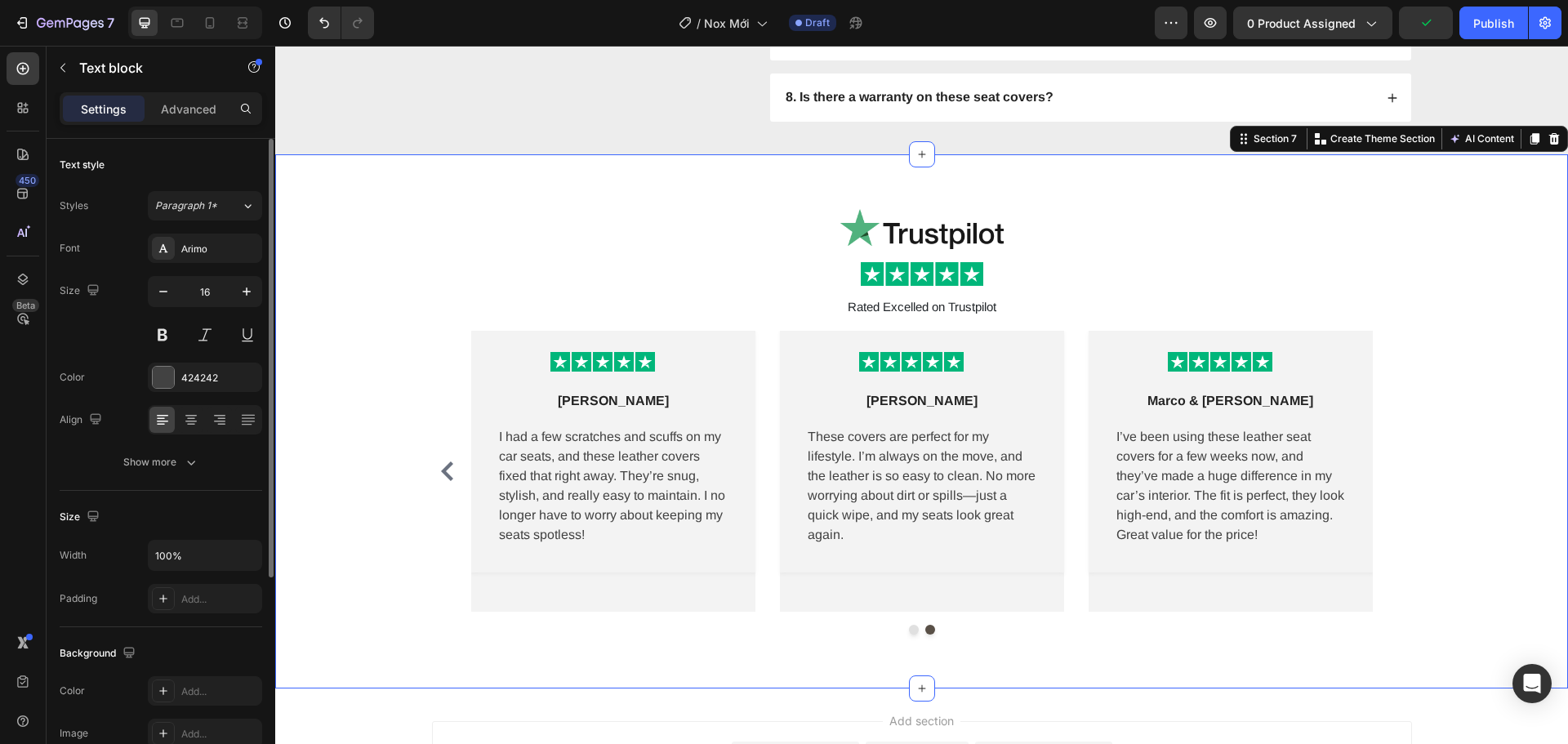
click at [1489, 536] on div "Image Image Rated Excelled on Trustpilot Text Block Row Image Row Lena M Text b…" at bounding box center [921, 421] width 1269 height 452
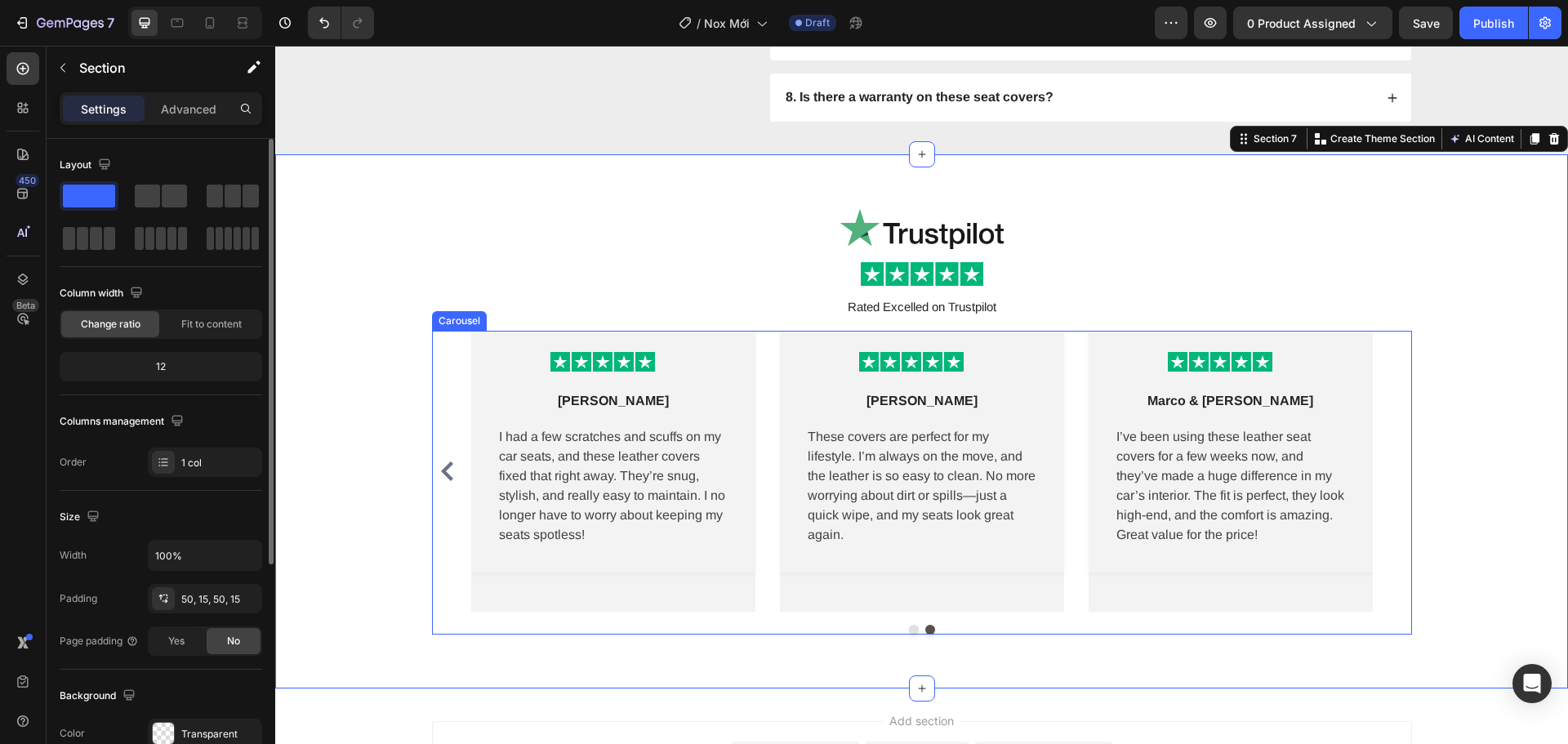
click at [1220, 577] on div "Image Row Marco & Elle V Text block Row I’ve been using these leather seat cove…" at bounding box center [1230, 471] width 284 height 281
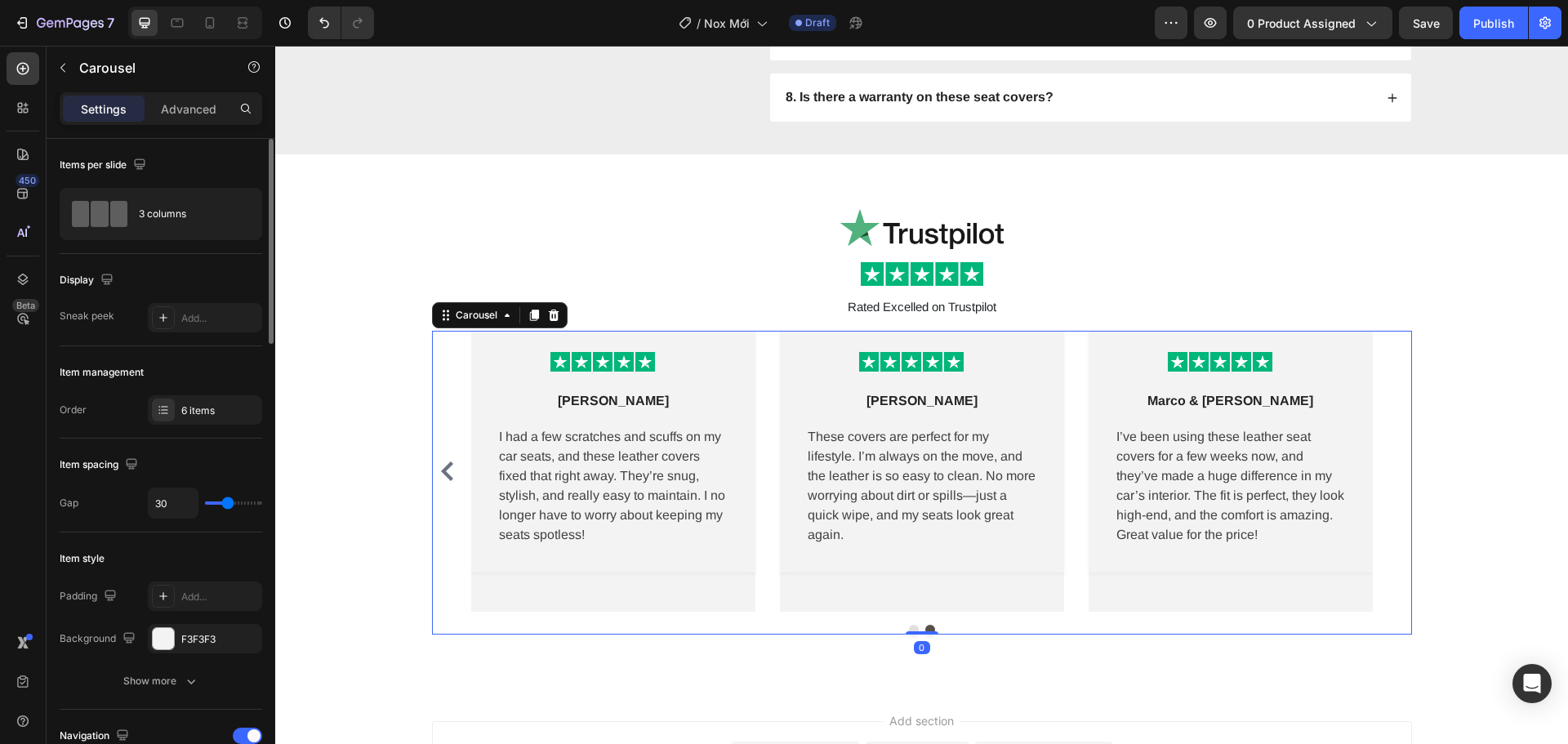
click at [438, 469] on icon "Carousel Back Arrow" at bounding box center [448, 471] width 20 height 20
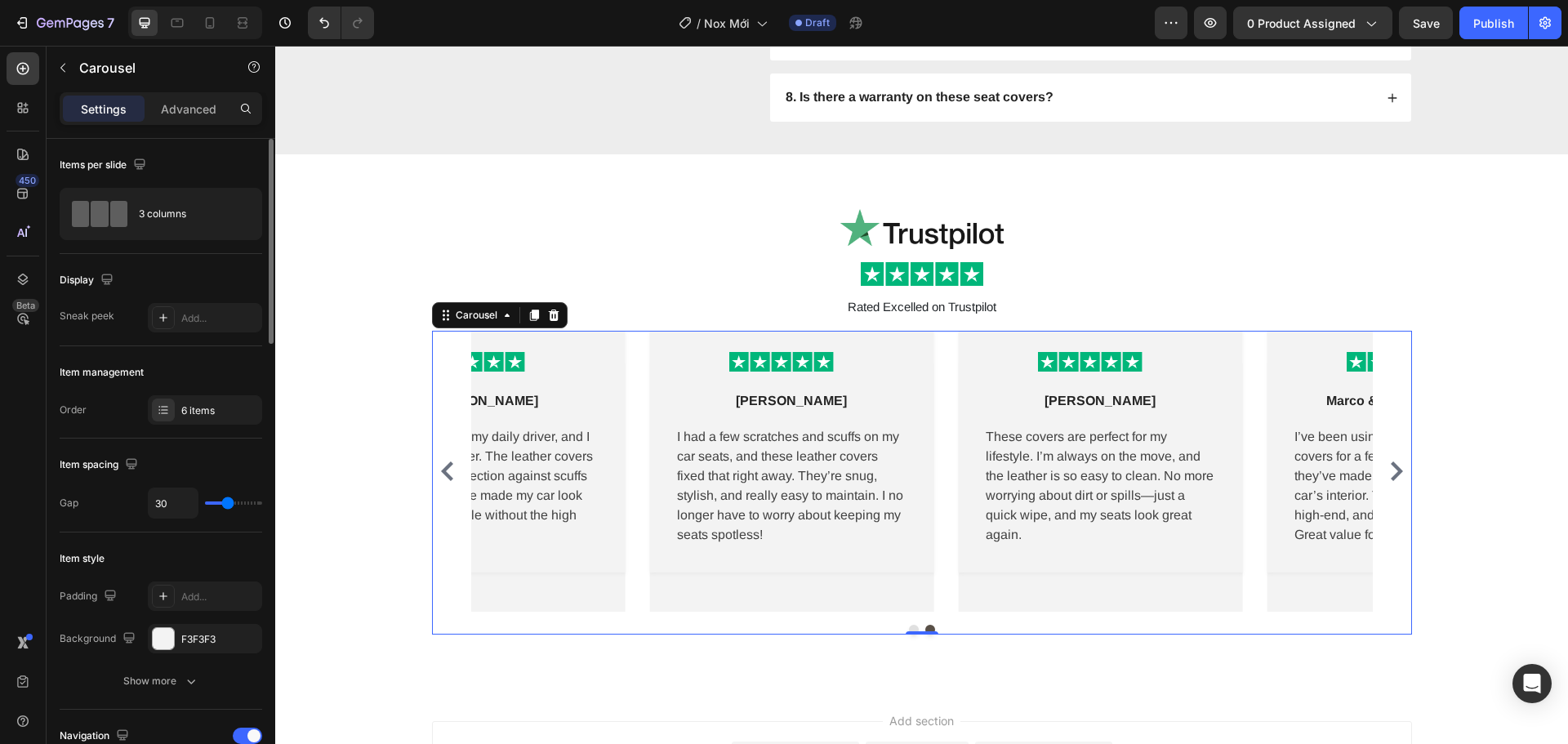
click at [438, 466] on icon "Carousel Back Arrow" at bounding box center [448, 471] width 20 height 20
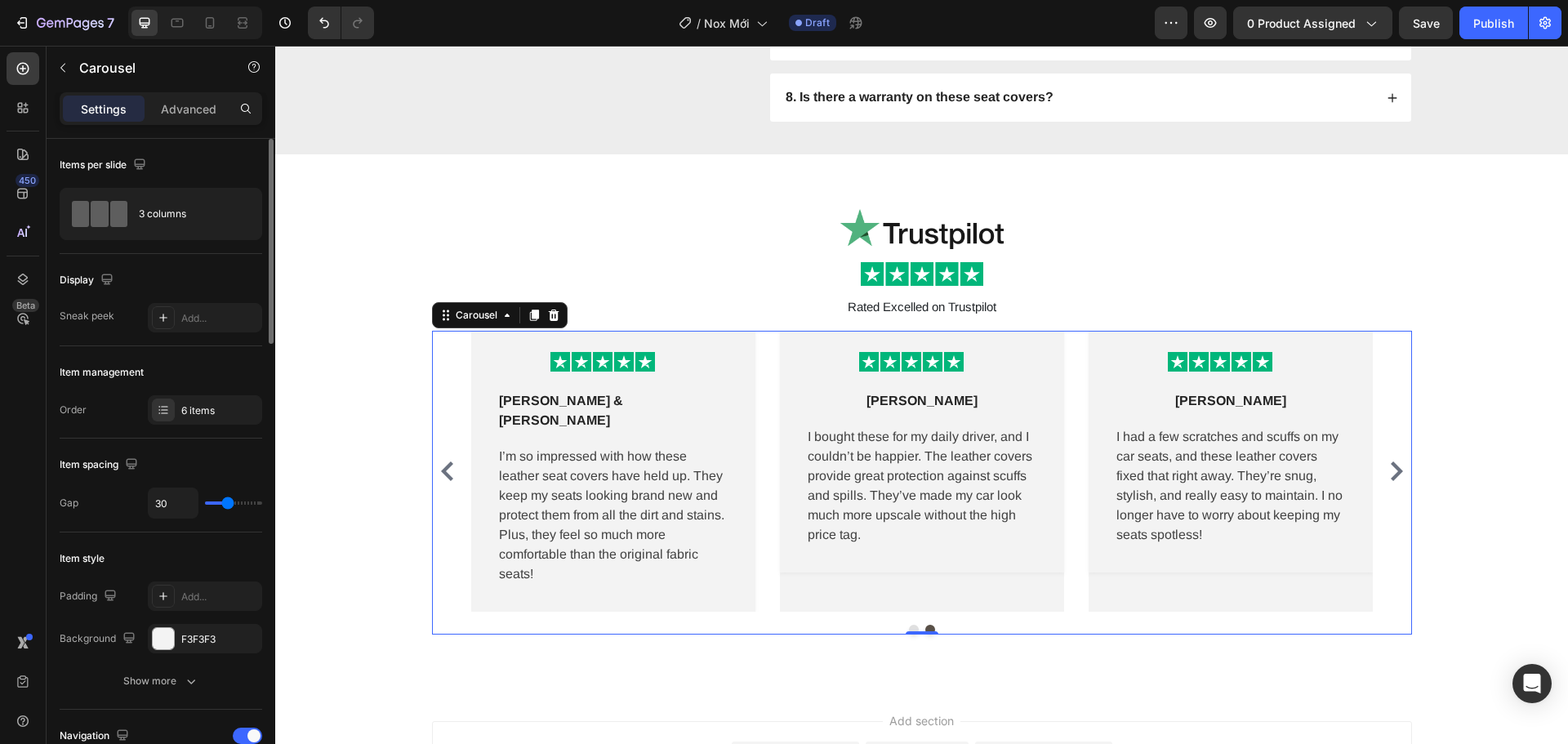
click at [438, 466] on icon "Carousel Back Arrow" at bounding box center [448, 471] width 20 height 20
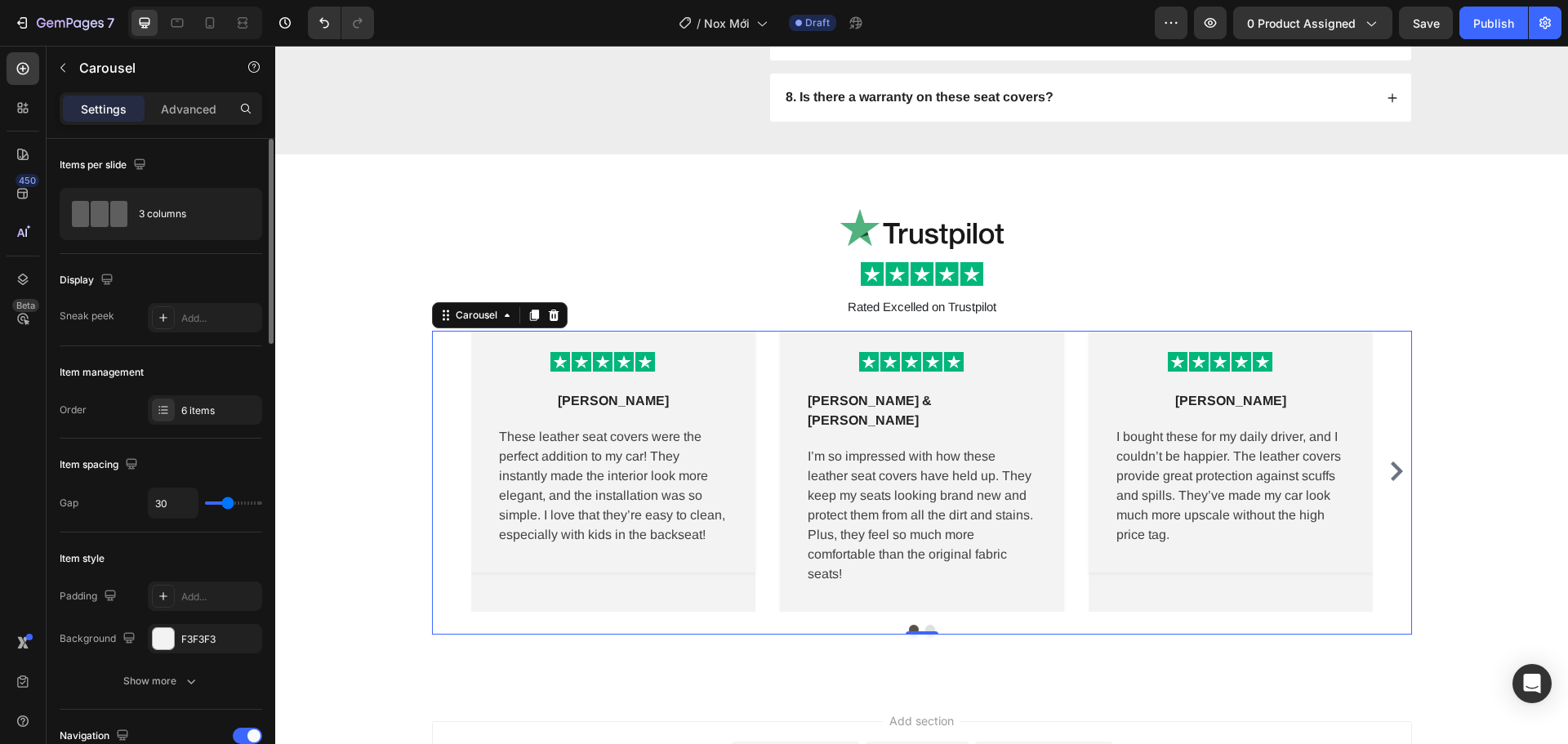
click at [438, 466] on div "Image Row Lena M Text block Row These leather seat covers were the perfect addi…" at bounding box center [921, 471] width 981 height 281
click at [1392, 462] on icon "Carousel Next Arrow" at bounding box center [1396, 471] width 12 height 20
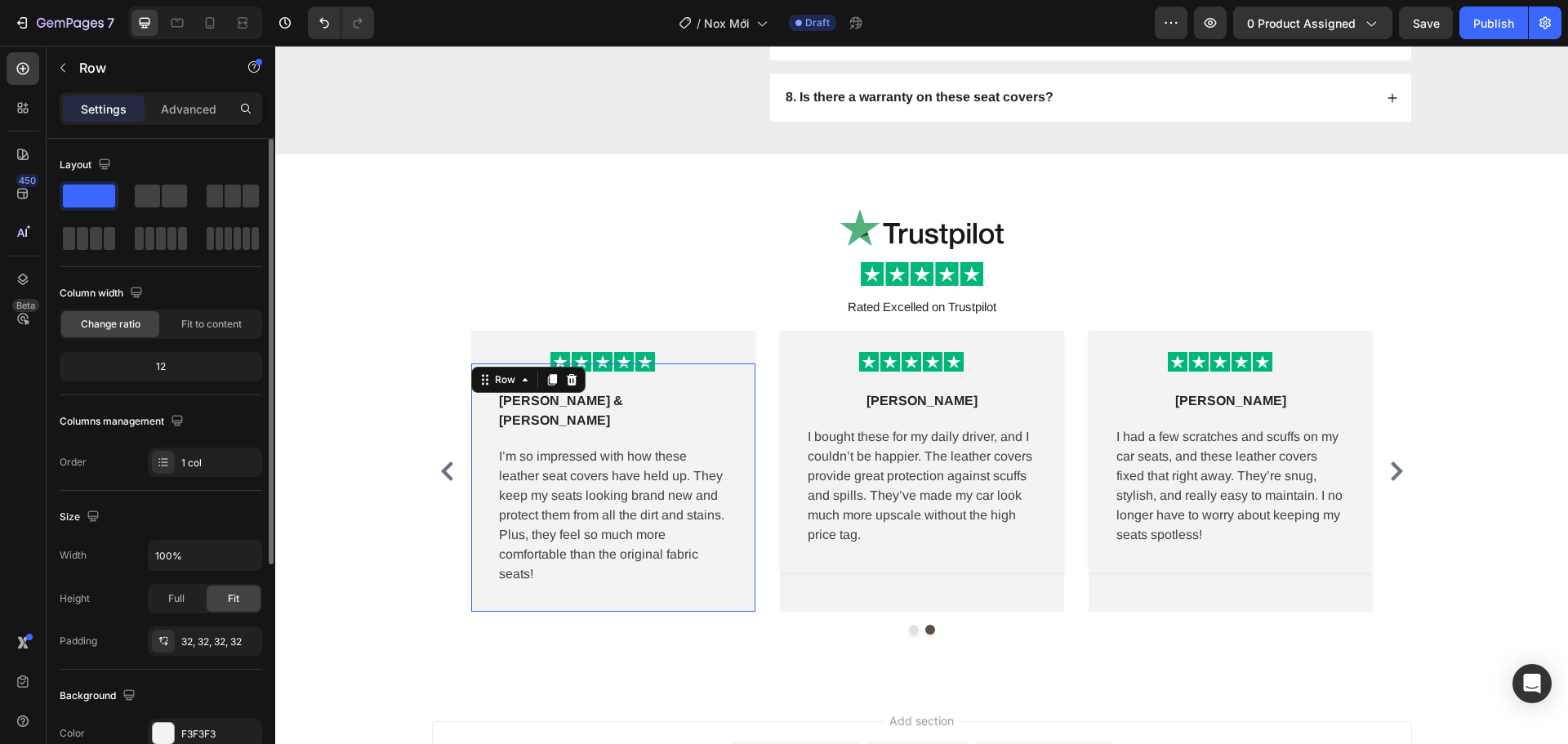
click at [687, 567] on div "Chris & Jamie T. Text block Row I’m so impressed with how these leather seat co…" at bounding box center [613, 487] width 284 height 249
click at [1032, 560] on div "Sasha L Text block Row I bought these for my daily driver, and I couldn’t be ha…" at bounding box center [921, 467] width 284 height 209
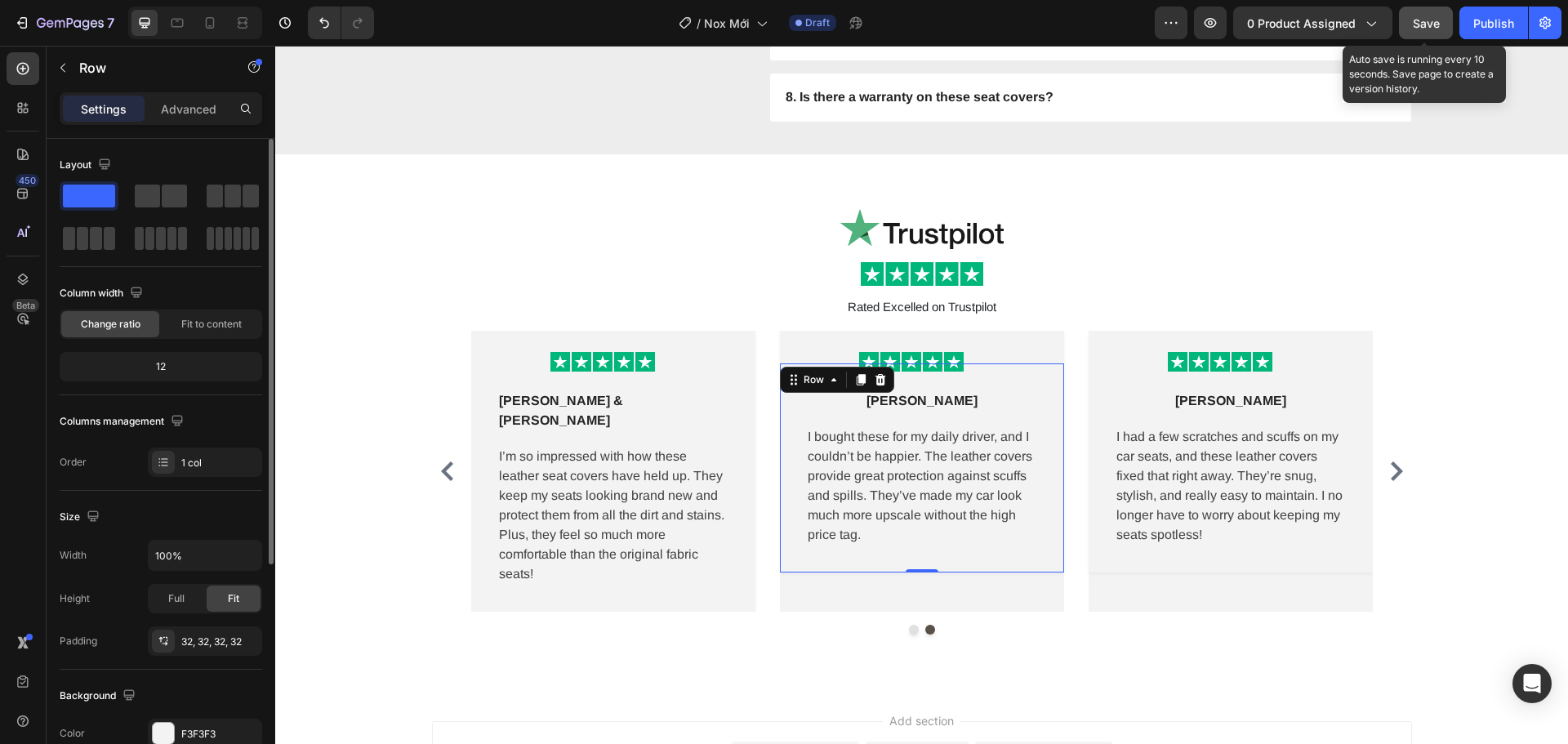
click at [1426, 24] on span "Save" at bounding box center [1426, 23] width 27 height 14
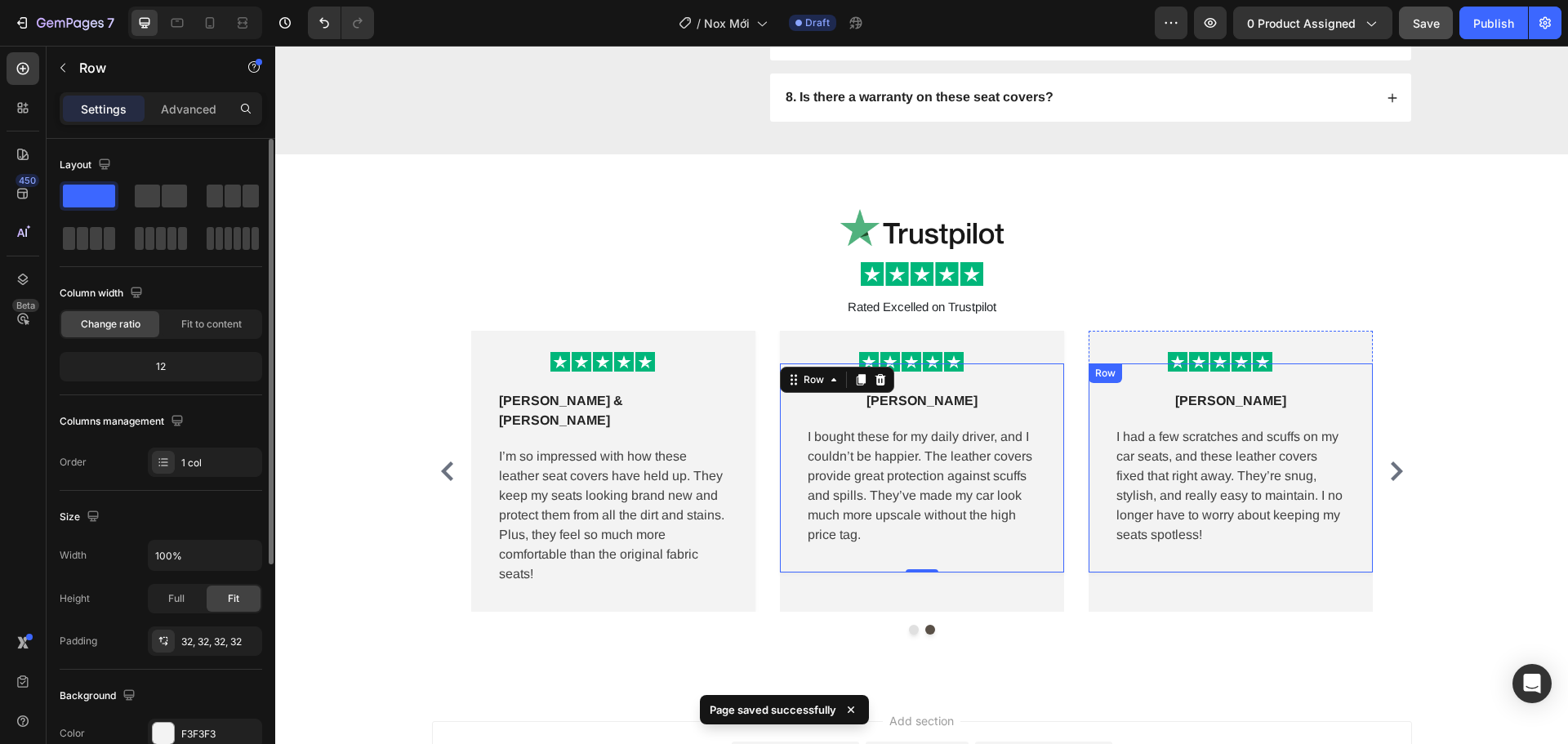
click at [1119, 560] on div "Derek K Text block Row I had a few scratches and scuffs on my car seats, and th…" at bounding box center [1230, 467] width 284 height 209
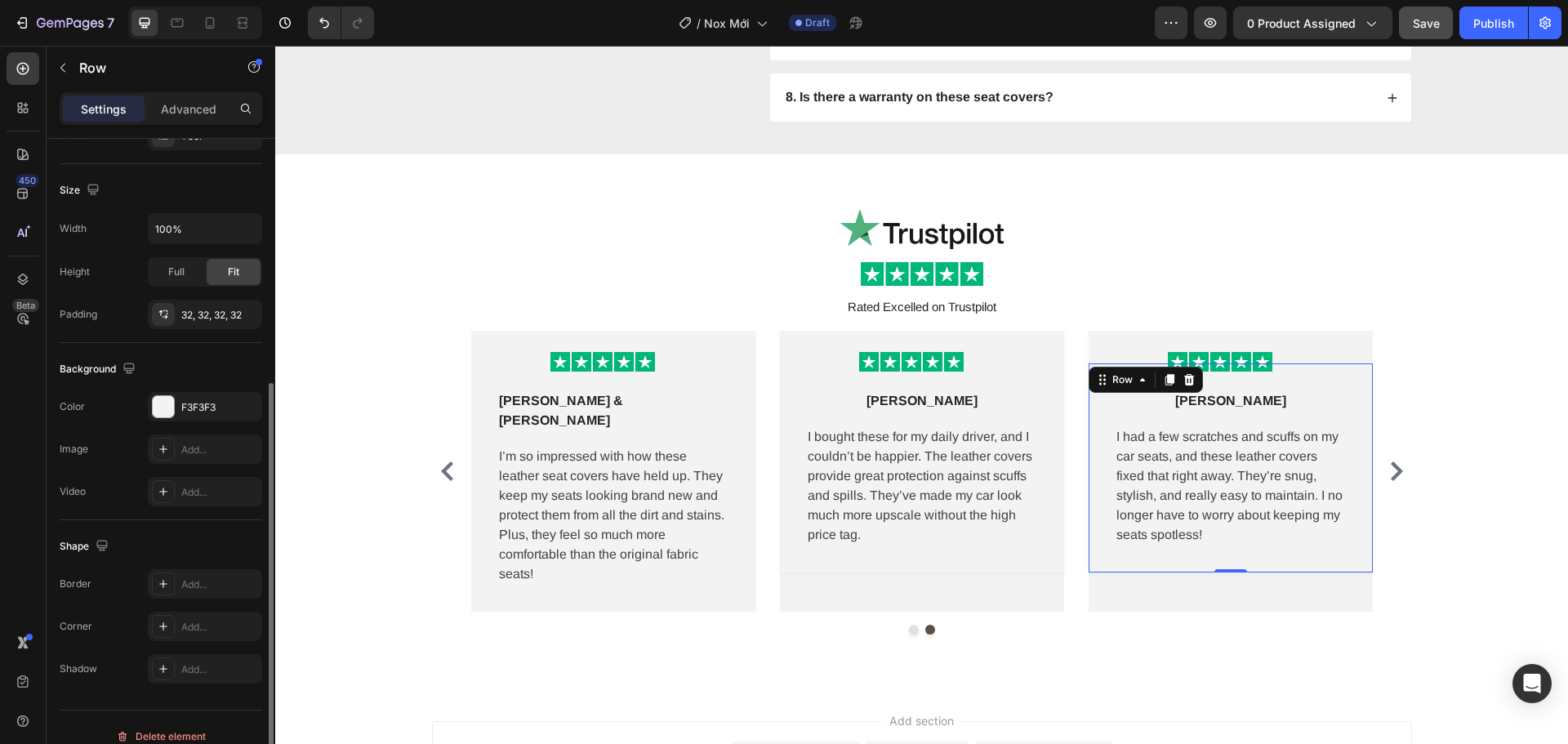
scroll to position [344, 0]
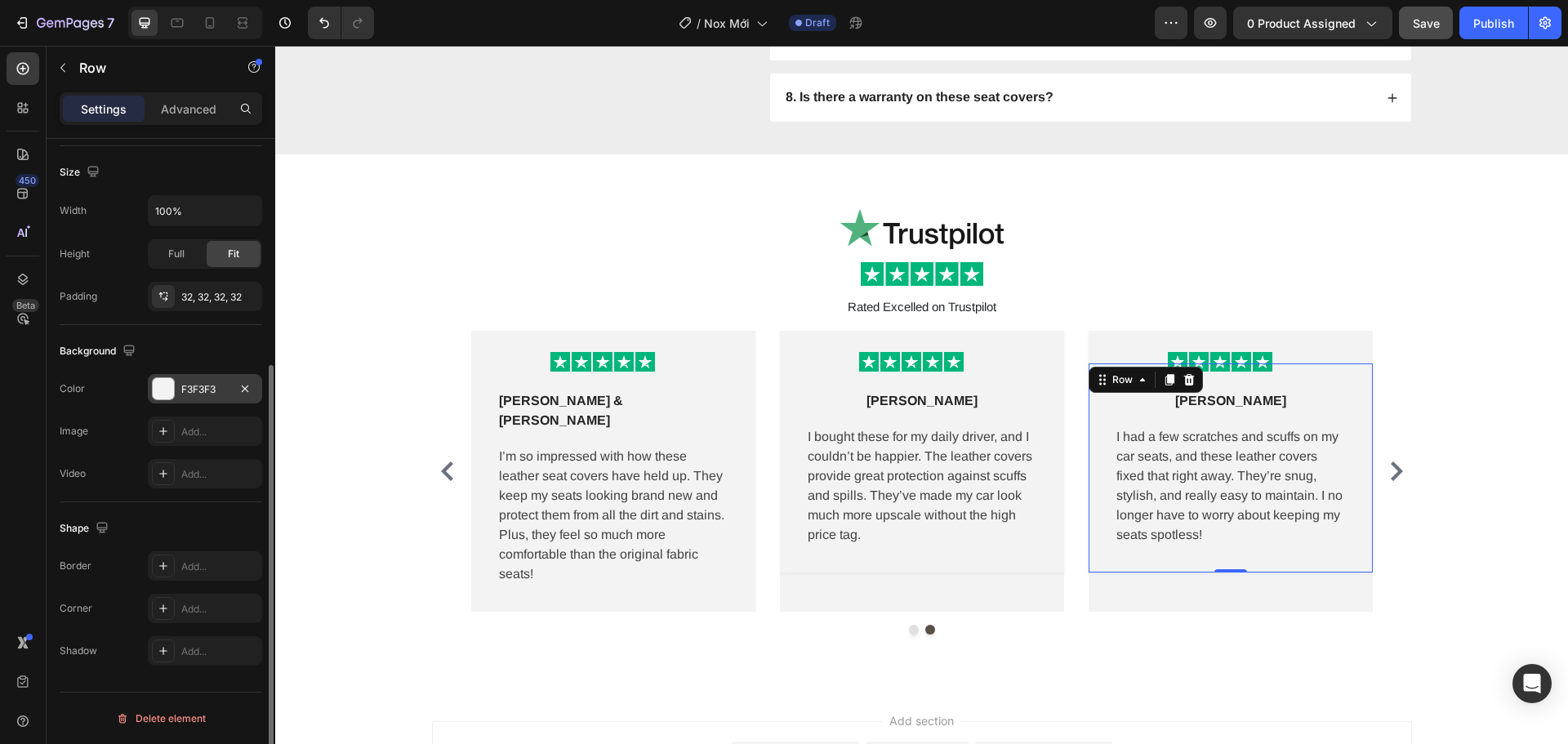
click at [202, 389] on div "F3F3F3" at bounding box center [205, 389] width 47 height 15
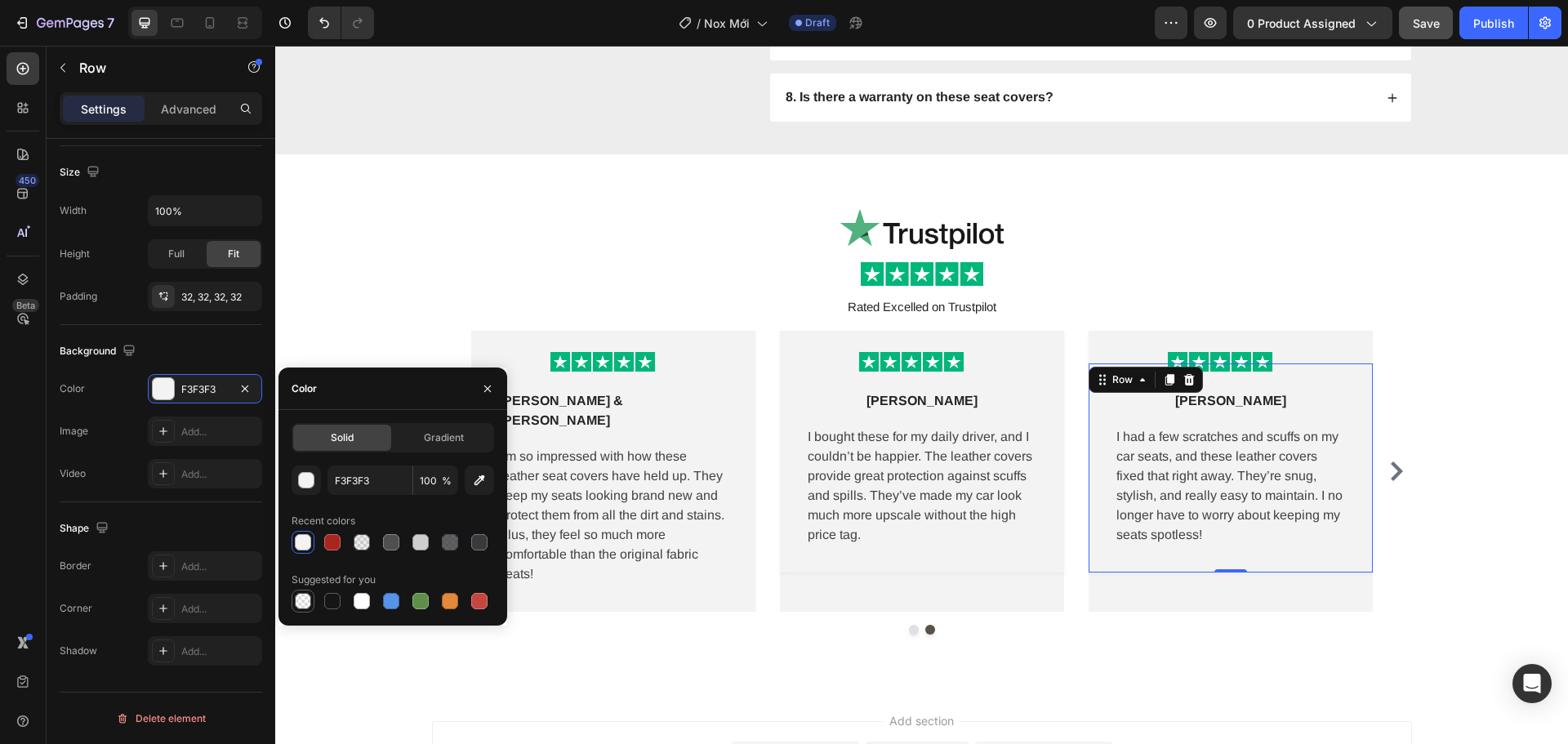
click at [313, 609] on div at bounding box center [303, 600] width 23 height 23
type input "000000"
type input "0"
click at [1104, 625] on div at bounding box center [921, 630] width 981 height 9
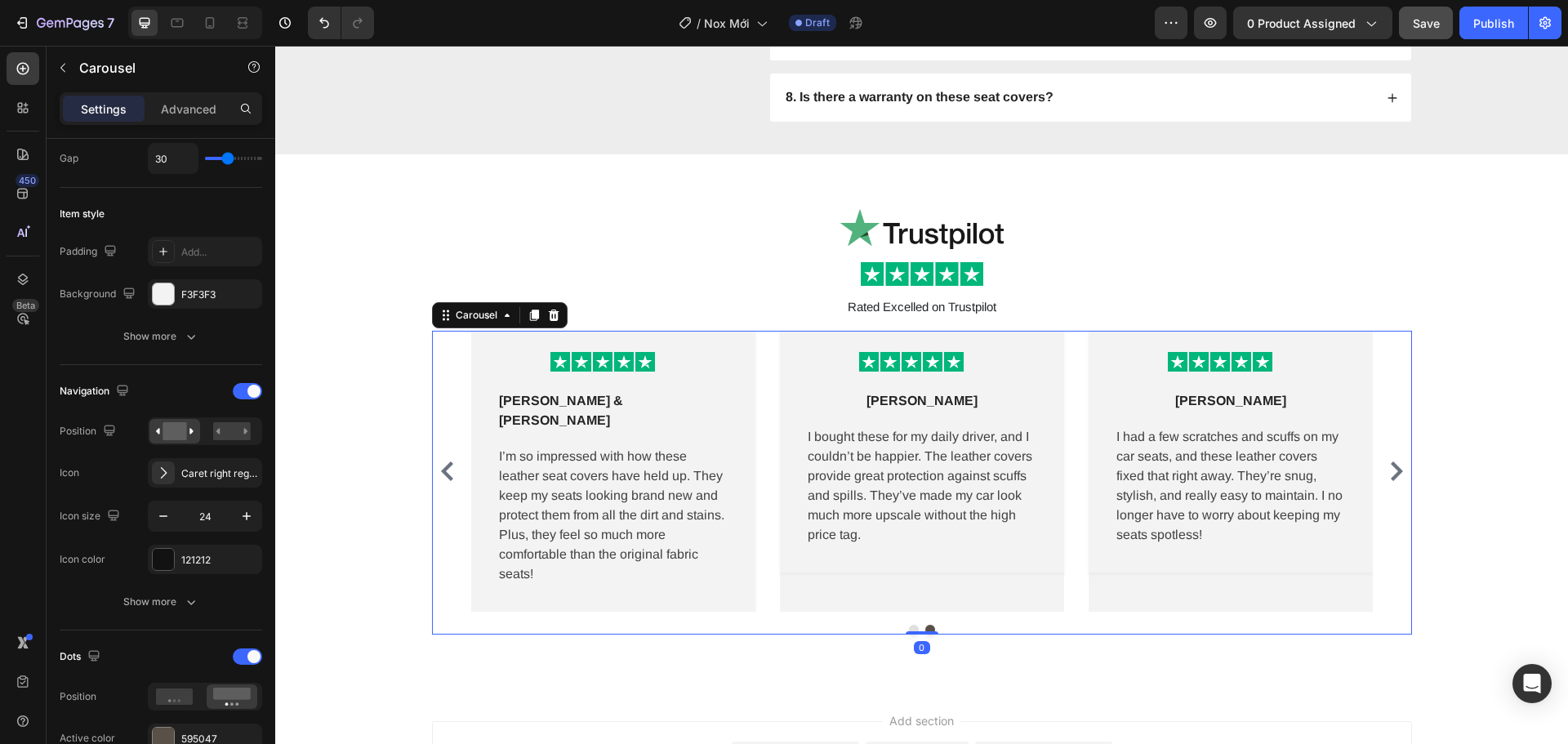
scroll to position [0, 0]
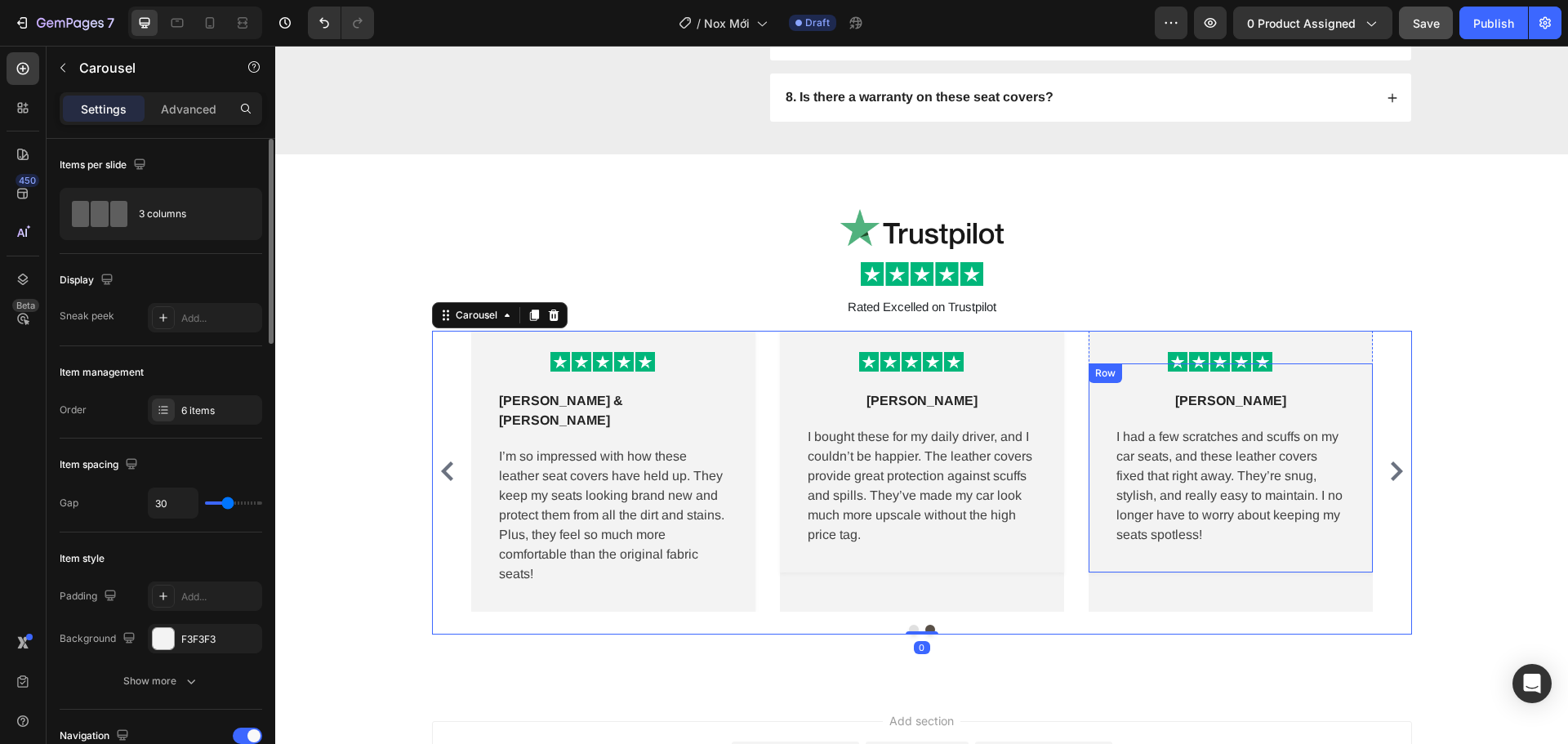
click at [1095, 556] on div "Derek K Text block Row I had a few scratches and scuffs on my car seats, and th…" at bounding box center [1230, 467] width 284 height 209
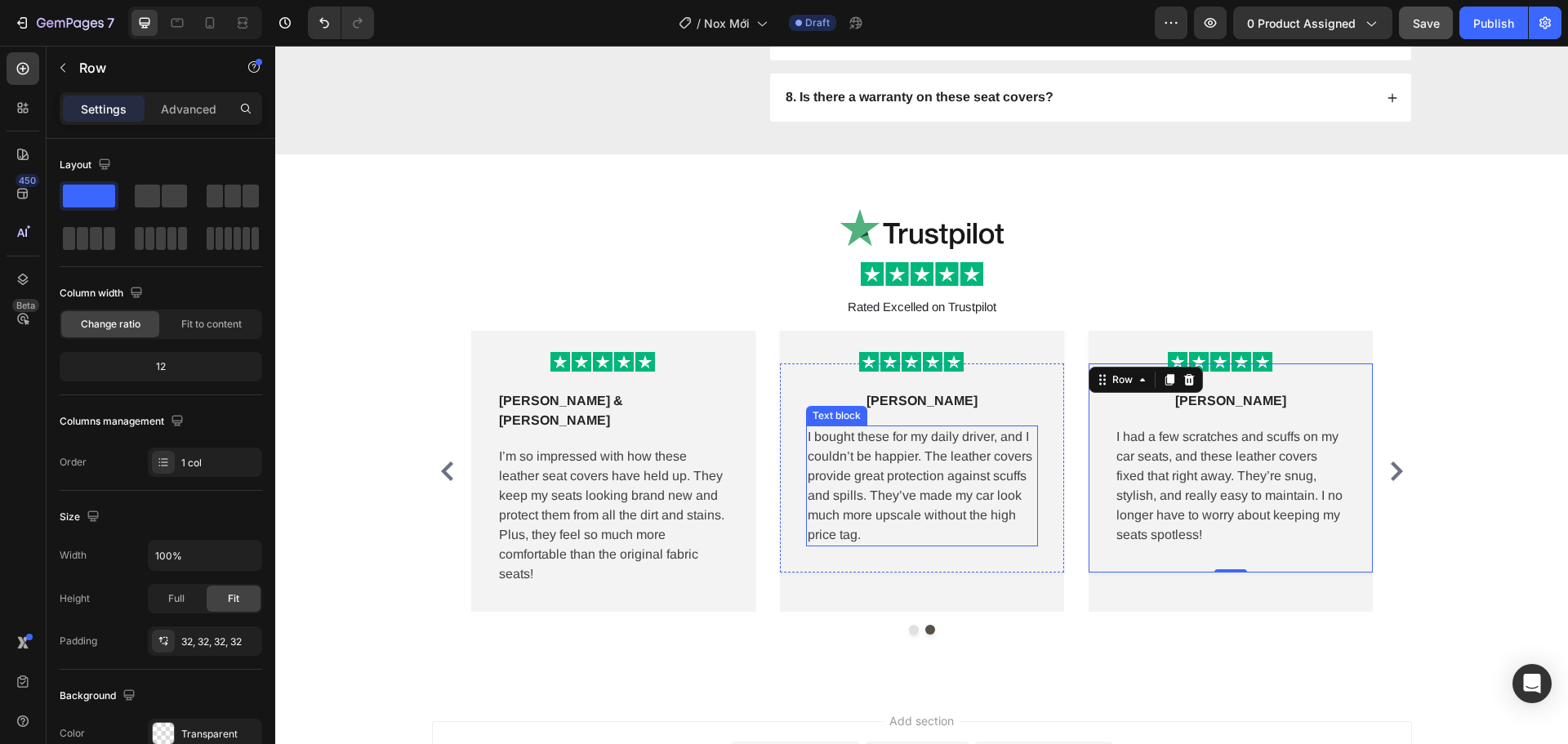
click at [957, 541] on p "I bought these for my daily driver, and I couldn’t be happier. The leather cove…" at bounding box center [922, 485] width 229 height 117
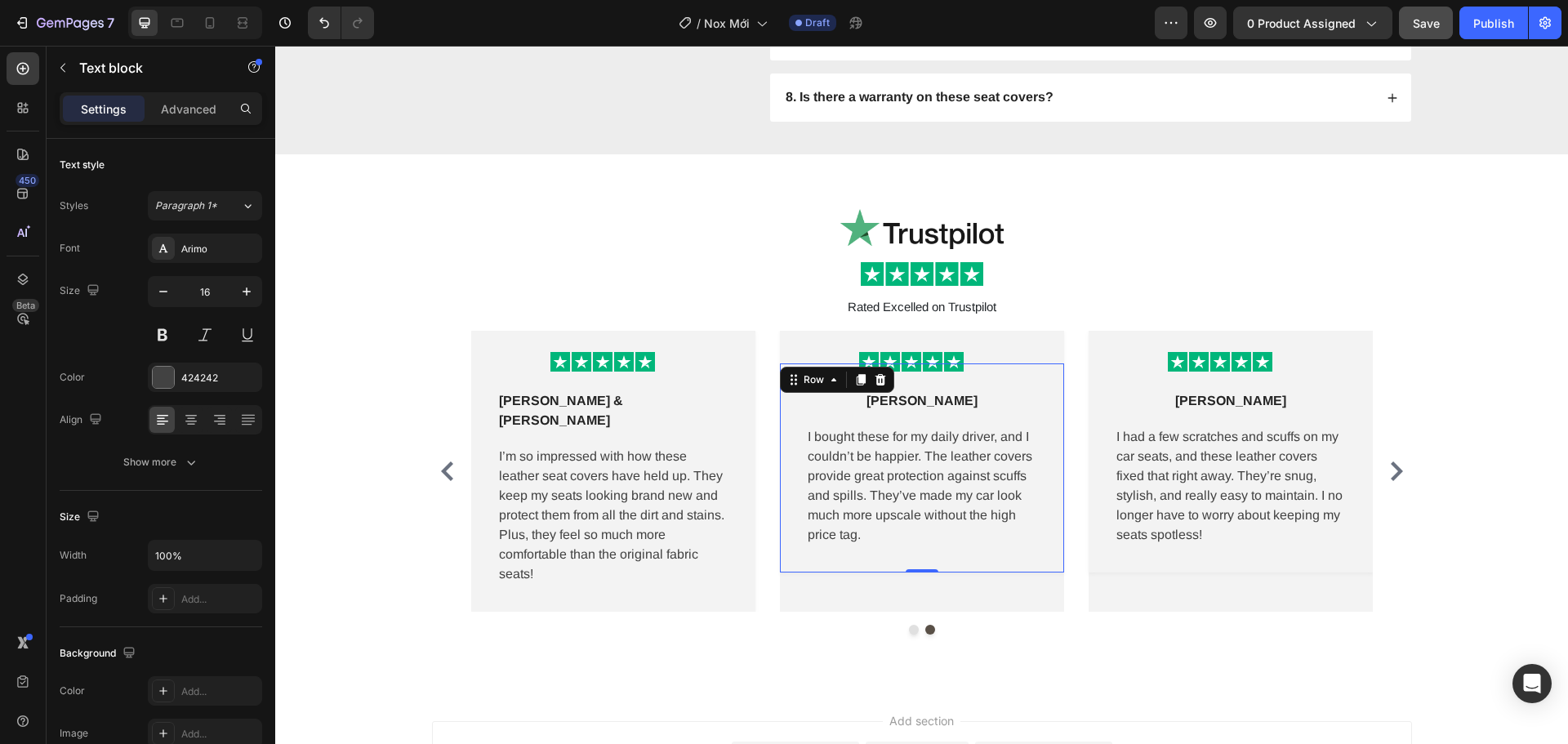
click at [849, 560] on div "Sasha L Text block Row I bought these for my daily driver, and I couldn’t be ha…" at bounding box center [921, 467] width 284 height 209
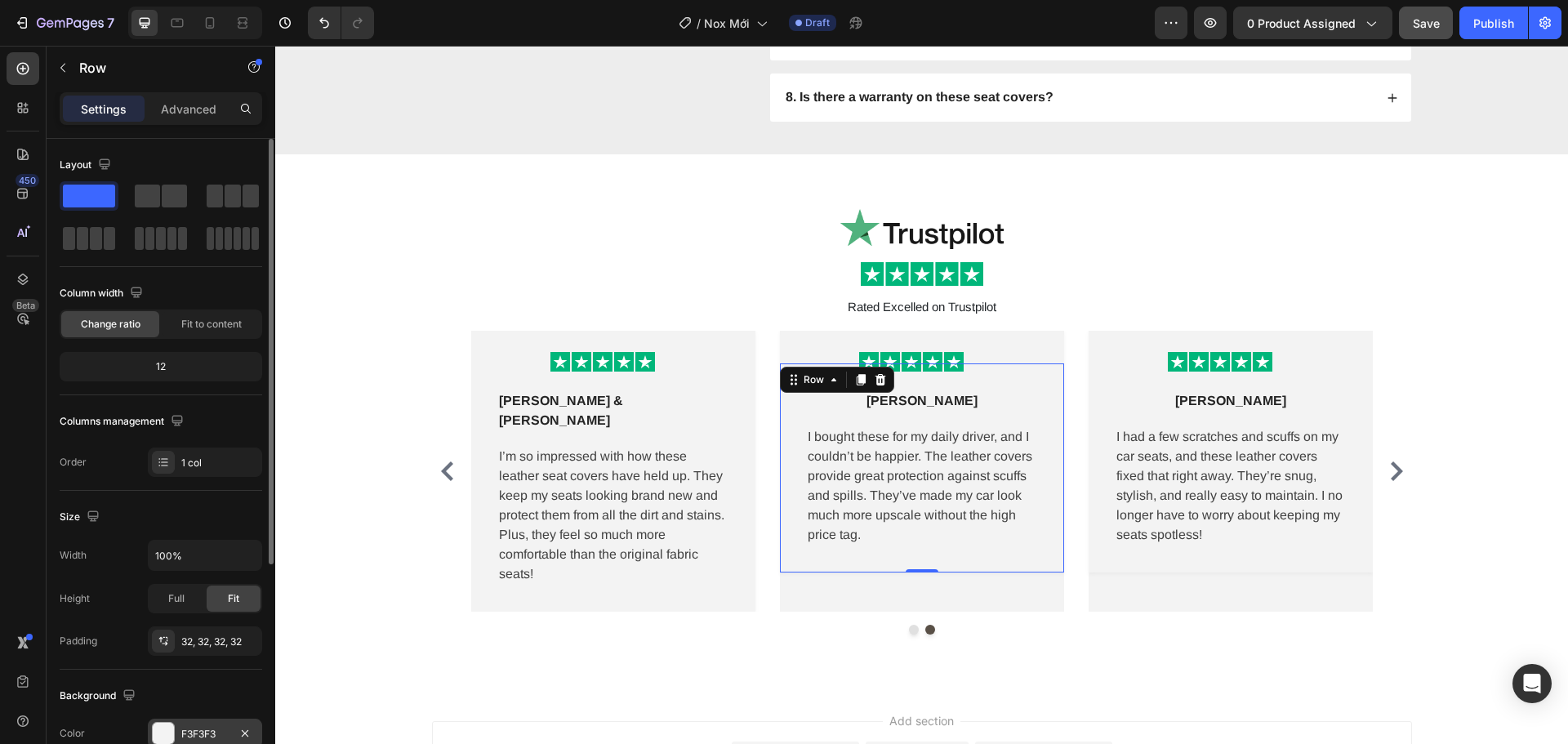
click at [227, 735] on div "F3F3F3" at bounding box center [205, 735] width 47 height 15
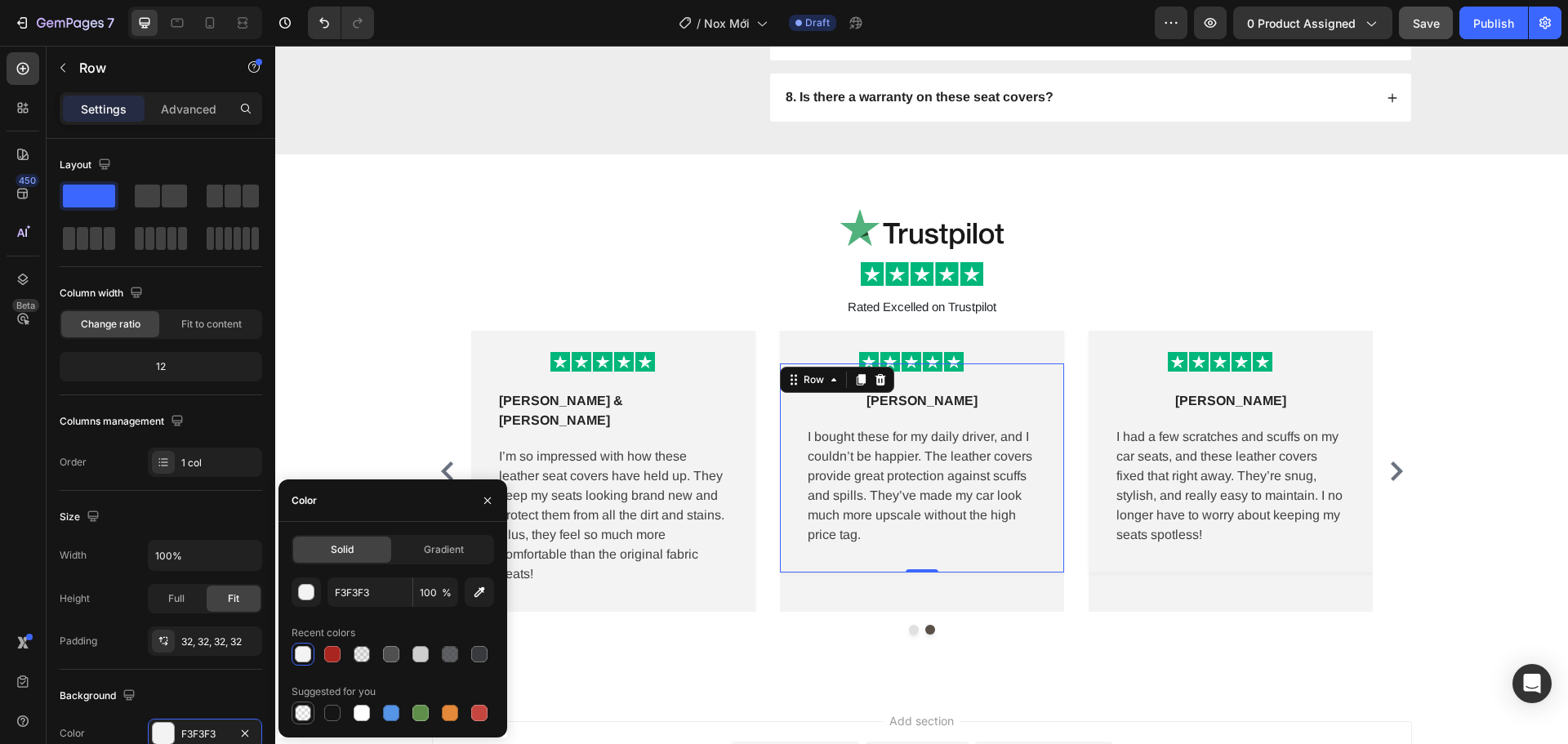
click at [297, 708] on div at bounding box center [302, 712] width 16 height 16
type input "000000"
type input "0"
click at [822, 584] on div "Image Row Sasha L Text block Row I bought these for my daily driver, and I coul…" at bounding box center [921, 471] width 284 height 281
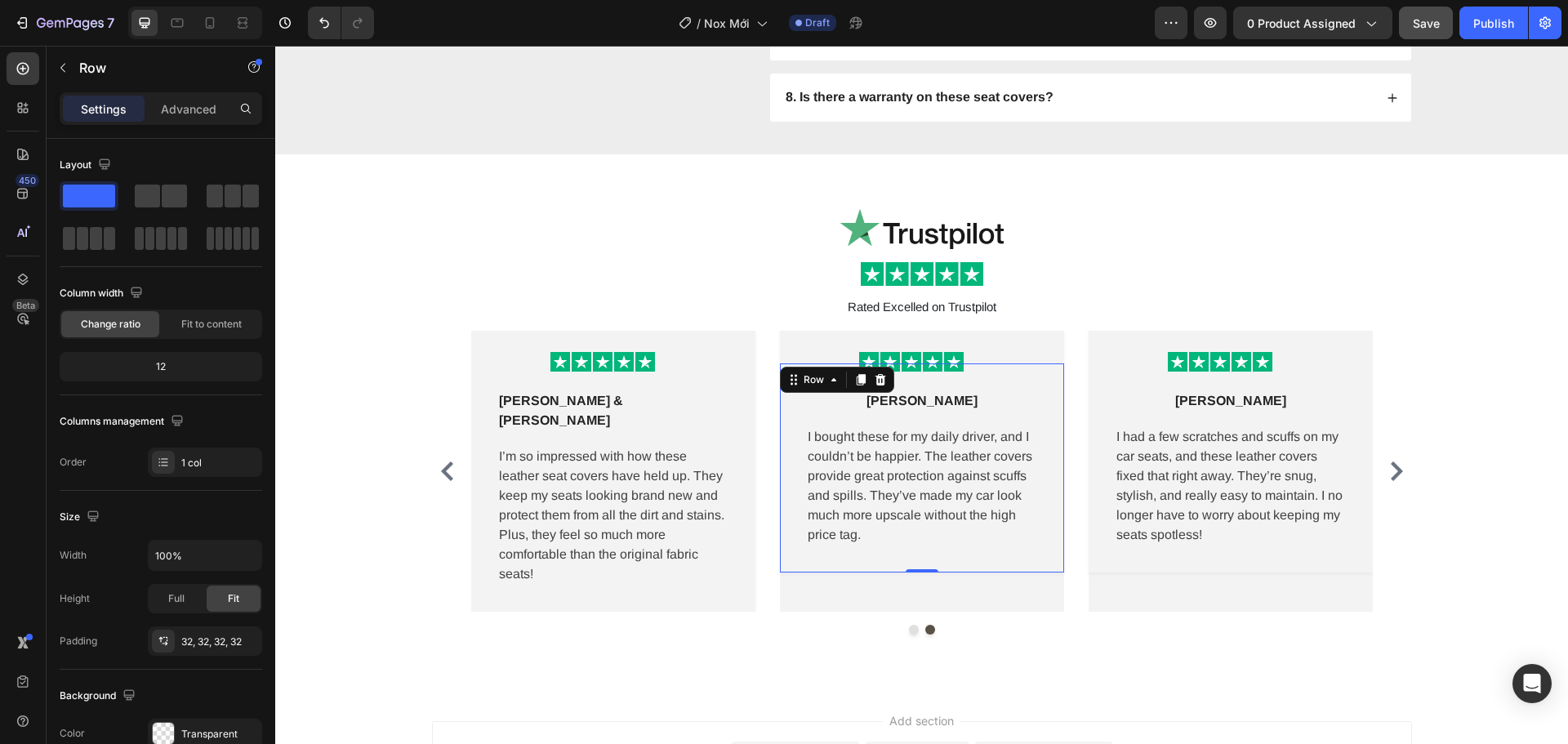
click at [831, 566] on div "Sasha L Text block Row I bought these for my daily driver, and I couldn’t be ha…" at bounding box center [921, 467] width 284 height 209
click at [823, 597] on div "Image Row Lena M Text block Row These leather seat covers were the perfect addi…" at bounding box center [921, 483] width 981 height 304
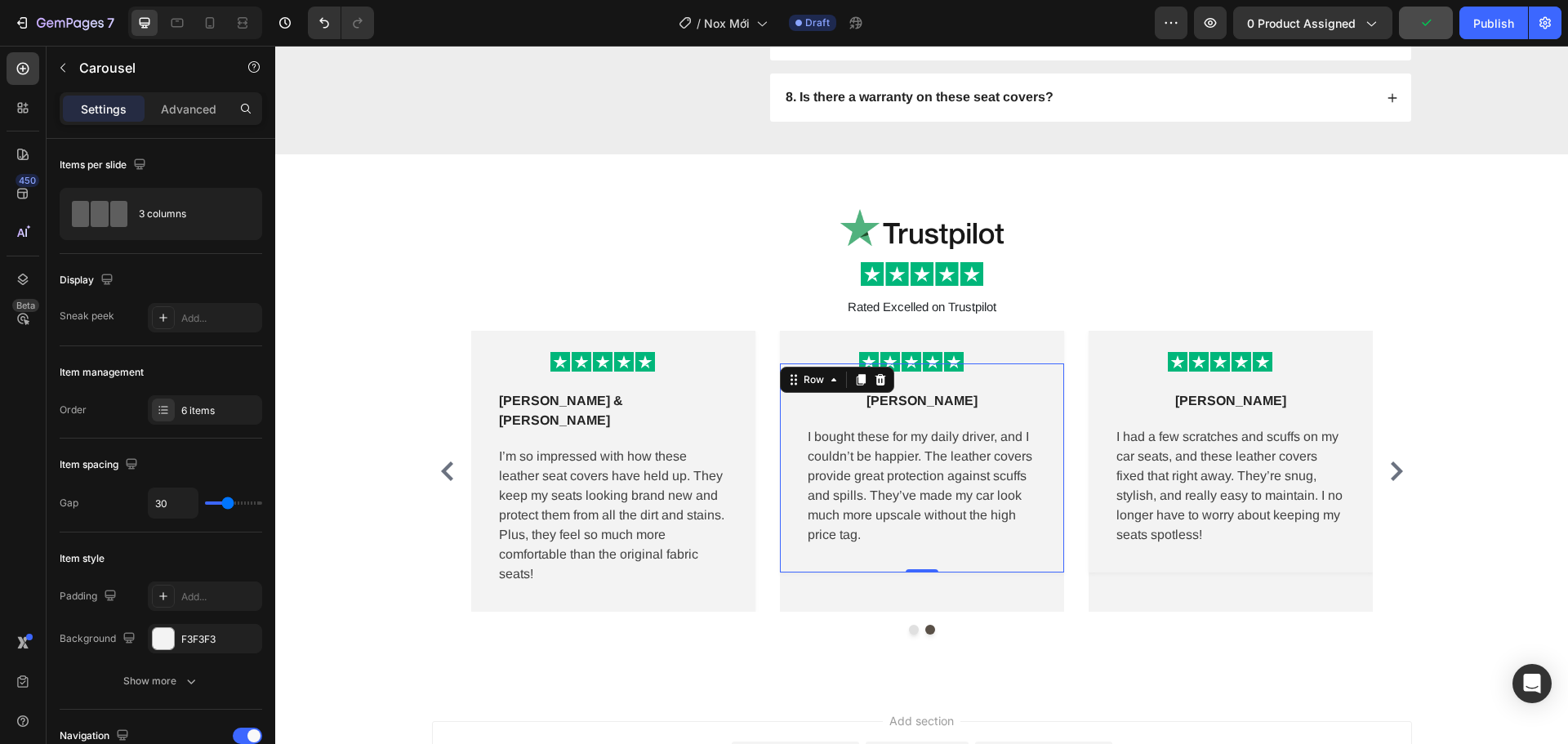
click at [821, 565] on div "Sasha L Text block Row I bought these for my daily driver, and I couldn’t be ha…" at bounding box center [921, 467] width 284 height 209
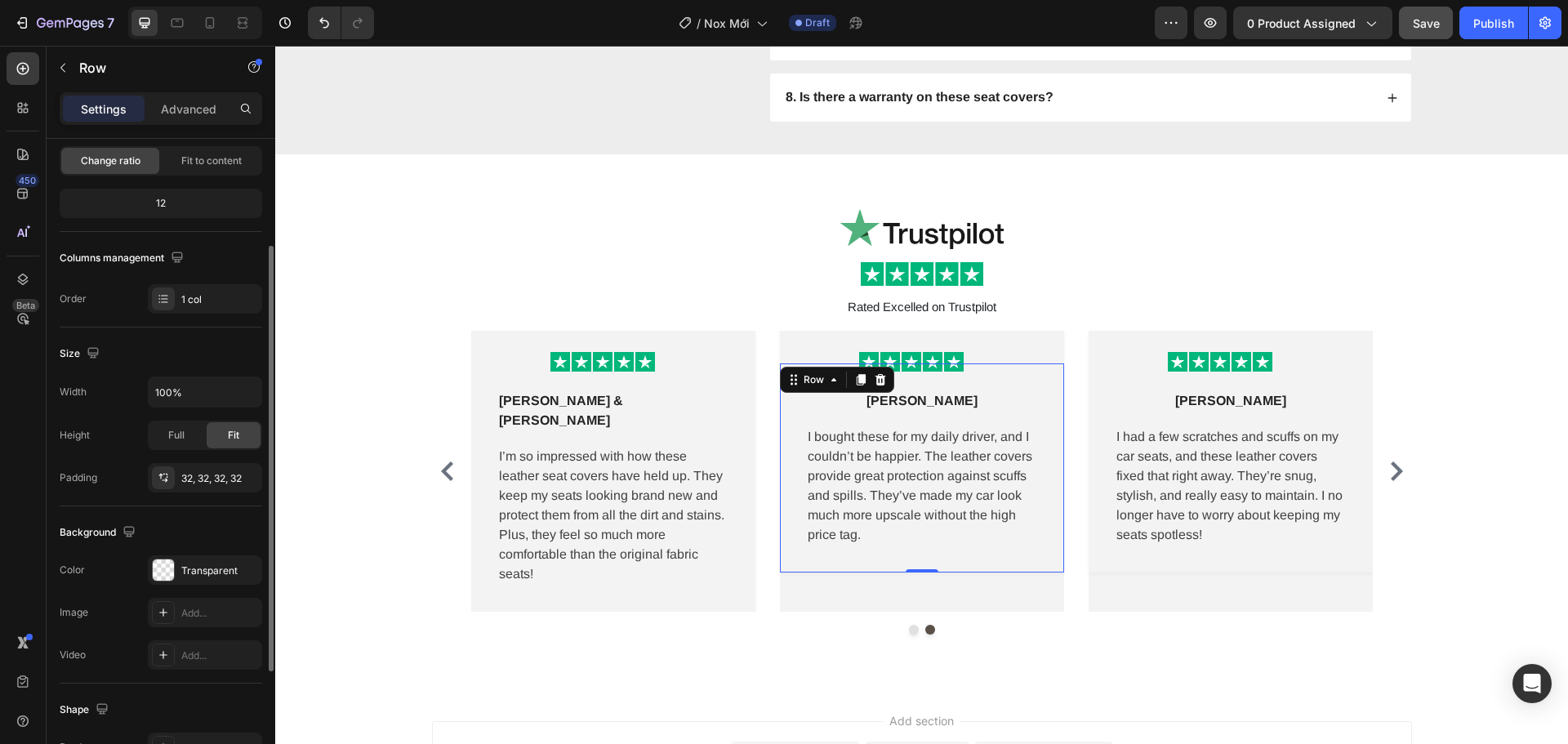
scroll to position [245, 0]
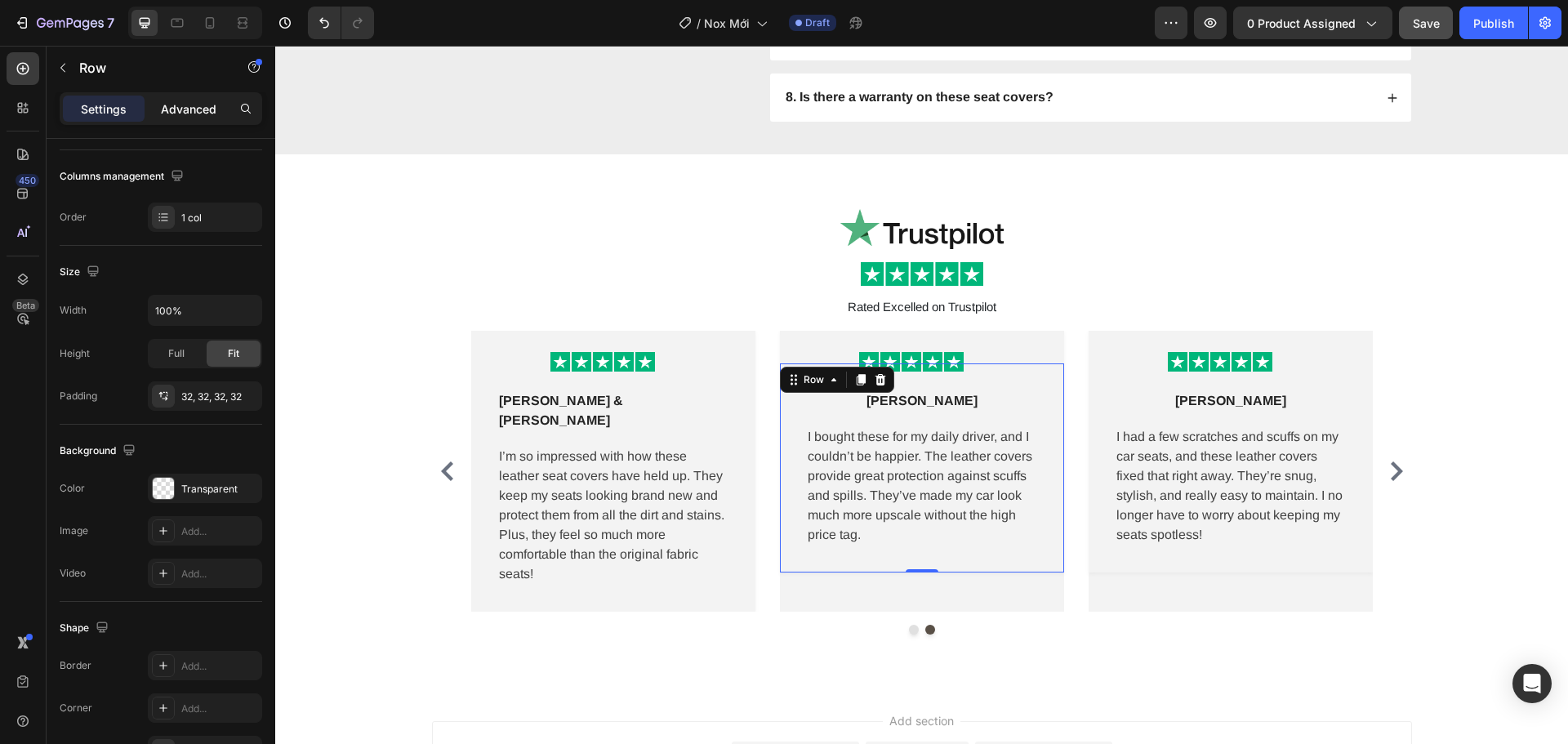
click at [191, 112] on p "Advanced" at bounding box center [188, 109] width 55 height 17
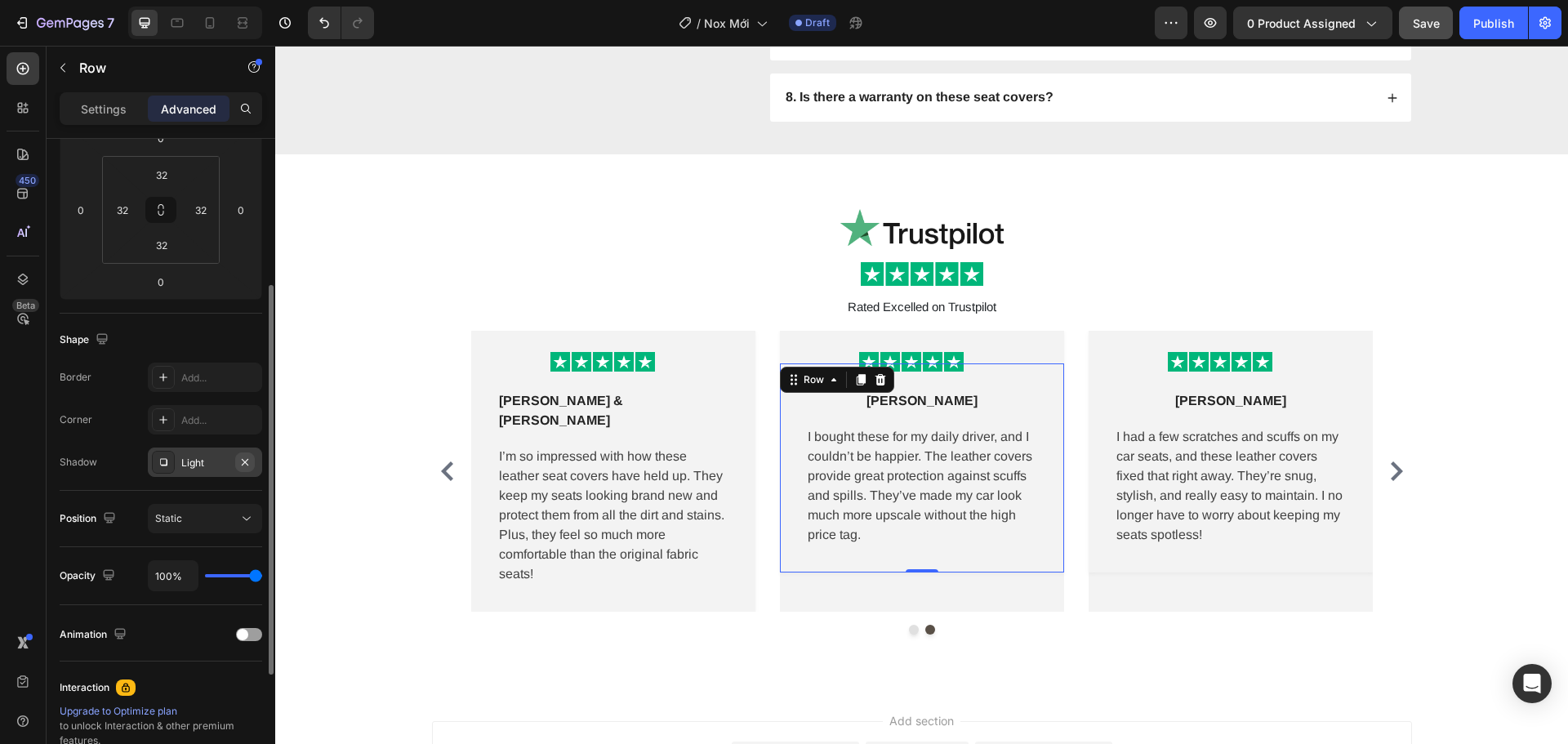
click at [248, 462] on icon "button" at bounding box center [245, 463] width 13 height 13
click at [1145, 558] on div "Derek K Text block Row I had a few scratches and scuffs on my car seats, and th…" at bounding box center [1230, 467] width 284 height 209
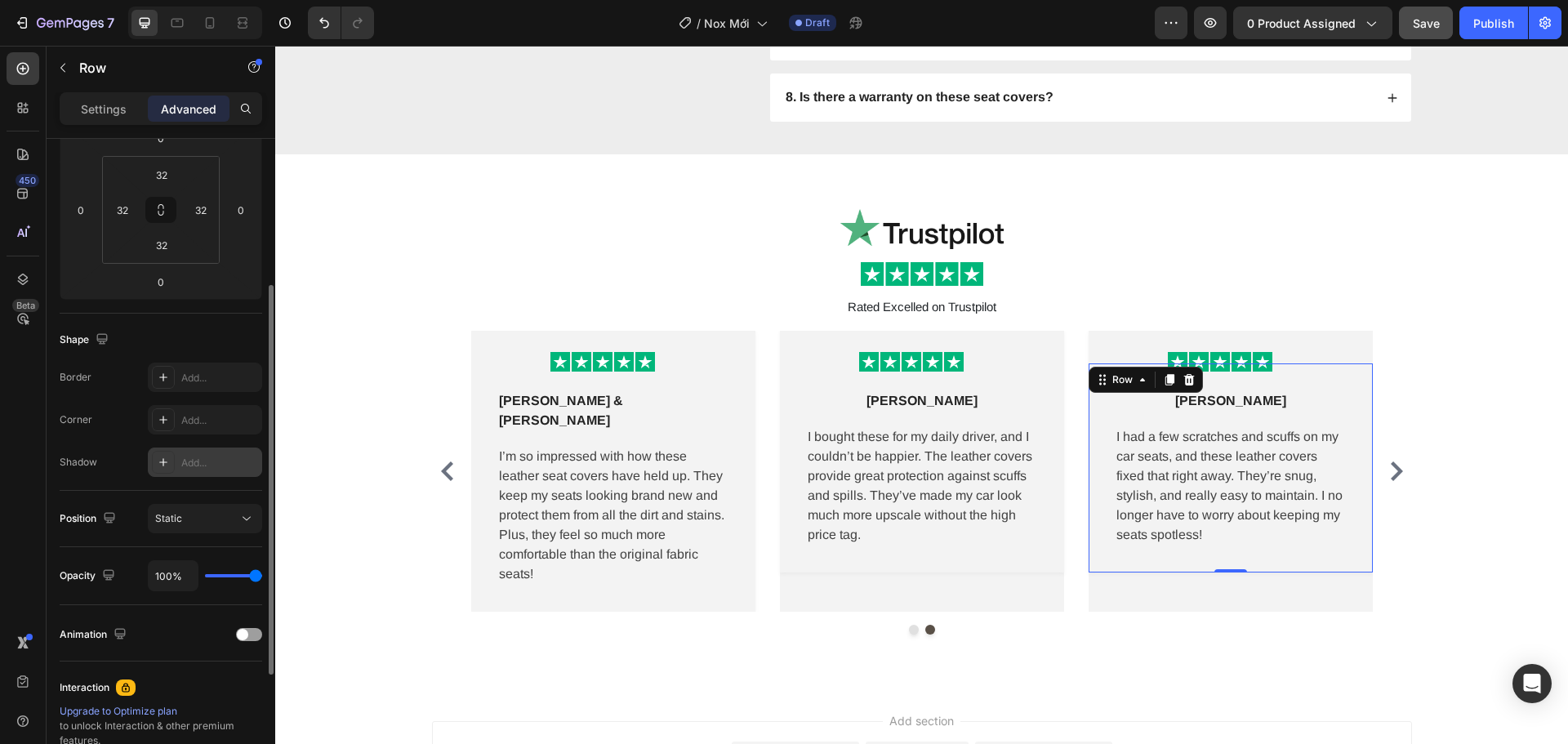
click at [214, 462] on div "Add..." at bounding box center [220, 463] width 77 height 15
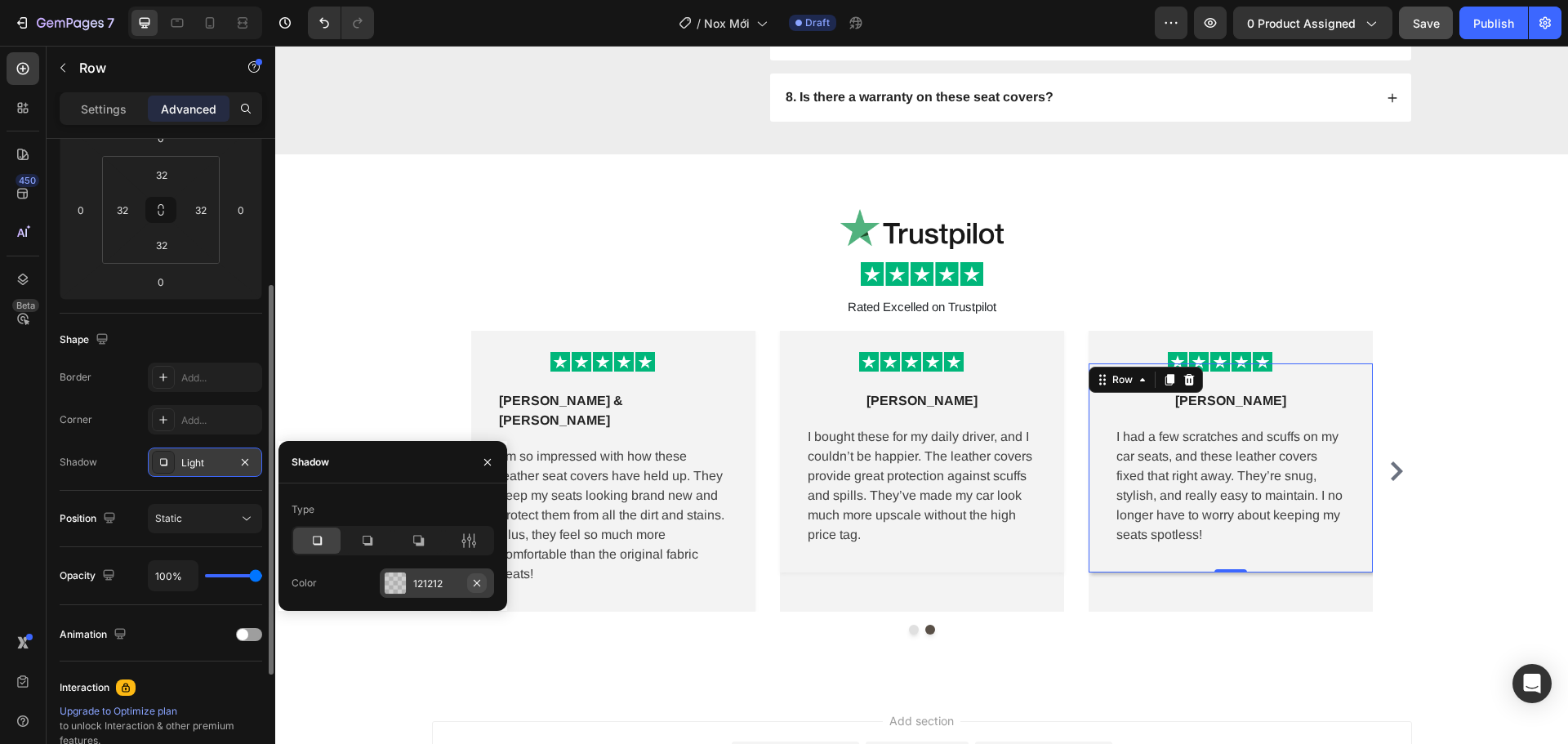
click at [479, 585] on icon "button" at bounding box center [477, 582] width 7 height 7
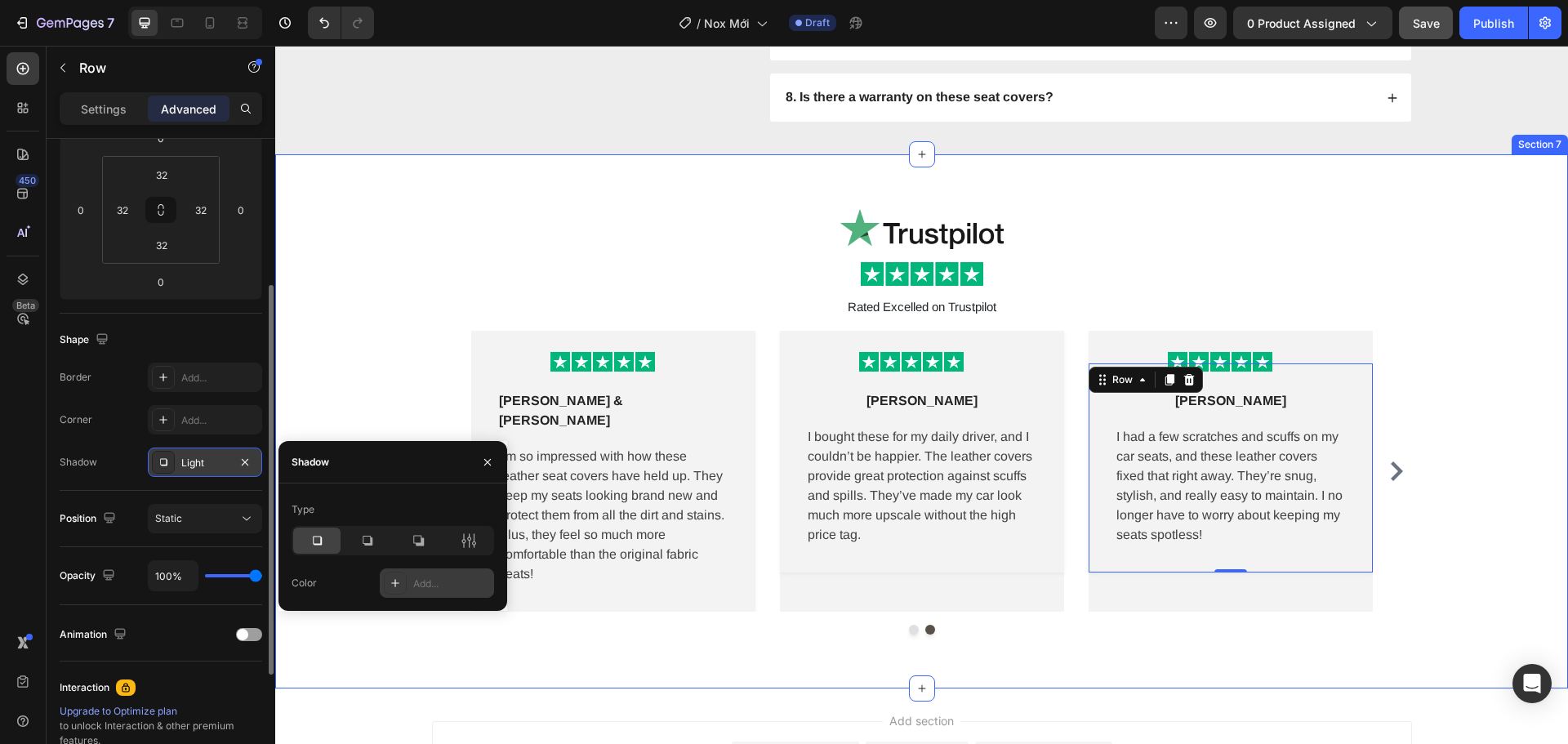
click at [1128, 619] on div "Image Image Rated Excelled on Trustpilot Text Block Row Image Row Lena M Text b…" at bounding box center [921, 421] width 1269 height 452
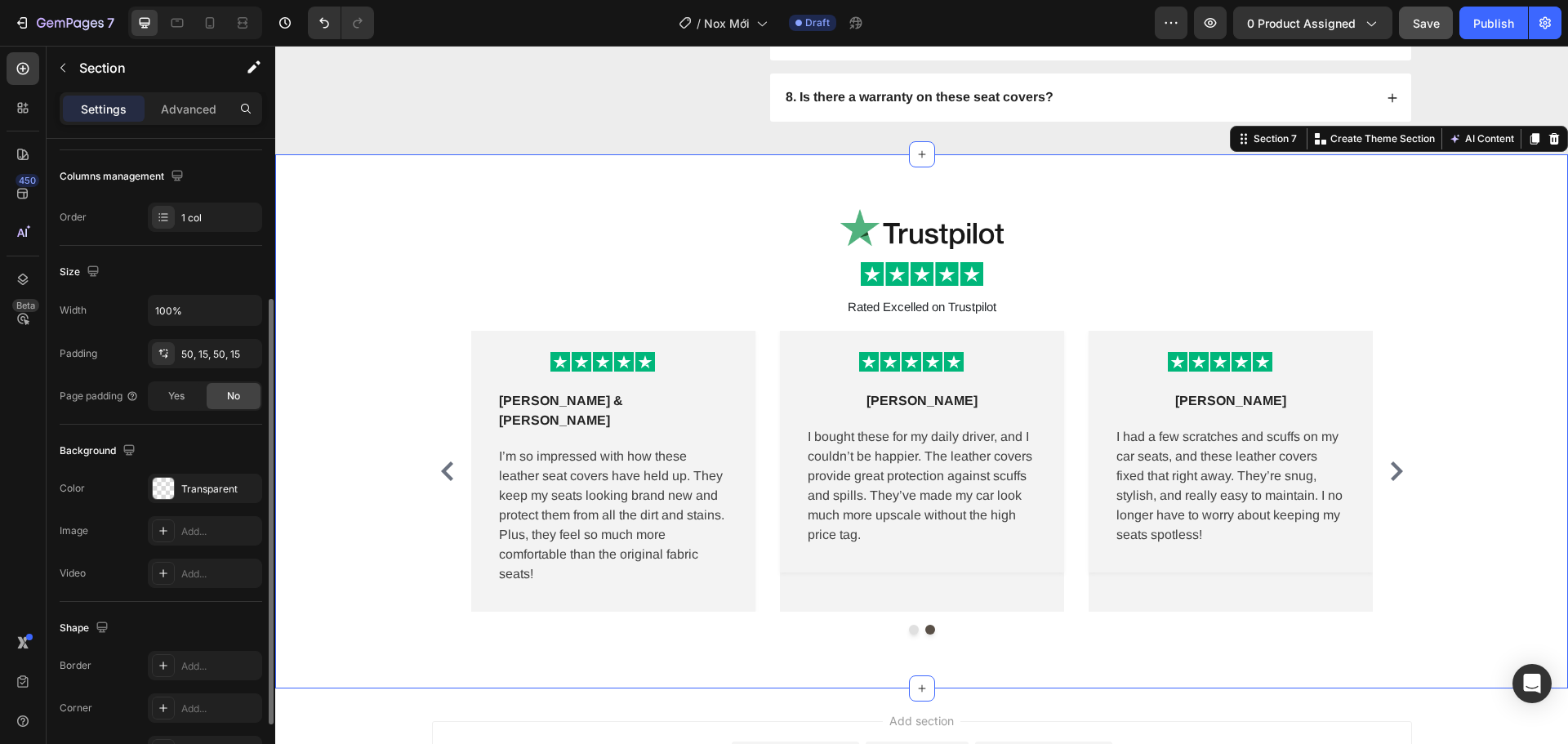
scroll to position [0, 0]
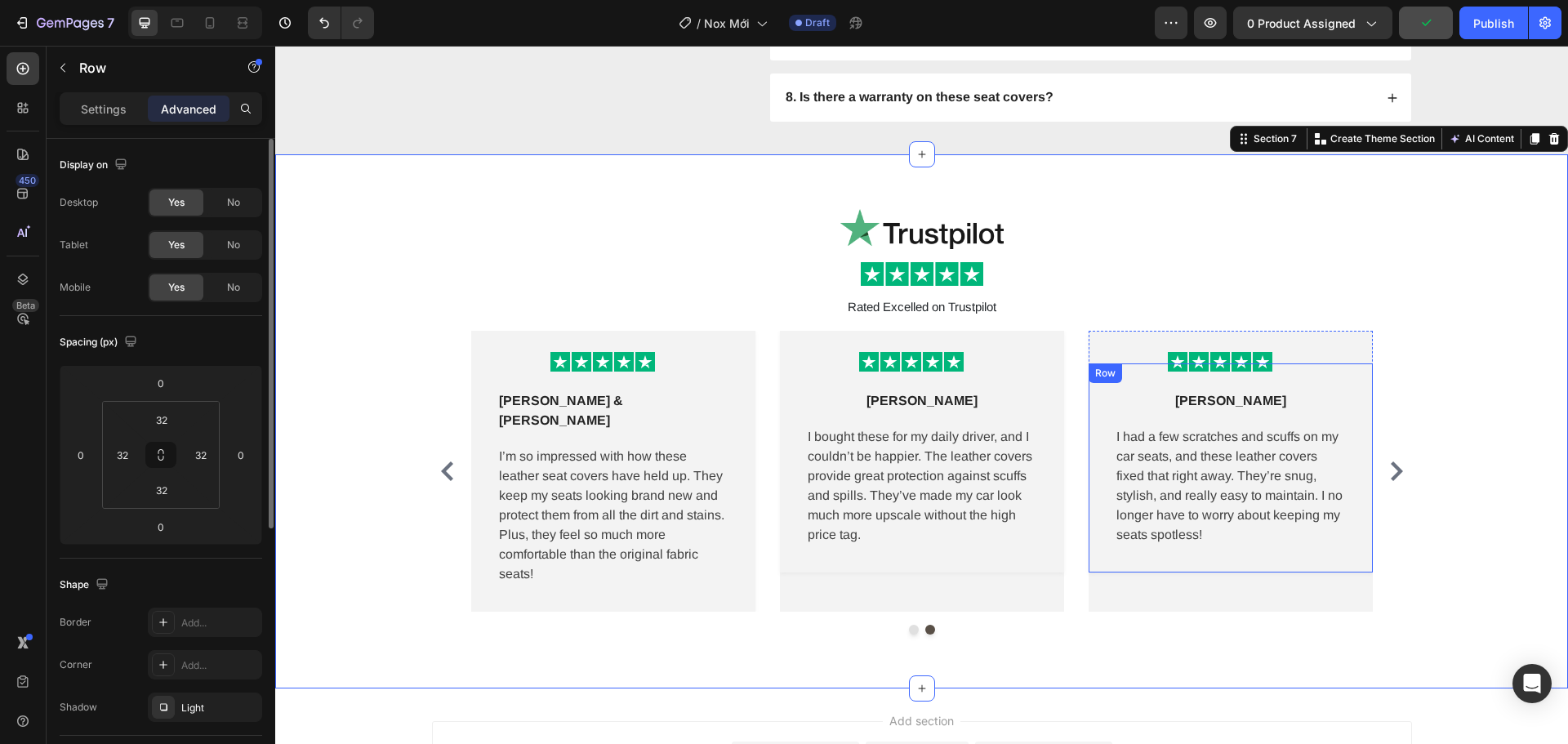
click at [1108, 565] on div "Derek K Text block Row I had a few scratches and scuffs on my car seats, and th…" at bounding box center [1230, 467] width 284 height 209
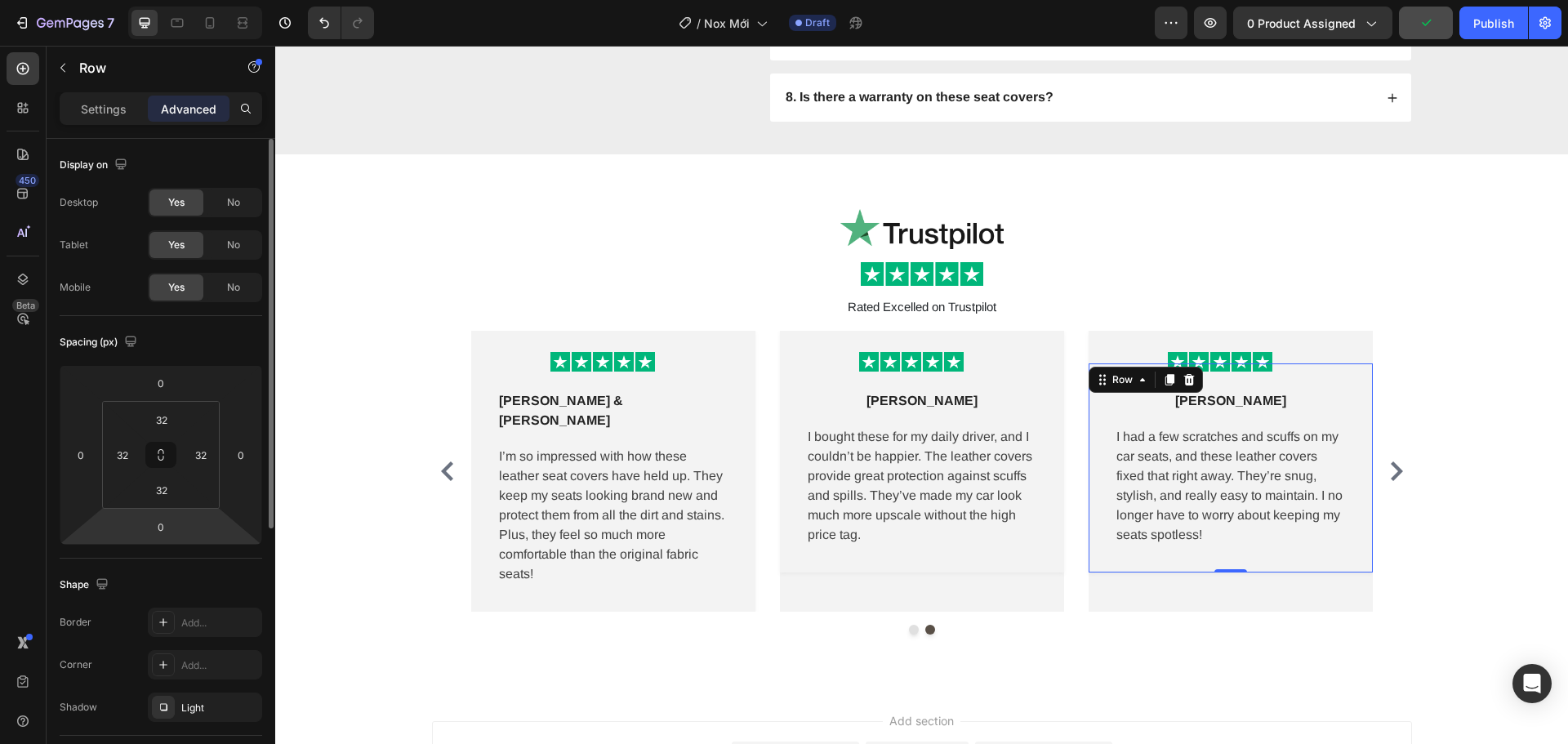
scroll to position [82, 0]
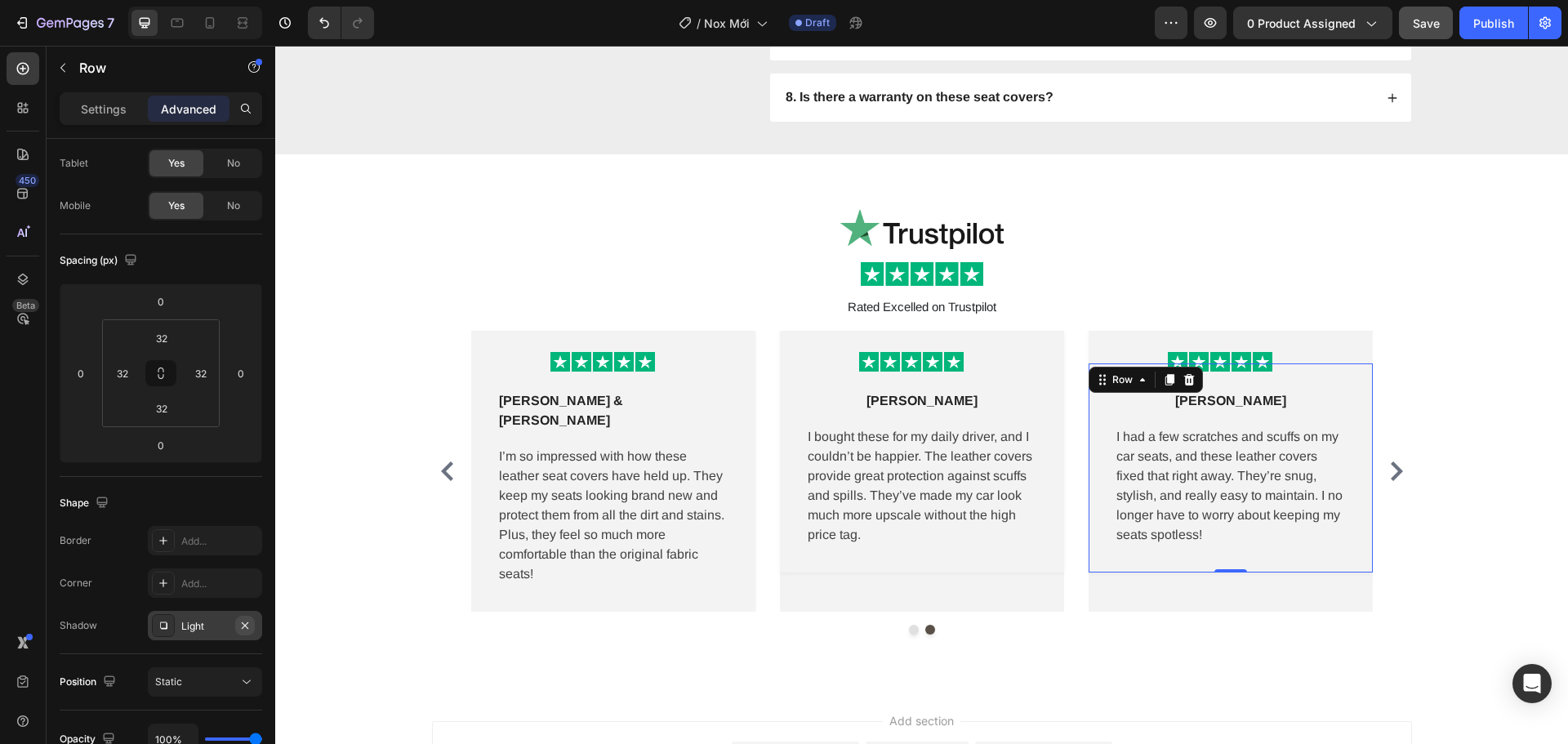
click at [245, 628] on icon "button" at bounding box center [245, 626] width 13 height 13
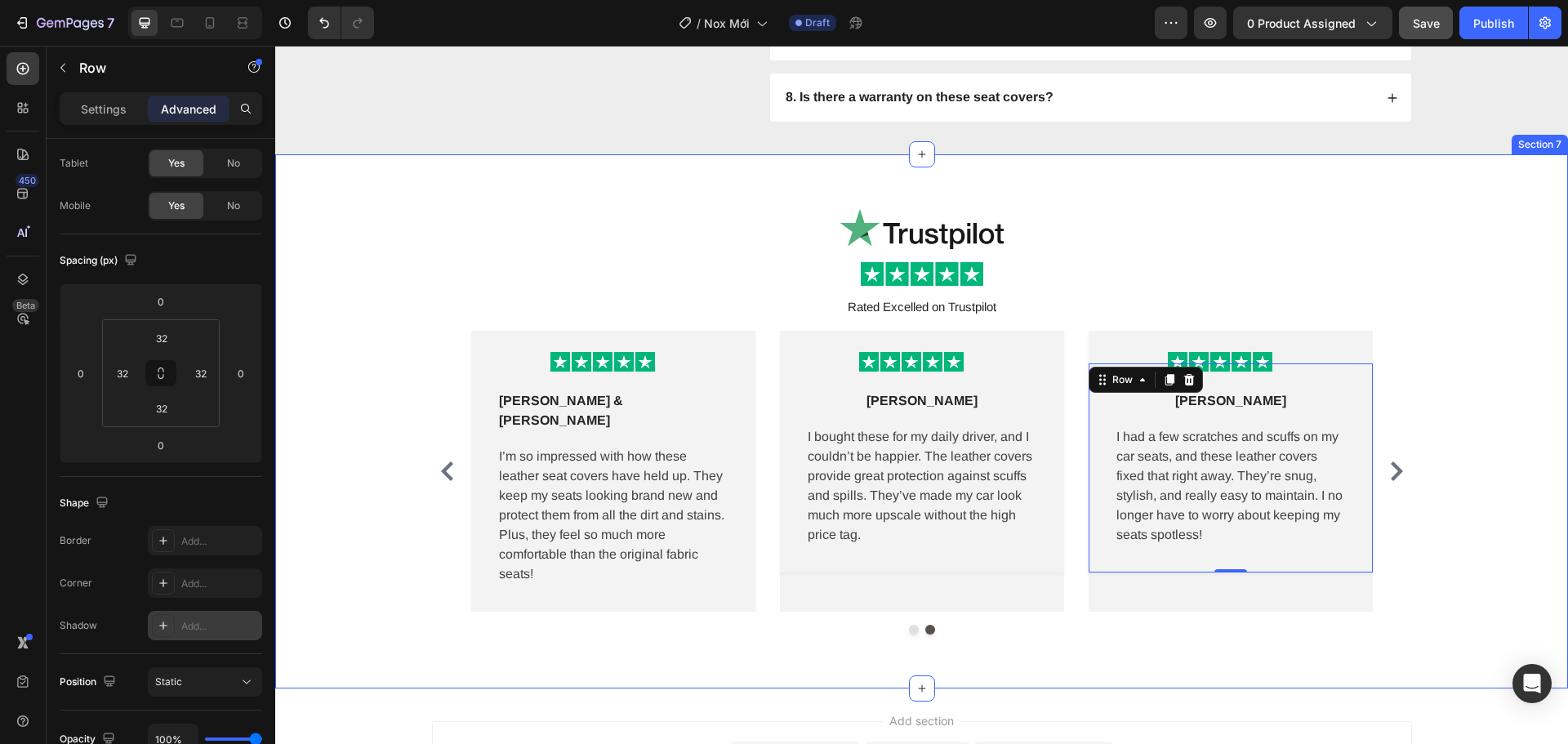
click at [1106, 645] on div "Image Image Rated Excelled on Trustpilot Text Block Row Image Row Lena M Text b…" at bounding box center [921, 421] width 1293 height 534
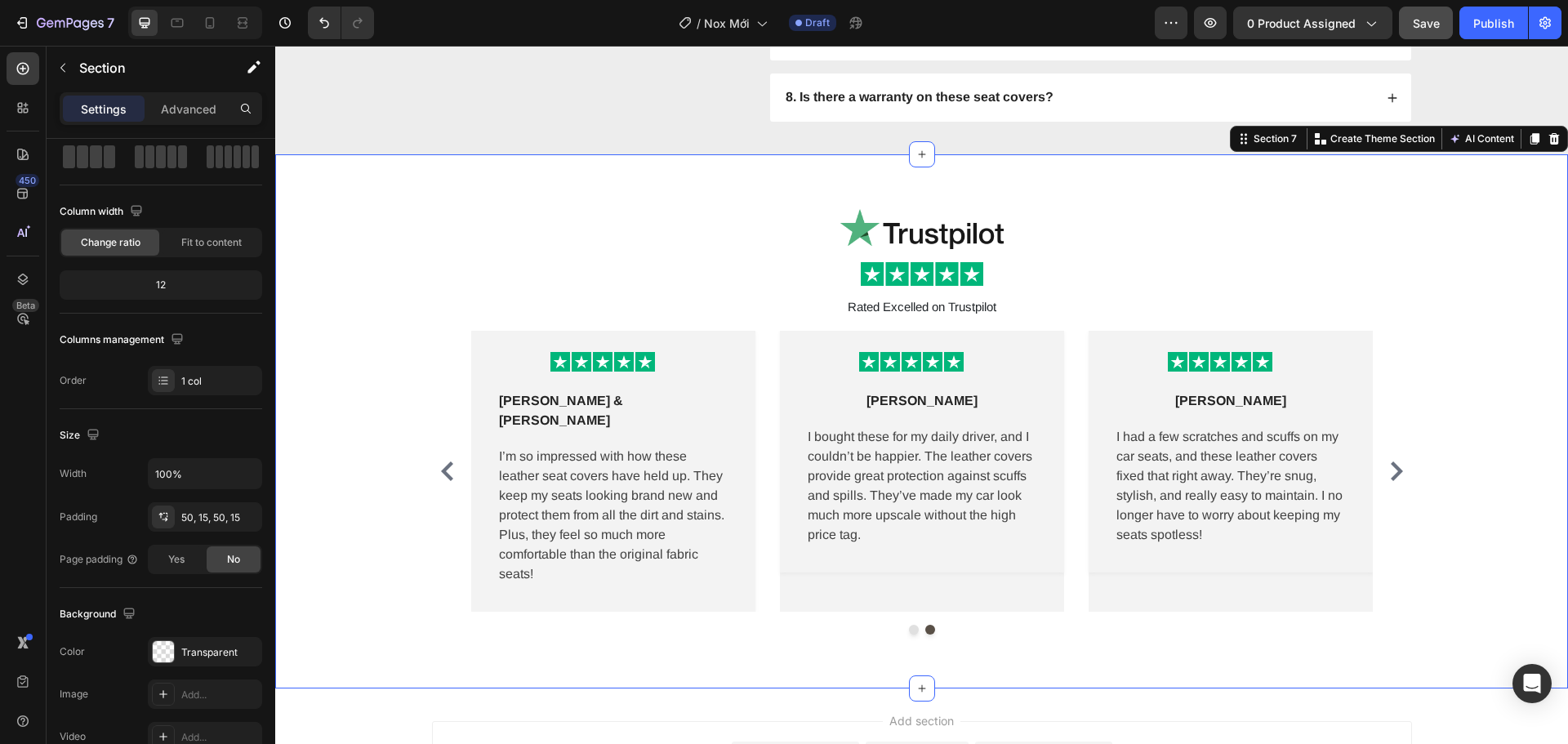
scroll to position [0, 0]
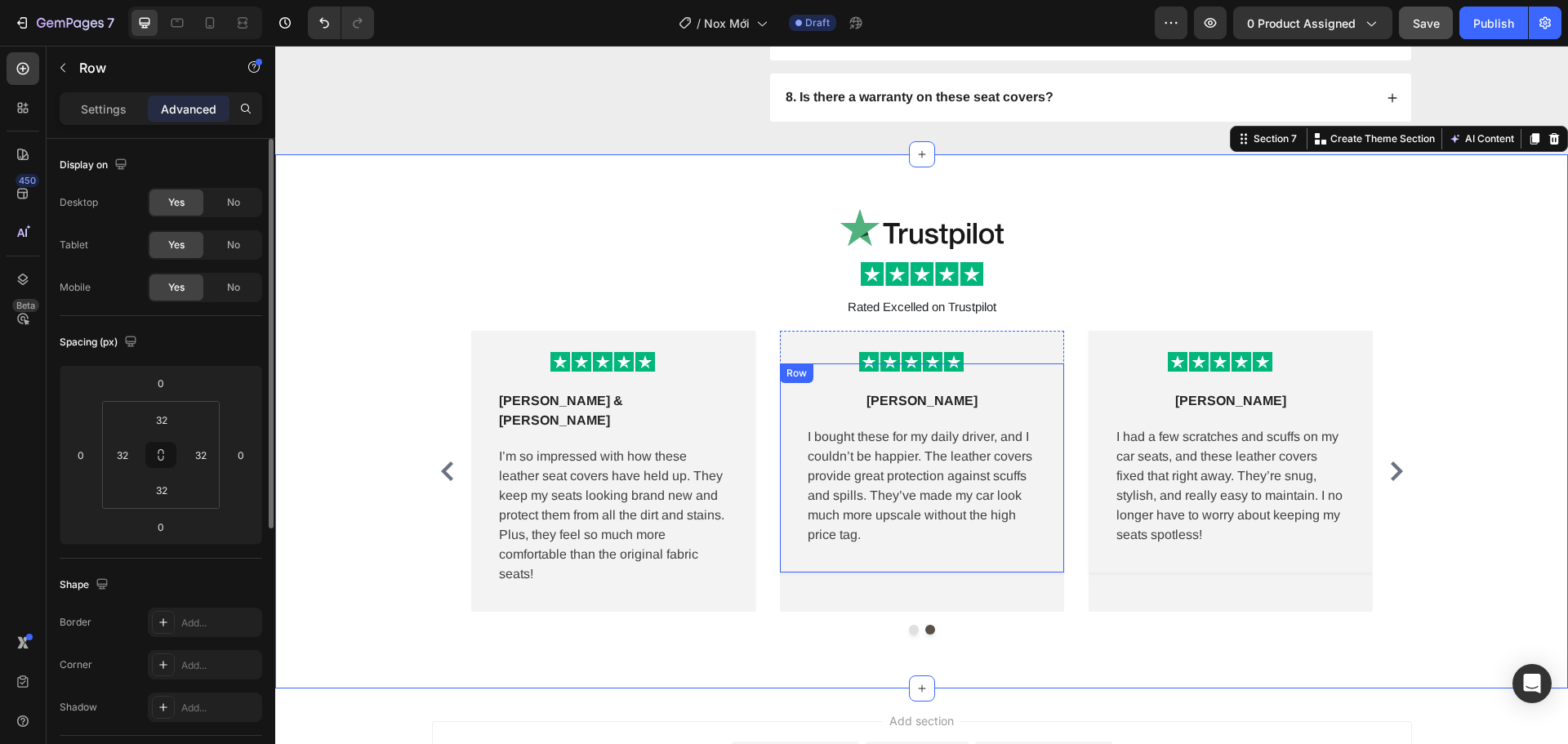
click at [949, 560] on div "Sasha L Text block Row I bought these for my daily driver, and I couldn’t be ha…" at bounding box center [921, 467] width 284 height 209
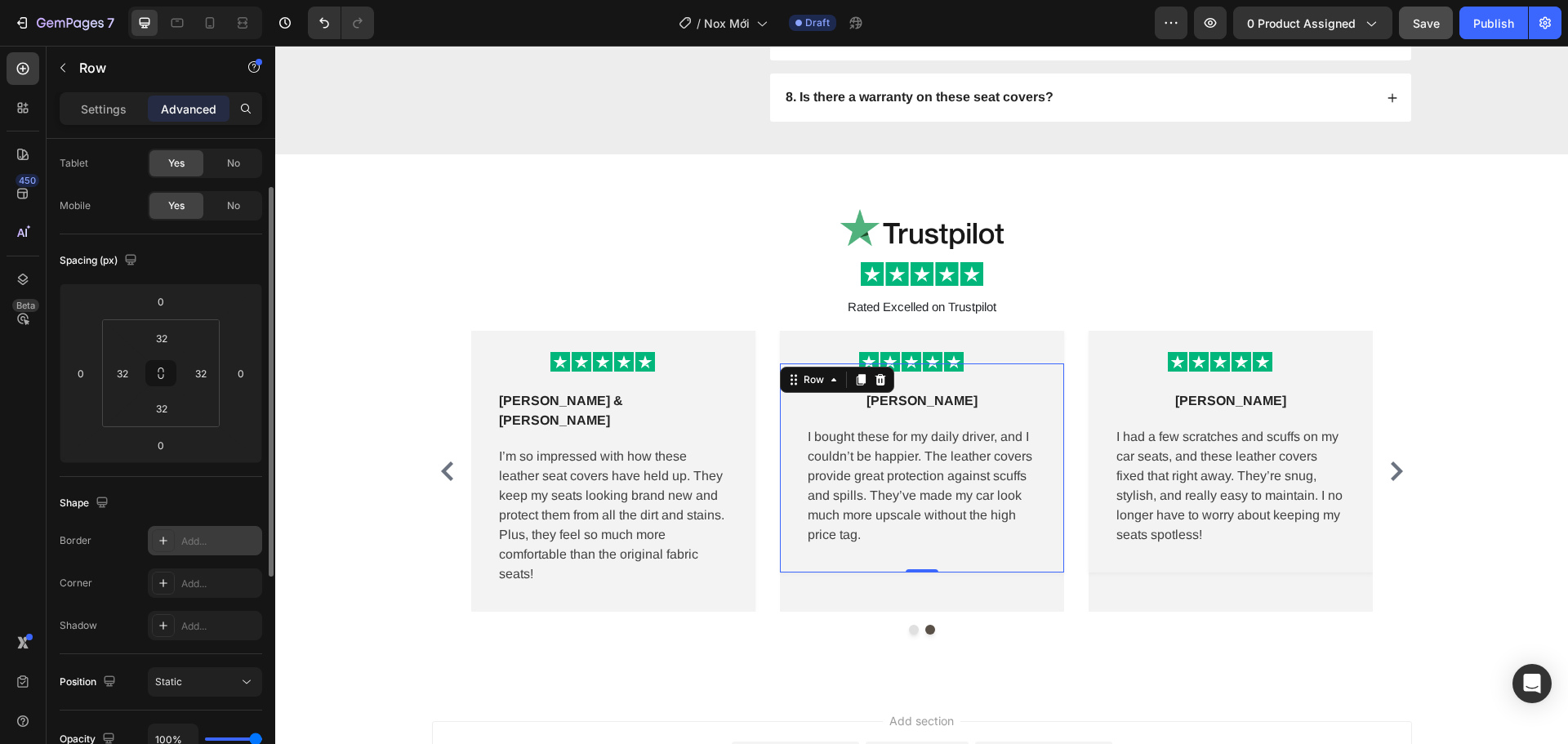
scroll to position [245, 0]
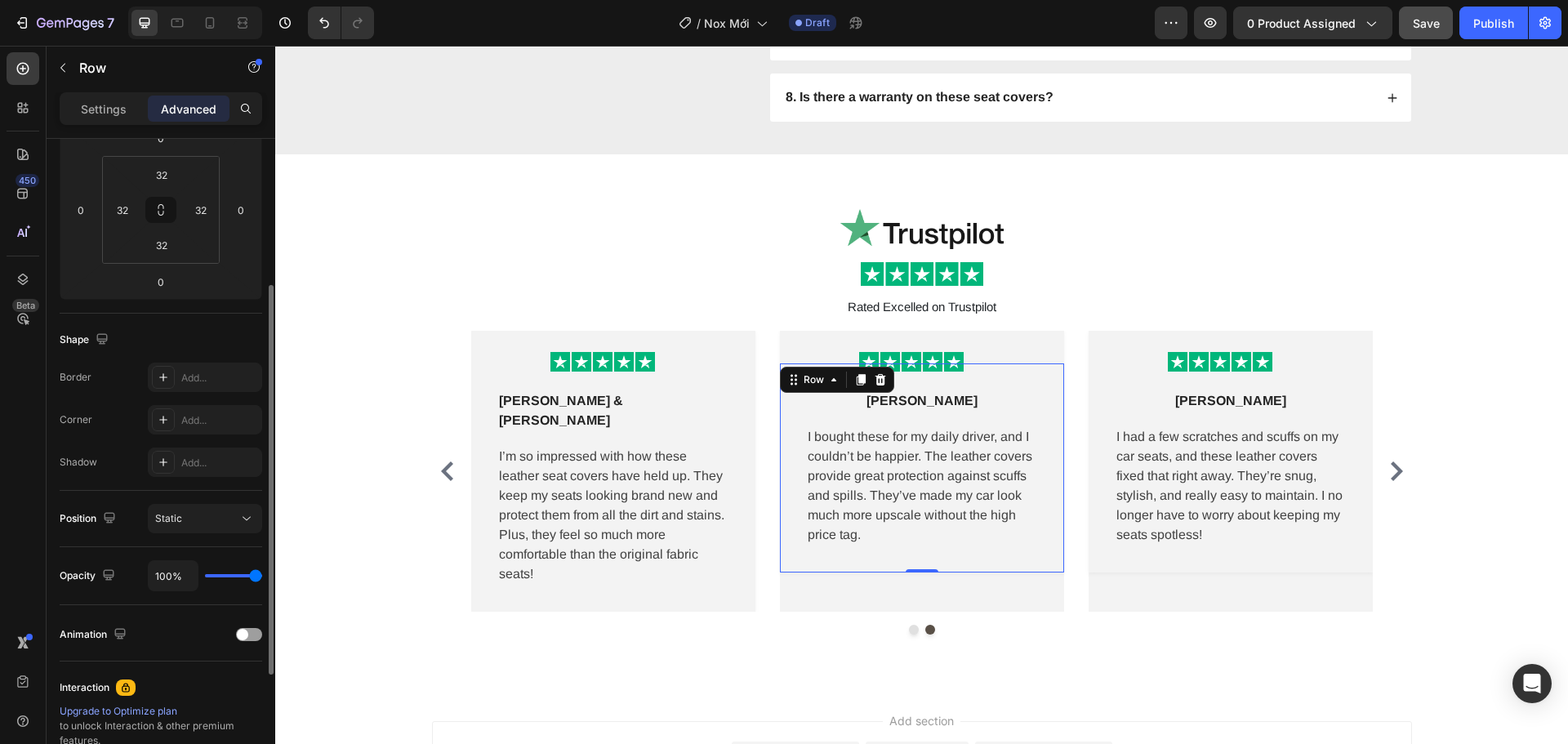
click at [236, 533] on div "Position Static" at bounding box center [161, 519] width 203 height 56
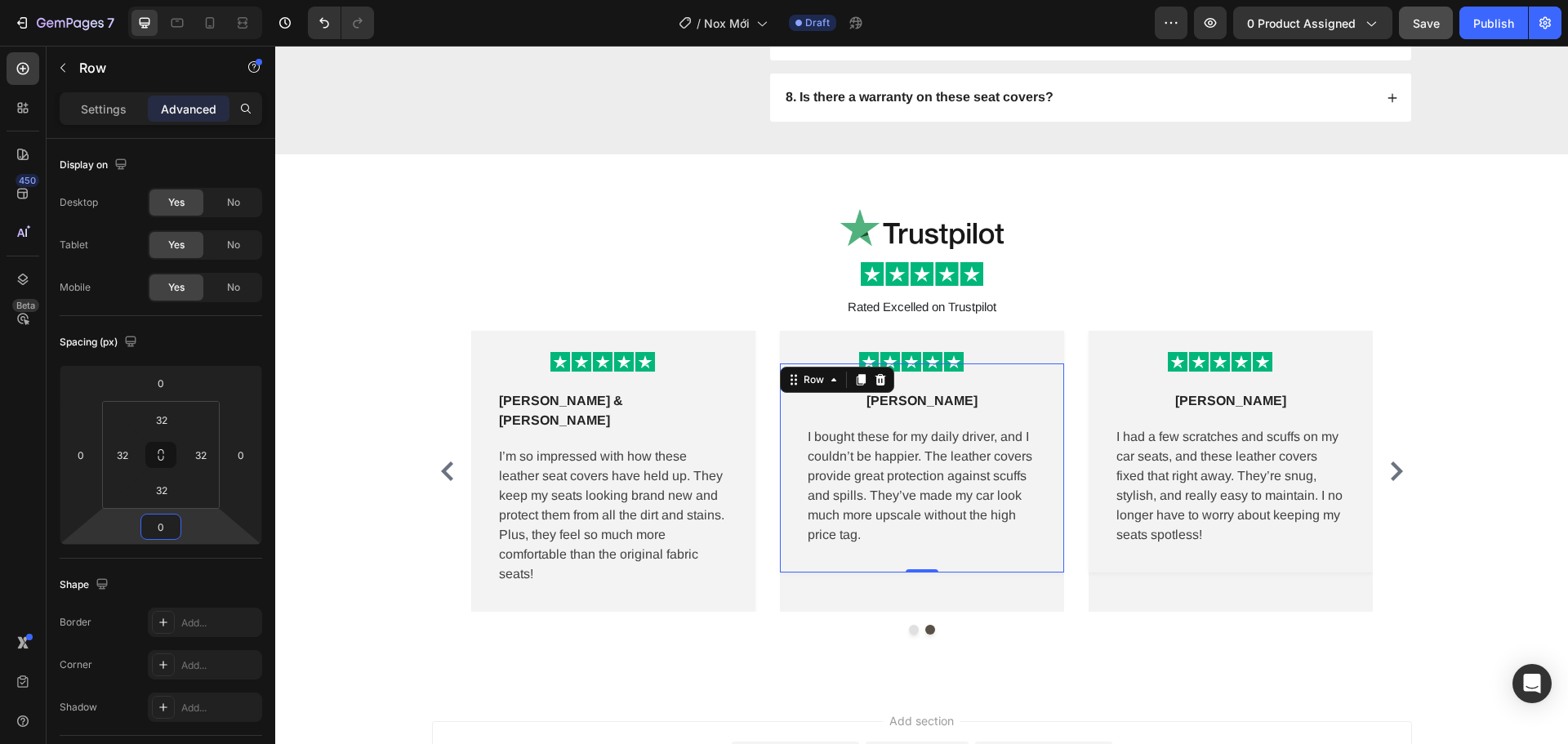
click at [169, 524] on input "0" at bounding box center [160, 526] width 33 height 24
click at [653, 625] on div at bounding box center [921, 630] width 981 height 9
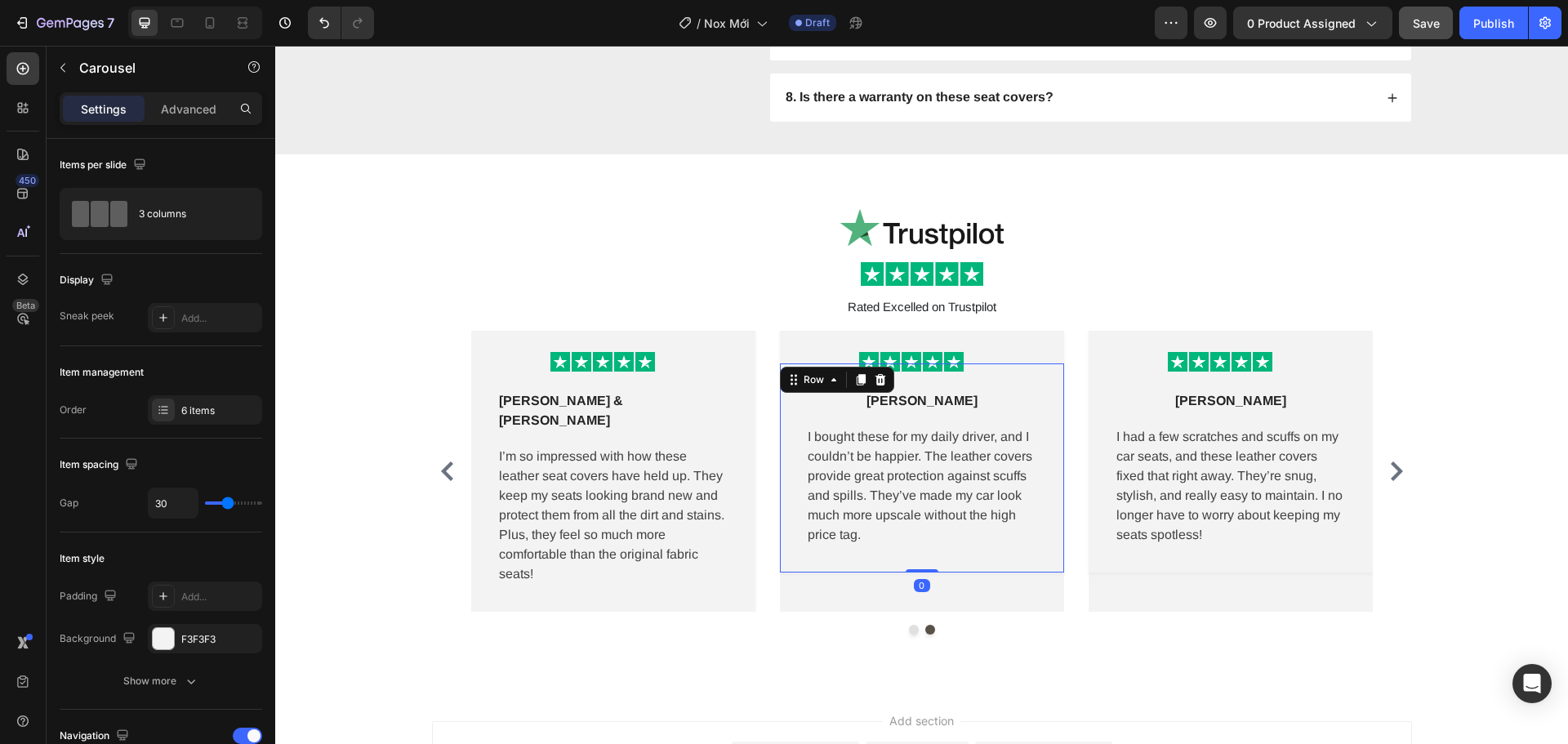
click at [897, 563] on div "Sasha L Text block Row I bought these for my daily driver, and I couldn’t be ha…" at bounding box center [921, 467] width 284 height 209
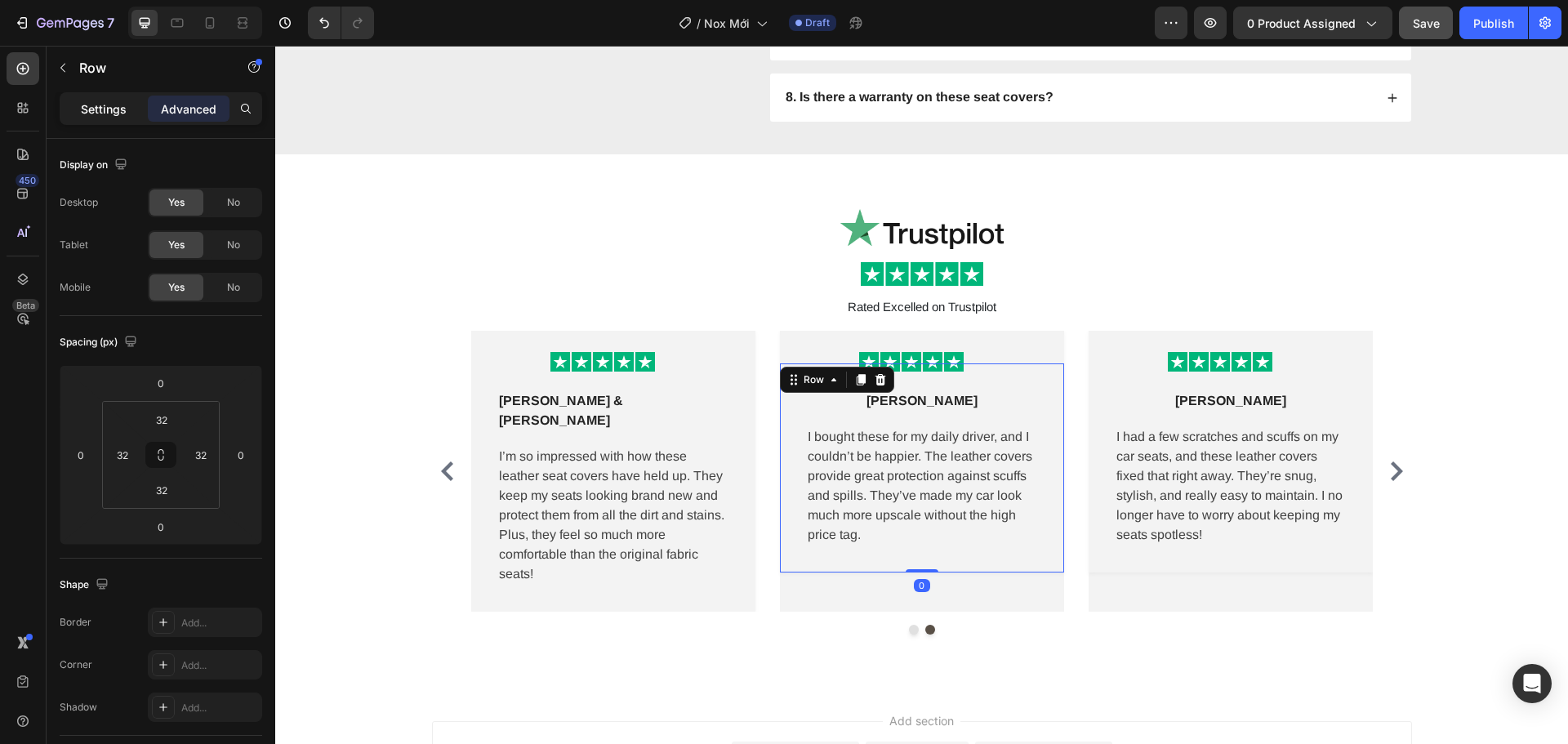
click at [104, 104] on p "Settings" at bounding box center [103, 109] width 46 height 17
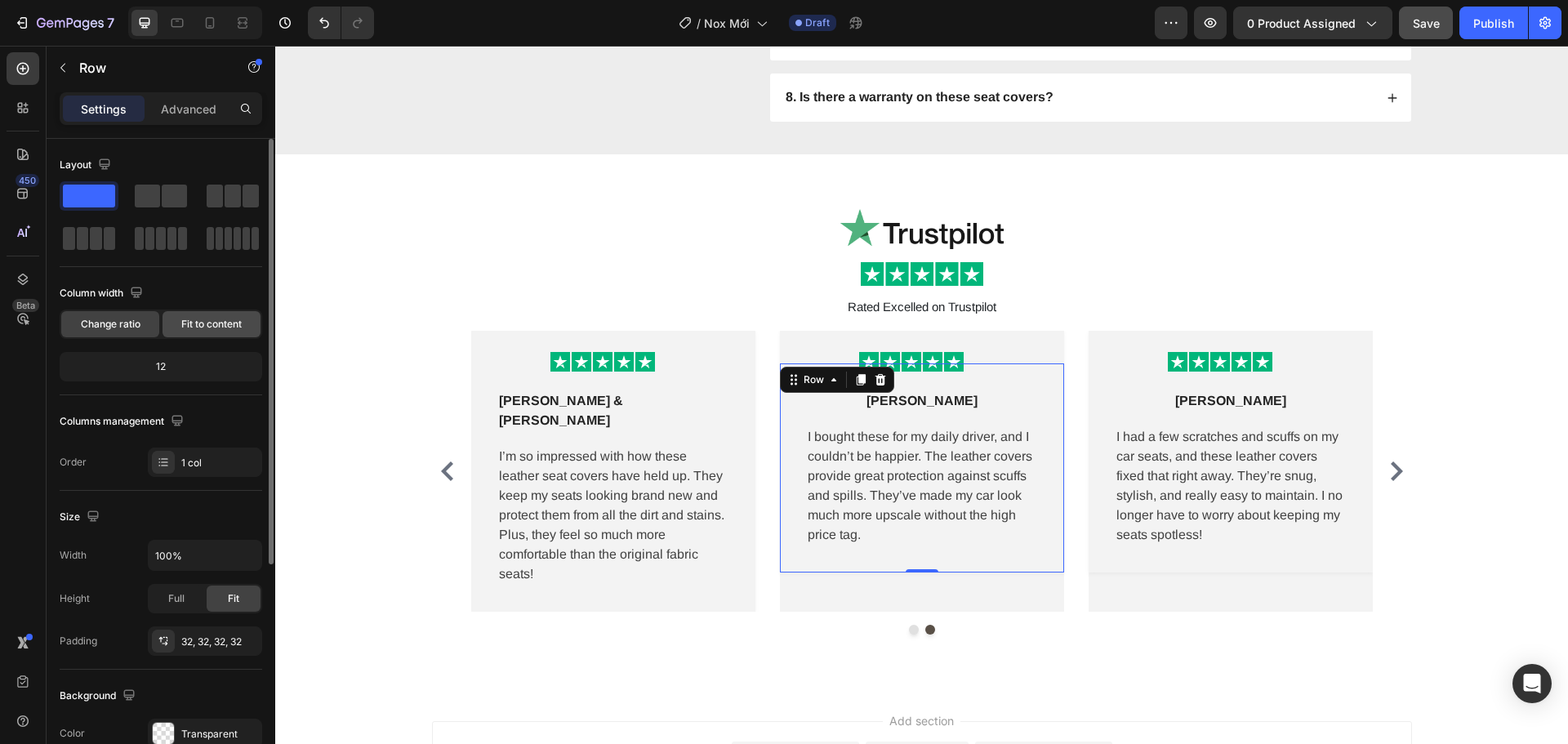
click at [225, 330] on span "Fit to content" at bounding box center [211, 325] width 60 height 15
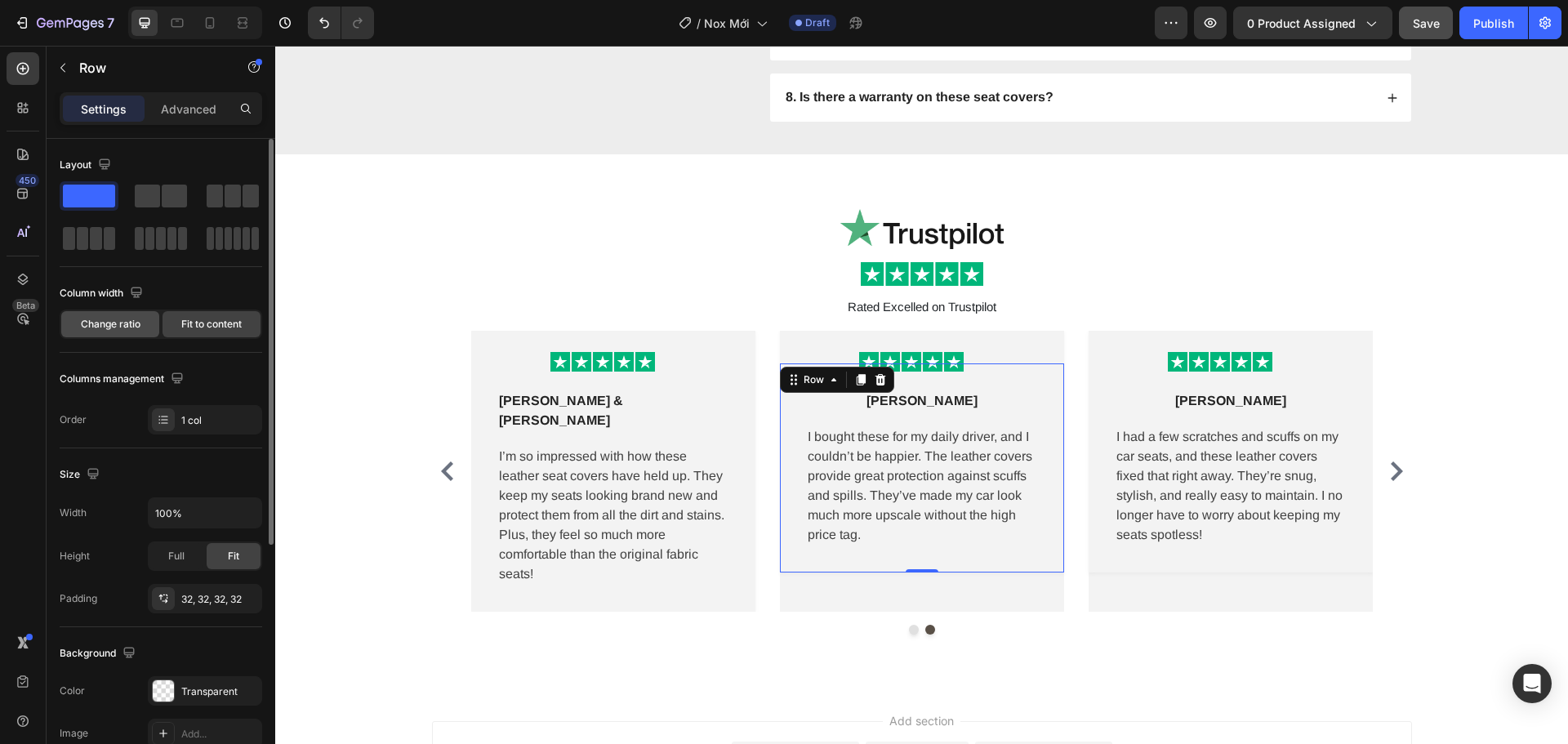
click at [92, 318] on span "Change ratio" at bounding box center [111, 325] width 60 height 15
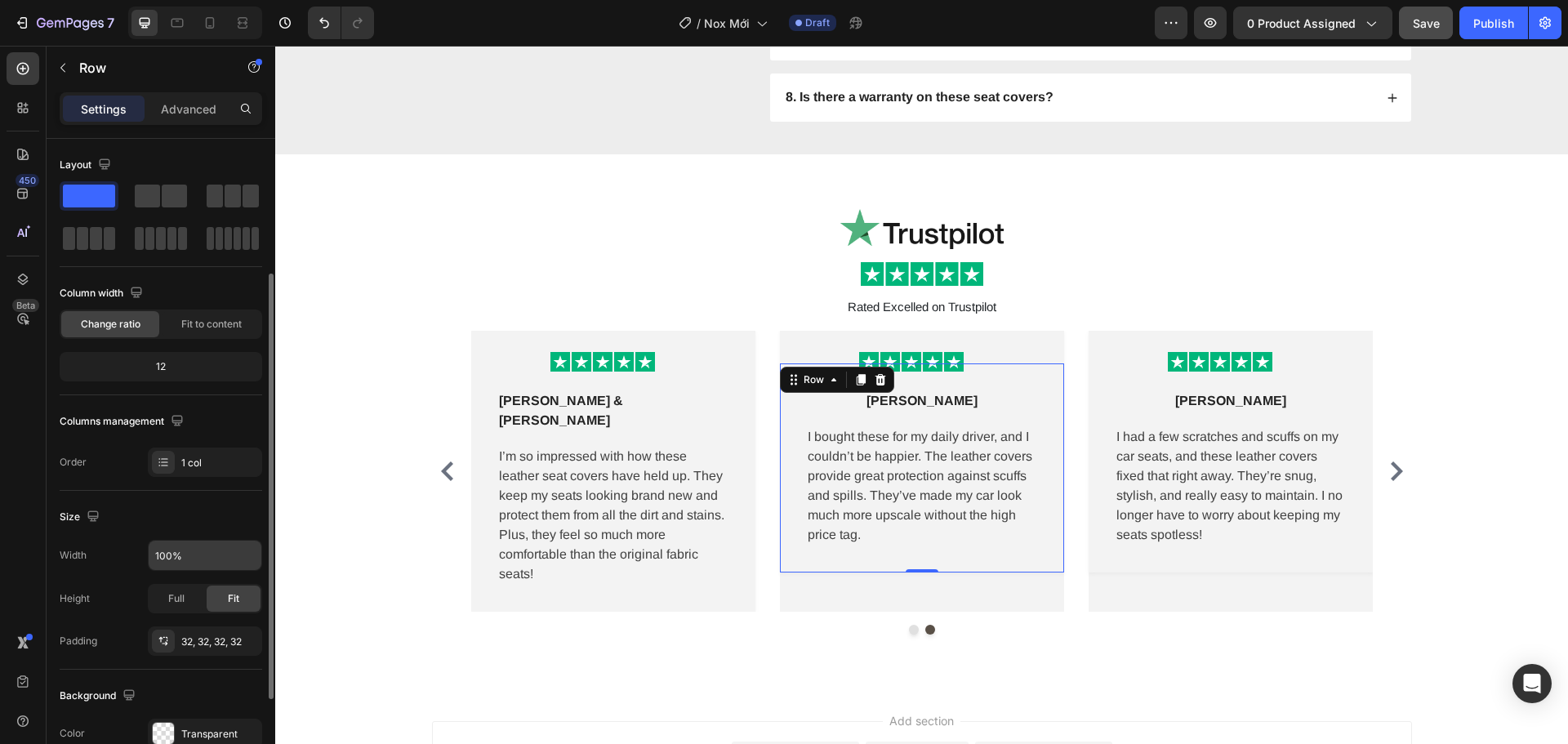
scroll to position [163, 0]
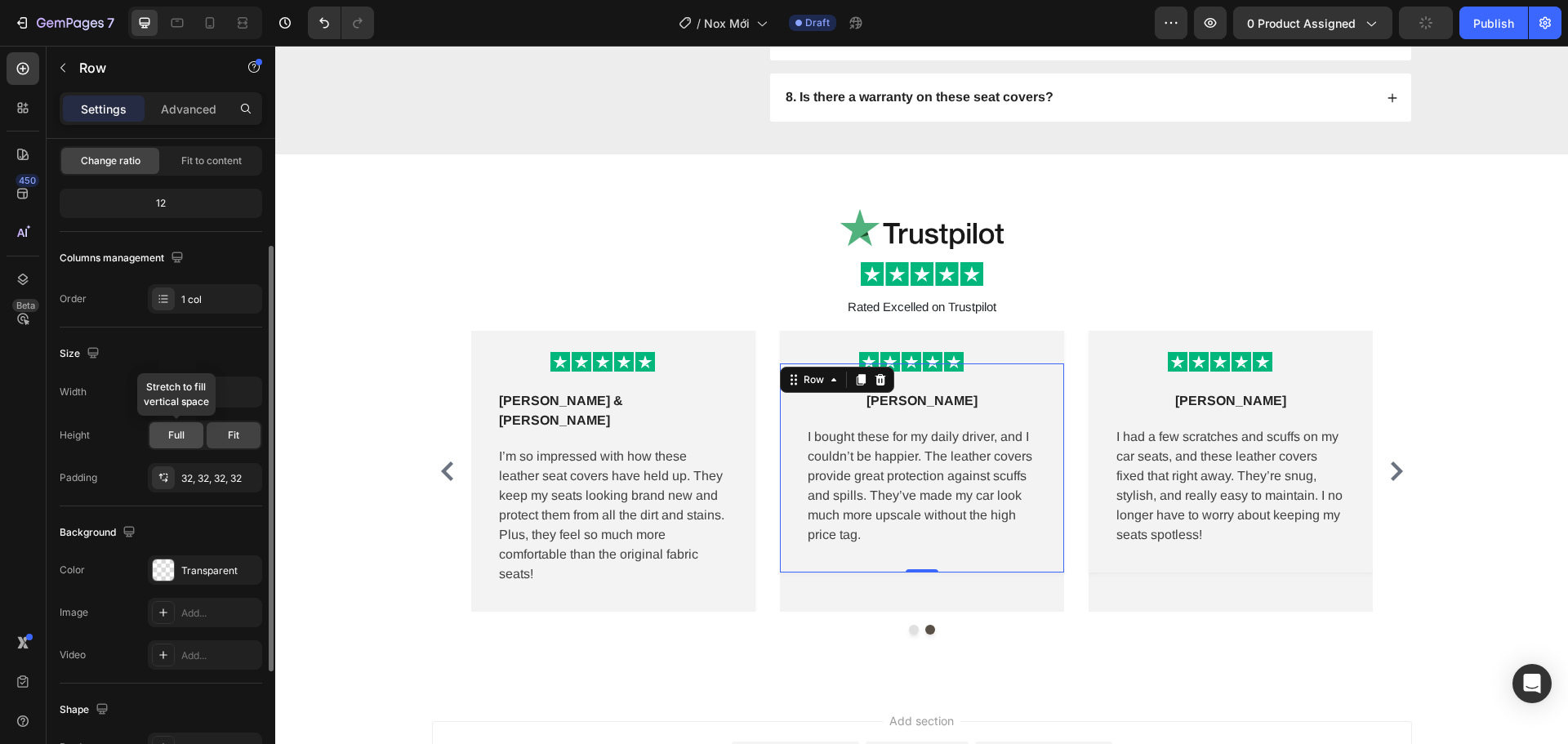
click at [185, 438] on div "Full" at bounding box center [175, 435] width 53 height 26
click at [231, 437] on span "Fit" at bounding box center [234, 435] width 11 height 15
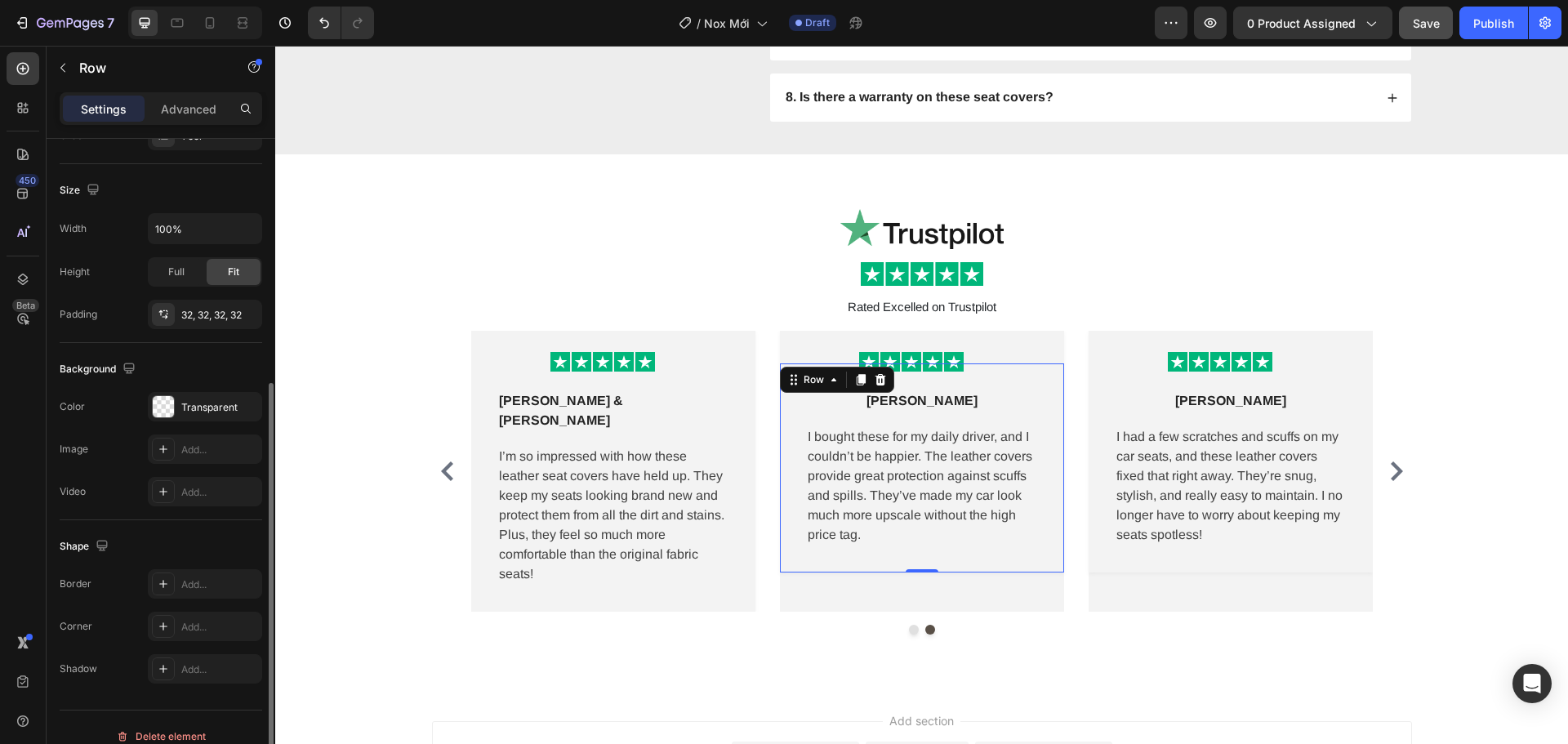
scroll to position [344, 0]
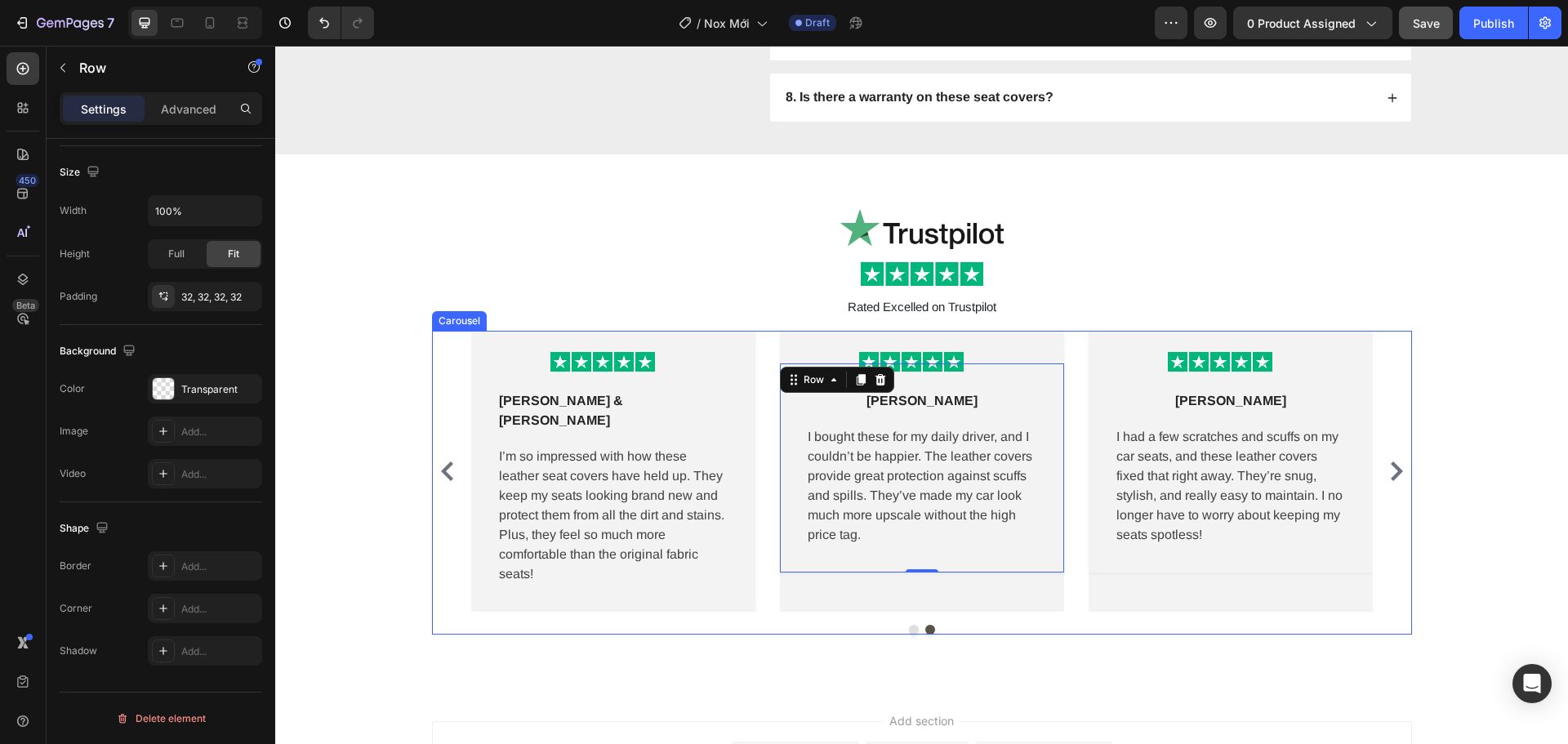
click at [1403, 461] on div "Image Row Lena M Text block Row These leather seat covers were the perfect addi…" at bounding box center [921, 471] width 981 height 281
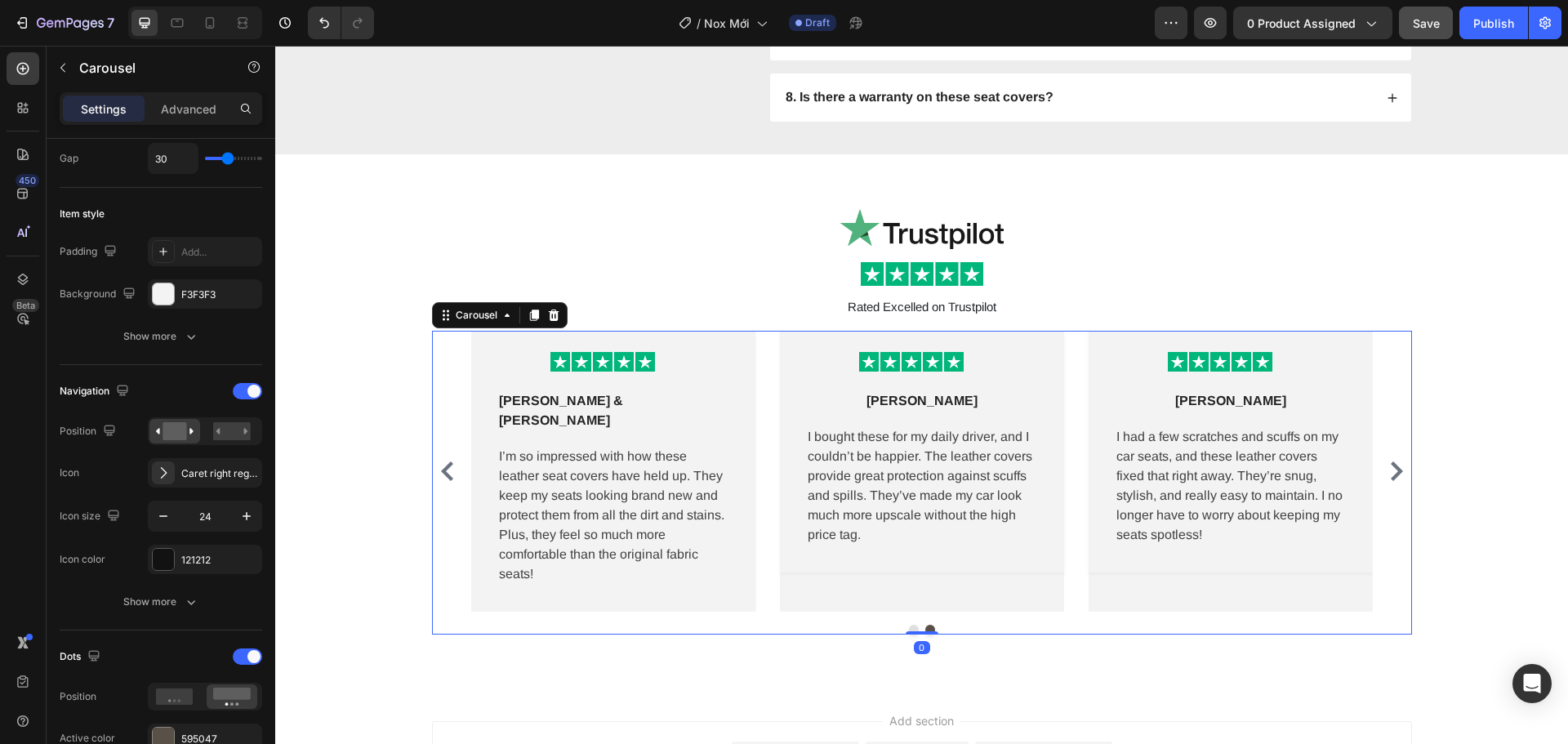
scroll to position [0, 0]
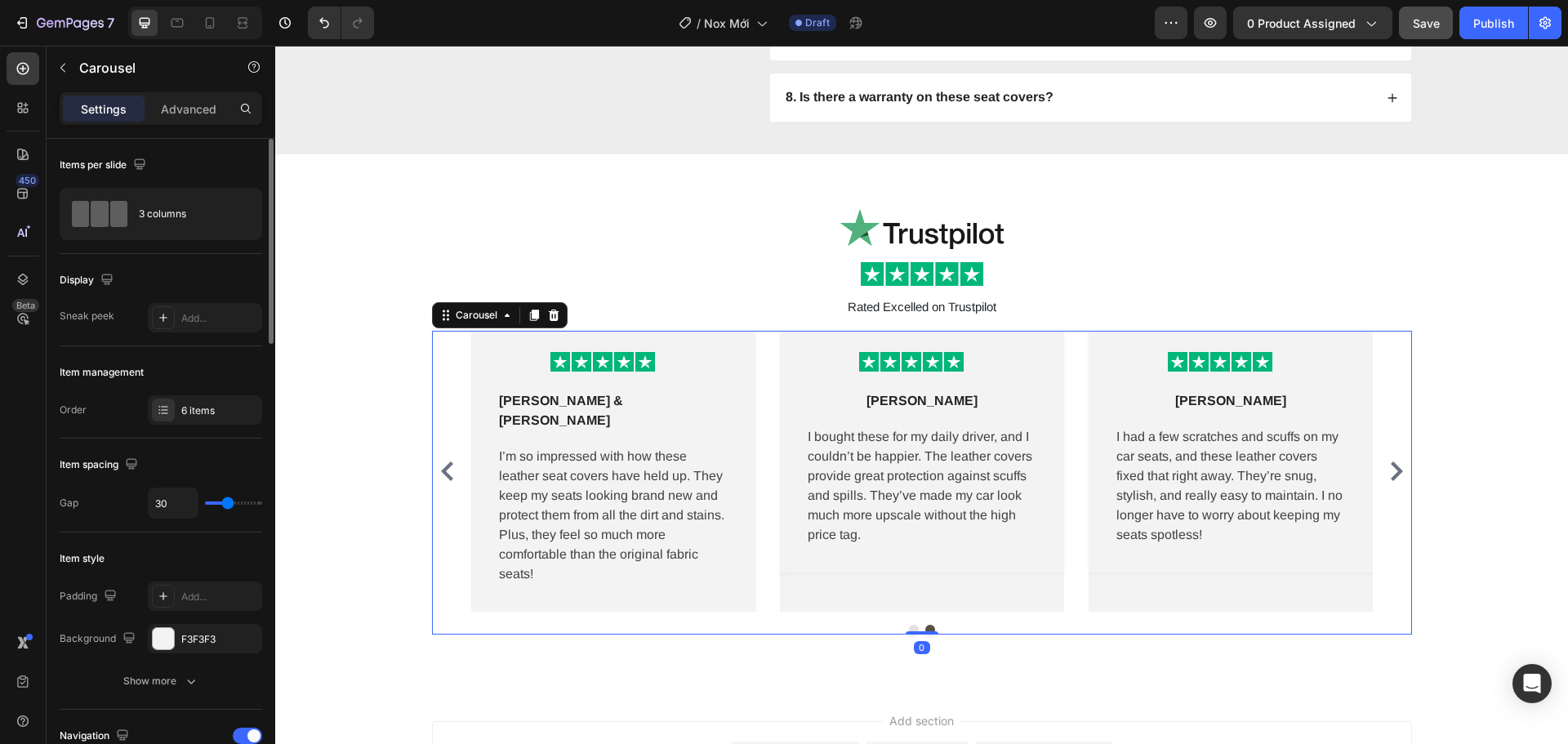
click at [1397, 462] on icon "Carousel Next Arrow" at bounding box center [1396, 471] width 20 height 20
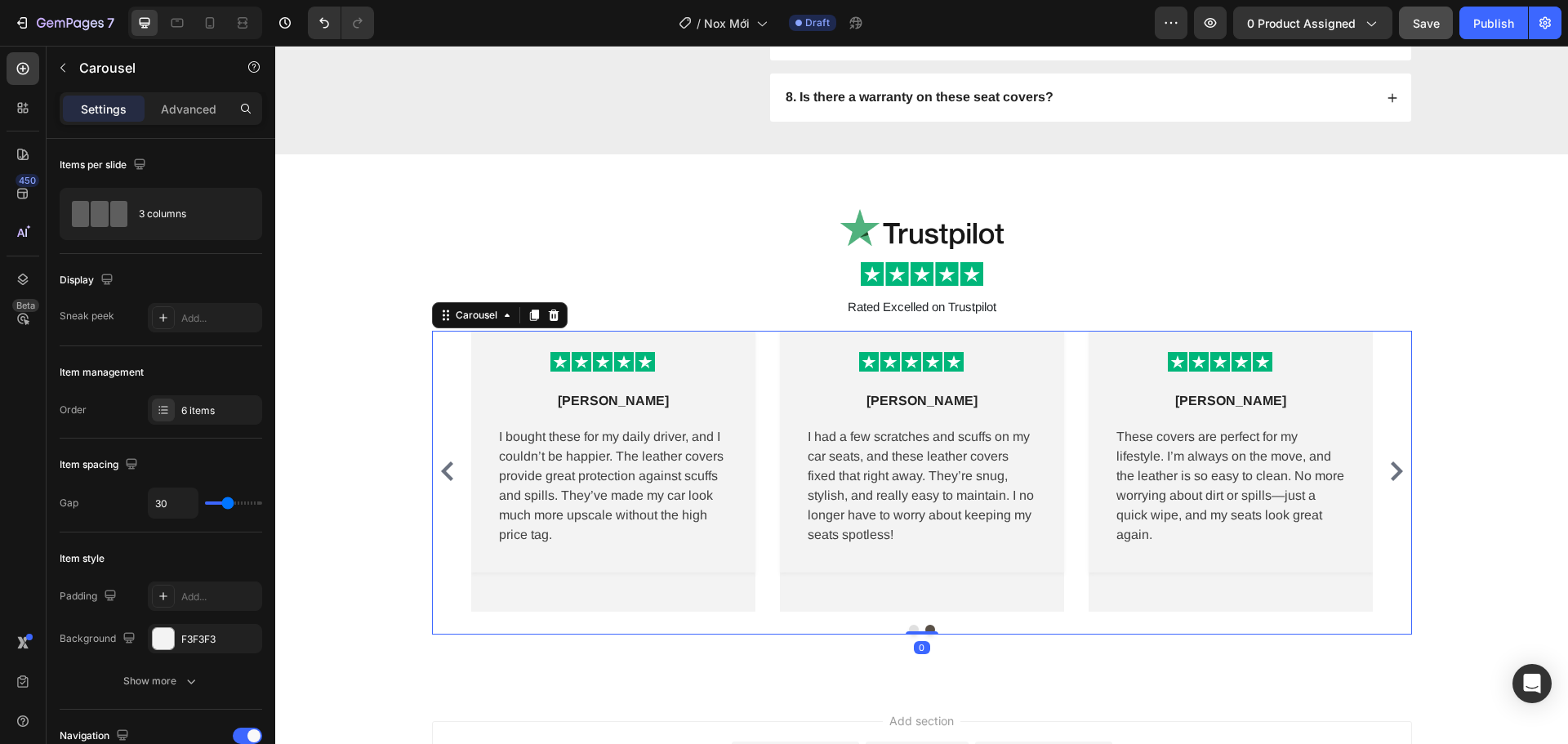
click at [1397, 462] on icon "Carousel Next Arrow" at bounding box center [1396, 471] width 20 height 20
click at [1397, 460] on div "Image Row Lena M Text block Row These leather seat covers were the perfect addi…" at bounding box center [921, 471] width 981 height 281
click at [451, 463] on button "Carousel Back Arrow" at bounding box center [448, 471] width 26 height 26
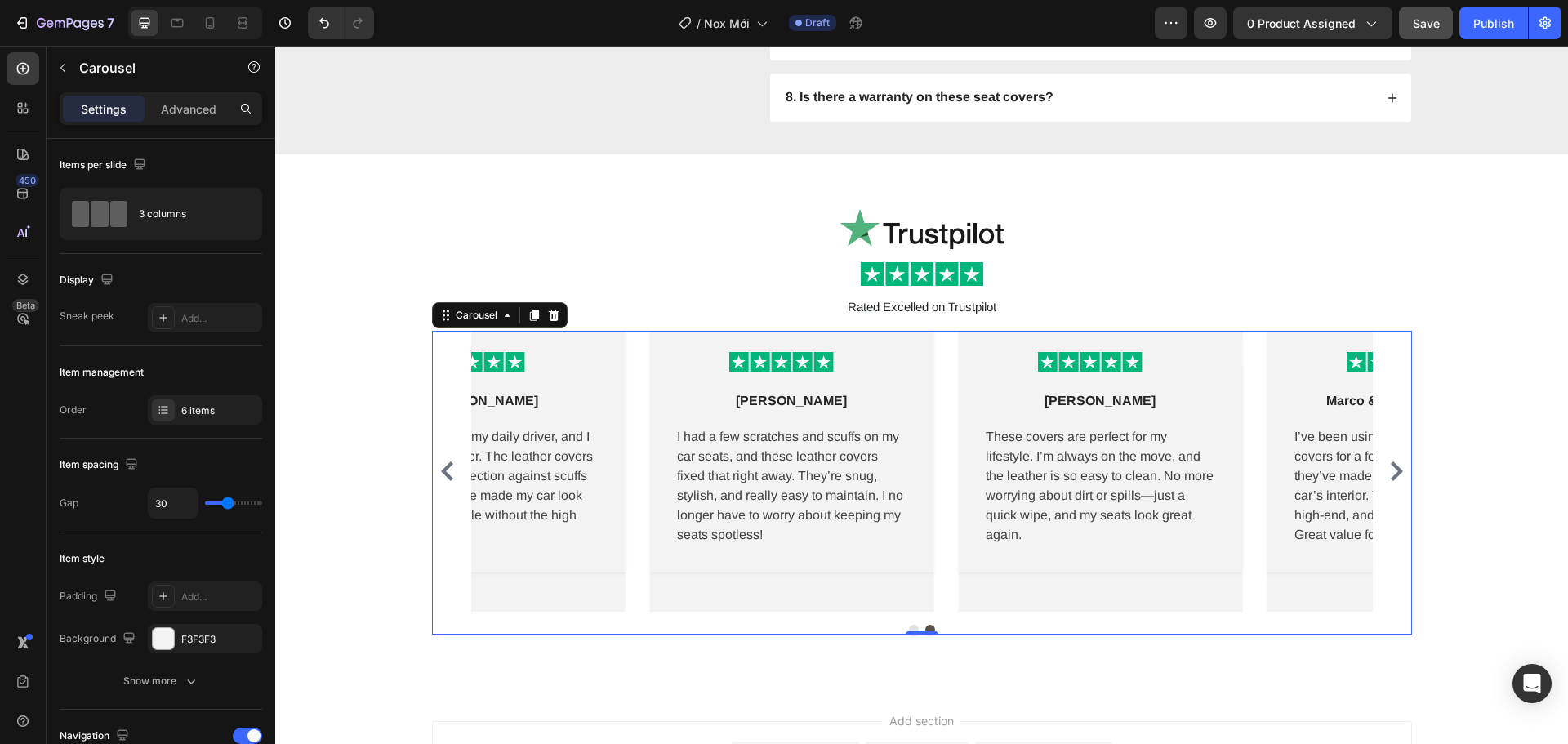
click at [451, 463] on button "Carousel Back Arrow" at bounding box center [448, 471] width 26 height 26
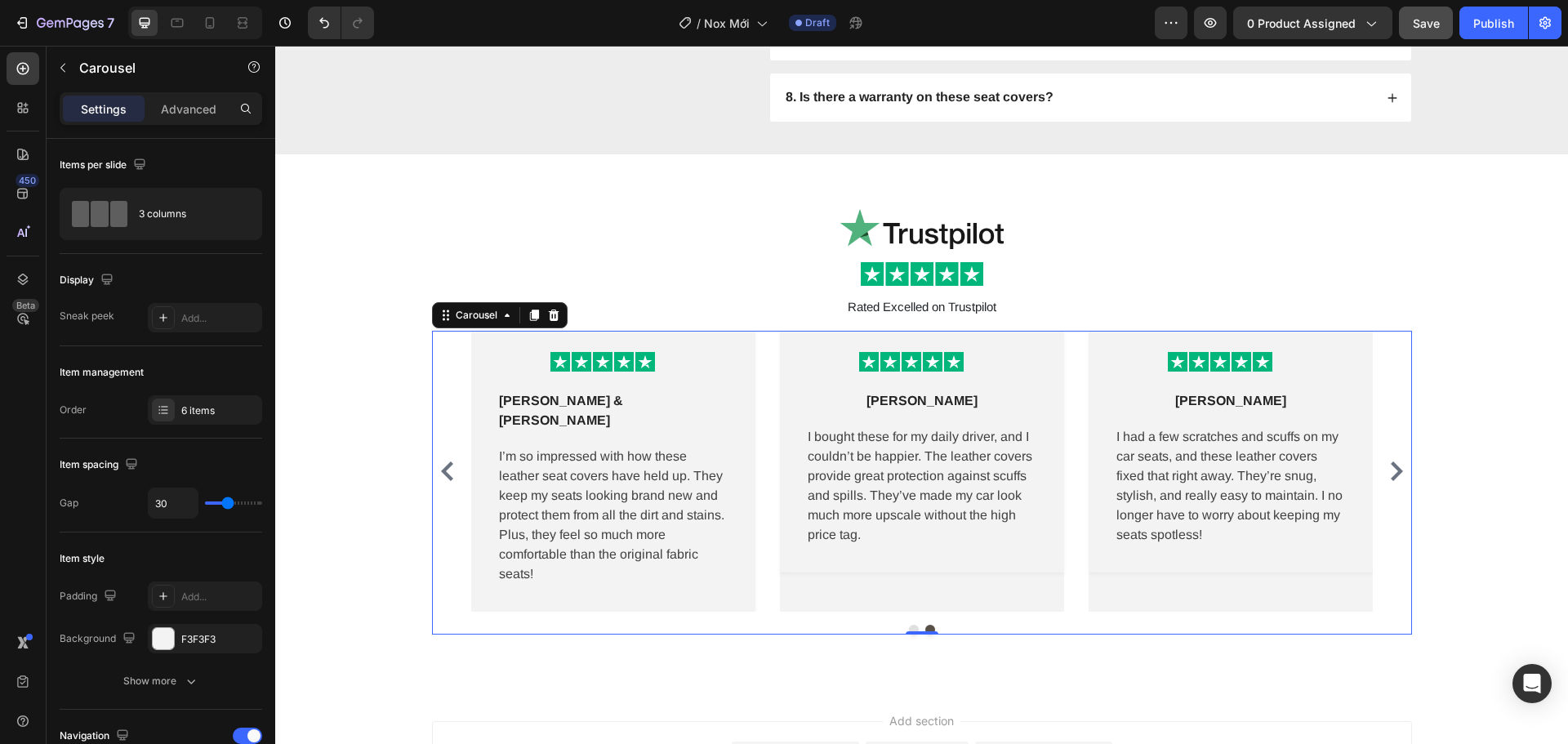
click at [451, 463] on button "Carousel Back Arrow" at bounding box center [448, 471] width 26 height 26
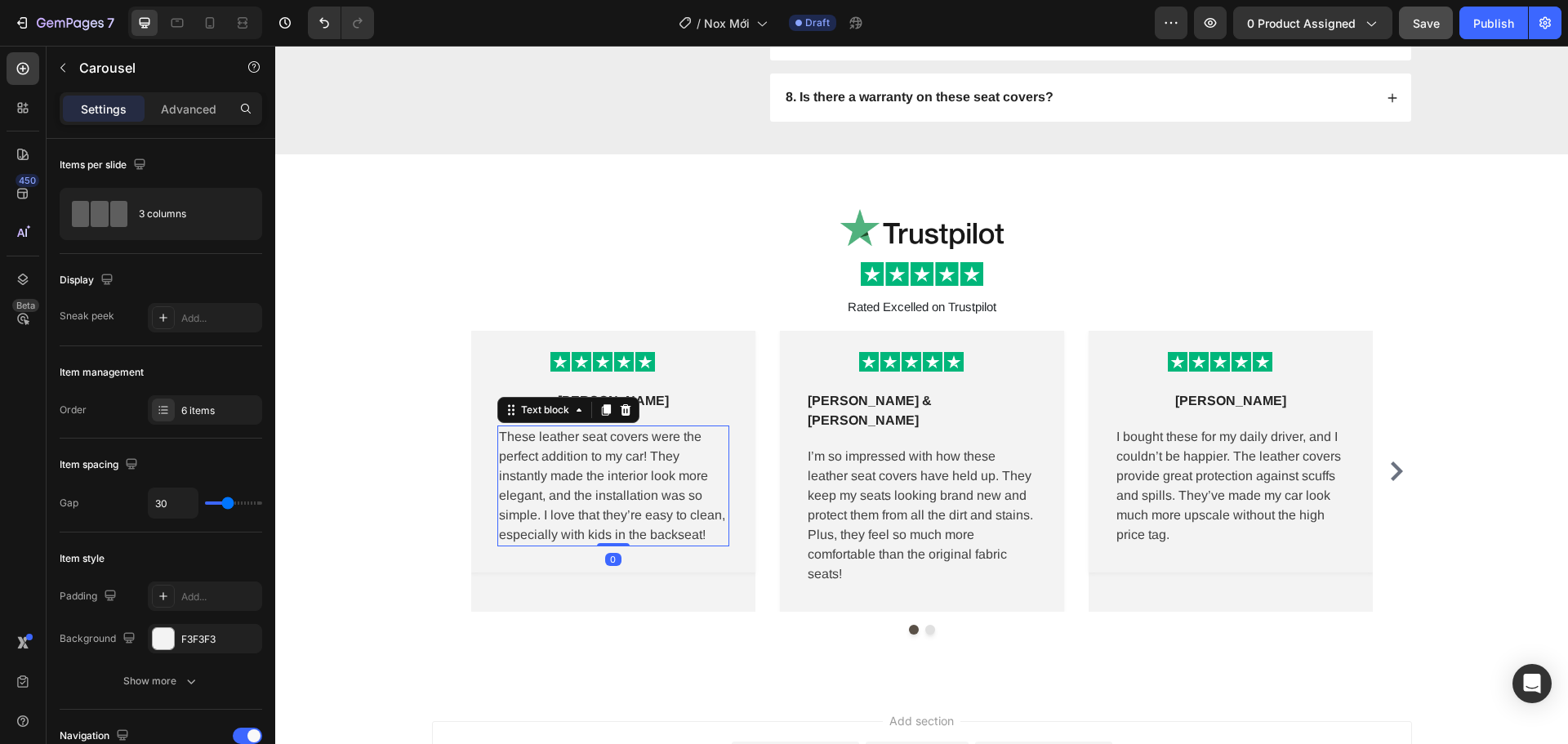
click at [636, 447] on p "These leather seat covers were the perfect addition to my car! They instantly m…" at bounding box center [614, 485] width 229 height 117
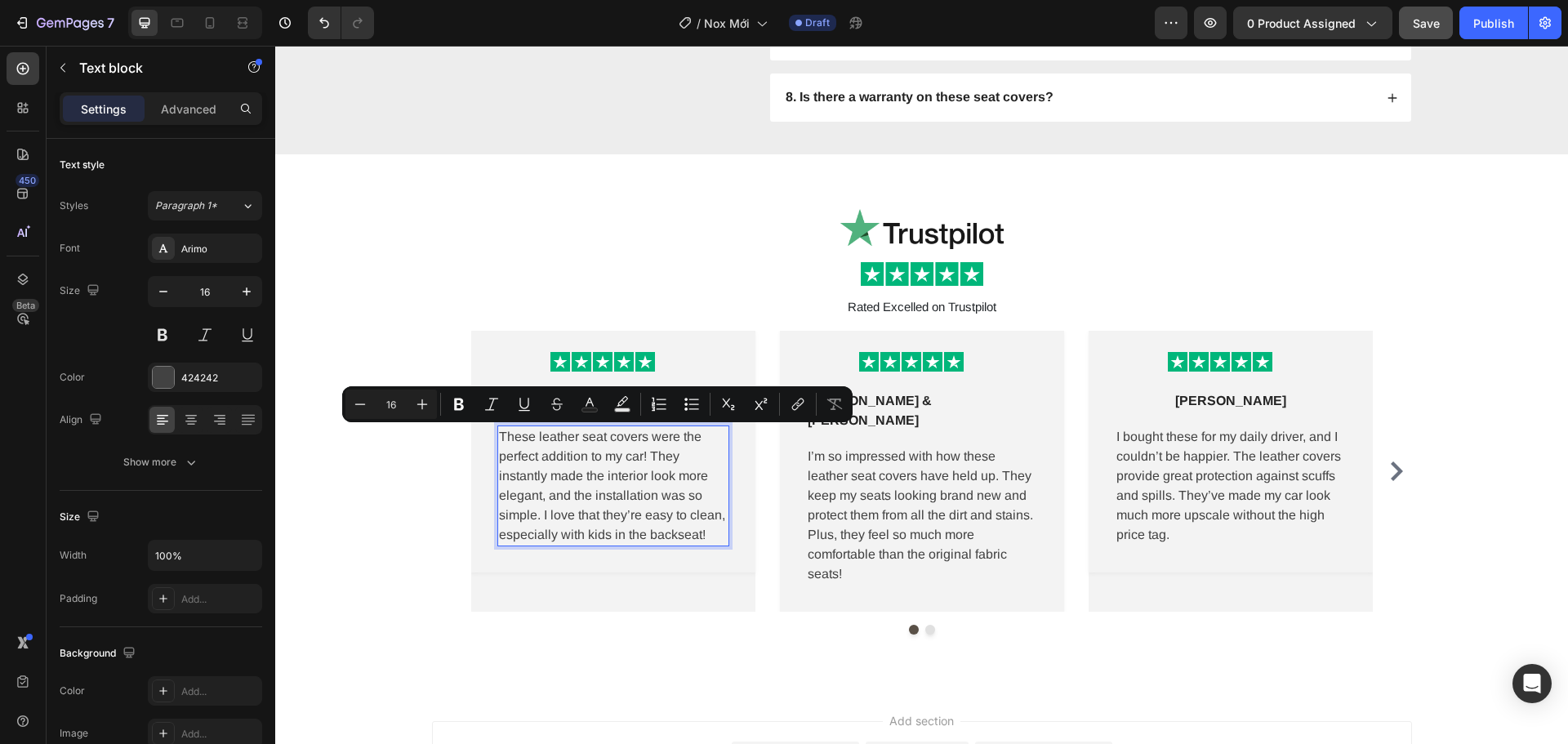
click at [634, 443] on p "These leather seat covers were the perfect addition to my car! They instantly m…" at bounding box center [614, 485] width 229 height 117
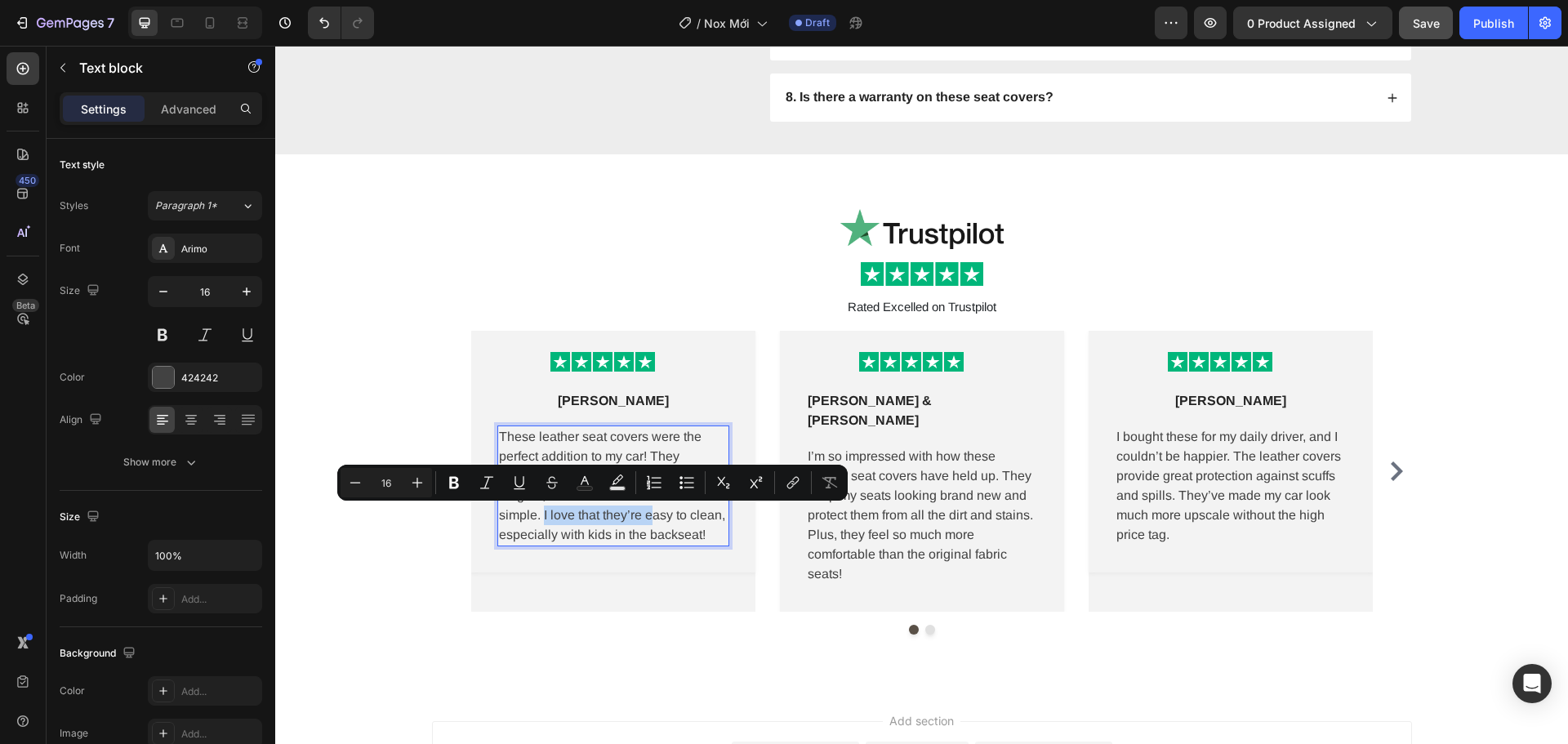
drag, startPoint x: 557, startPoint y: 520, endPoint x: 647, endPoint y: 519, distance: 90.0
click at [647, 519] on p "These leather seat covers were the perfect addition to my car! They instantly m…" at bounding box center [614, 485] width 229 height 117
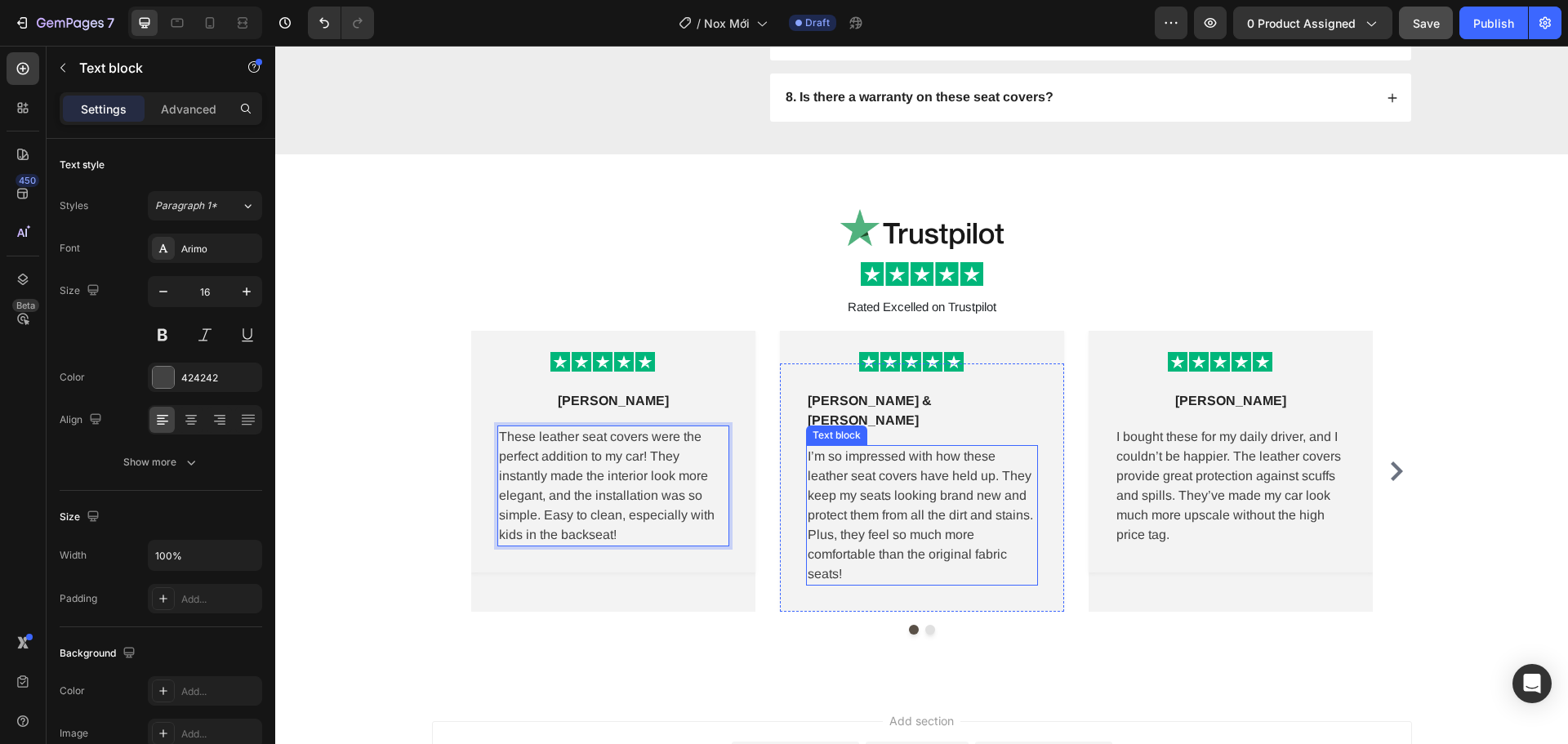
click at [867, 473] on p "I’m so impressed with how these leather seat covers have held up. They keep my …" at bounding box center [922, 515] width 229 height 137
click at [975, 465] on p "I’m so impressed with how these leather seat covers have held up. They keep my …" at bounding box center [922, 515] width 229 height 137
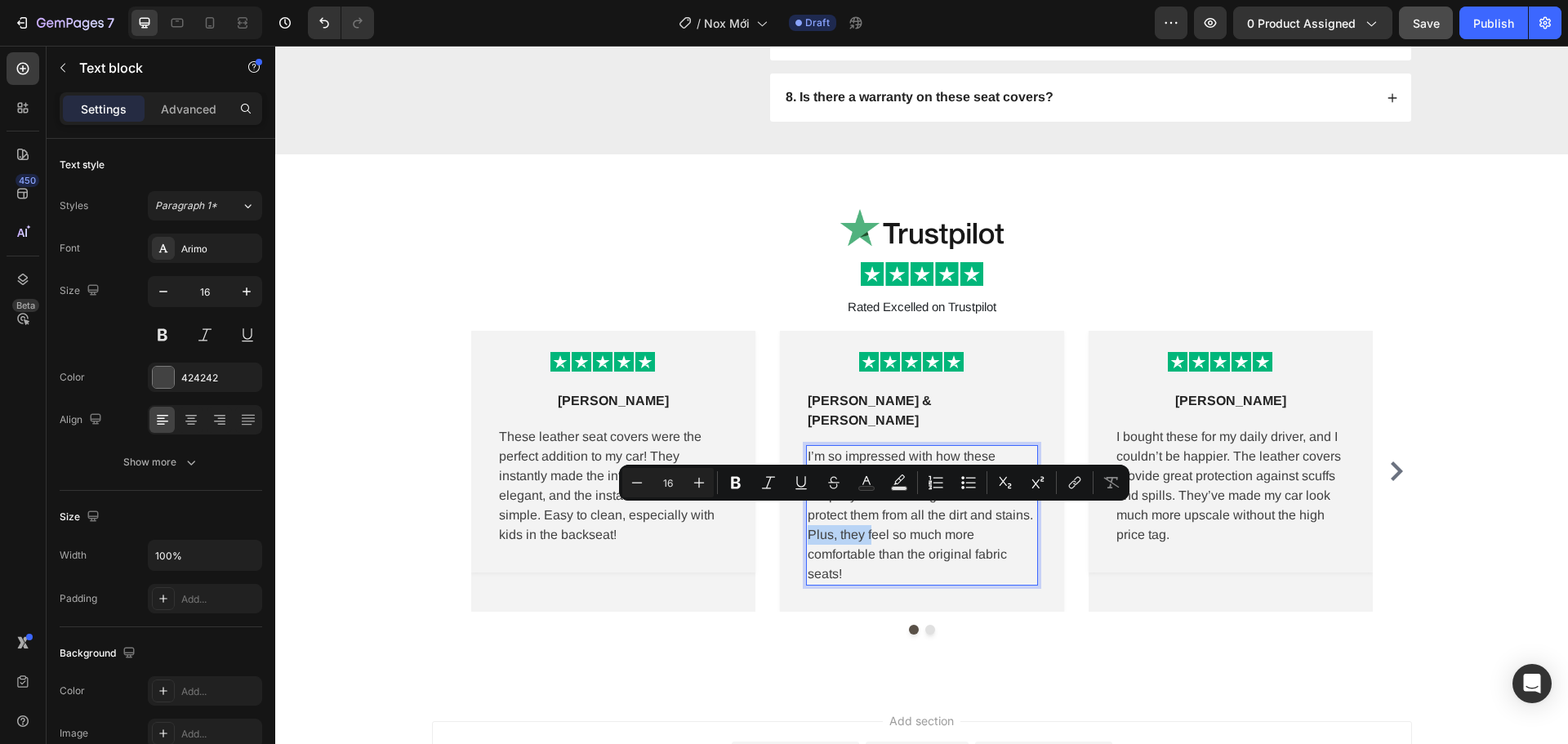
drag, startPoint x: 843, startPoint y: 520, endPoint x: 909, endPoint y: 522, distance: 66.0
click at [909, 522] on p "I’m so impressed with how these leather seat covers have held up. They keep my …" at bounding box center [922, 515] width 229 height 137
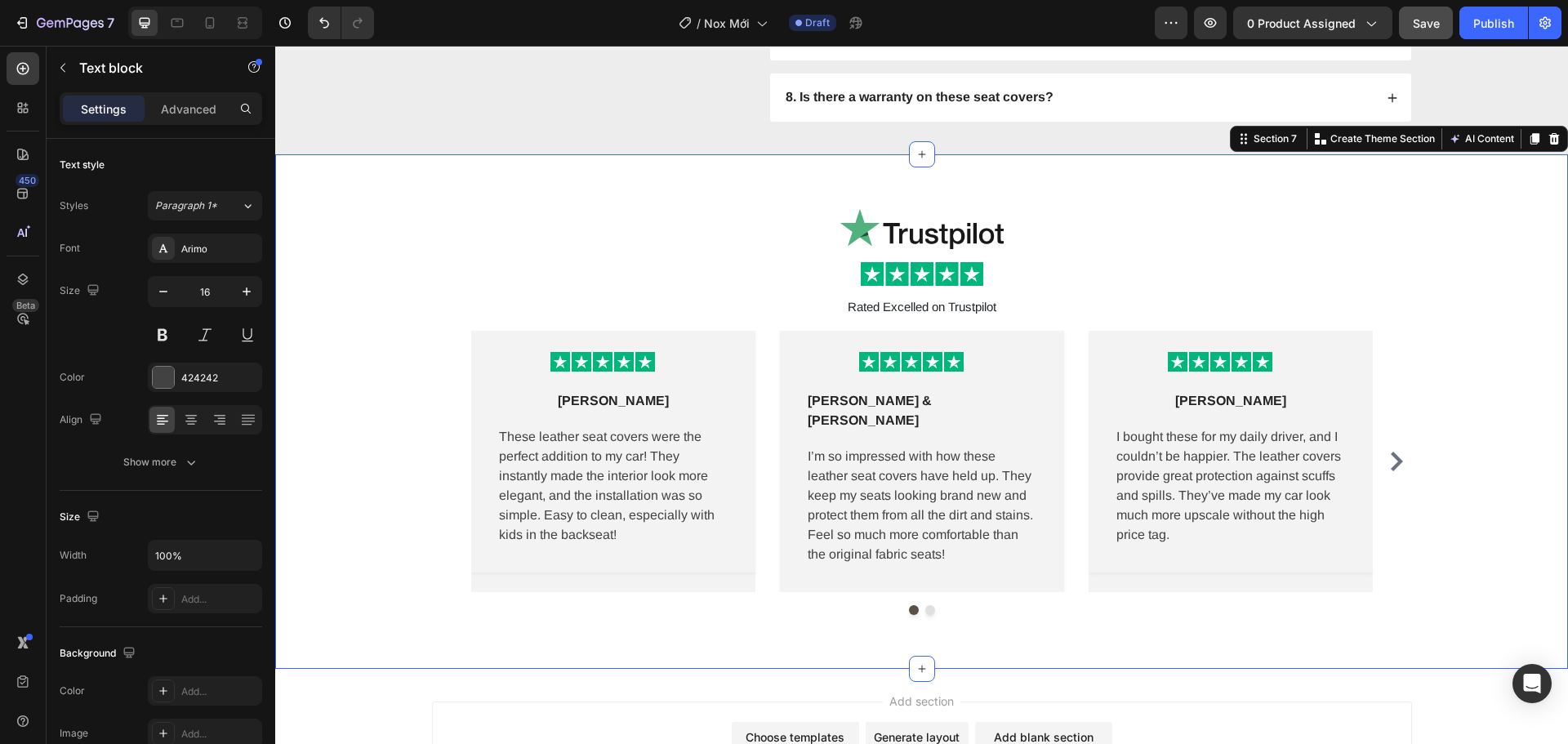
click at [1139, 638] on div "Image Image Rated Excelled on Trustpilot Text Block Row Image Row Lena M Text b…" at bounding box center [921, 412] width 1293 height 514
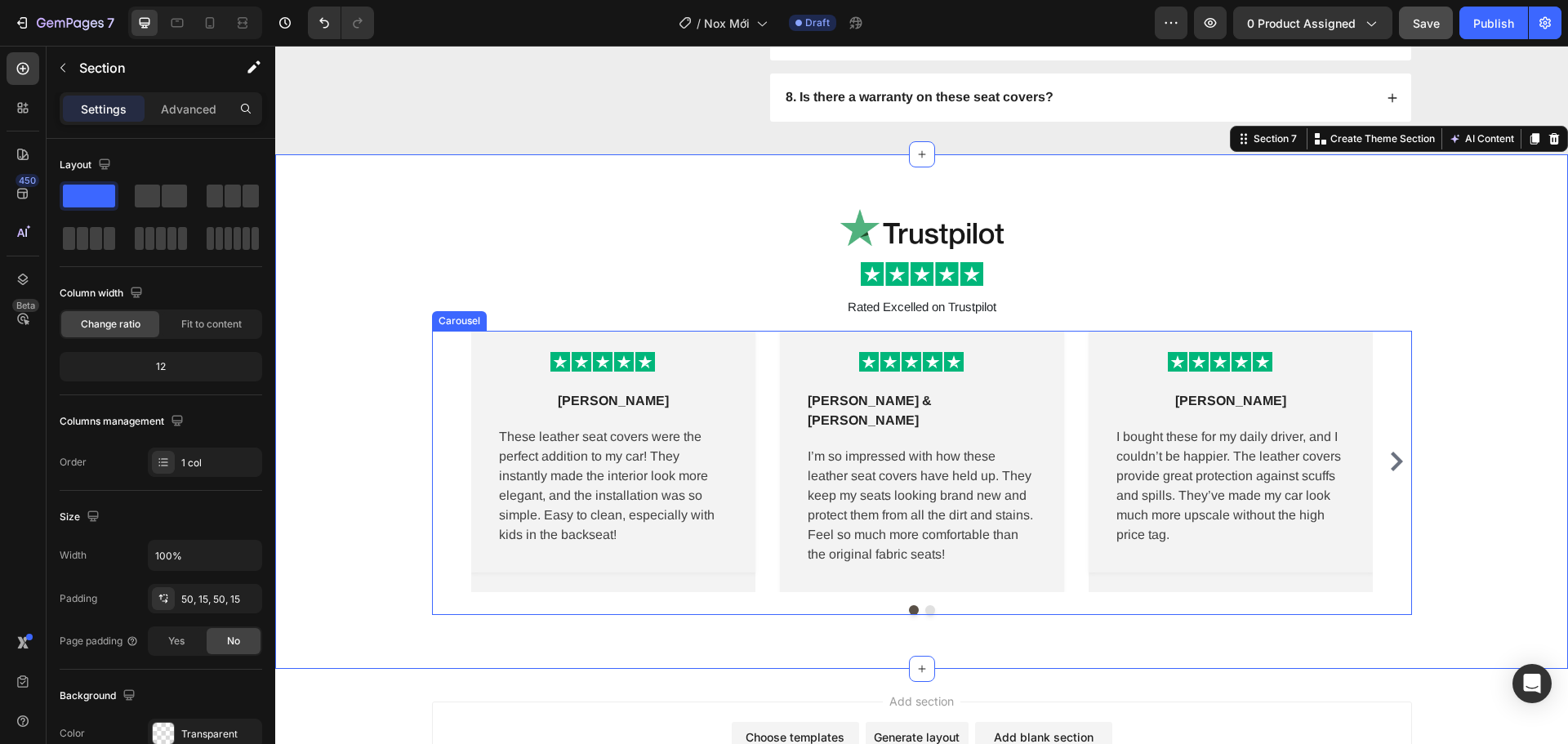
click at [1387, 451] on icon "Carousel Next Arrow" at bounding box center [1396, 461] width 20 height 20
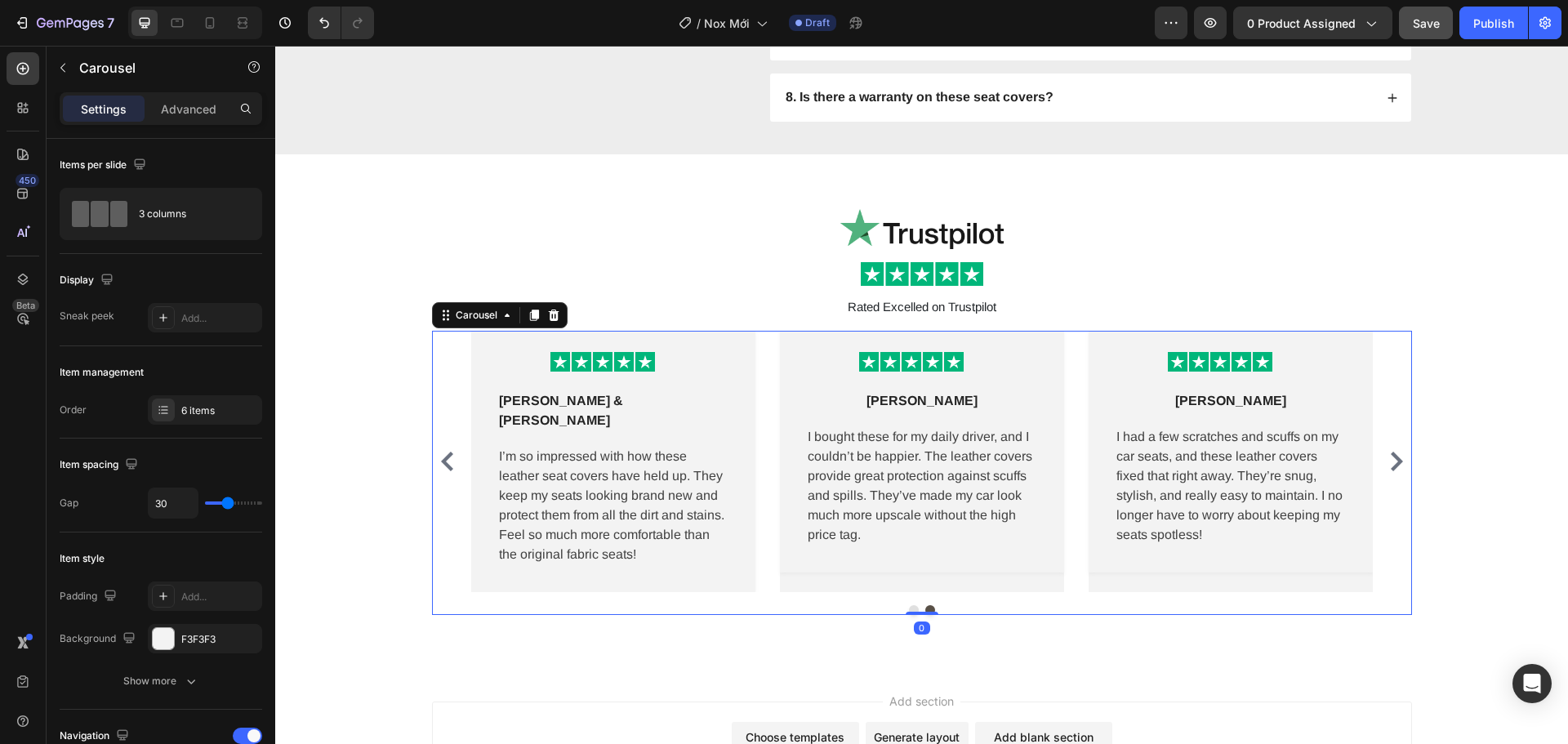
click at [1387, 451] on icon "Carousel Next Arrow" at bounding box center [1396, 461] width 20 height 20
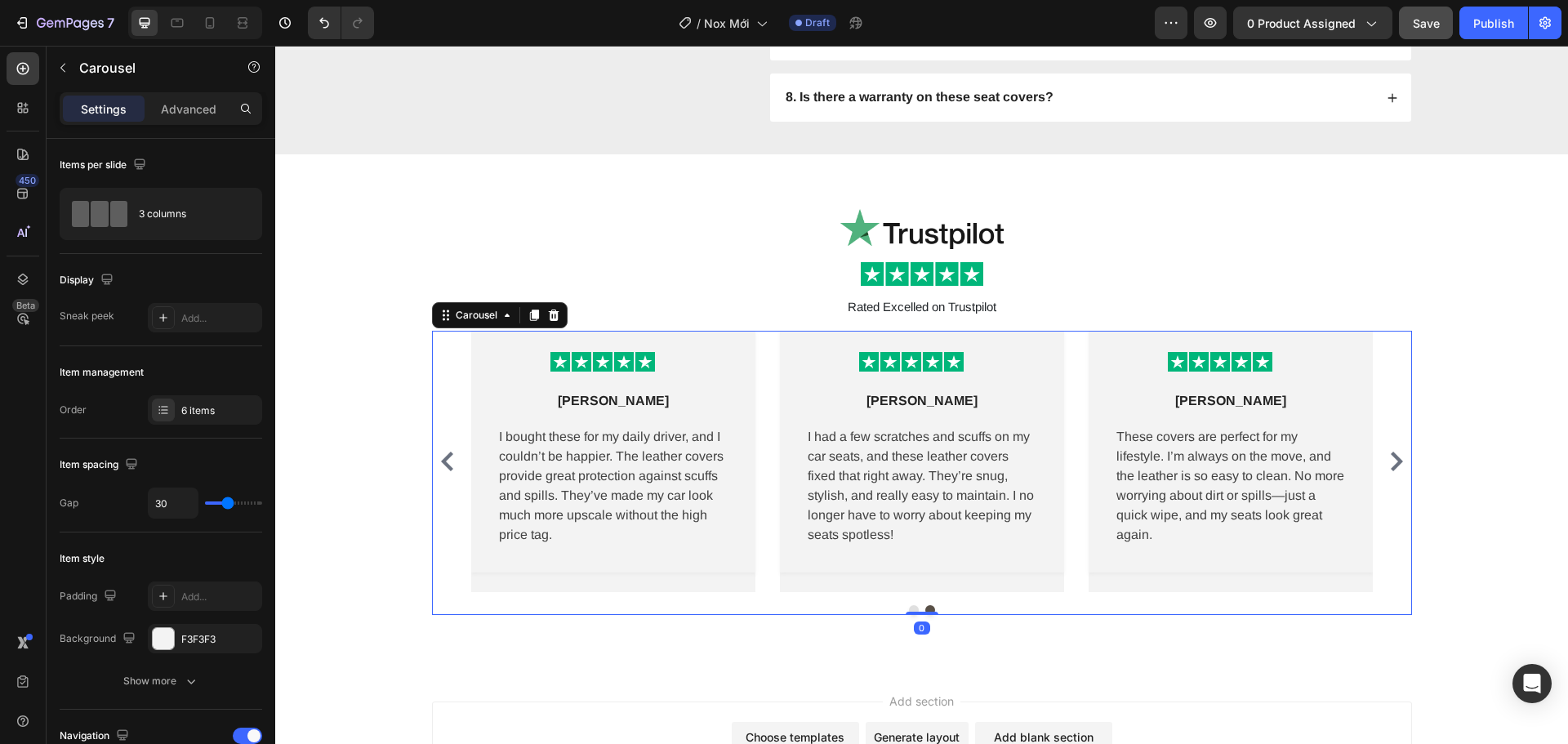
click at [1387, 451] on icon "Carousel Next Arrow" at bounding box center [1396, 461] width 20 height 20
click at [1384, 445] on div "Image Row Lena M Text block Row These leather seat covers were the perfect addi…" at bounding box center [921, 462] width 981 height 262
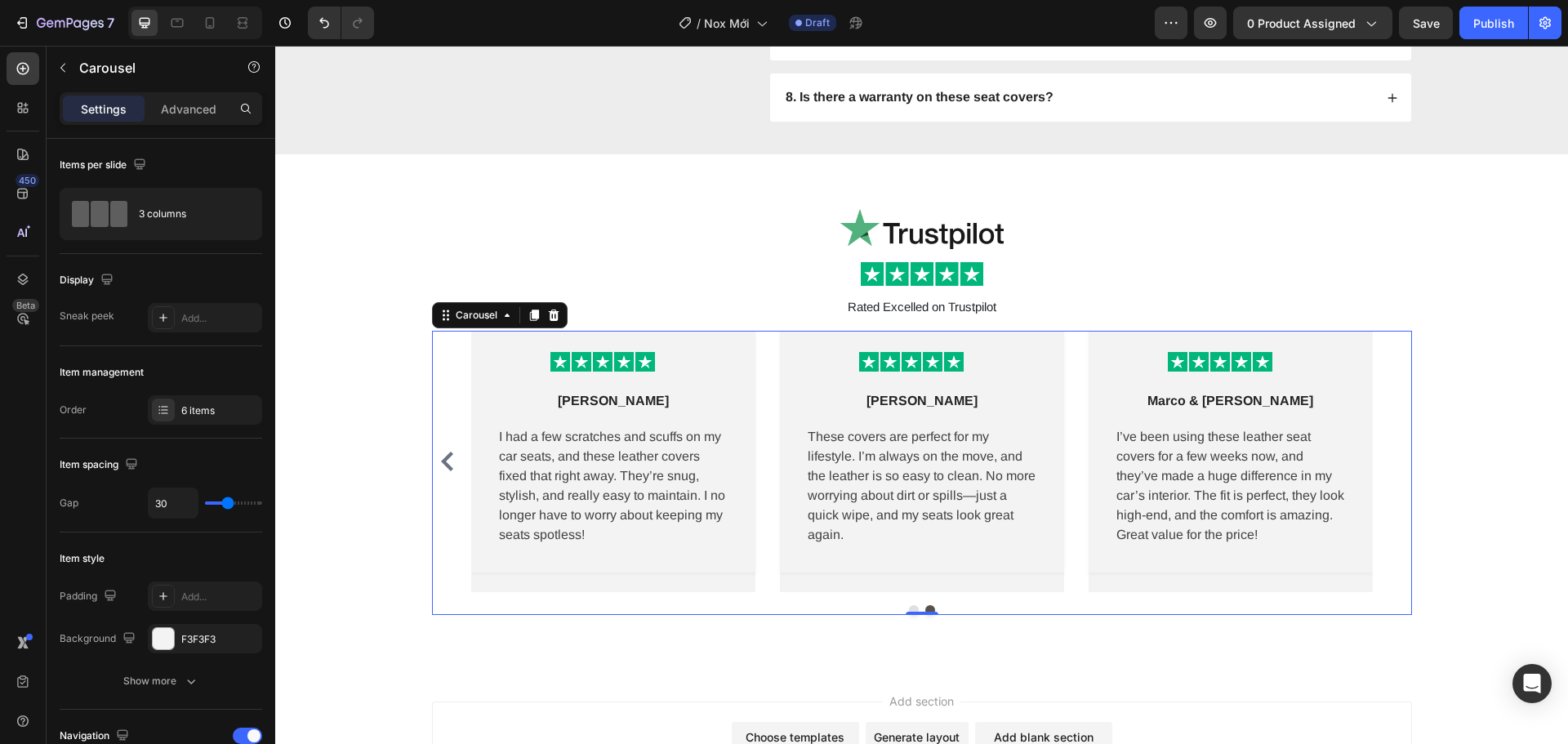
click at [1396, 23] on div "Preview 0 product assigned Save Publish" at bounding box center [1358, 23] width 406 height 33
click at [1409, 26] on button "Save" at bounding box center [1425, 23] width 53 height 33
click at [205, 20] on icon at bounding box center [209, 23] width 16 height 16
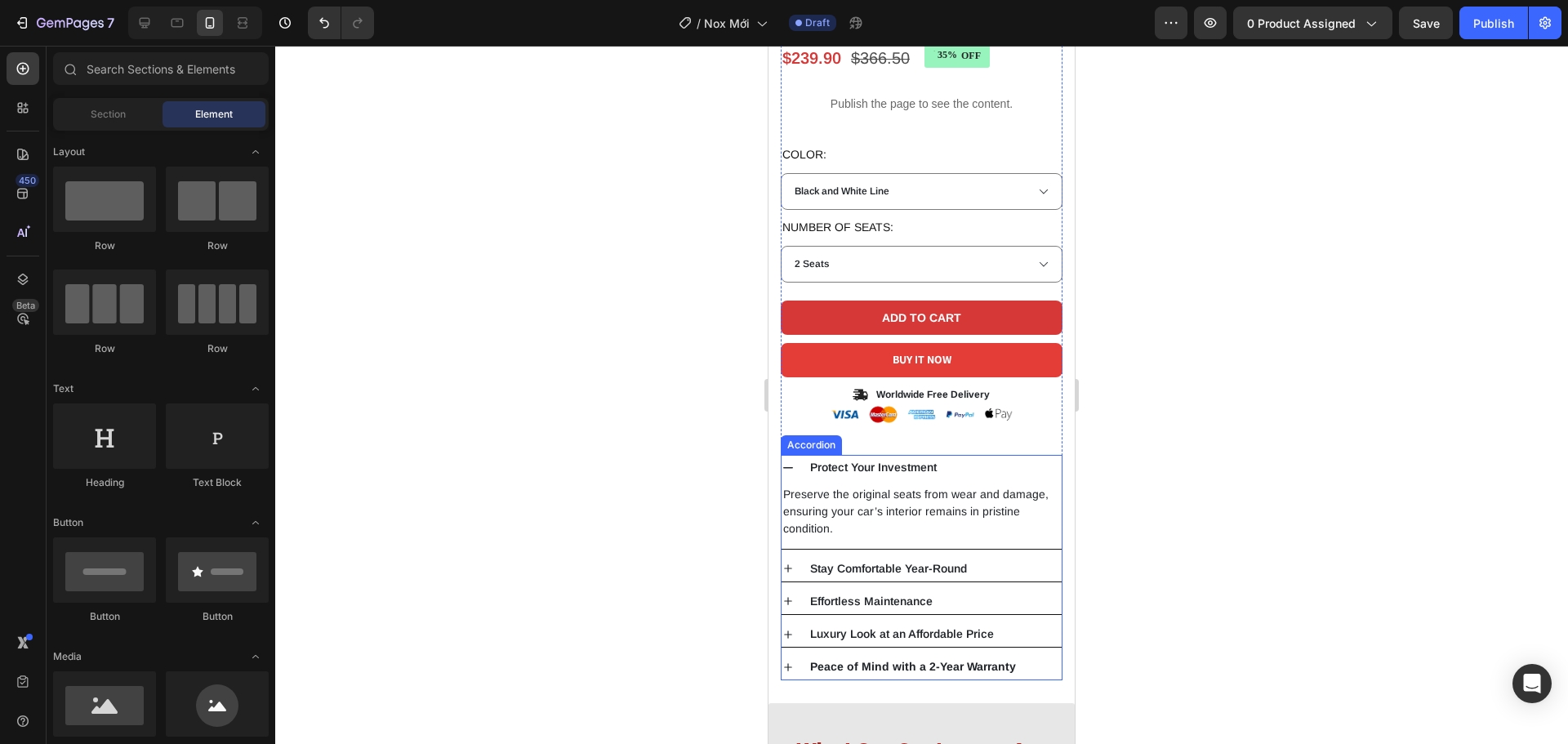
scroll to position [571, 0]
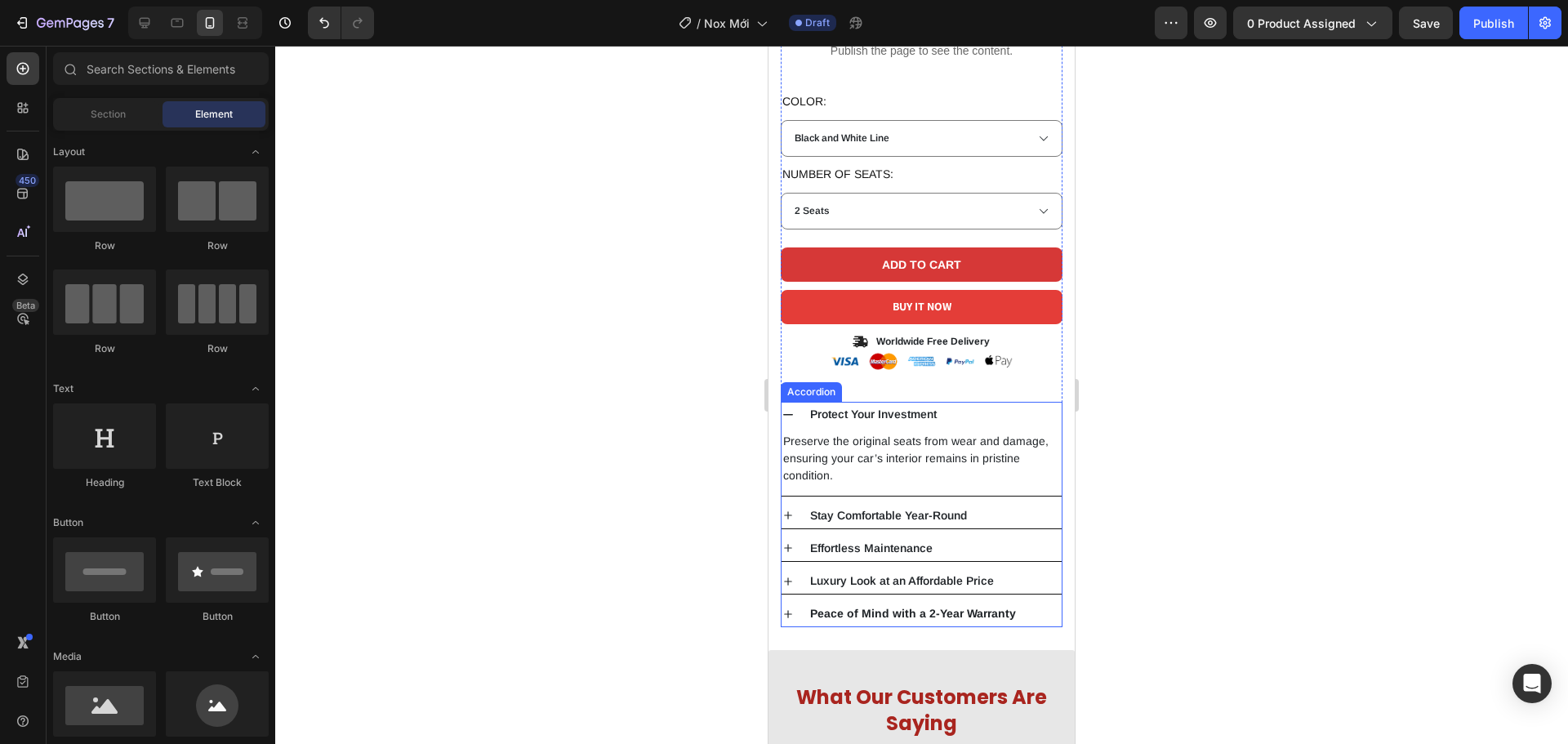
click at [997, 406] on div "Protect Your Investment" at bounding box center [935, 414] width 254 height 25
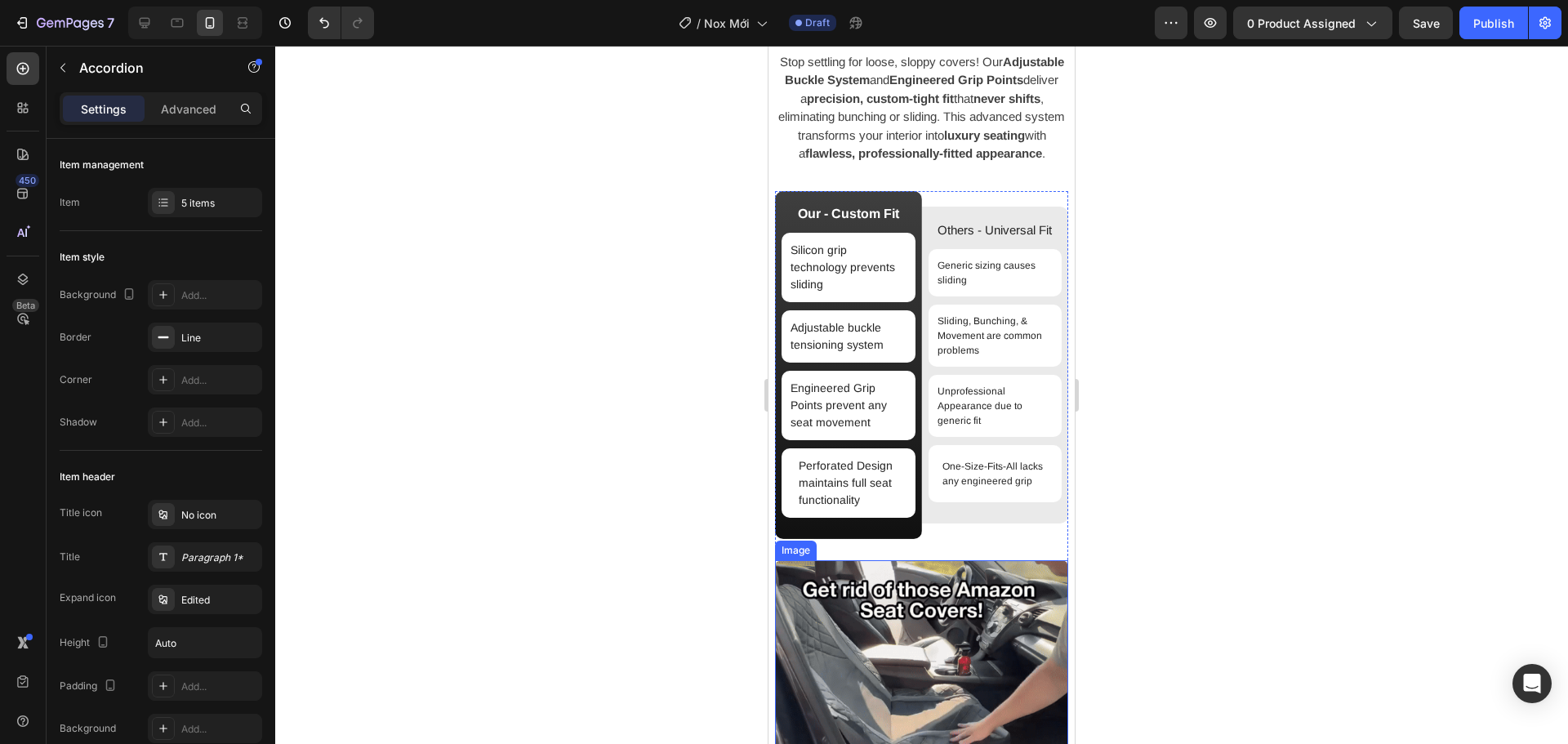
scroll to position [1663, 0]
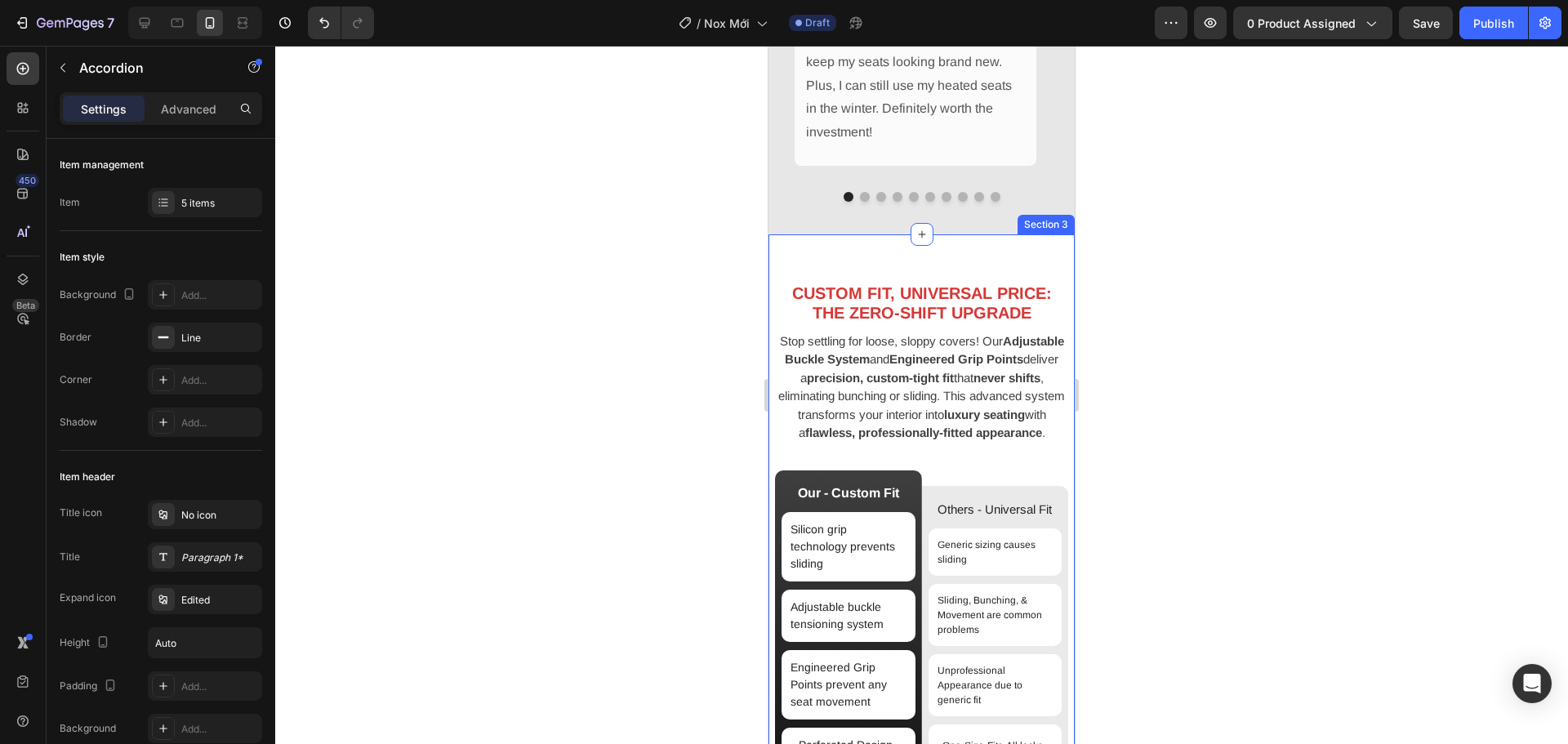
click at [1028, 248] on div "CUSTOM FIT, UNIVERSAL PRICE: THE ZERO-SHIFT UPGRADE Heading Stop settling for l…" at bounding box center [921, 695] width 306 height 921
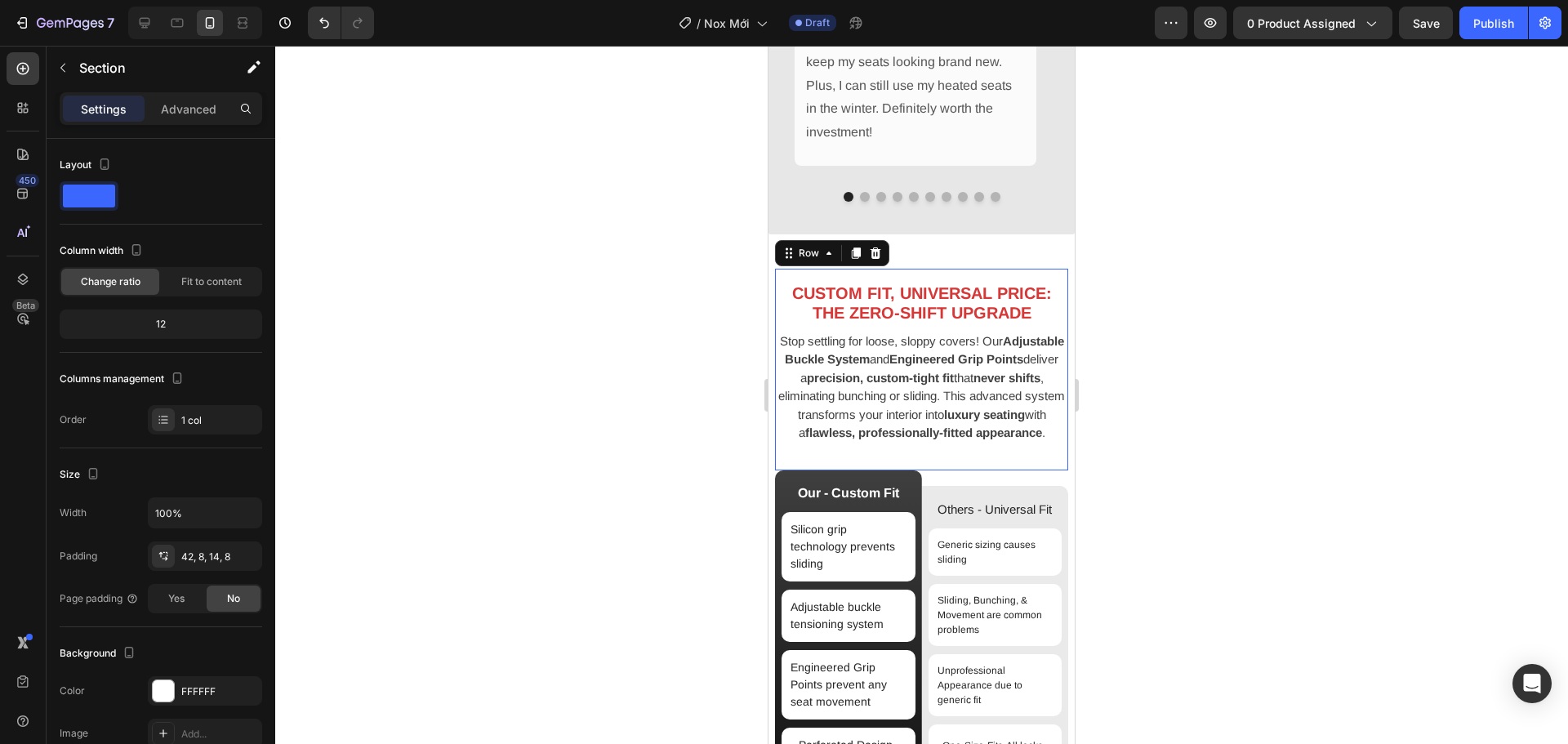
click at [1027, 274] on div "CUSTOM FIT, UNIVERSAL PRICE: THE ZERO-SHIFT UPGRADE Heading Stop settling for l…" at bounding box center [921, 369] width 294 height 202
click at [1032, 252] on div "CUSTOM FIT, UNIVERSAL PRICE: THE ZERO-SHIFT UPGRADE Heading Stop settling for l…" at bounding box center [921, 695] width 306 height 921
click at [841, 457] on div "CUSTOM FIT, UNIVERSAL PRICE: THE ZERO-SHIFT UPGRADE Heading Stop settling for l…" at bounding box center [921, 369] width 294 height 175
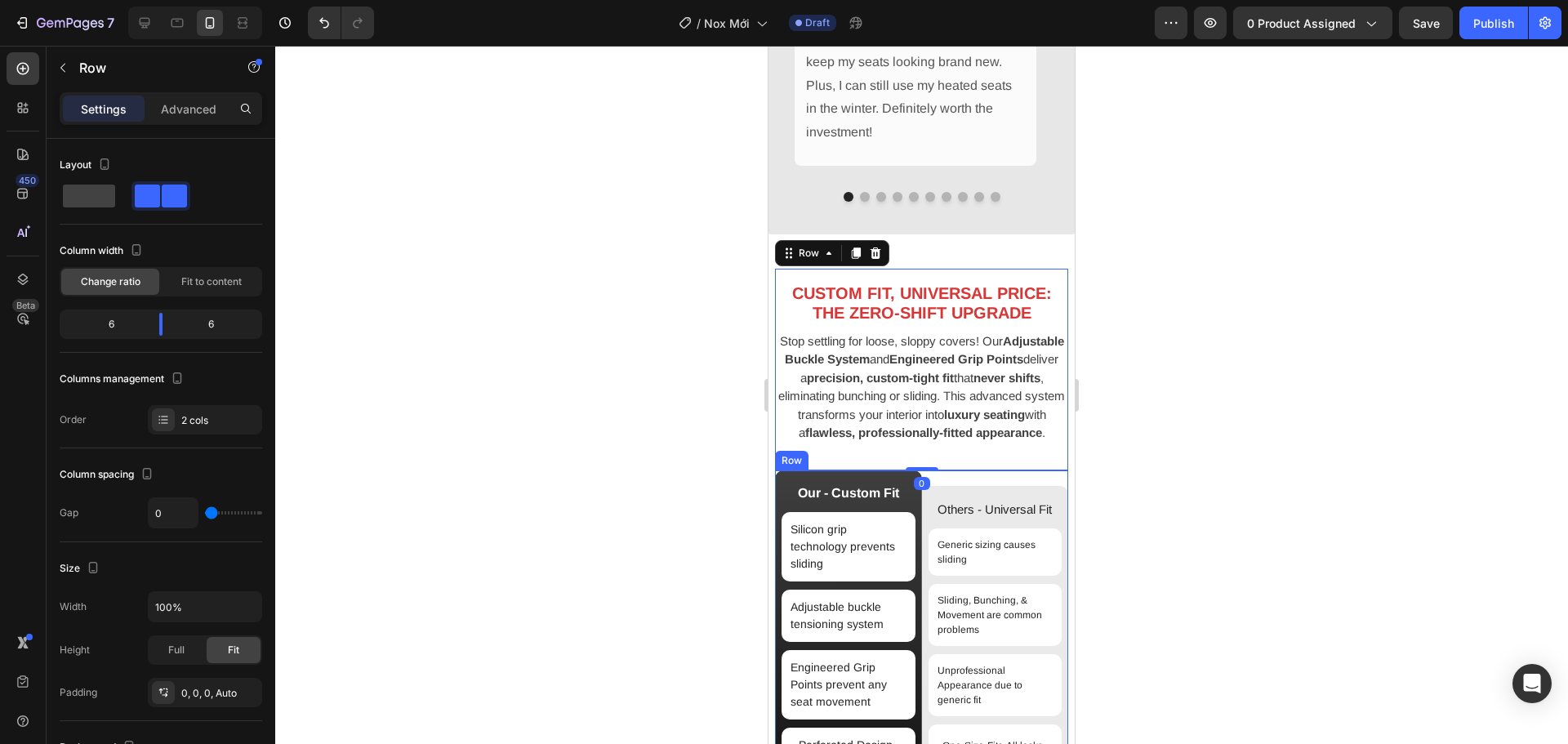
click at [968, 495] on div "Others - Universal Fit Text Block Generic sizing causes sliding Item List Slidi…" at bounding box center [996, 644] width 147 height 348
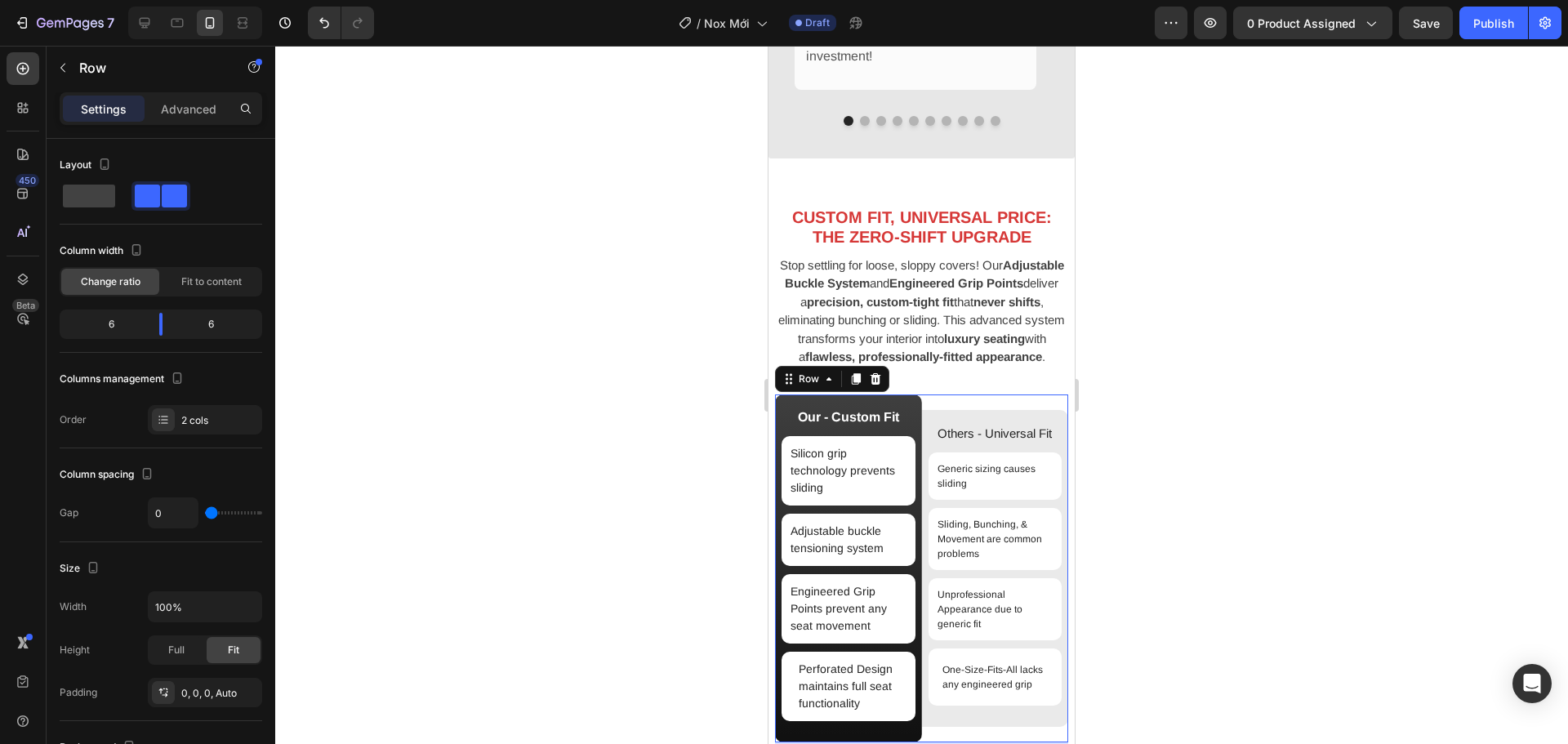
scroll to position [1989, 0]
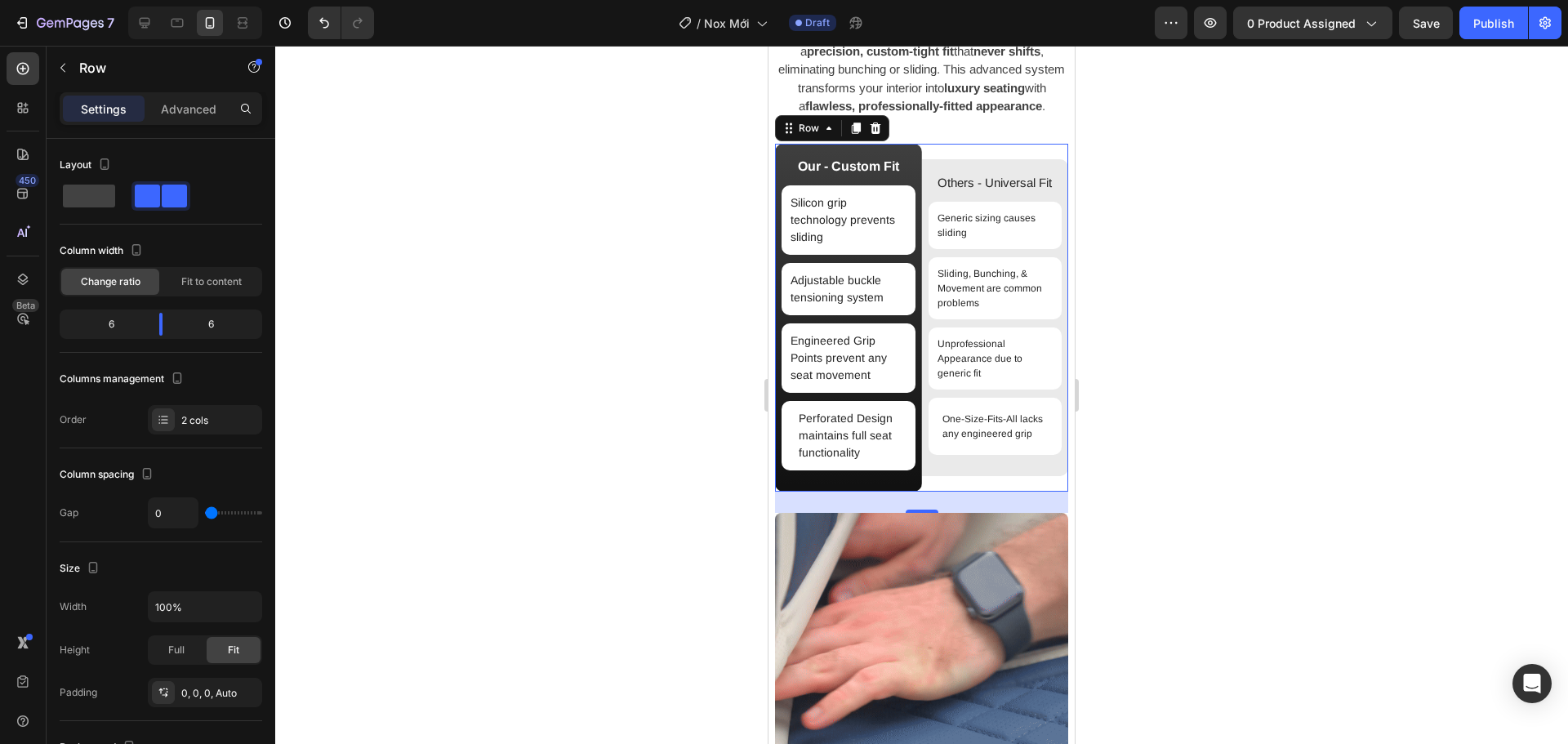
click at [979, 513] on div "26" at bounding box center [921, 502] width 294 height 22
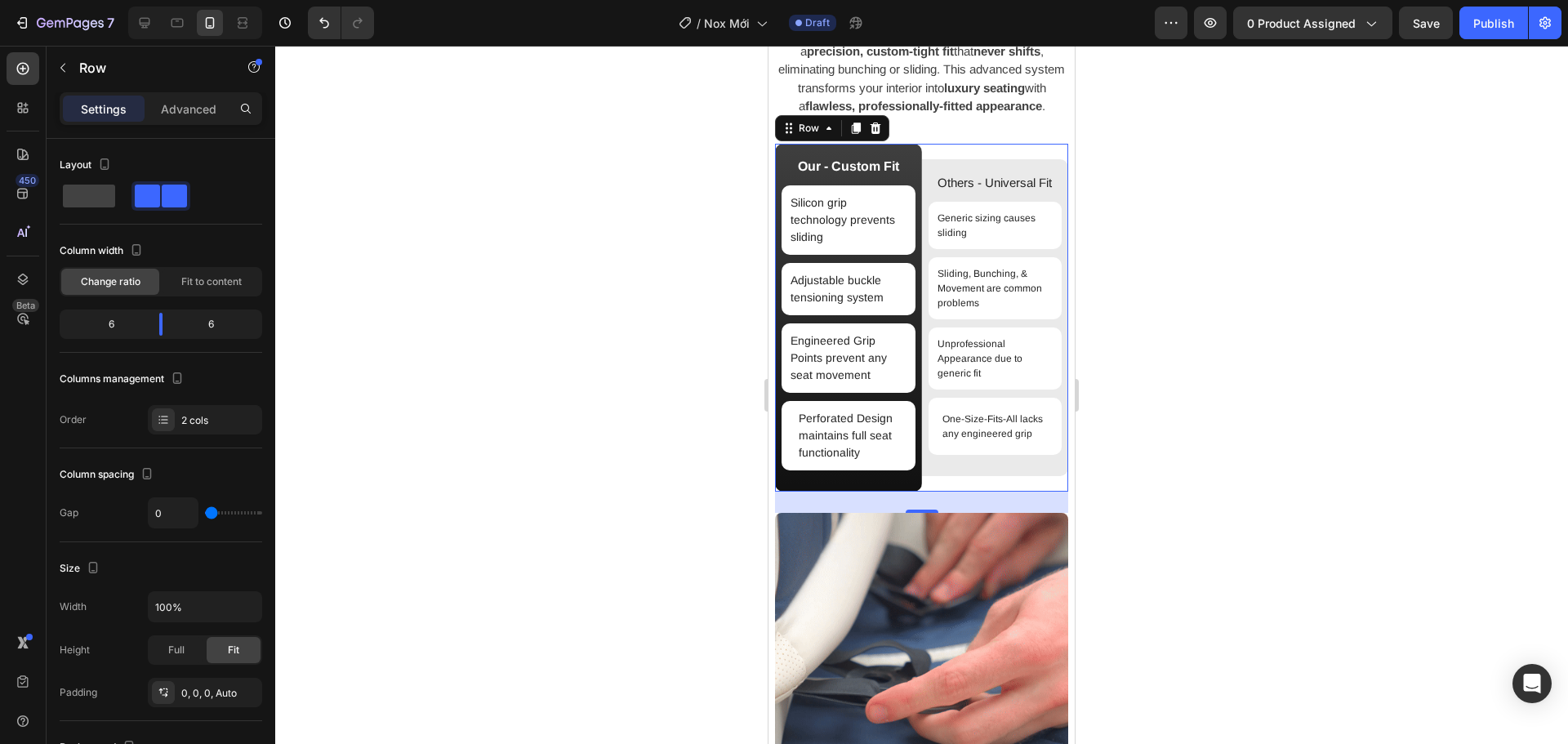
click at [1047, 492] on div "Others - Universal Fit Text Block Generic sizing causes sliding Item List Slidi…" at bounding box center [996, 317] width 147 height 348
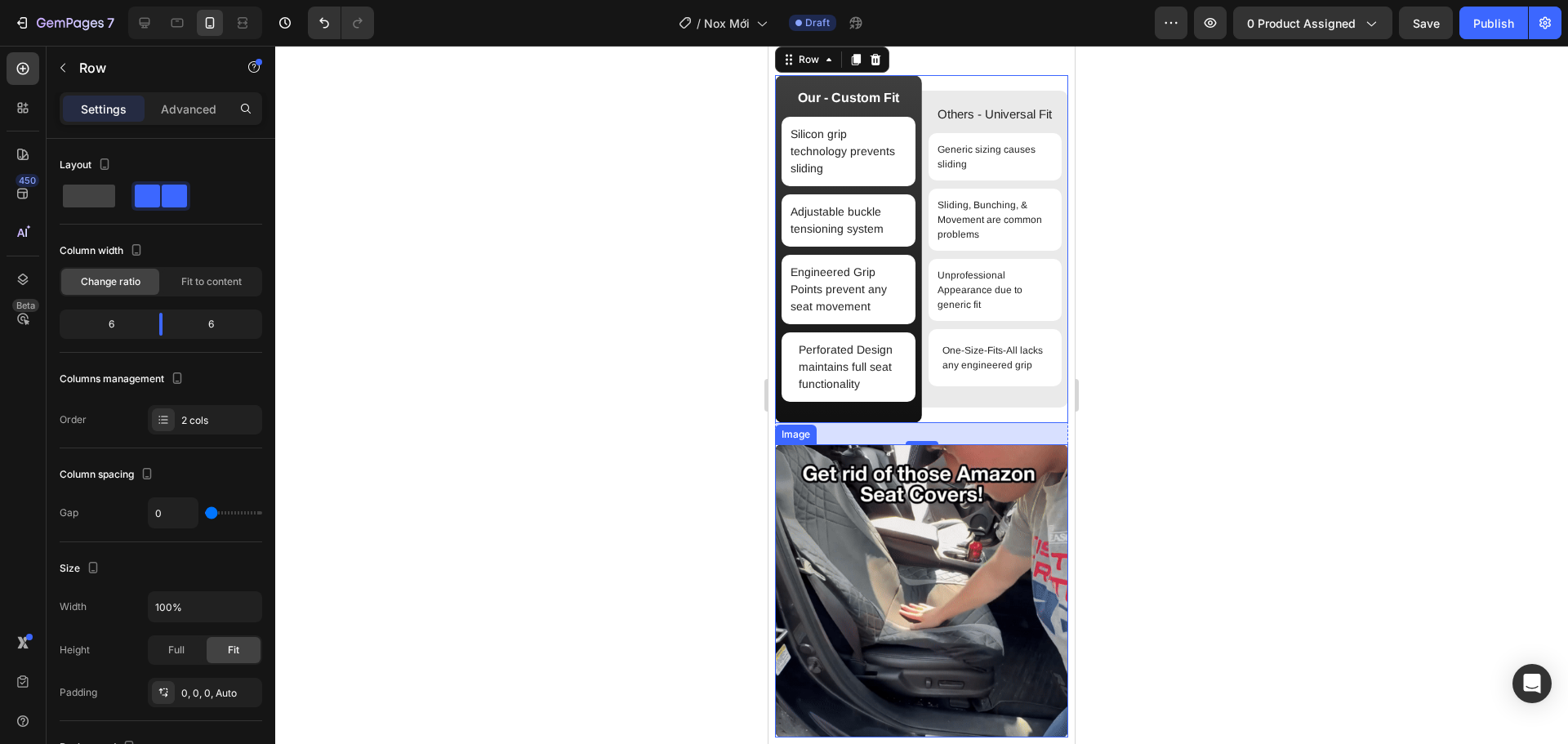
scroll to position [2153, 0]
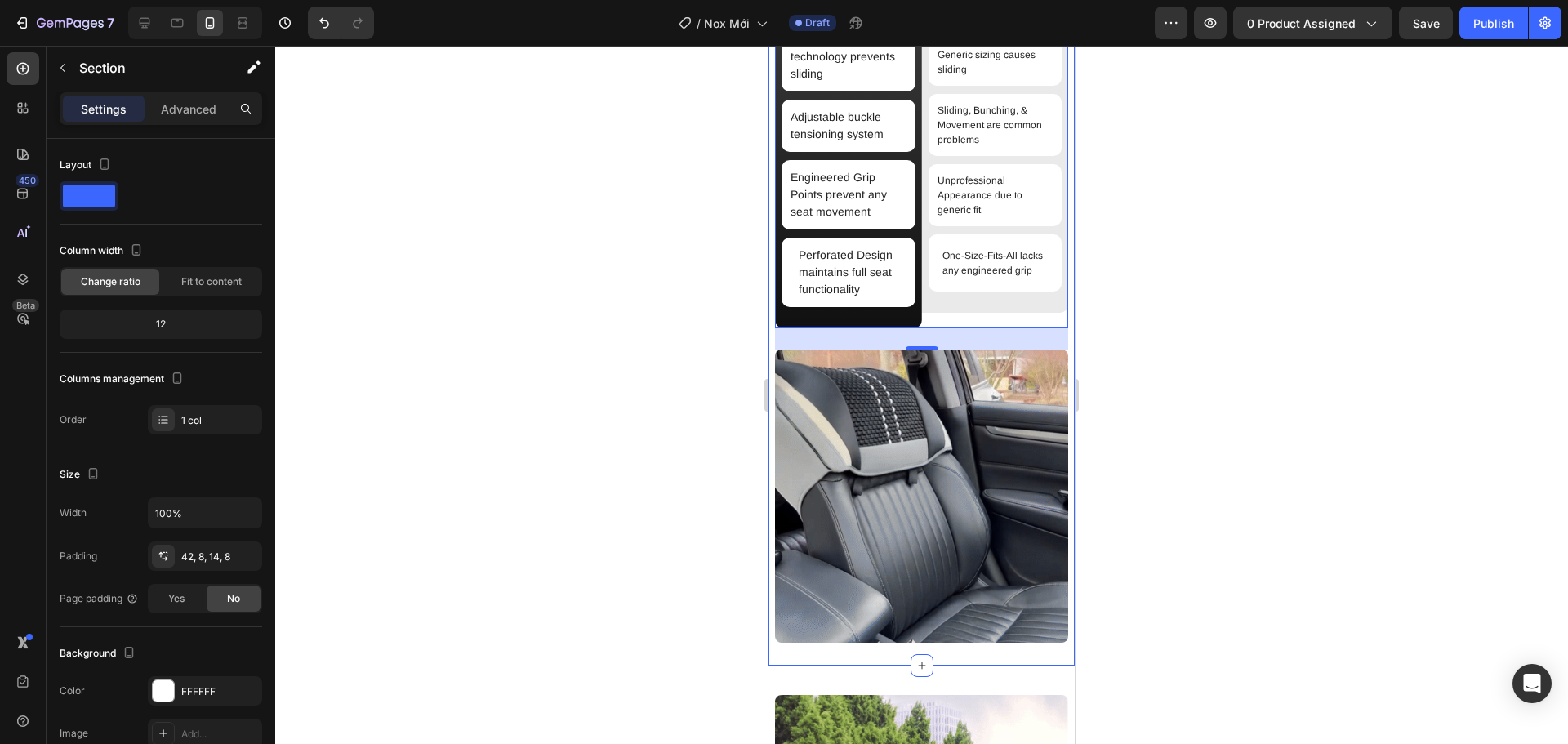
click at [1038, 665] on div "CUSTOM FIT, UNIVERSAL PRICE: THE ZERO-SHIFT UPGRADE Heading Stop settling for l…" at bounding box center [921, 205] width 306 height 921
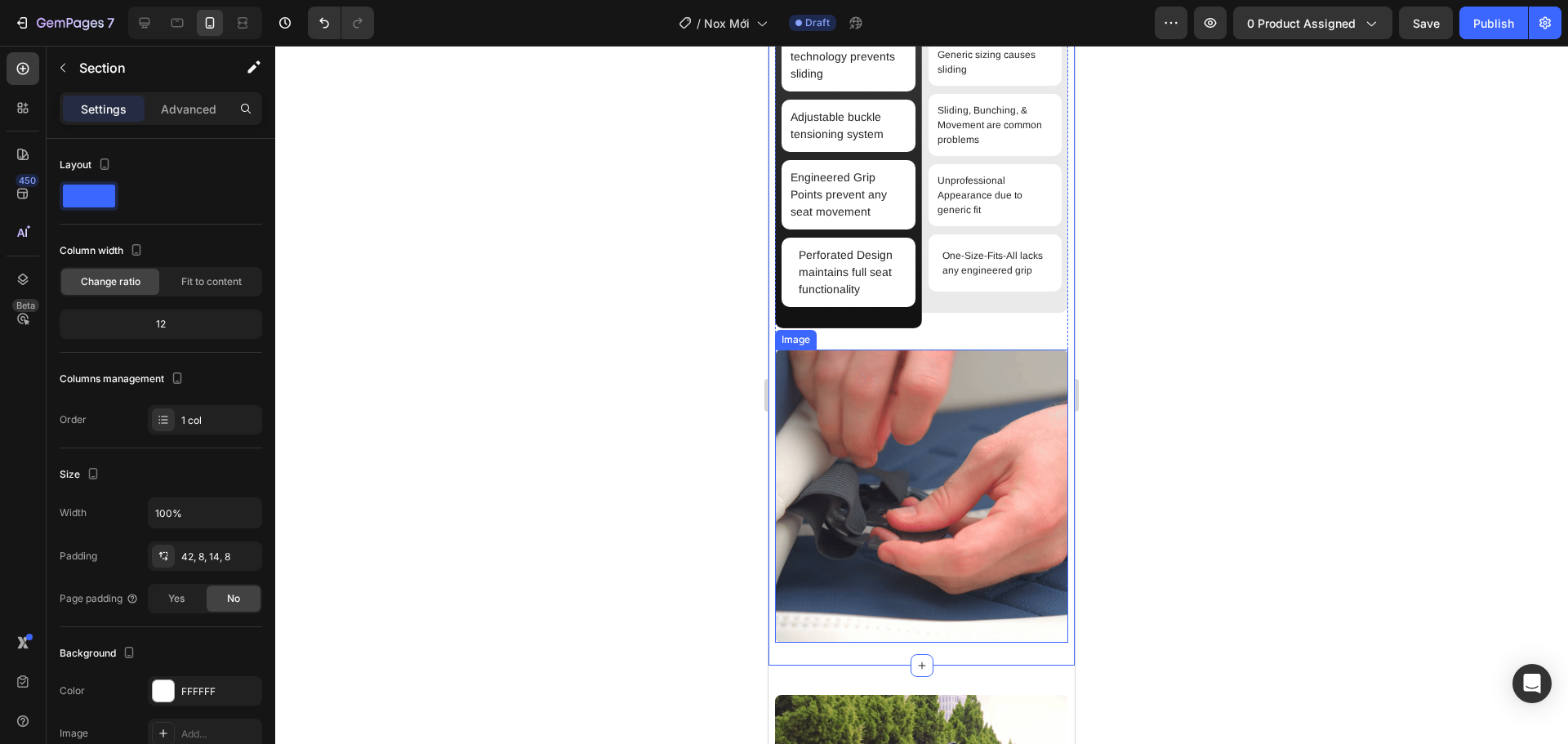
click at [1038, 642] on img at bounding box center [921, 496] width 294 height 294
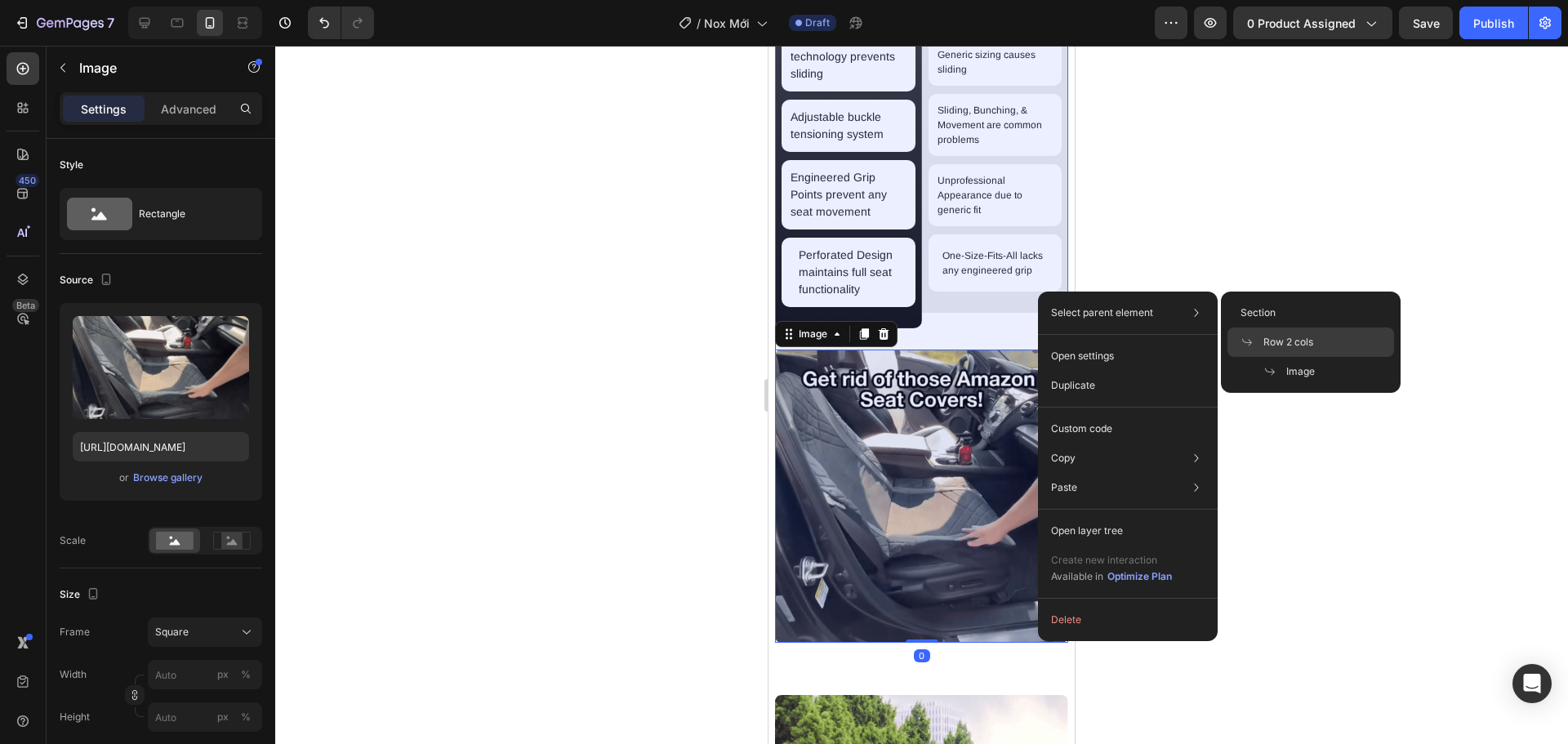
click at [1266, 348] on span "Row 2 cols" at bounding box center [1288, 342] width 50 height 15
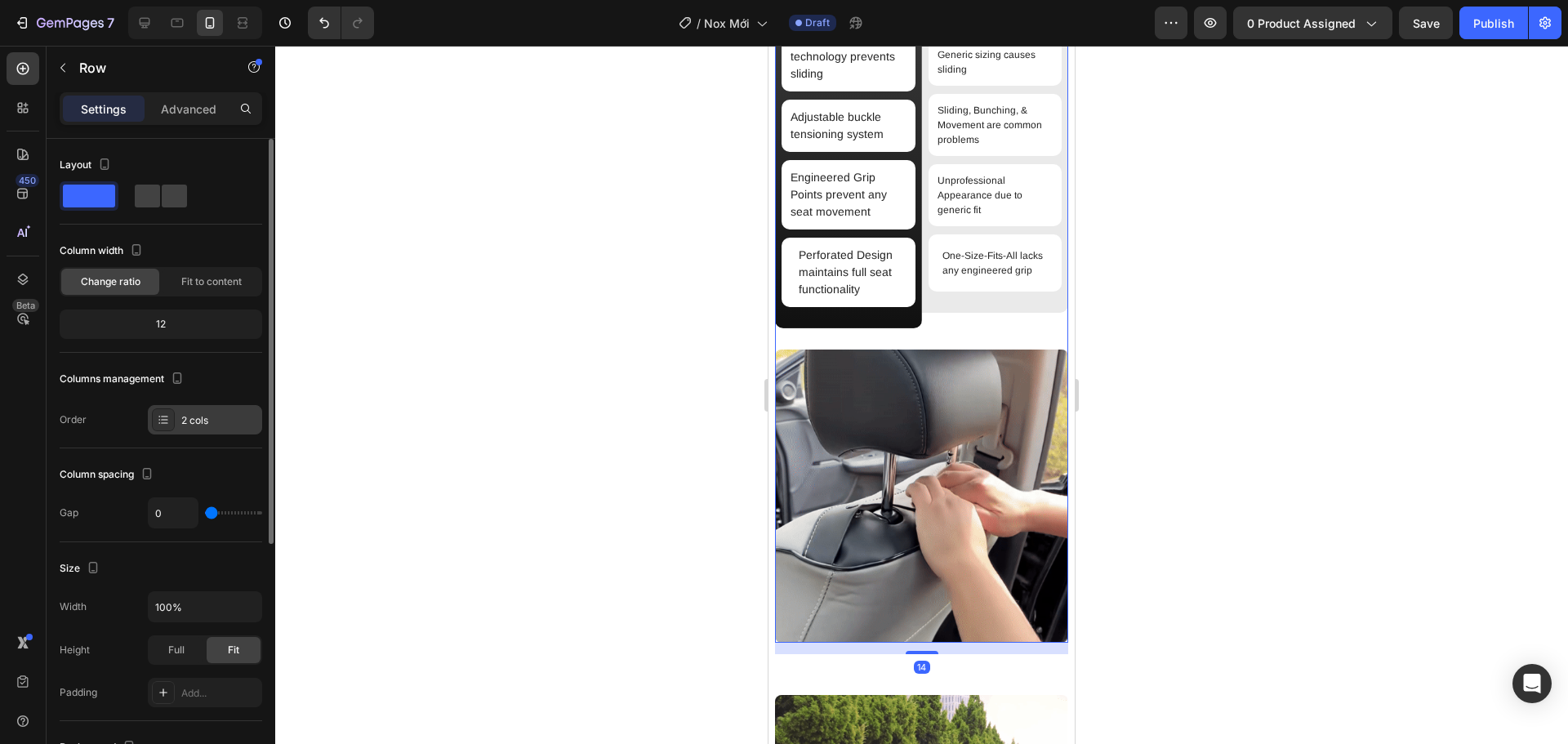
click at [232, 425] on div "2 cols" at bounding box center [220, 420] width 77 height 15
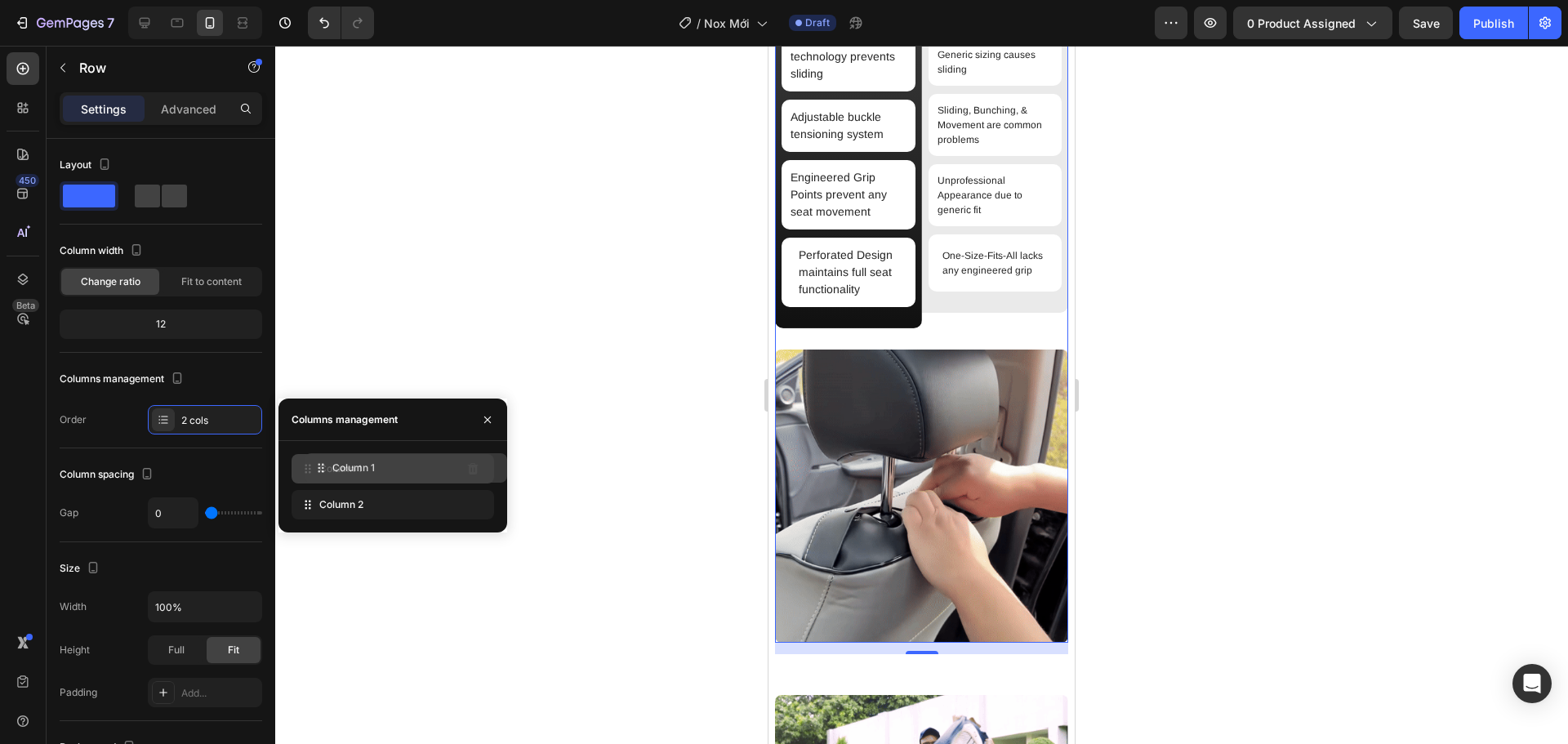
drag, startPoint x: 376, startPoint y: 495, endPoint x: 387, endPoint y: 469, distance: 28.2
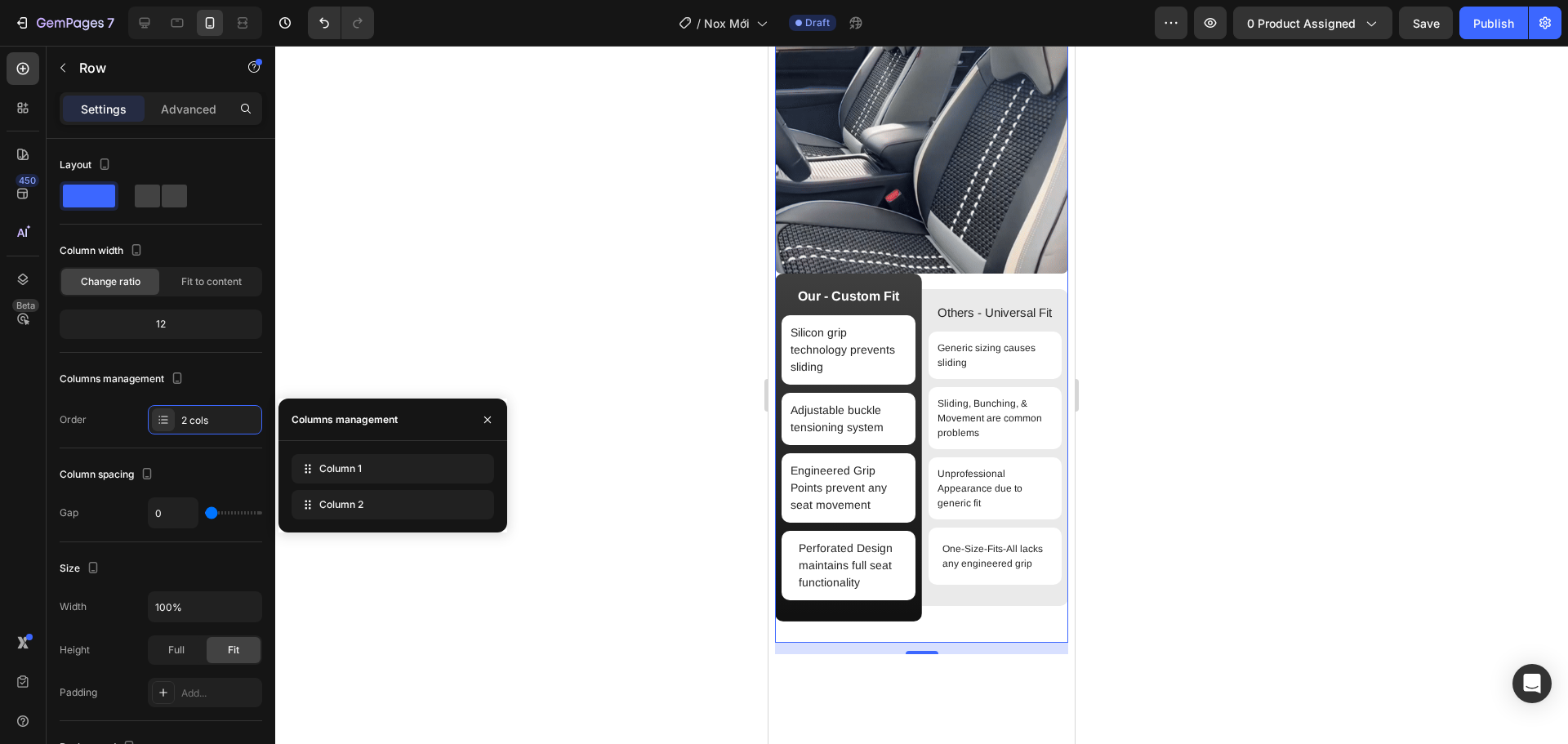
scroll to position [1784, 0]
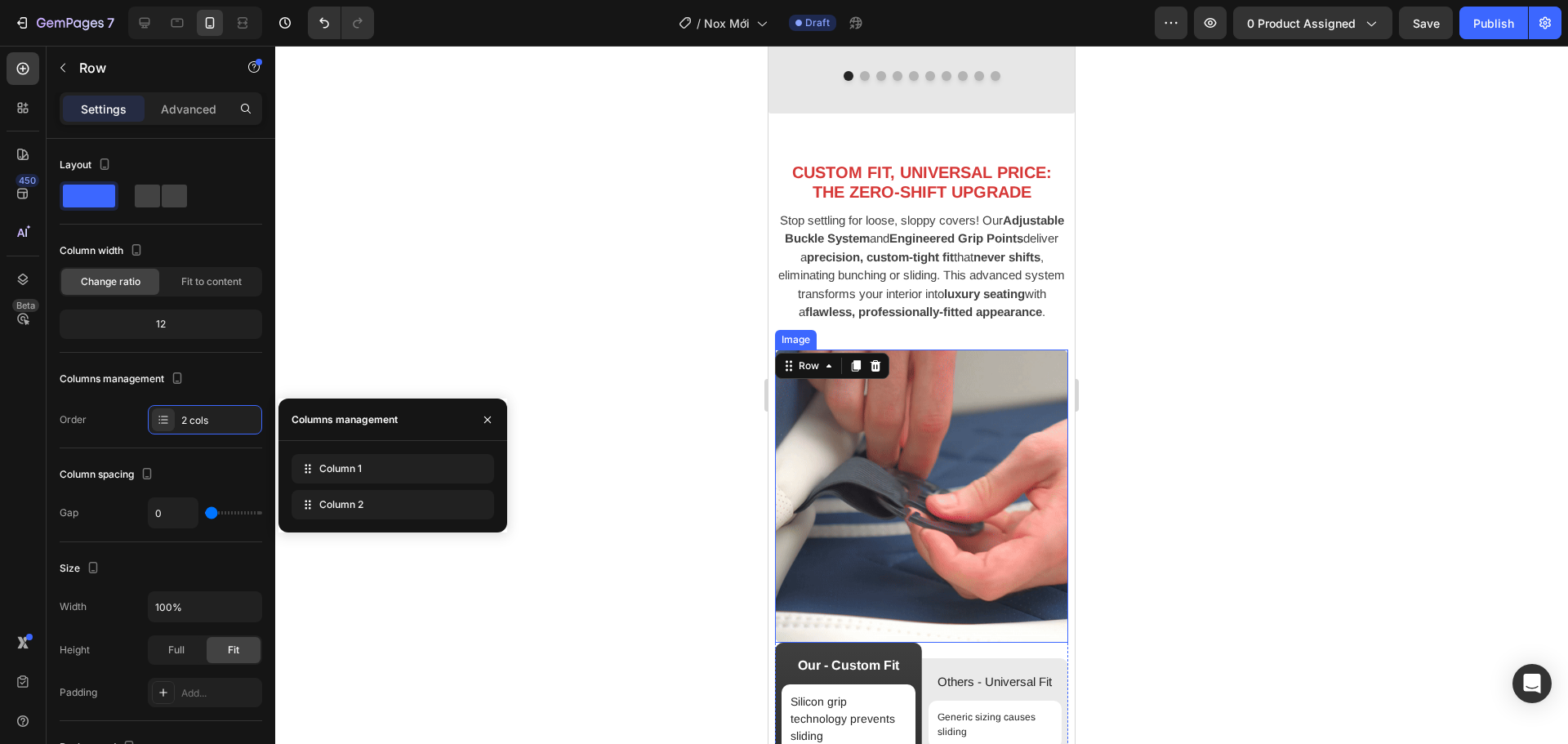
click at [943, 466] on img at bounding box center [921, 496] width 294 height 294
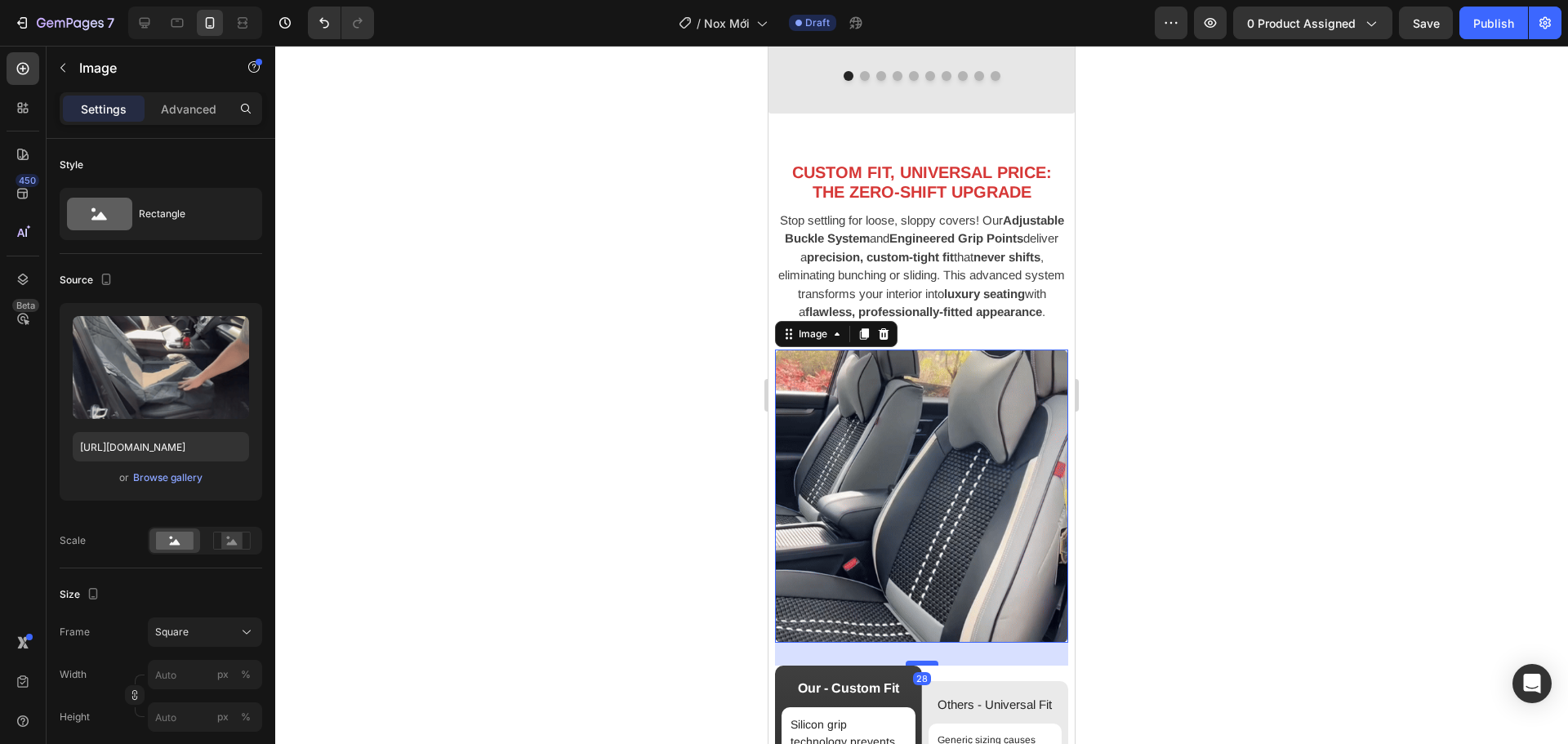
drag, startPoint x: 915, startPoint y: 646, endPoint x: 920, endPoint y: 670, distance: 24.5
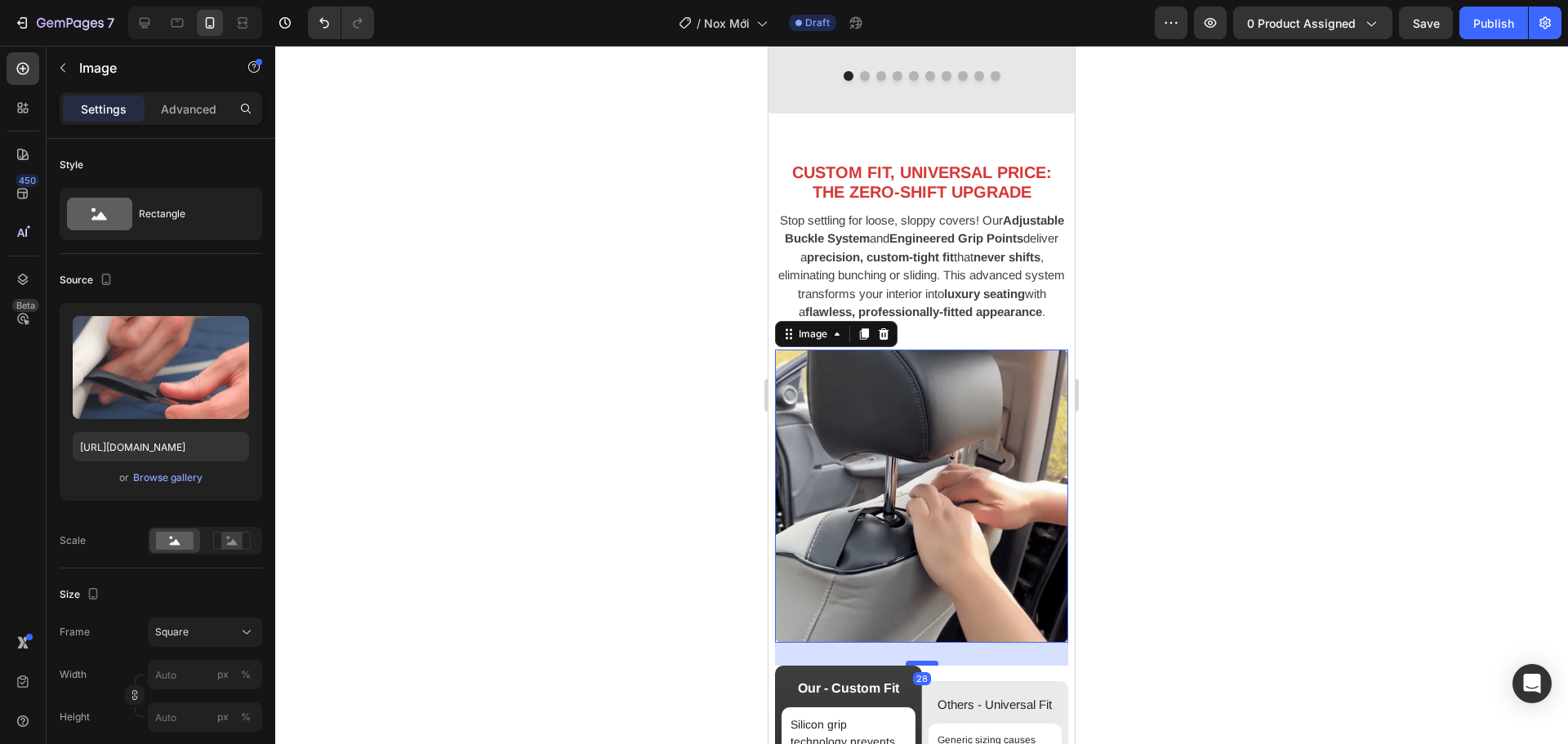
click at [920, 665] on div at bounding box center [921, 662] width 33 height 5
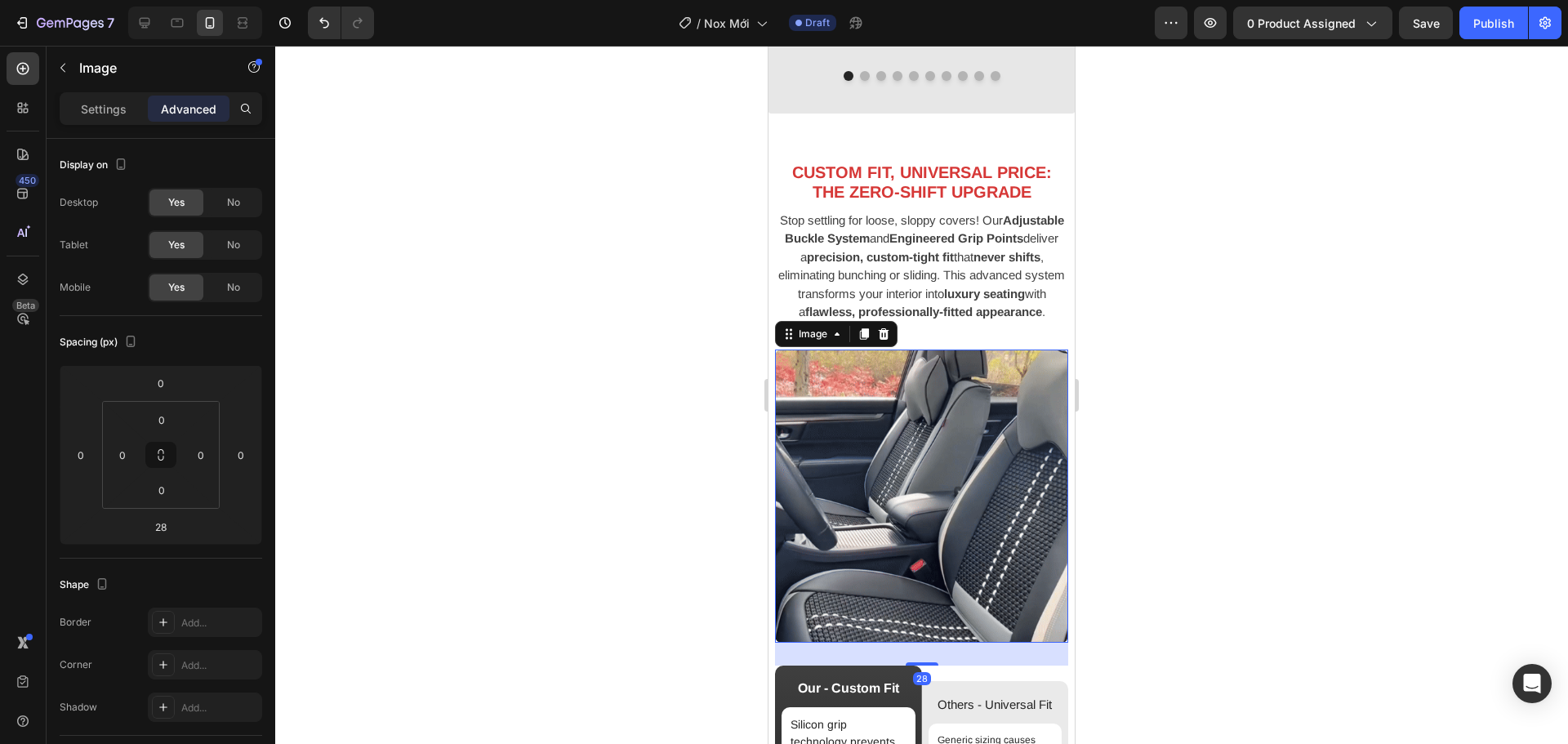
click at [1193, 616] on div at bounding box center [921, 395] width 1293 height 698
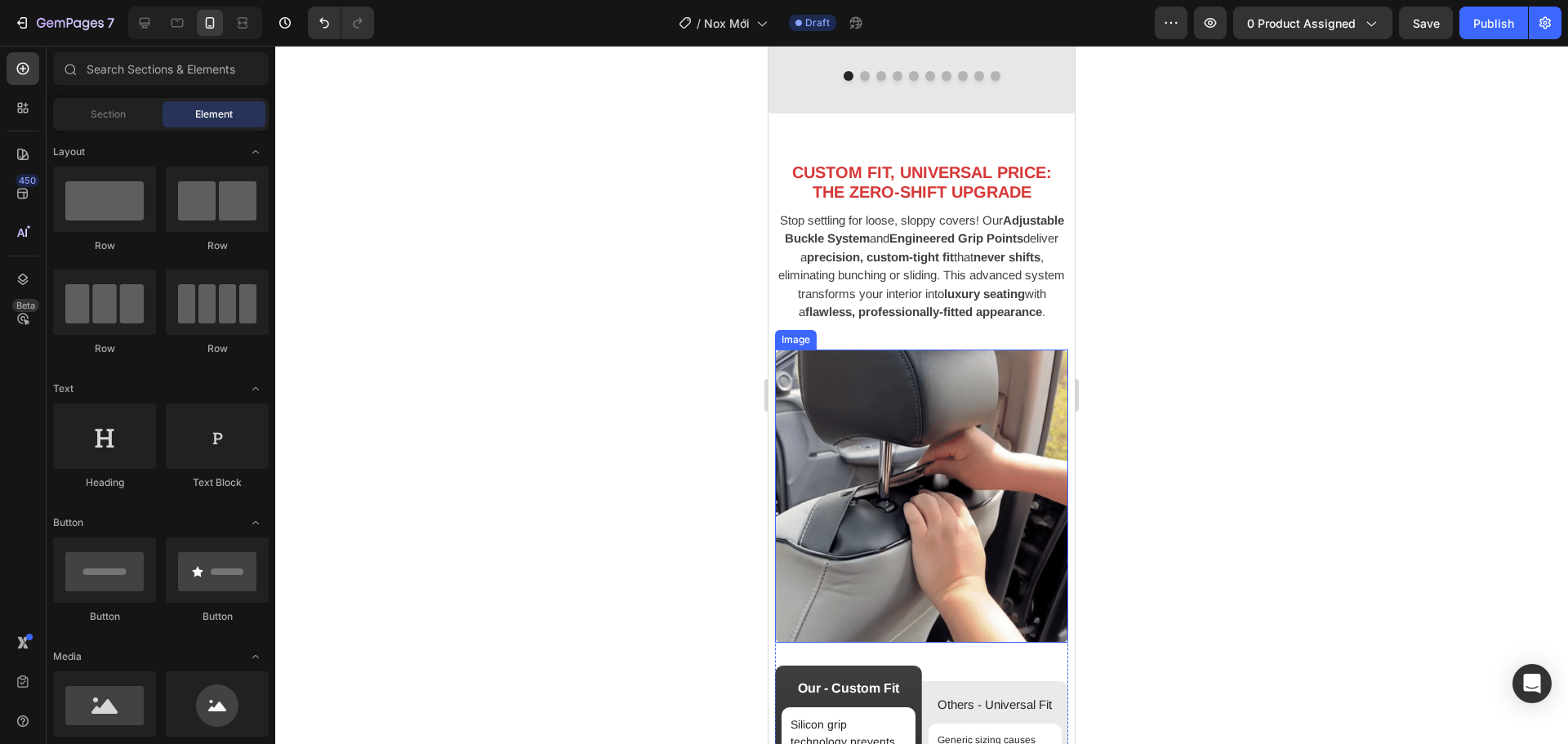
click at [972, 350] on div "CUSTOM FIT, UNIVERSAL PRICE: THE ZERO-SHIFT UPGRADE Heading Stop settling for l…" at bounding box center [921, 249] width 294 height 202
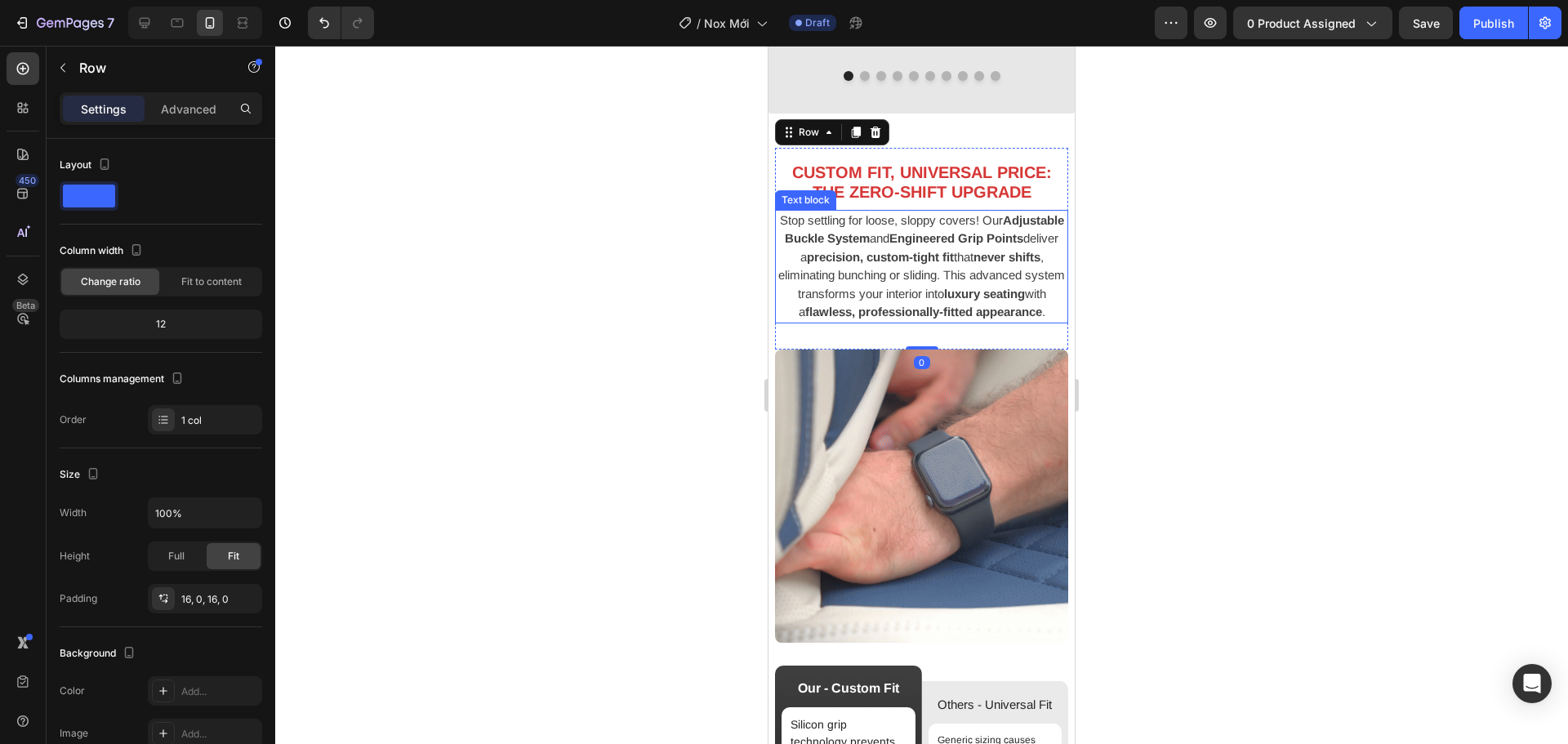
click at [961, 314] on strong "flawless, professionally-fitted appearance" at bounding box center [923, 311] width 236 height 14
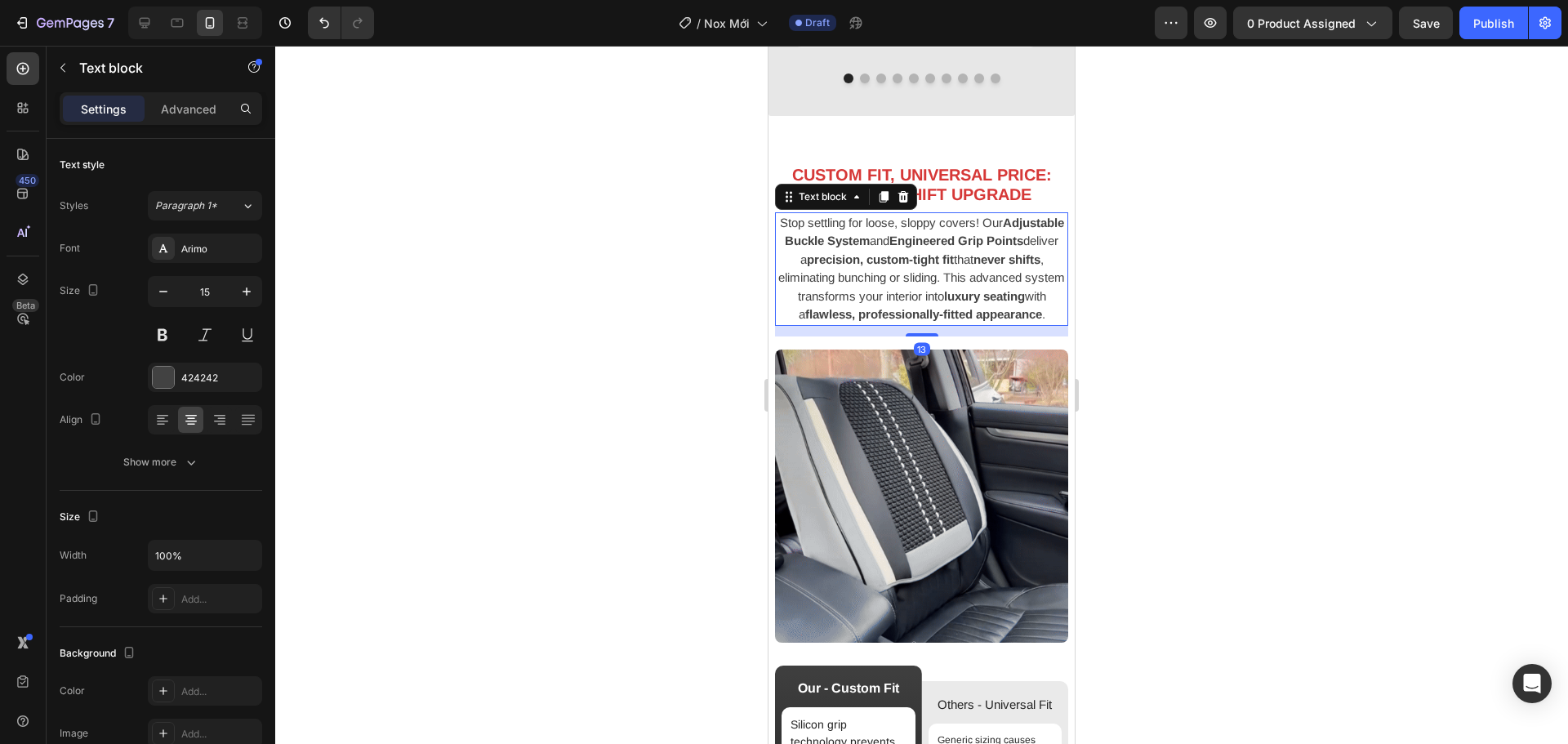
scroll to position [1781, 0]
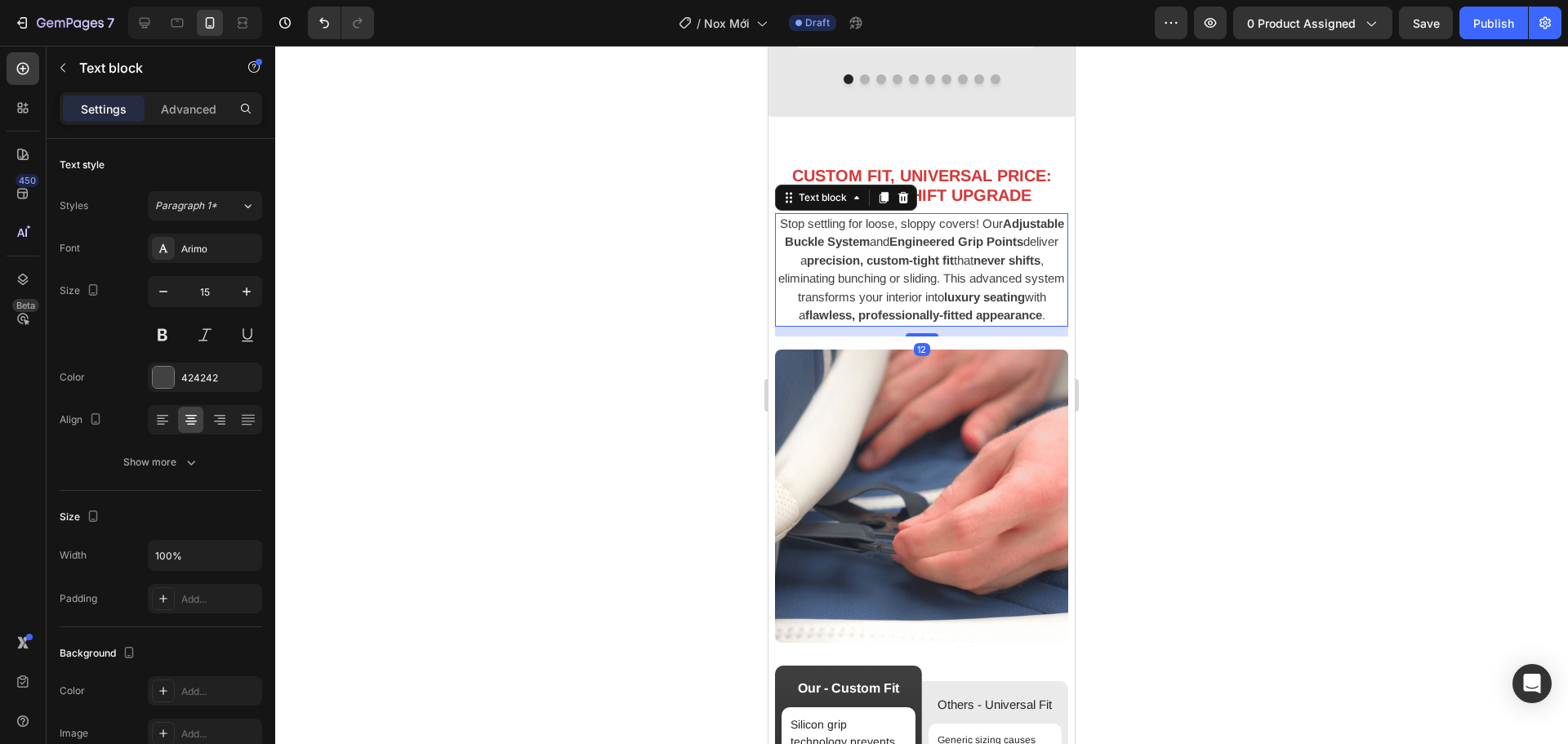
drag, startPoint x: 919, startPoint y: 351, endPoint x: 1991, endPoint y: 413, distance: 1073.8
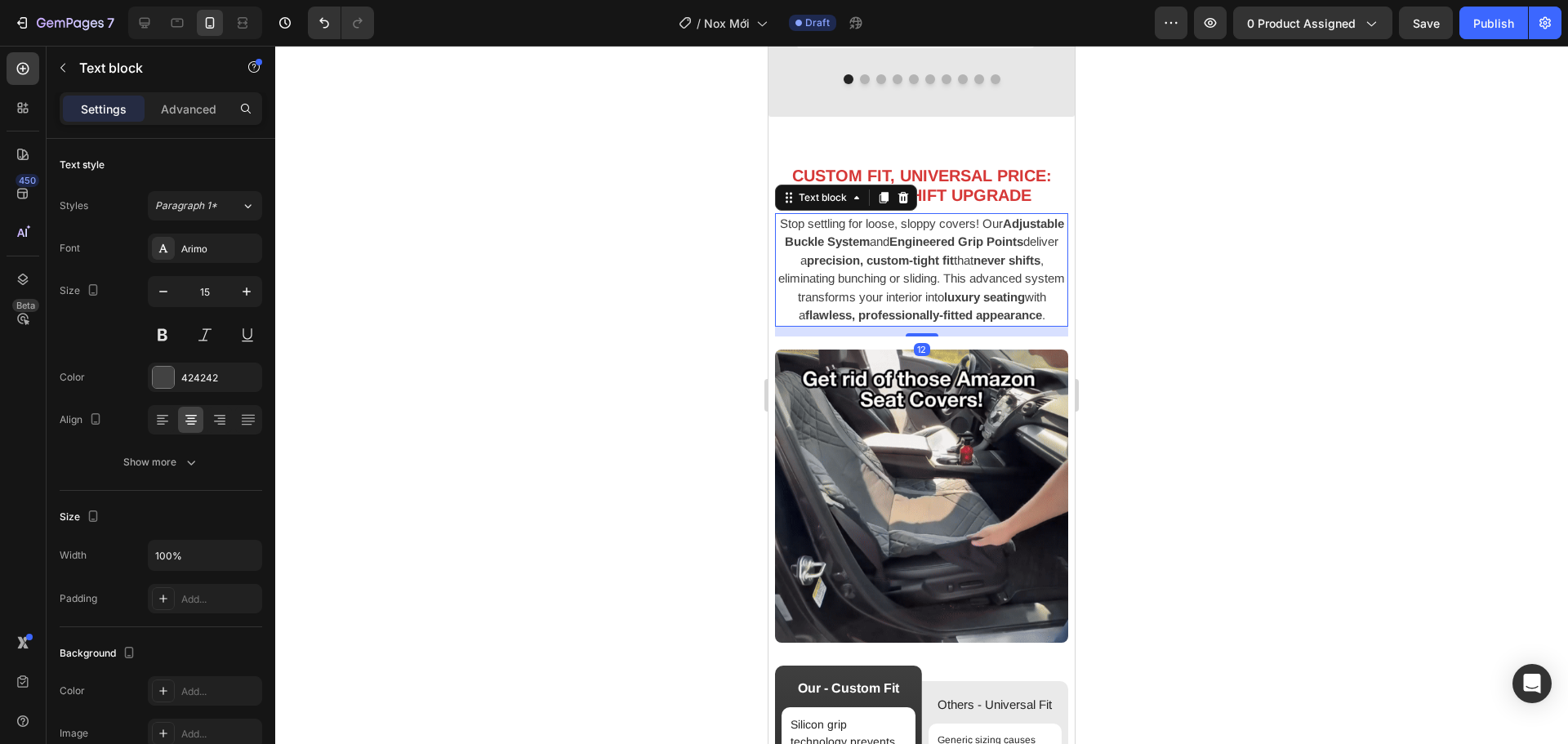
click at [923, 326] on div "12" at bounding box center [921, 326] width 294 height 0
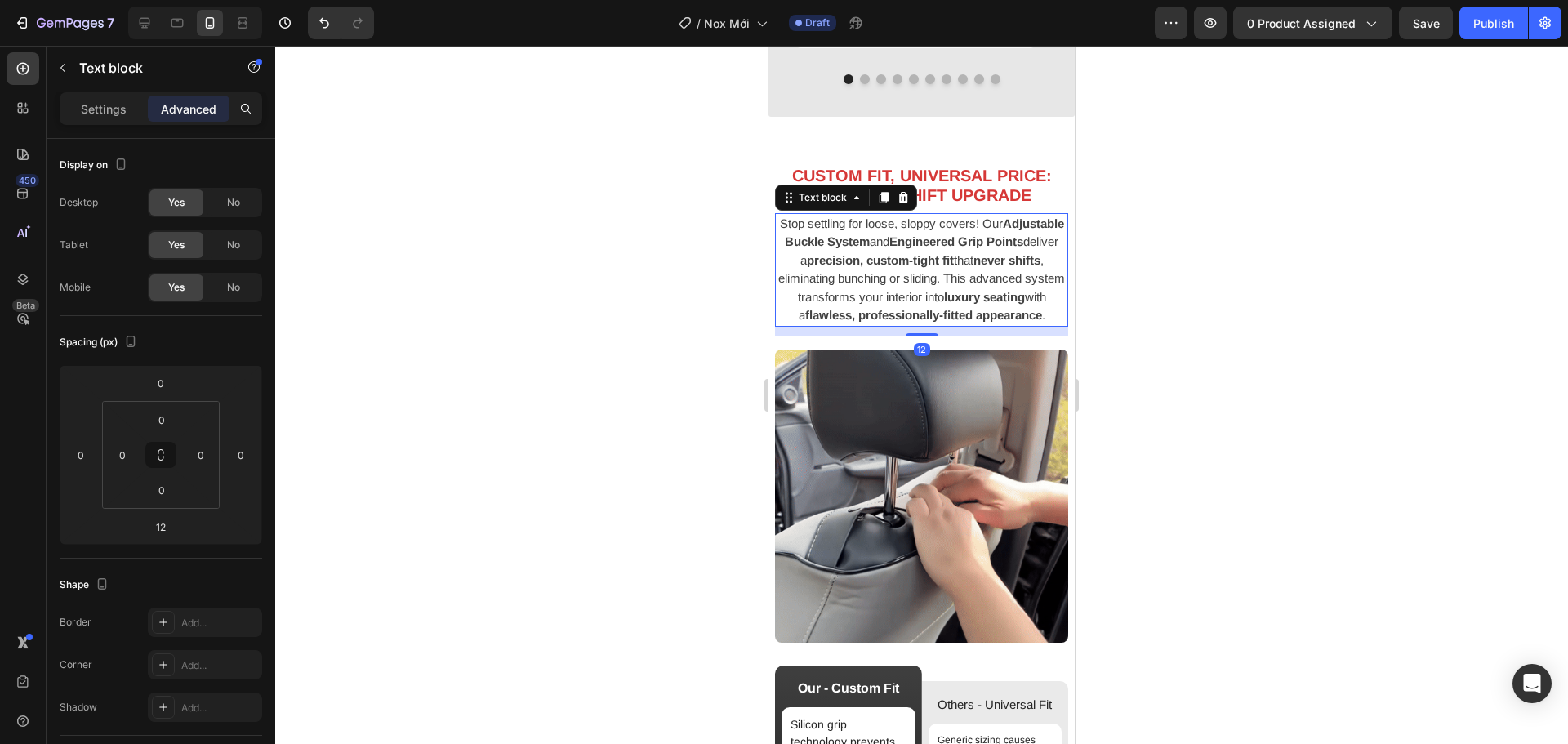
click at [1265, 369] on div at bounding box center [921, 395] width 1293 height 698
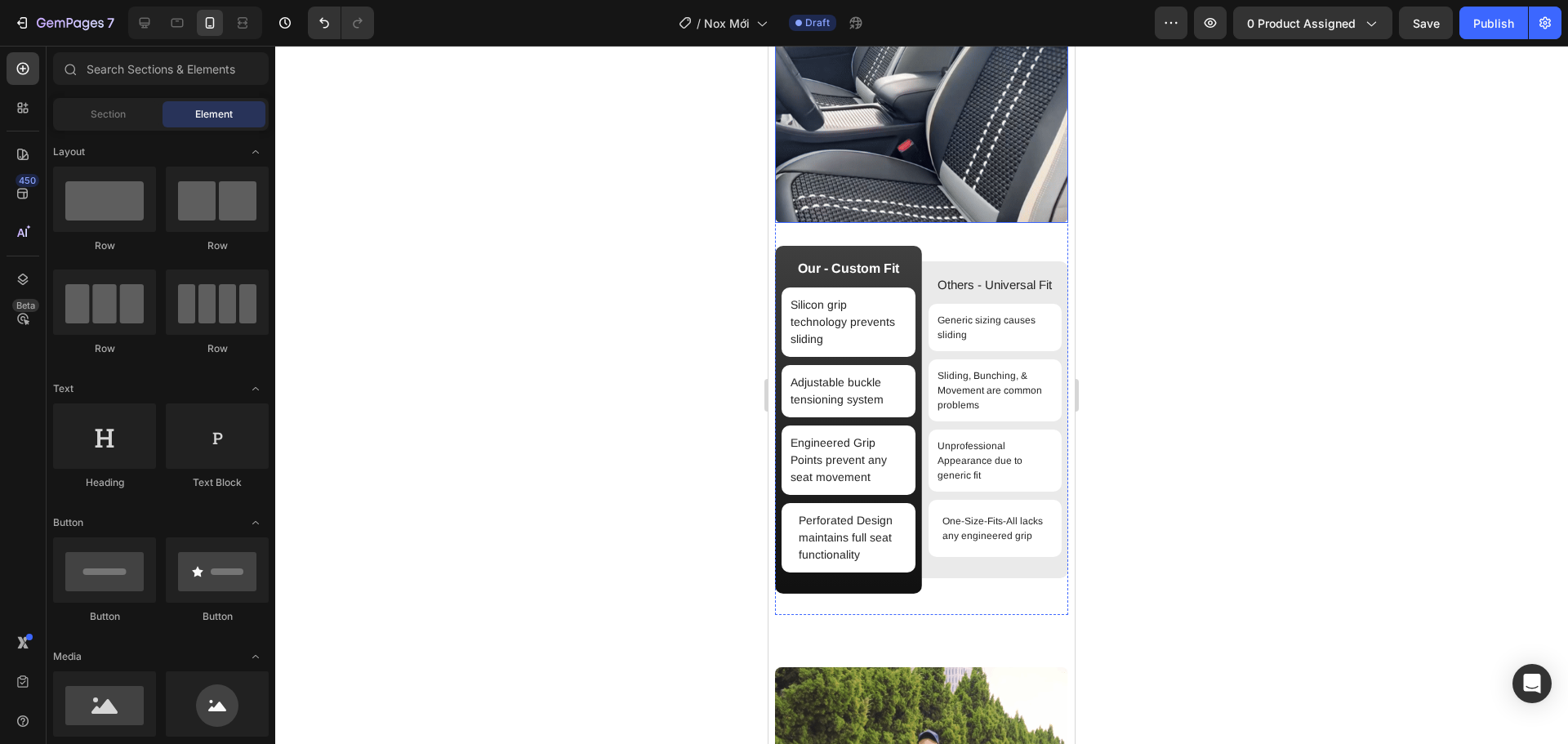
scroll to position [2270, 0]
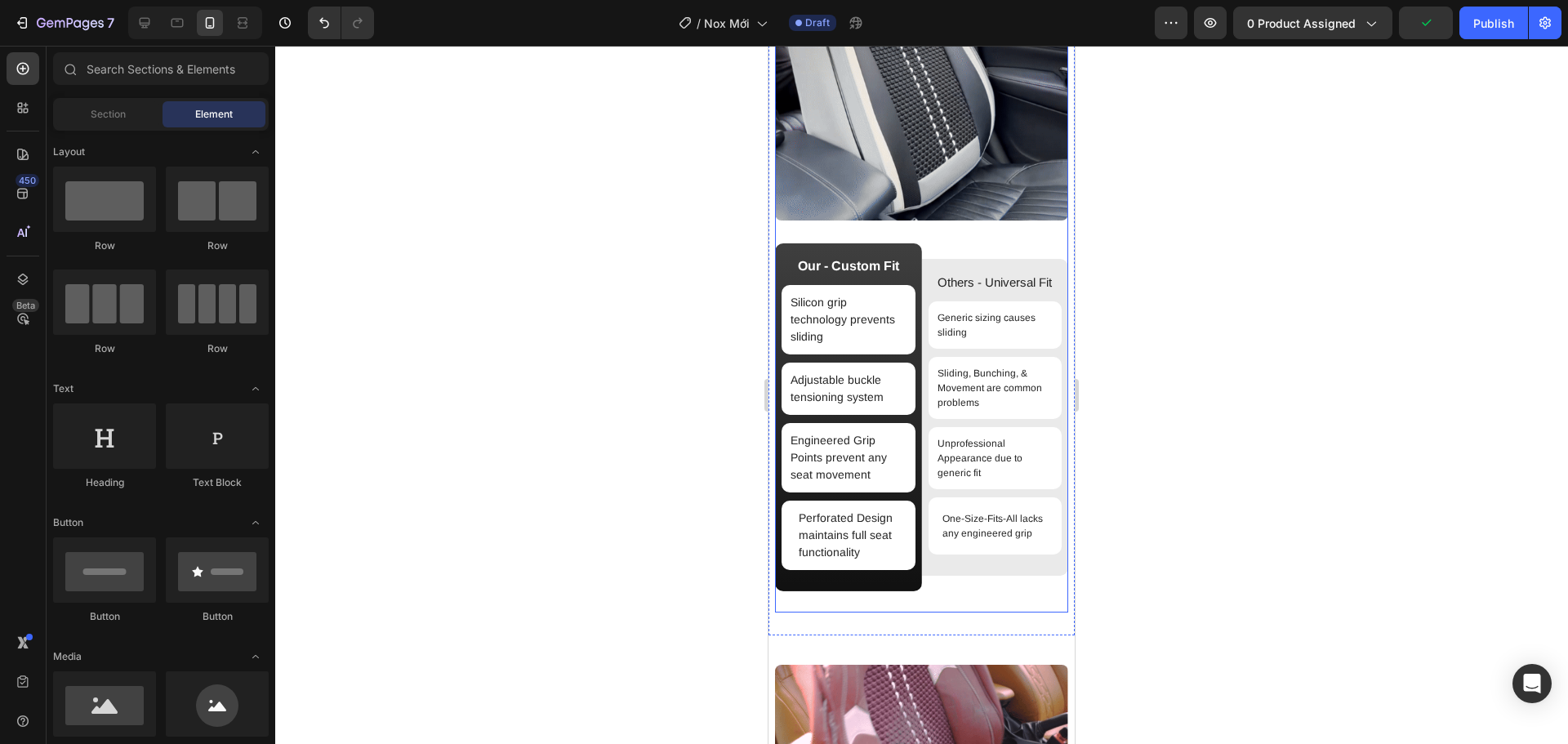
click at [930, 605] on div "Our - Custom Fit Text Block Silicon grip technology prevents sliding Item List …" at bounding box center [921, 427] width 294 height 369
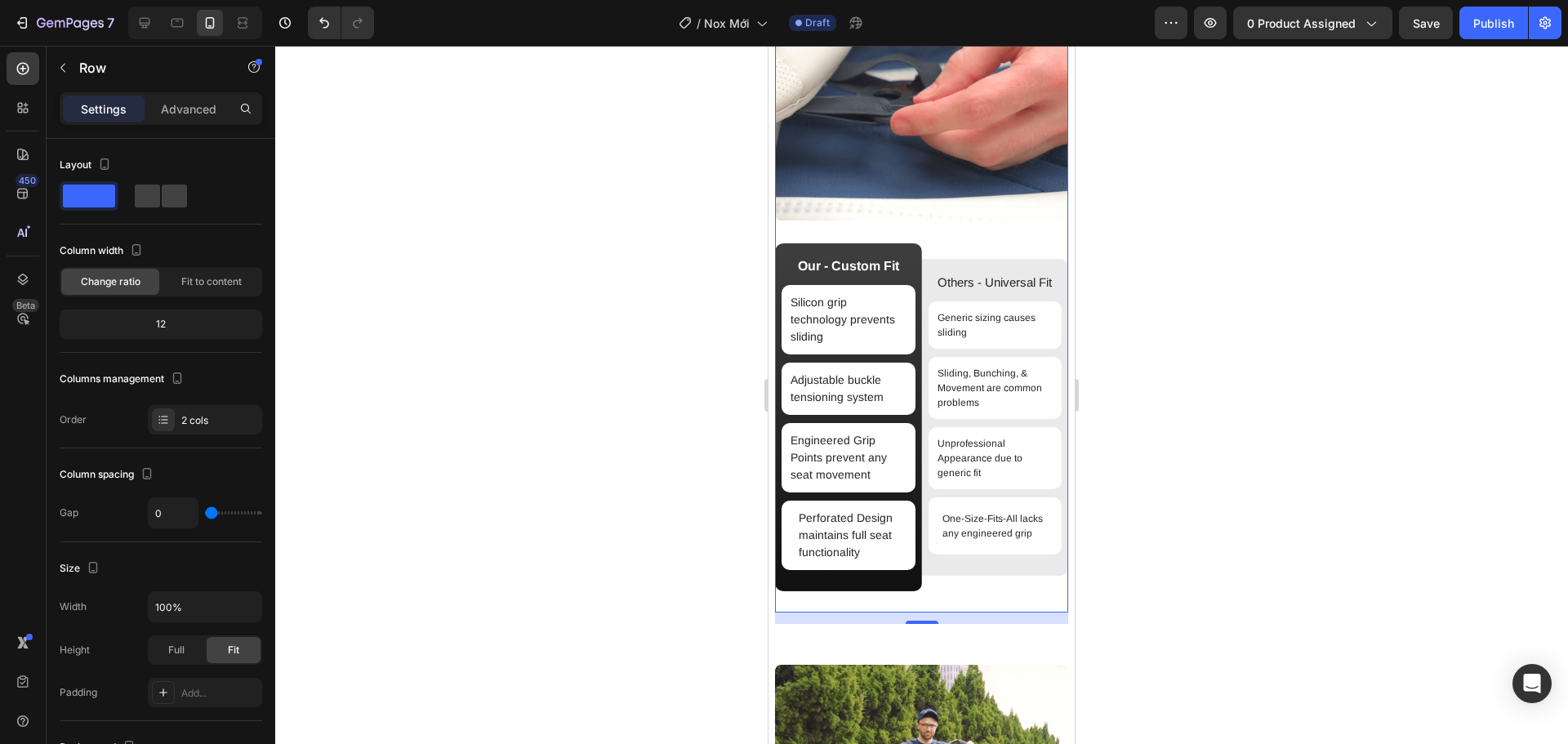
drag, startPoint x: 912, startPoint y: 630, endPoint x: 858, endPoint y: 618, distance: 55.3
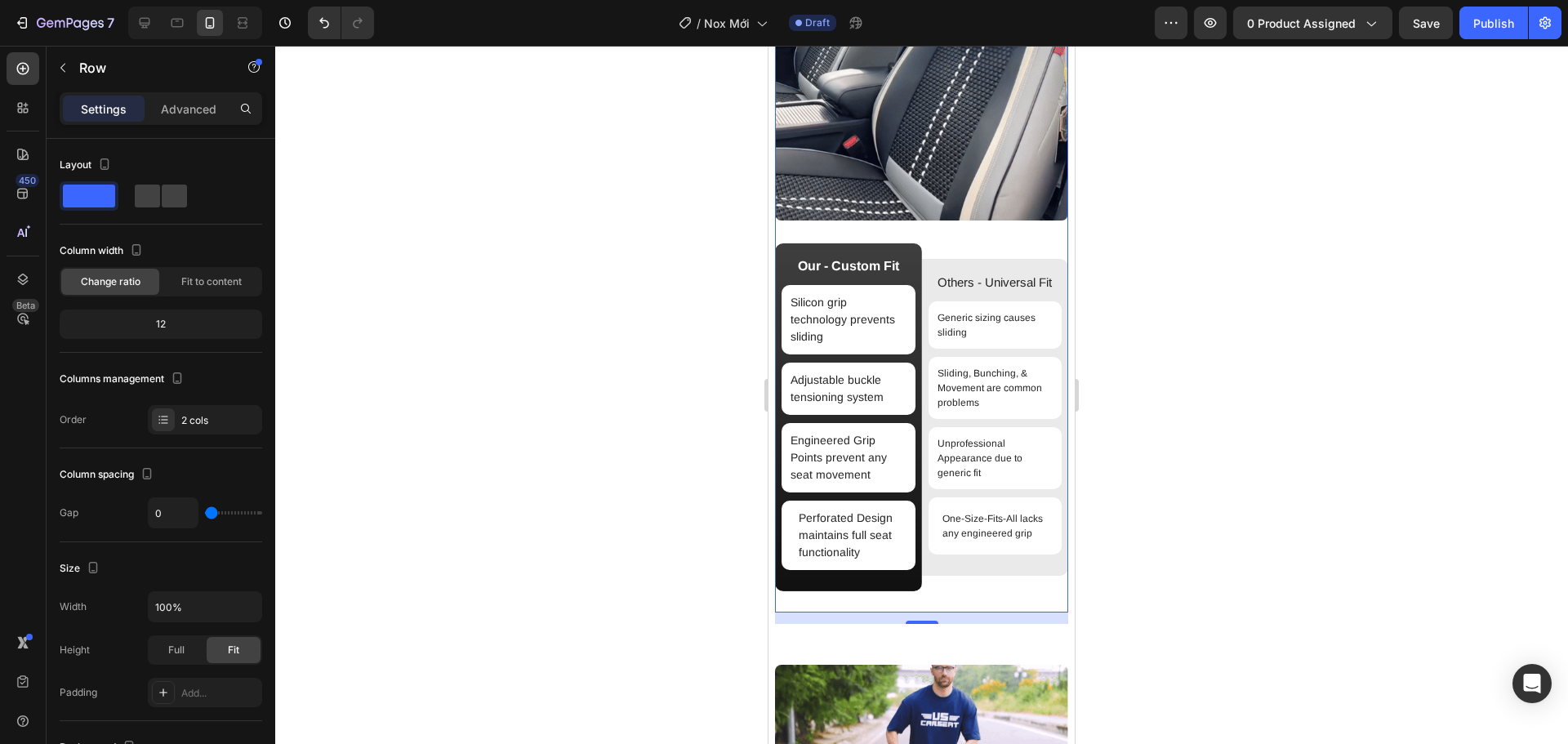
click at [858, 618] on div "CUSTOM FIT, UNIVERSAL PRICE: THE ZERO-SHIFT UPGRADE Heading Stop settling for l…" at bounding box center [921, 164] width 306 height 941
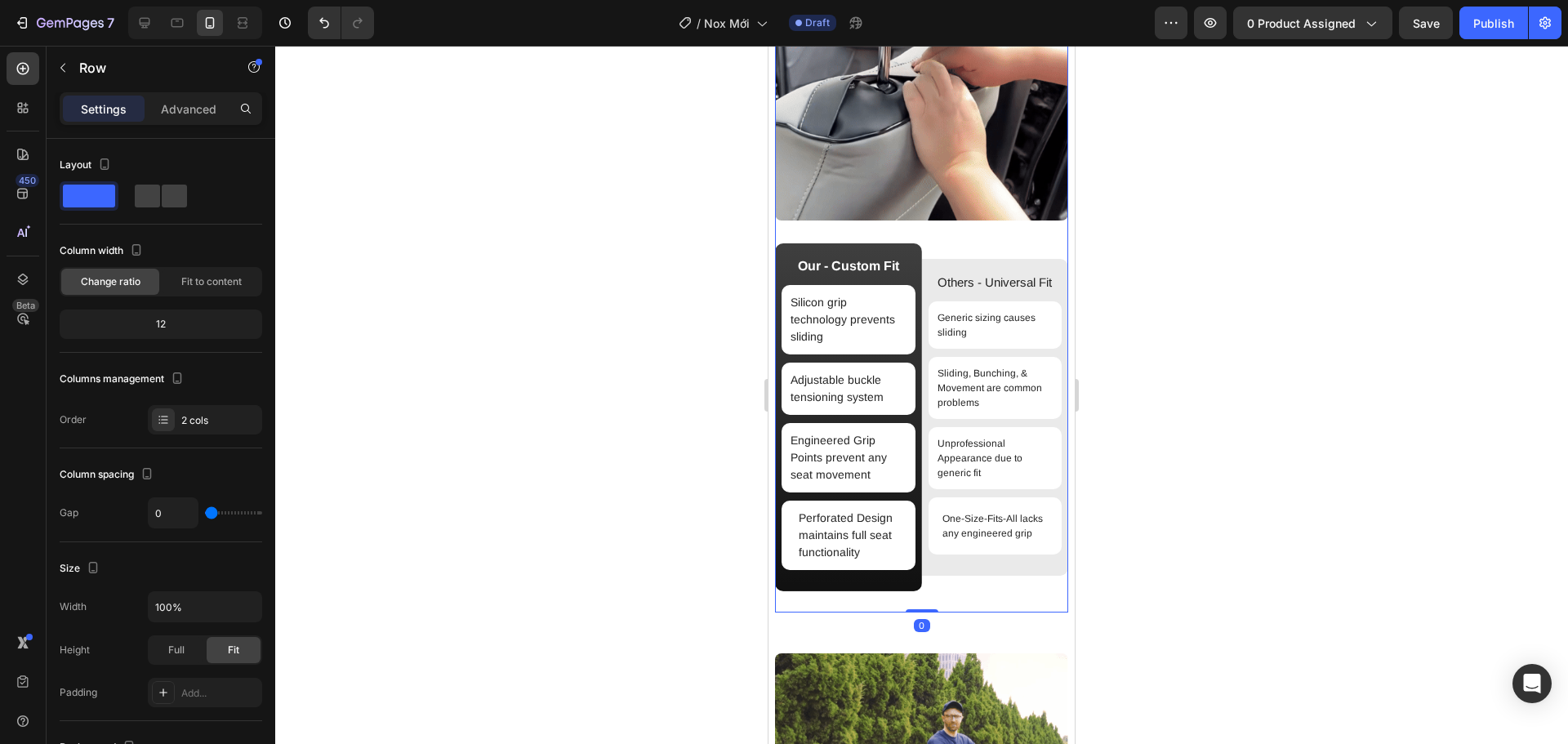
drag, startPoint x: 913, startPoint y: 628, endPoint x: 921, endPoint y: 596, distance: 33.0
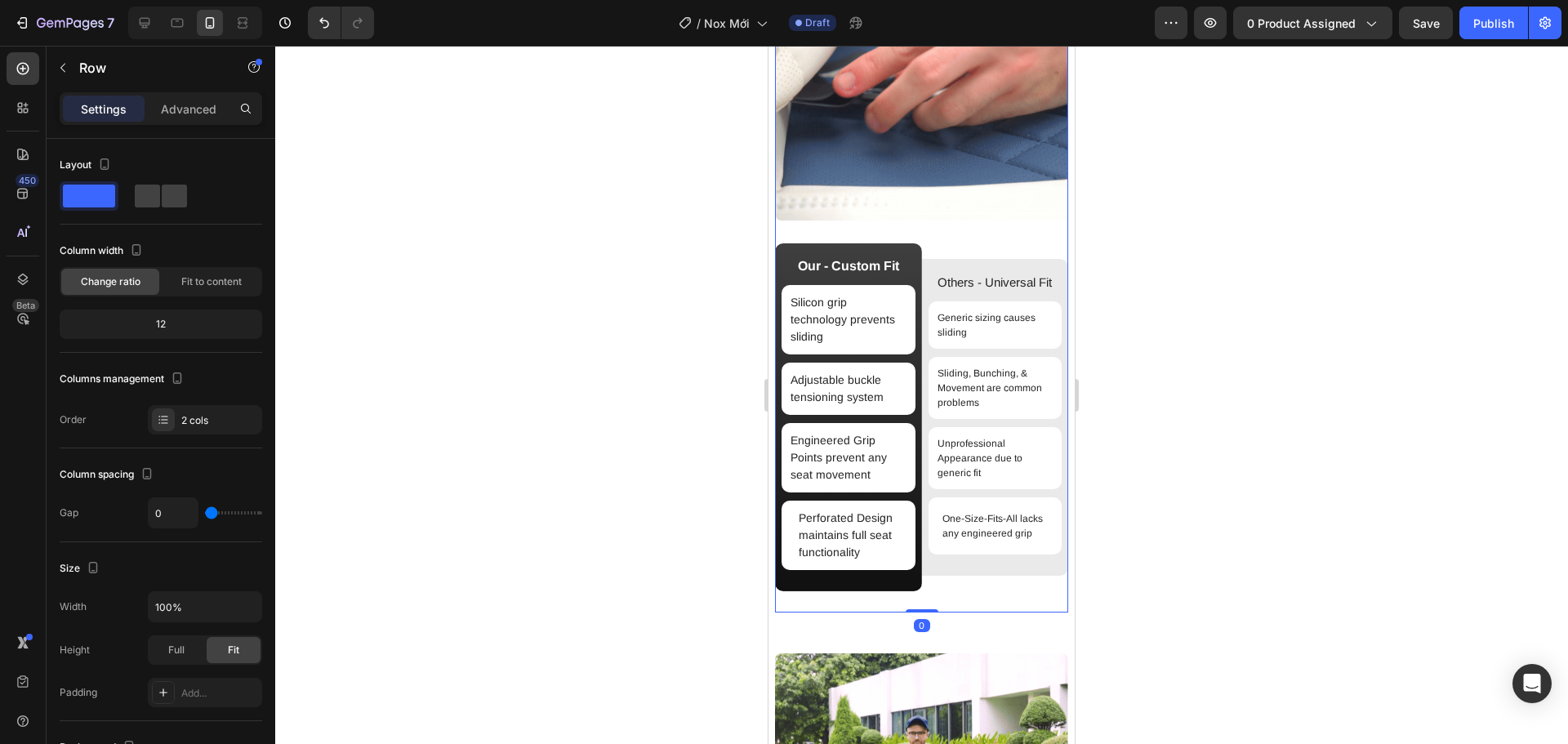
click at [918, 599] on div "Image Our - Custom Fit Text Block Silicon grip technology prevents sliding Item…" at bounding box center [921, 270] width 294 height 685
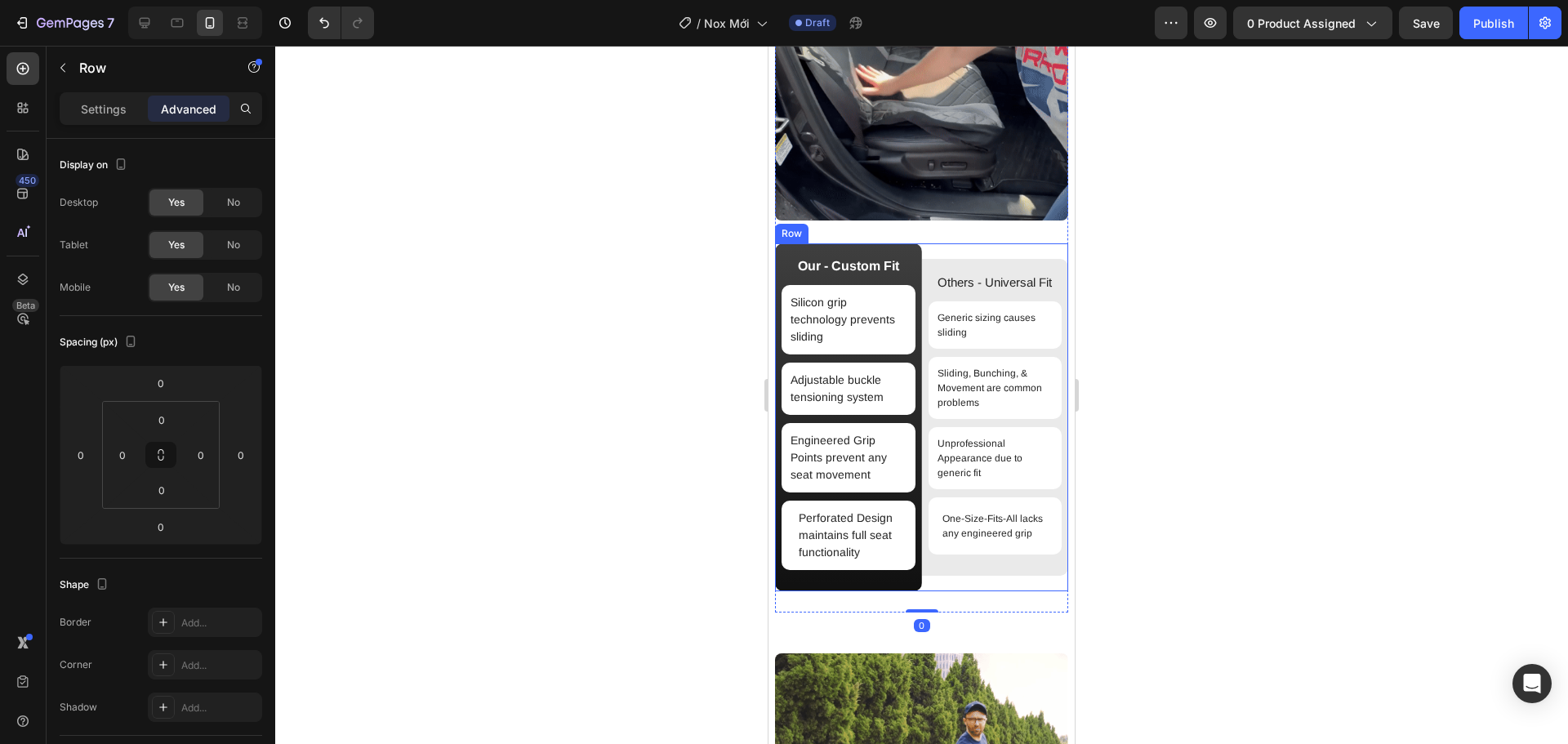
click at [937, 591] on div "Others - Universal Fit Text Block Generic sizing causes sliding Item List Slidi…" at bounding box center [996, 417] width 147 height 348
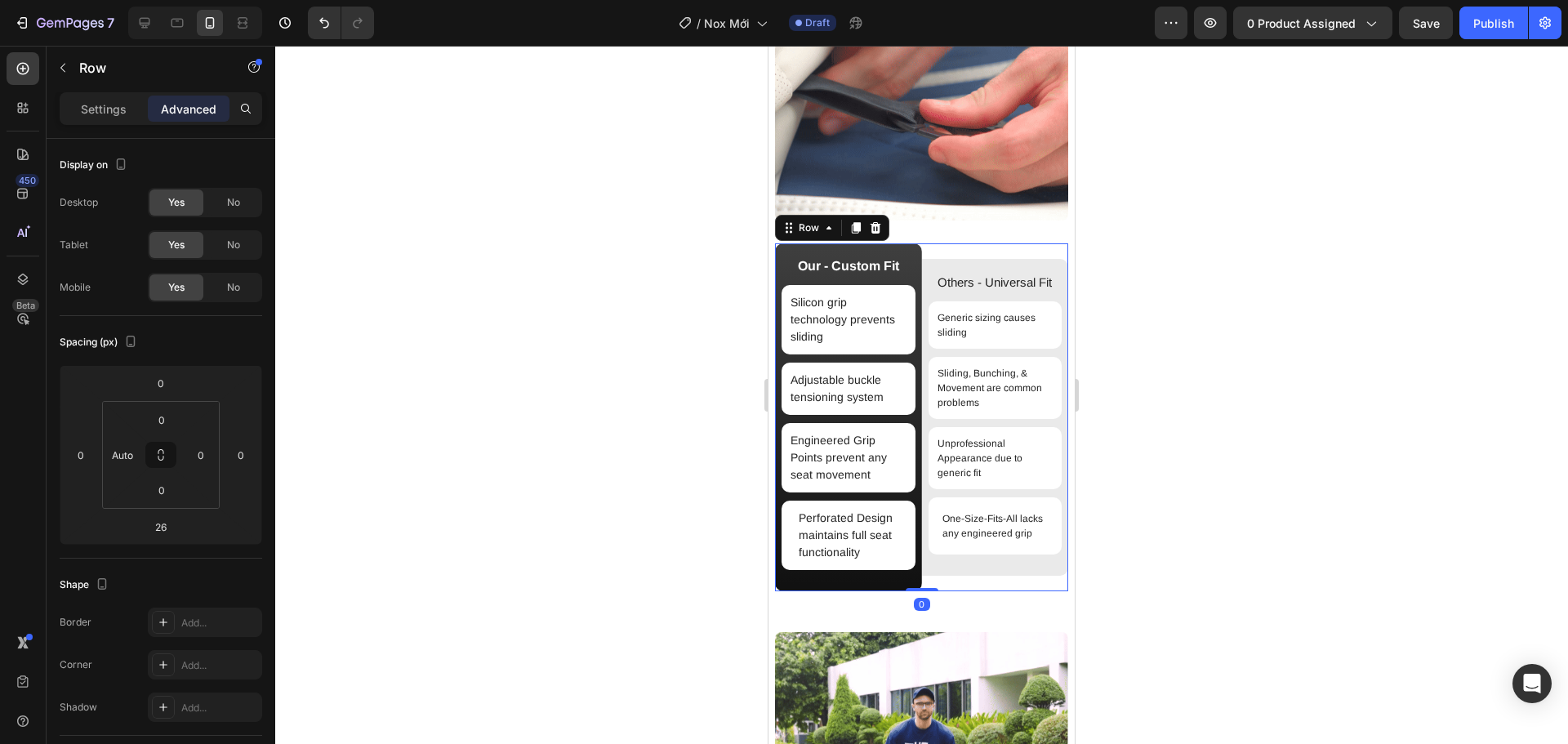
drag, startPoint x: 924, startPoint y: 615, endPoint x: 933, endPoint y: 571, distance: 44.9
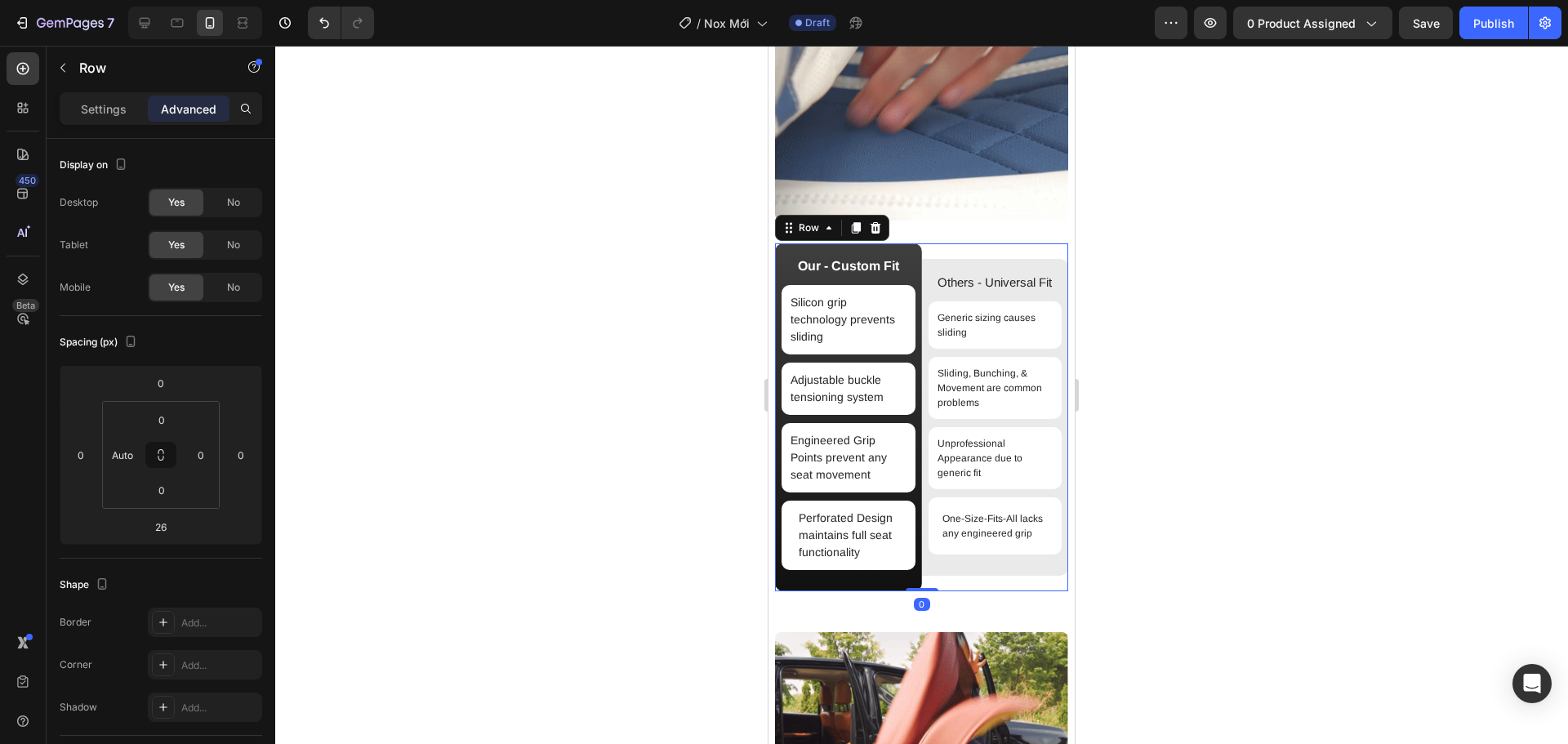
click at [932, 572] on div "Our - Custom Fit Text Block Silicon grip technology prevents sliding Item List …" at bounding box center [921, 417] width 294 height 348
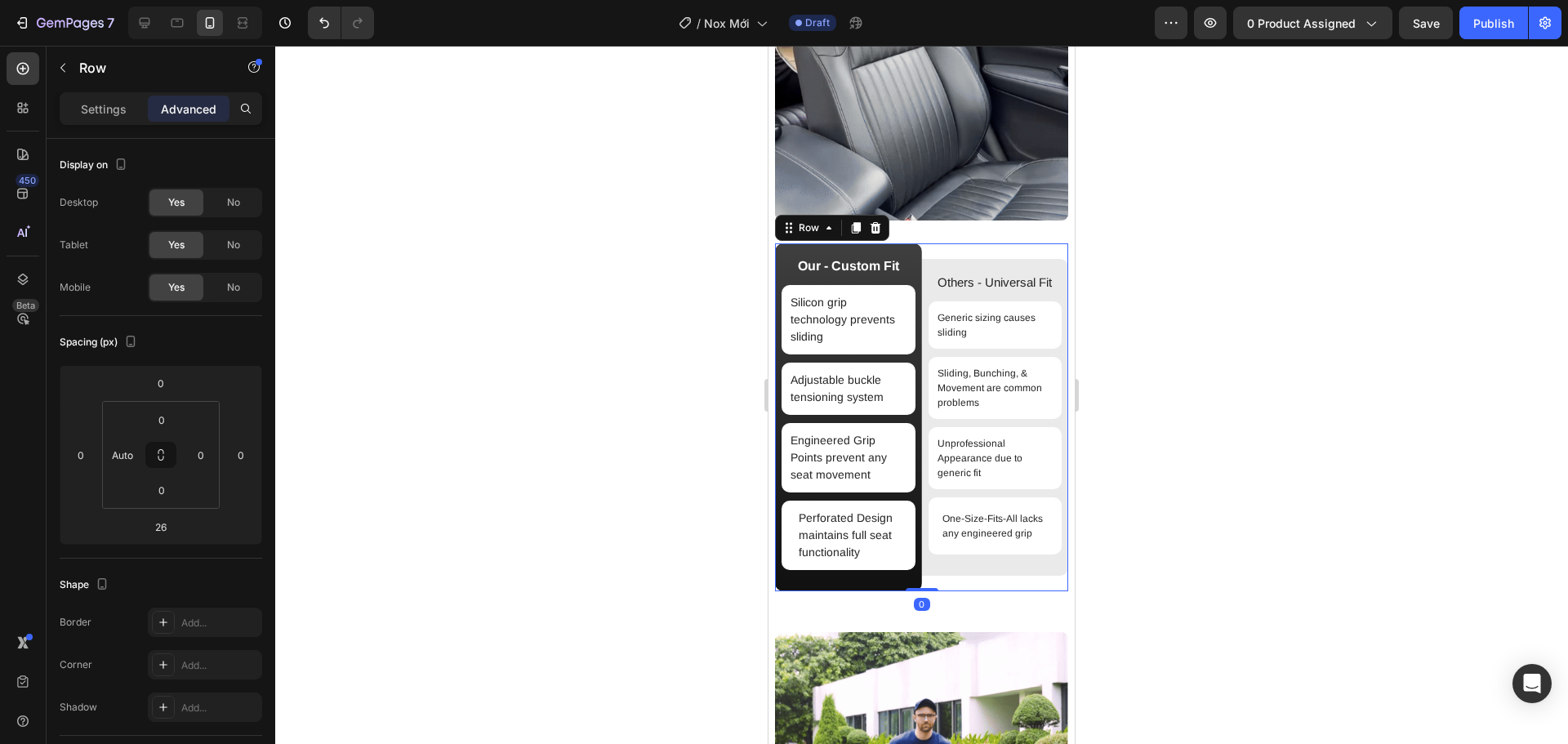
type input "0"
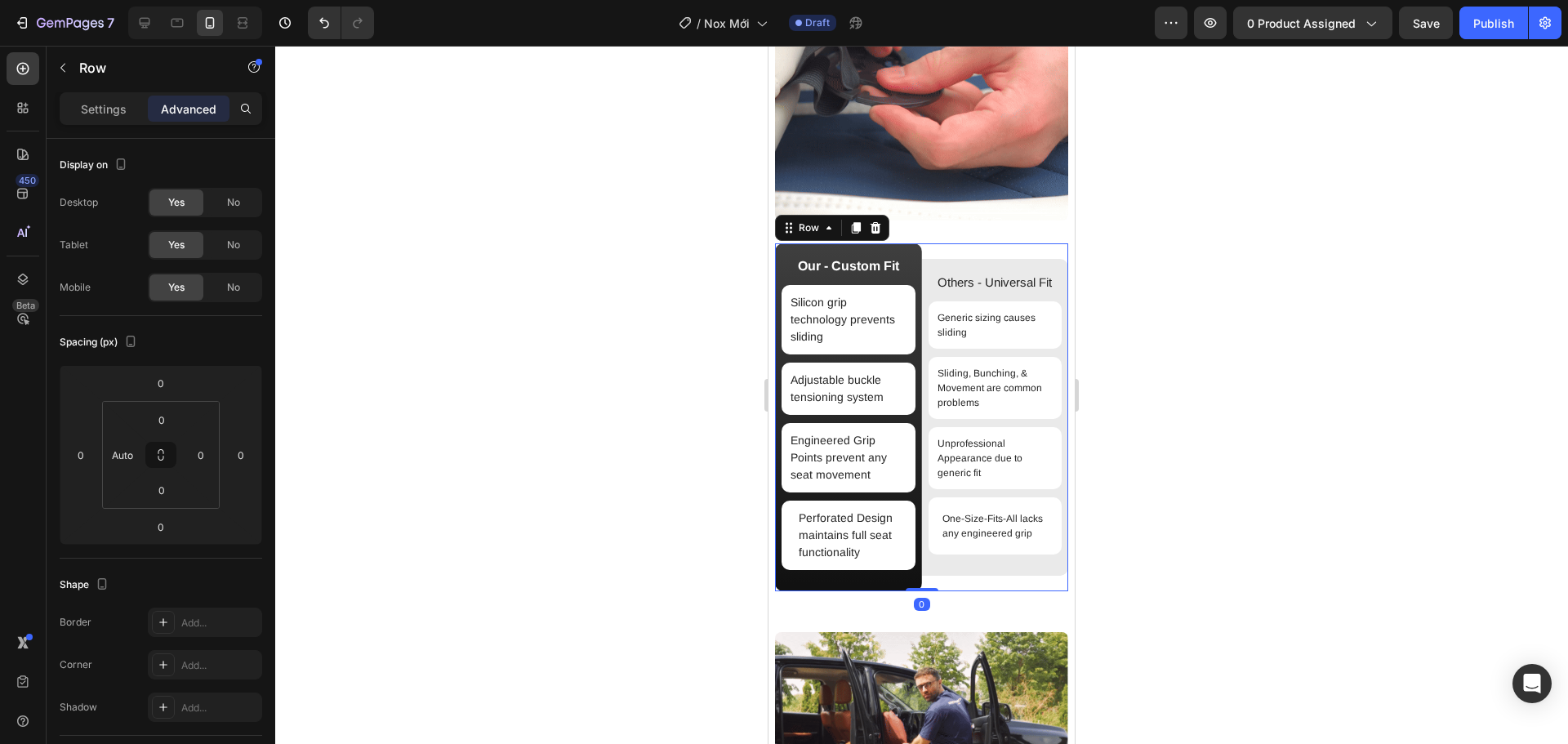
click at [1192, 547] on div at bounding box center [921, 395] width 1293 height 698
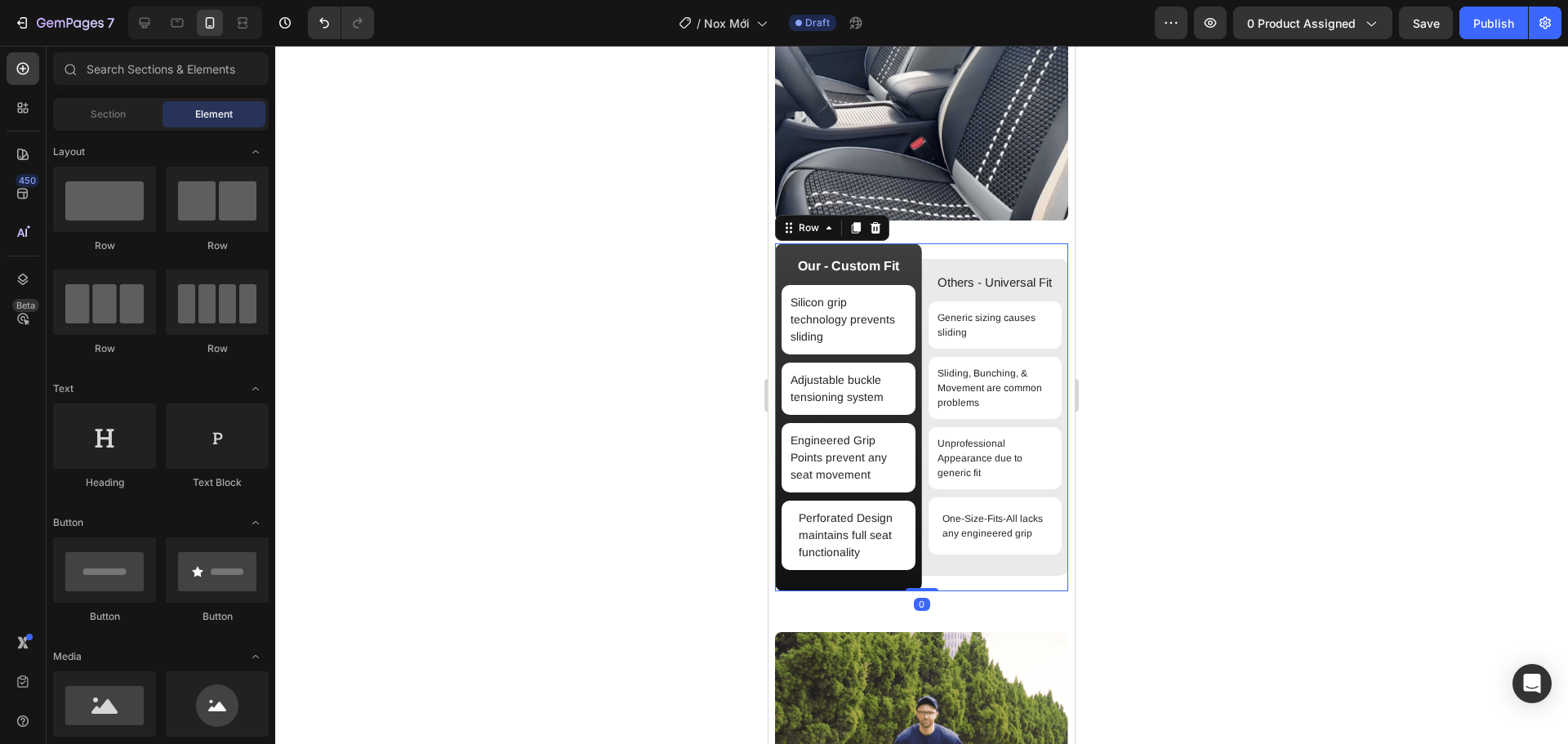
click at [955, 591] on div "Others - Universal Fit Text Block Generic sizing causes sliding Item List Slidi…" at bounding box center [996, 417] width 147 height 348
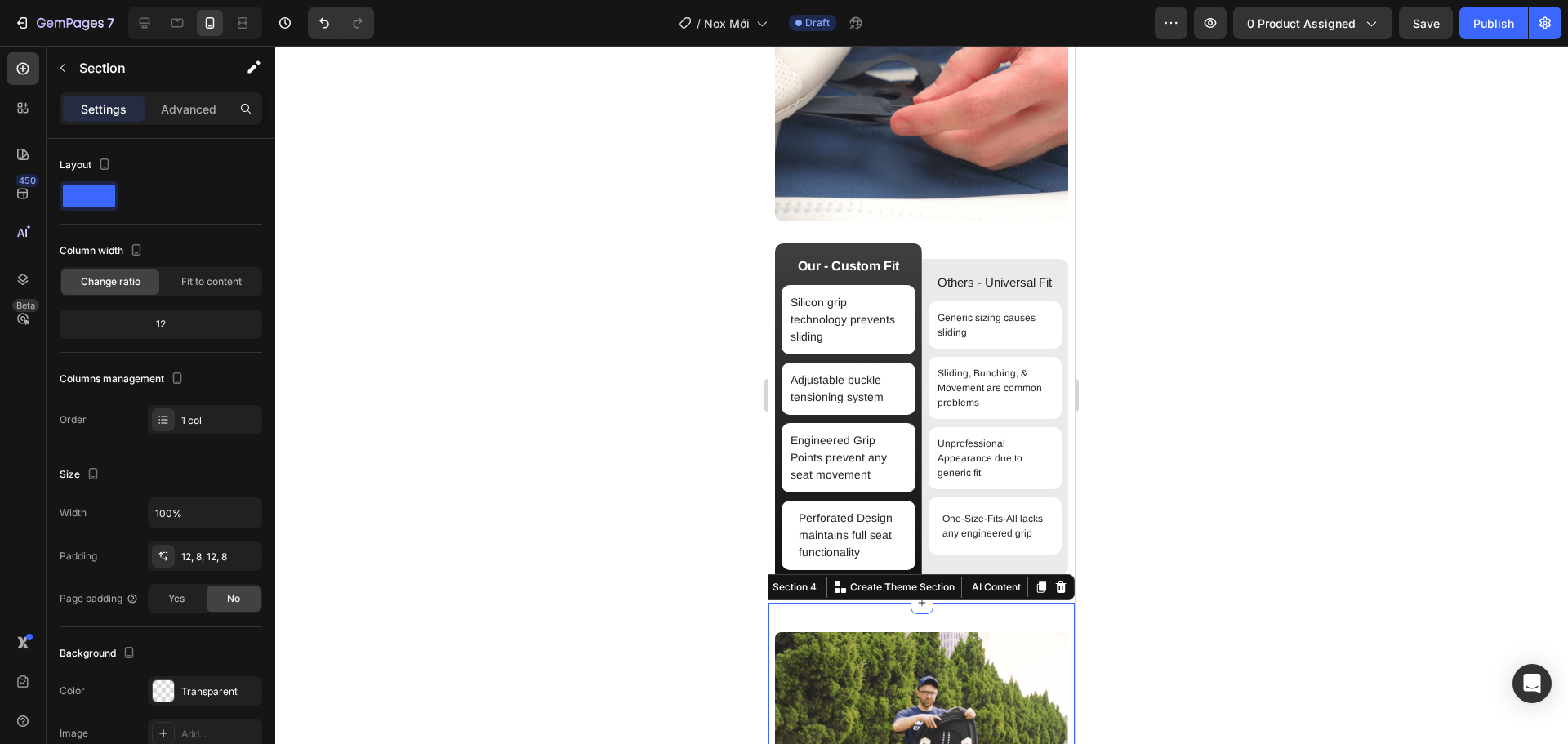
click at [1183, 616] on div at bounding box center [921, 395] width 1293 height 698
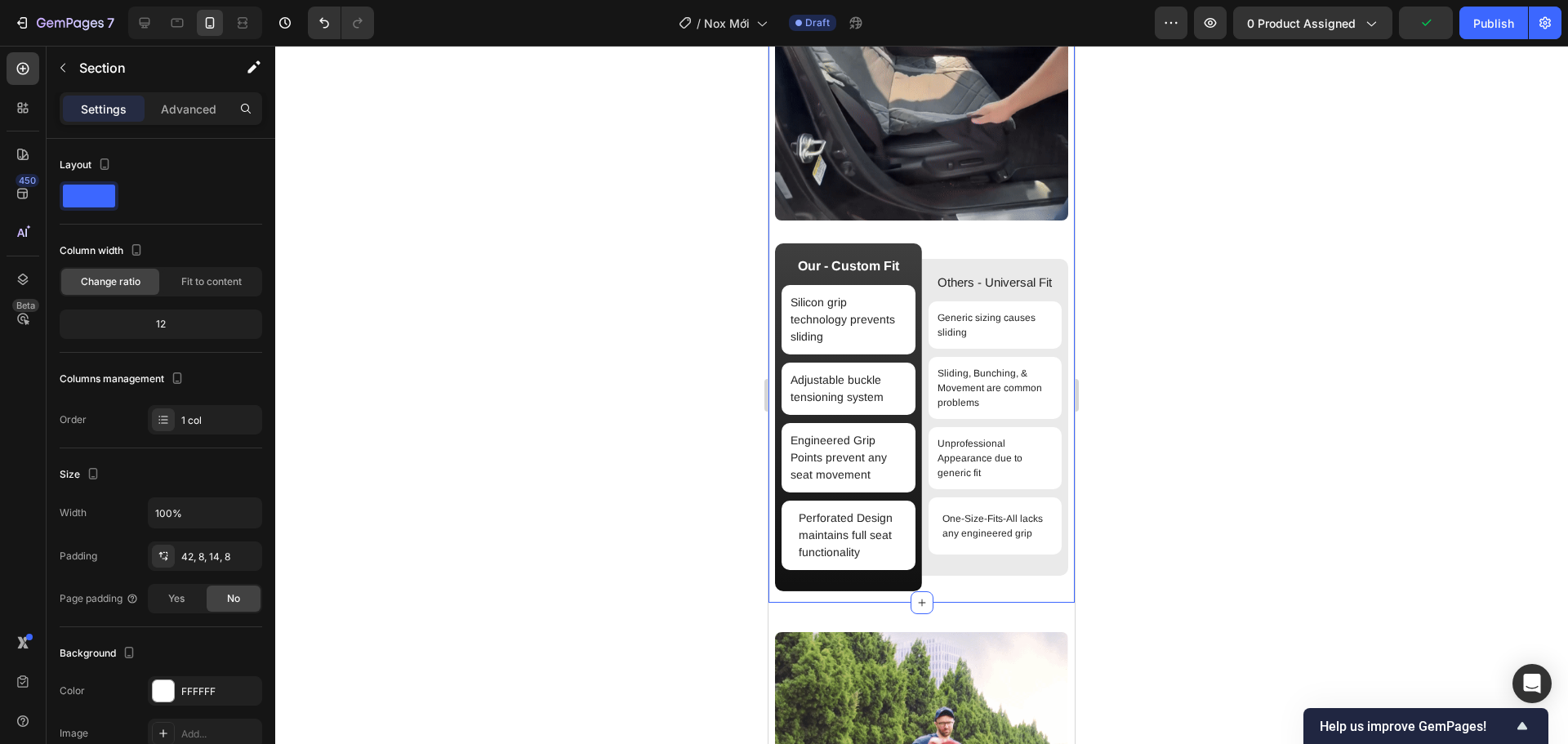
click at [992, 602] on div "CUSTOM FIT, UNIVERSAL PRICE: THE ZERO-SHIFT UPGRADE Heading Stop settling for l…" at bounding box center [921, 148] width 306 height 908
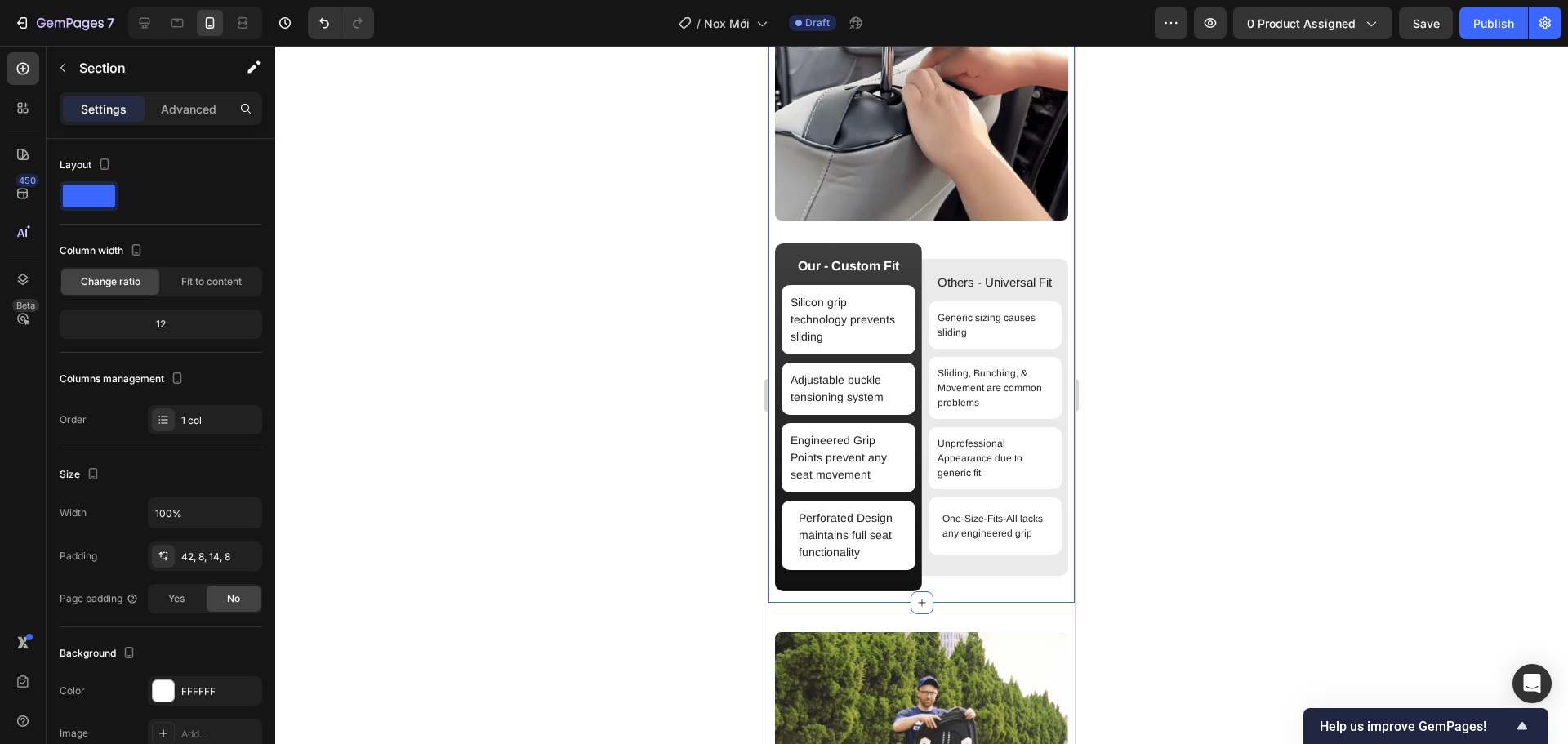
click at [1229, 602] on div at bounding box center [921, 395] width 1293 height 698
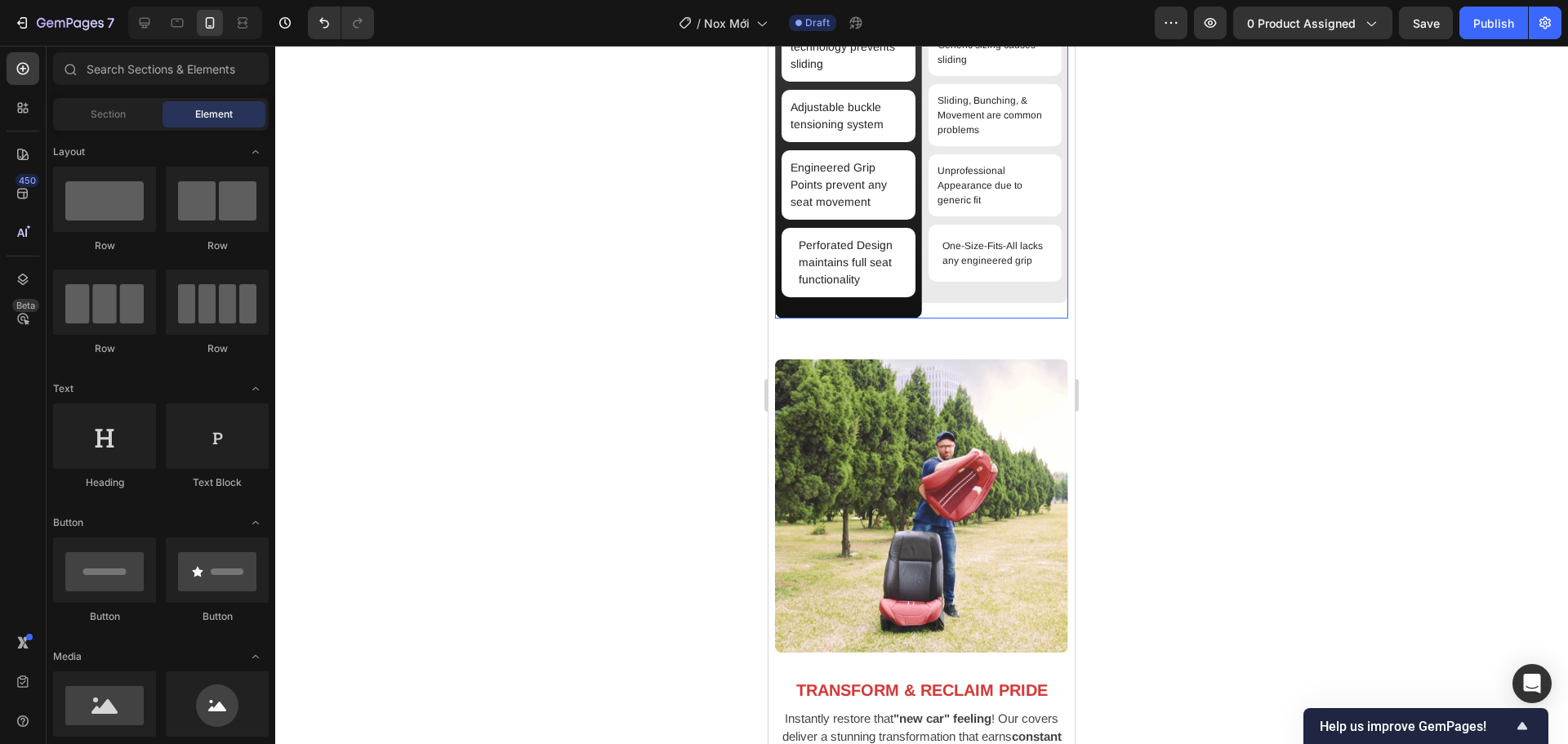
scroll to position [2679, 0]
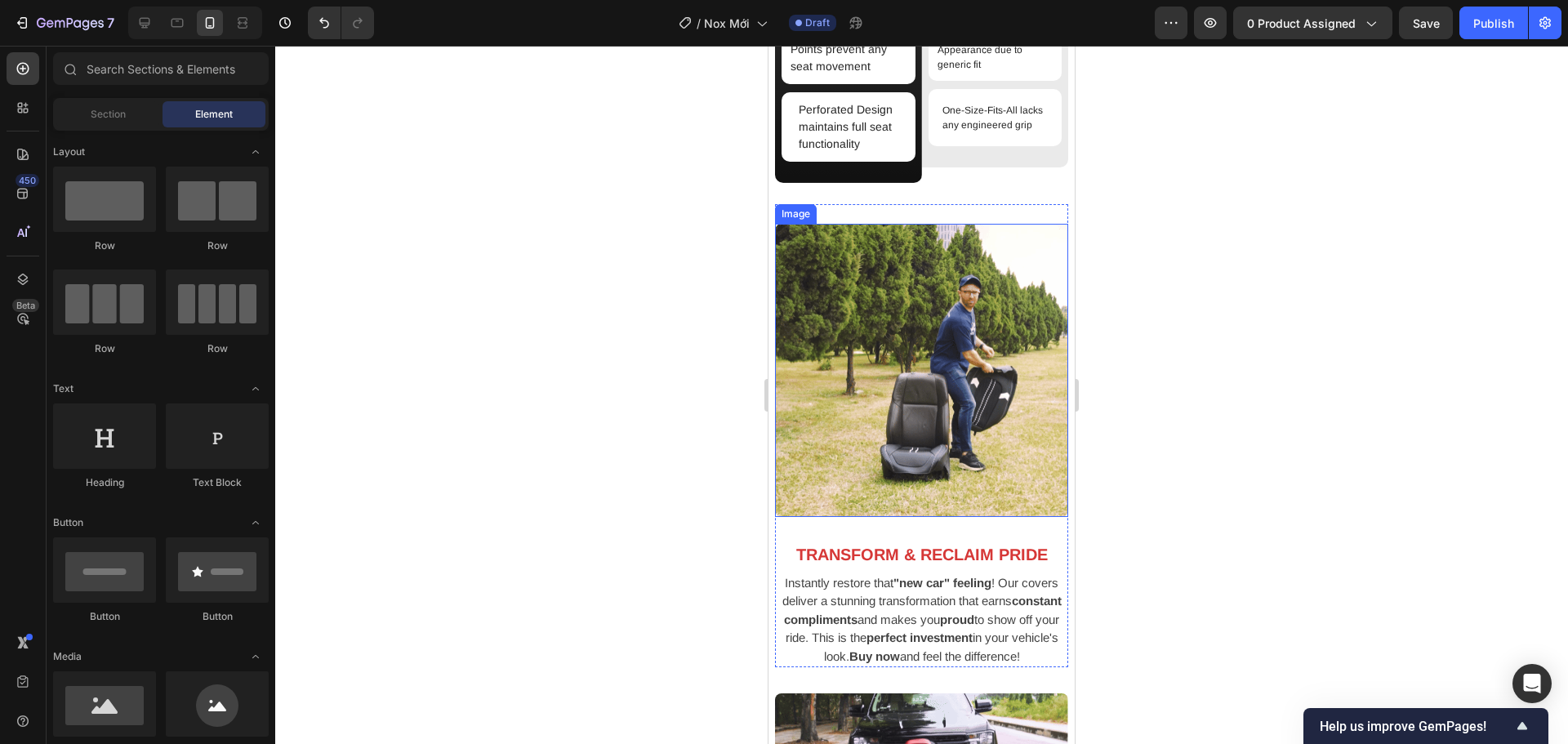
click at [960, 494] on img at bounding box center [921, 371] width 294 height 294
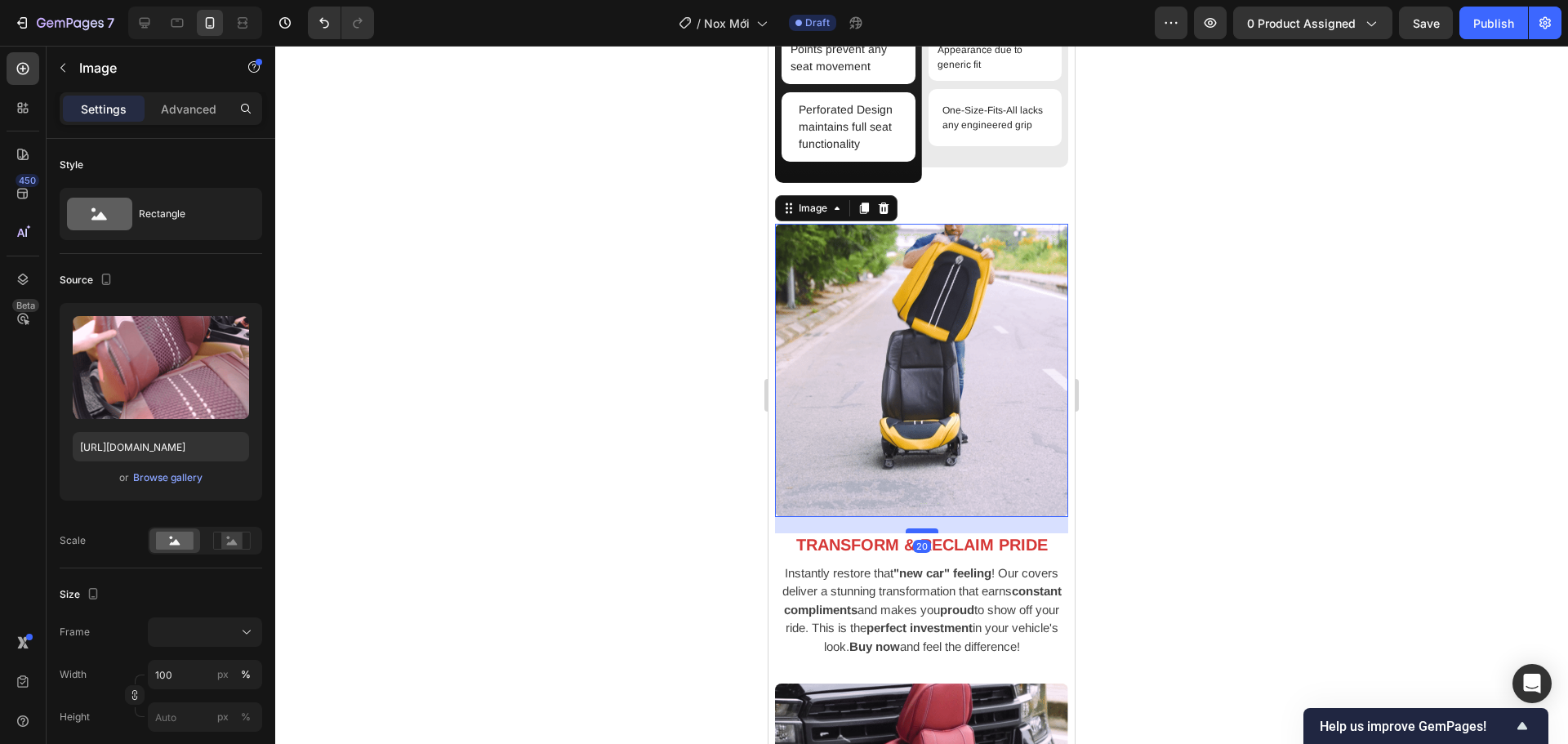
drag, startPoint x: 922, startPoint y: 533, endPoint x: 924, endPoint y: 524, distance: 9.2
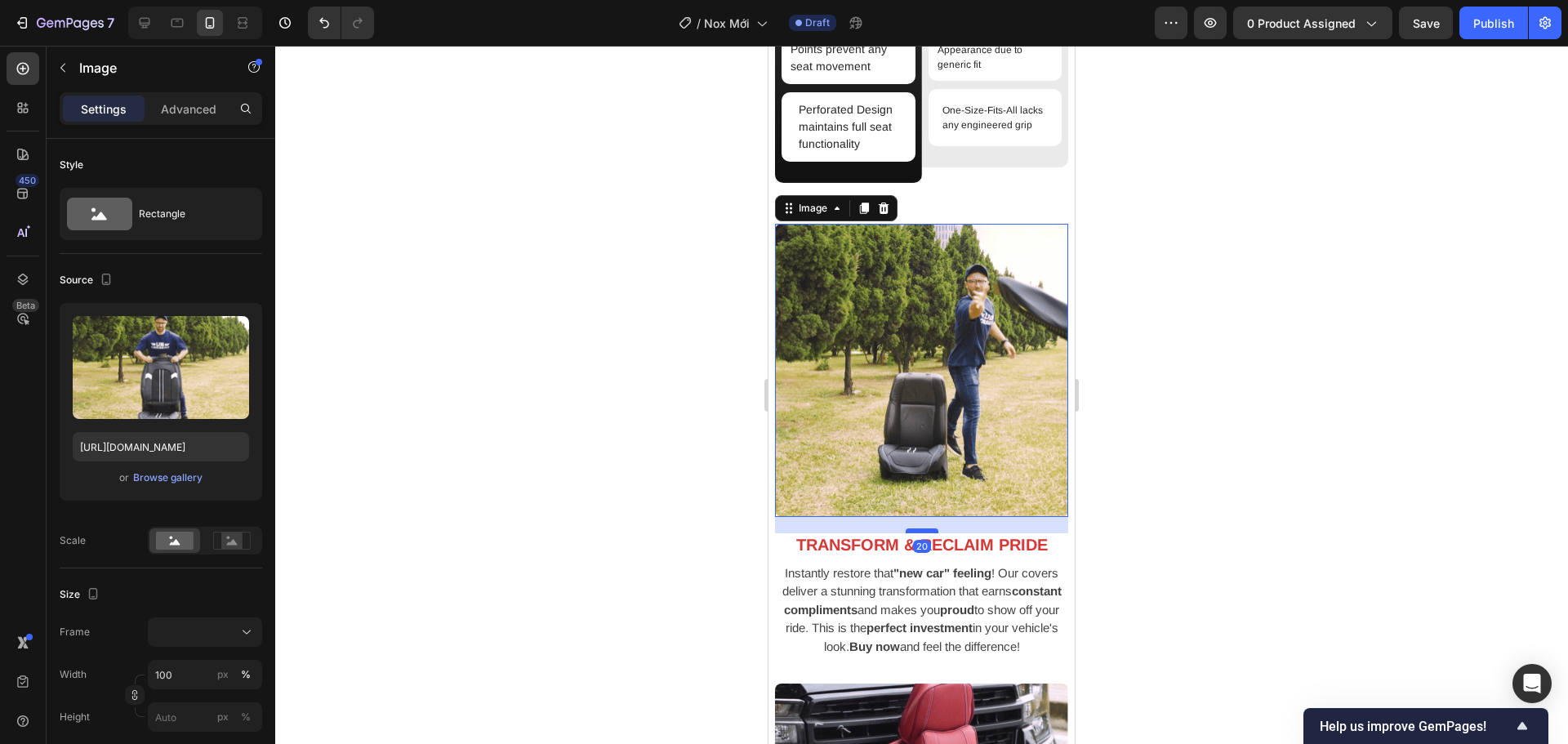
click at [924, 528] on div at bounding box center [921, 530] width 33 height 5
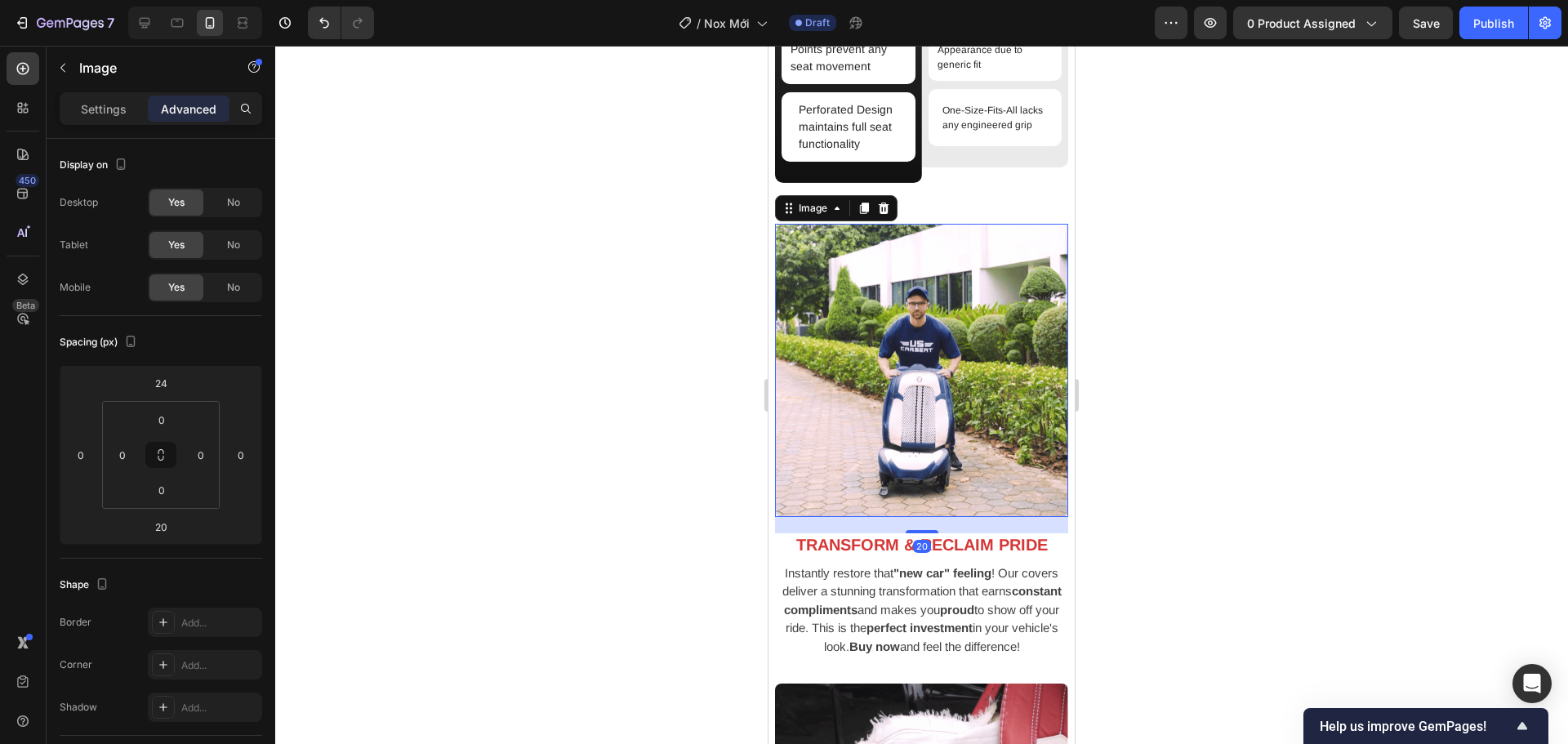
click at [1227, 549] on div at bounding box center [921, 395] width 1293 height 698
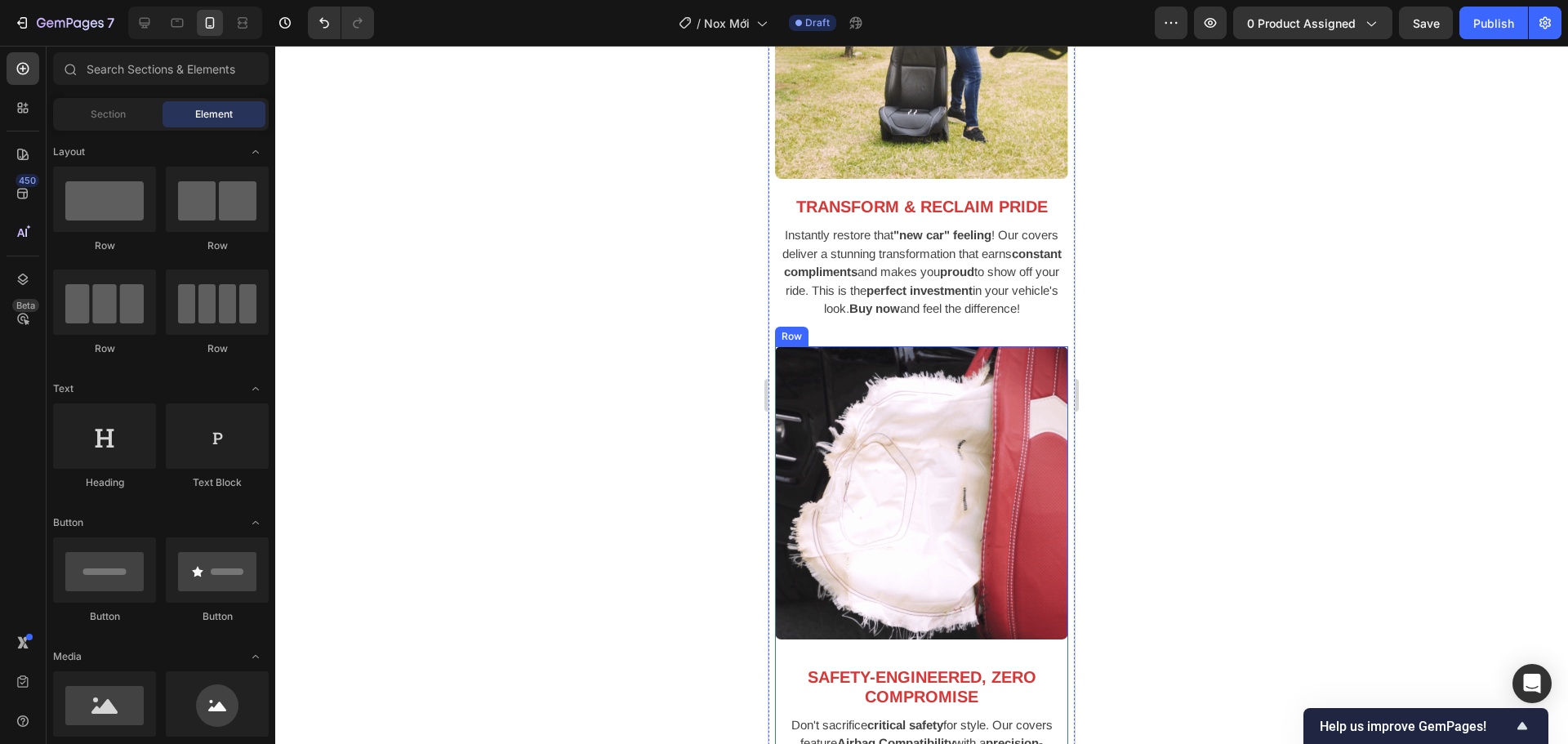
scroll to position [3087, 0]
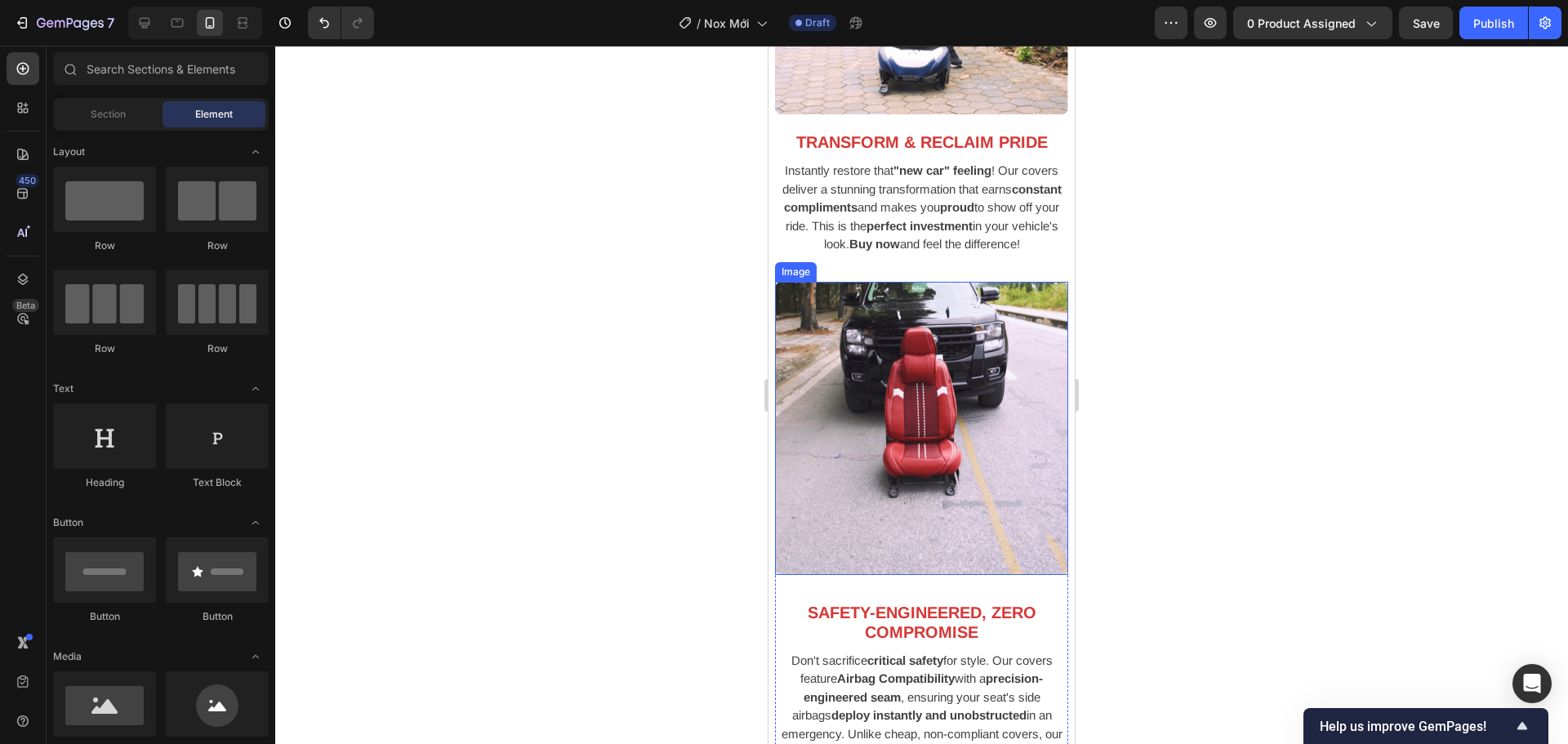
click at [956, 543] on img at bounding box center [921, 428] width 294 height 294
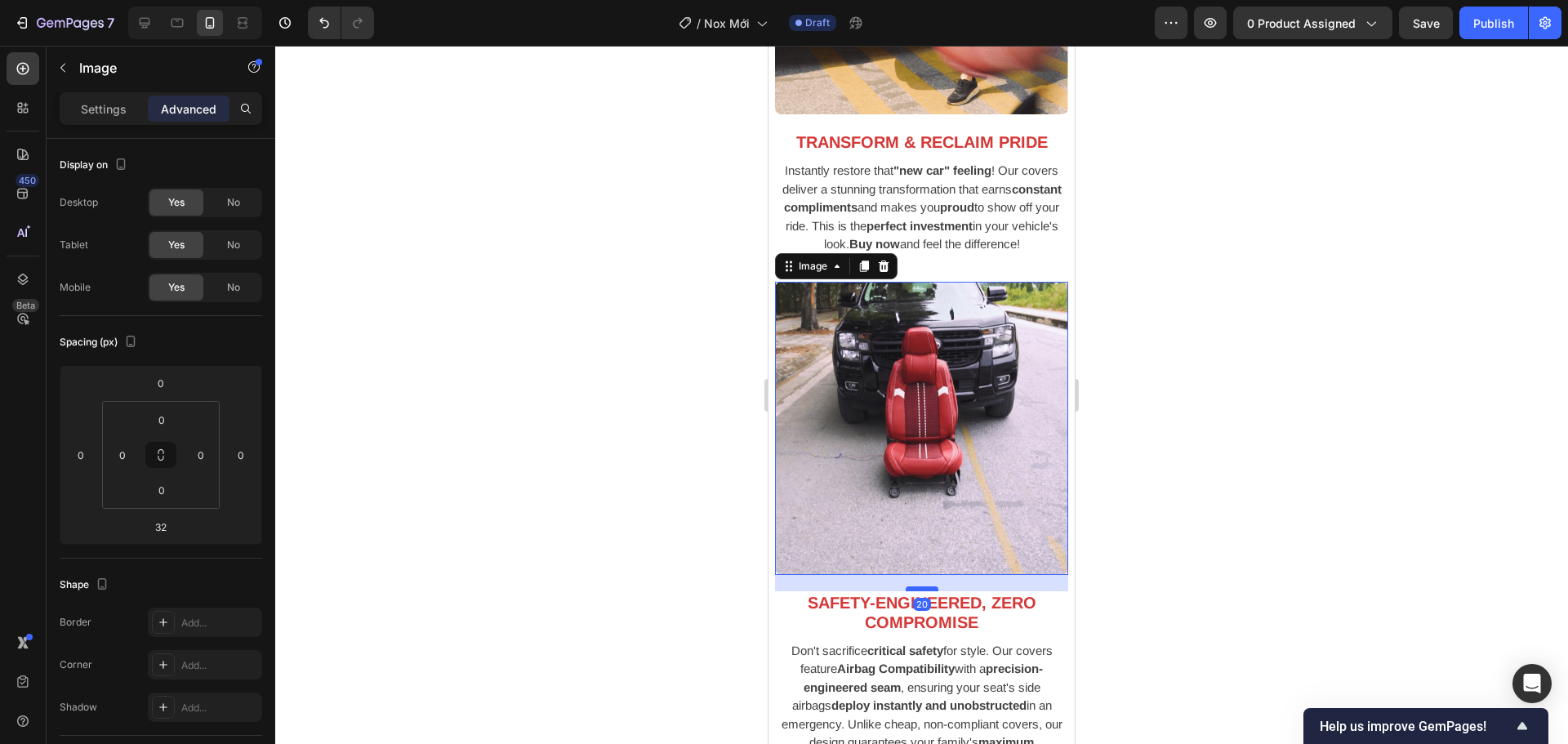
drag, startPoint x: 908, startPoint y: 594, endPoint x: 909, endPoint y: 584, distance: 10.0
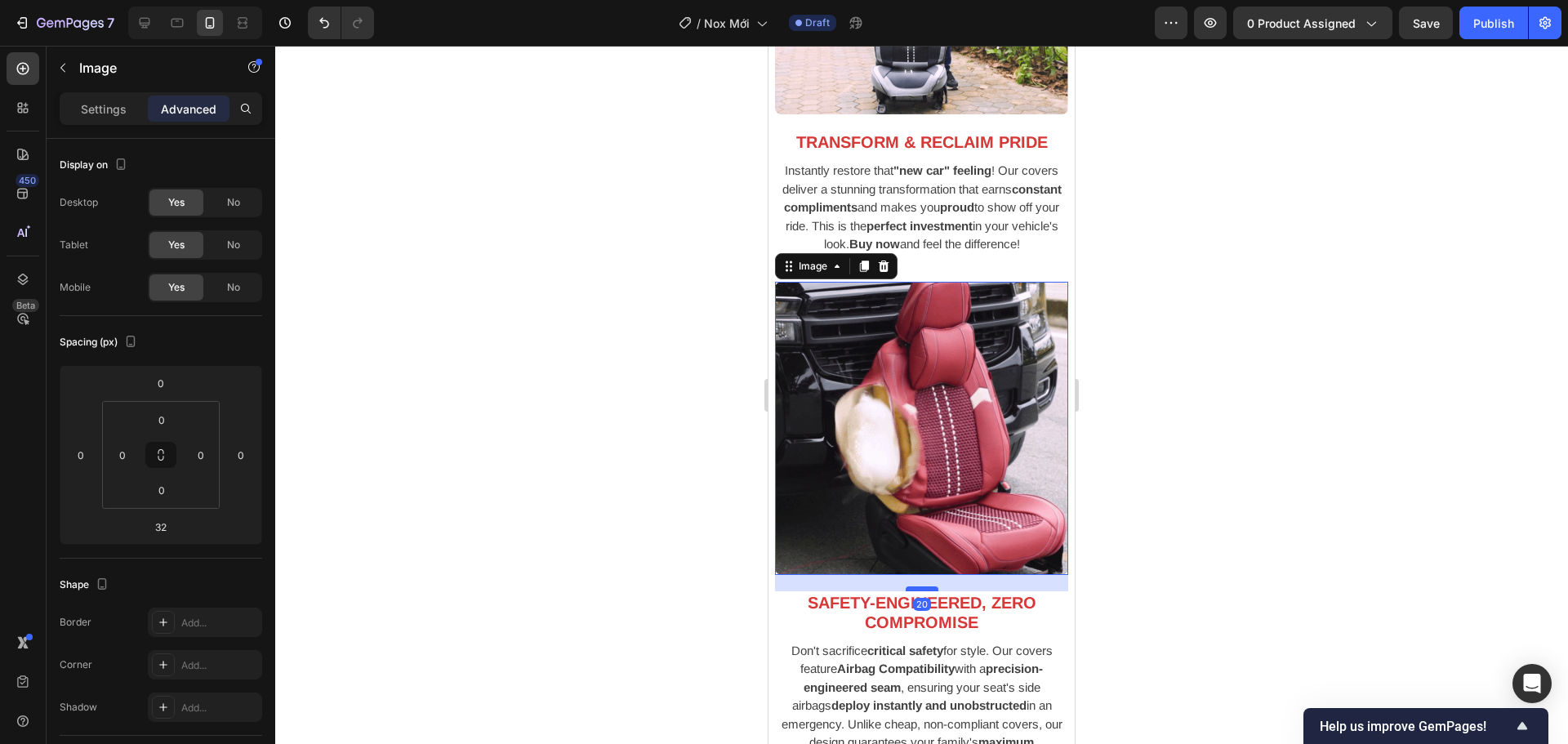
click at [909, 586] on div at bounding box center [921, 588] width 33 height 5
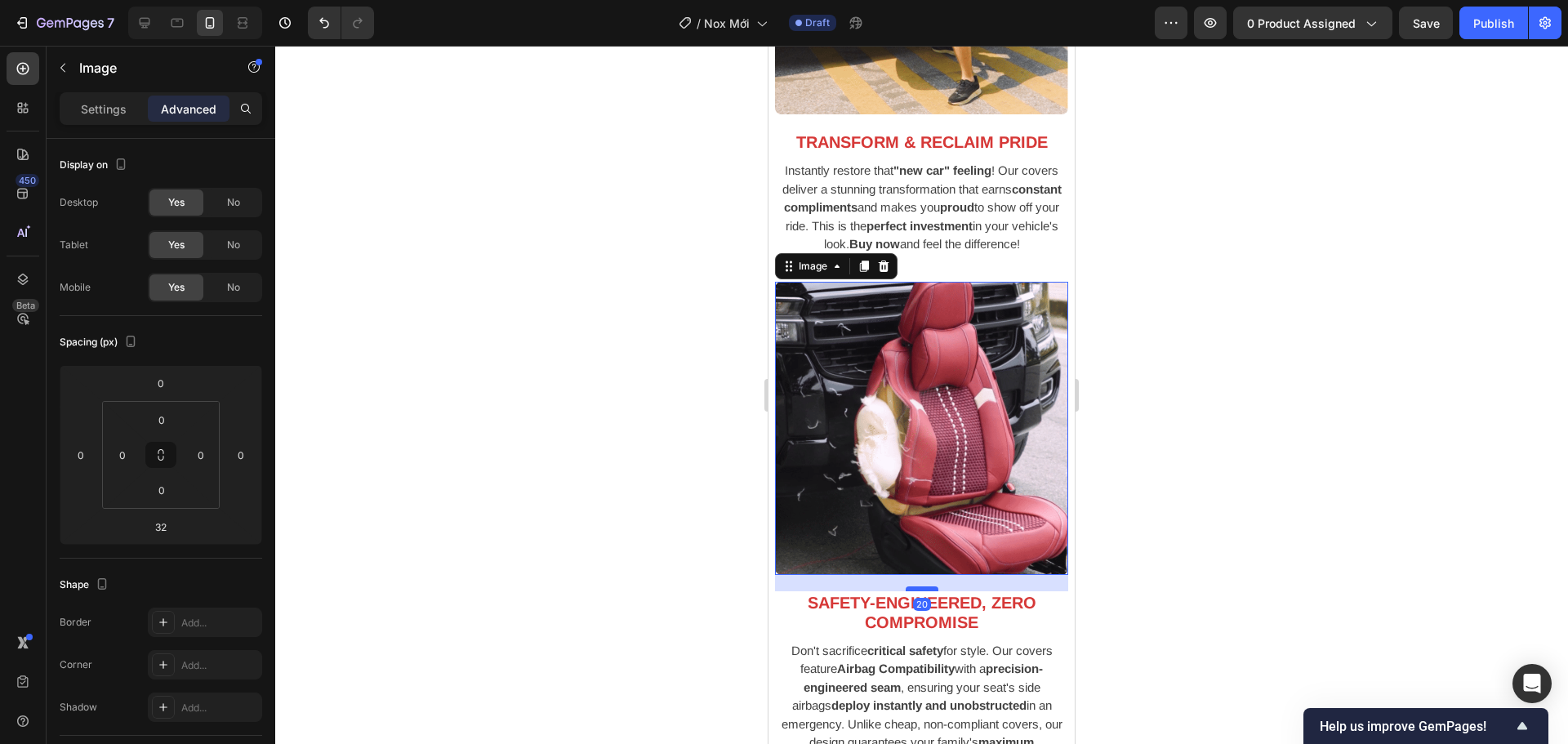
type input "20"
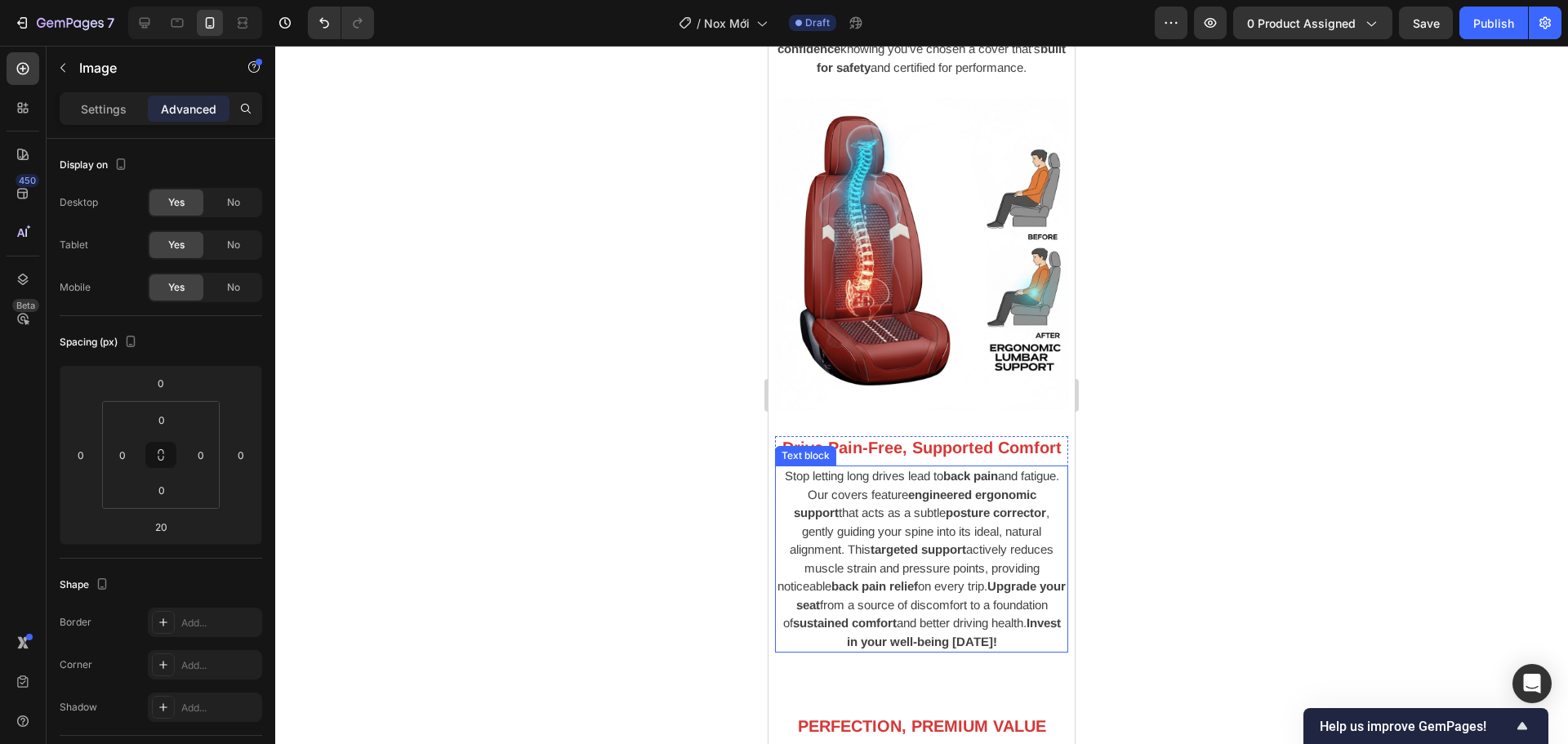
scroll to position [3822, 0]
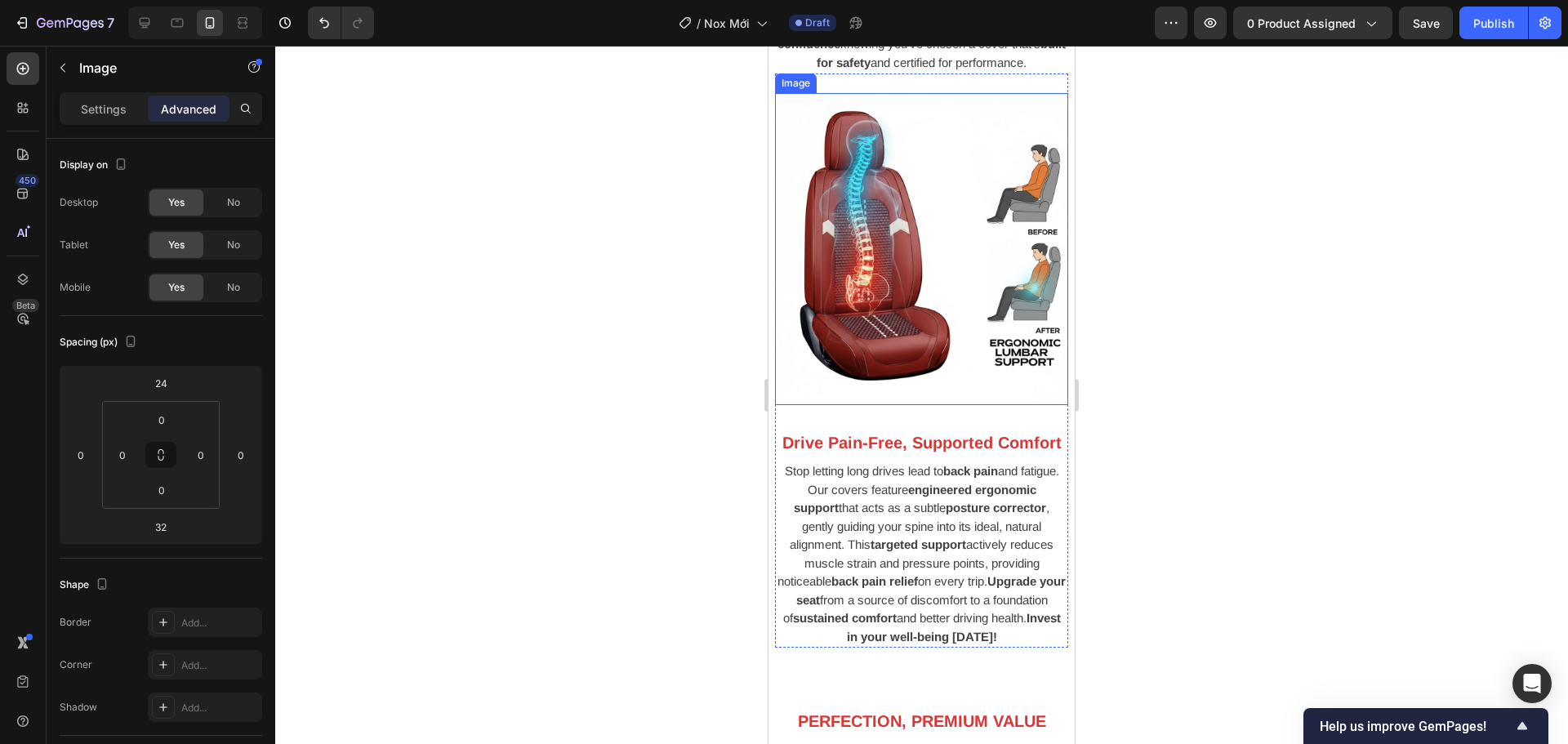
click at [930, 346] on img at bounding box center [921, 249] width 294 height 312
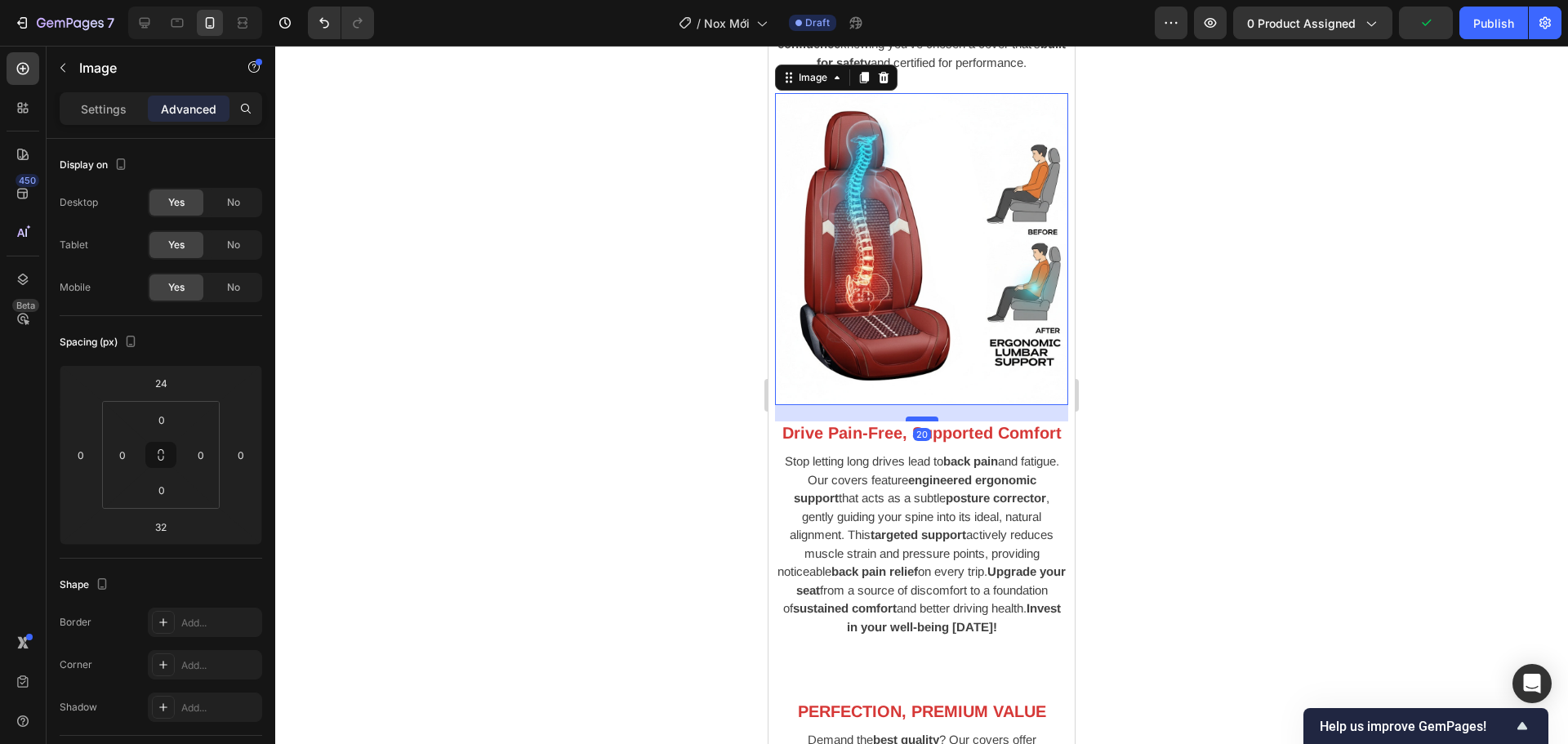
drag, startPoint x: 929, startPoint y: 429, endPoint x: 929, endPoint y: 419, distance: 10.0
click at [929, 419] on div at bounding box center [921, 418] width 33 height 5
type input "20"
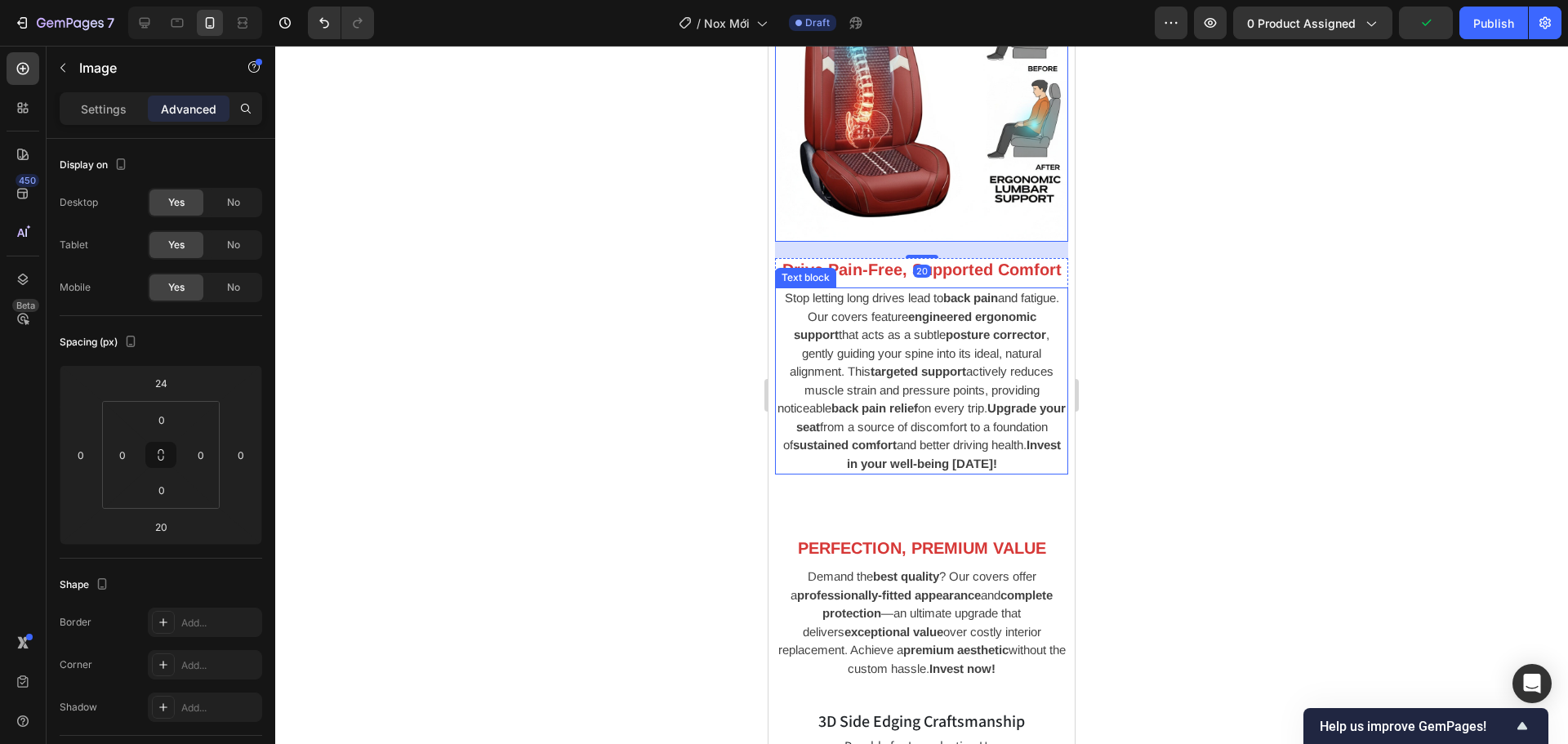
scroll to position [4149, 0]
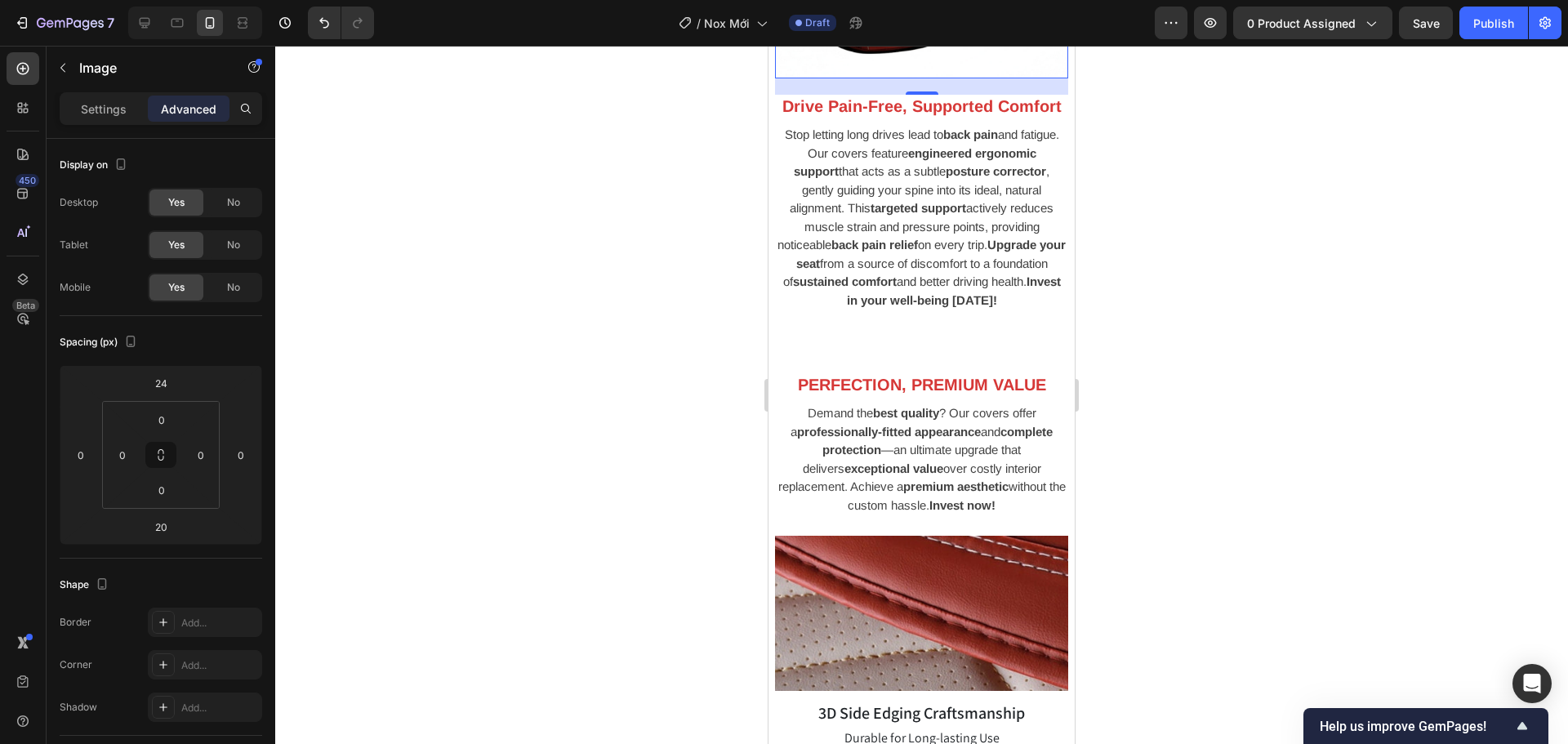
click at [1208, 342] on div at bounding box center [921, 395] width 1293 height 698
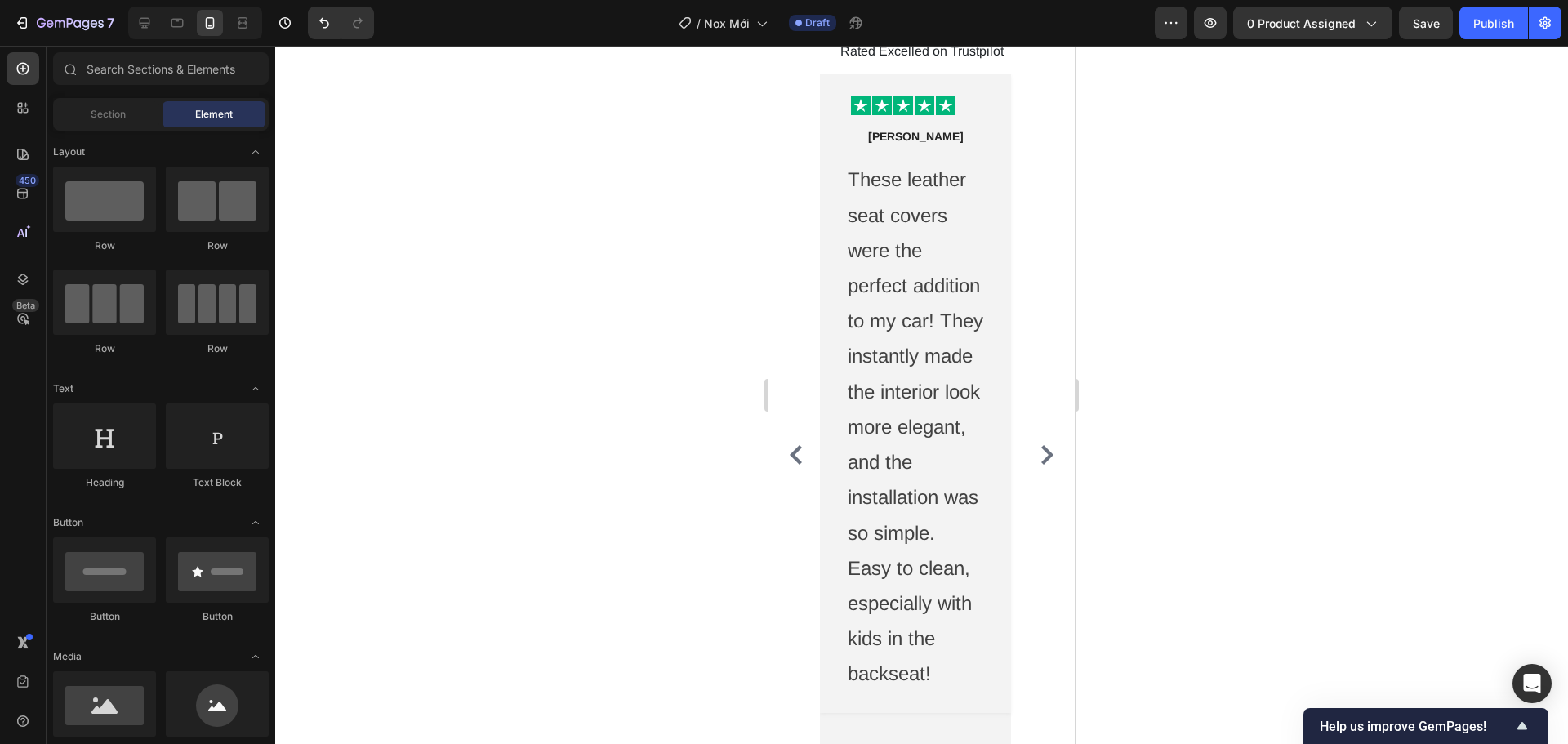
scroll to position [6289, 0]
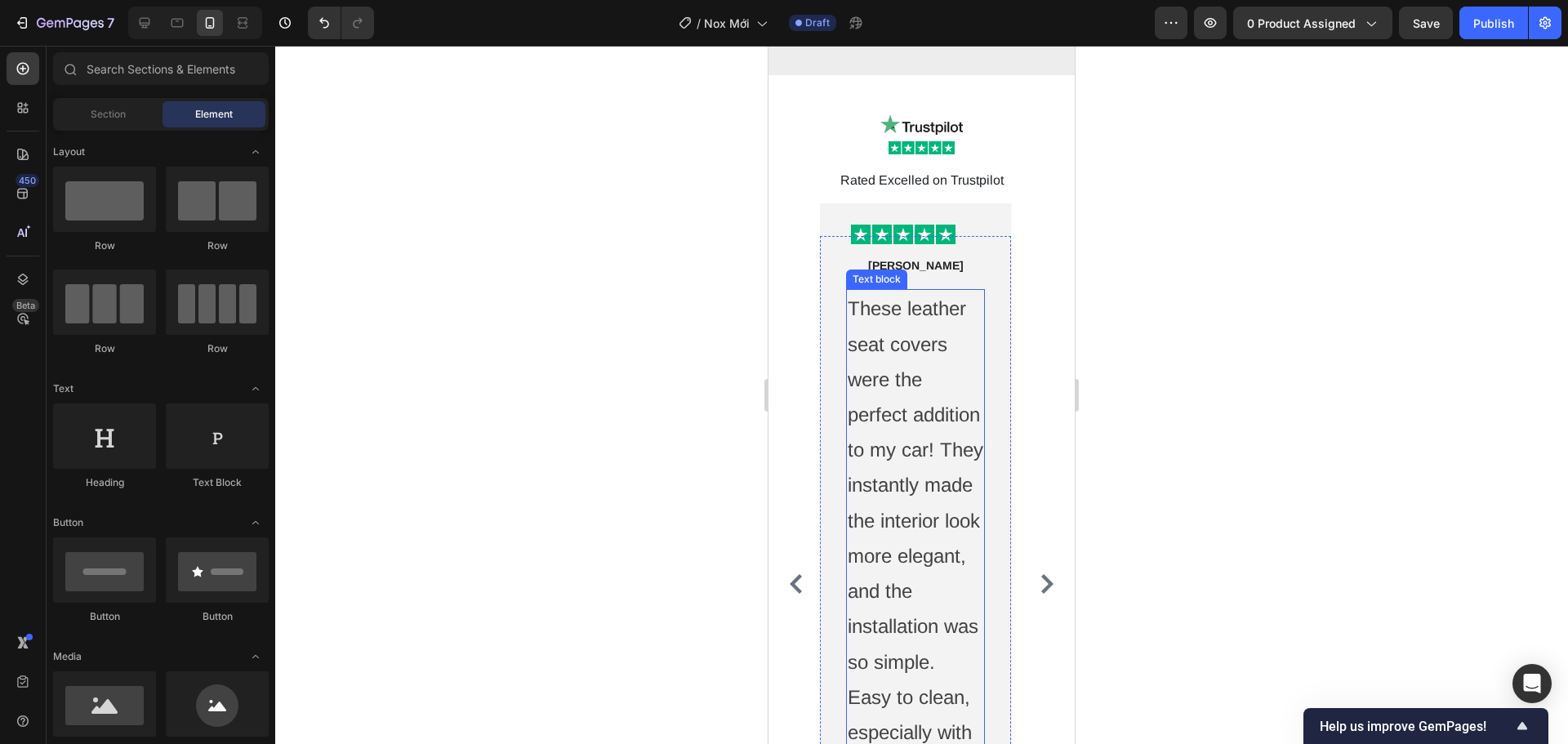
click at [926, 437] on p "These leather seat covers were the perfect addition to my car! They instantly m…" at bounding box center [916, 555] width 135 height 529
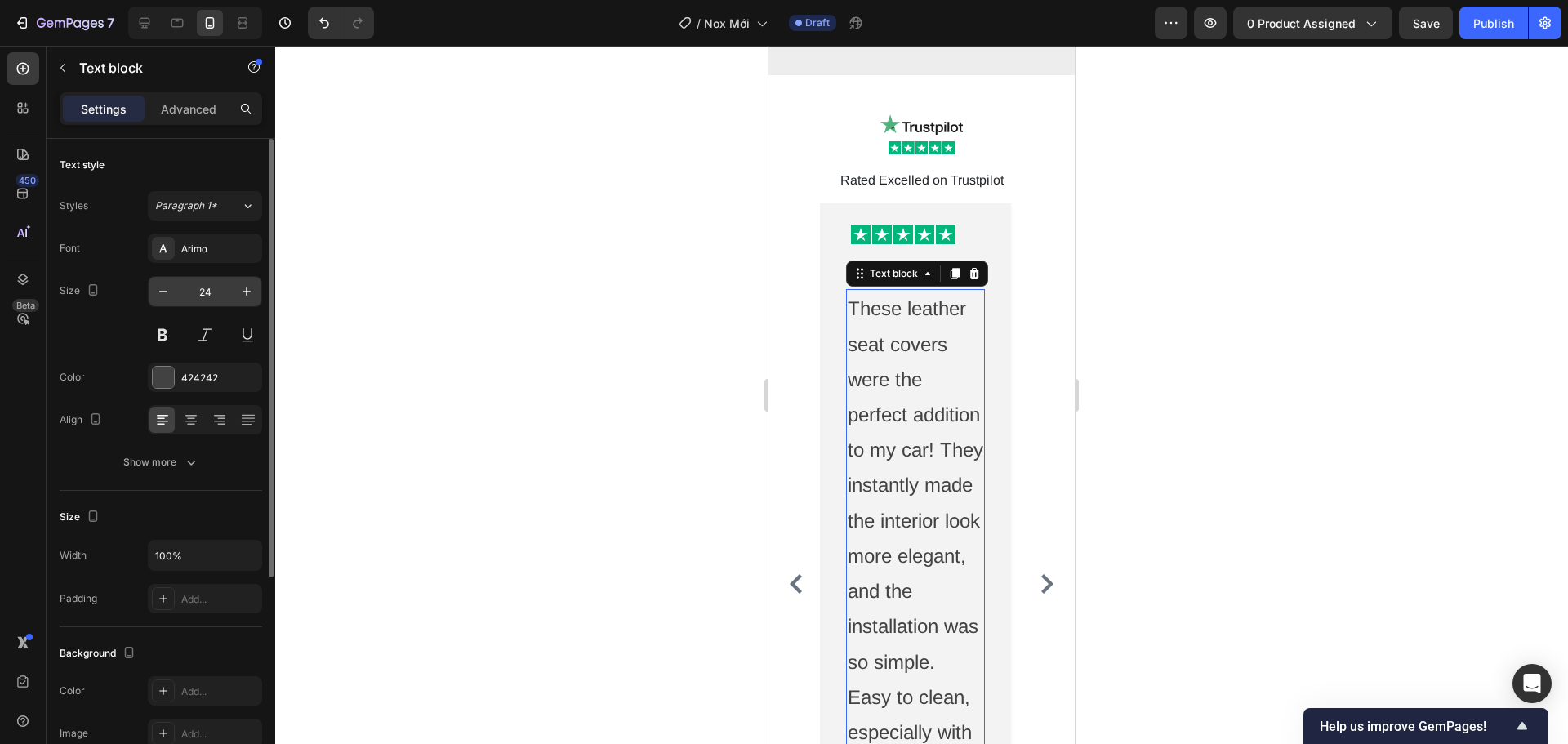
click at [215, 296] on input "24" at bounding box center [205, 291] width 53 height 29
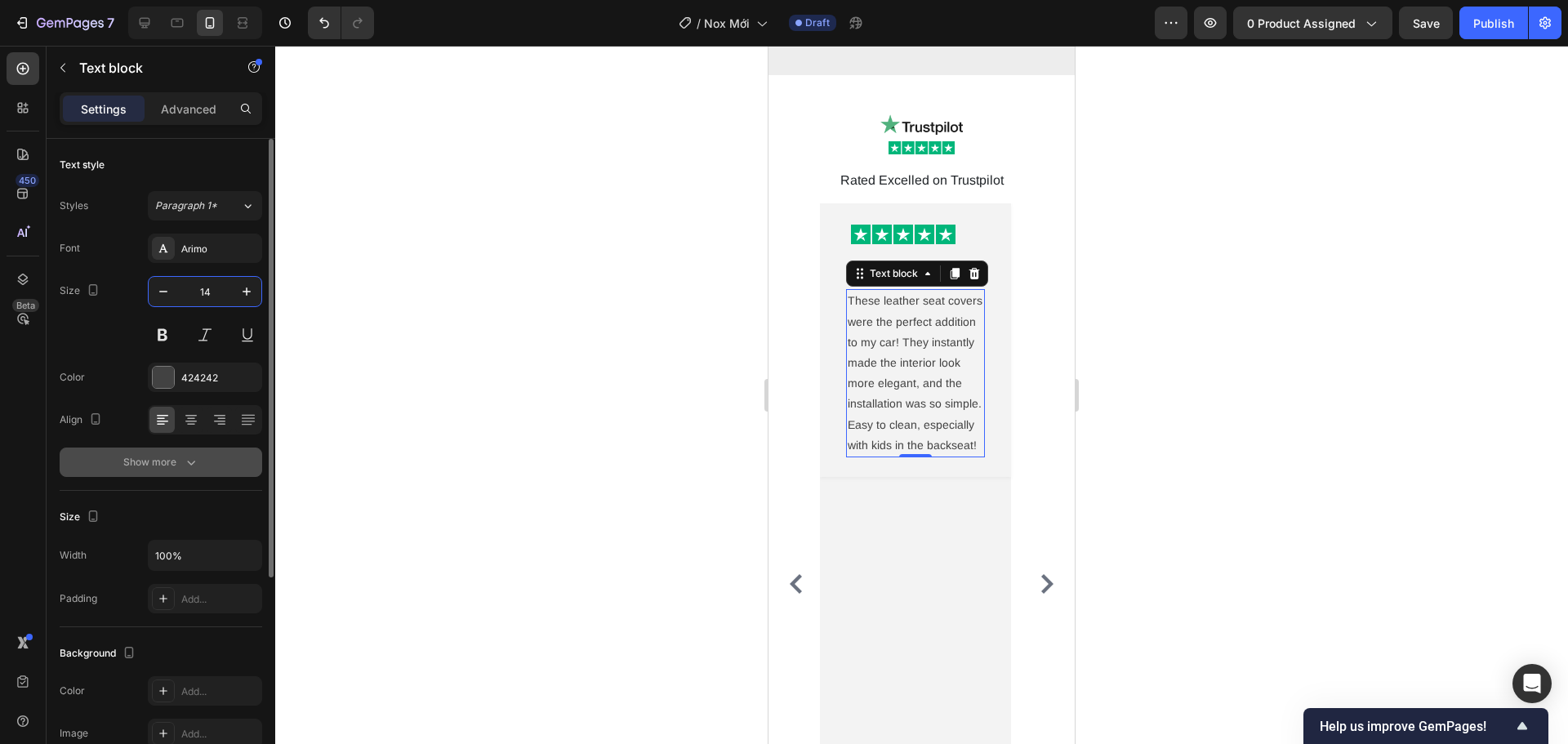
type input "14"
click at [164, 459] on div "Show more" at bounding box center [160, 462] width 76 height 16
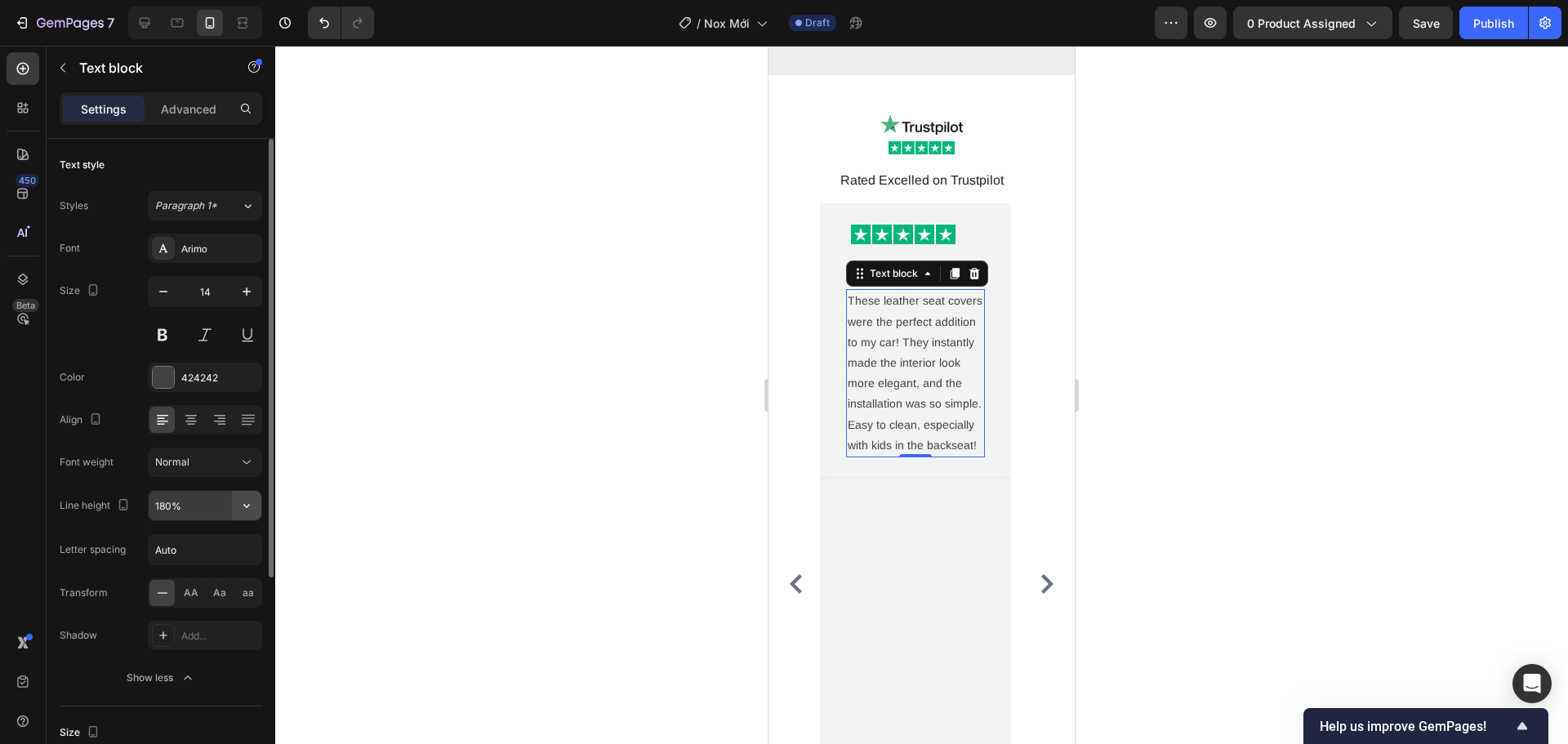
click at [243, 502] on icon "button" at bounding box center [246, 505] width 16 height 16
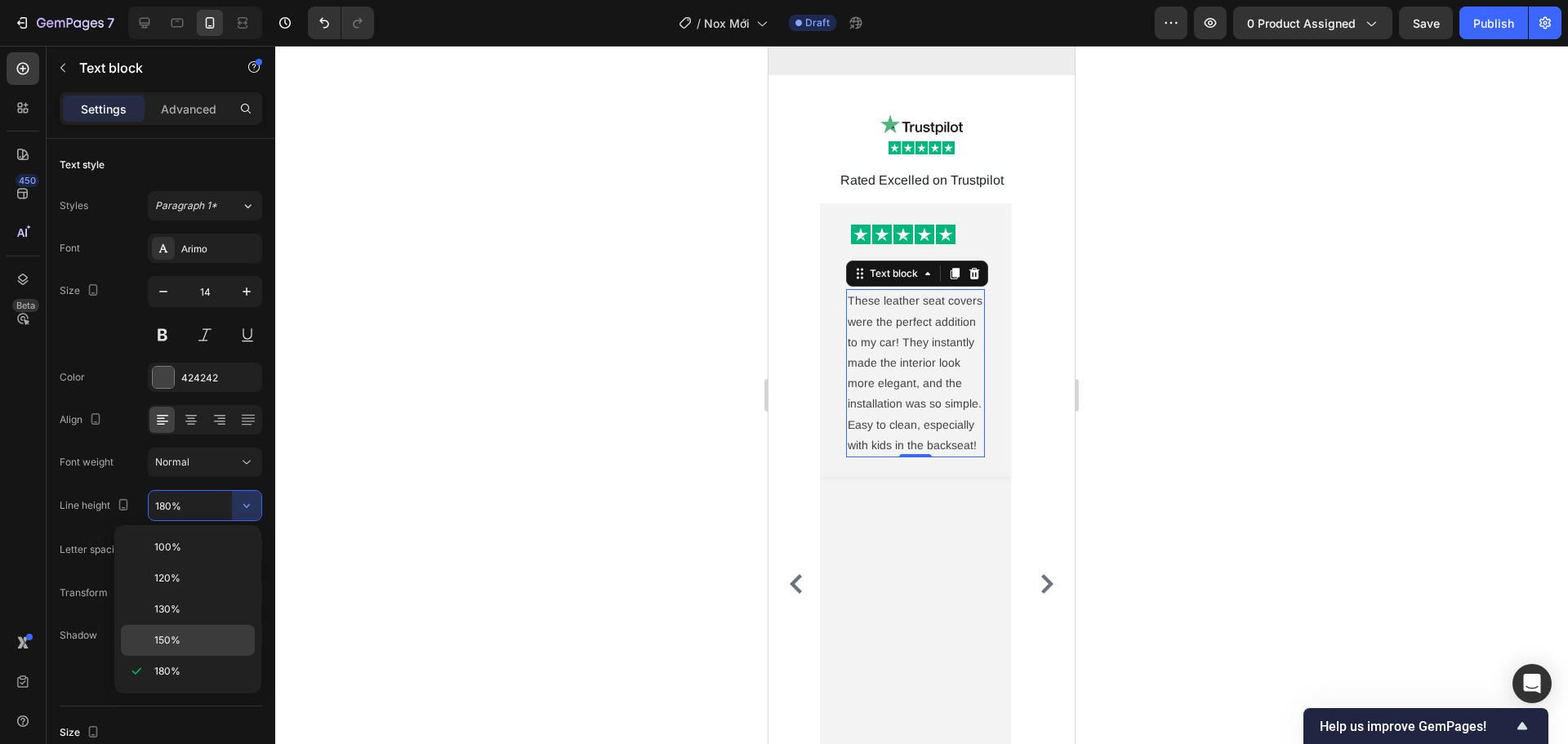
click at [211, 634] on p "150%" at bounding box center [201, 641] width 93 height 15
type input "150%"
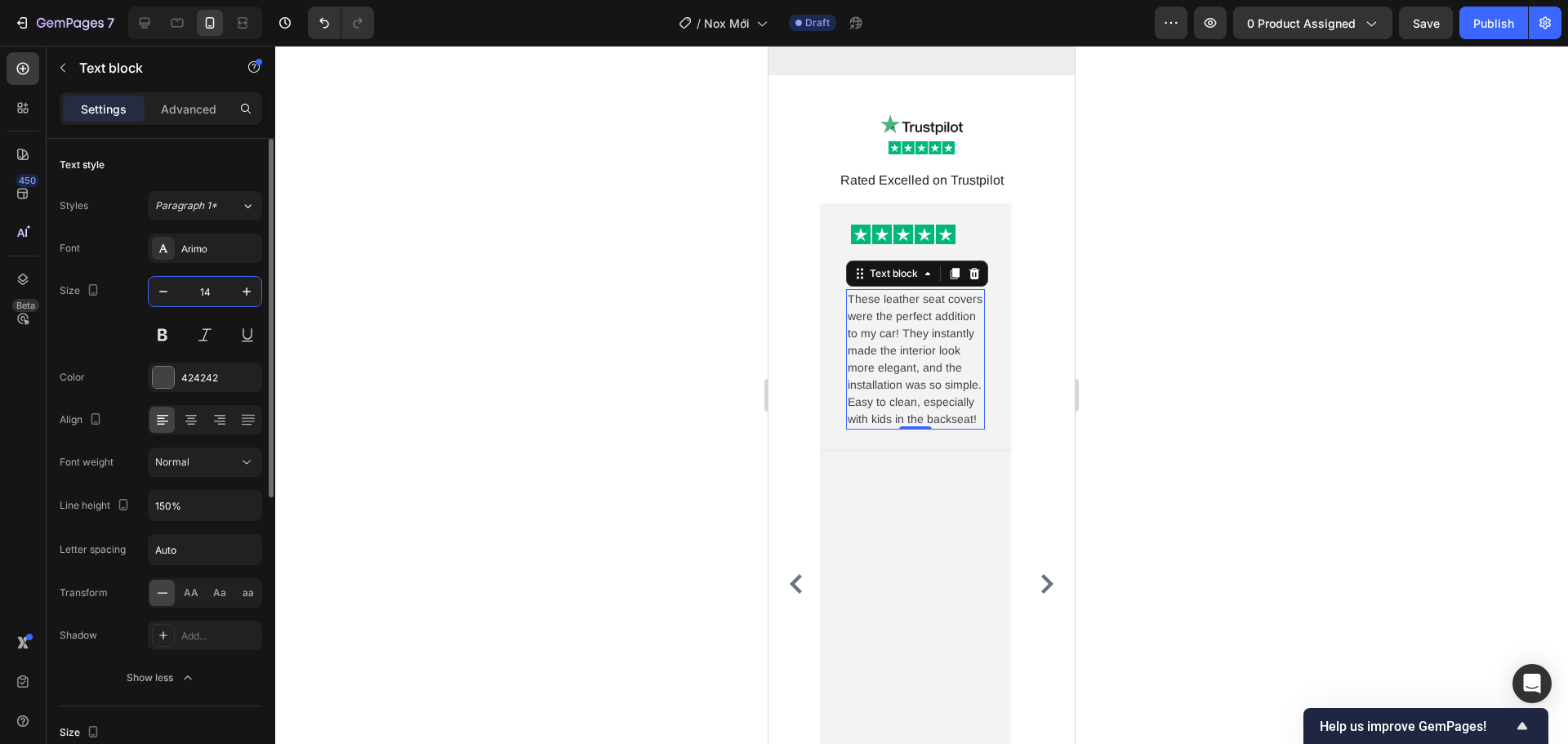
click at [211, 293] on input "14" at bounding box center [205, 291] width 53 height 29
click at [826, 377] on div "[PERSON_NAME] Text block Row These leather seat covers were the perfect additio…" at bounding box center [916, 342] width 191 height 213
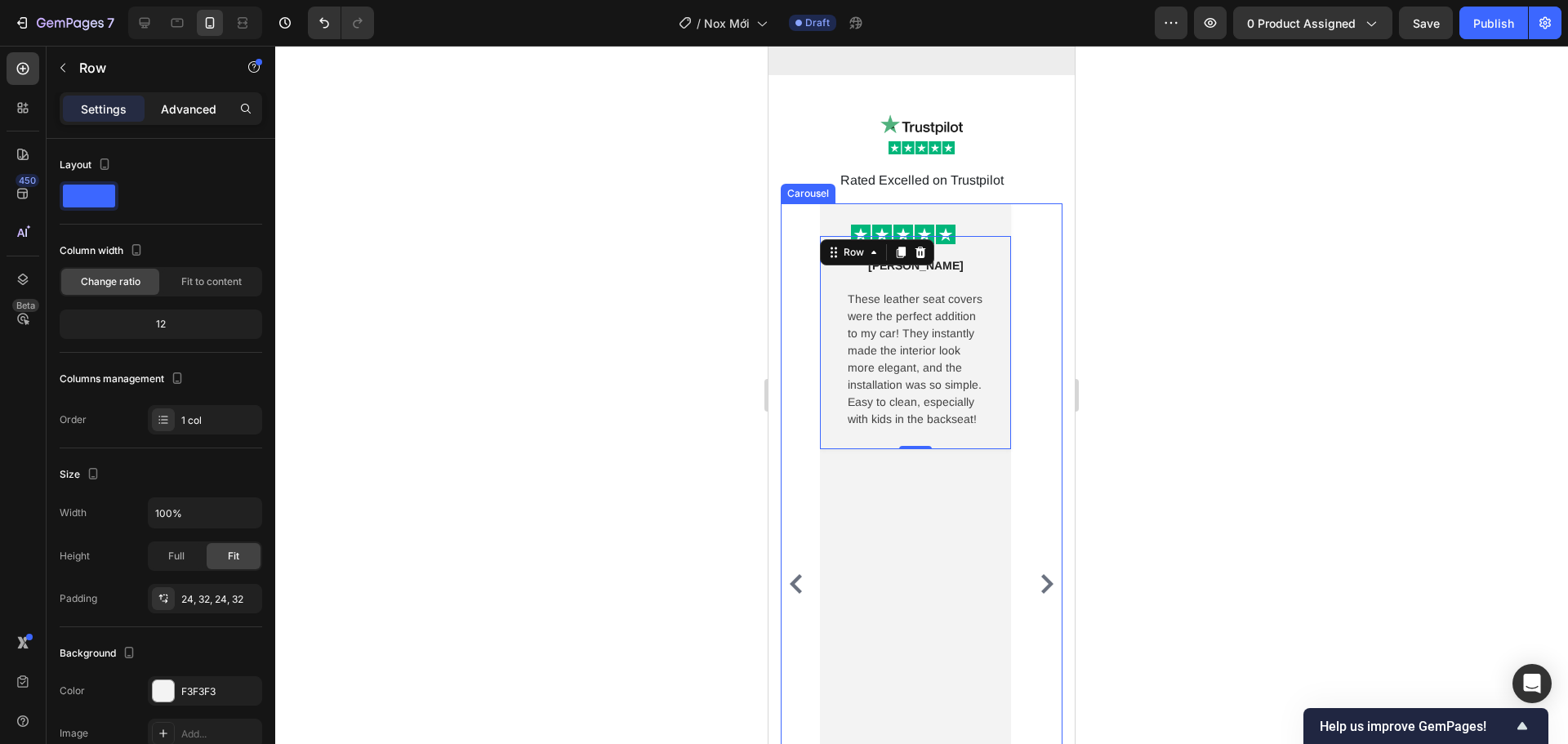
click at [192, 111] on p "Advanced" at bounding box center [188, 109] width 55 height 17
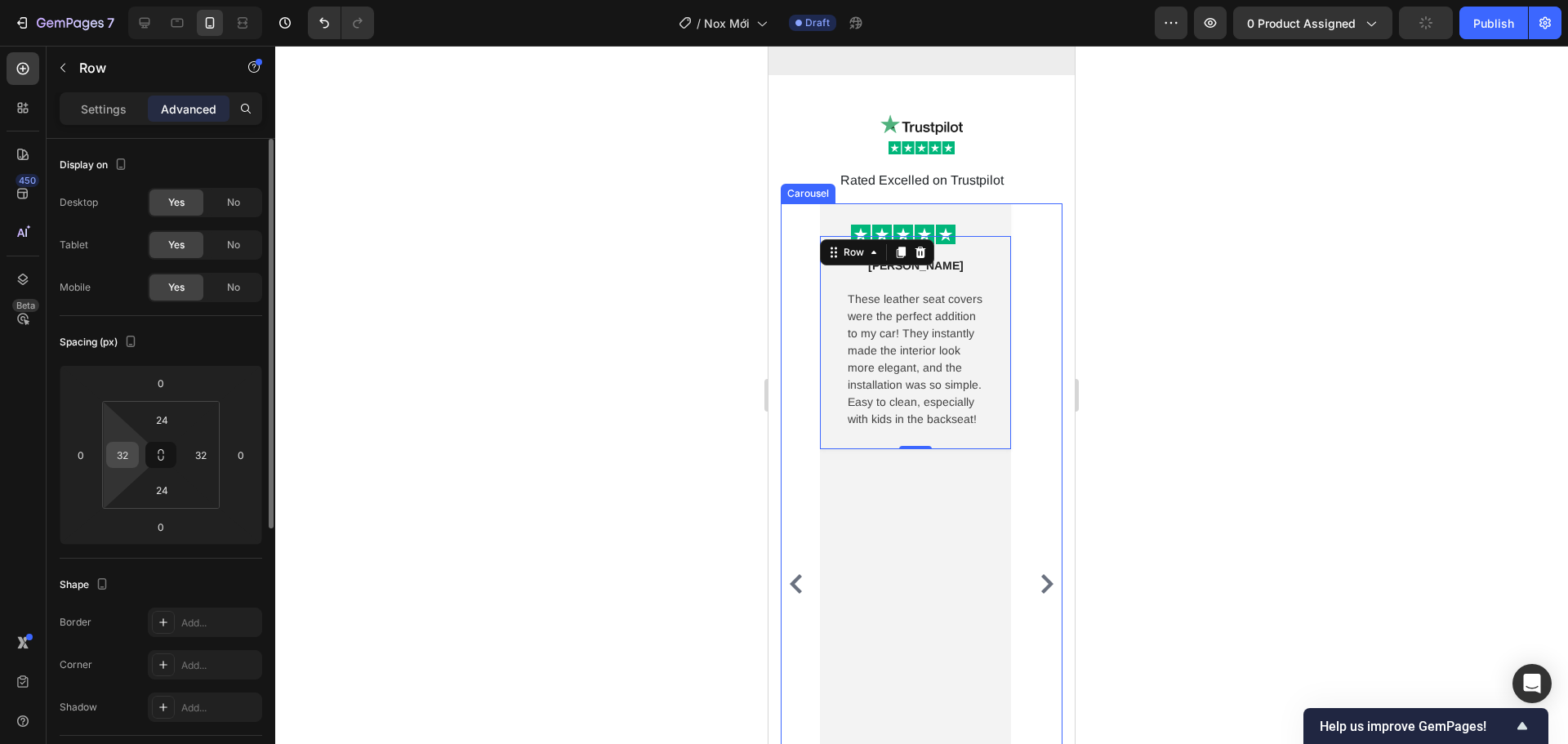
click at [131, 459] on input "32" at bounding box center [123, 455] width 24 height 24
type input "12"
click at [206, 457] on input "32" at bounding box center [201, 455] width 24 height 24
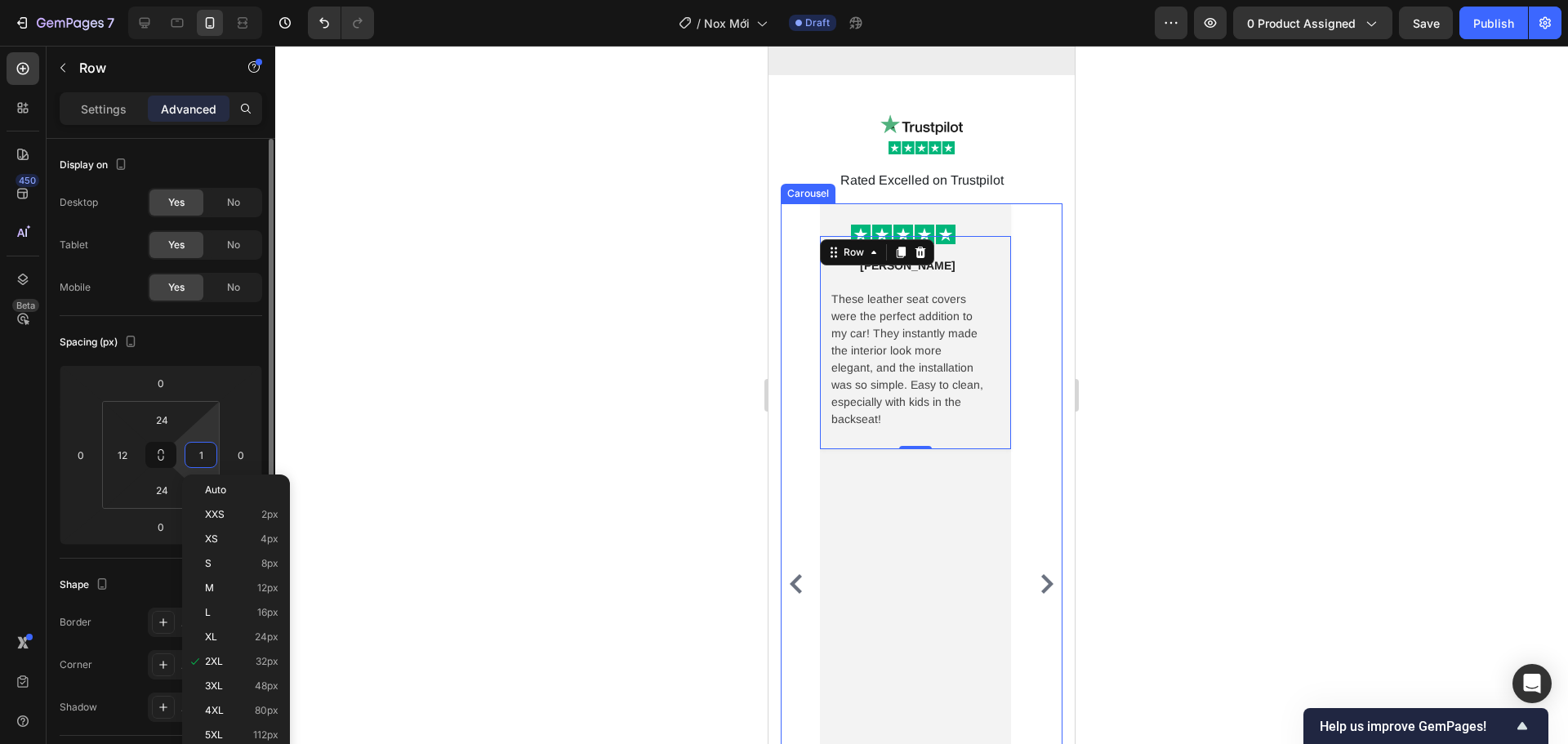
type input "12"
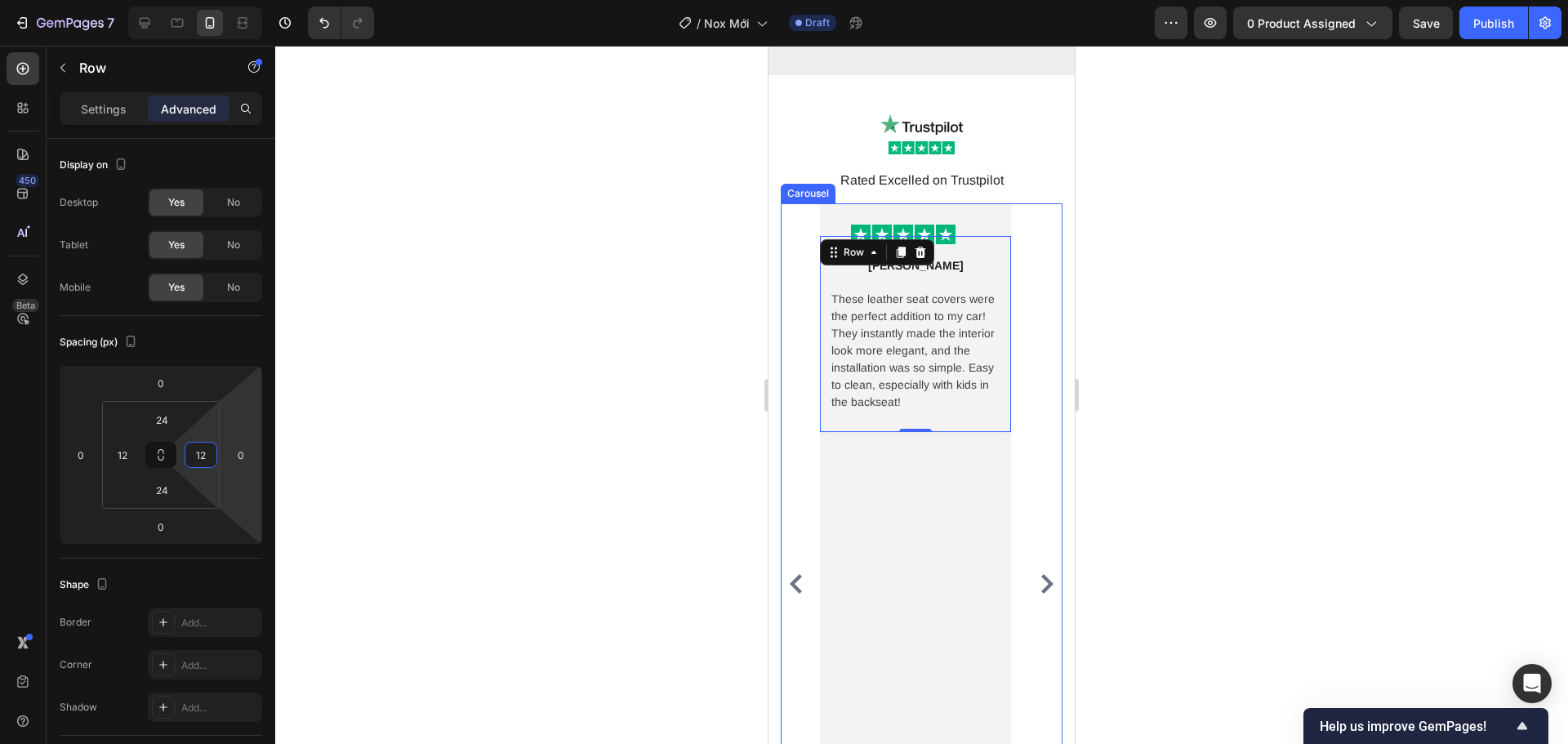
click at [807, 409] on div "Image Row [PERSON_NAME] M Text block Row These leather seat covers were the per…" at bounding box center [921, 584] width 282 height 761
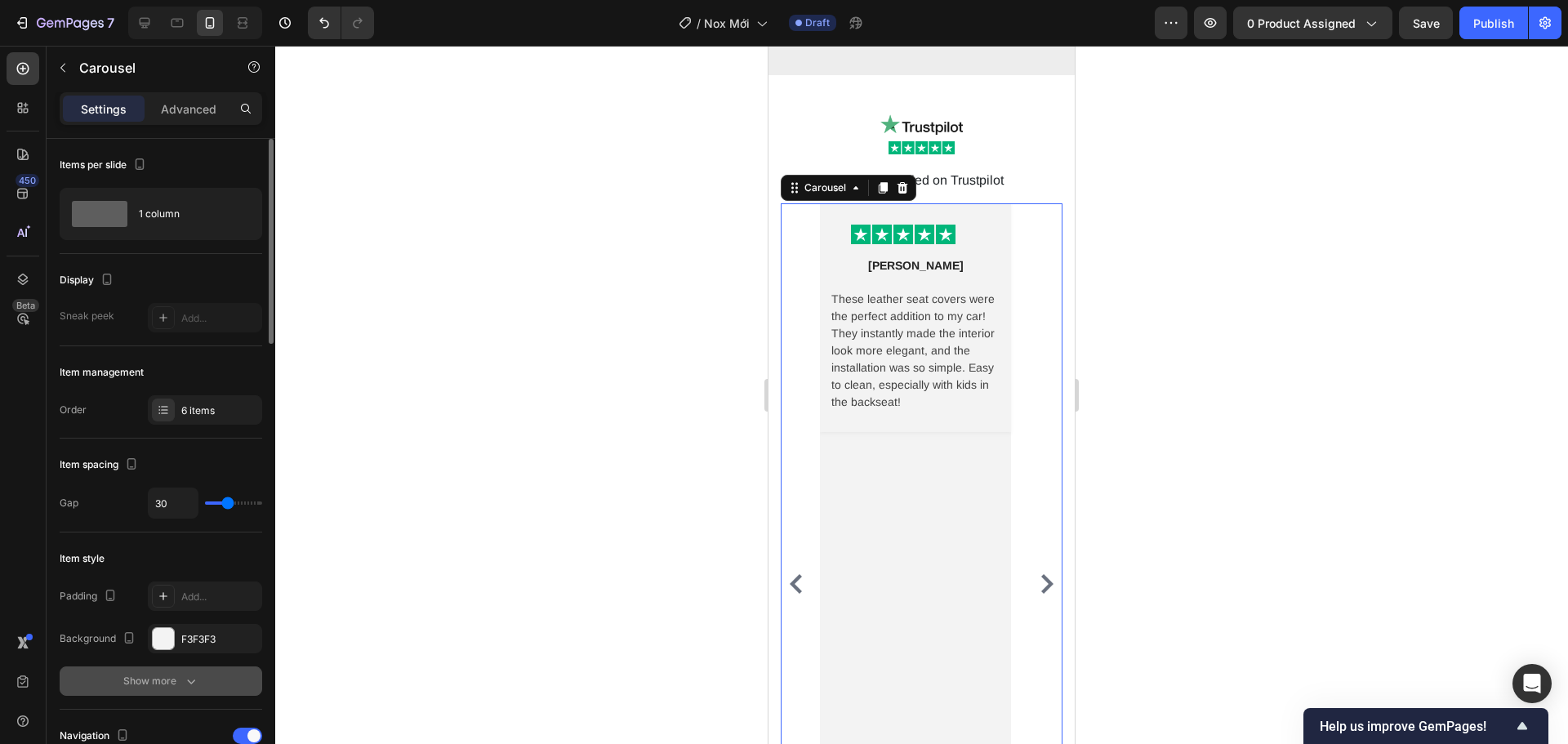
scroll to position [245, 0]
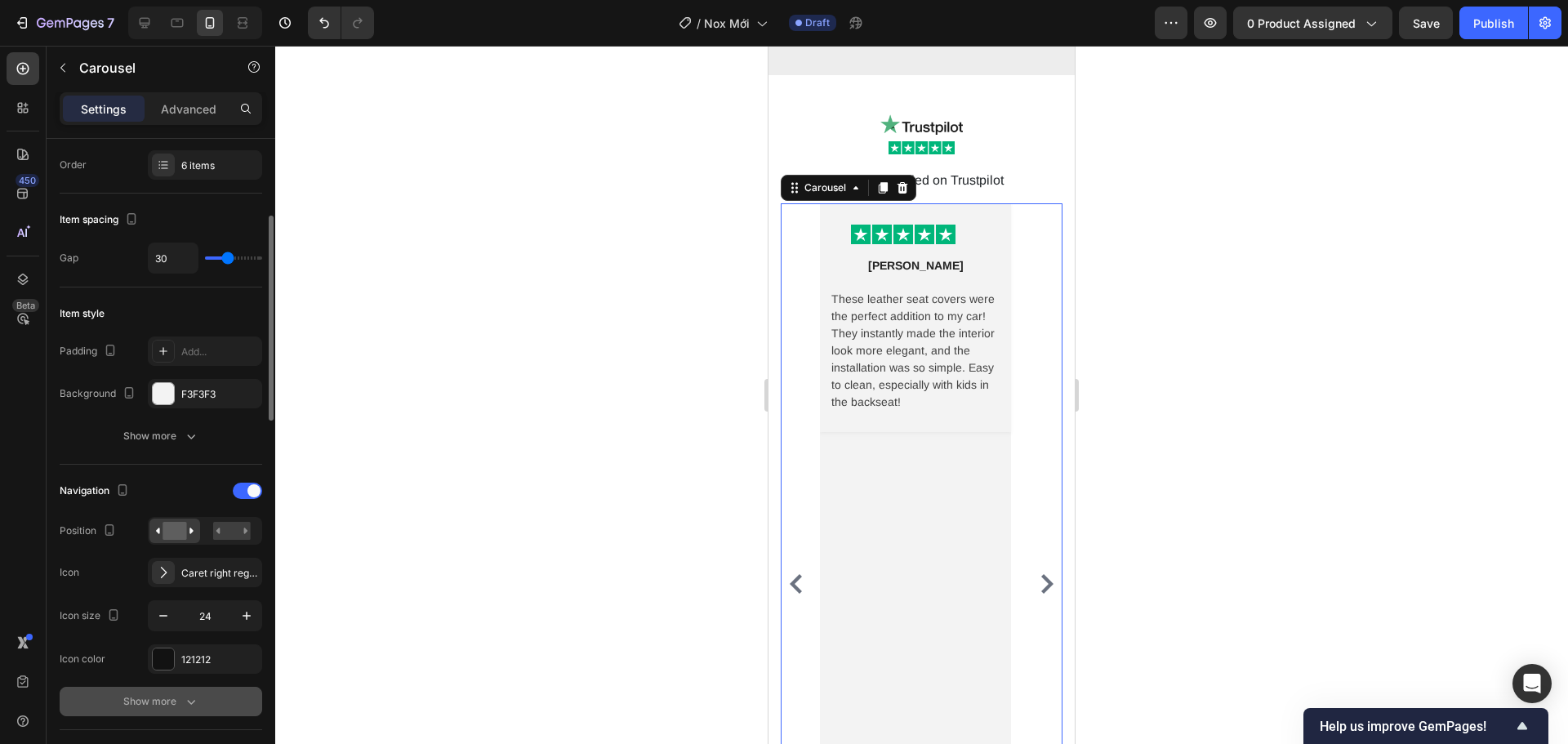
click at [194, 693] on icon "button" at bounding box center [190, 701] width 16 height 16
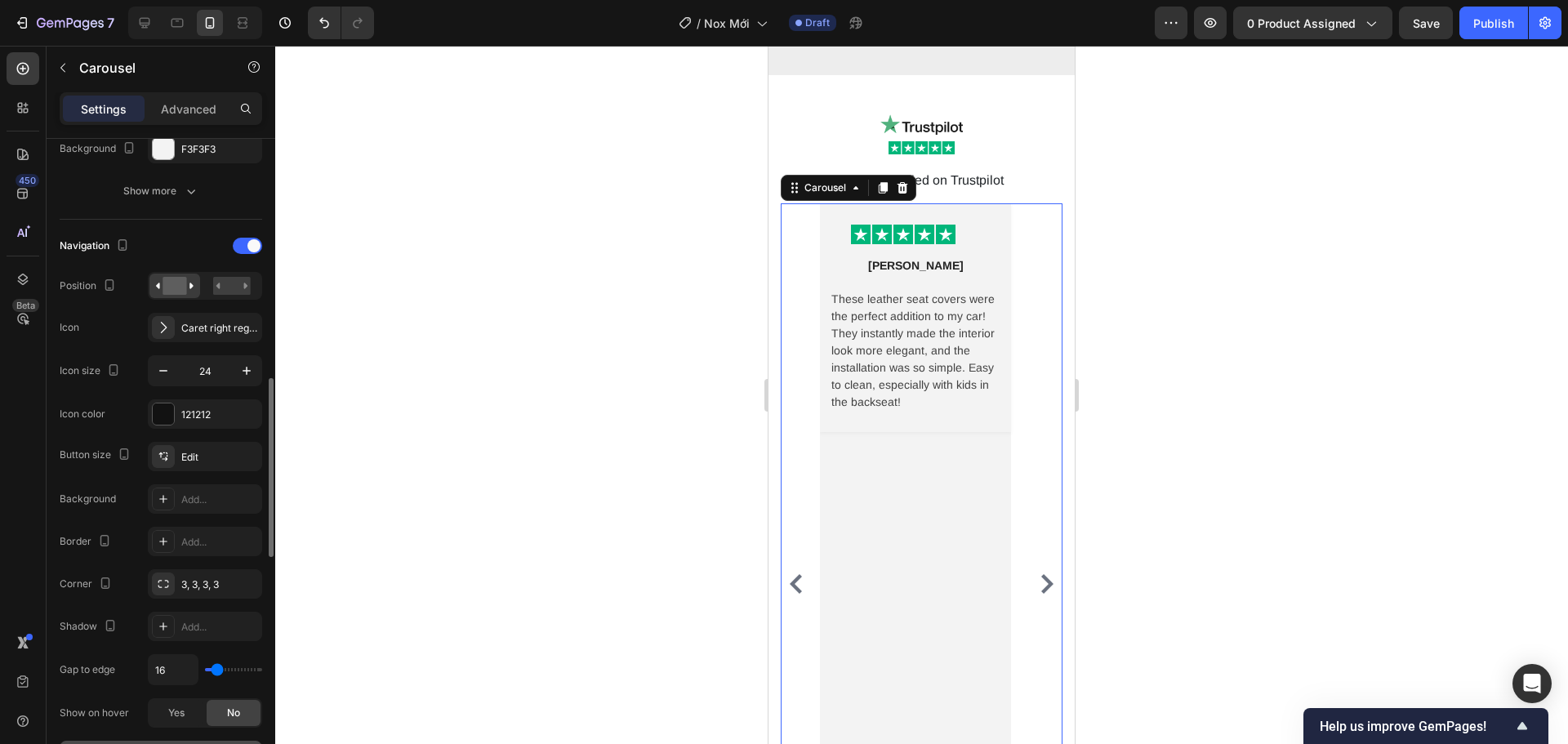
scroll to position [571, 0]
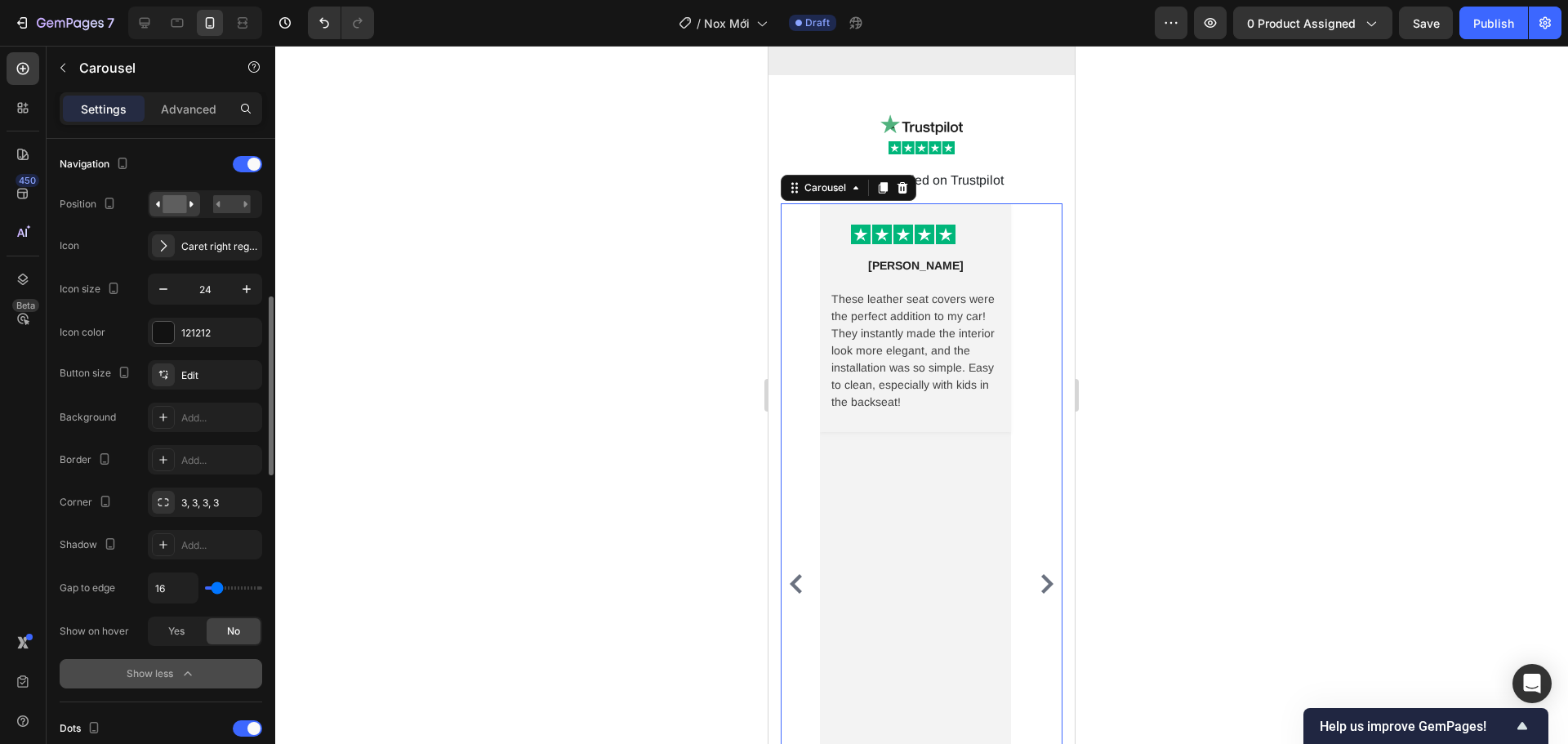
type input "13"
type input "2"
type input "0"
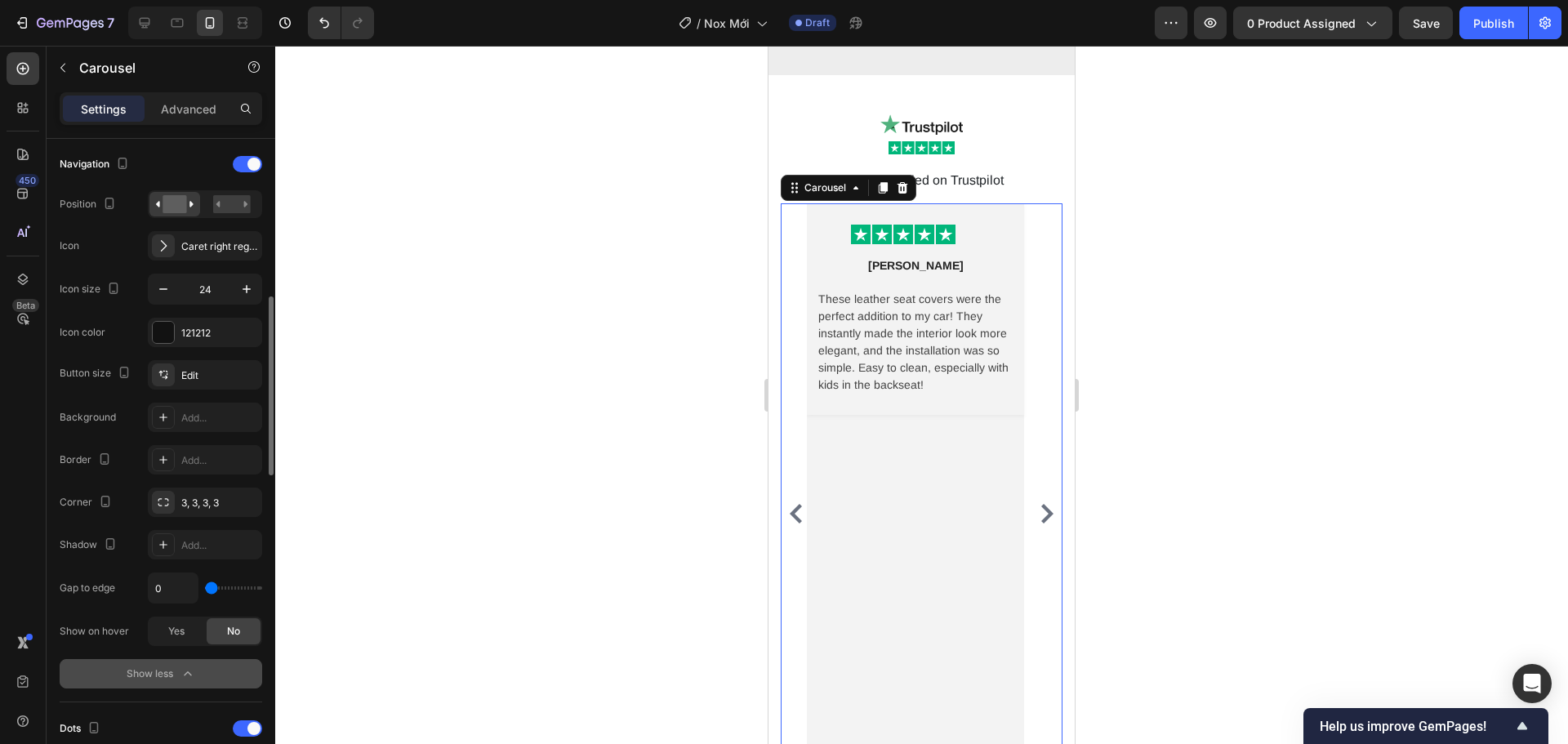
drag, startPoint x: 220, startPoint y: 590, endPoint x: 207, endPoint y: 590, distance: 13.0
type input "0"
click at [207, 589] on input "range" at bounding box center [233, 587] width 57 height 3
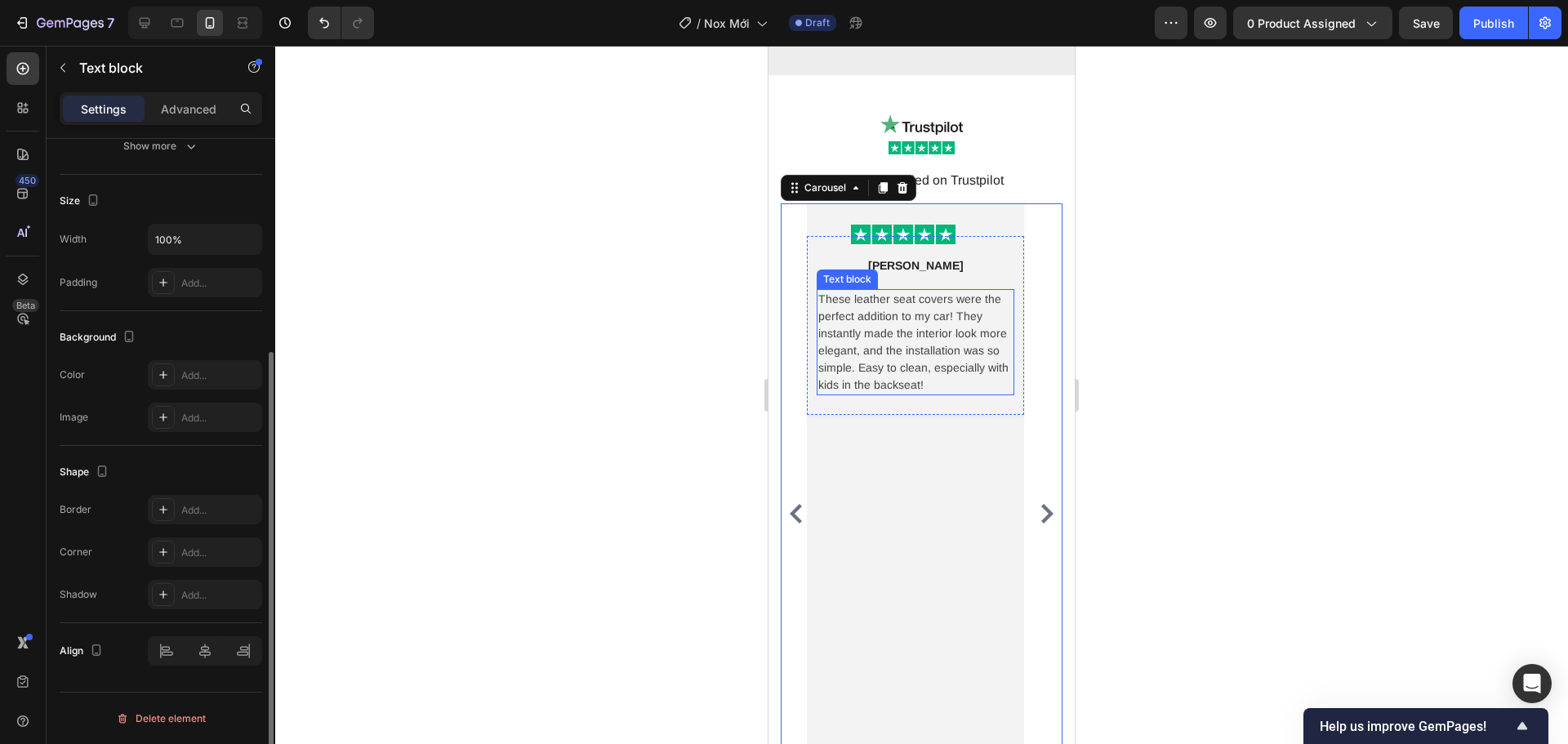
click at [940, 327] on p "These leather seat covers were the perfect addition to my car! They instantly m…" at bounding box center [915, 342] width 194 height 103
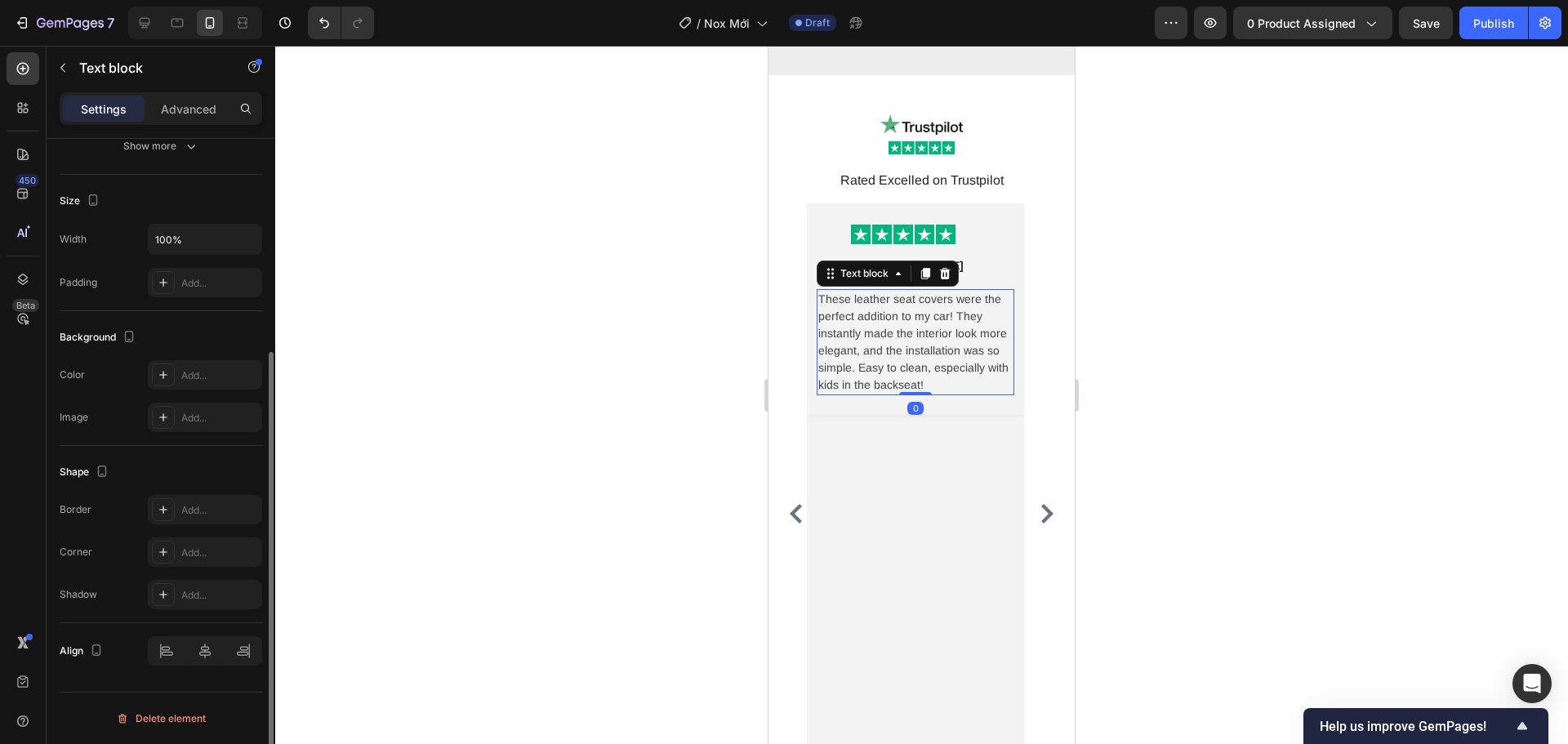
scroll to position [0, 0]
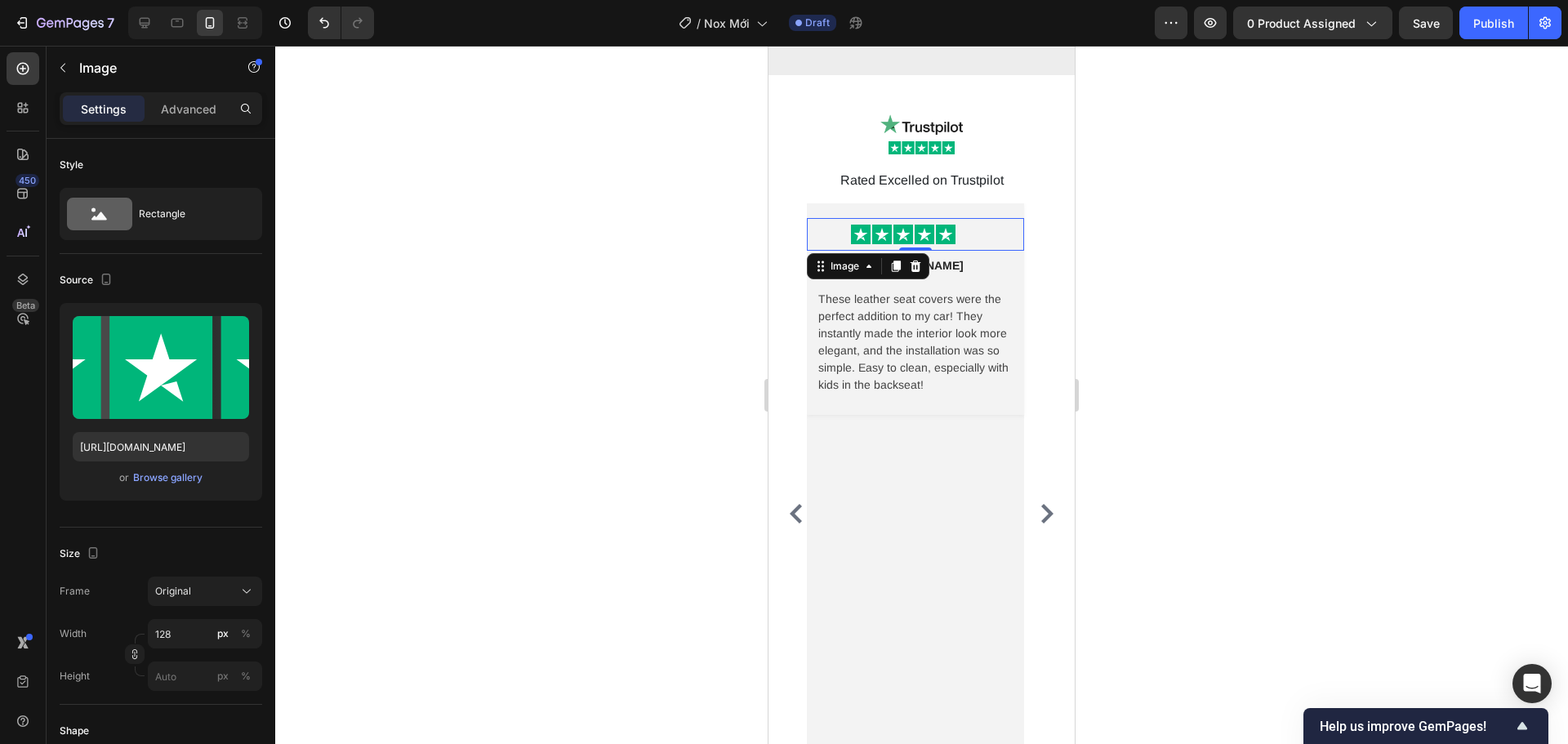
click at [968, 224] on div at bounding box center [904, 234] width 190 height 20
click at [1370, 316] on div at bounding box center [921, 395] width 1293 height 698
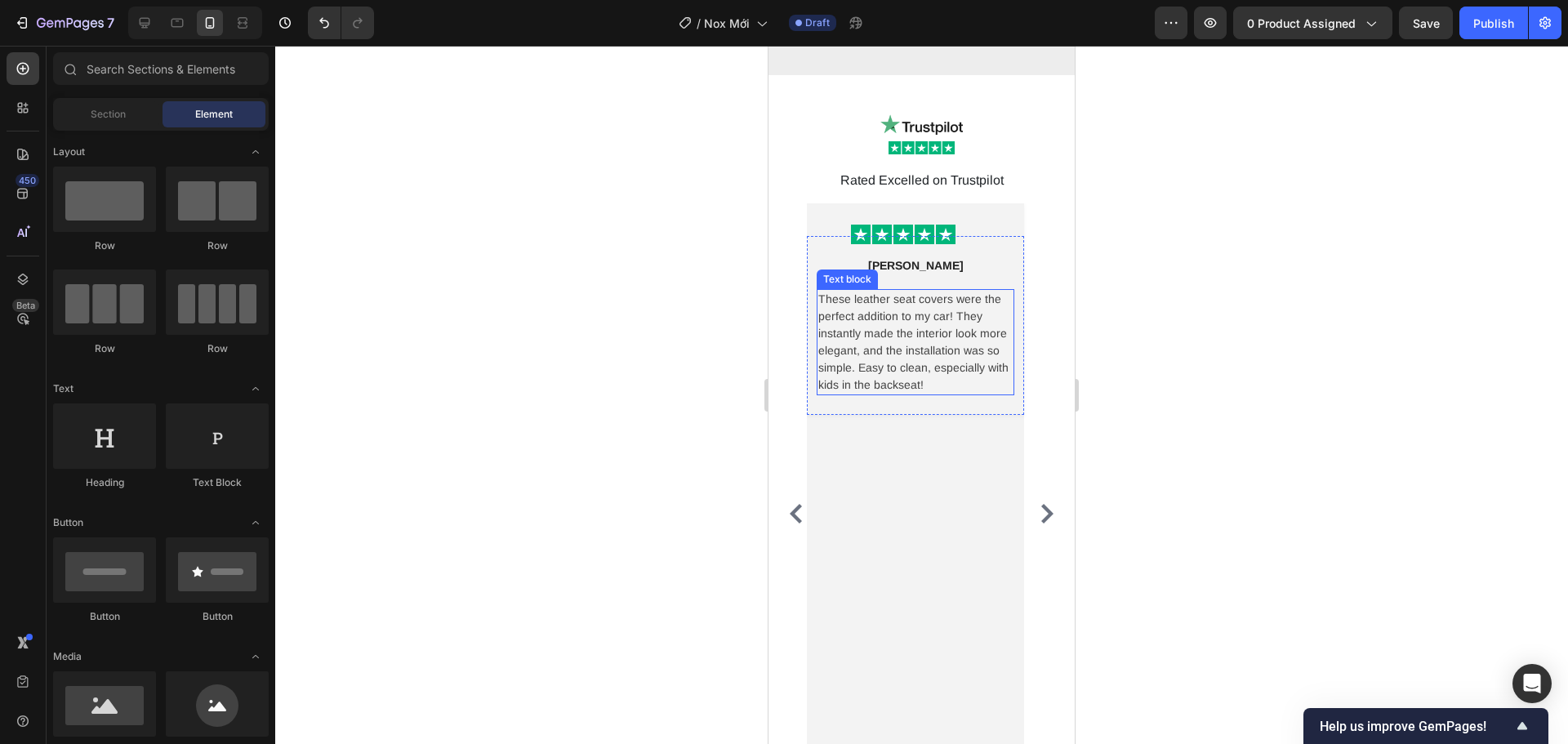
click at [904, 330] on p "These leather seat covers were the perfect addition to my car! They instantly m…" at bounding box center [915, 342] width 194 height 103
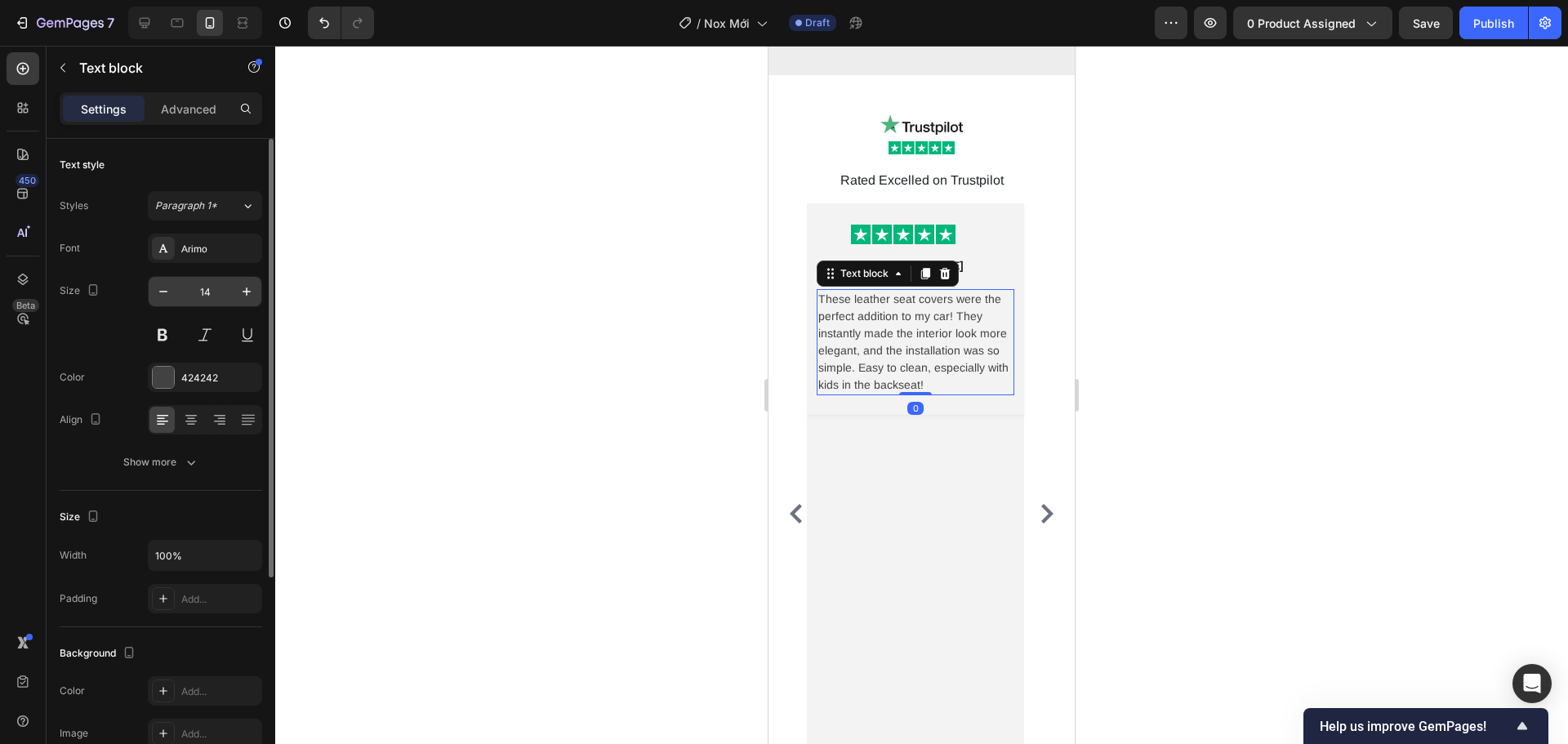
click at [187, 299] on input "14" at bounding box center [205, 291] width 53 height 29
type input "15"
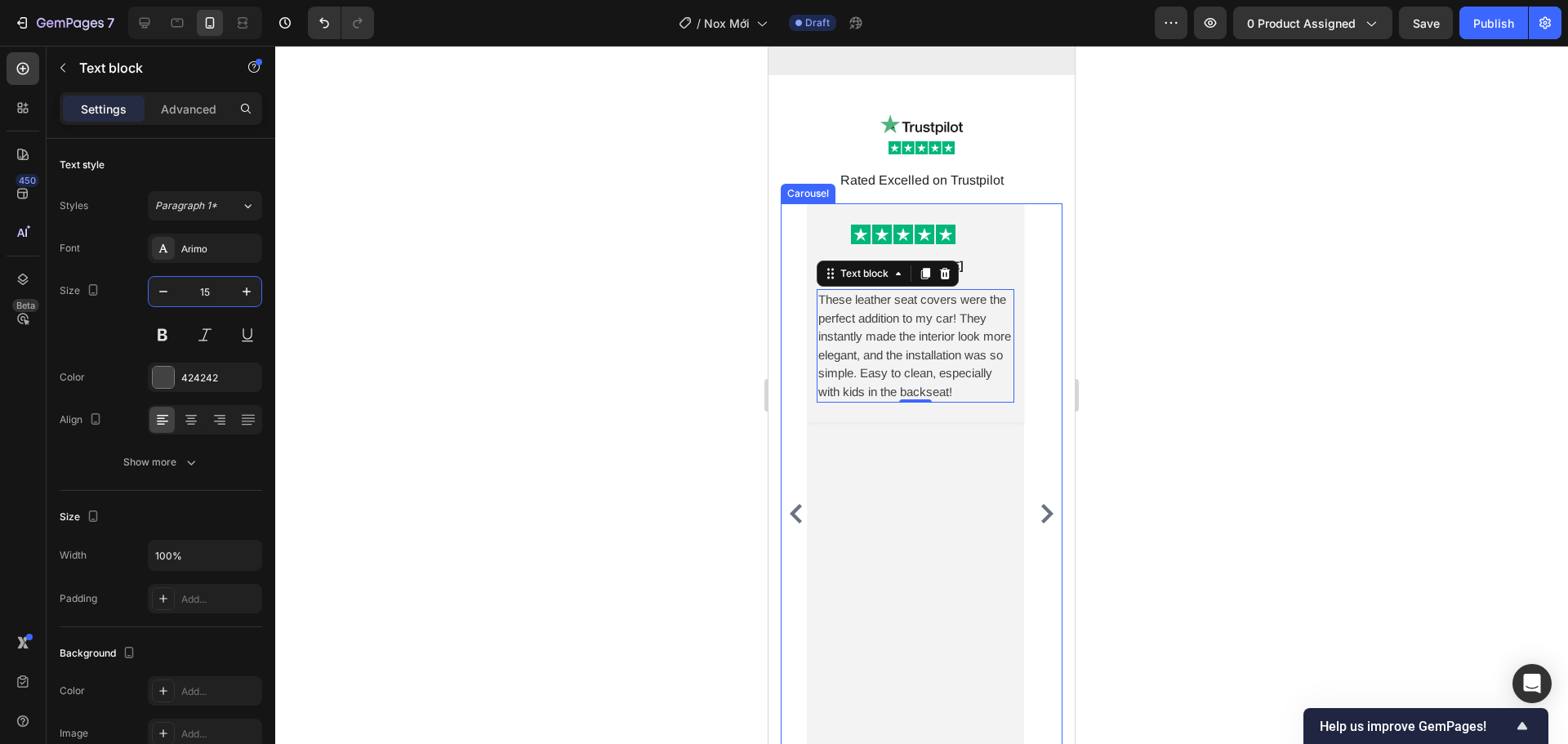
click at [1038, 504] on icon "Carousel Next Arrow" at bounding box center [1047, 513] width 20 height 20
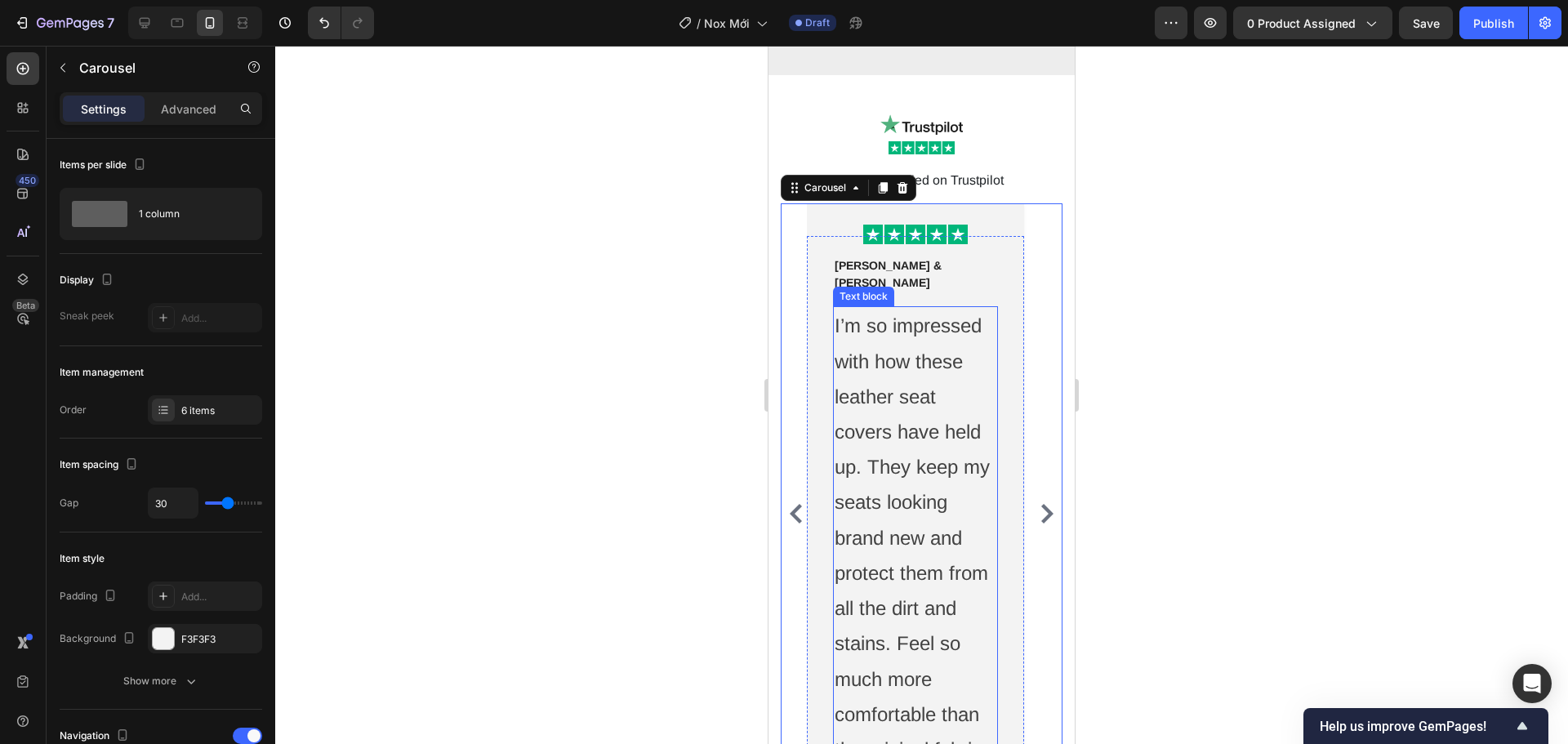
click at [906, 345] on p "I’m so impressed with how these leather seat covers have held up. They keep my …" at bounding box center [916, 554] width 161 height 494
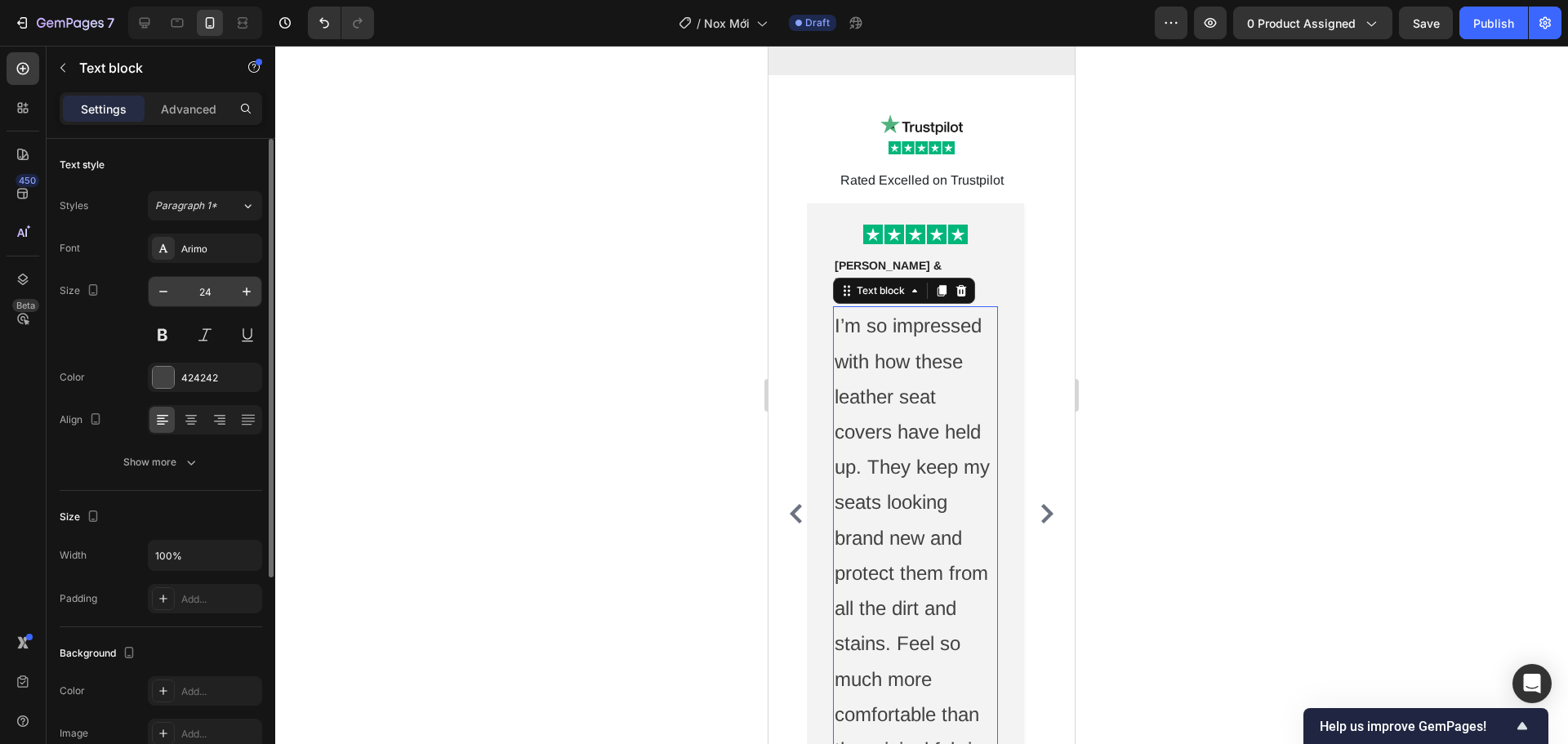
click at [211, 282] on input "24" at bounding box center [205, 291] width 53 height 29
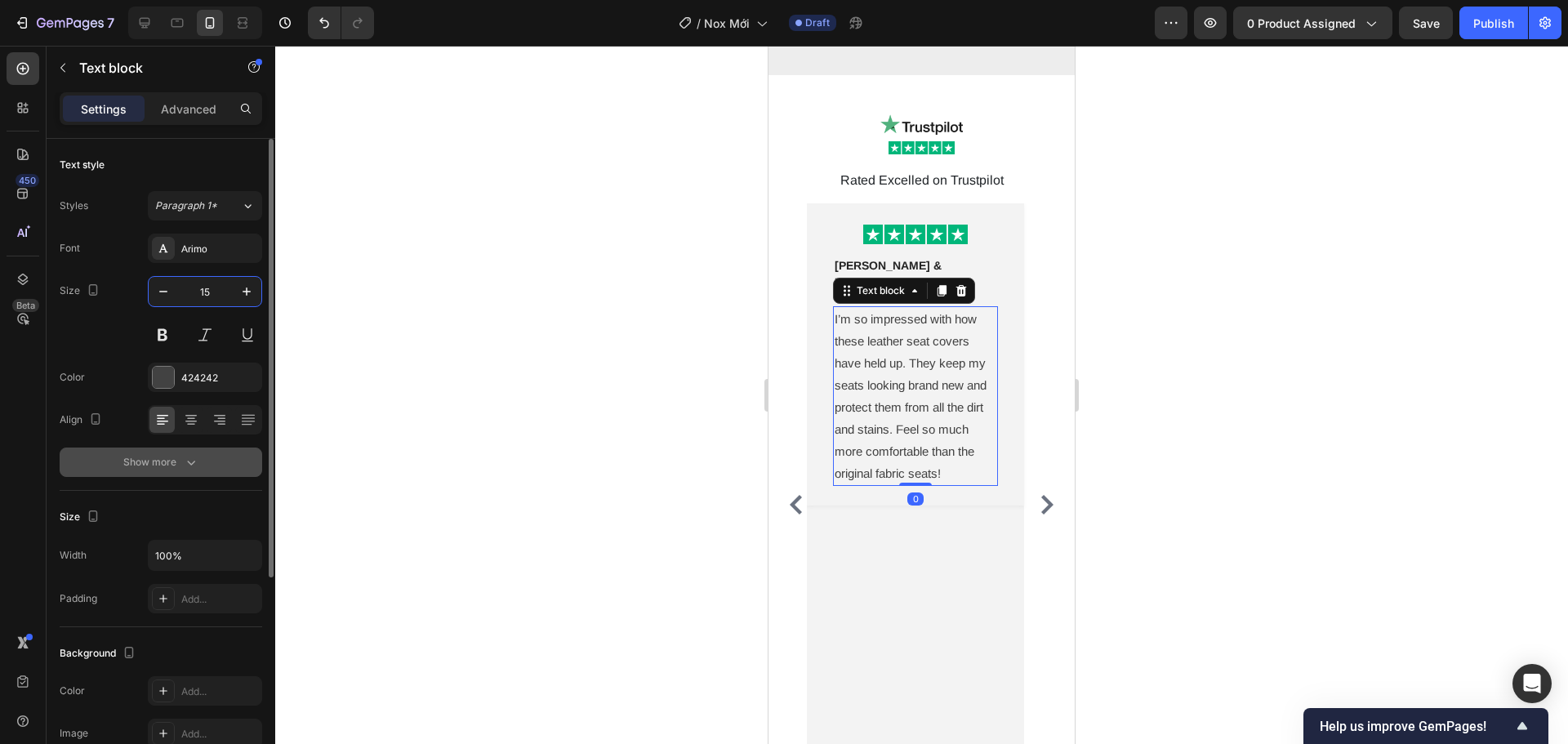
type input "15"
click at [187, 464] on icon "button" at bounding box center [190, 462] width 16 height 16
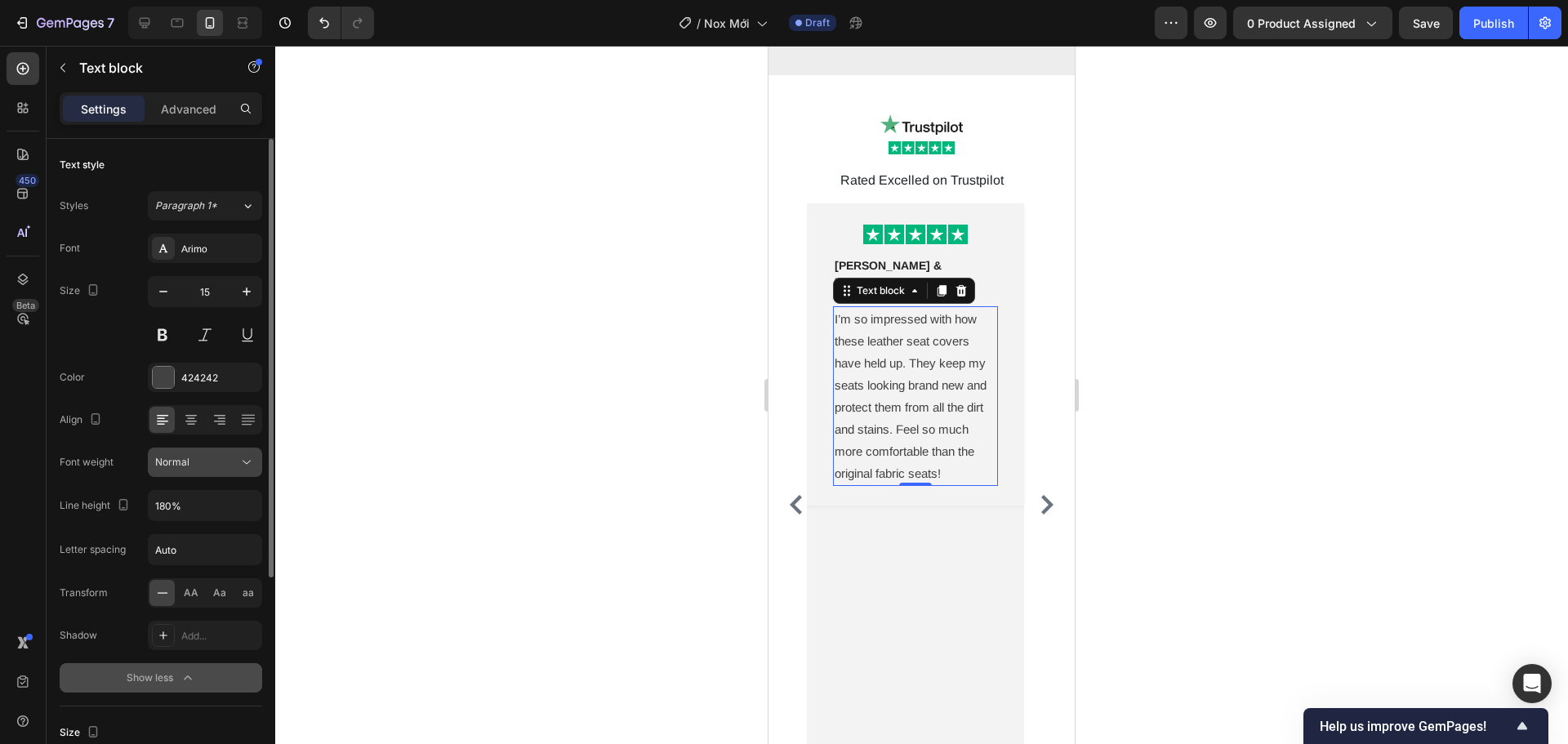
click at [246, 459] on icon at bounding box center [246, 462] width 16 height 16
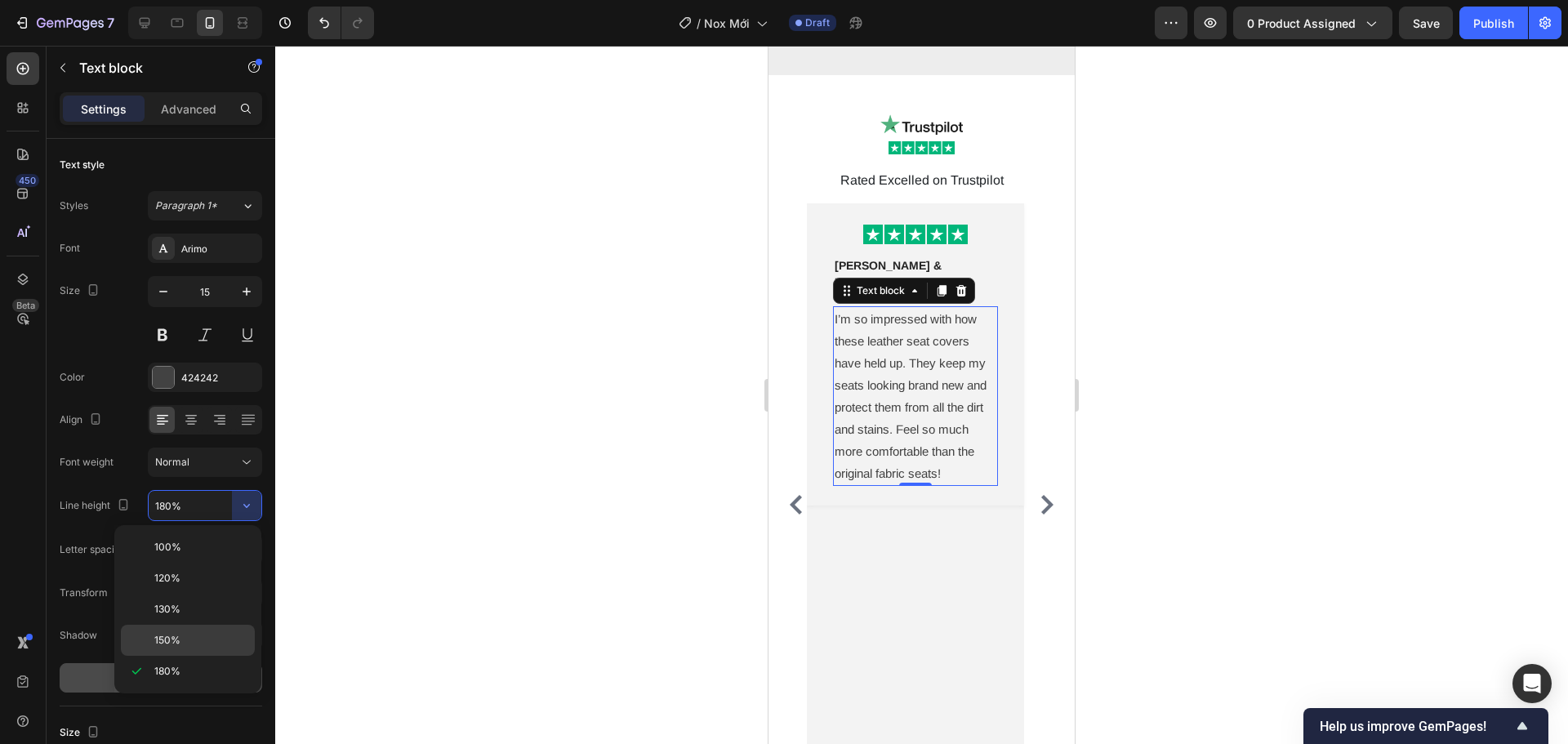
click at [226, 628] on div "150%" at bounding box center [188, 640] width 134 height 31
type input "150%"
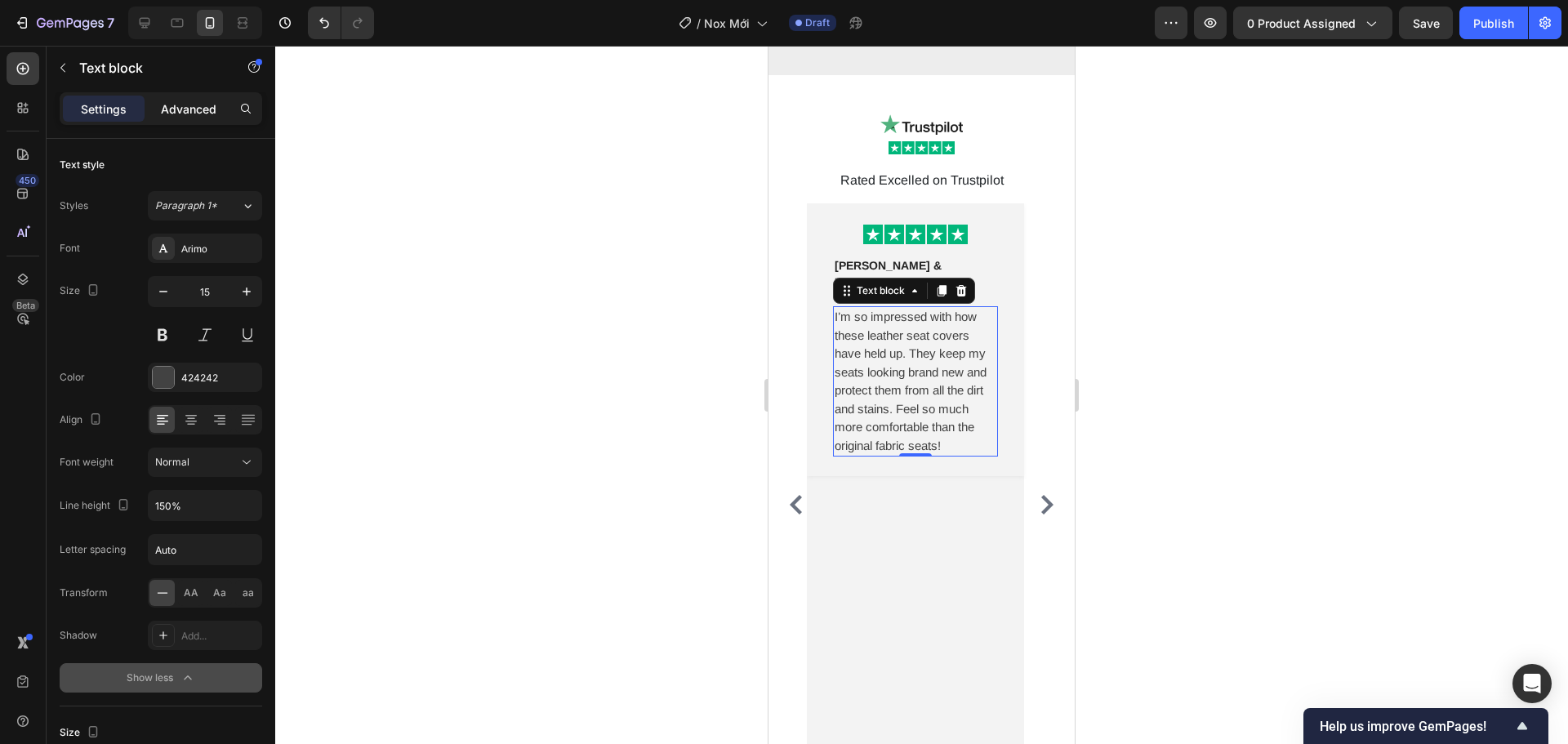
click at [190, 116] on p "Advanced" at bounding box center [188, 109] width 55 height 17
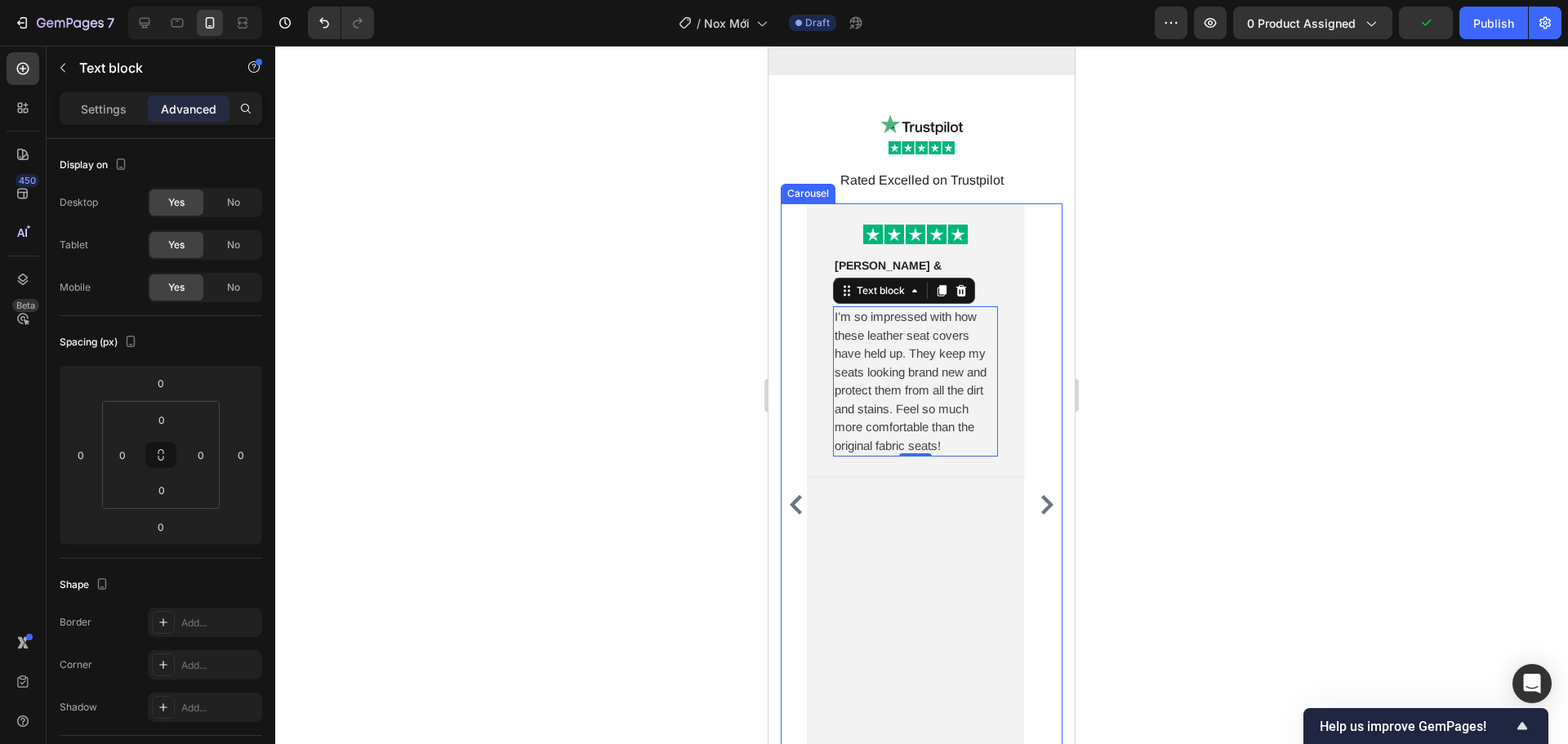
click at [791, 495] on icon "Carousel Back Arrow" at bounding box center [796, 505] width 20 height 20
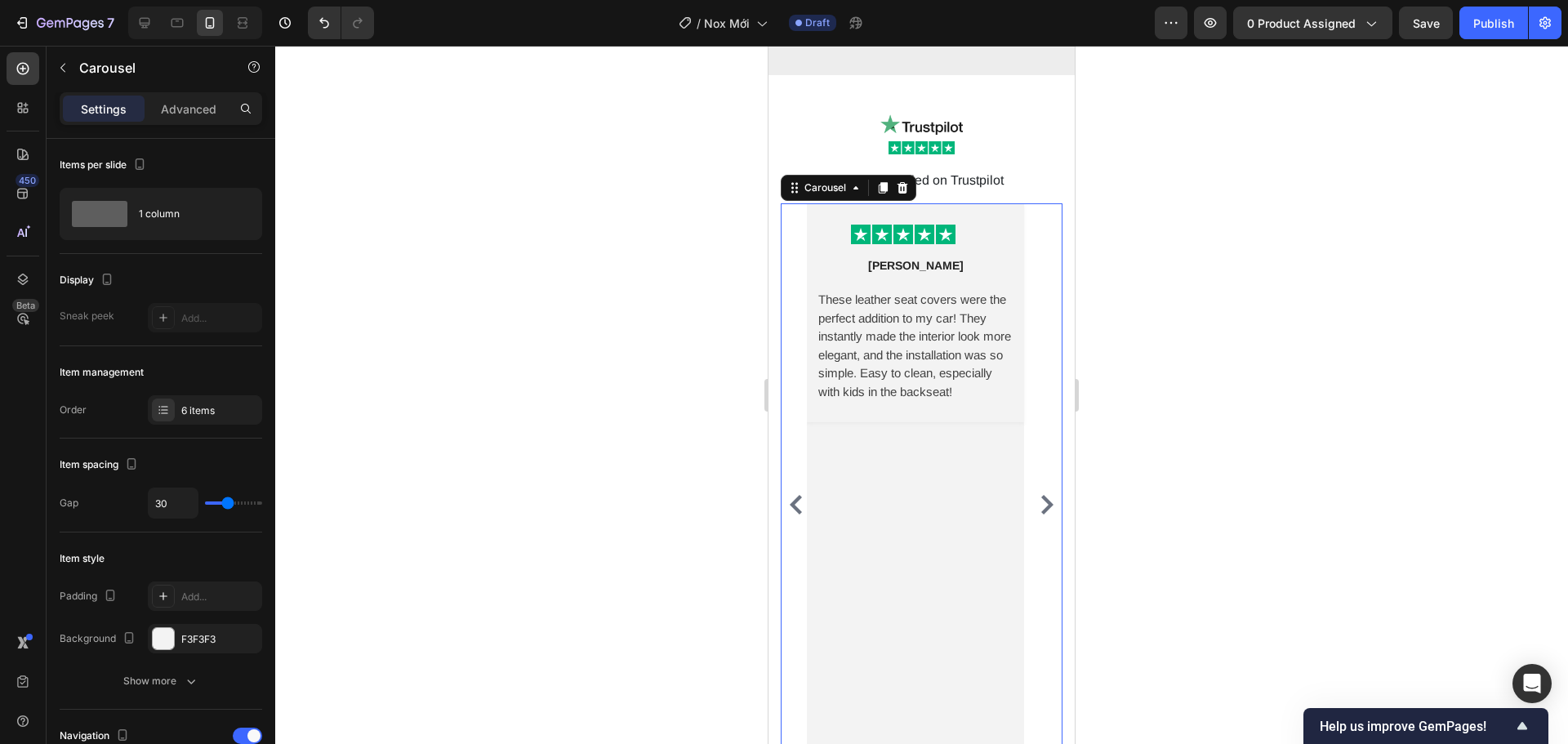
click at [1038, 498] on icon "Carousel Next Arrow" at bounding box center [1047, 505] width 20 height 20
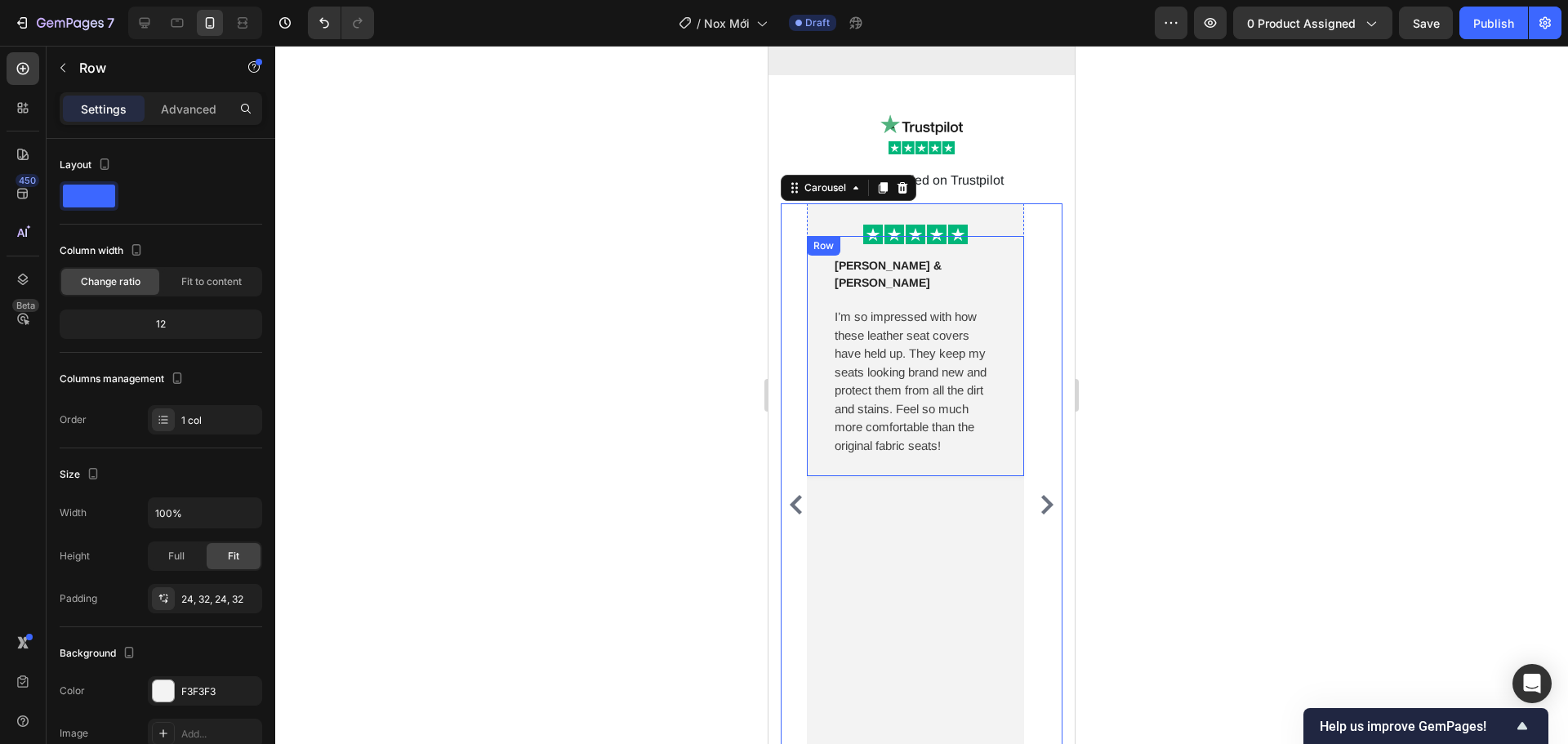
click at [827, 359] on div "[PERSON_NAME] & [PERSON_NAME] Text block Row I’m so impressed with how these le…" at bounding box center [916, 357] width 218 height 240
click at [174, 107] on p "Advanced" at bounding box center [188, 109] width 55 height 17
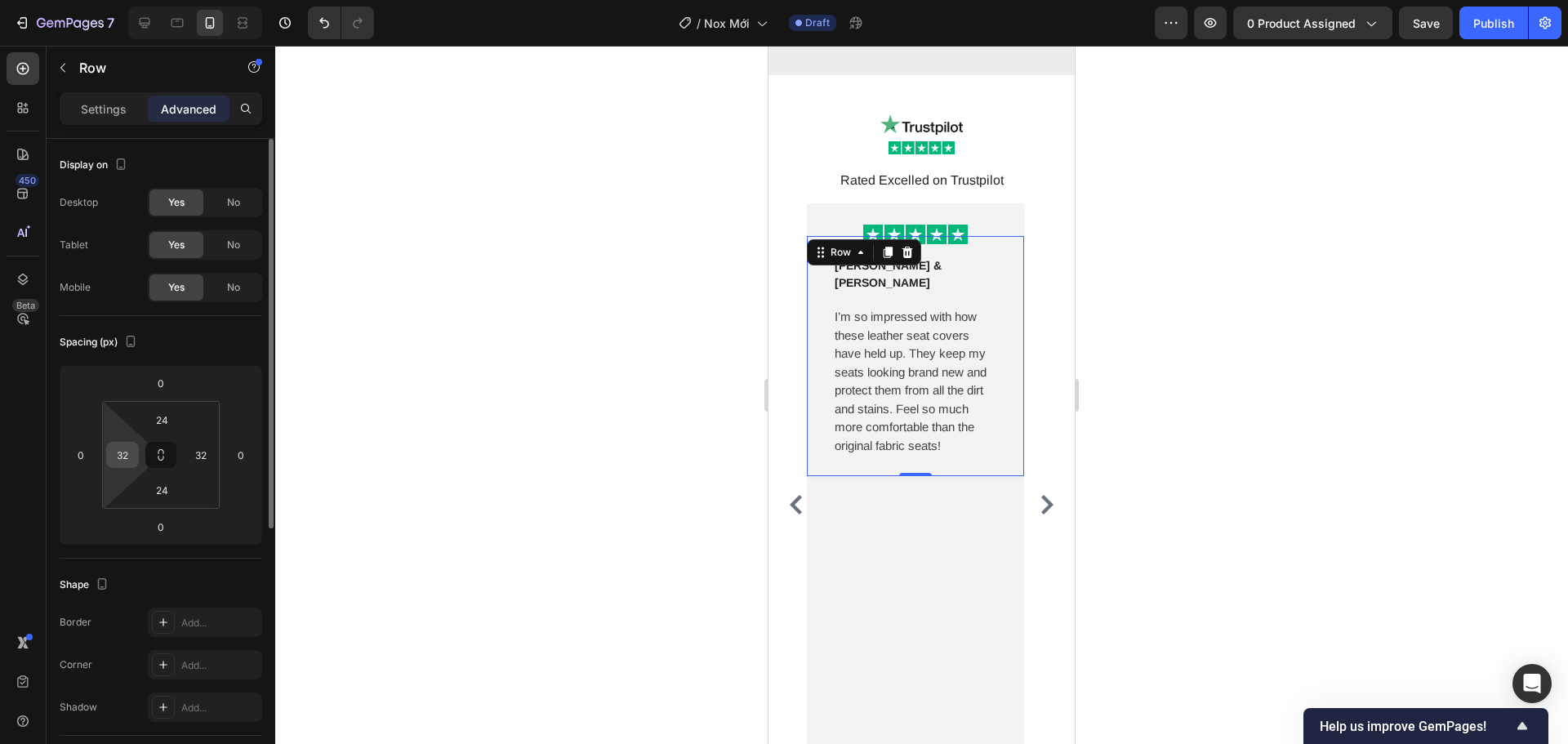
click at [125, 451] on input "32" at bounding box center [123, 455] width 24 height 24
type input "12"
click at [206, 458] on input "32" at bounding box center [201, 455] width 24 height 24
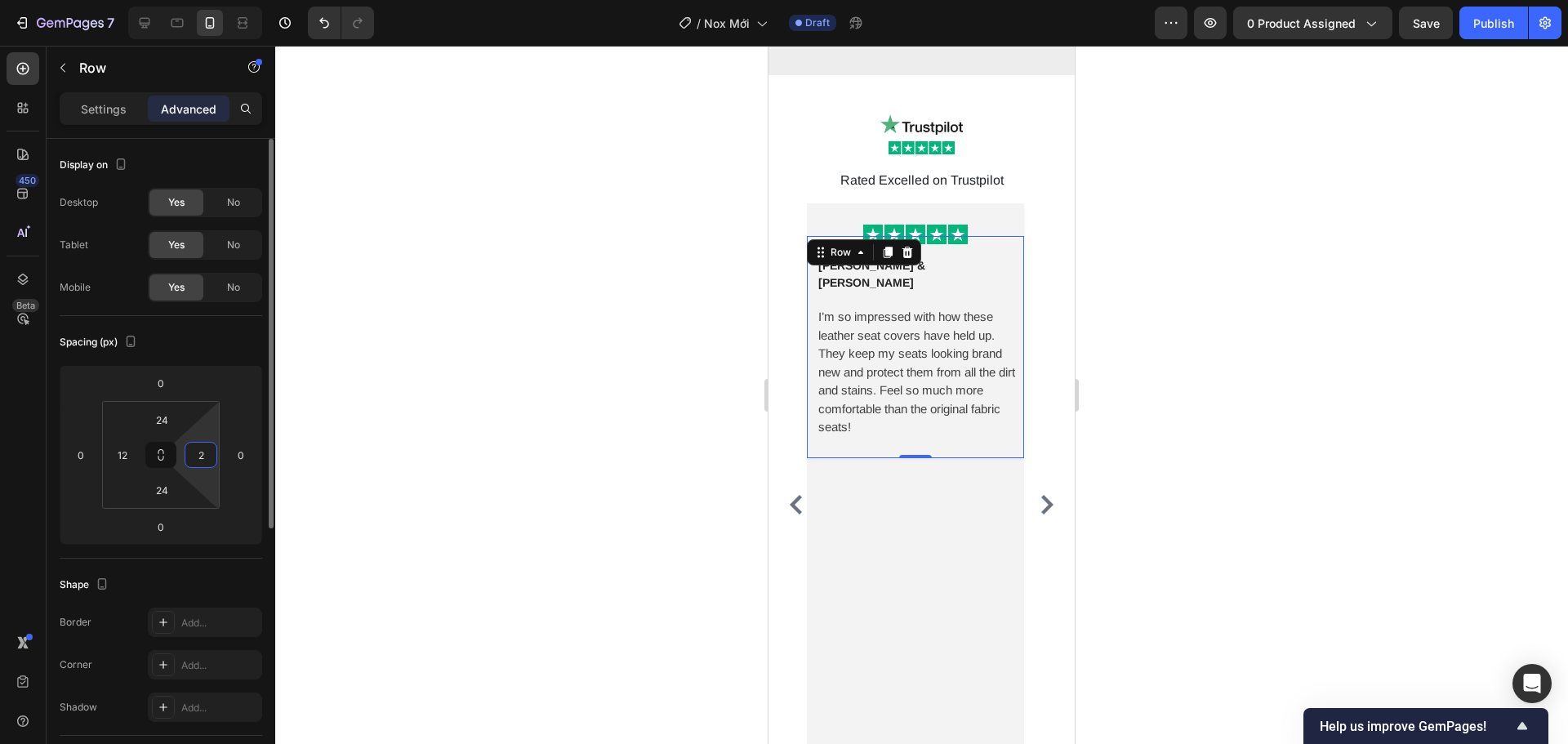
click at [205, 456] on input "2" at bounding box center [201, 455] width 24 height 24
drag, startPoint x: 194, startPoint y: 458, endPoint x: 209, endPoint y: 460, distance: 15.1
click at [209, 460] on input "2" at bounding box center [201, 455] width 24 height 24
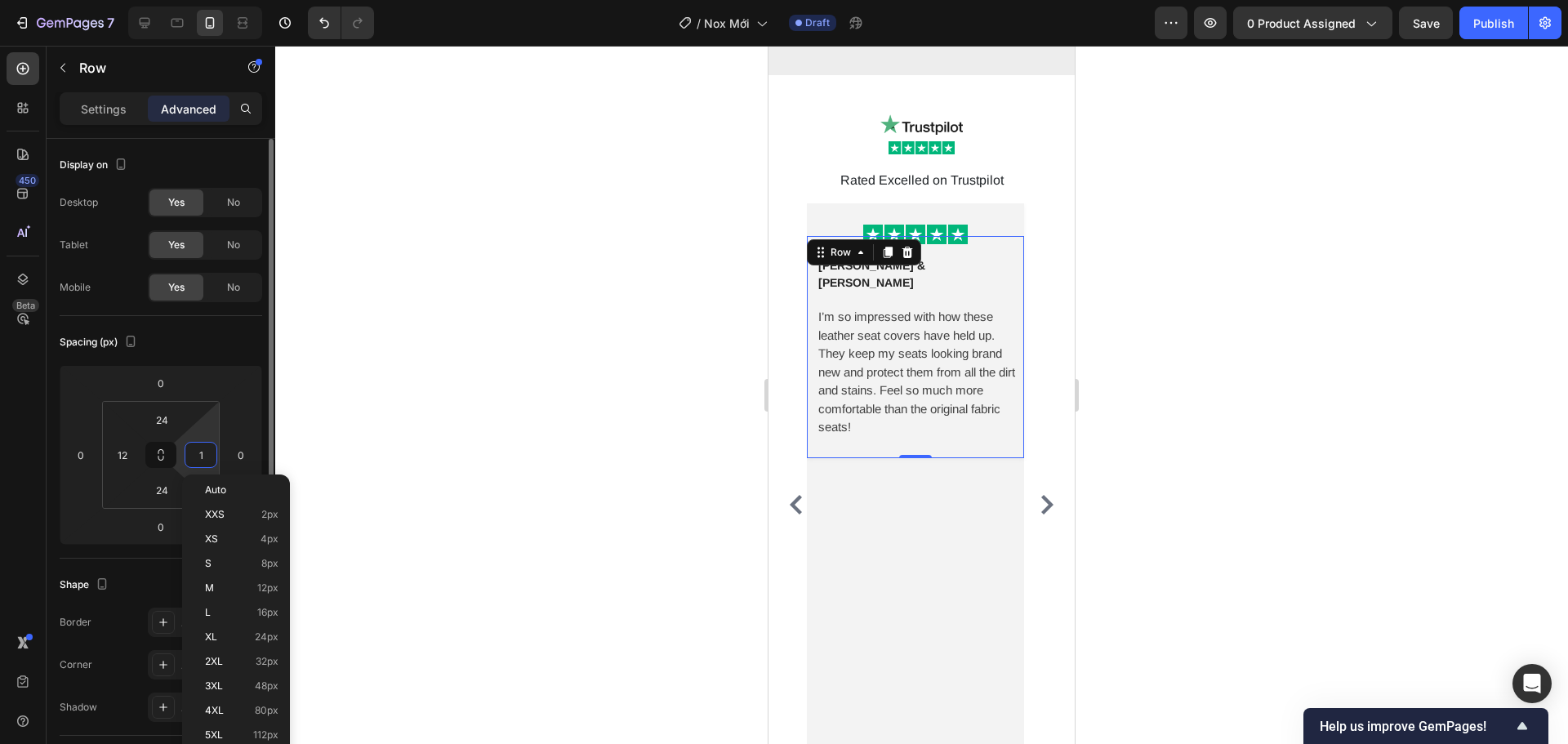
type input "12"
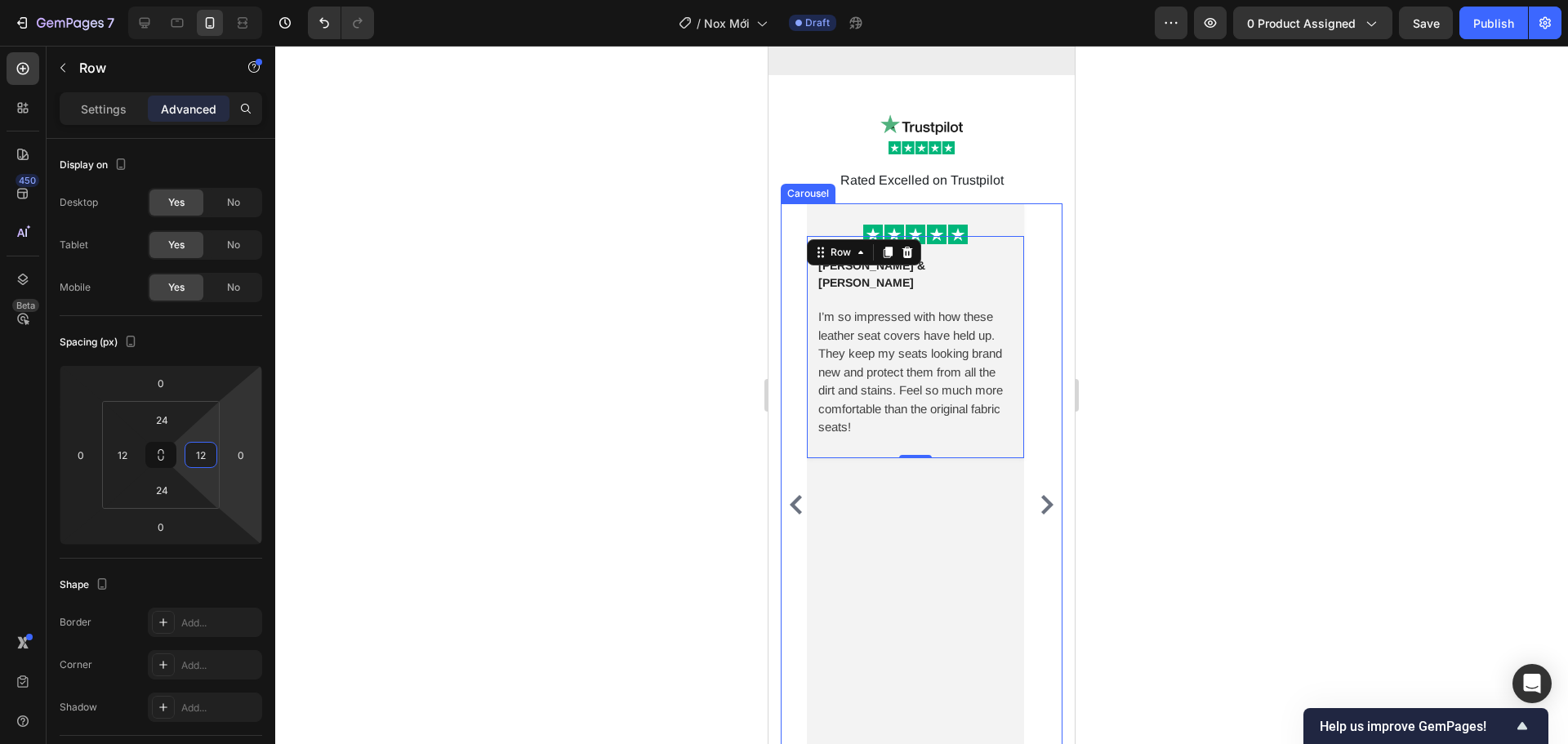
click at [1042, 495] on icon "Carousel Next Arrow" at bounding box center [1047, 505] width 12 height 20
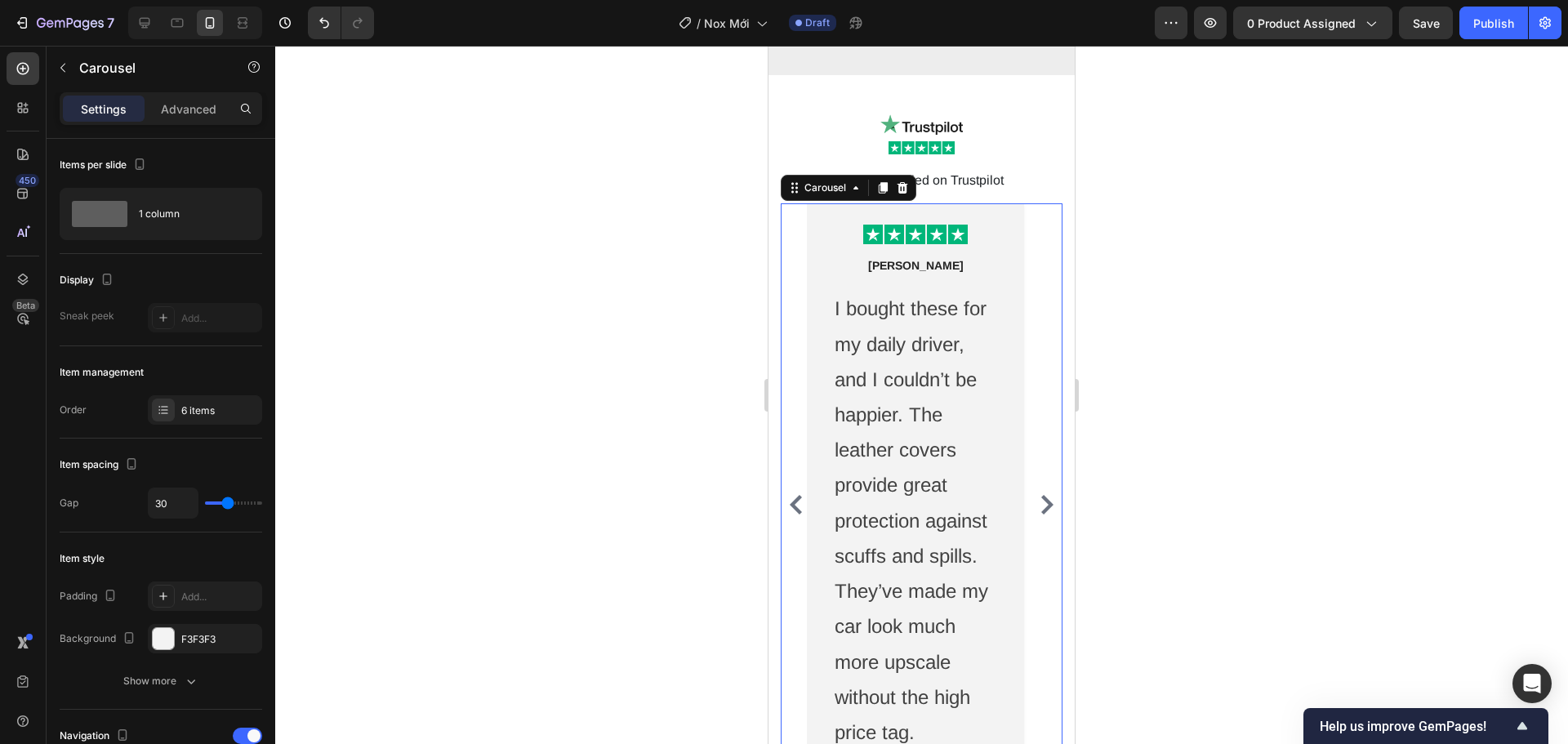
click at [938, 419] on p "I bought these for my daily driver, and I couldn’t be happier. The leather cove…" at bounding box center [916, 520] width 161 height 459
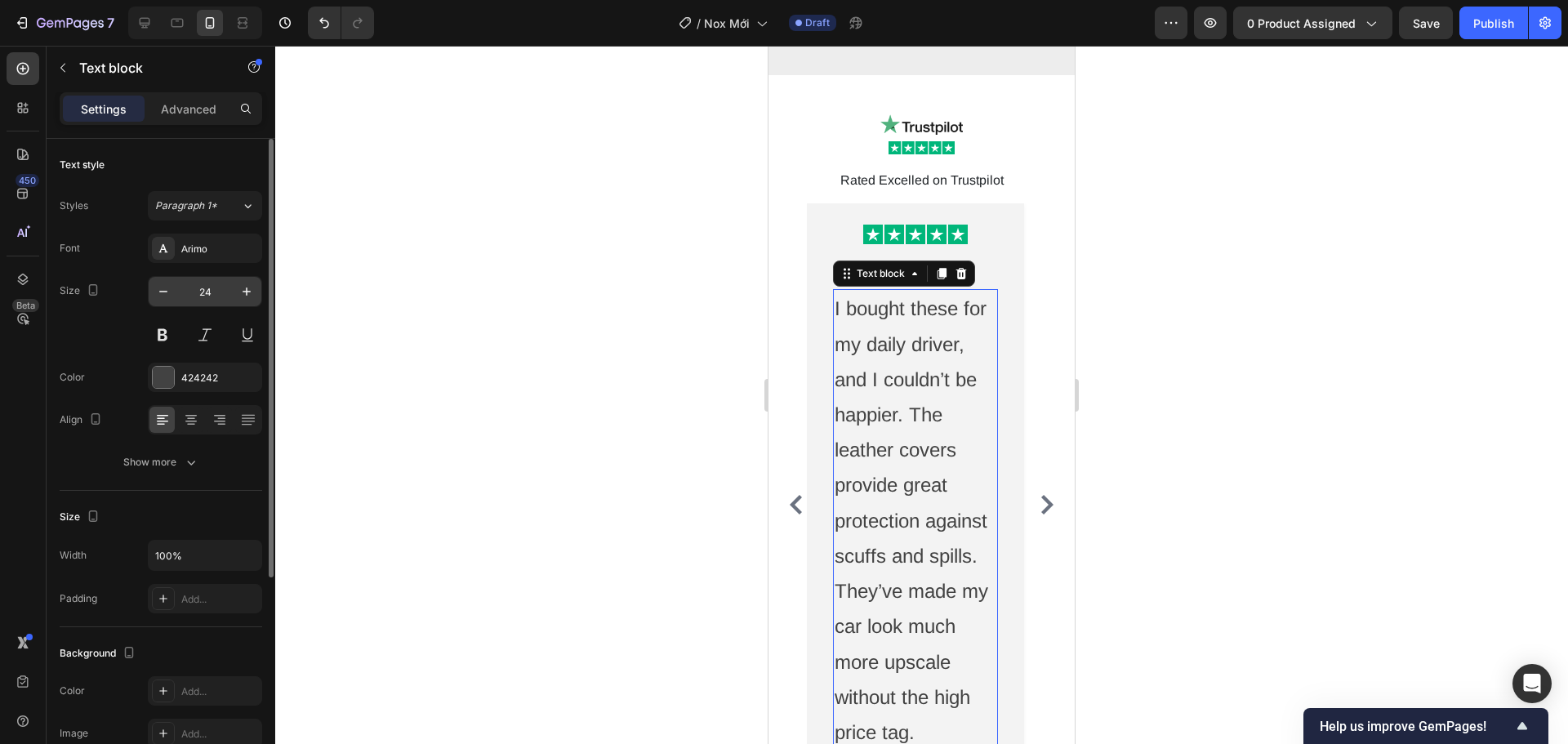
click at [205, 300] on input "24" at bounding box center [205, 291] width 53 height 29
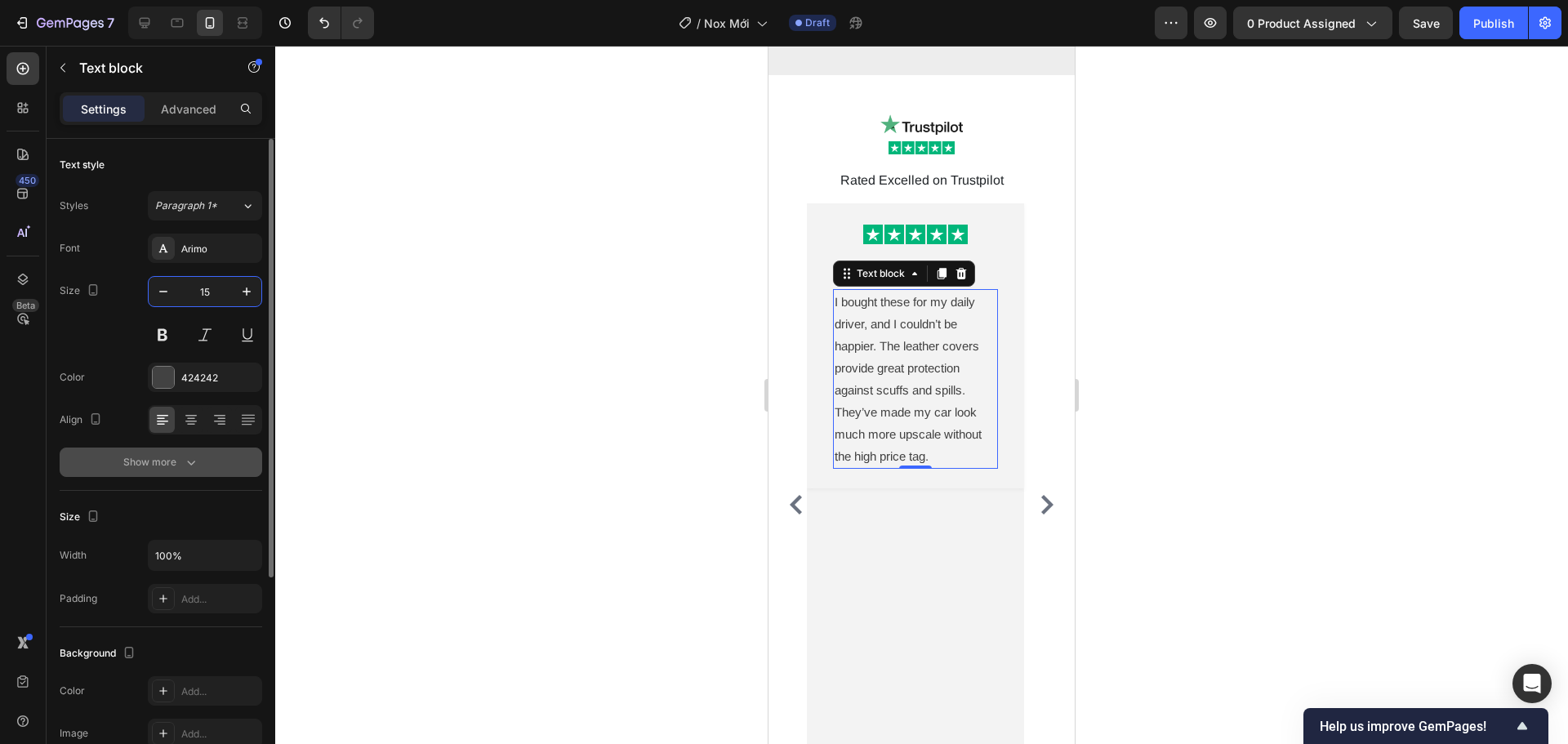
type input "15"
click at [179, 463] on div "Show more" at bounding box center [160, 462] width 76 height 16
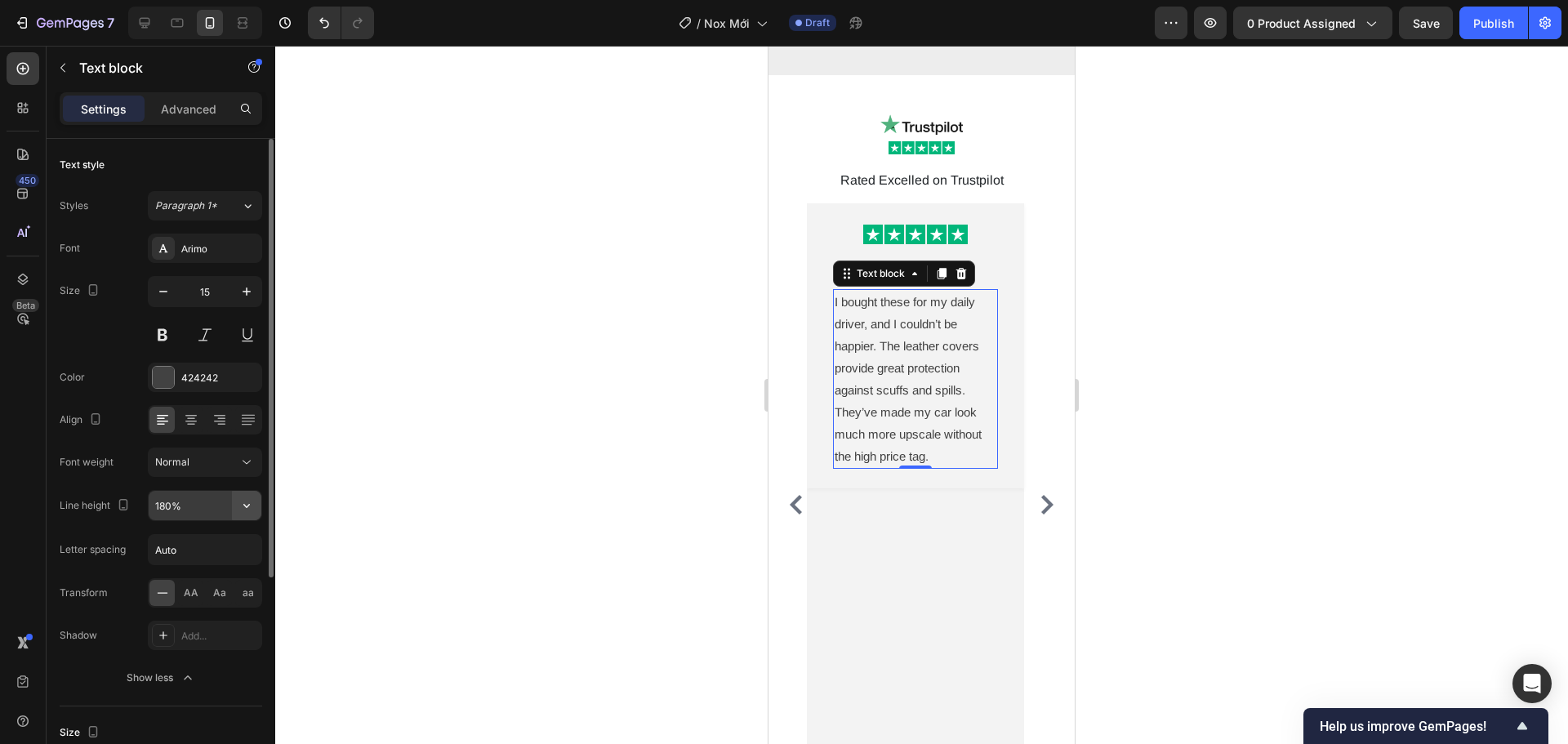
click at [249, 508] on icon "button" at bounding box center [246, 505] width 16 height 16
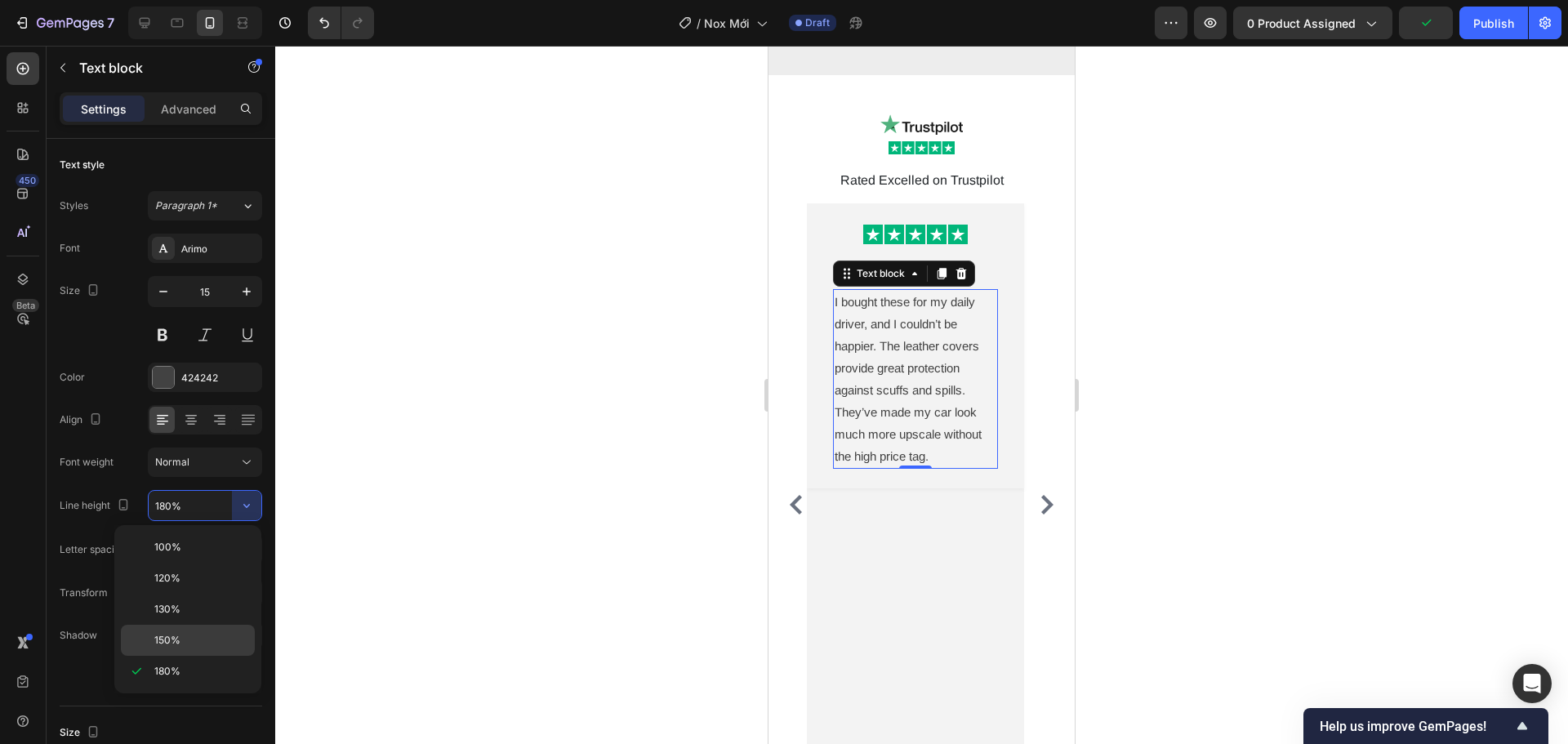
click at [190, 638] on p "150%" at bounding box center [201, 641] width 93 height 15
type input "150%"
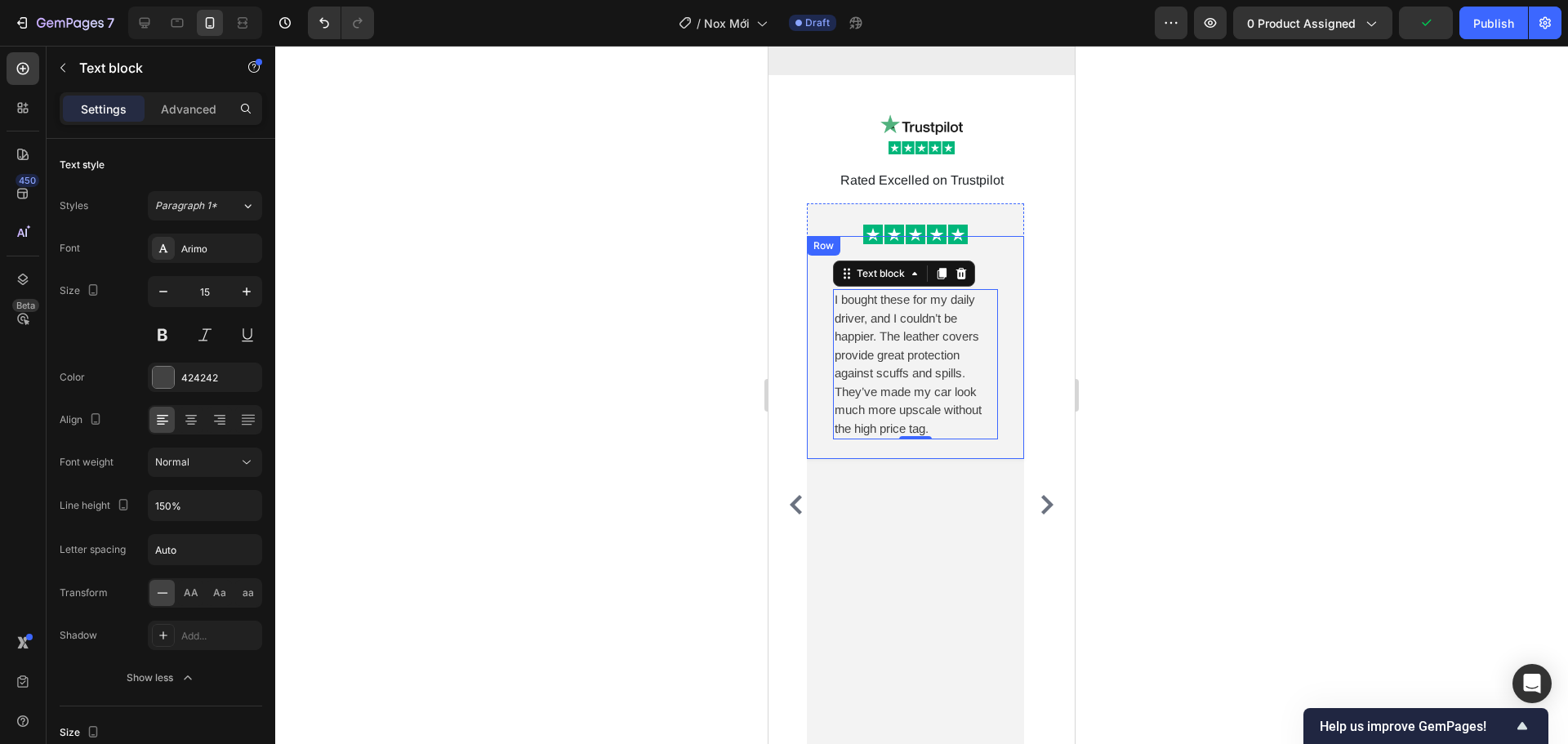
click at [1008, 418] on div "[PERSON_NAME] L Text block Row I bought these for my daily driver, and I couldn…" at bounding box center [916, 348] width 218 height 223
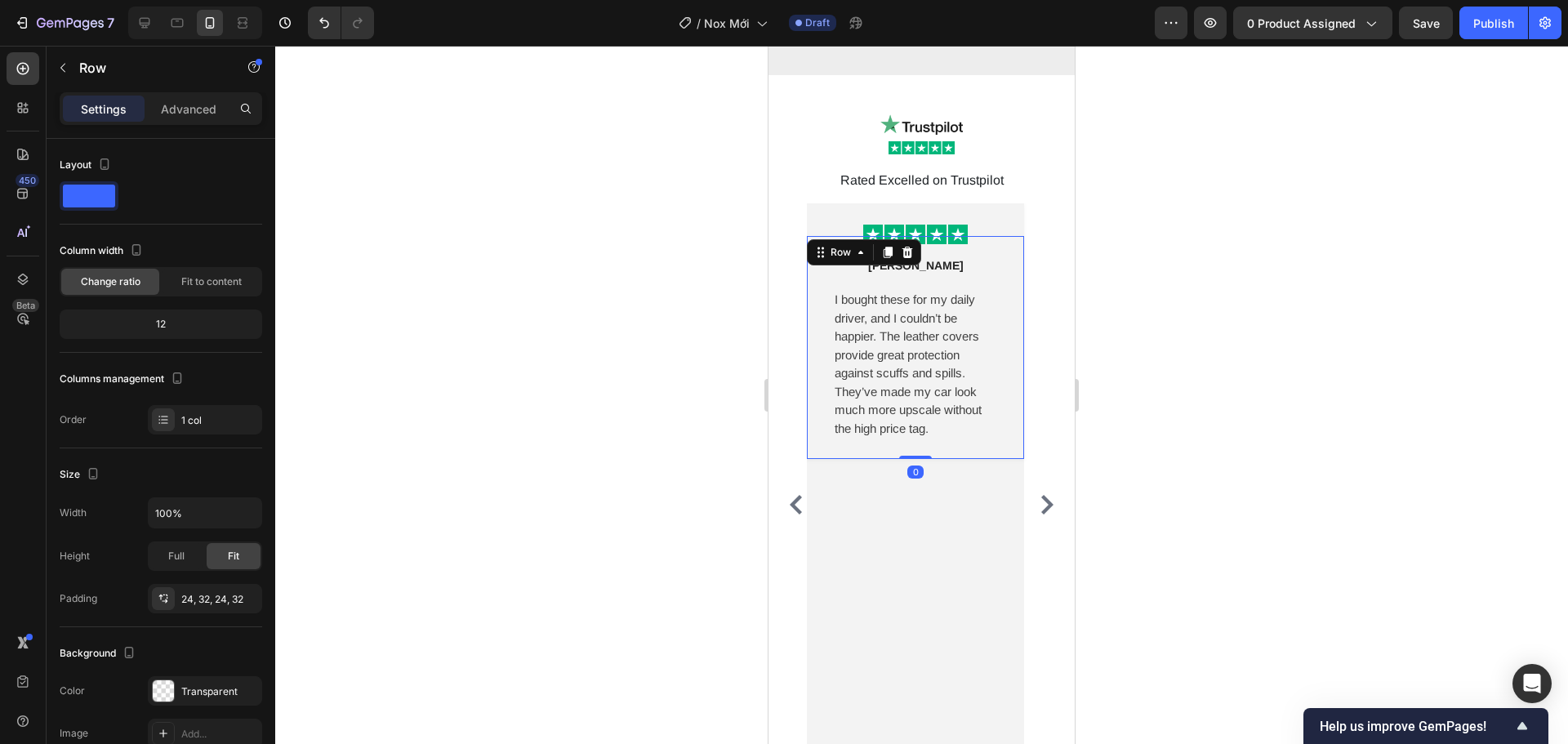
click at [198, 123] on div "Settings Advanced" at bounding box center [161, 108] width 203 height 33
click at [198, 116] on p "Advanced" at bounding box center [188, 109] width 55 height 17
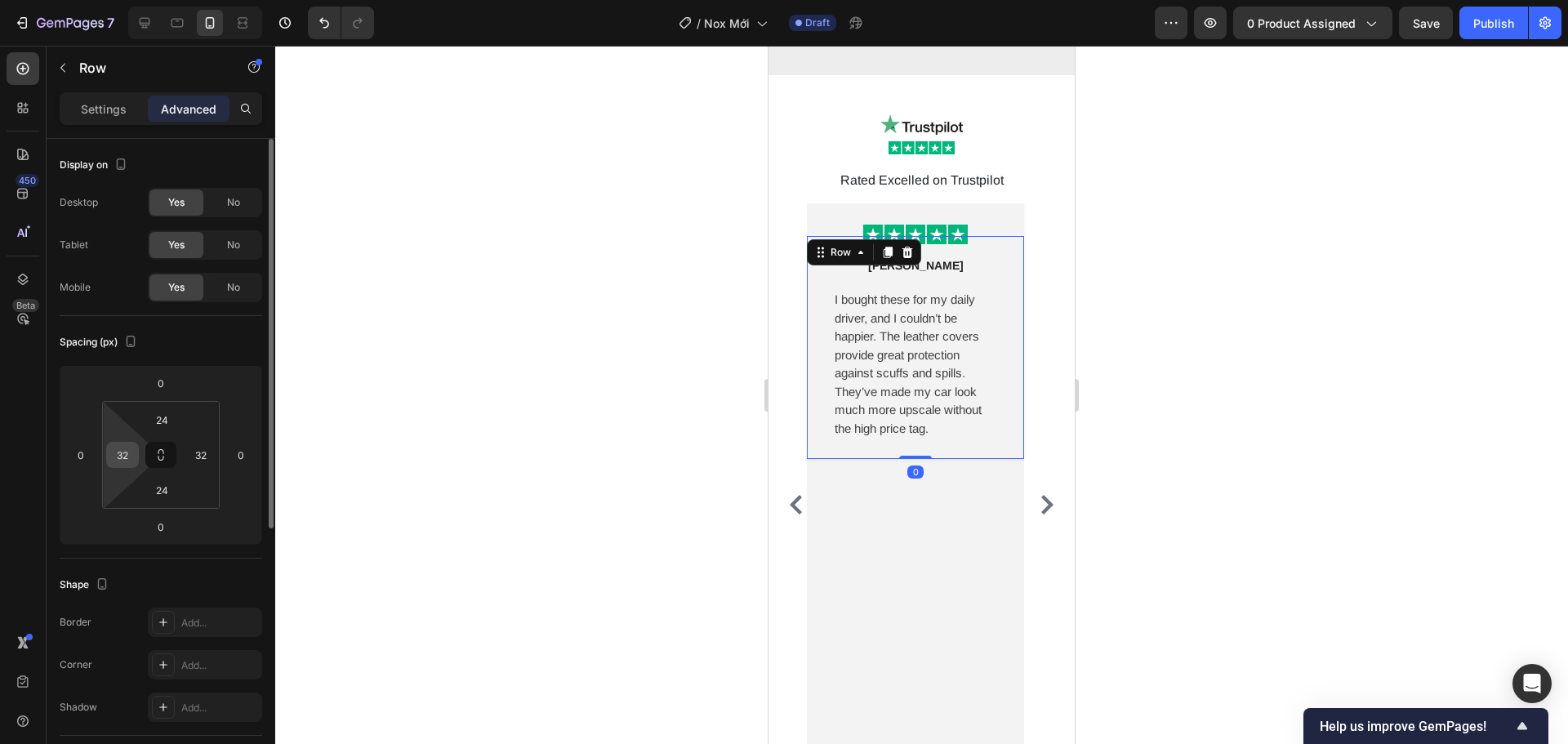
click at [125, 460] on input "32" at bounding box center [123, 455] width 24 height 24
drag, startPoint x: 123, startPoint y: 454, endPoint x: 135, endPoint y: 458, distance: 12.6
click at [135, 458] on div "15" at bounding box center [122, 455] width 33 height 26
click at [112, 453] on input "15" at bounding box center [123, 455] width 24 height 24
drag, startPoint x: 116, startPoint y: 454, endPoint x: 129, endPoint y: 458, distance: 13.6
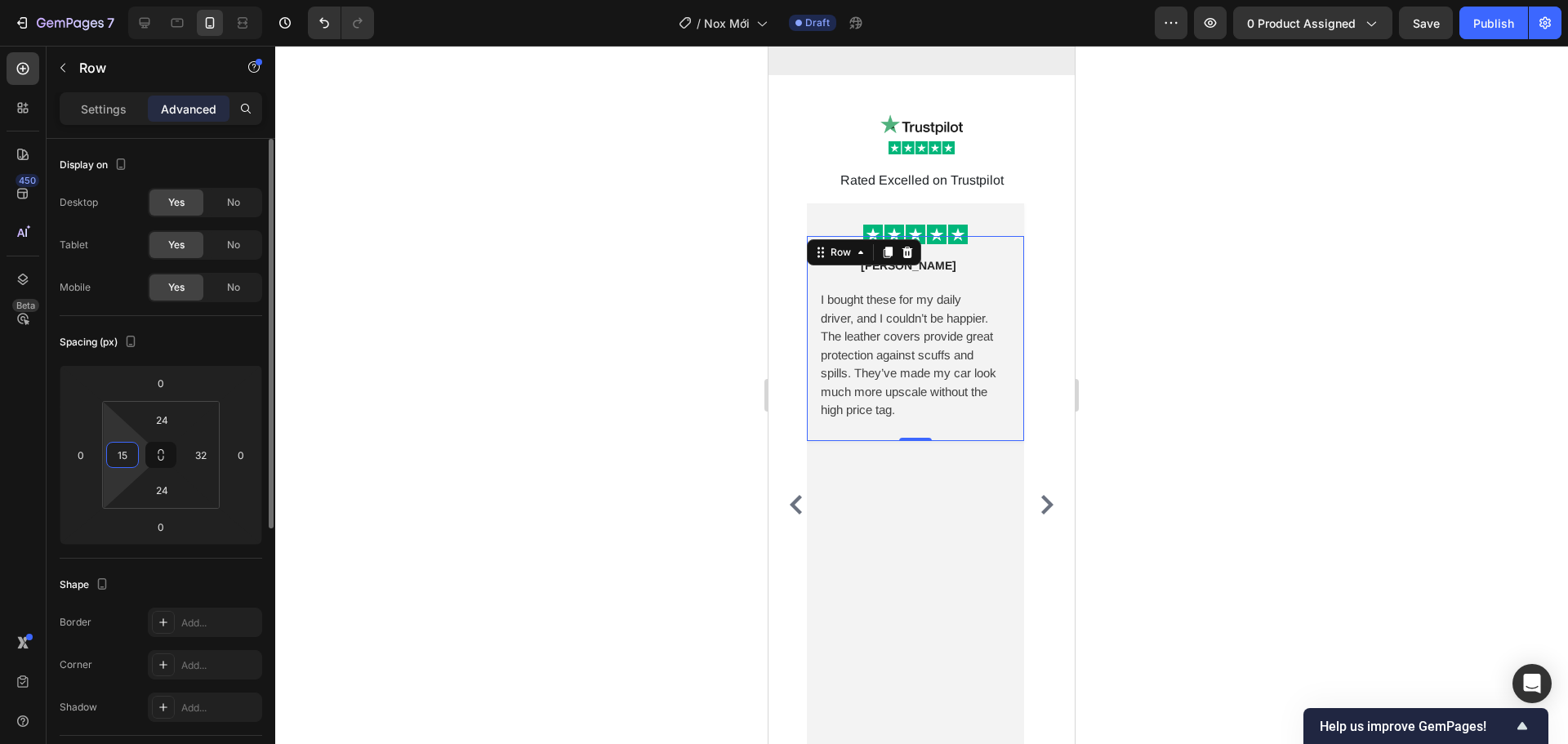
click at [129, 458] on input "15" at bounding box center [123, 455] width 24 height 24
type input "12"
click at [195, 452] on input "32" at bounding box center [201, 455] width 24 height 24
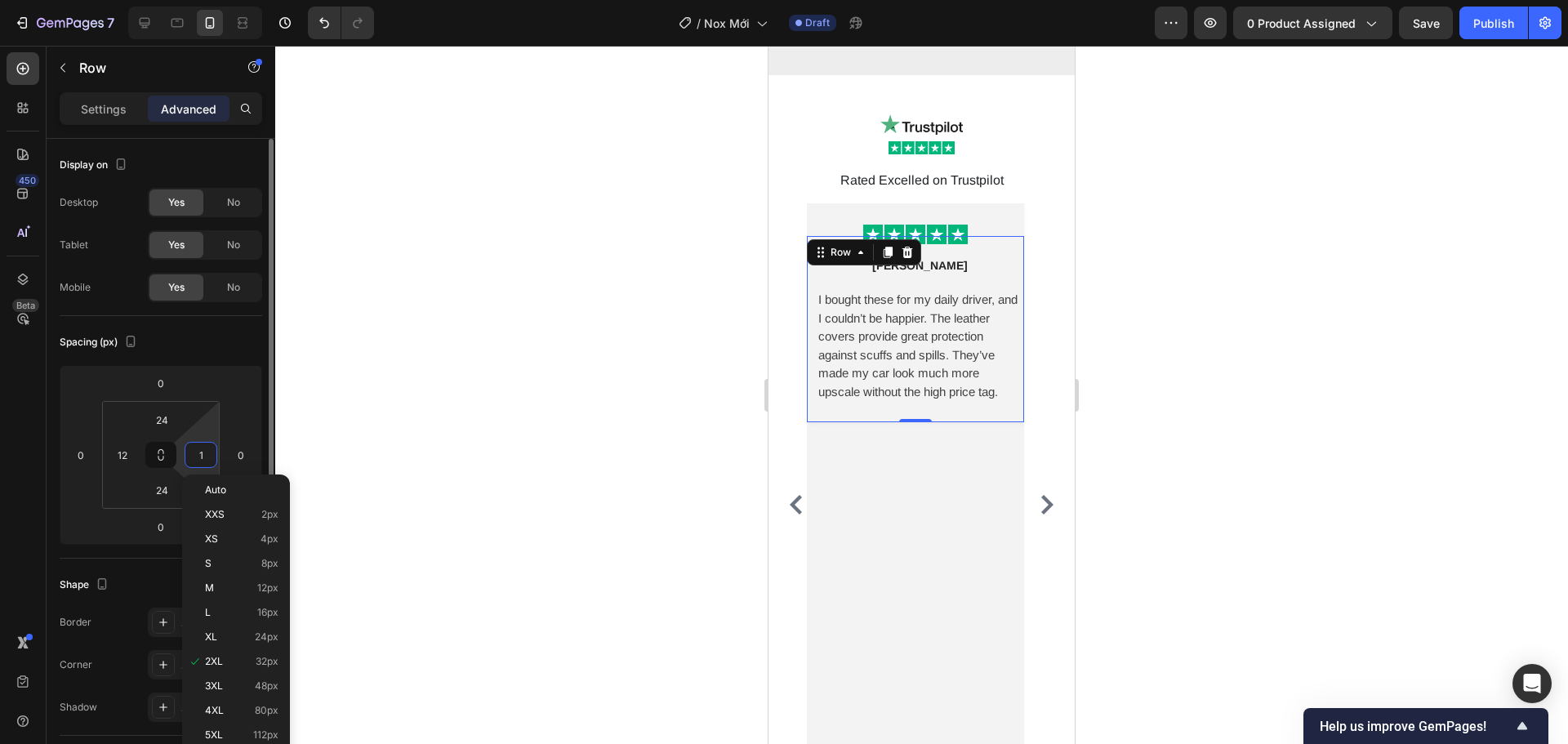
type input "12"
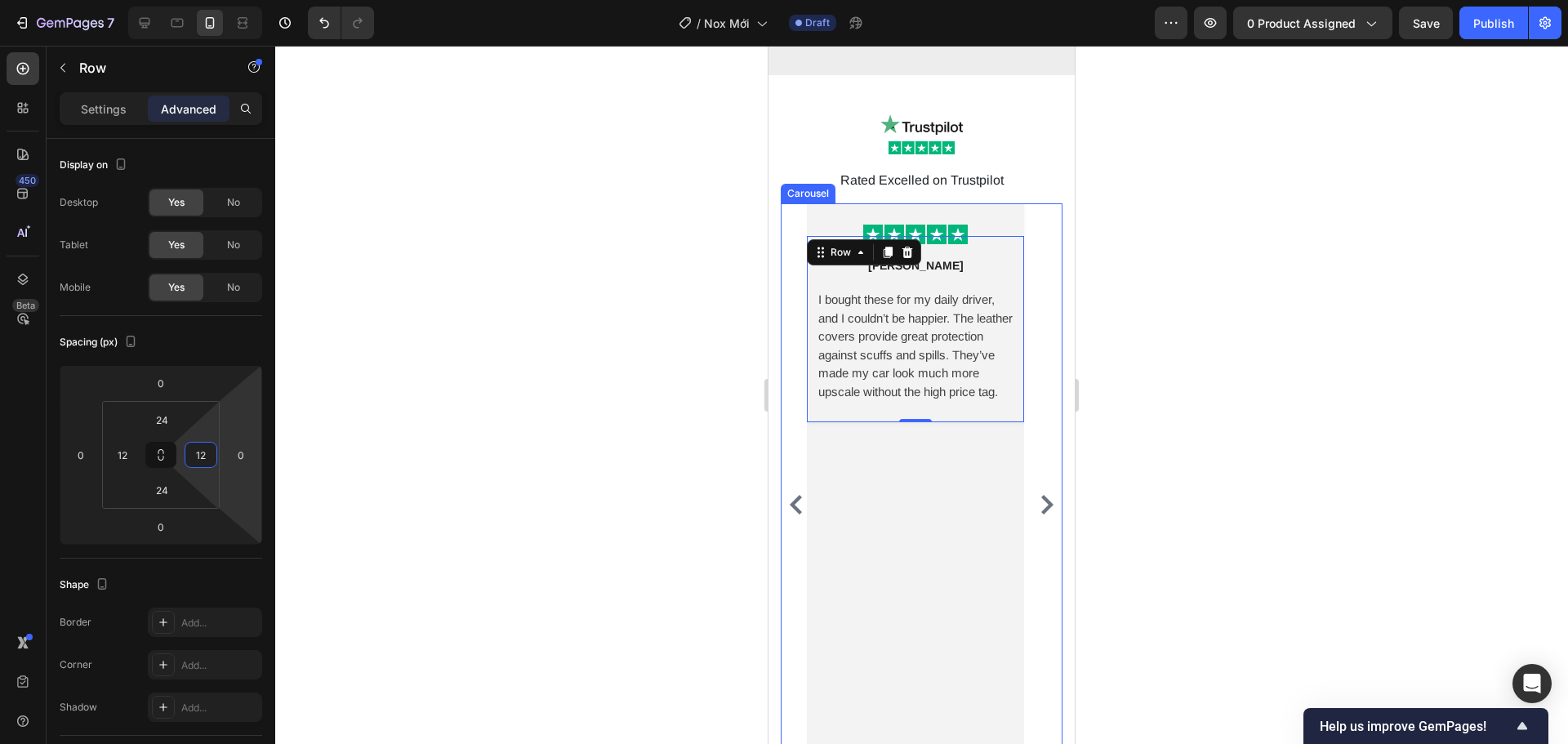
click at [1042, 499] on icon "Carousel Next Arrow" at bounding box center [1047, 505] width 12 height 20
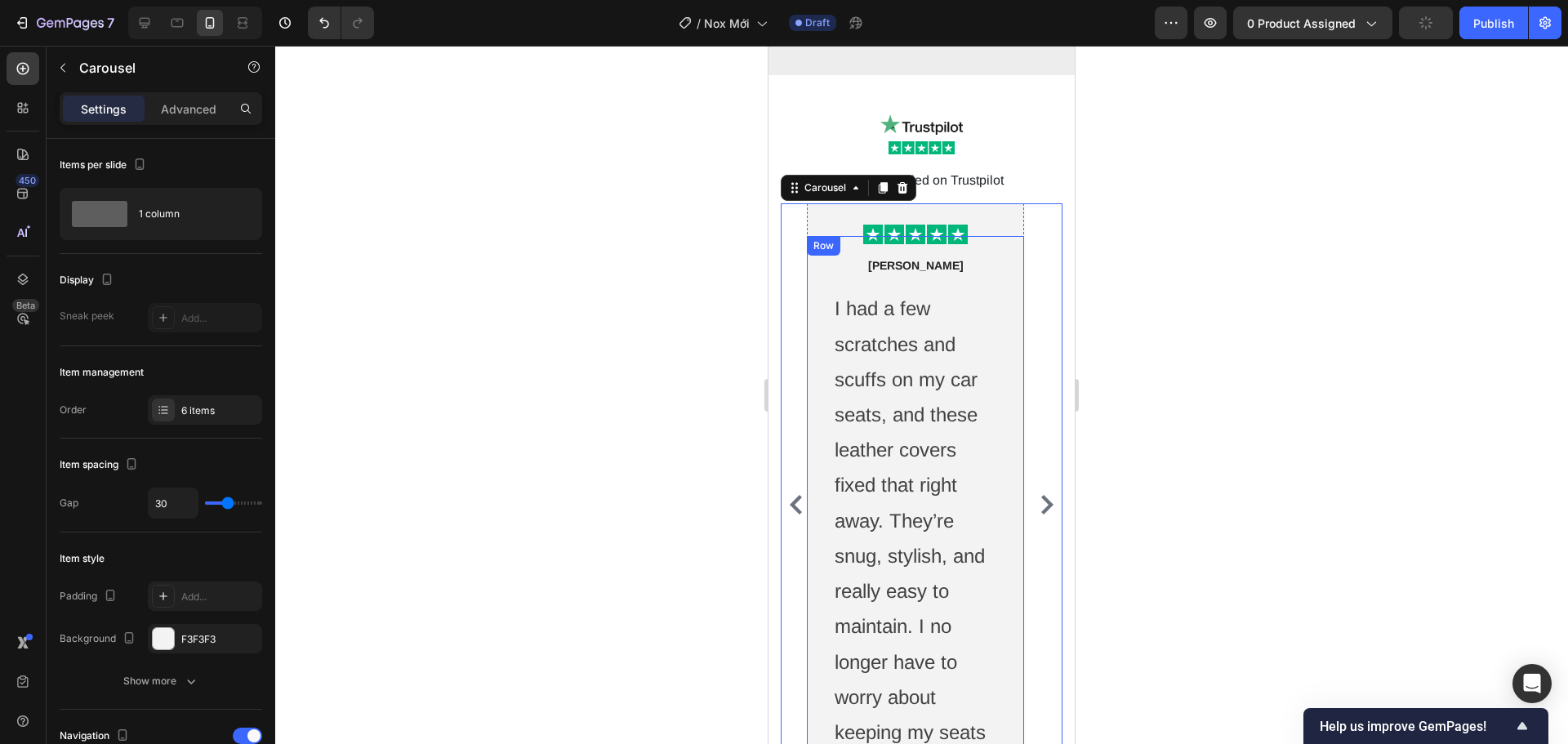
click at [941, 398] on p "I had a few scratches and scuffs on my car seats, and these leather covers fixe…" at bounding box center [916, 538] width 161 height 494
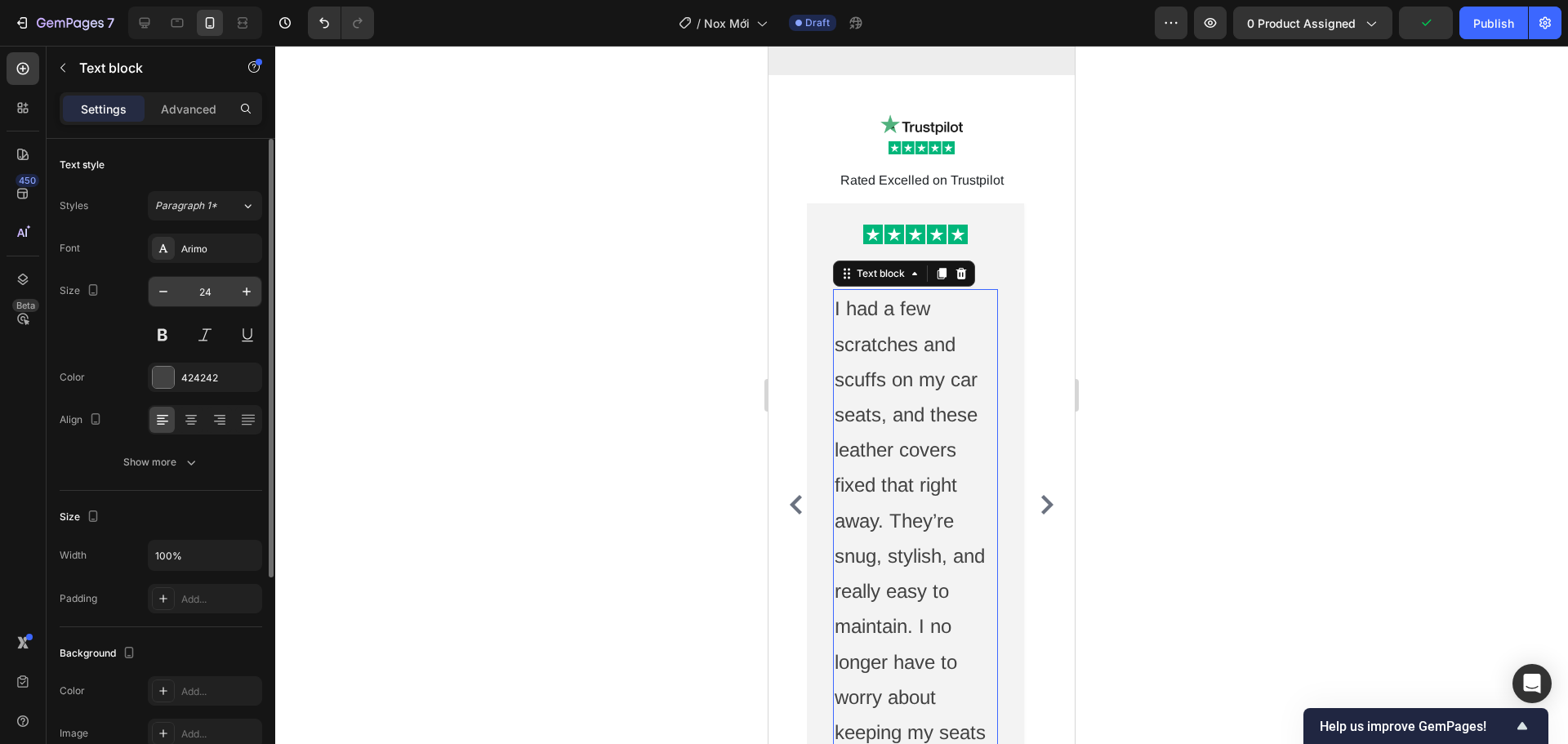
click at [210, 295] on input "24" at bounding box center [205, 291] width 53 height 29
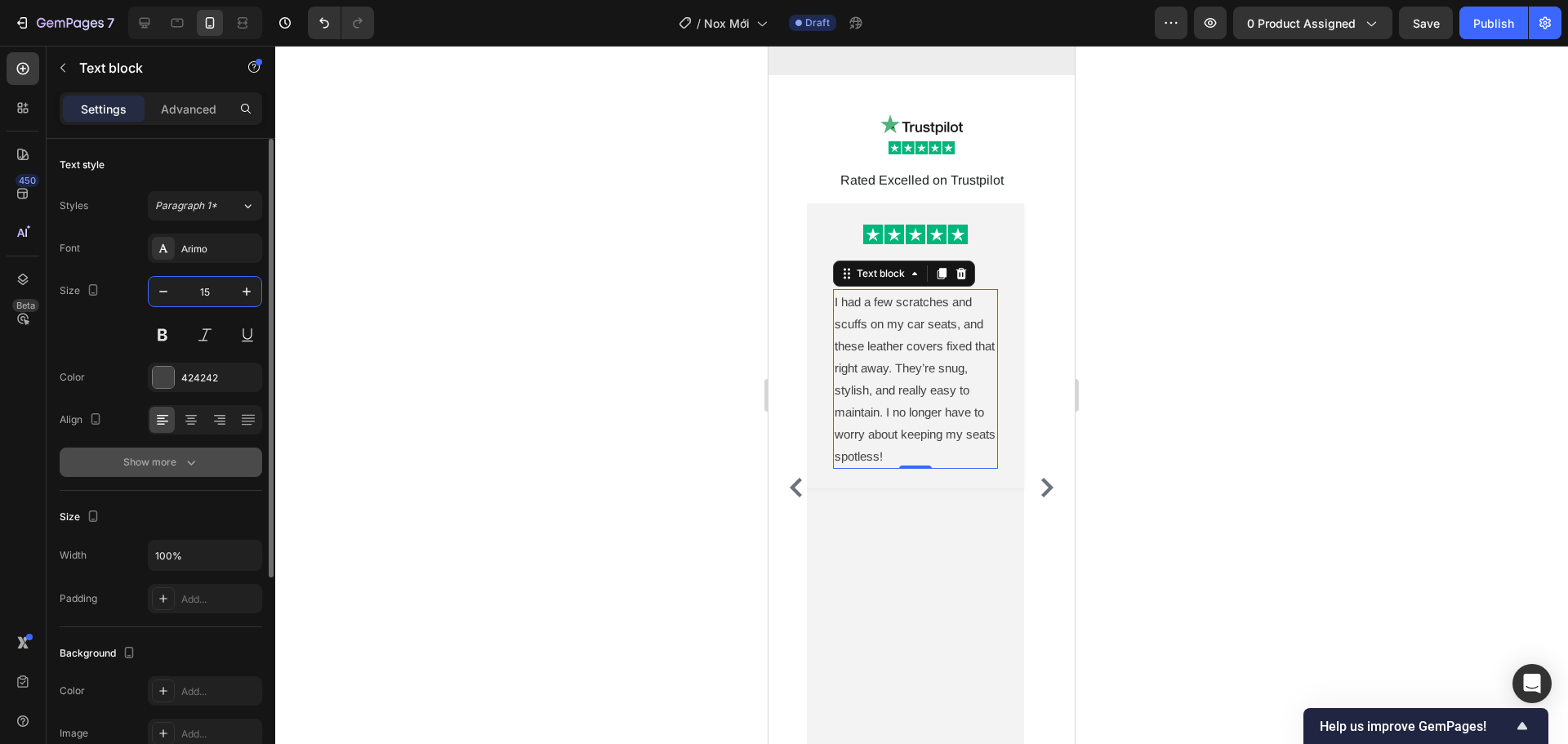
type input "15"
click at [211, 464] on button "Show more" at bounding box center [161, 462] width 203 height 29
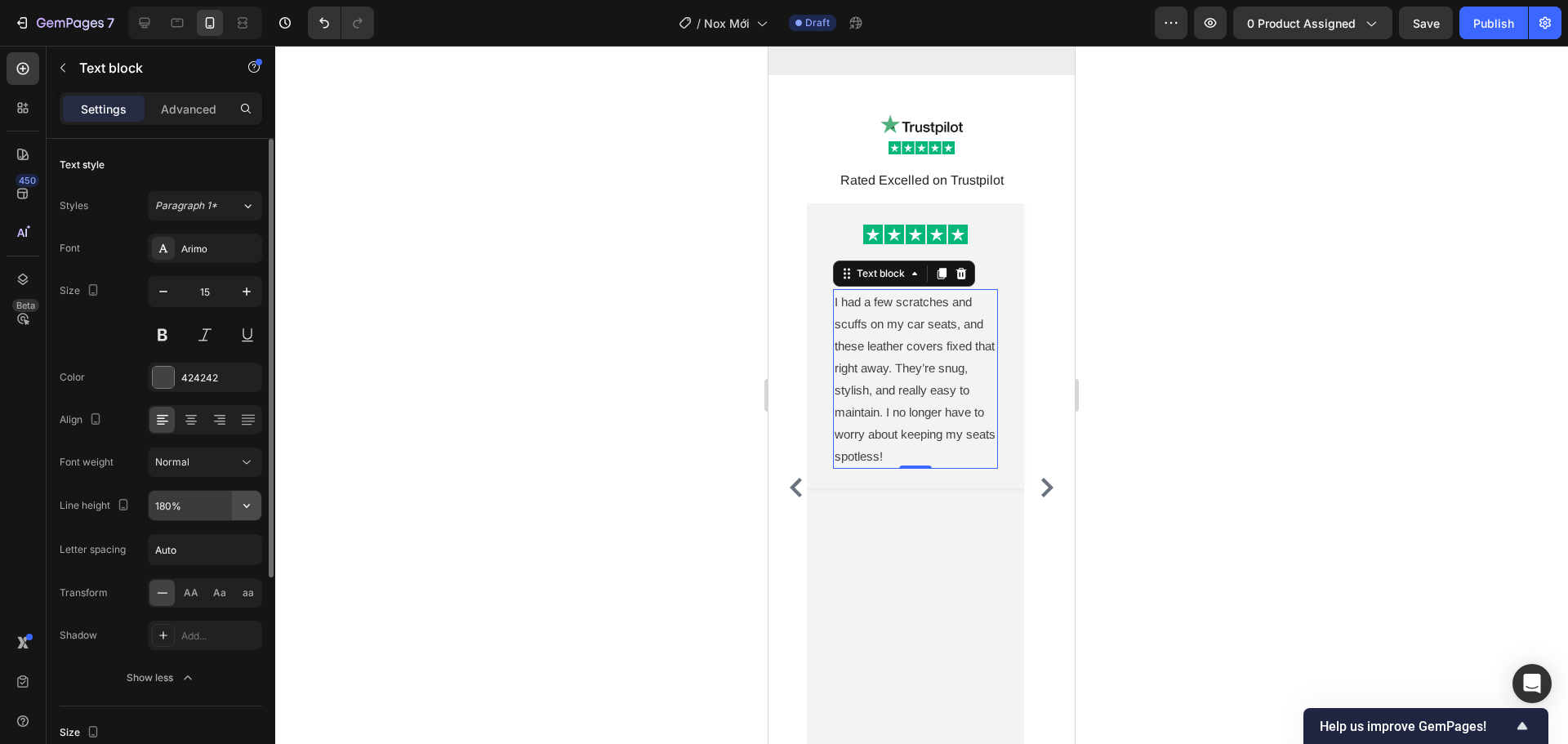
click at [251, 510] on icon "button" at bounding box center [246, 505] width 16 height 16
click at [216, 631] on div "150%" at bounding box center [188, 640] width 134 height 31
type input "150%"
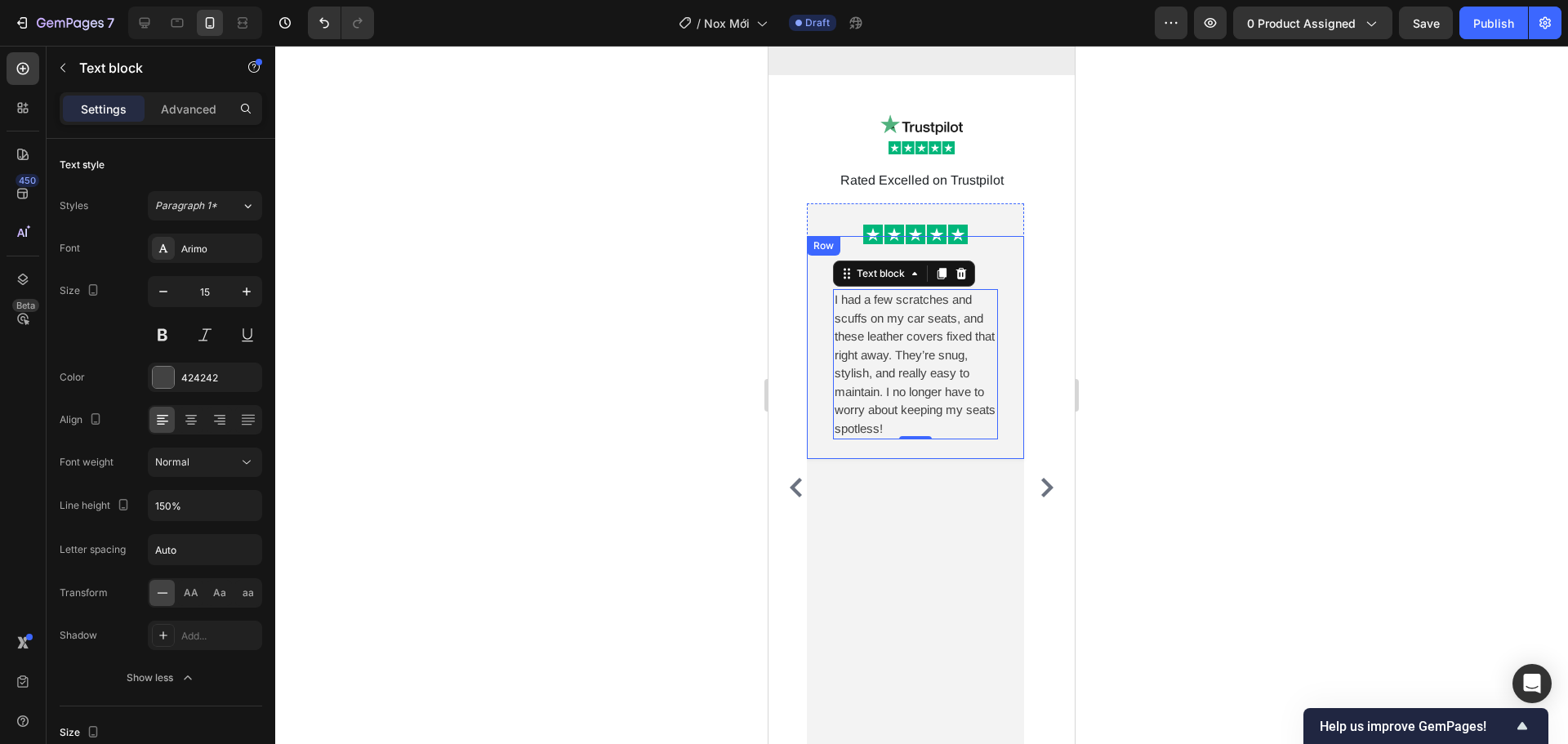
click at [1018, 426] on div "[PERSON_NAME] Text block Row I had a few scratches and scuffs on my car seats, …" at bounding box center [916, 348] width 218 height 223
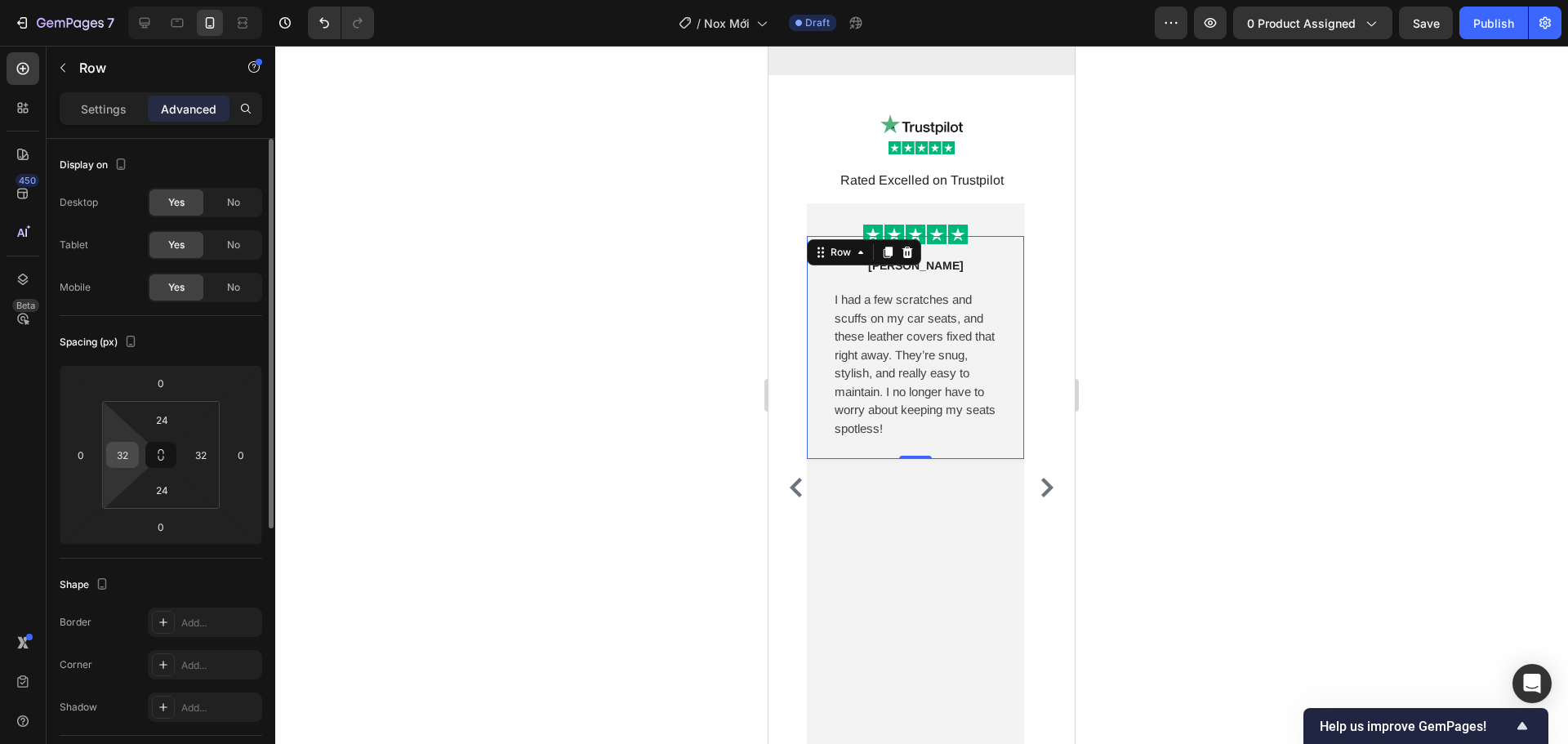
click at [124, 456] on input "32" at bounding box center [123, 455] width 24 height 24
type input "12"
click at [203, 457] on input "32" at bounding box center [201, 455] width 24 height 24
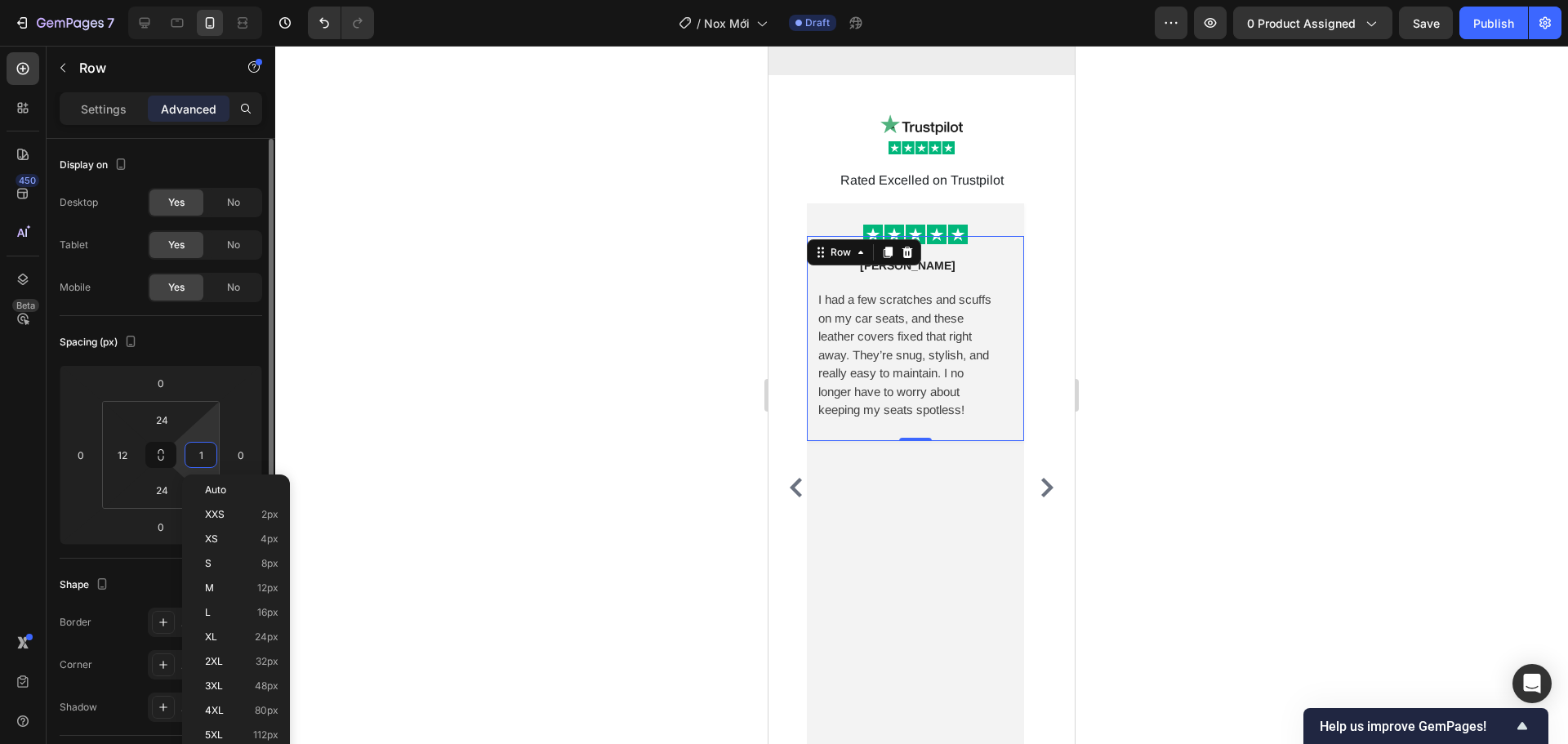
type input "12"
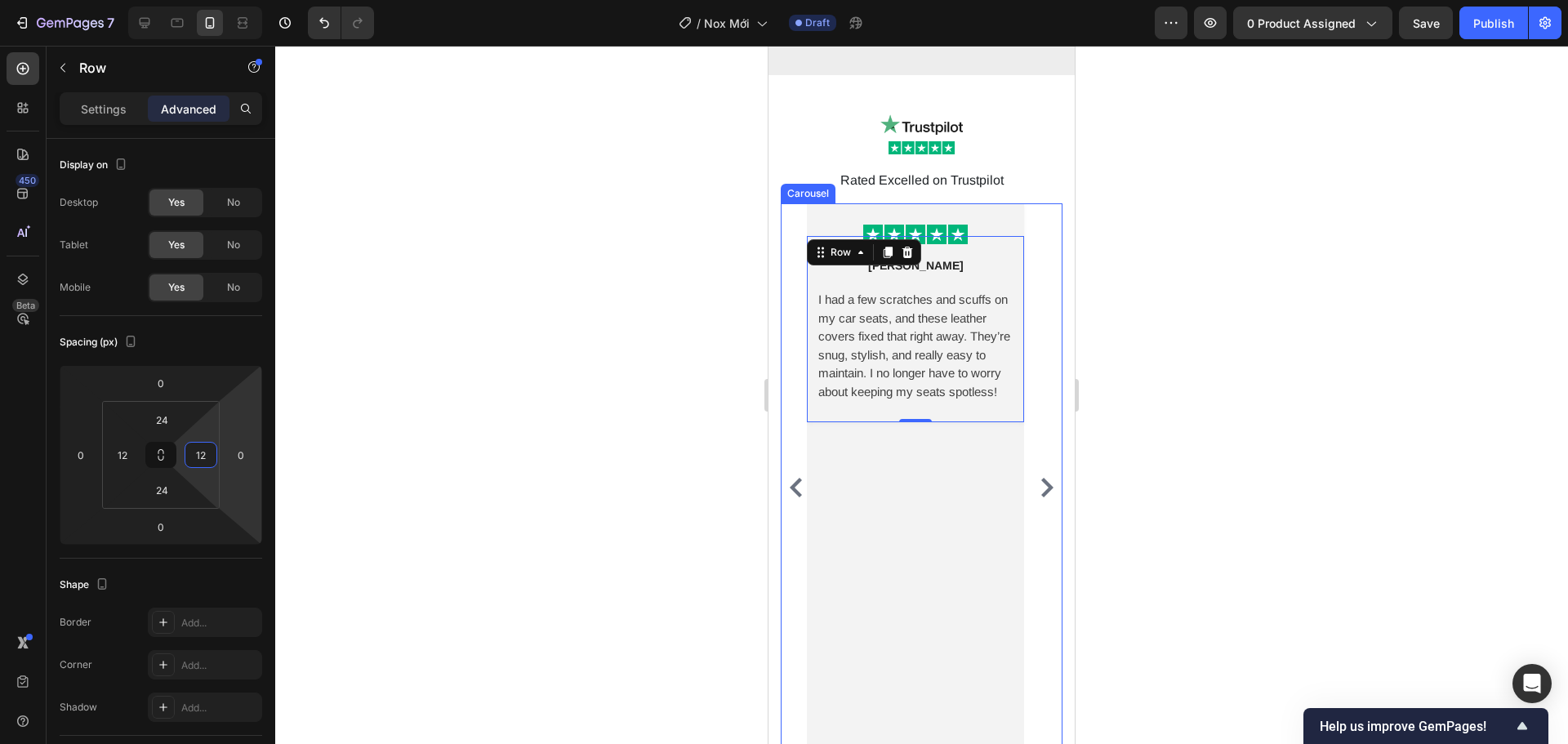
click at [1038, 478] on icon "Carousel Next Arrow" at bounding box center [1047, 487] width 20 height 20
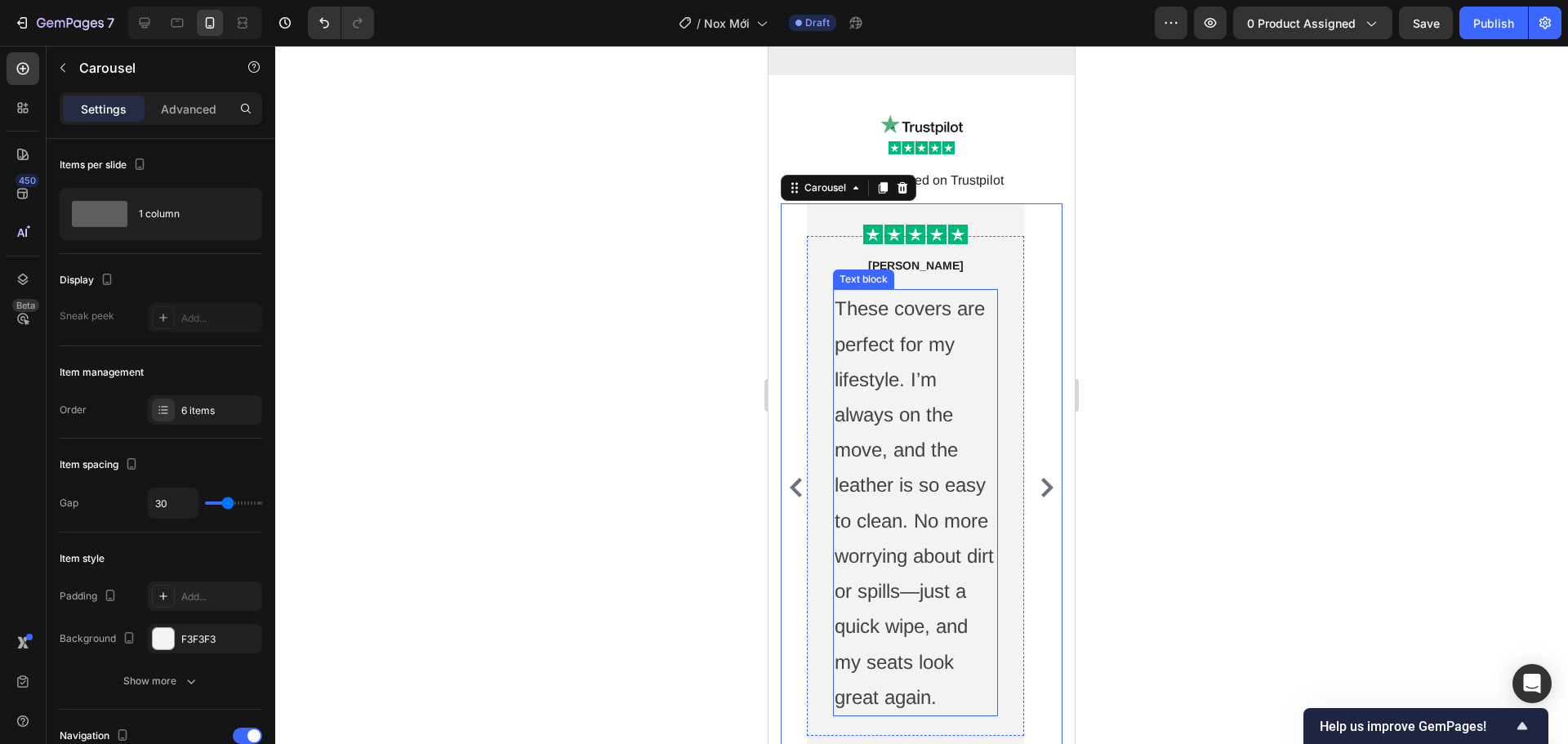
click at [912, 425] on p "These covers are perfect for my lifestyle. I’m always on the move, and the leat…" at bounding box center [916, 502] width 161 height 423
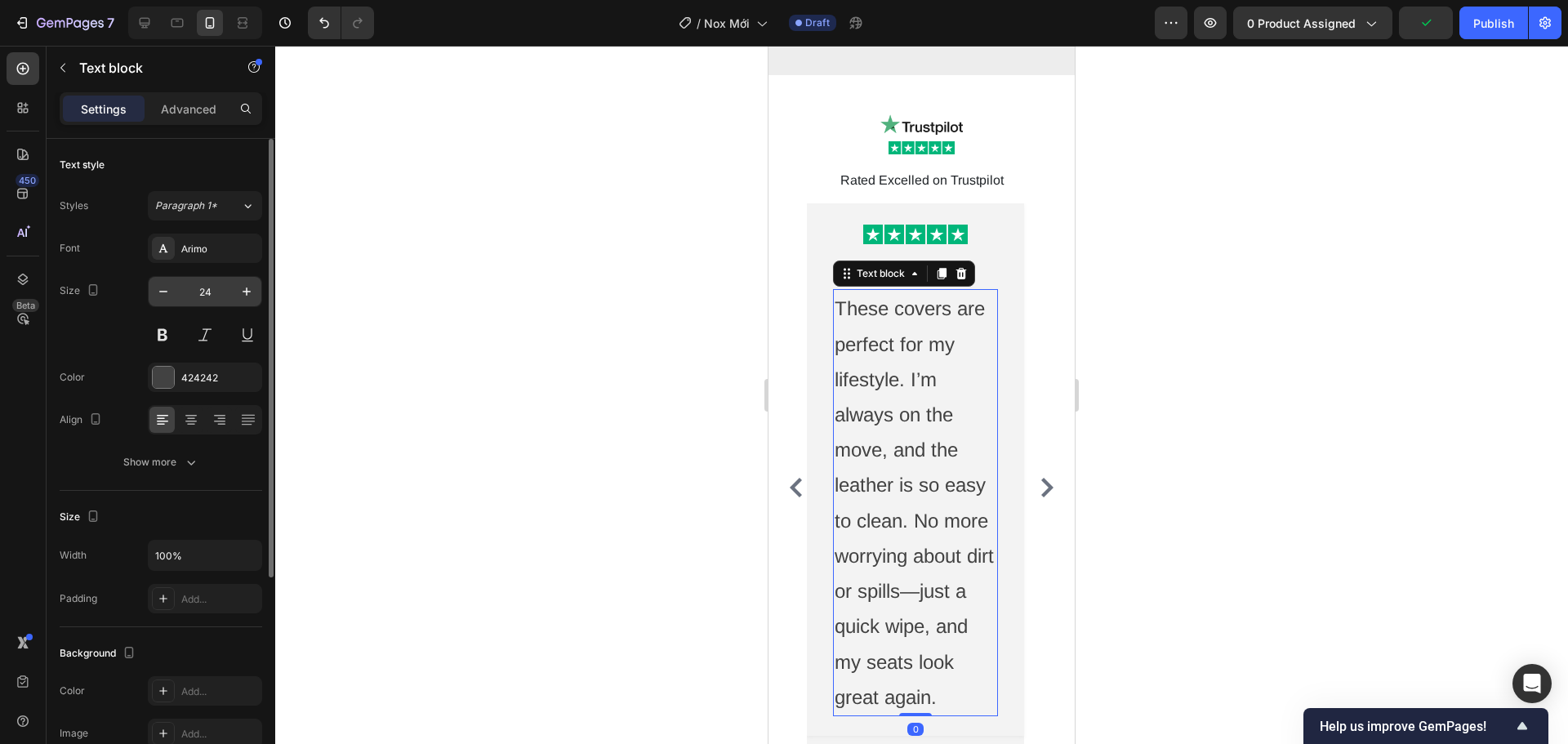
click at [221, 301] on input "24" at bounding box center [205, 291] width 53 height 29
type input "15"
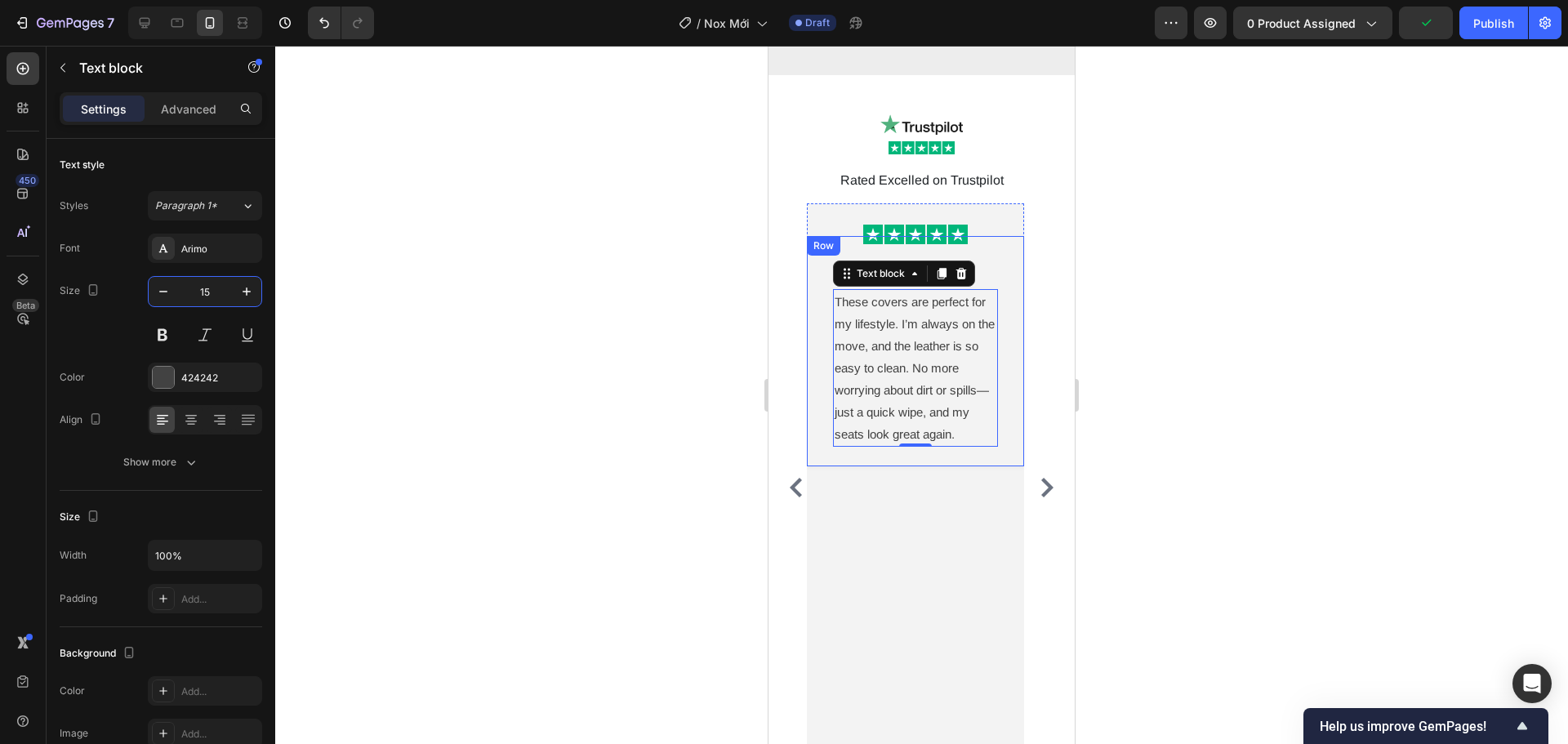
click at [1006, 442] on div "[PERSON_NAME] Text block Row These covers are perfect for my lifestyle. I’m alw…" at bounding box center [916, 351] width 218 height 230
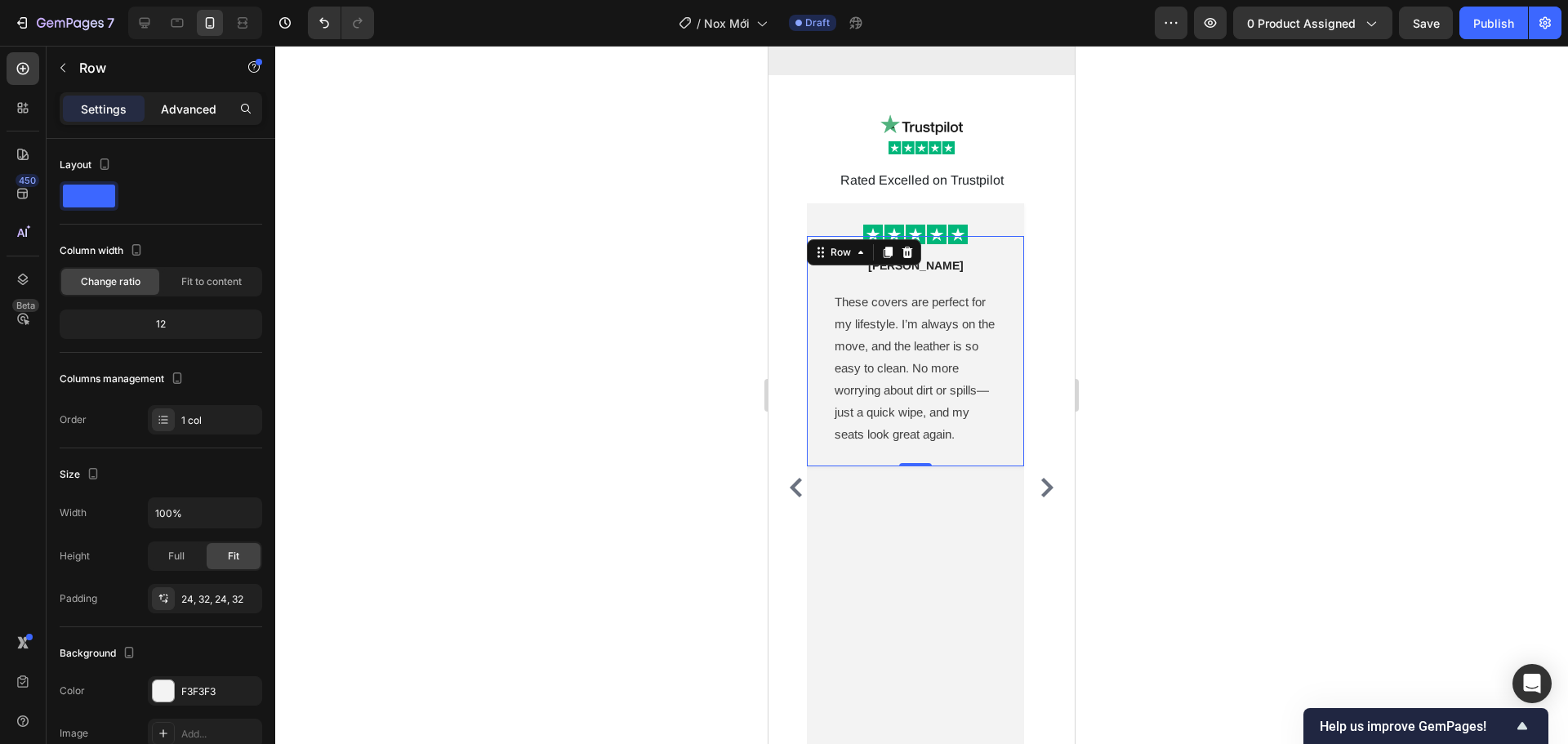
click at [176, 105] on p "Advanced" at bounding box center [188, 109] width 55 height 17
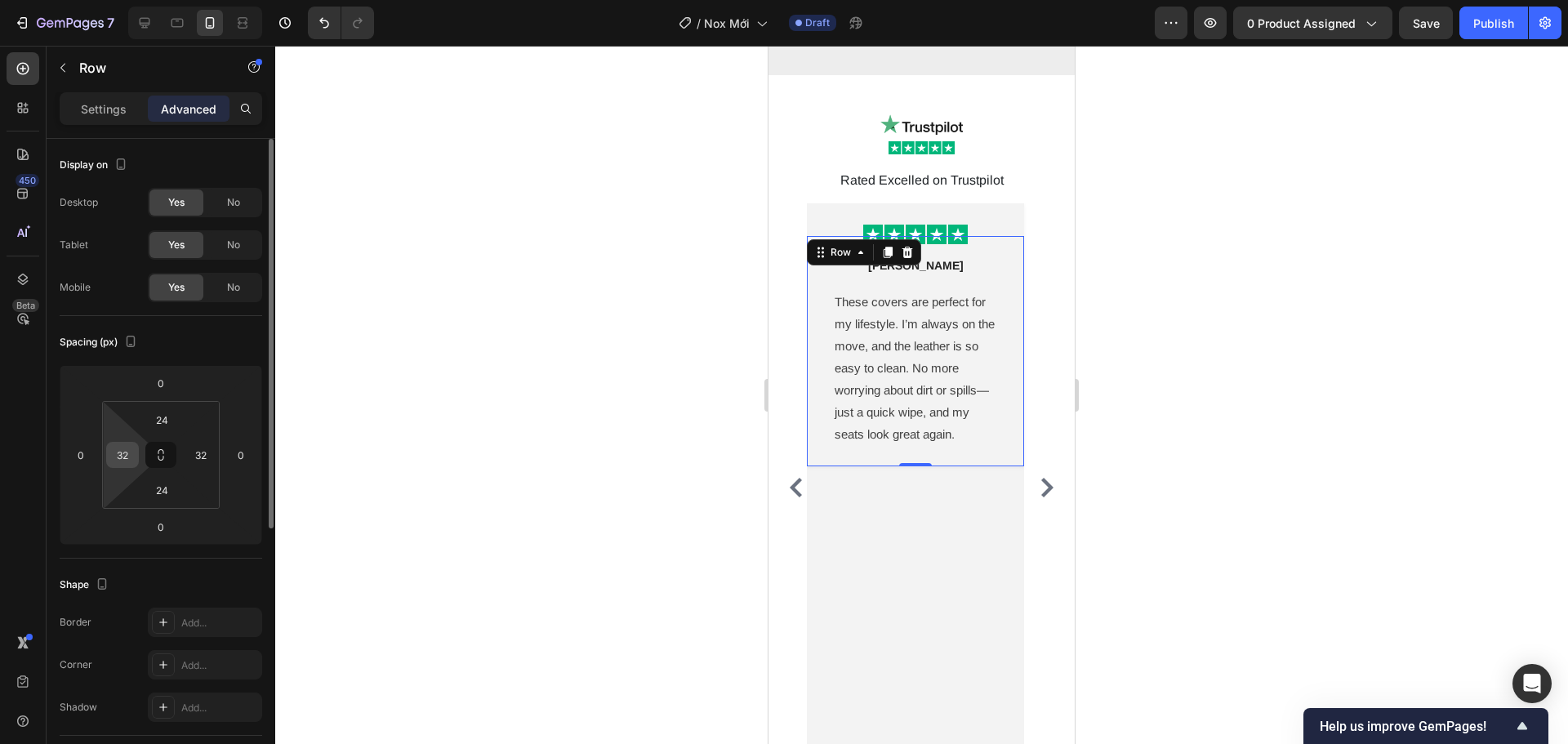
click at [131, 461] on input "32" at bounding box center [123, 455] width 24 height 24
type input "12"
click at [199, 457] on input "32" at bounding box center [201, 455] width 24 height 24
type input "12"
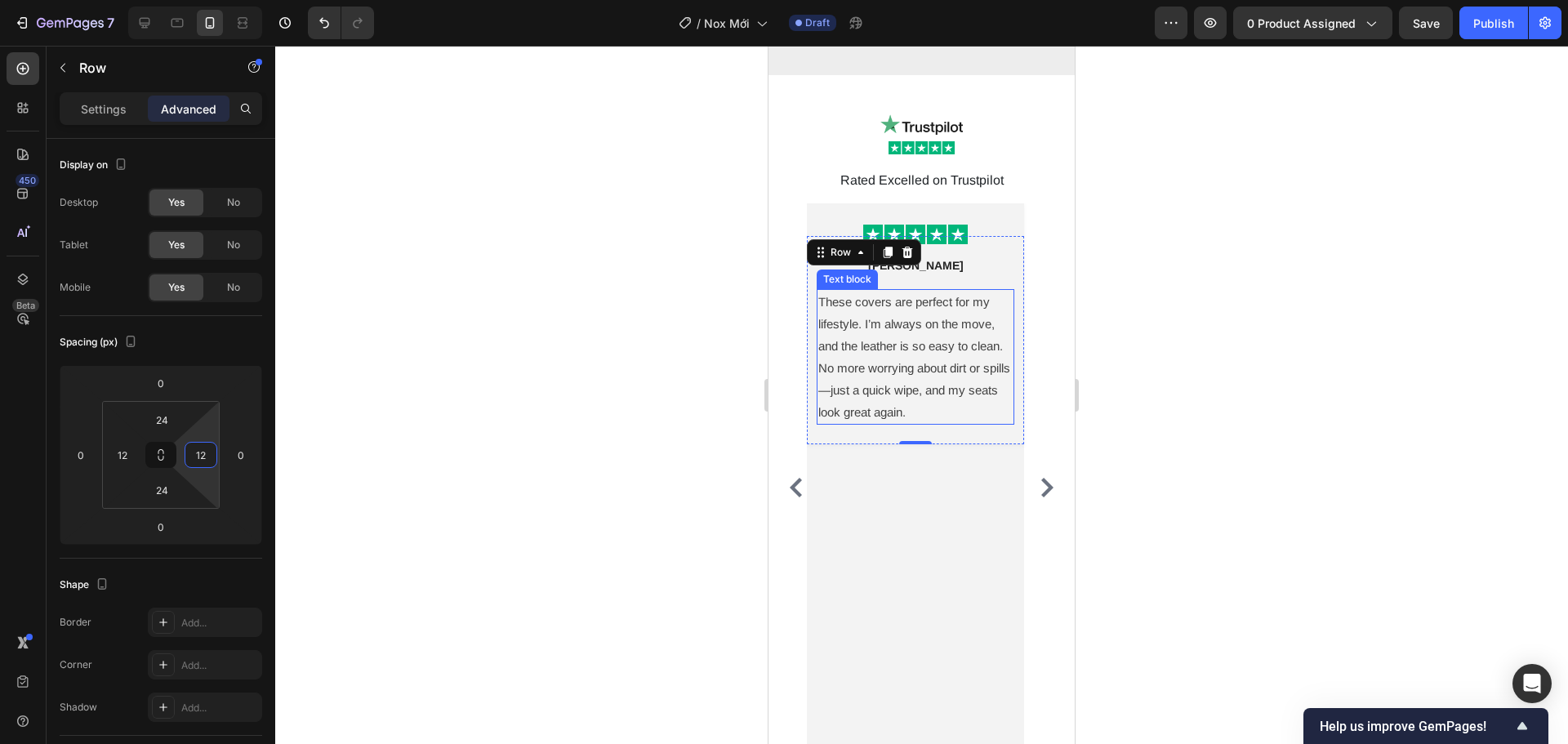
click at [872, 387] on p "These covers are perfect for my lifestyle. I’m always on the move, and the leat…" at bounding box center [915, 357] width 194 height 132
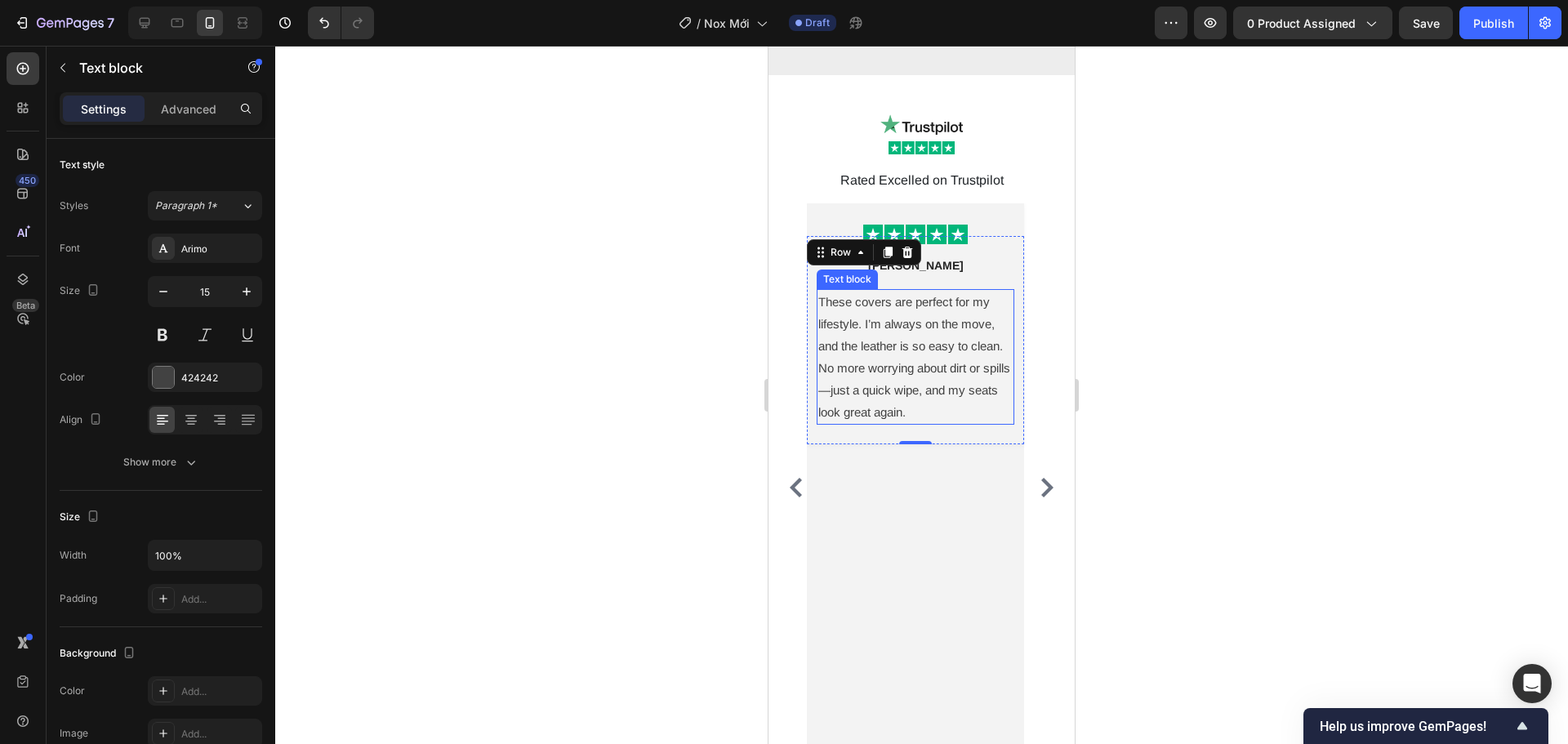
click at [872, 387] on p "These covers are perfect for my lifestyle. I’m always on the move, and the leat…" at bounding box center [915, 357] width 194 height 132
click at [855, 387] on p "These covers are perfect for my lifestyle. I’m always on the move, and the leat…" at bounding box center [915, 357] width 194 height 132
click at [1038, 478] on icon "Carousel Next Arrow" at bounding box center [1047, 487] width 20 height 20
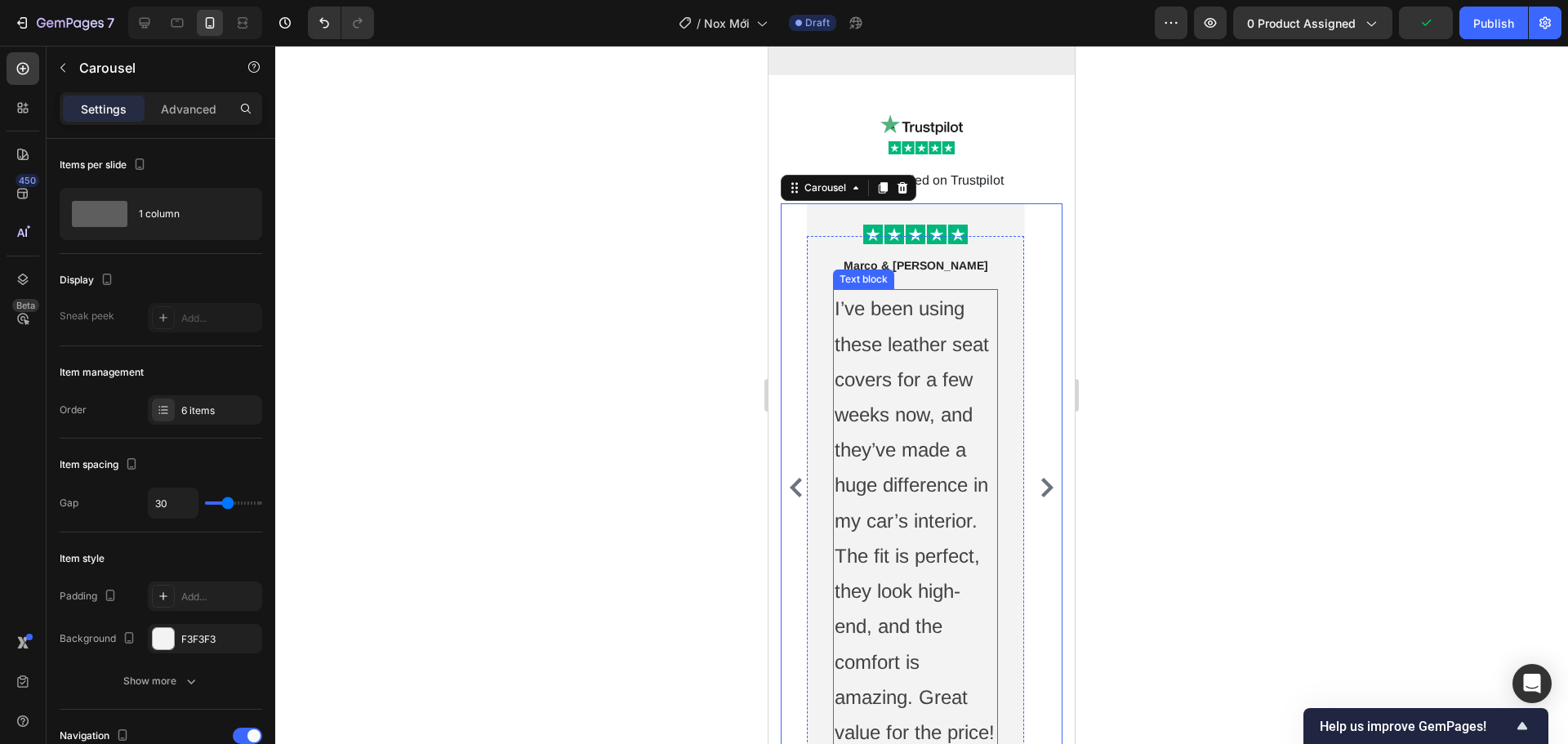
click at [920, 427] on p "I’ve been using these leather seat covers for a few weeks now, and they’ve made…" at bounding box center [916, 520] width 161 height 459
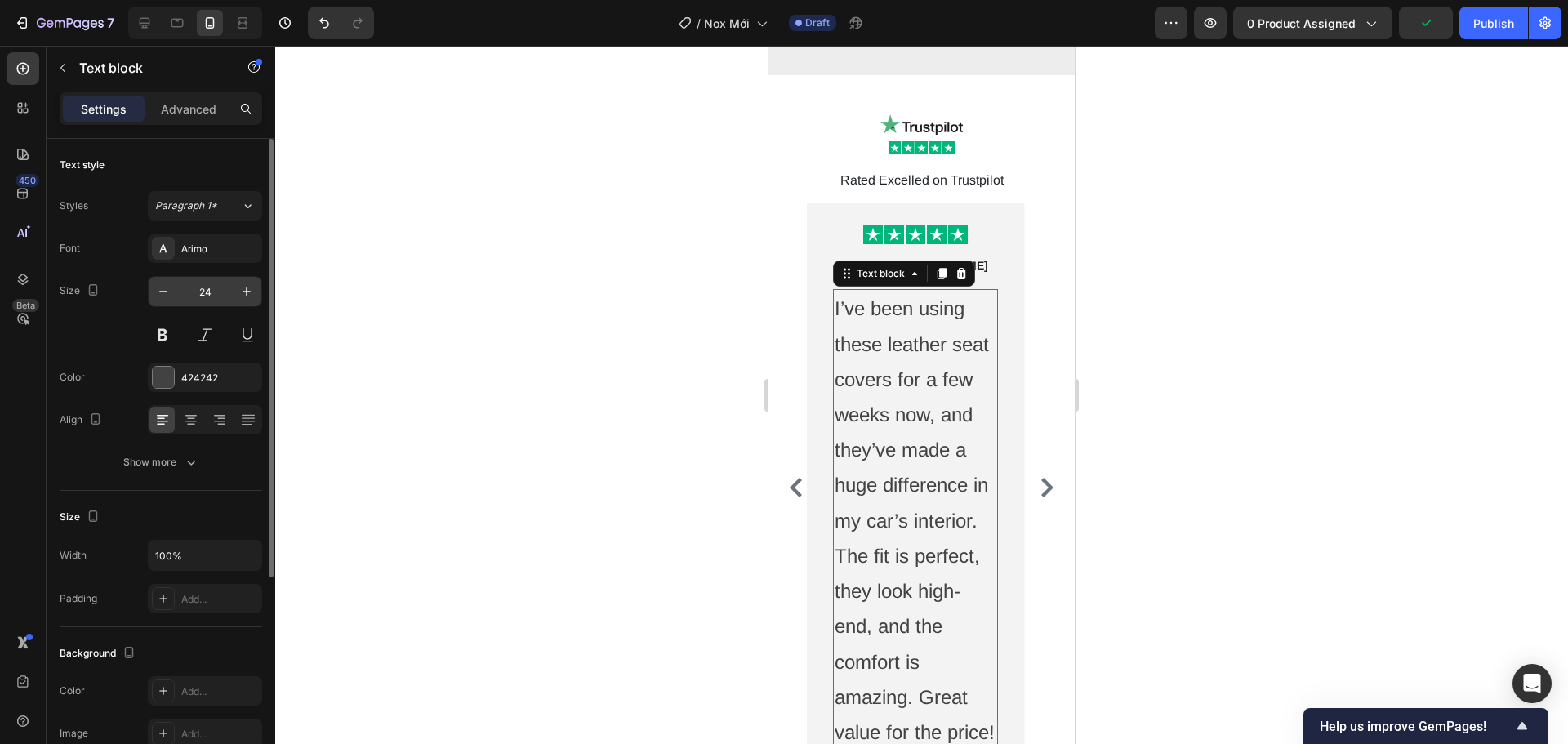
click at [210, 301] on input "24" at bounding box center [205, 291] width 53 height 29
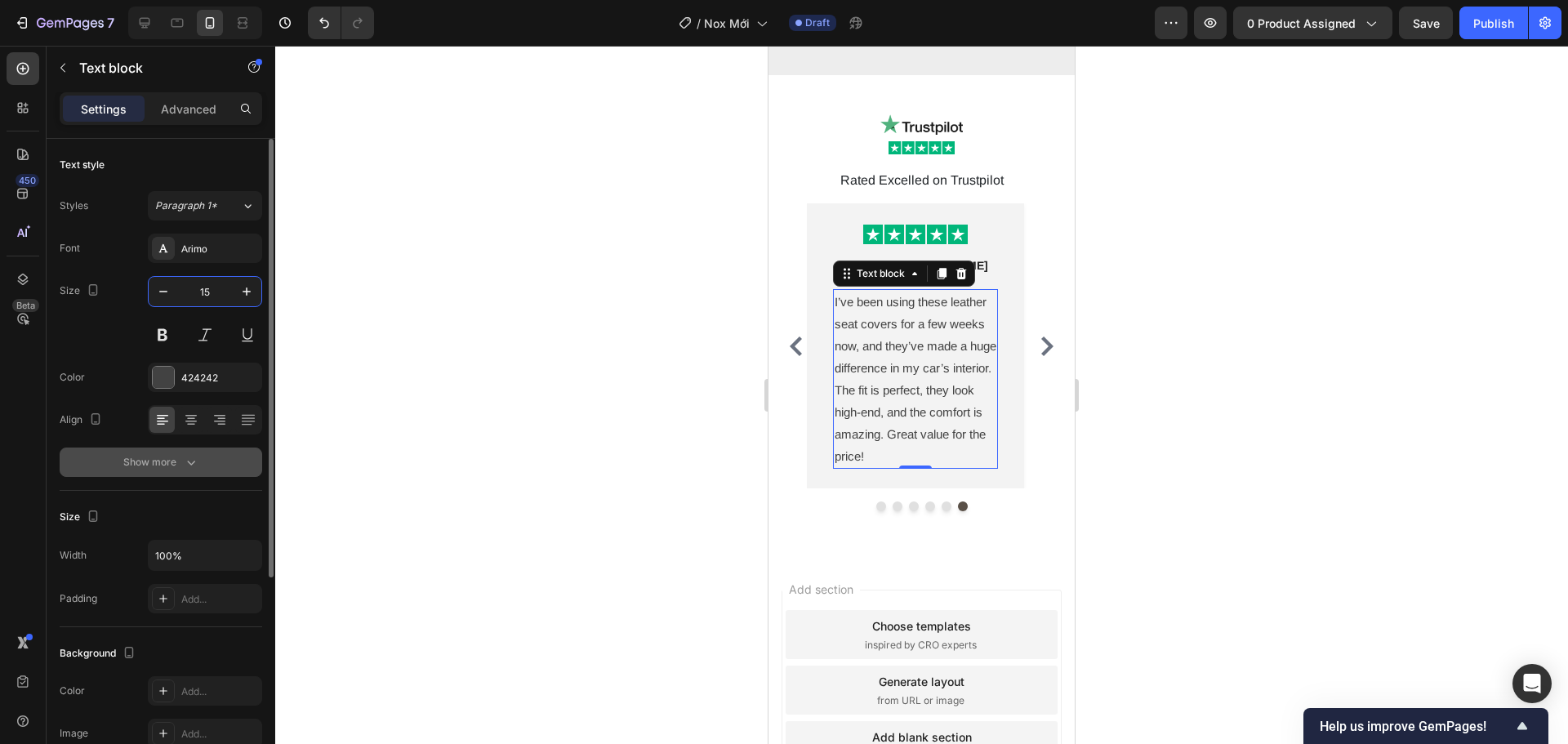
type input "15"
click at [174, 463] on div "Show more" at bounding box center [160, 462] width 76 height 16
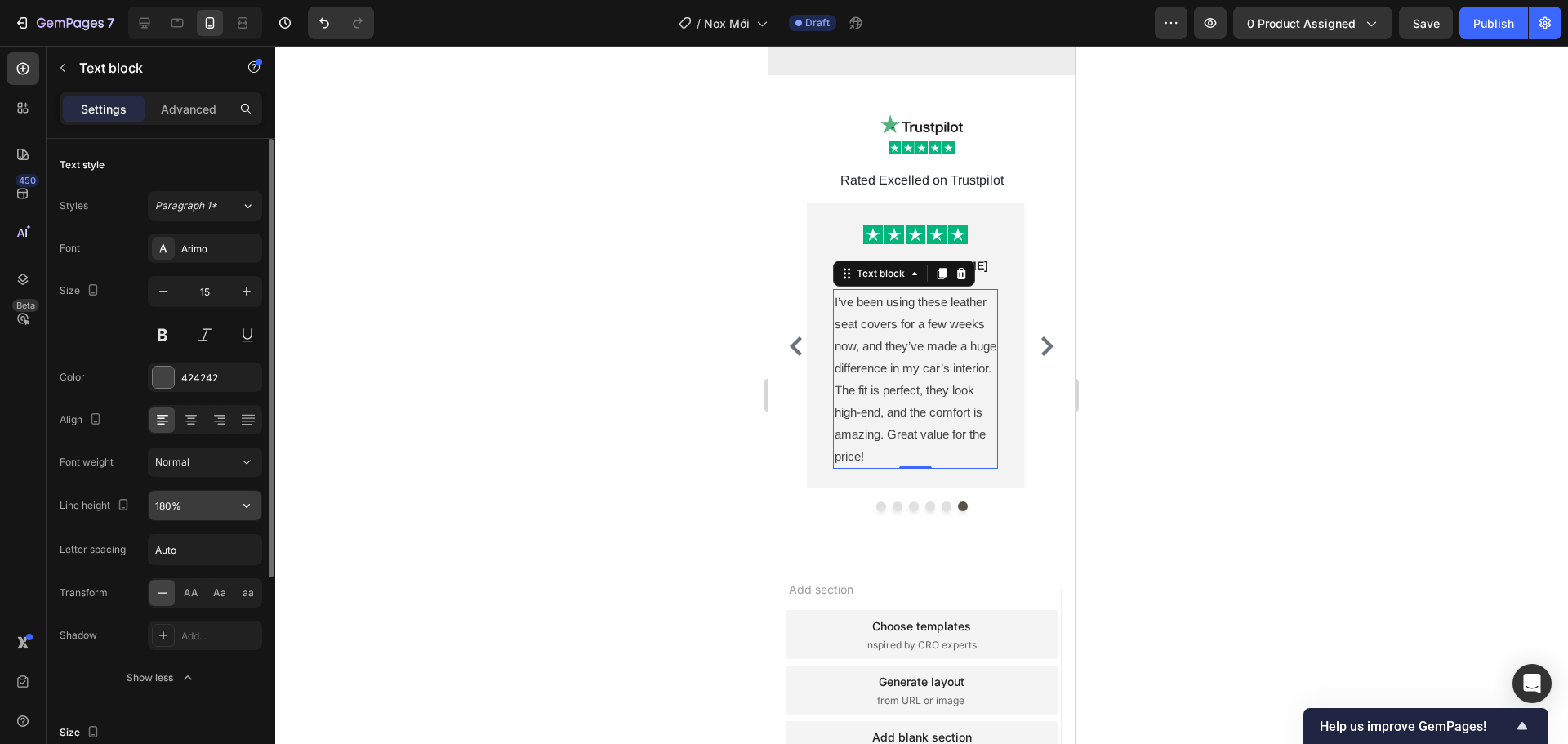
click at [251, 504] on icon "button" at bounding box center [246, 505] width 16 height 16
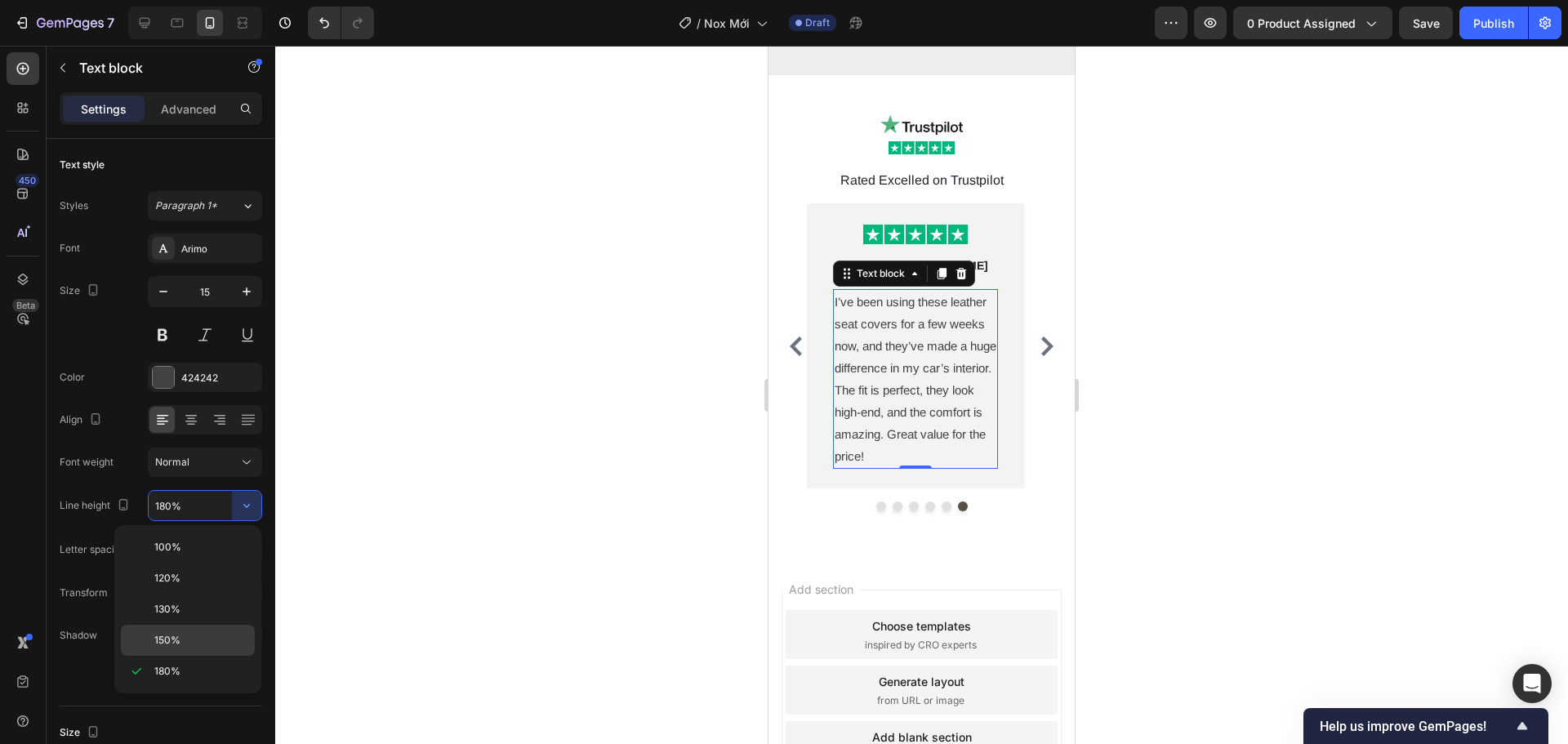
click at [216, 638] on p "150%" at bounding box center [201, 641] width 93 height 15
type input "150%"
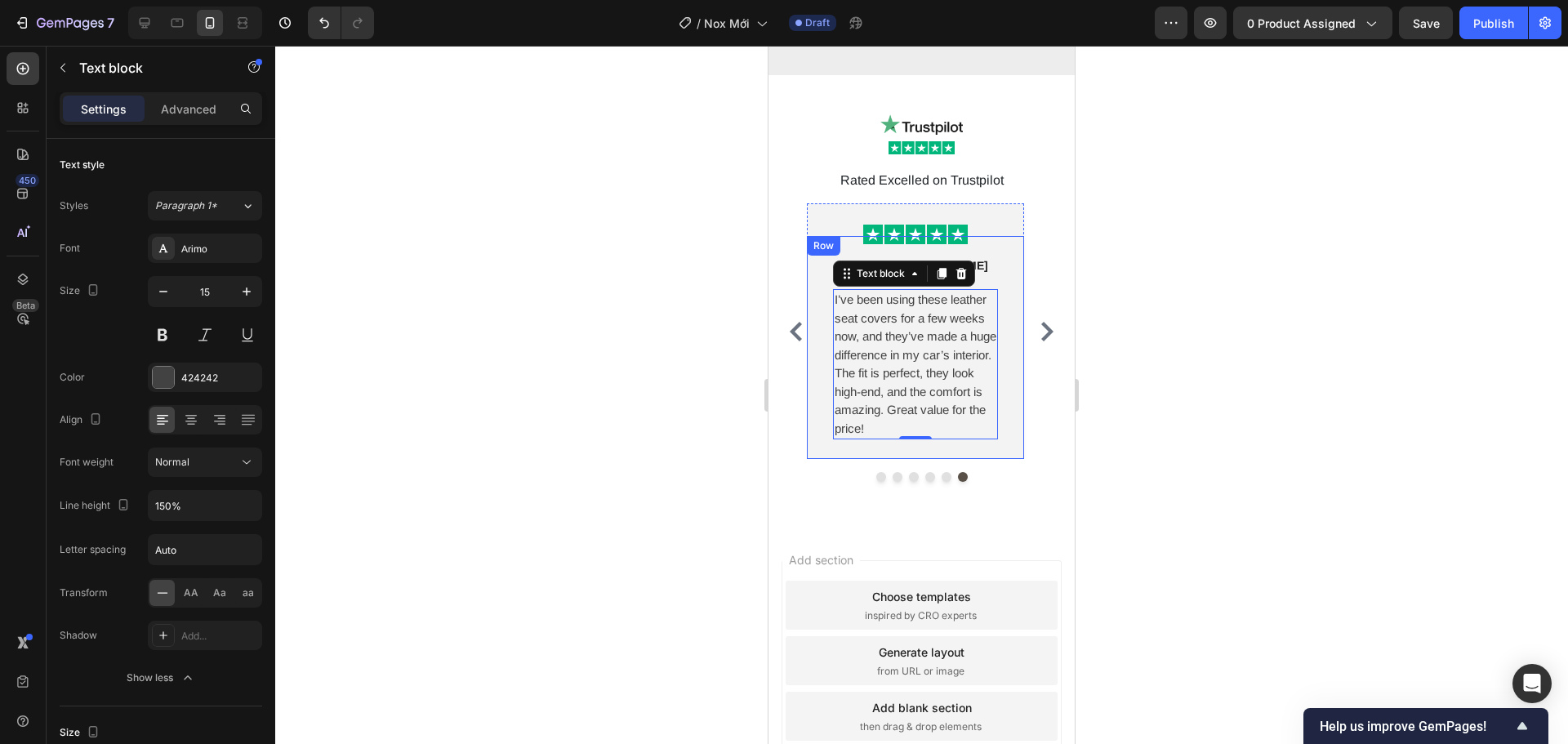
click at [1018, 405] on div "Marco & Elle V Text block Row I’ve been using these leather seat covers for a f…" at bounding box center [916, 348] width 218 height 223
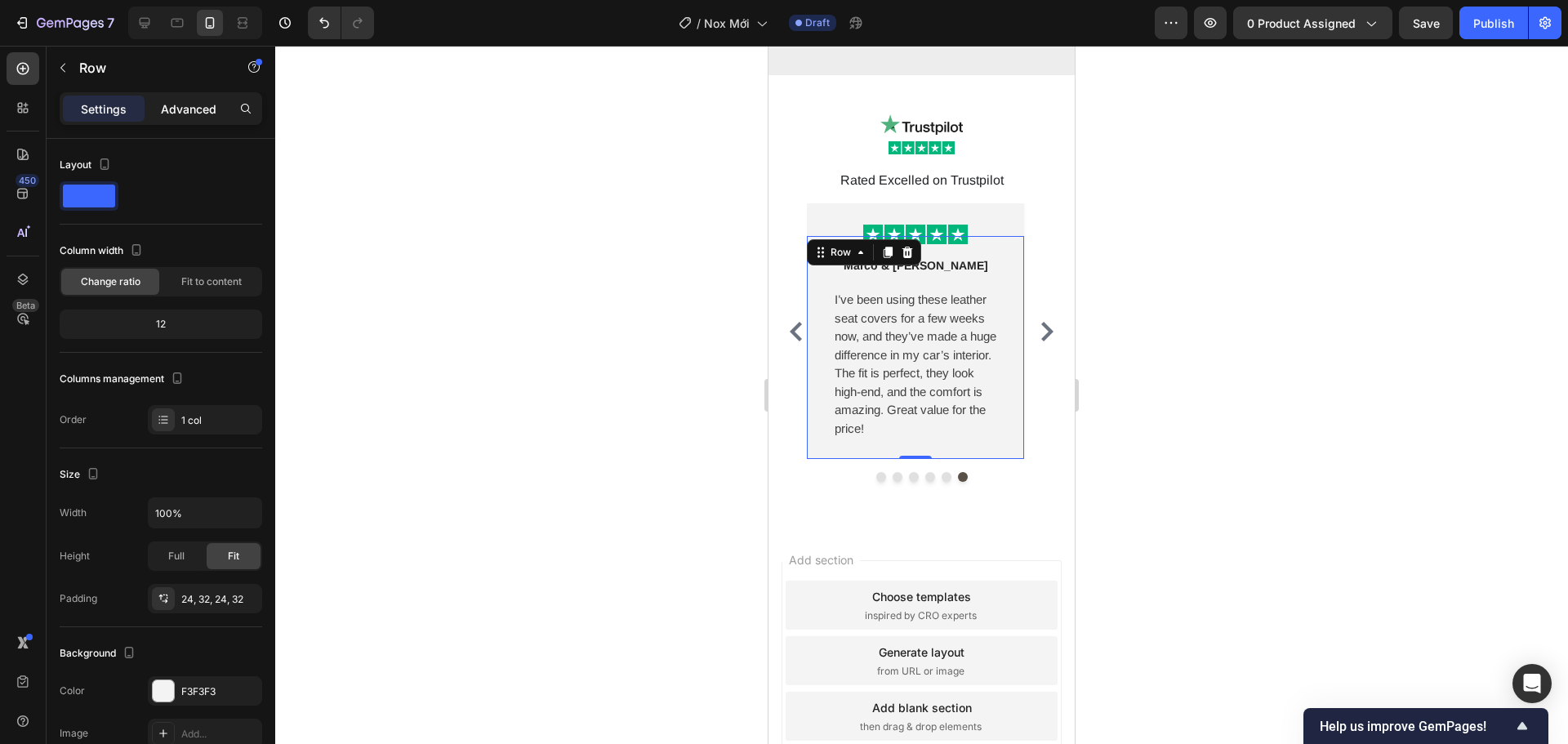
click at [199, 116] on p "Advanced" at bounding box center [188, 109] width 55 height 17
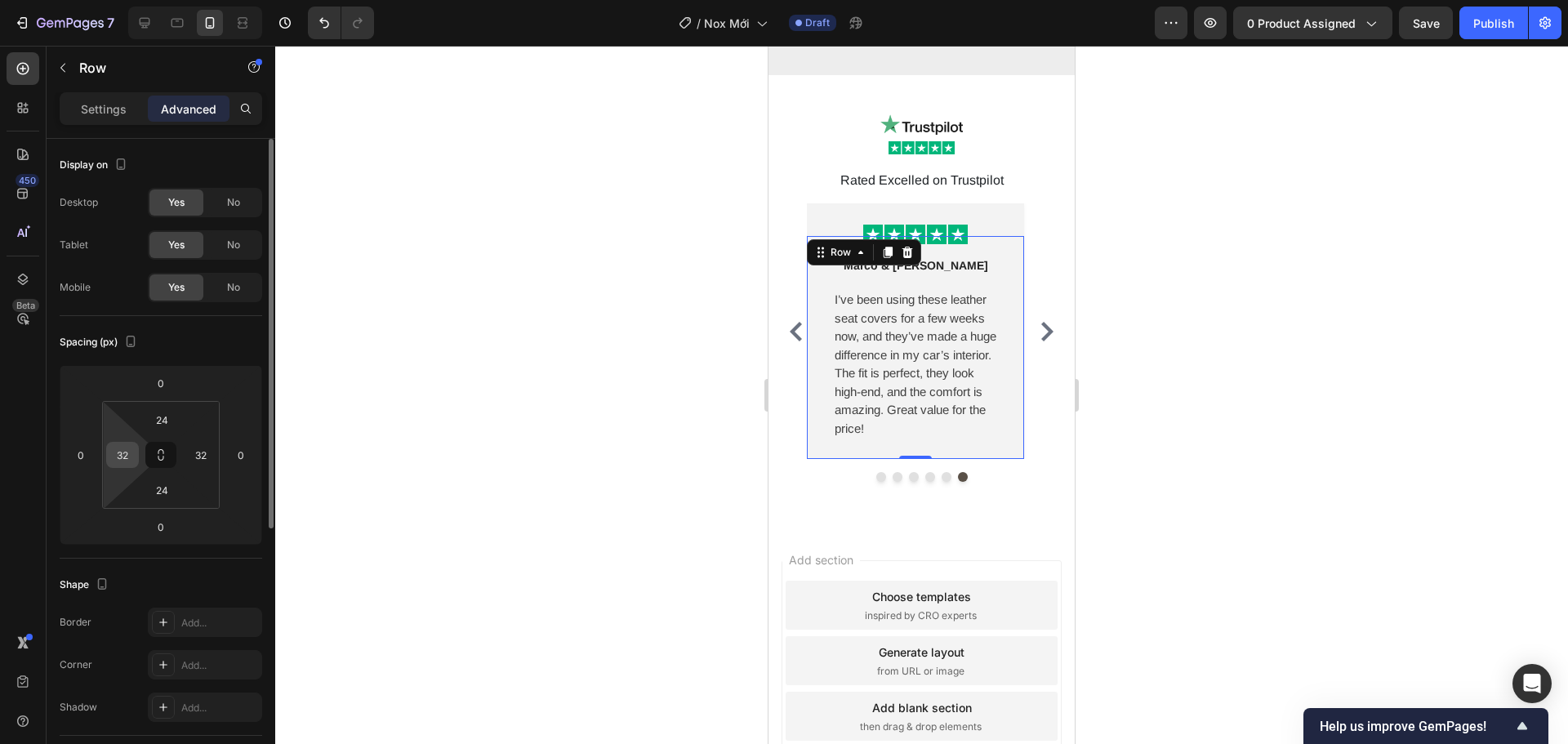
click at [117, 460] on input "32" at bounding box center [123, 455] width 24 height 24
type input "12"
click at [198, 457] on input "32" at bounding box center [201, 455] width 24 height 24
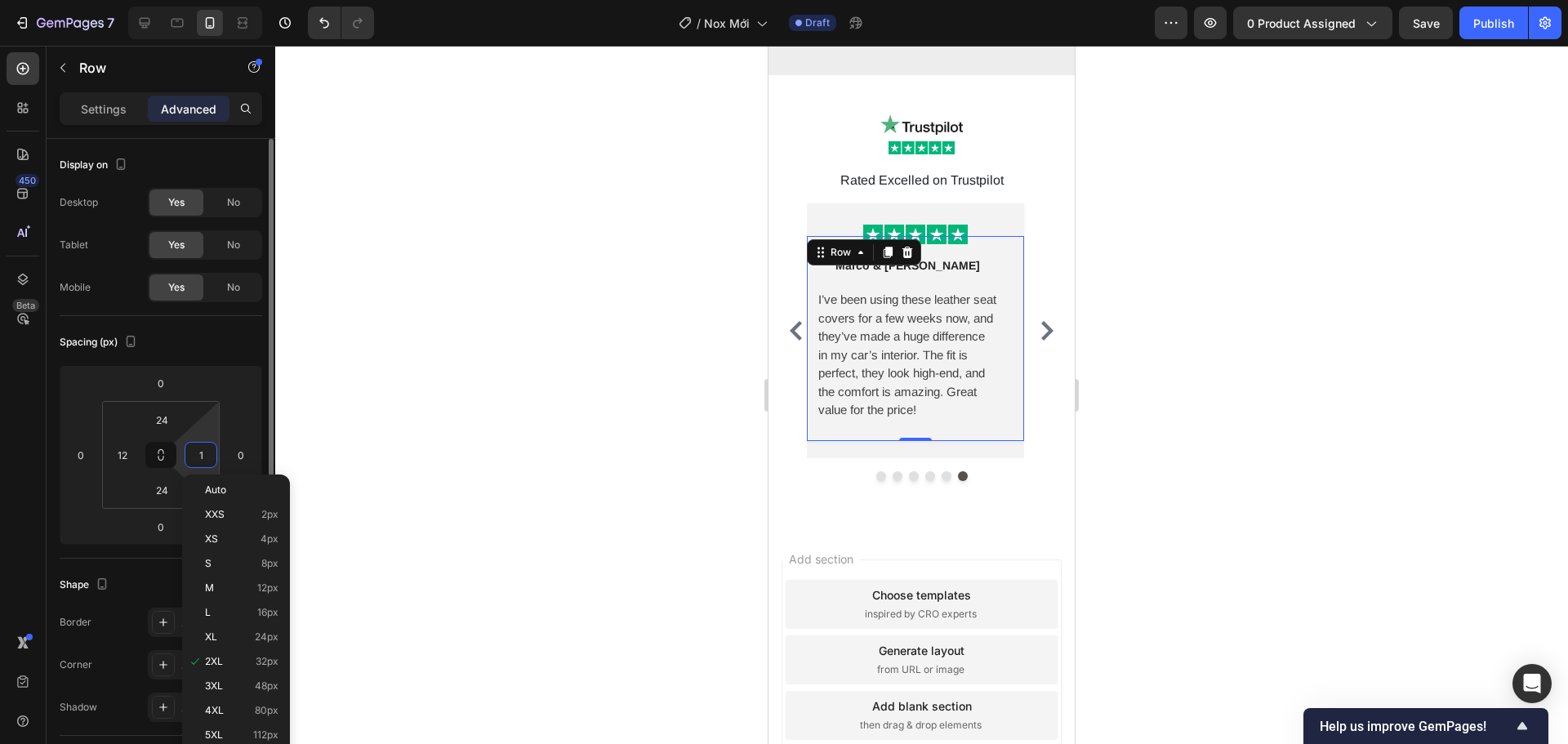
type input "12"
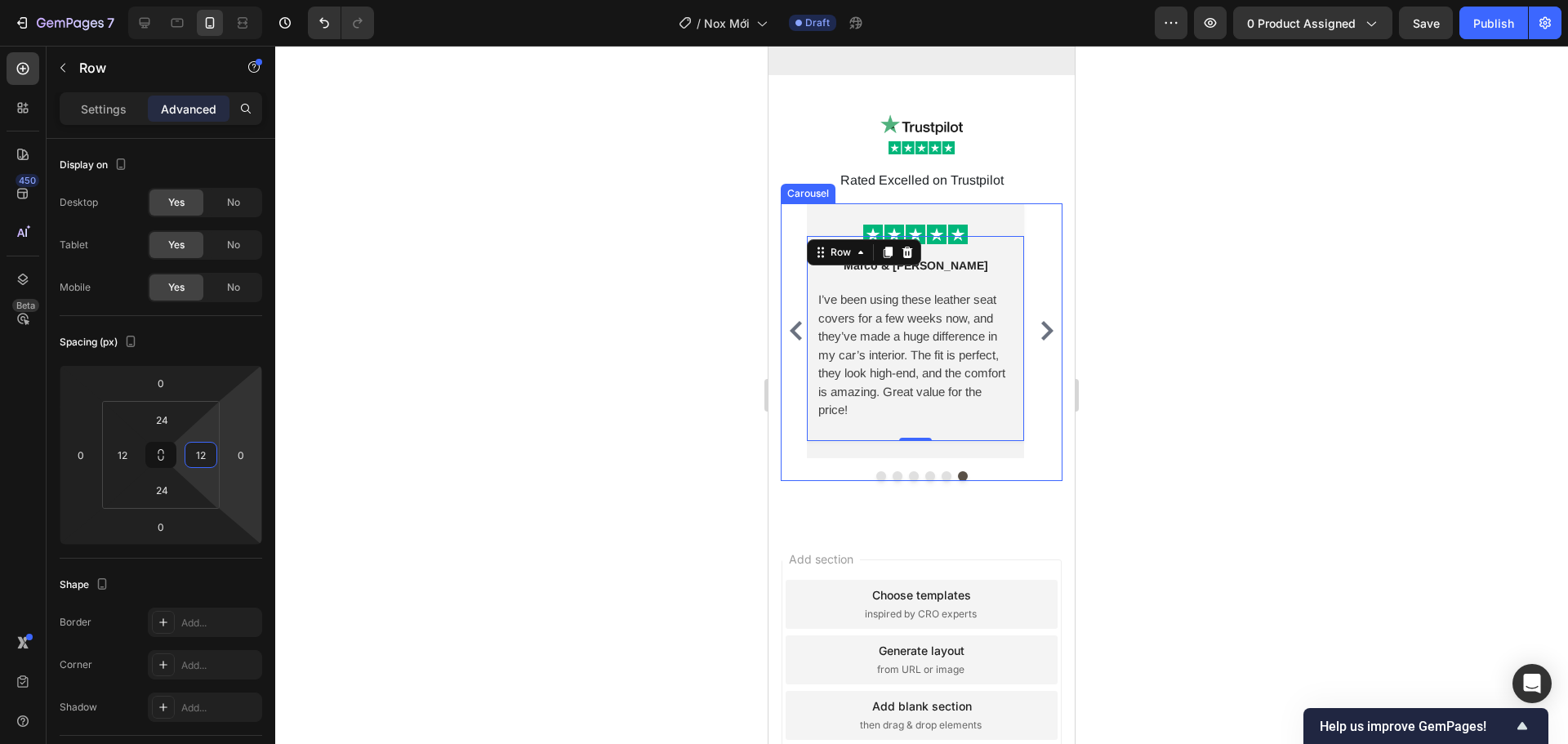
click at [1044, 318] on button "Carousel Next Arrow" at bounding box center [1047, 331] width 26 height 26
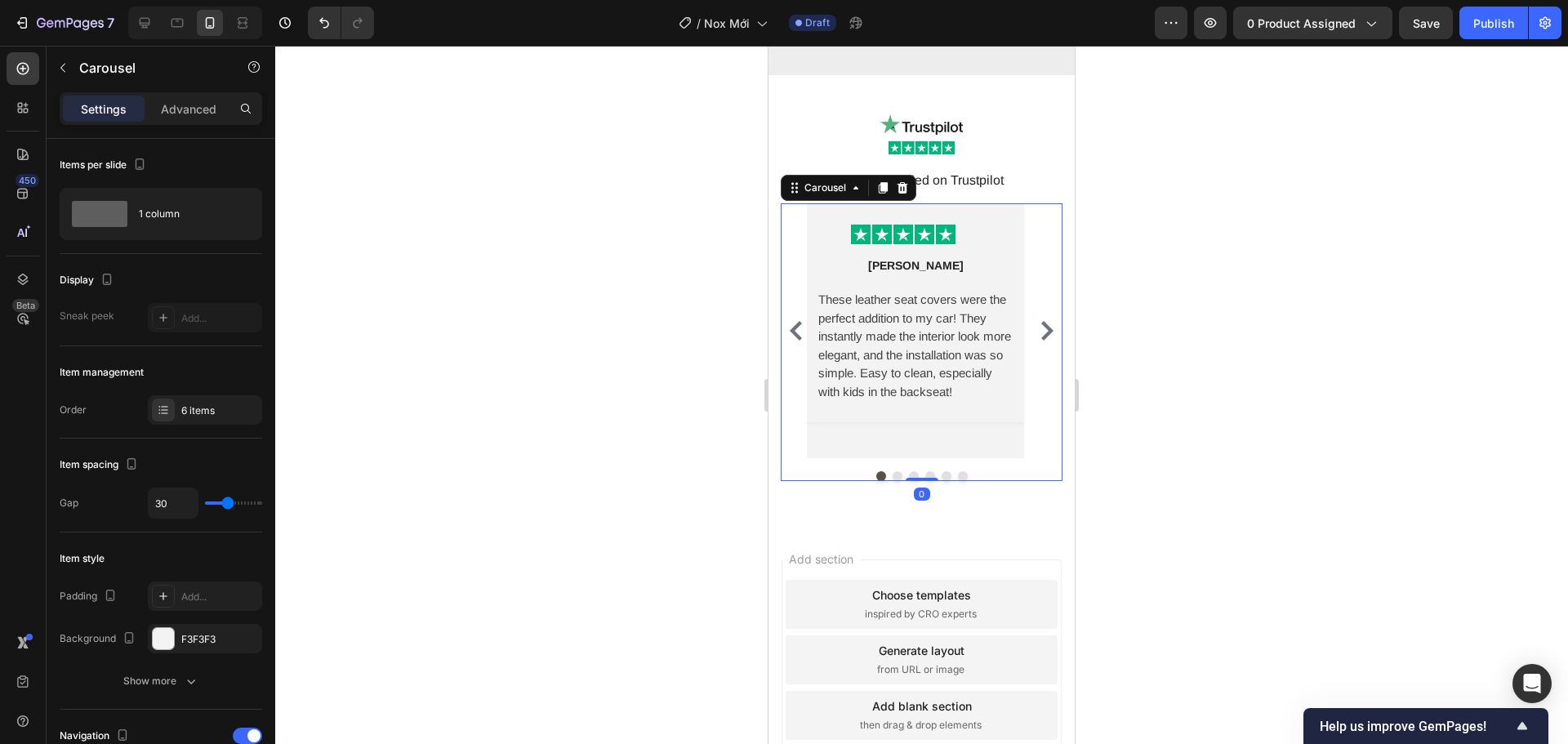
click at [1044, 318] on button "Carousel Next Arrow" at bounding box center [1047, 331] width 26 height 26
click at [1043, 321] on icon "Carousel Next Arrow" at bounding box center [1047, 330] width 20 height 20
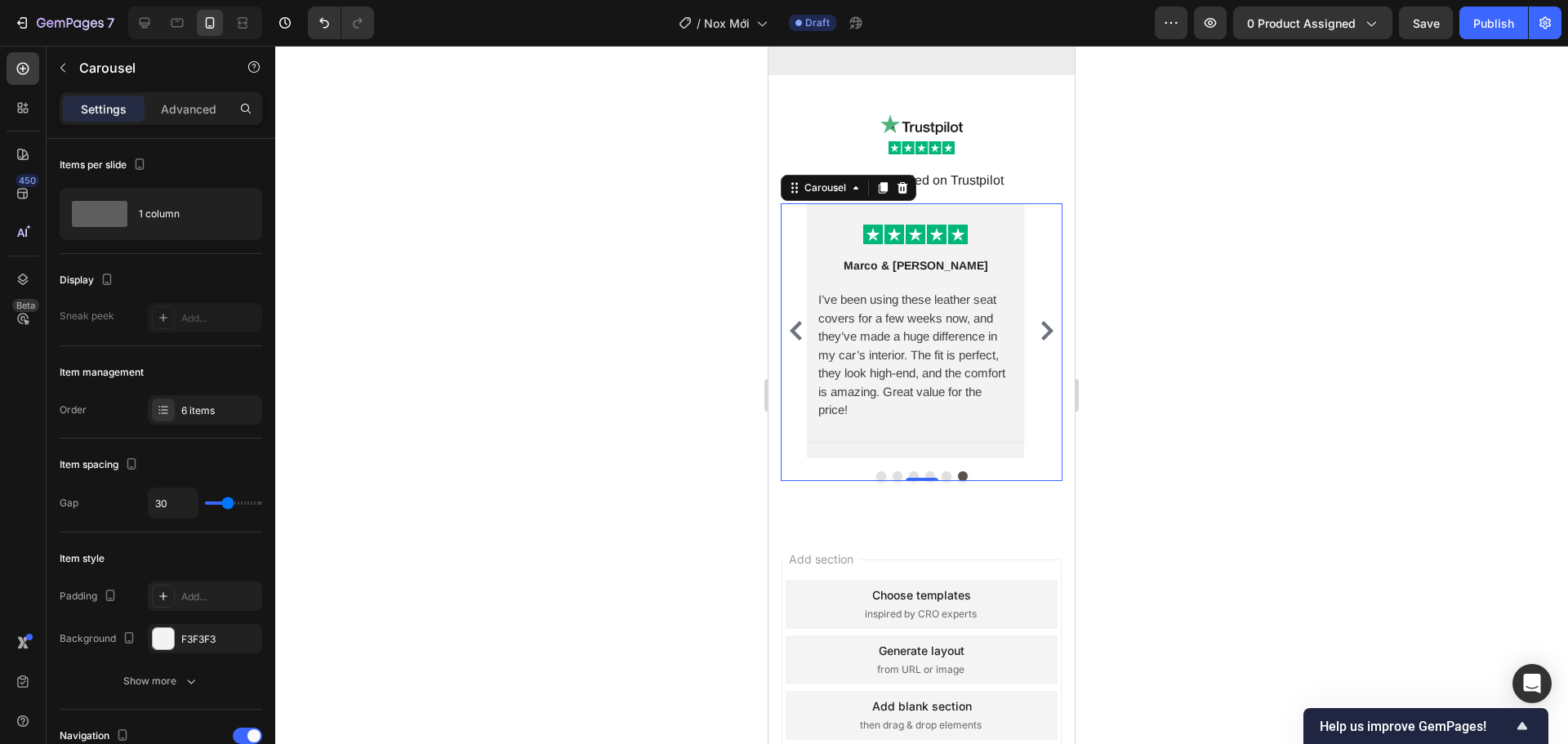
click at [1043, 321] on icon "Carousel Next Arrow" at bounding box center [1047, 330] width 20 height 20
click at [995, 326] on p "These leather seat covers were the perfect addition to my car! They instantly m…" at bounding box center [915, 346] width 194 height 111
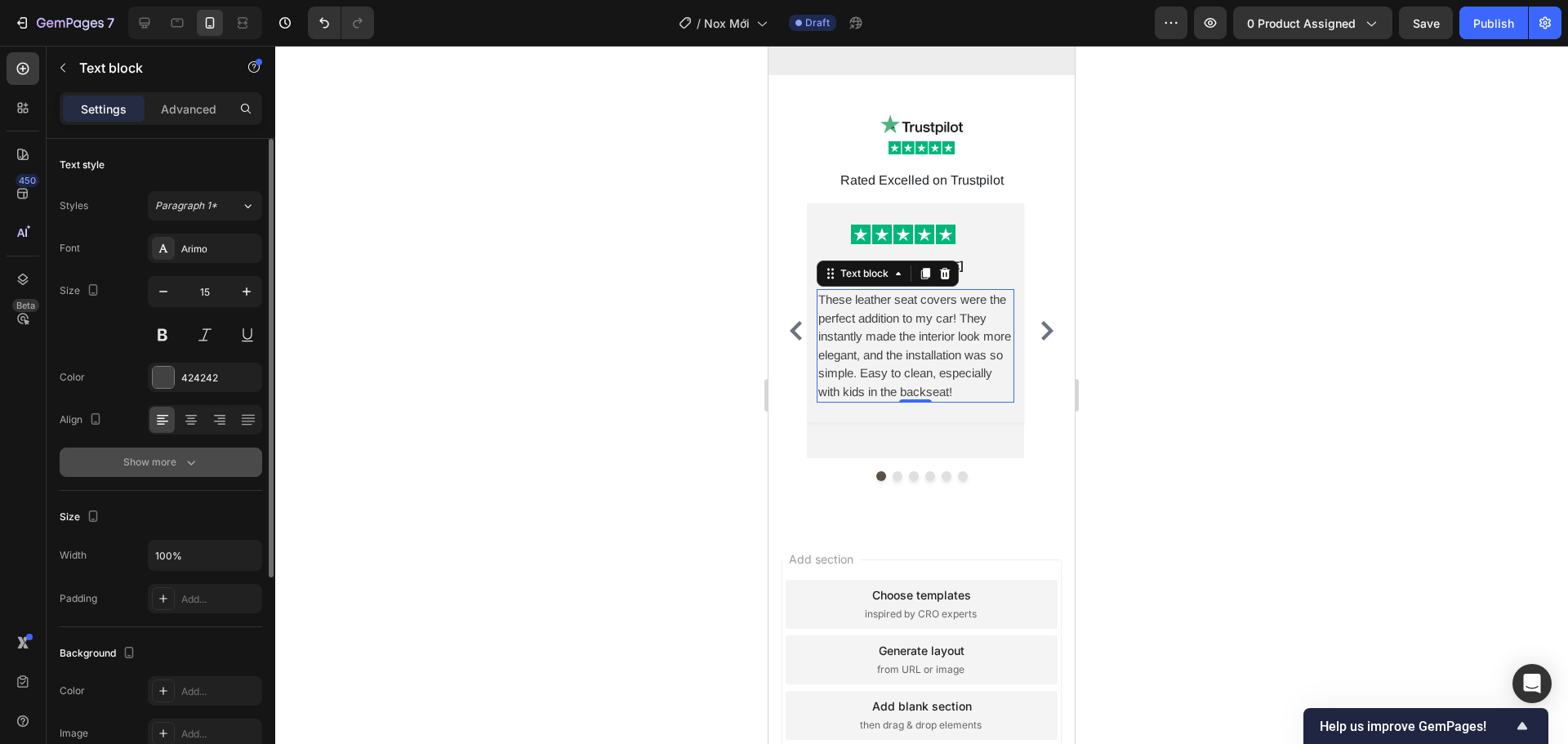
click at [176, 474] on button "Show more" at bounding box center [161, 462] width 203 height 29
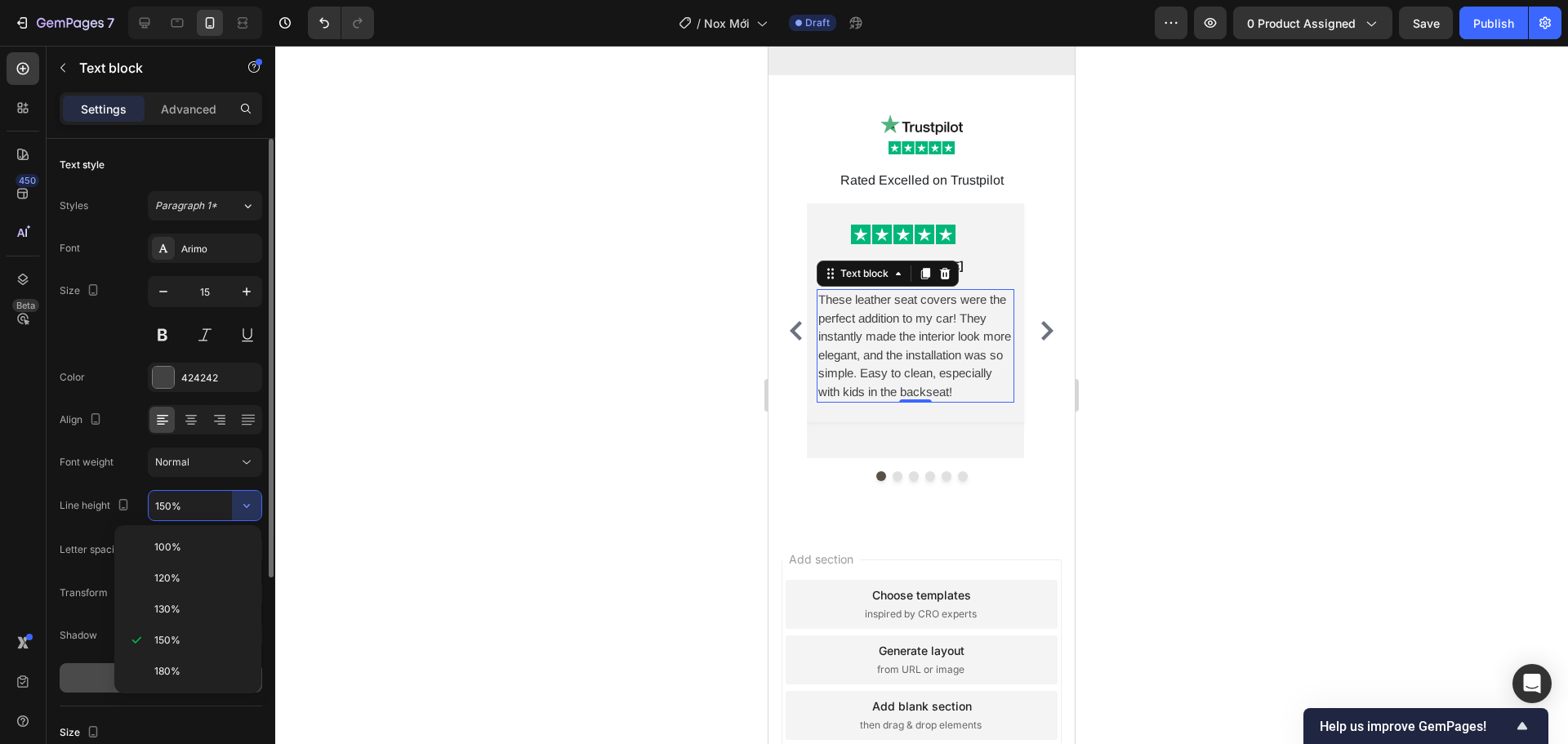
click at [227, 668] on p "180%" at bounding box center [201, 672] width 93 height 15
type input "180%"
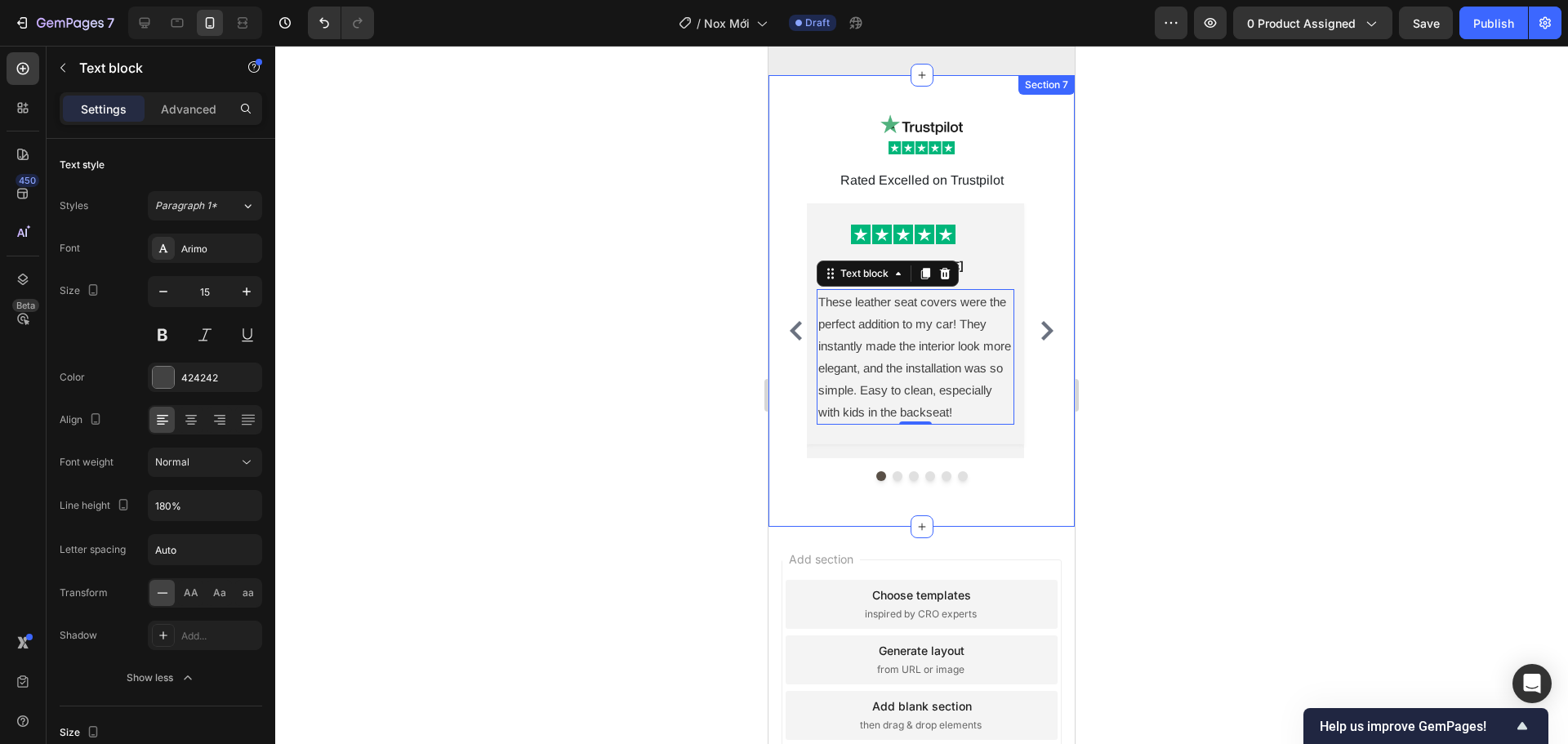
click at [769, 385] on div "Image Image Rated Excelled on Trustpilot Text Block Row Image Row [PERSON_NAME]…" at bounding box center [921, 300] width 306 height 451
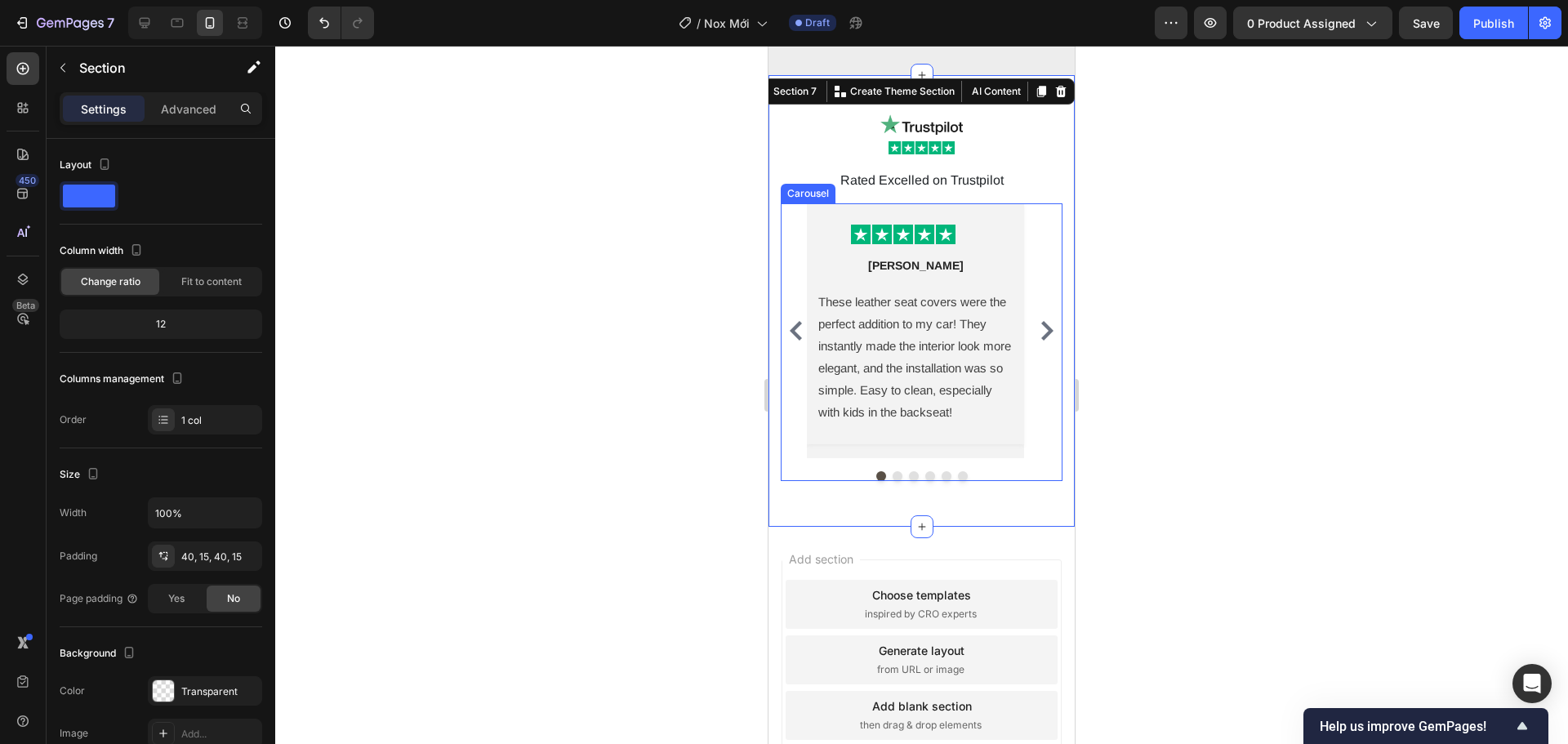
click at [796, 326] on button "Carousel Back Arrow" at bounding box center [797, 331] width 26 height 26
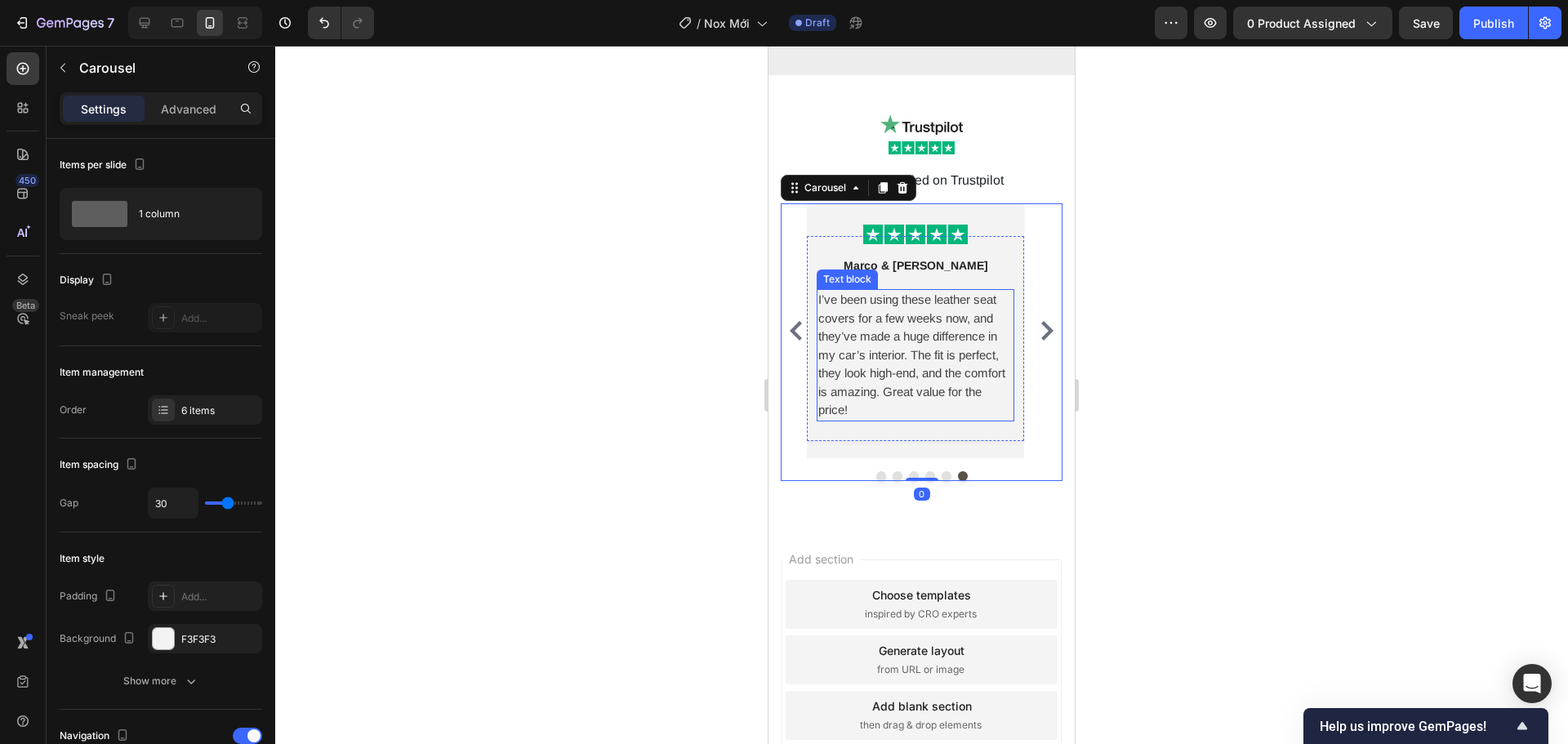
click at [898, 337] on p "I’ve been using these leather seat covers for a few weeks now, and they’ve made…" at bounding box center [915, 356] width 194 height 129
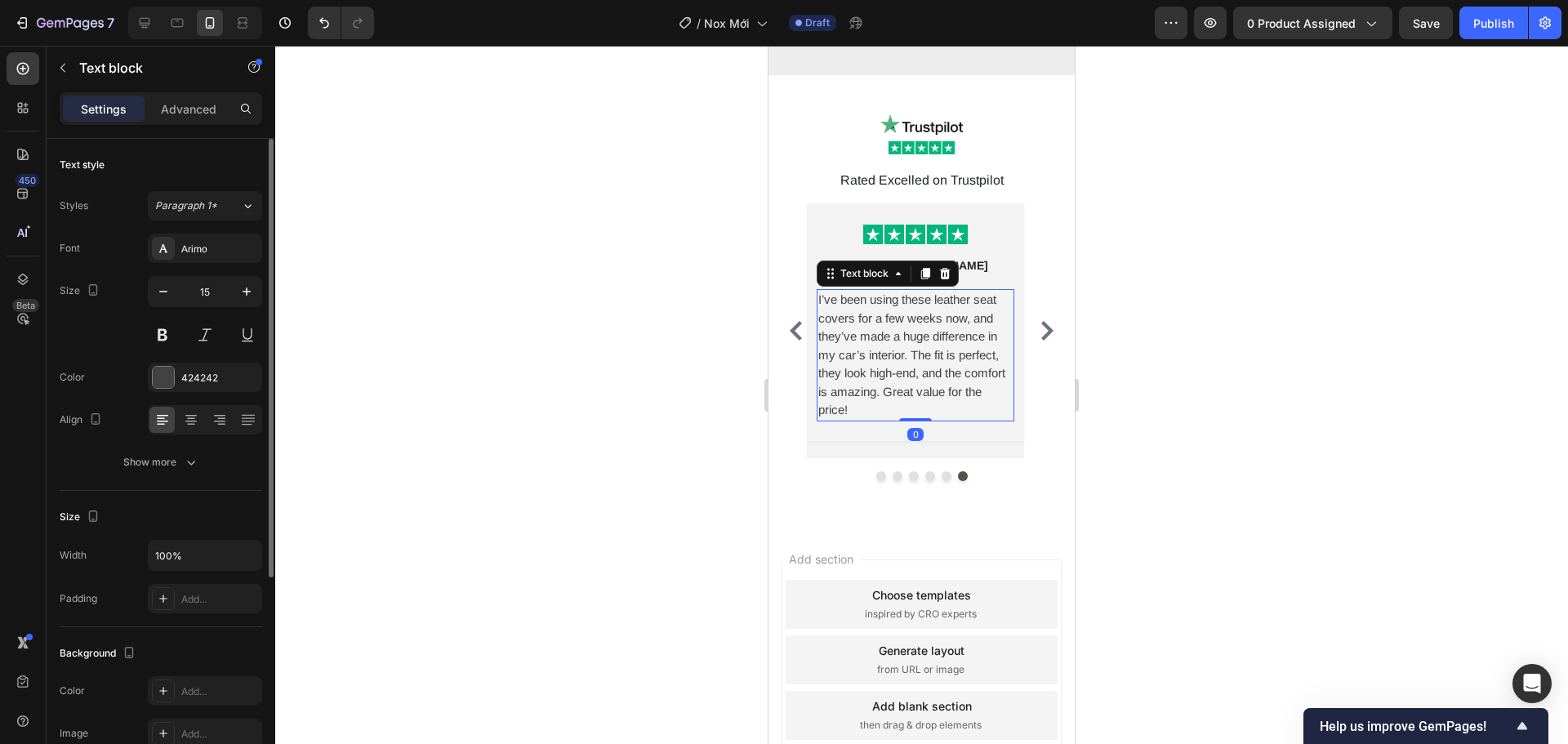
click at [199, 480] on div "Text style Styles Paragraph 1* Font Arimo Size 15 Color 424242 Align Show more" at bounding box center [161, 314] width 203 height 352
click at [197, 474] on button "Show more" at bounding box center [161, 462] width 203 height 29
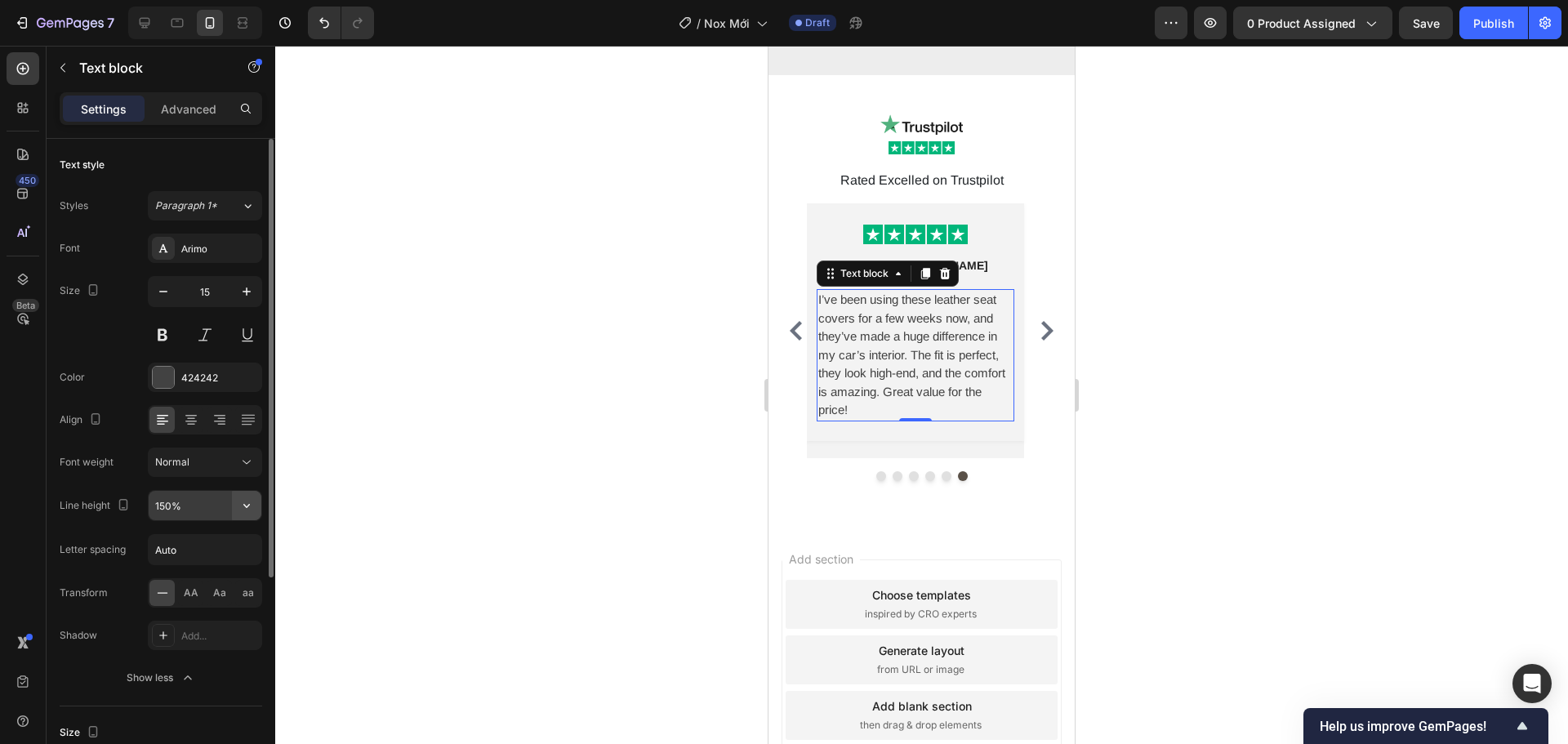
click at [249, 511] on icon "button" at bounding box center [246, 505] width 16 height 16
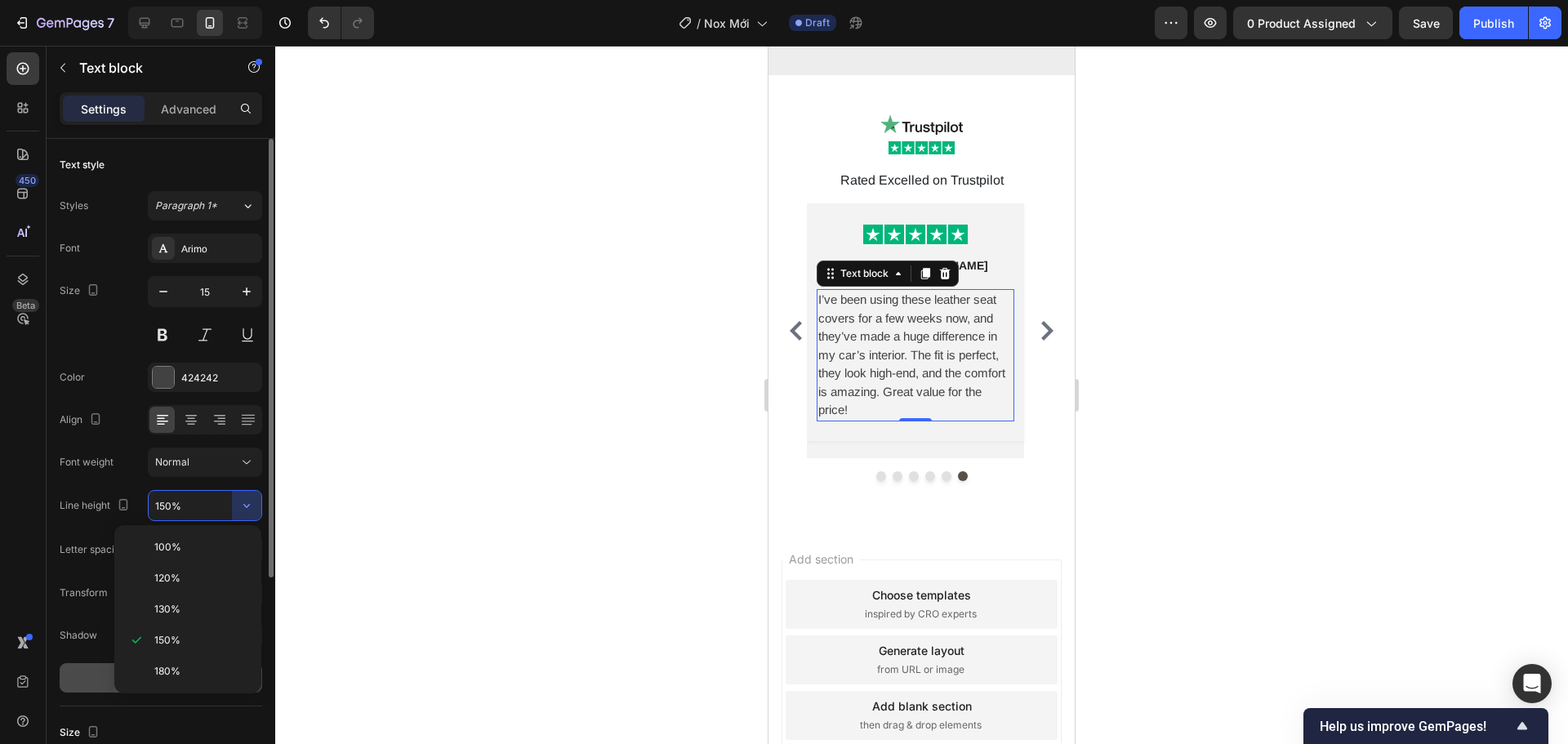
click at [206, 663] on div "180%" at bounding box center [188, 671] width 134 height 31
type input "180%"
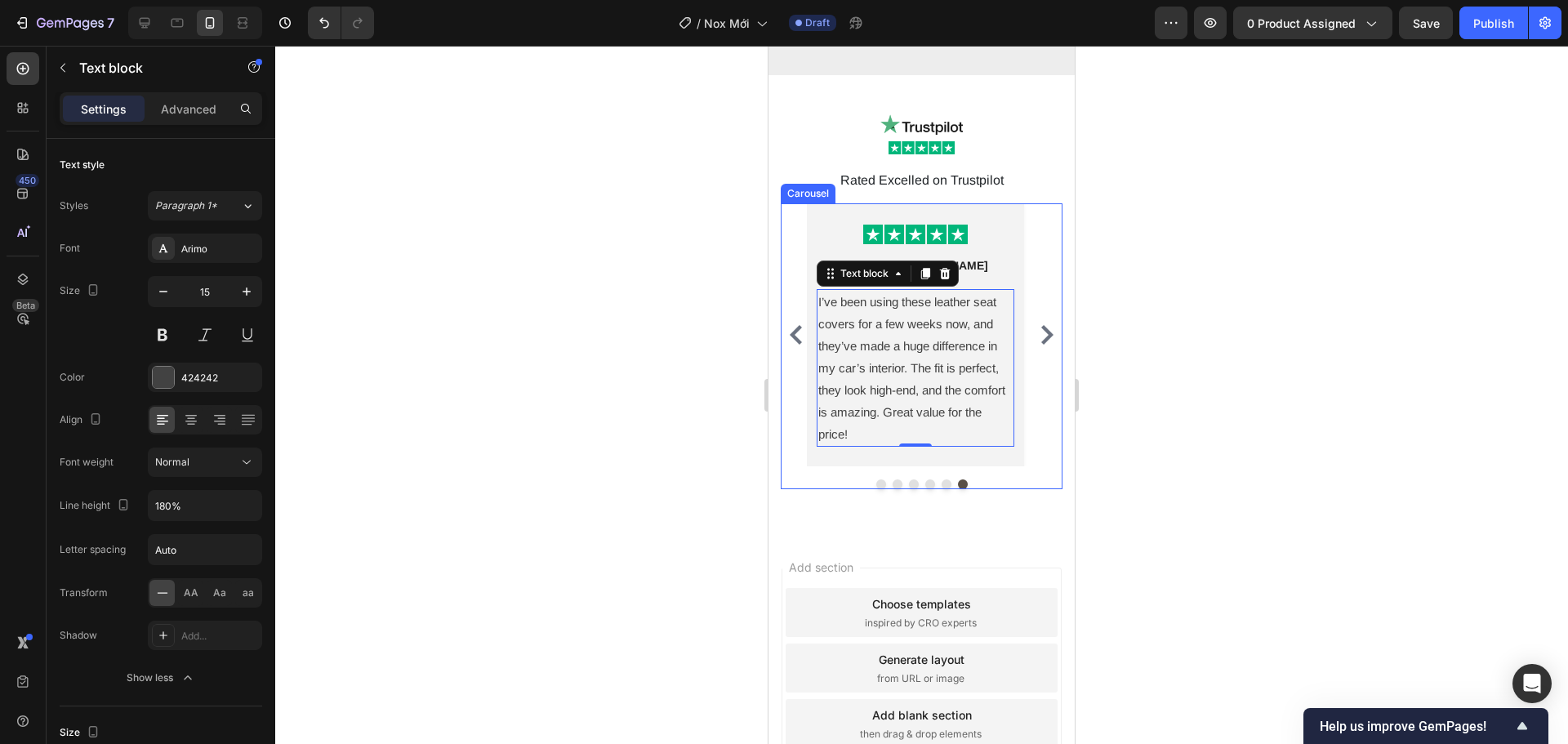
click at [1042, 335] on icon "Carousel Next Arrow" at bounding box center [1047, 334] width 12 height 20
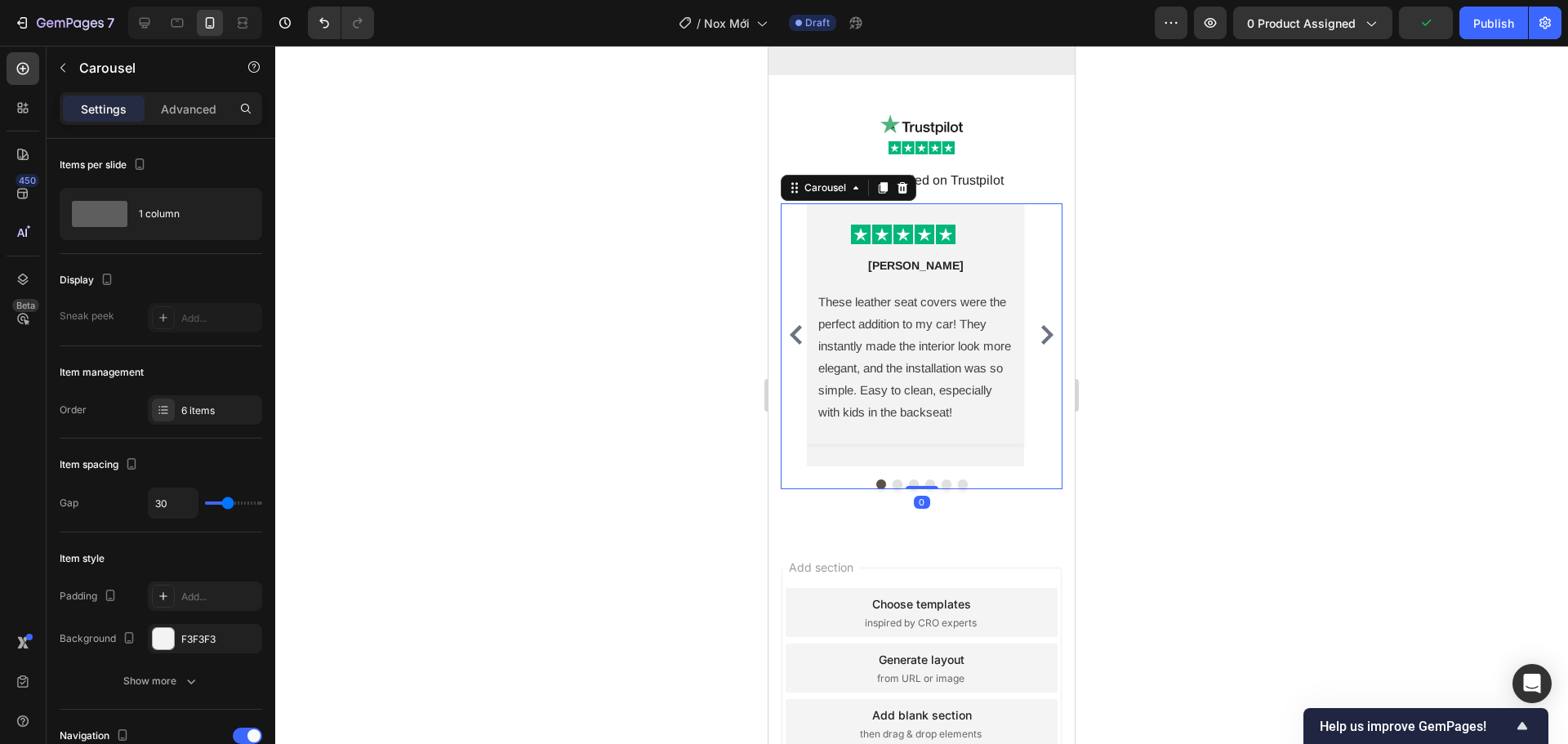
click at [786, 325] on icon "Carousel Back Arrow" at bounding box center [796, 334] width 20 height 20
click at [885, 349] on p "I’ve been using these leather seat covers for a few weeks now, and they’ve made…" at bounding box center [891, 368] width 194 height 155
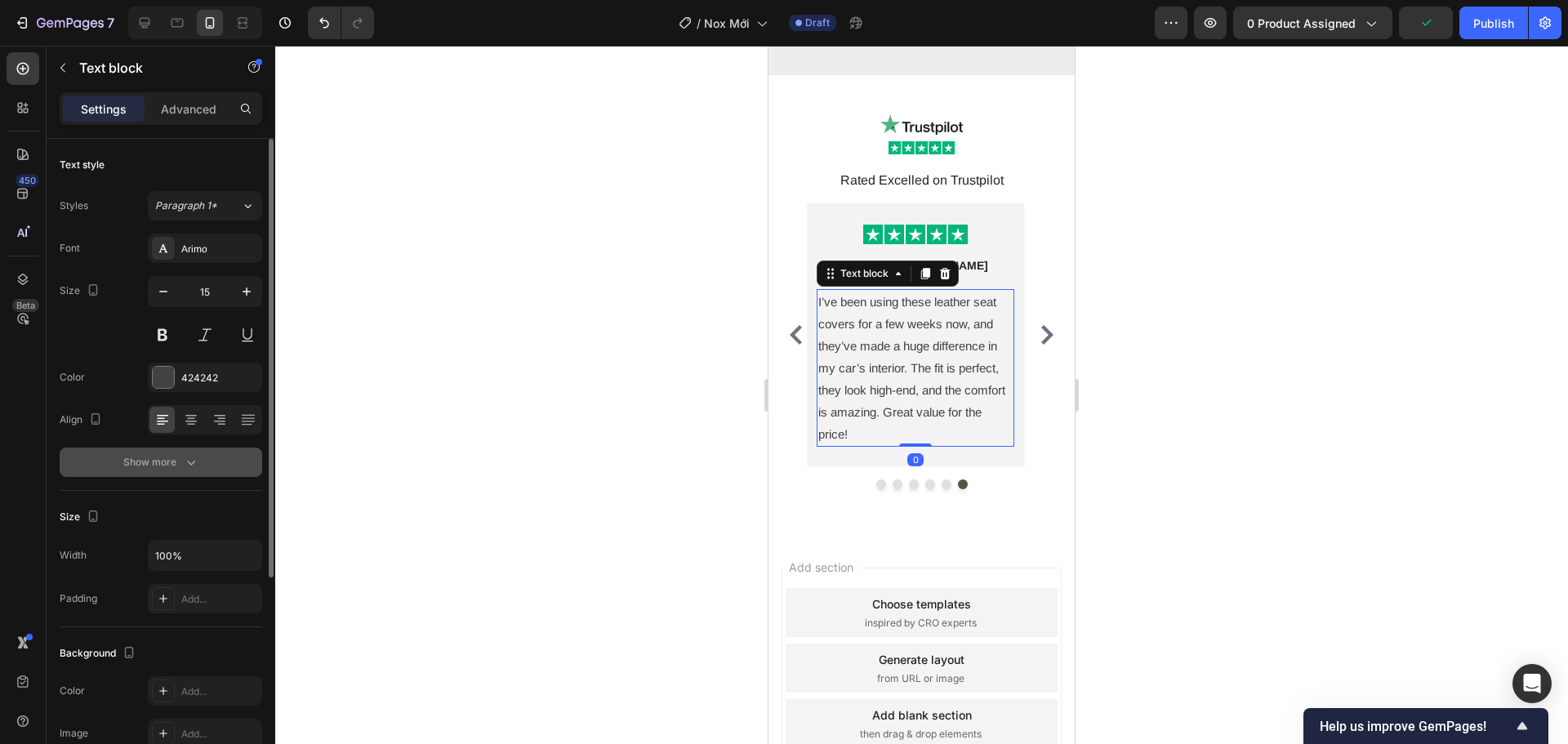
click at [167, 473] on button "Show more" at bounding box center [161, 462] width 203 height 29
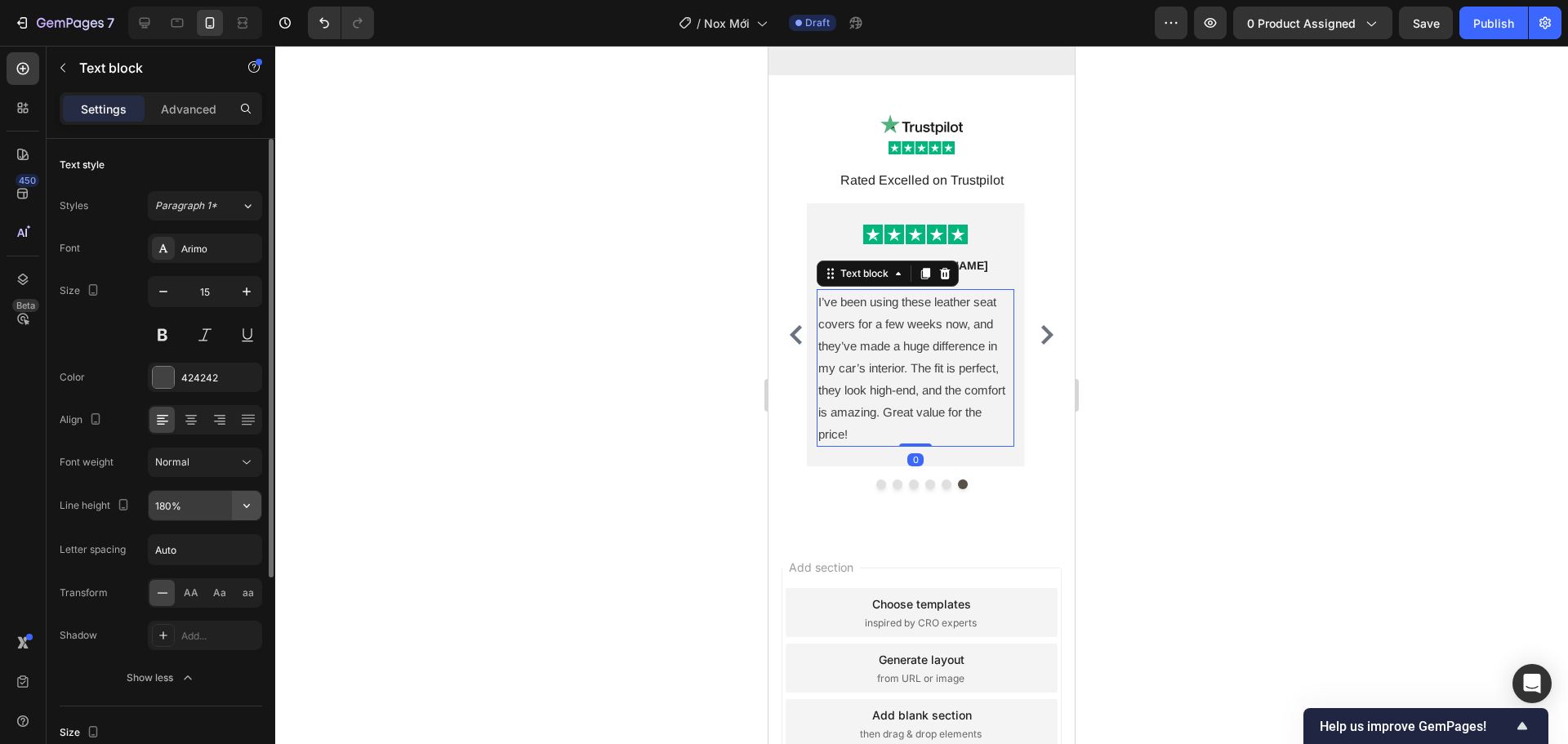
click at [258, 509] on button "button" at bounding box center [246, 505] width 29 height 29
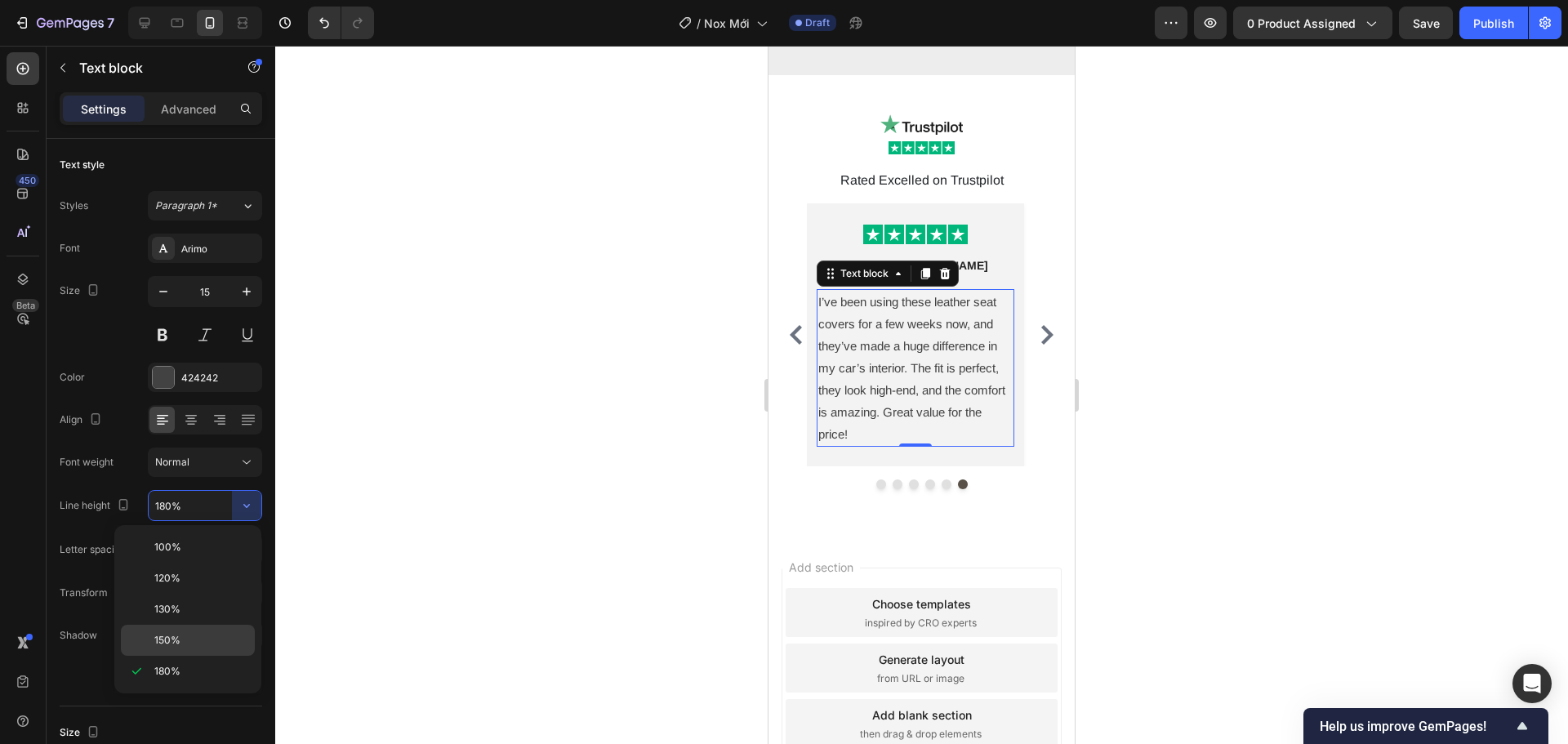
click at [210, 640] on p "150%" at bounding box center [201, 641] width 93 height 15
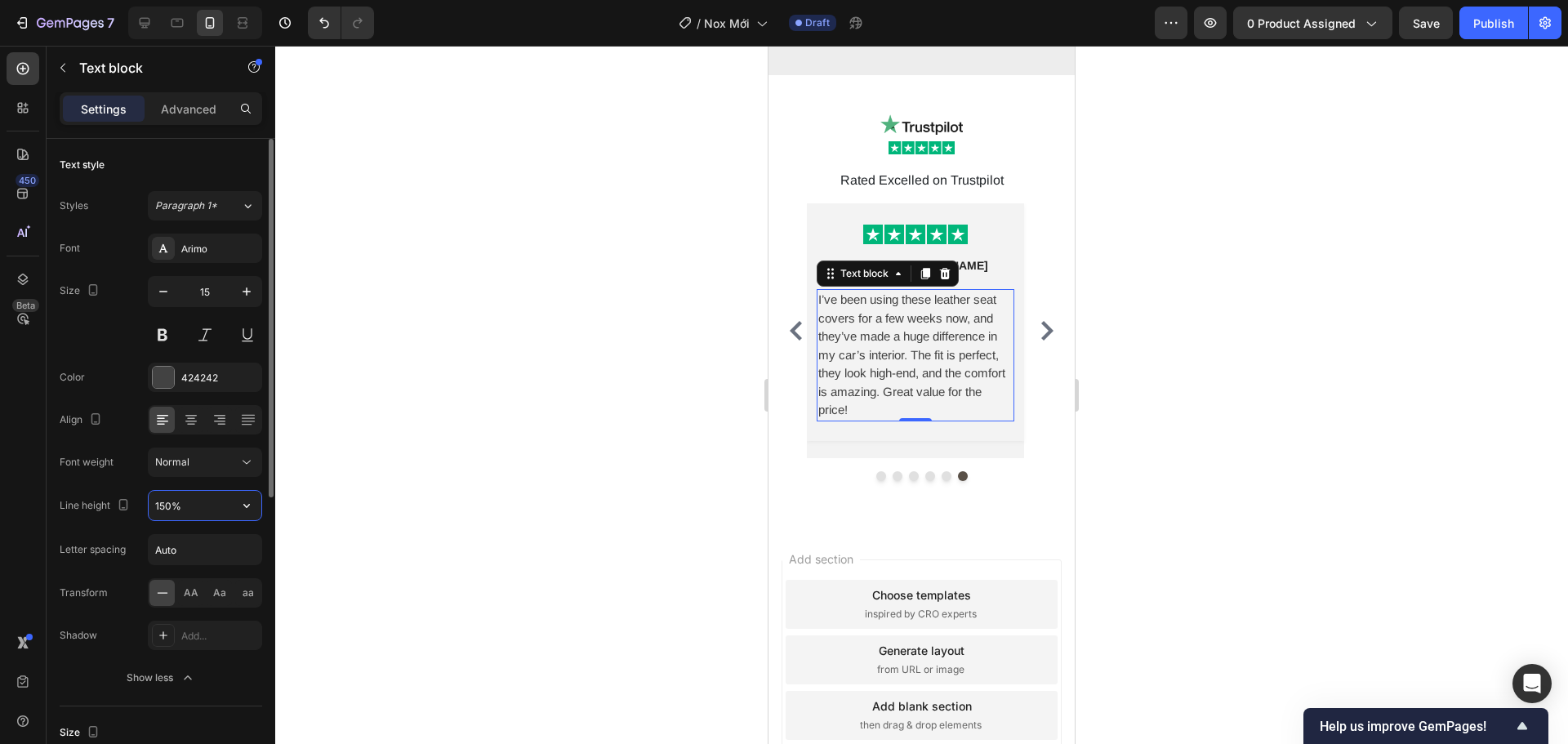
click at [166, 510] on input "150%" at bounding box center [205, 505] width 113 height 29
click at [166, 504] on input "150%" at bounding box center [205, 505] width 113 height 29
click at [169, 507] on input "150%" at bounding box center [205, 505] width 113 height 29
type input "155%"
click at [1038, 324] on icon "Carousel Next Arrow" at bounding box center [1047, 330] width 20 height 20
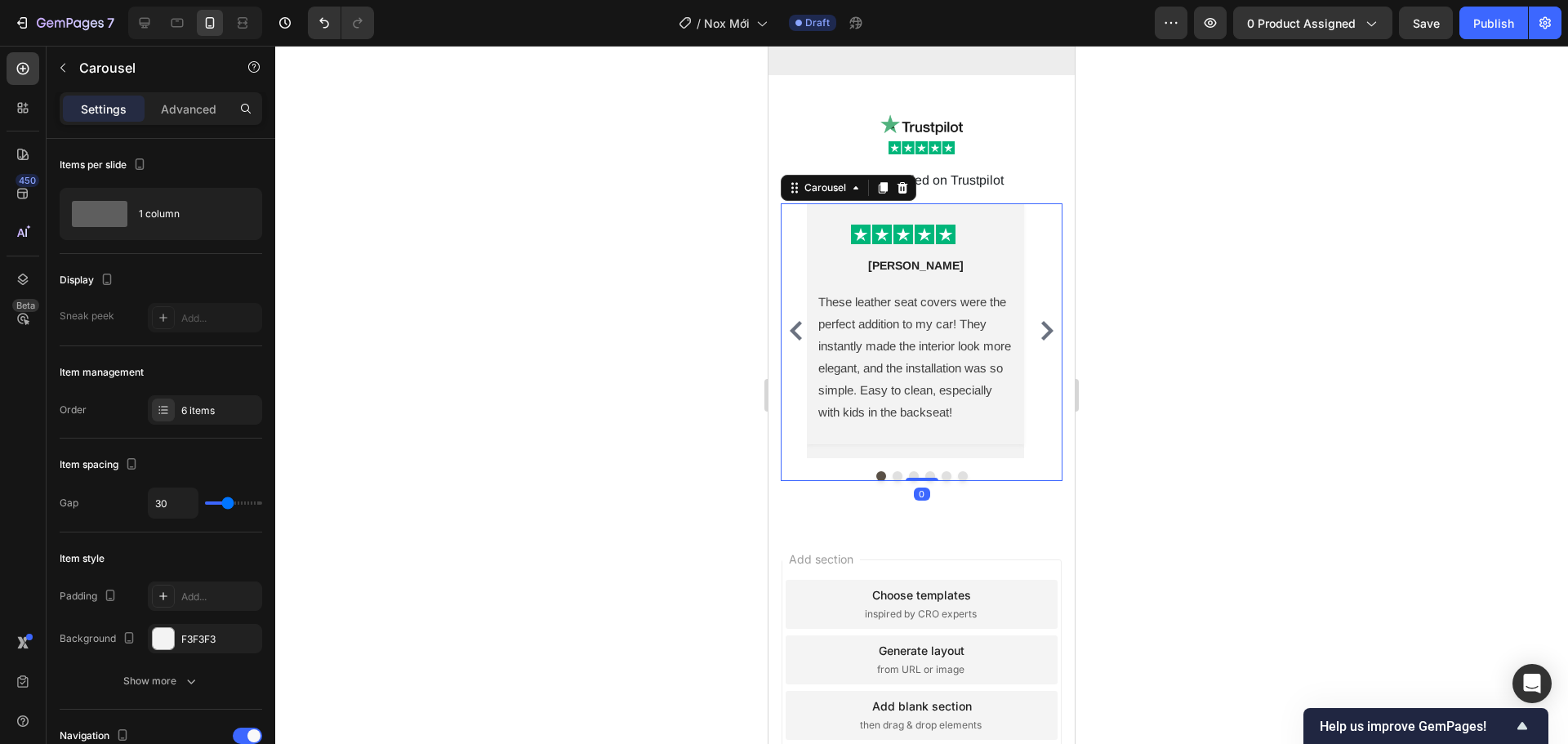
click at [798, 323] on icon "Carousel Back Arrow" at bounding box center [796, 330] width 12 height 20
click at [799, 323] on icon "Carousel Back Arrow" at bounding box center [796, 330] width 12 height 20
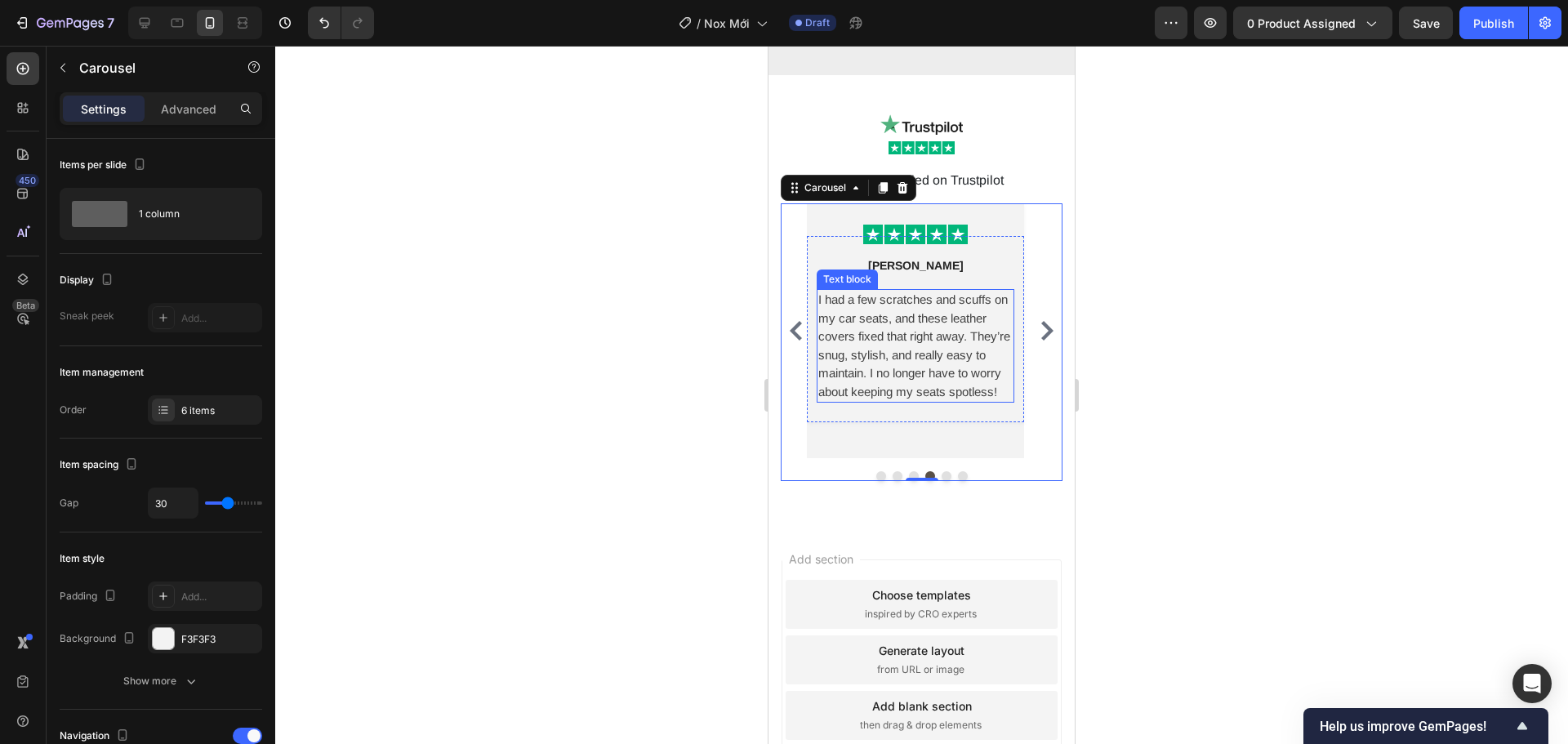
click at [880, 338] on p "I had a few scratches and scuffs on my car seats, and these leather covers fixe…" at bounding box center [915, 346] width 194 height 111
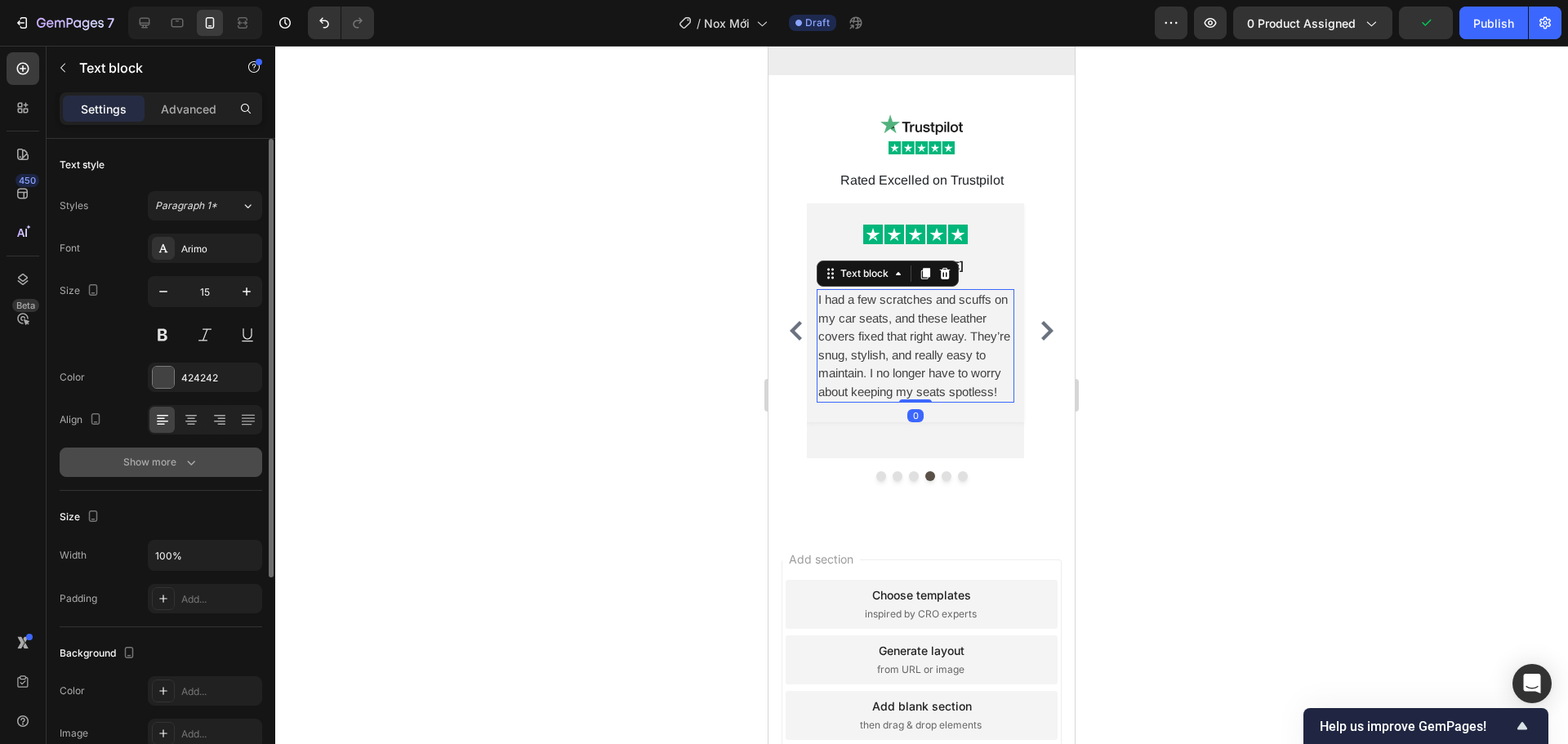
click at [188, 458] on icon "button" at bounding box center [190, 462] width 16 height 16
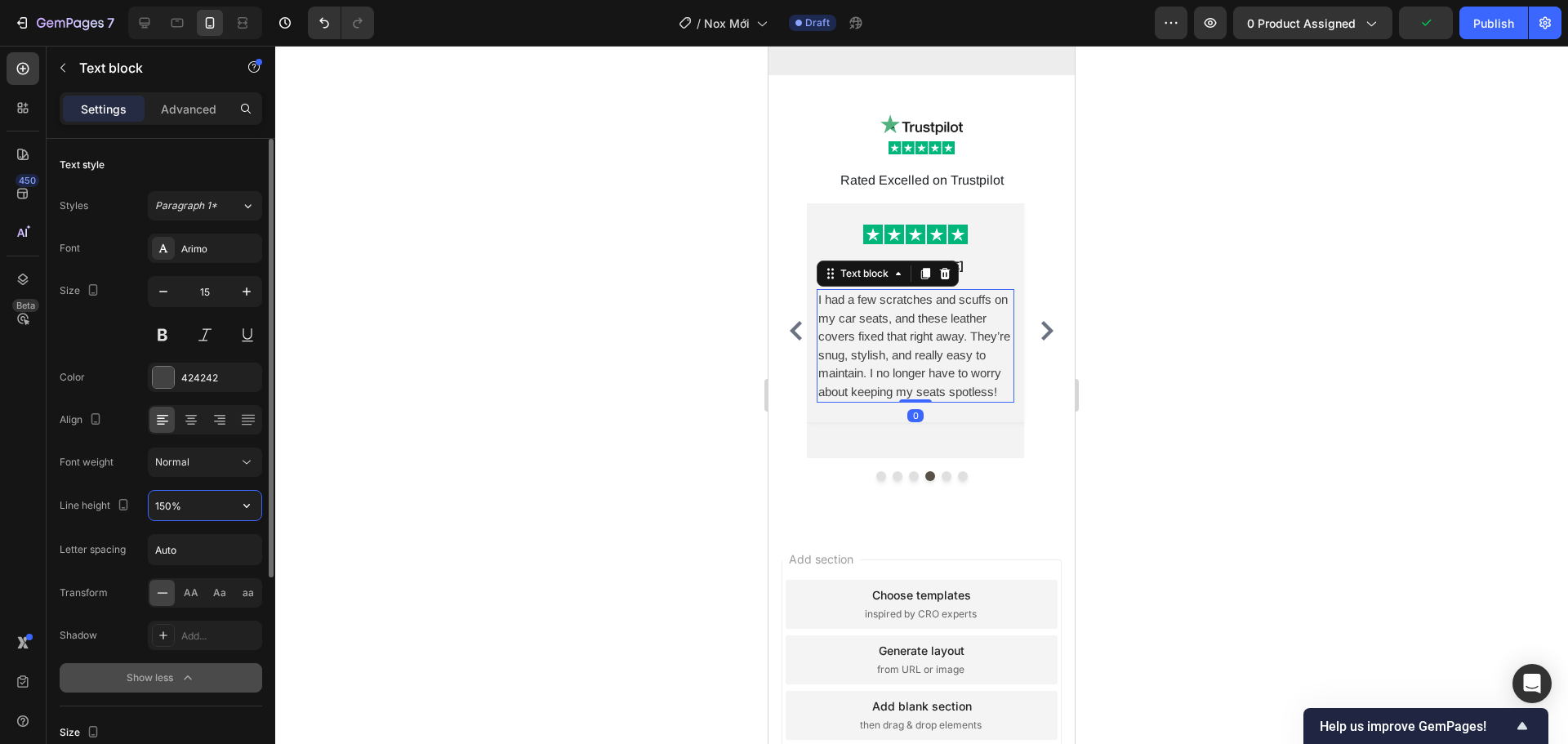
click at [186, 508] on input "150%" at bounding box center [205, 505] width 113 height 29
click at [176, 508] on input "150%" at bounding box center [205, 505] width 113 height 29
click at [166, 508] on input "150%" at bounding box center [205, 505] width 113 height 29
click at [171, 505] on input "153%" at bounding box center [205, 505] width 113 height 29
type input "155%"
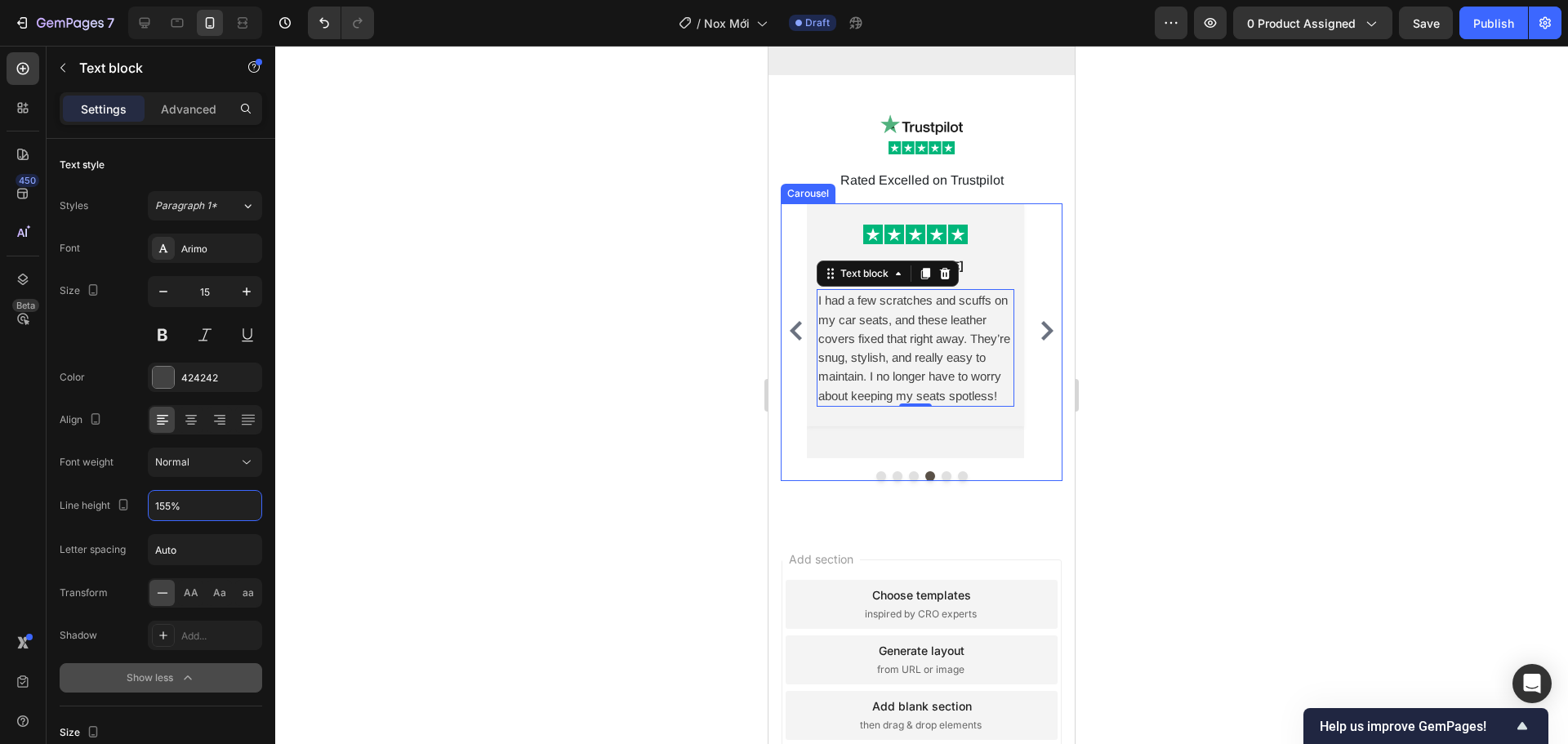
click at [804, 321] on icon "Carousel Back Arrow" at bounding box center [796, 330] width 20 height 20
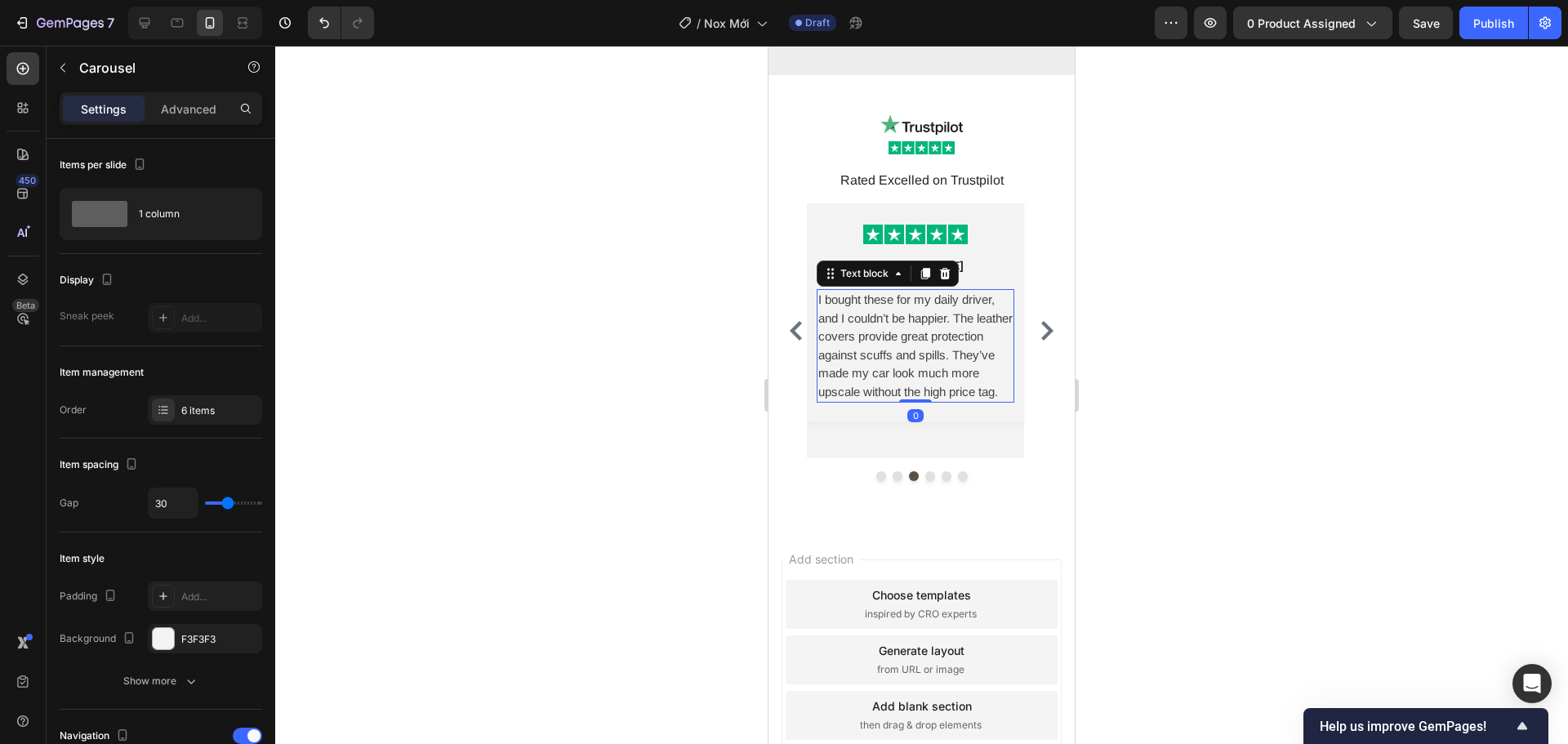
click at [870, 341] on p "I bought these for my daily driver, and I couldn’t be happier. The leather cove…" at bounding box center [915, 346] width 194 height 111
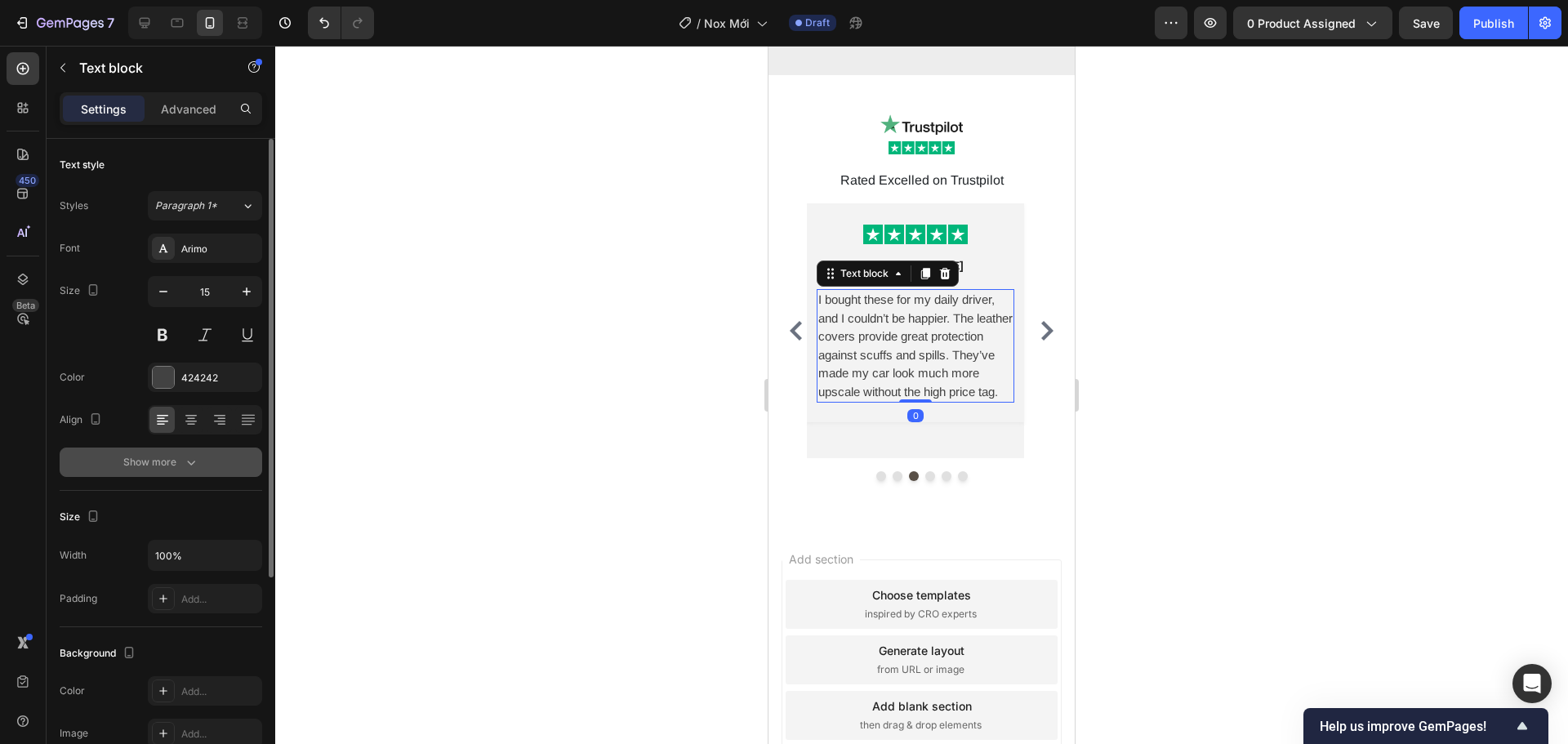
click at [175, 463] on div "Show more" at bounding box center [160, 462] width 76 height 16
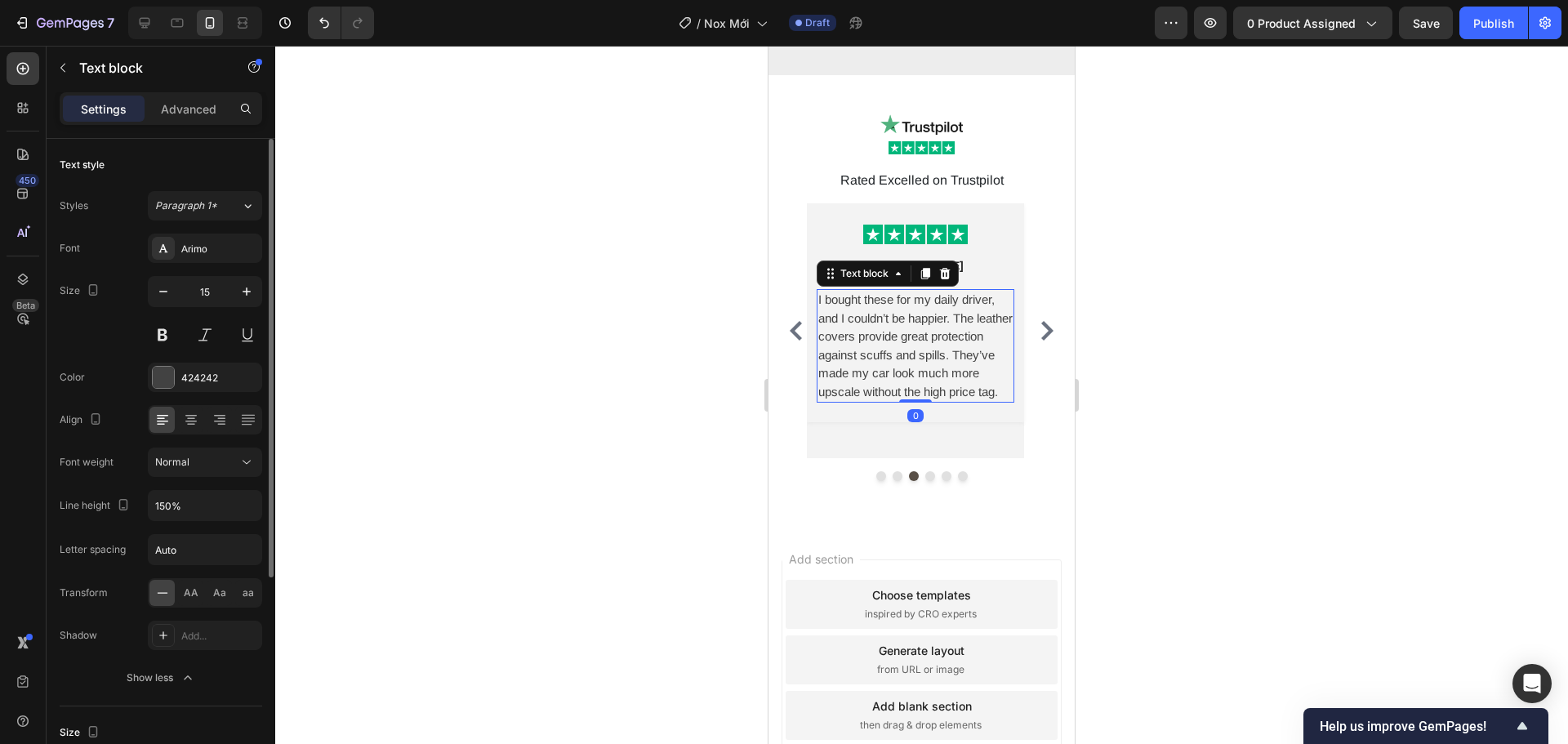
click at [178, 523] on div "Font Arimo Size 15 Color 424242 Align Font weight Normal Line height 150% Lette…" at bounding box center [161, 463] width 203 height 459
click at [174, 500] on input "150%" at bounding box center [205, 505] width 113 height 29
click at [163, 507] on input "150%" at bounding box center [205, 505] width 113 height 29
click at [166, 508] on input "150%" at bounding box center [205, 505] width 113 height 29
type input "155%"
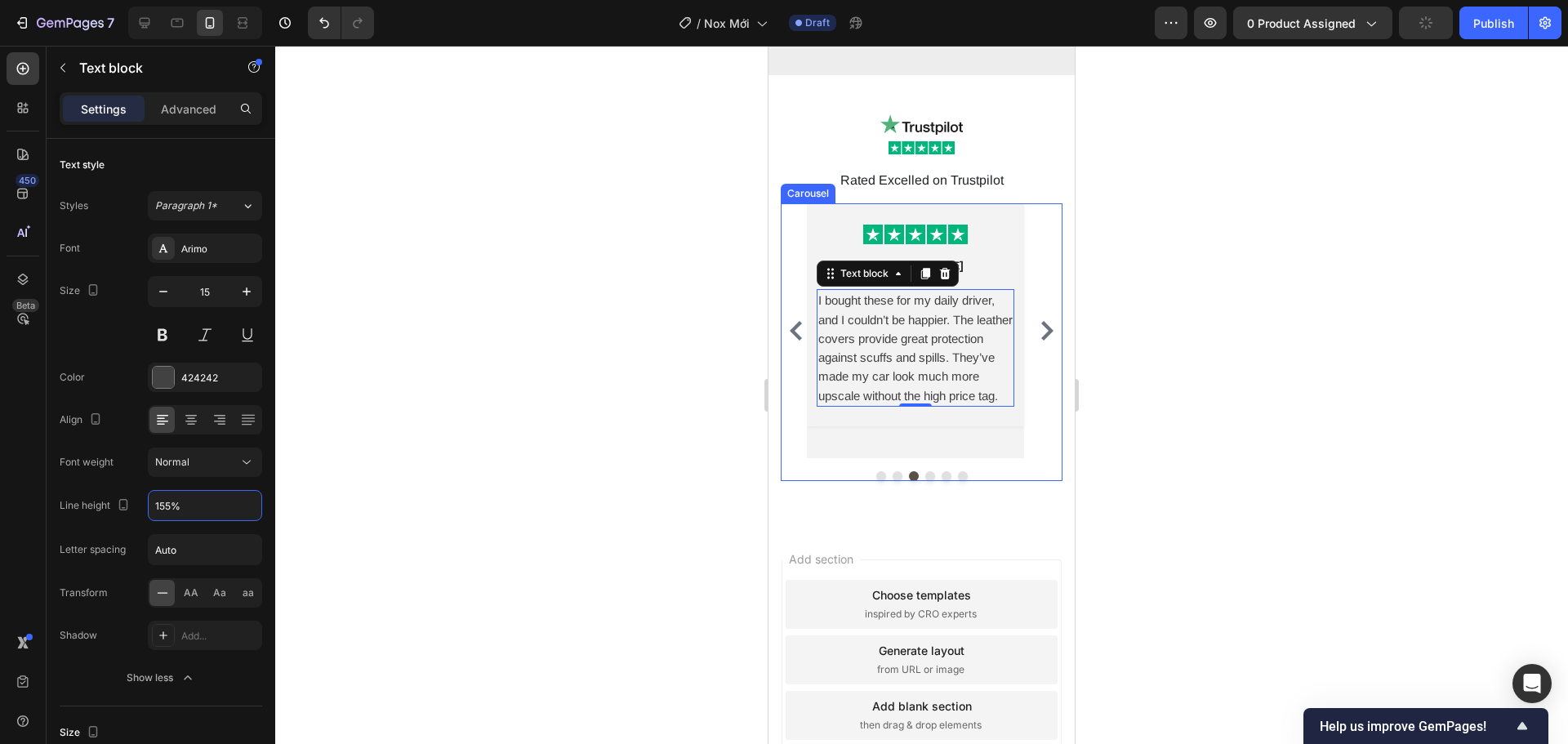
click at [802, 322] on icon "Carousel Back Arrow" at bounding box center [796, 330] width 20 height 20
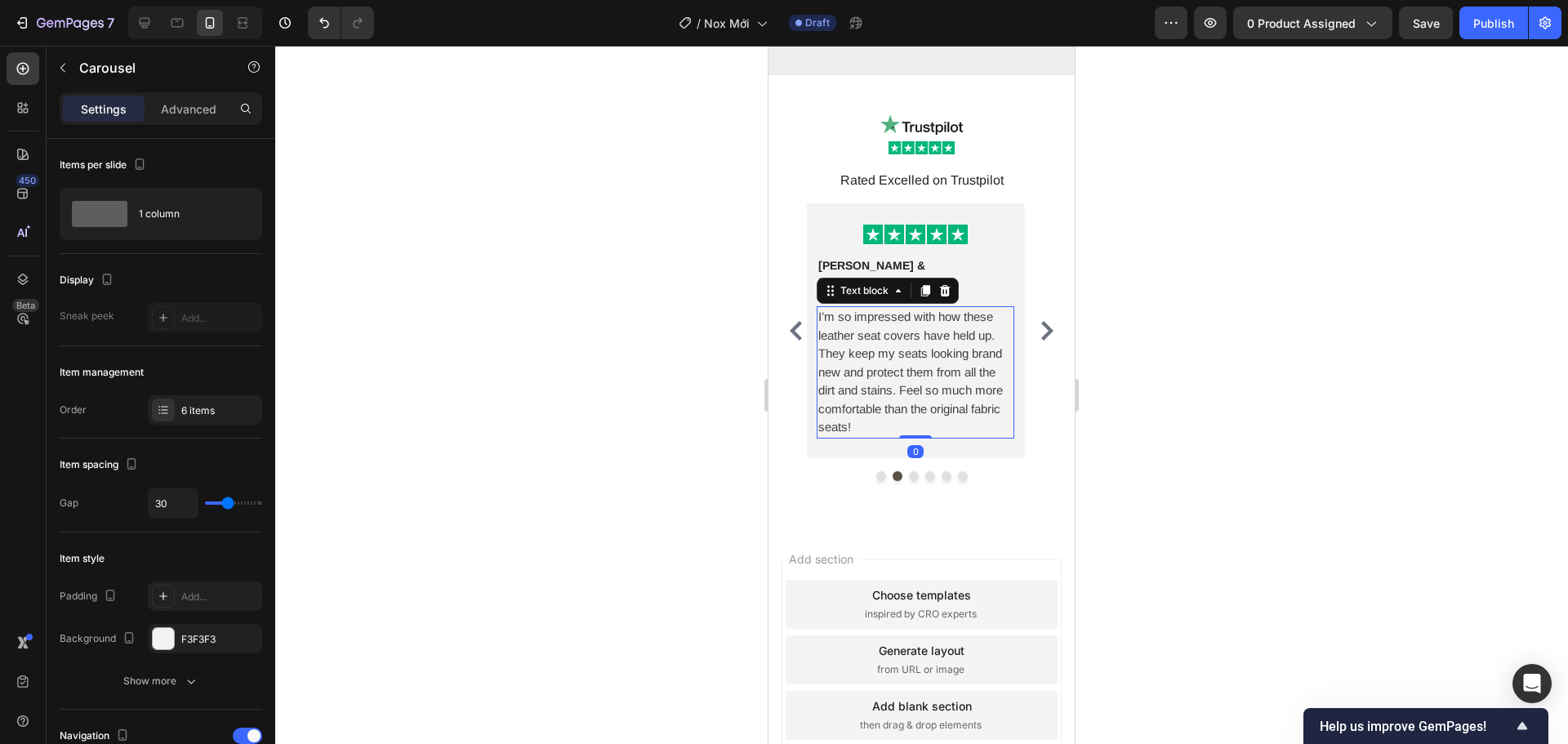
click at [830, 350] on p "I’m so impressed with how these leather seat covers have held up. They keep my …" at bounding box center [915, 372] width 194 height 129
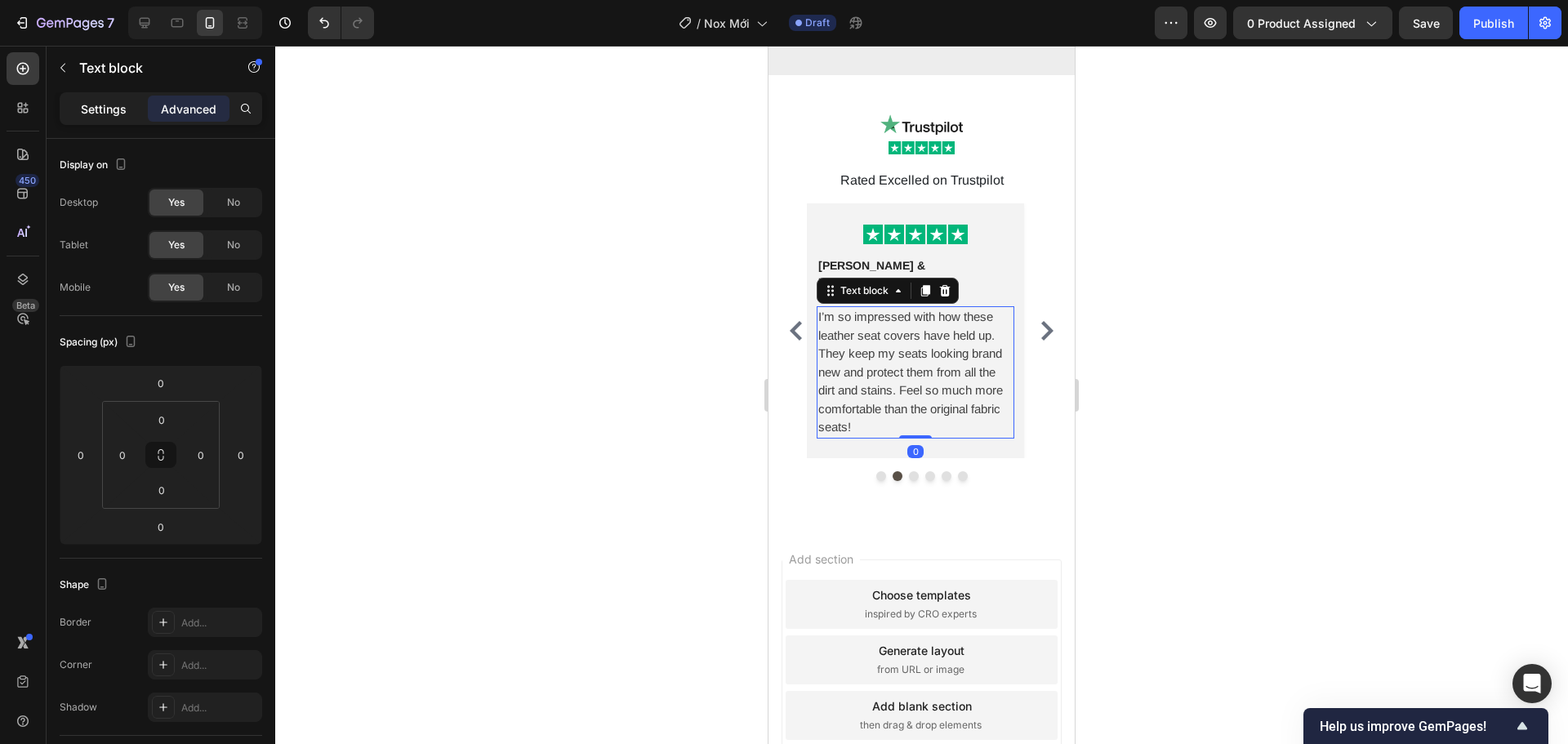
click at [119, 100] on p "Settings" at bounding box center [103, 109] width 46 height 17
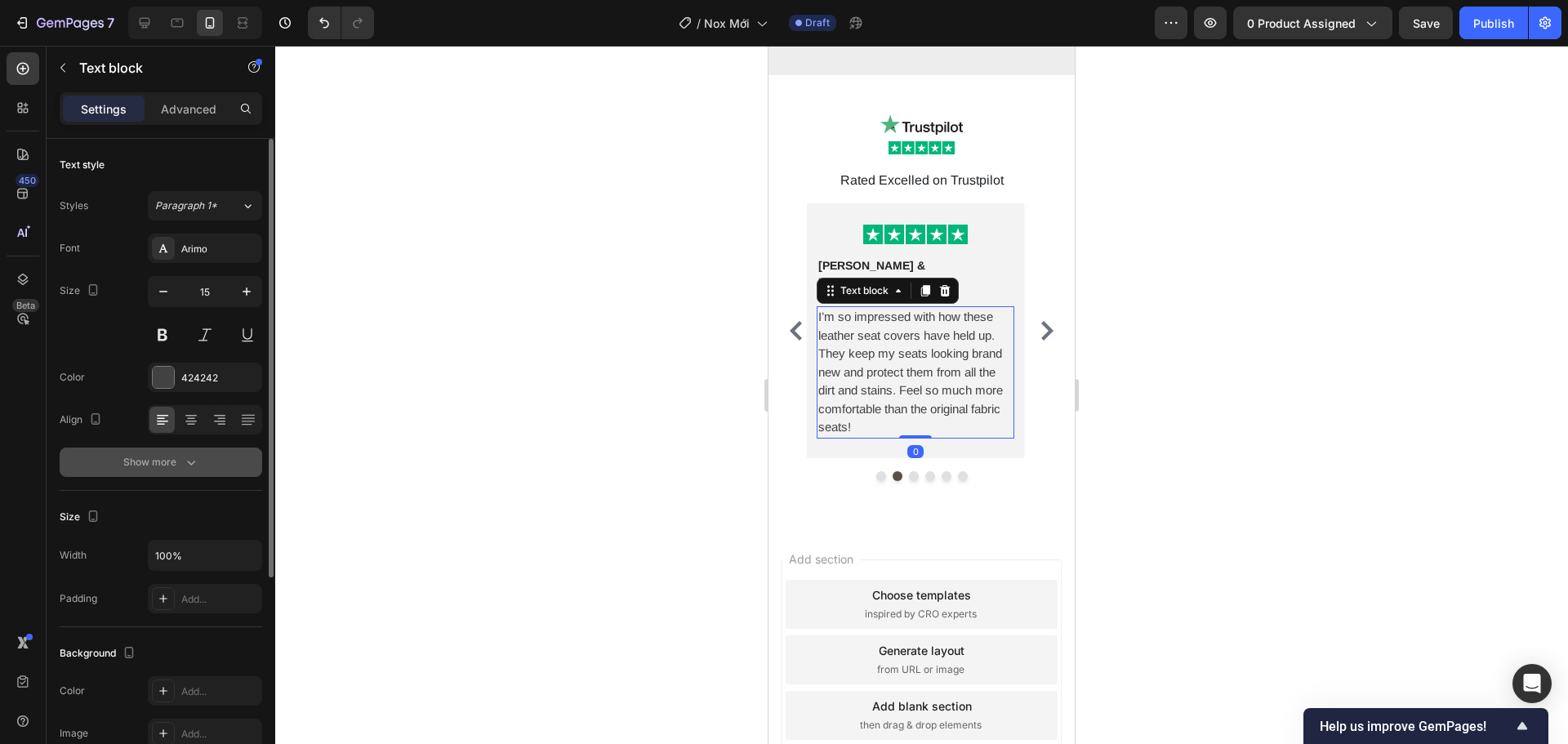
click at [200, 465] on button "Show more" at bounding box center [161, 462] width 203 height 29
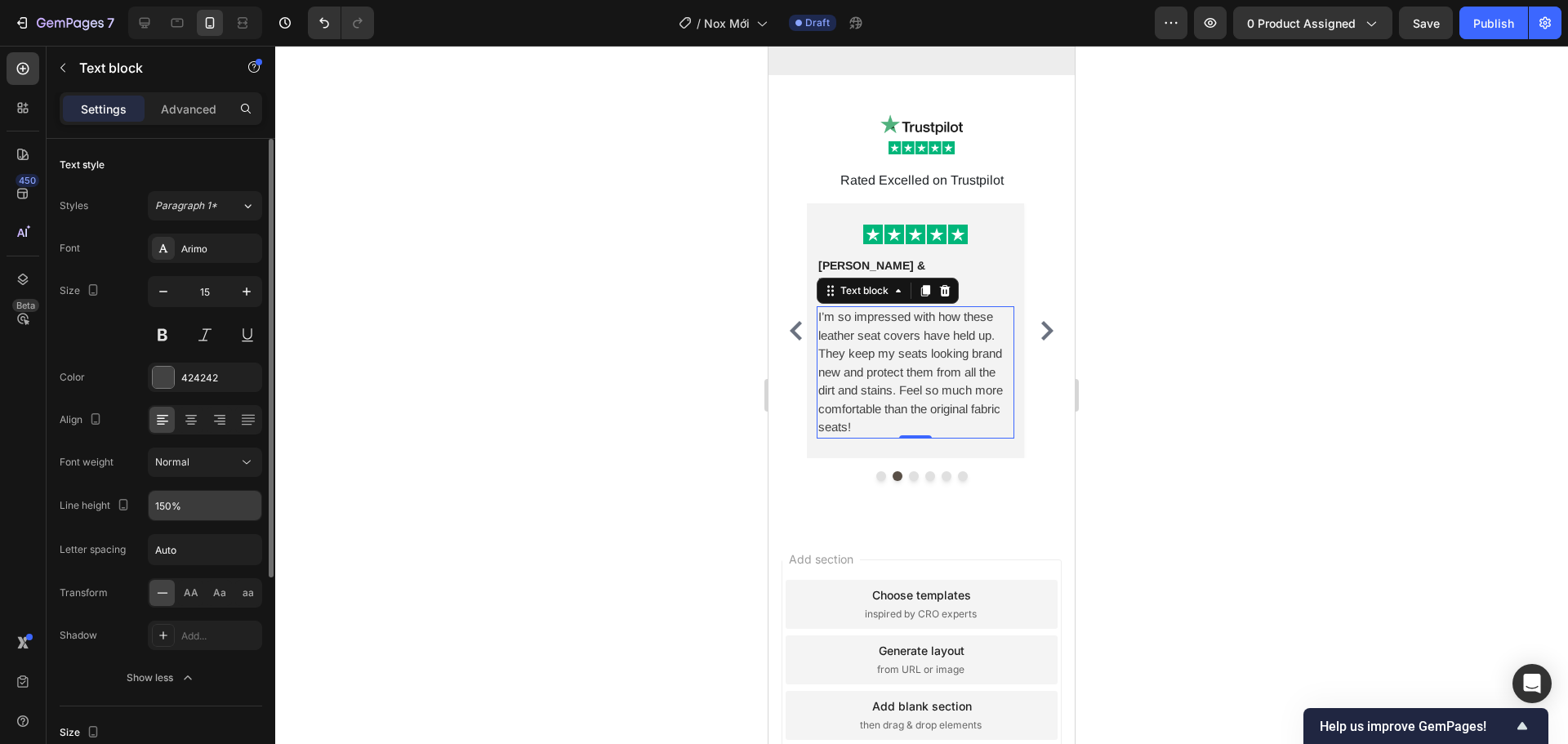
click at [169, 501] on input "150%" at bounding box center [205, 505] width 113 height 29
click at [168, 509] on input "150%" at bounding box center [205, 505] width 113 height 29
click at [169, 507] on input "150%" at bounding box center [205, 505] width 113 height 29
type input "155%"
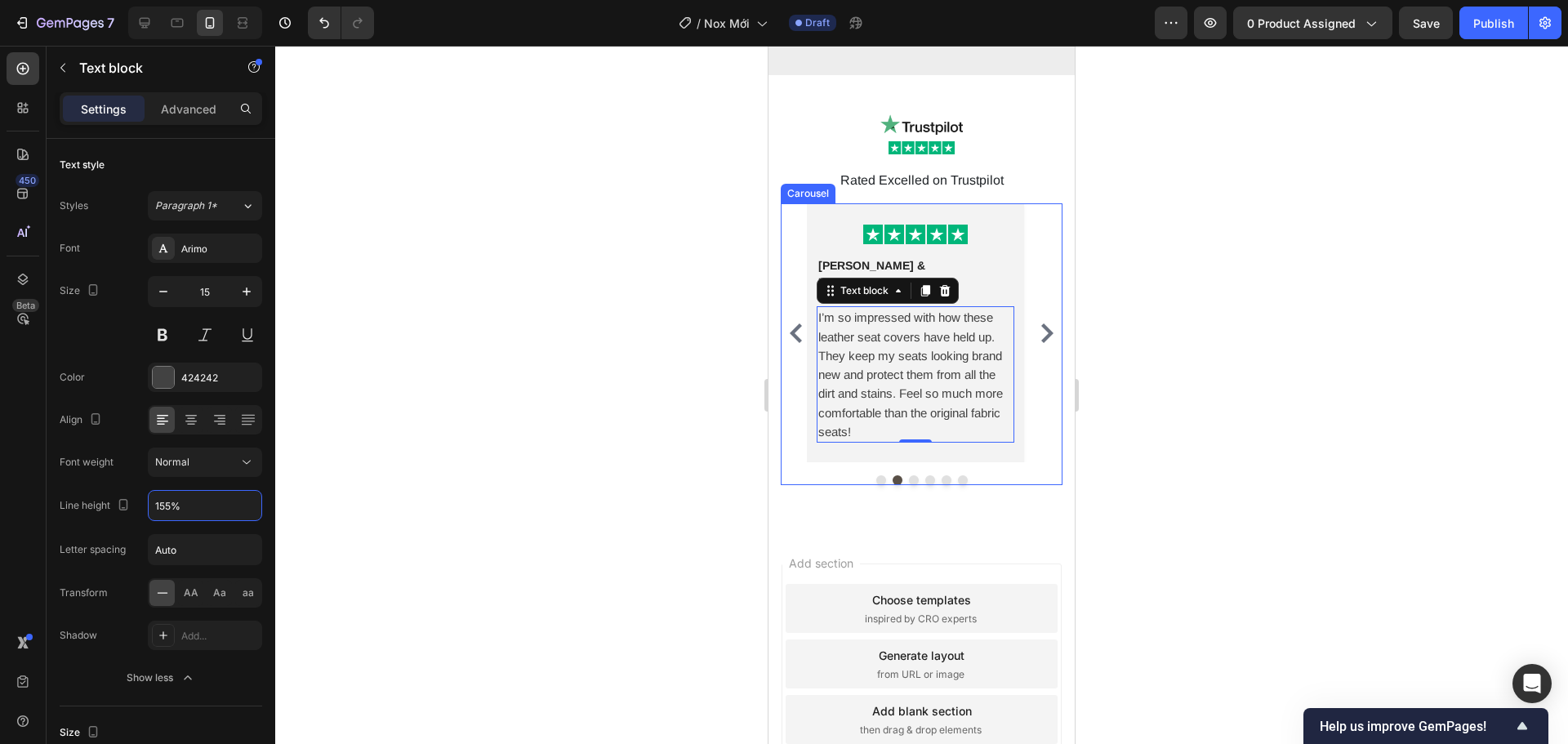
click at [799, 324] on icon "Carousel Back Arrow" at bounding box center [796, 333] width 20 height 20
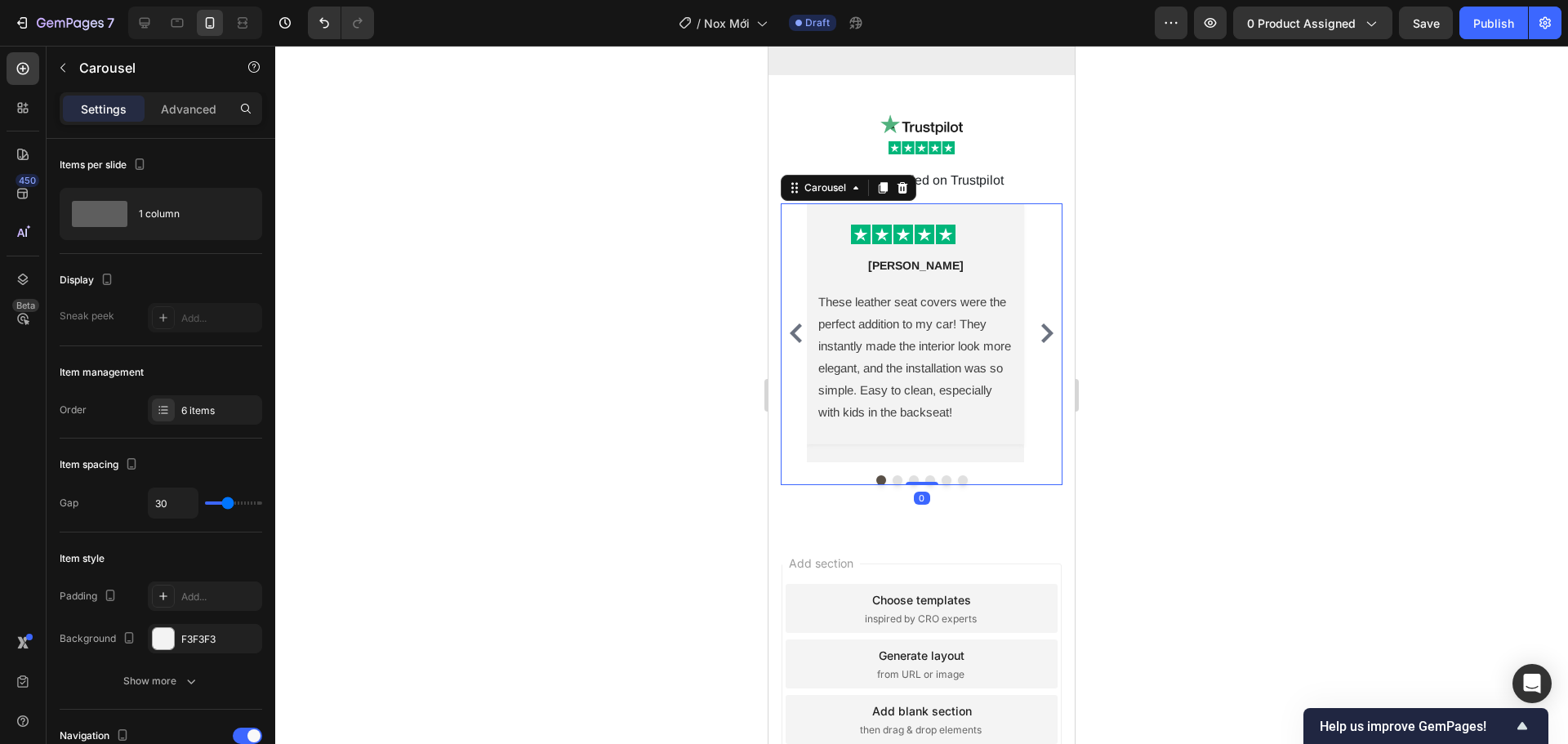
click at [799, 324] on icon "Carousel Back Arrow" at bounding box center [796, 333] width 20 height 20
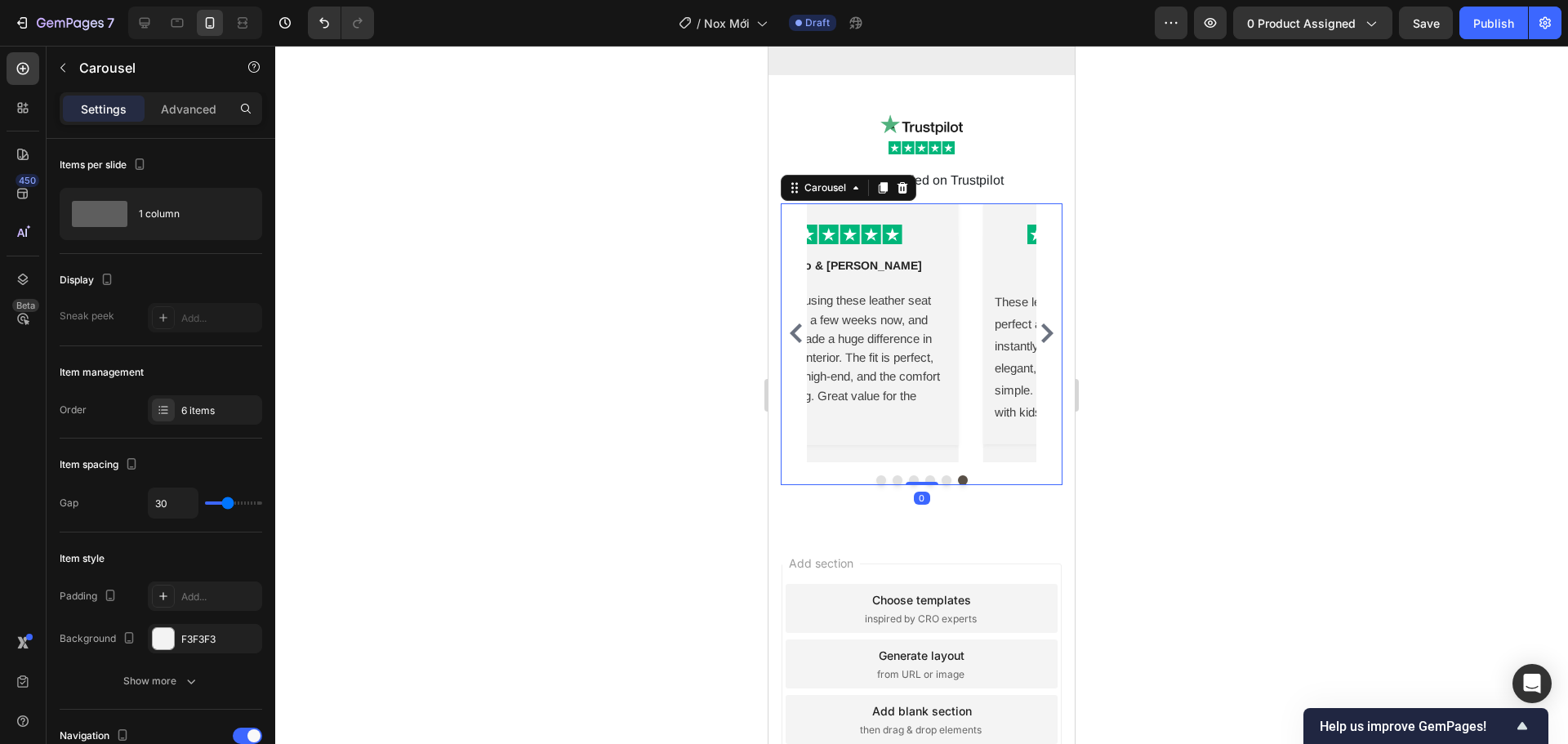
click at [799, 324] on icon "Carousel Back Arrow" at bounding box center [796, 333] width 20 height 20
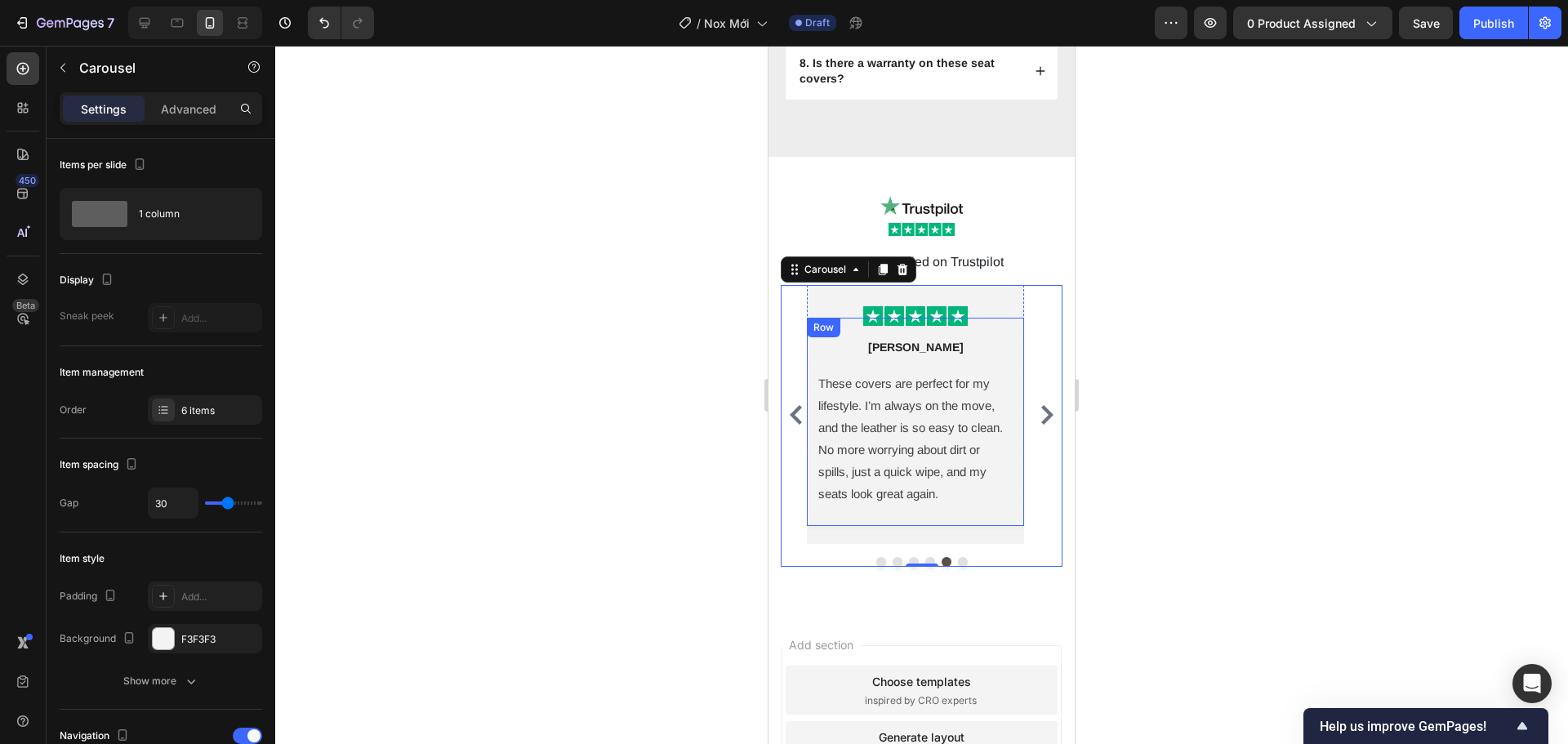
click at [1201, 354] on div at bounding box center [921, 395] width 1293 height 698
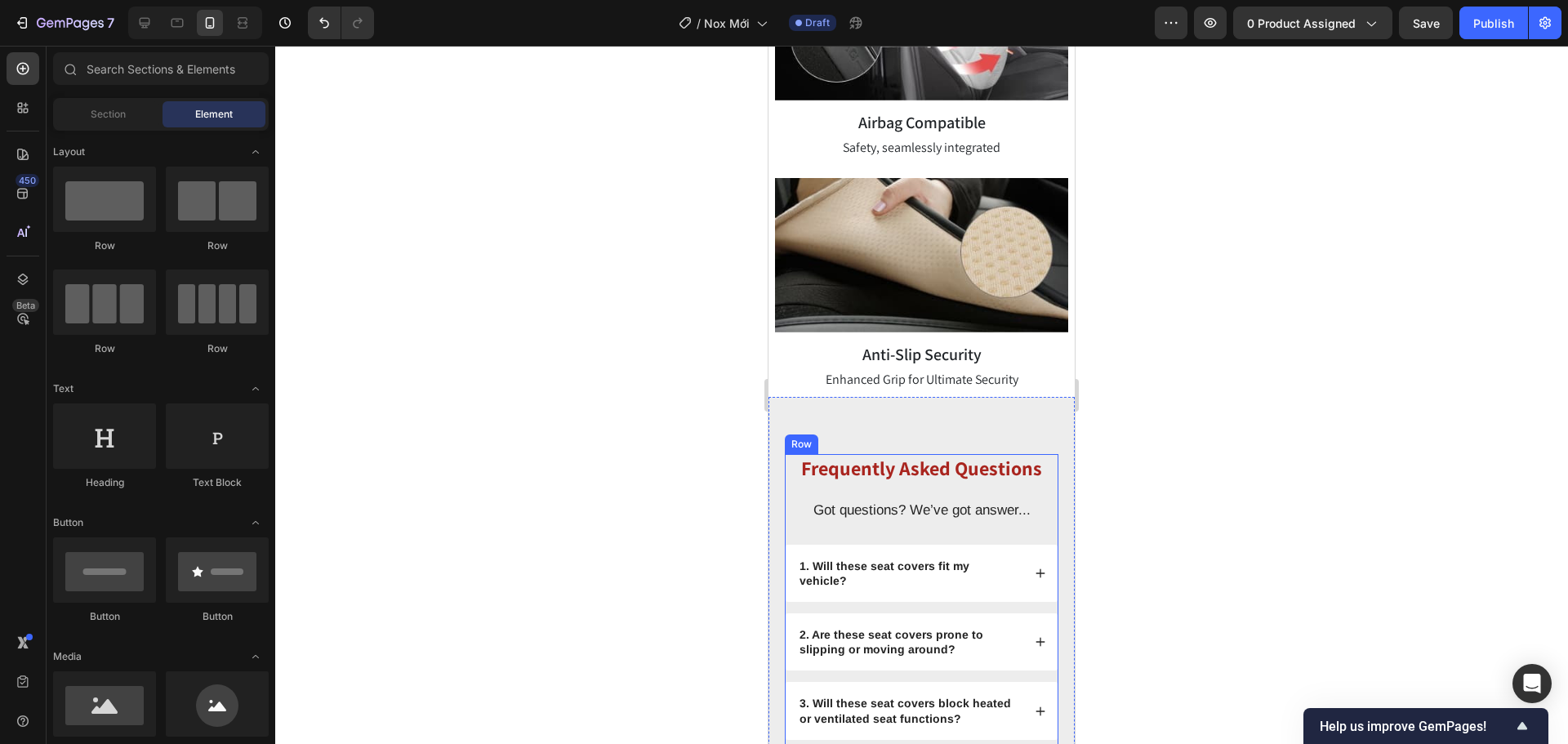
scroll to position [5145, 0]
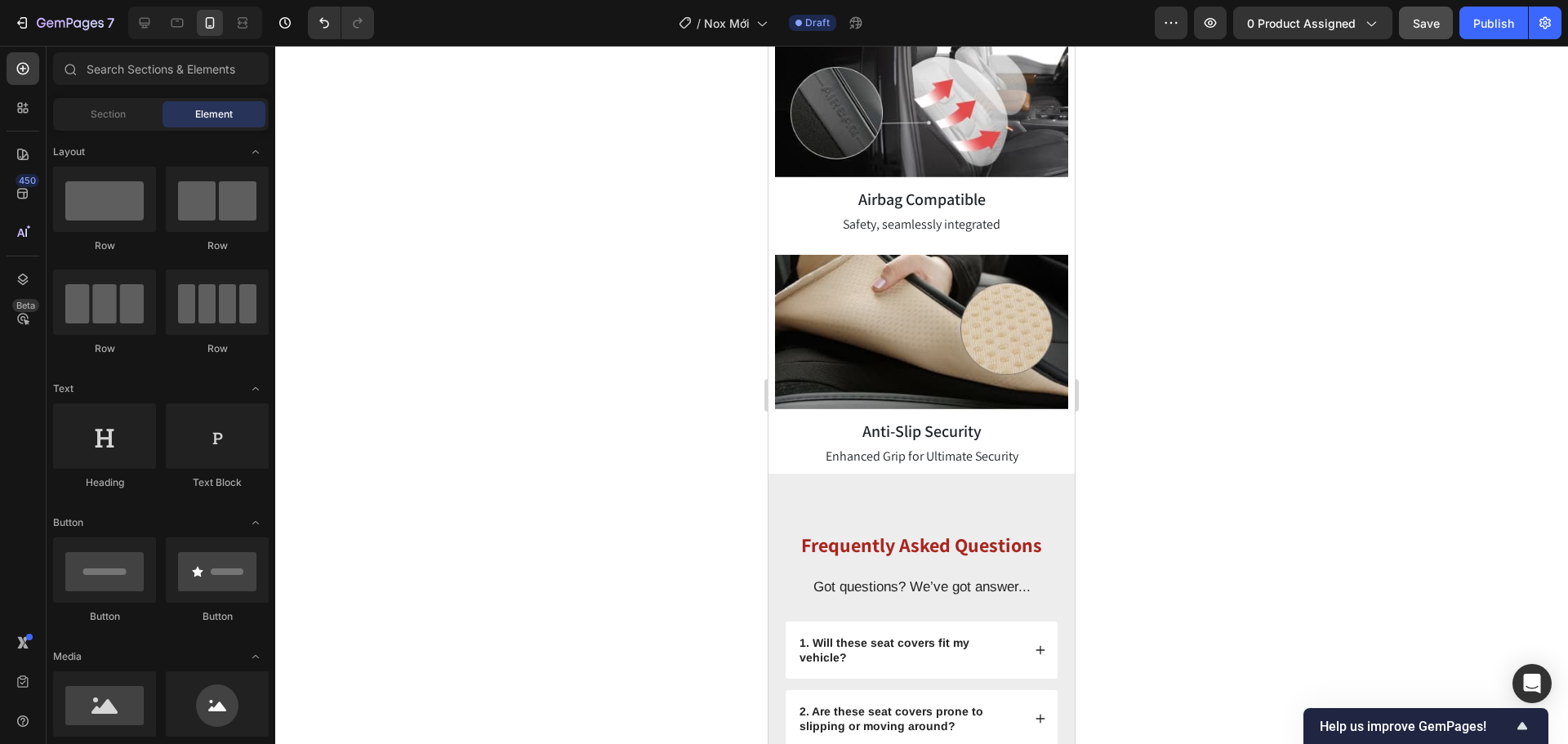
click at [1436, 38] on button "Save" at bounding box center [1425, 23] width 53 height 33
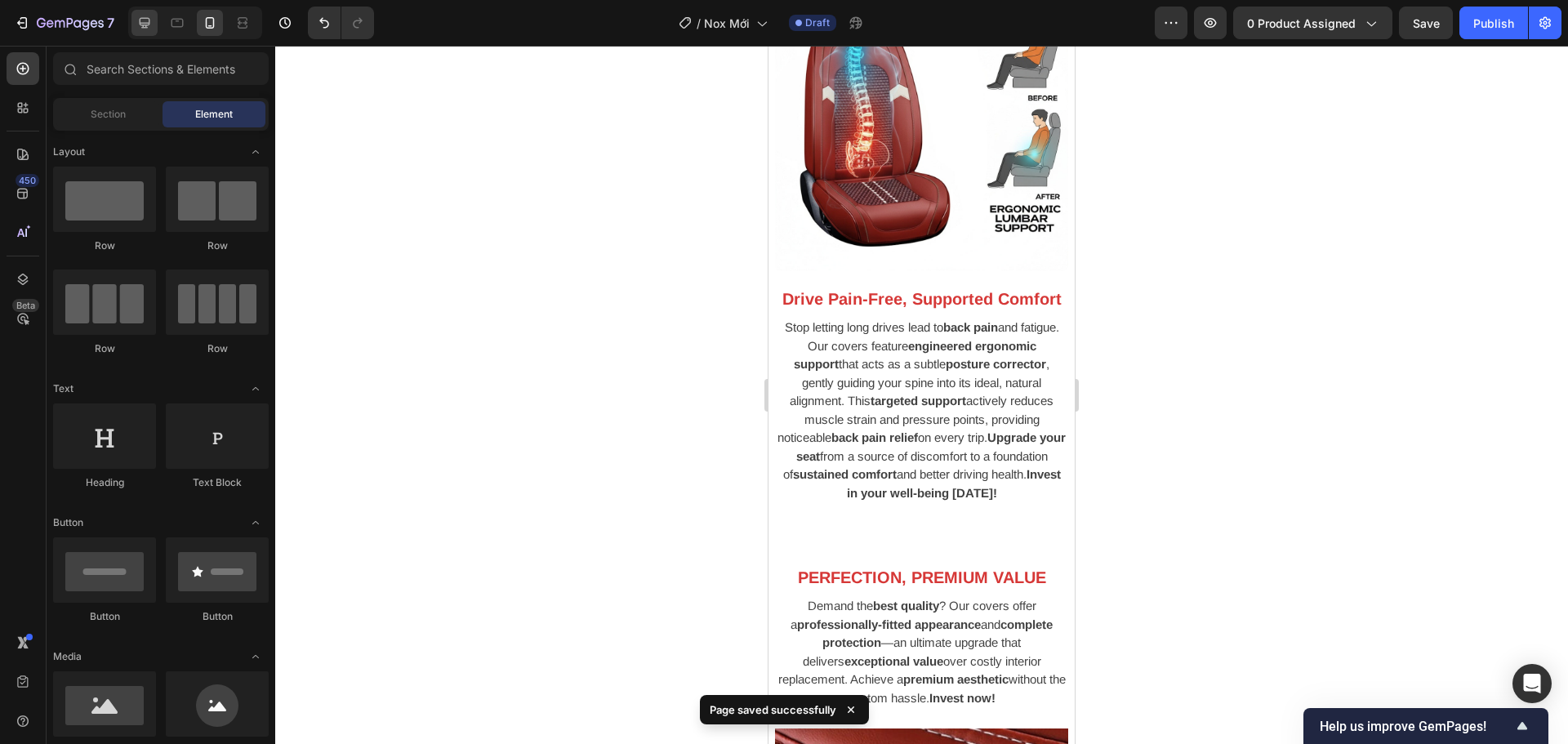
click at [147, 23] on icon at bounding box center [145, 23] width 10 height 10
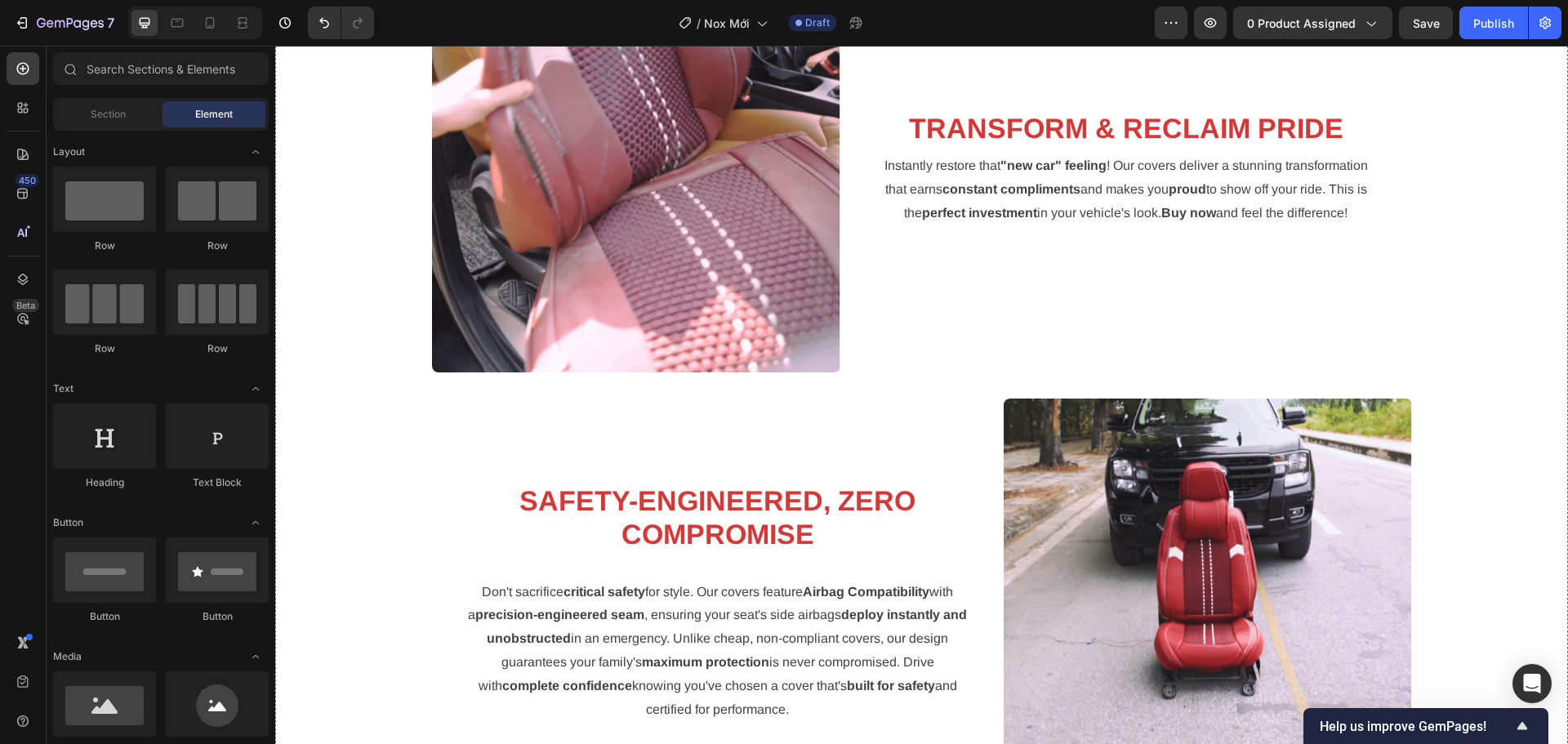
scroll to position [2936, 0]
